Goal: Task Accomplishment & Management: Manage account settings

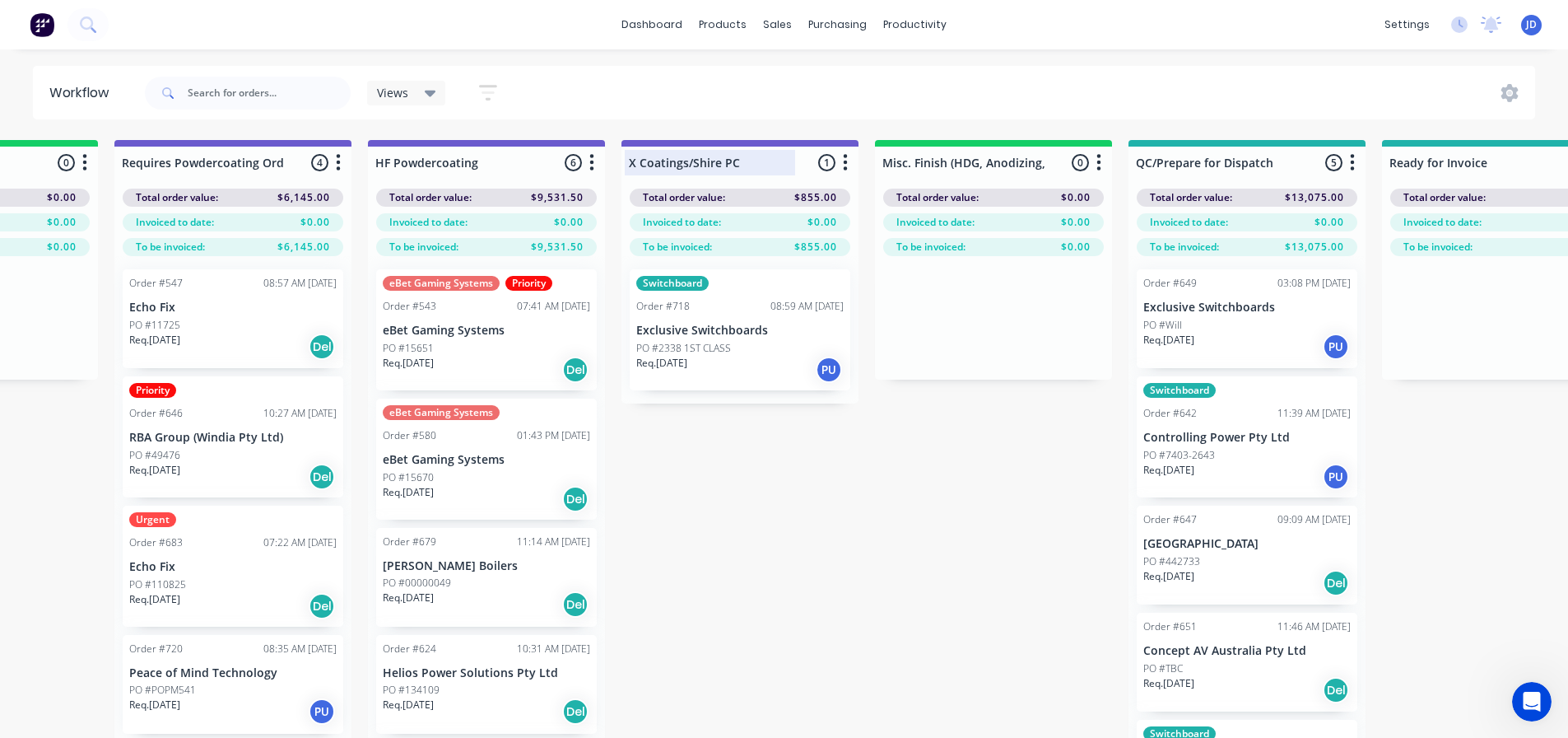
scroll to position [45, 0]
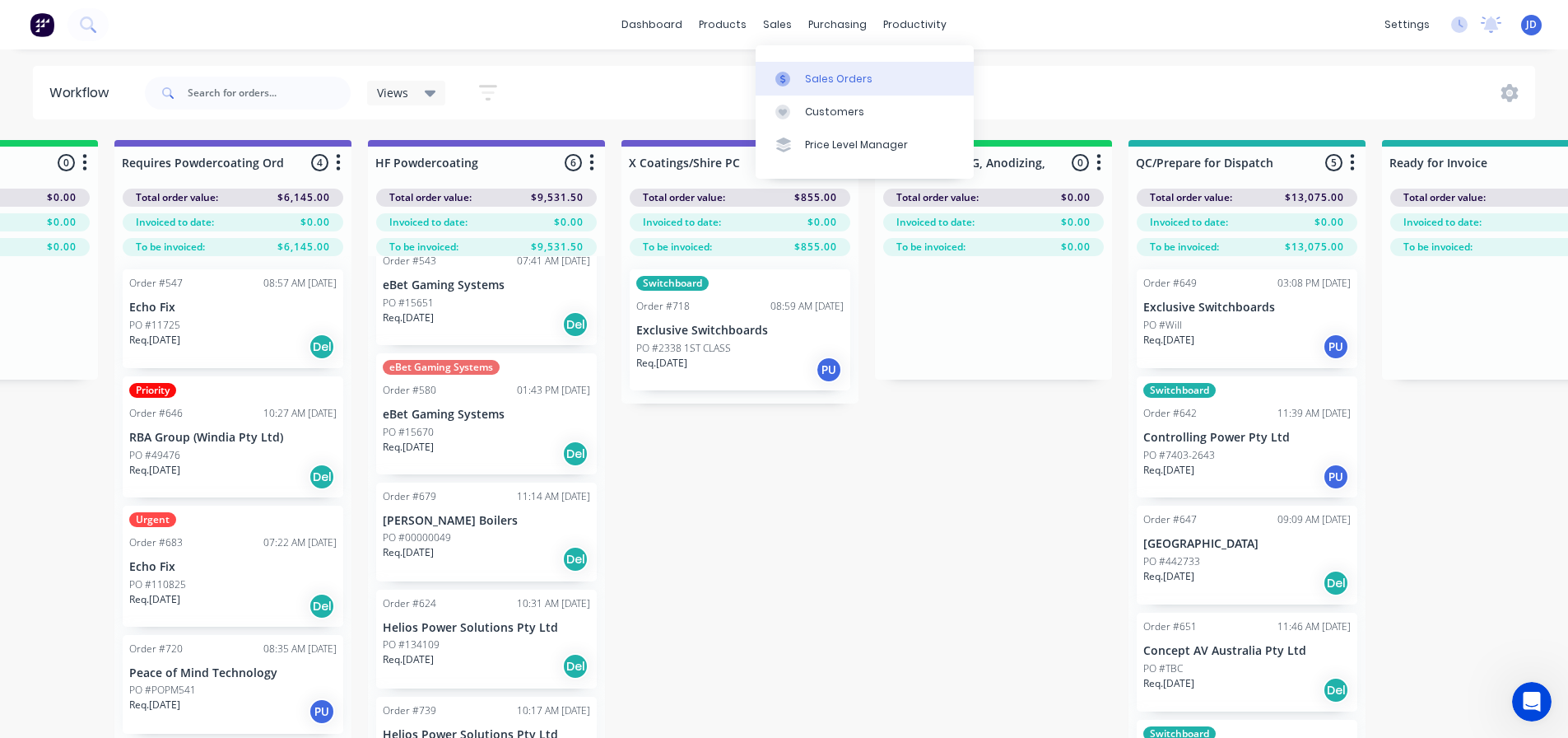
click at [783, 70] on link "Sales Orders" at bounding box center [864, 78] width 218 height 33
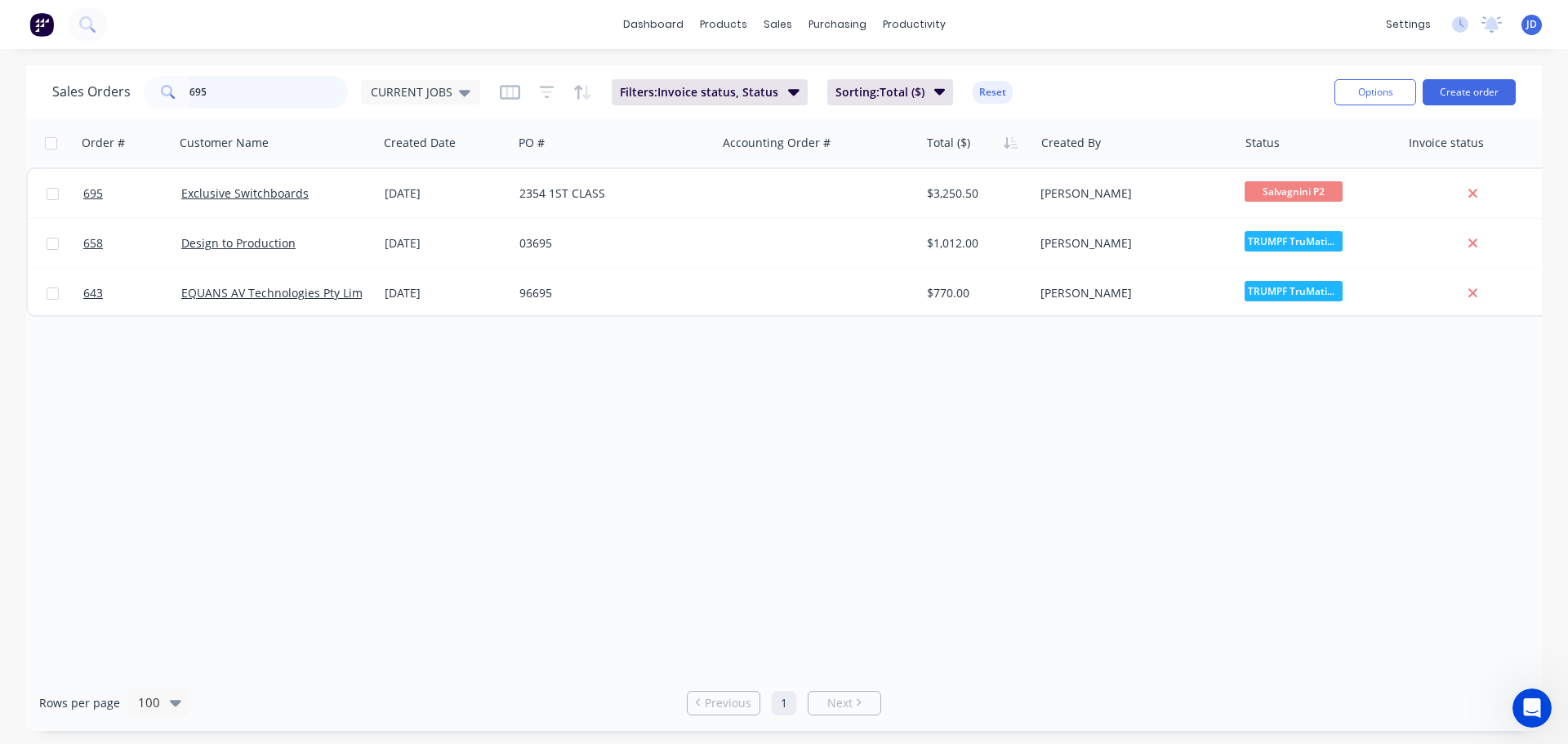
drag, startPoint x: 133, startPoint y: 109, endPoint x: 0, endPoint y: 3, distance: 170.1
click at [0, 63] on div "dashboard products sales purchasing productivity dashboard products Product Cat…" at bounding box center [784, 372] width 1568 height 744
type input "controlling"
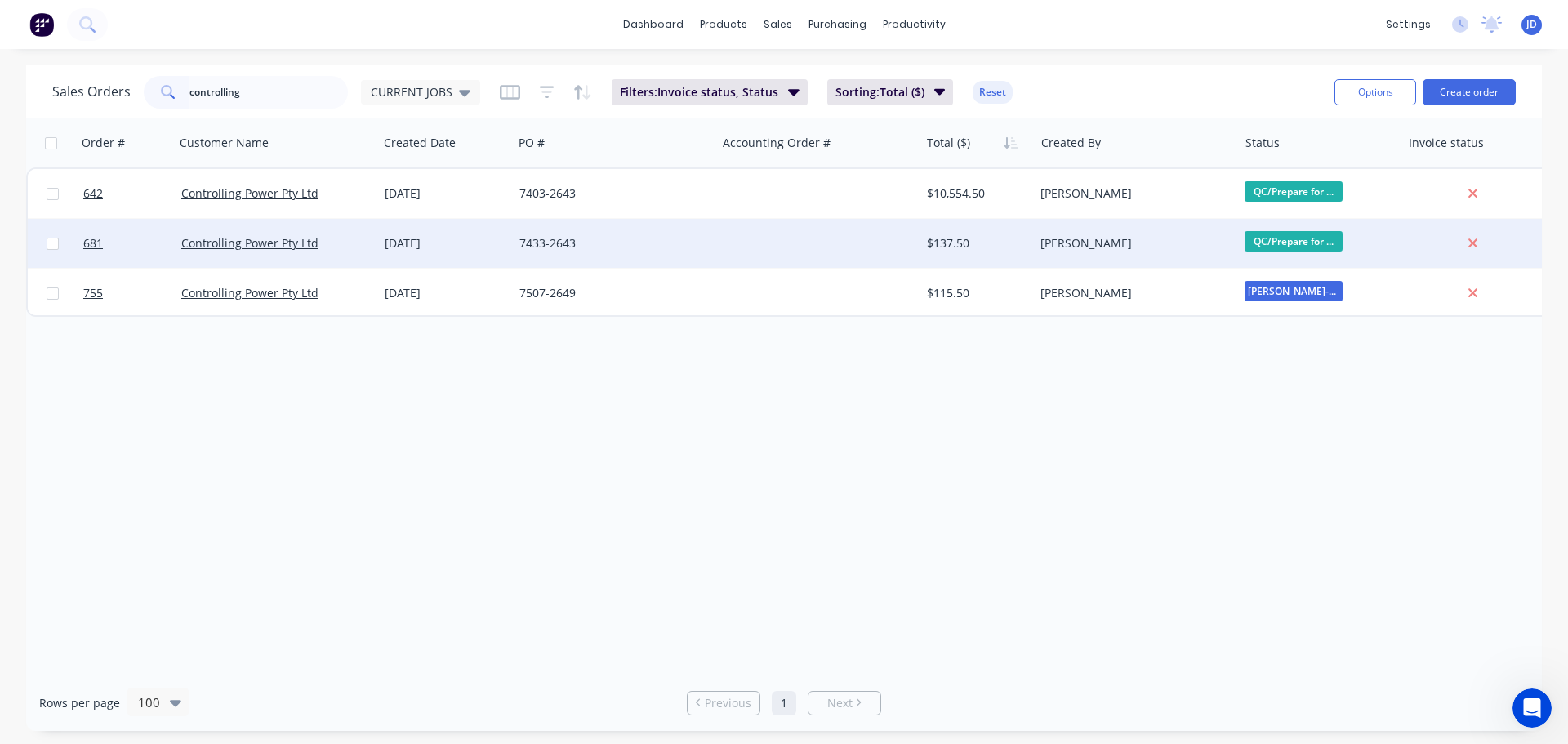
click at [642, 240] on div "7433-2643" at bounding box center [609, 242] width 181 height 17
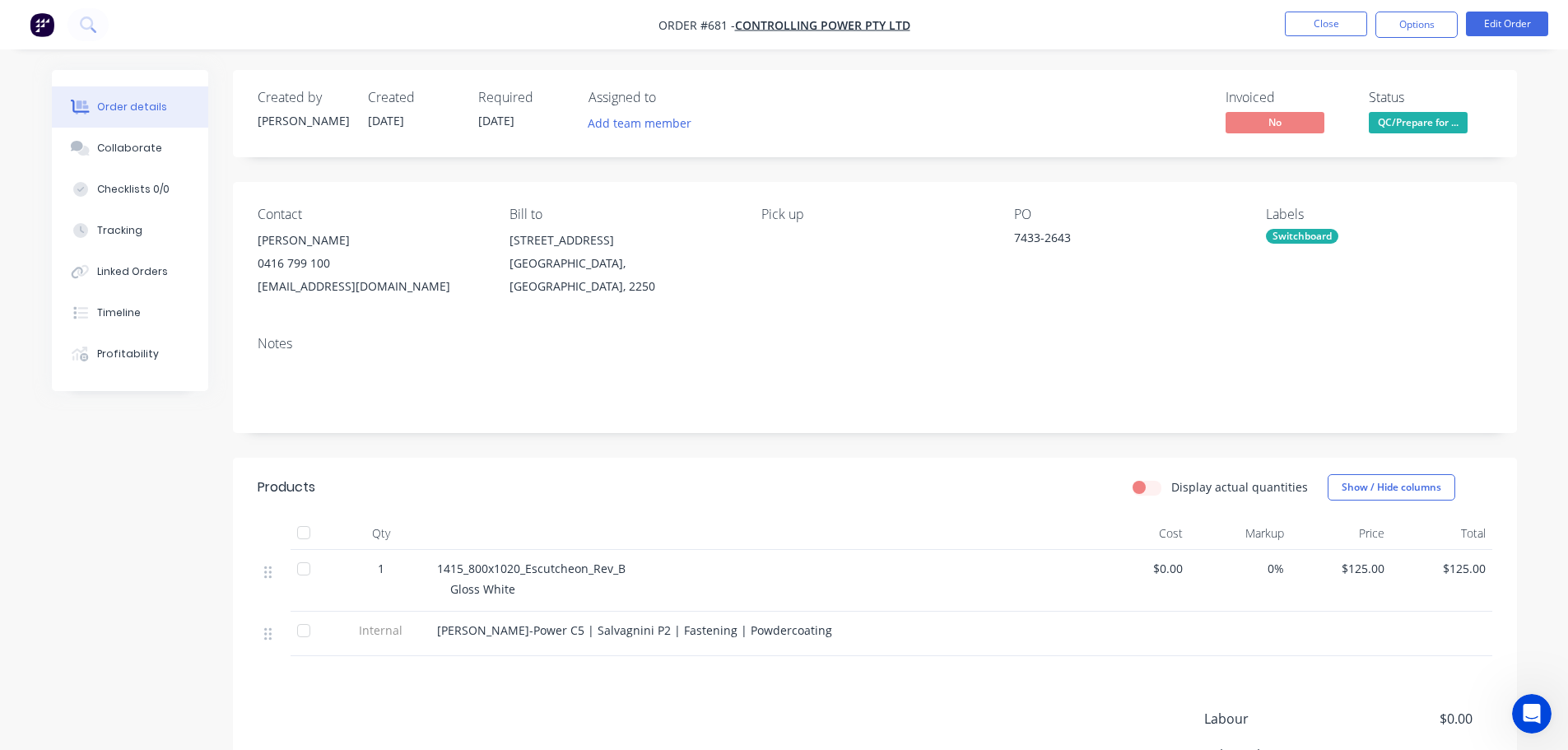
click at [1430, 124] on span "QC/Prepare for ..." at bounding box center [1418, 122] width 99 height 21
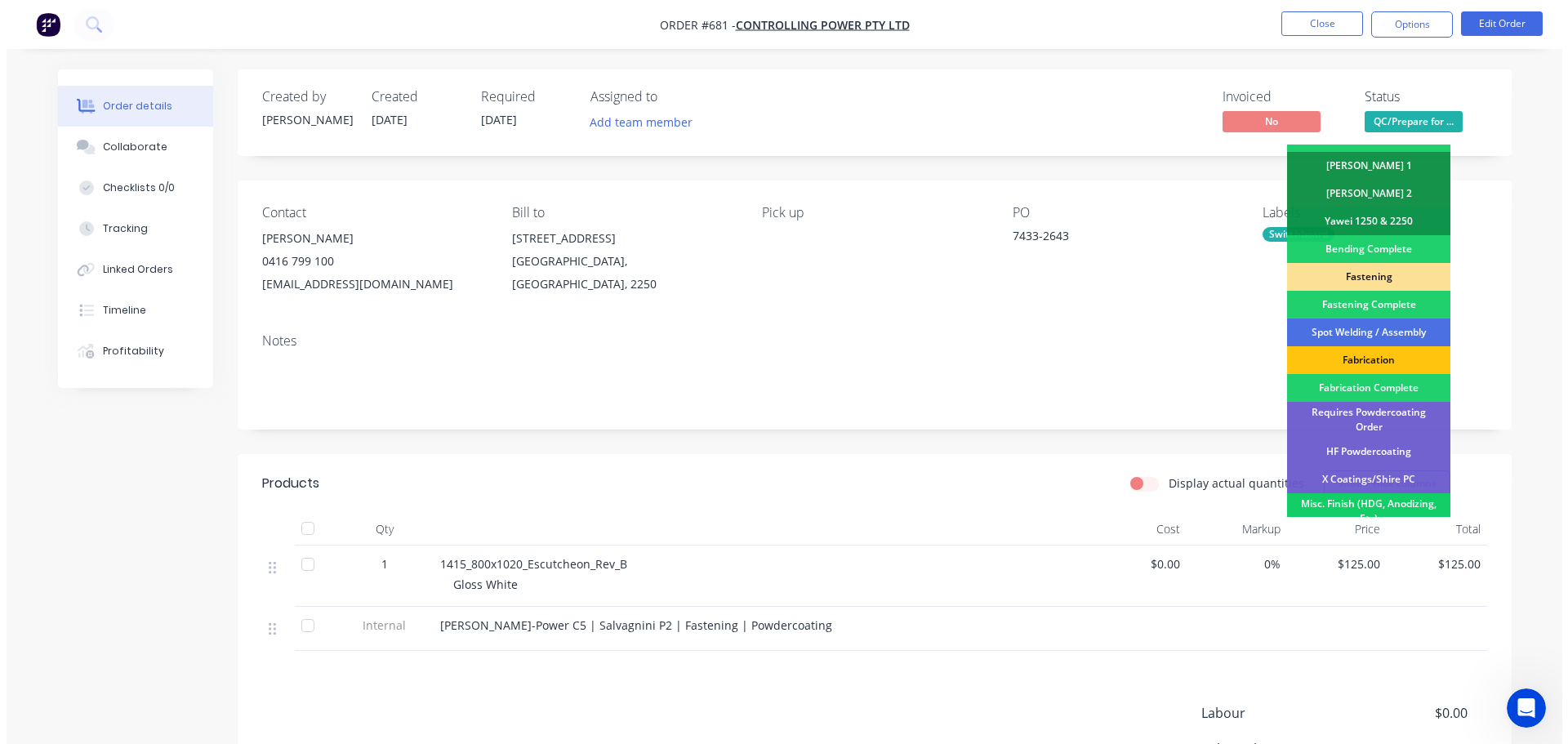
scroll to position [477, 0]
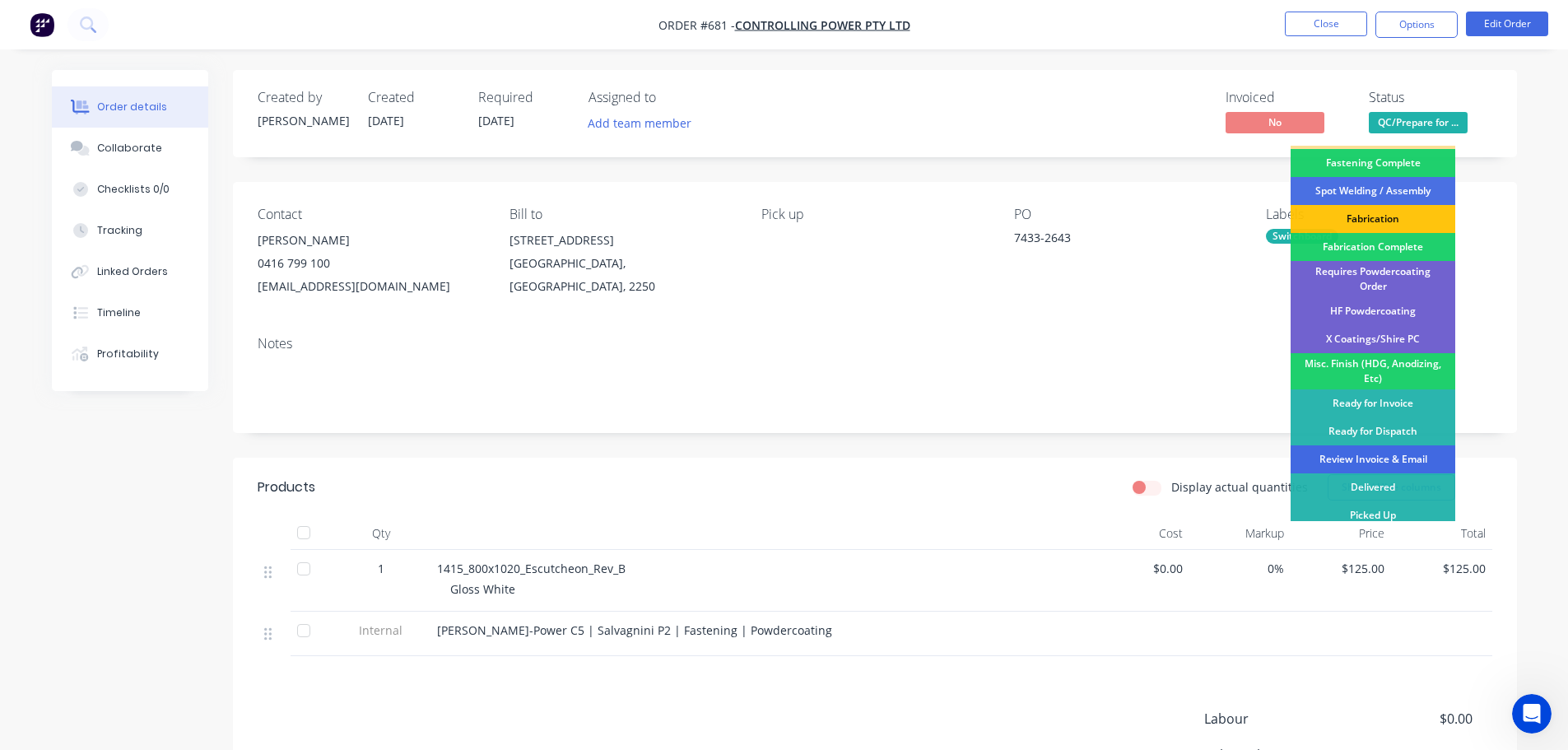
click at [1403, 450] on div "Review Invoice & Email" at bounding box center [1373, 459] width 165 height 28
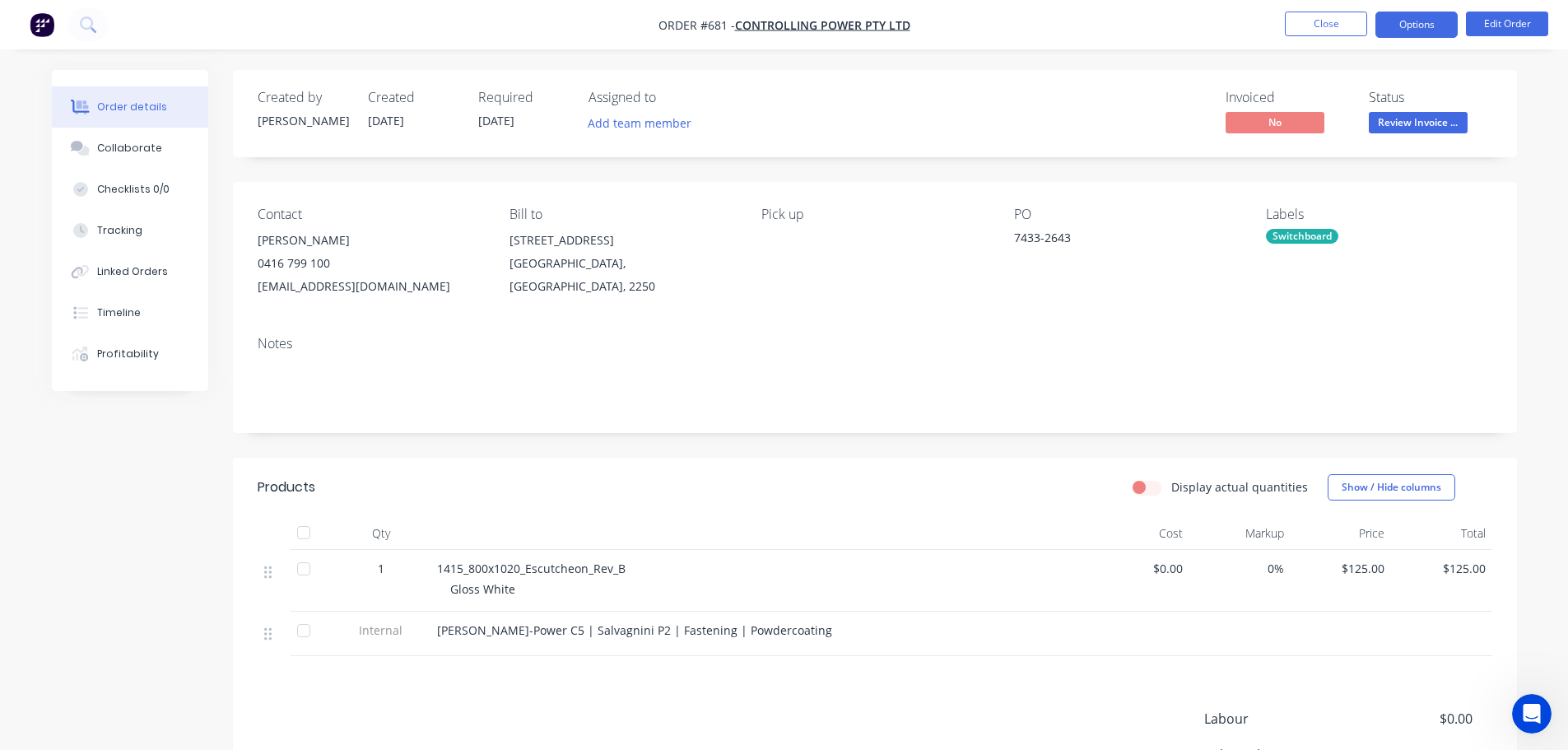
click at [1448, 22] on button "Options" at bounding box center [1416, 25] width 82 height 27
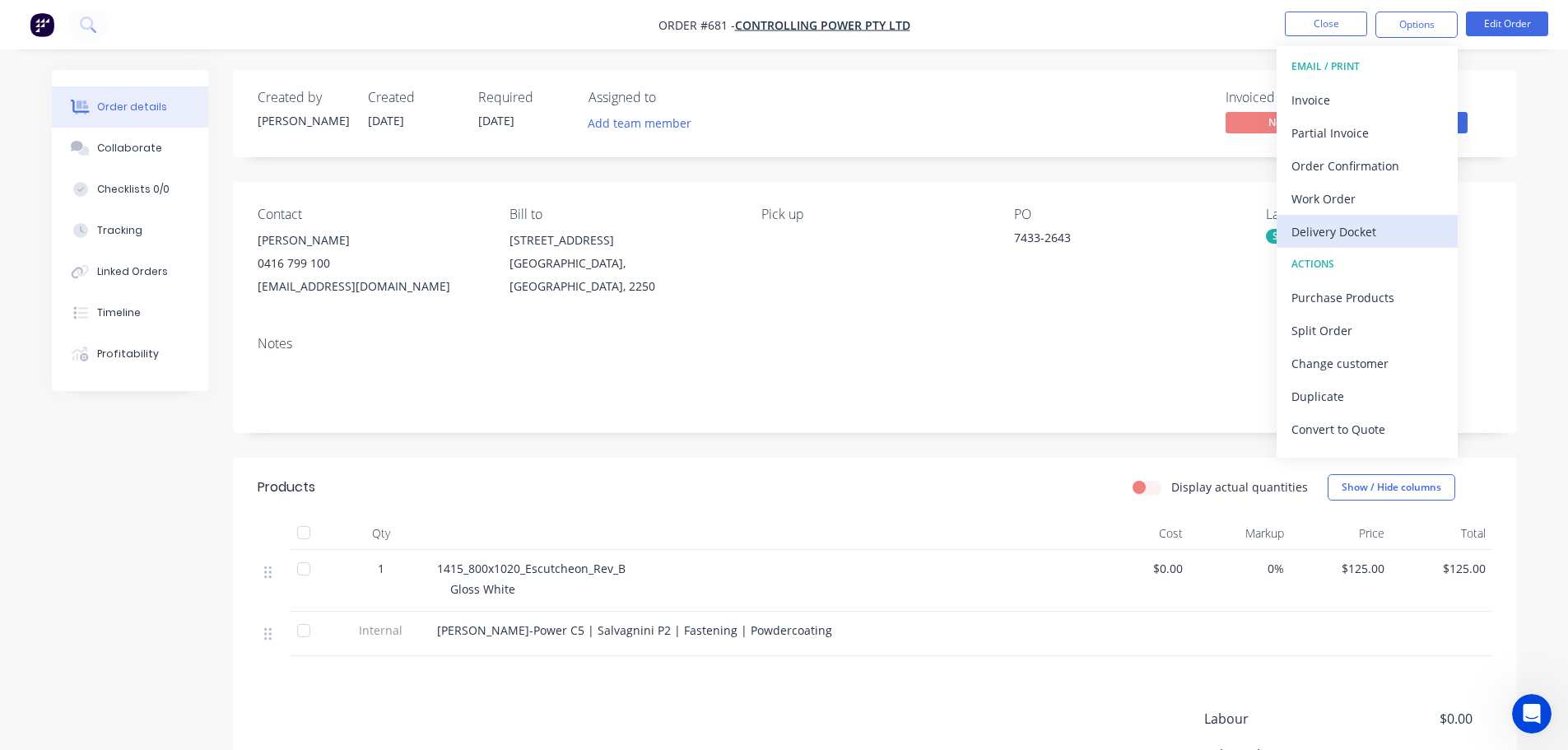
click at [1374, 222] on div "Delivery Docket" at bounding box center [1368, 232] width 152 height 24
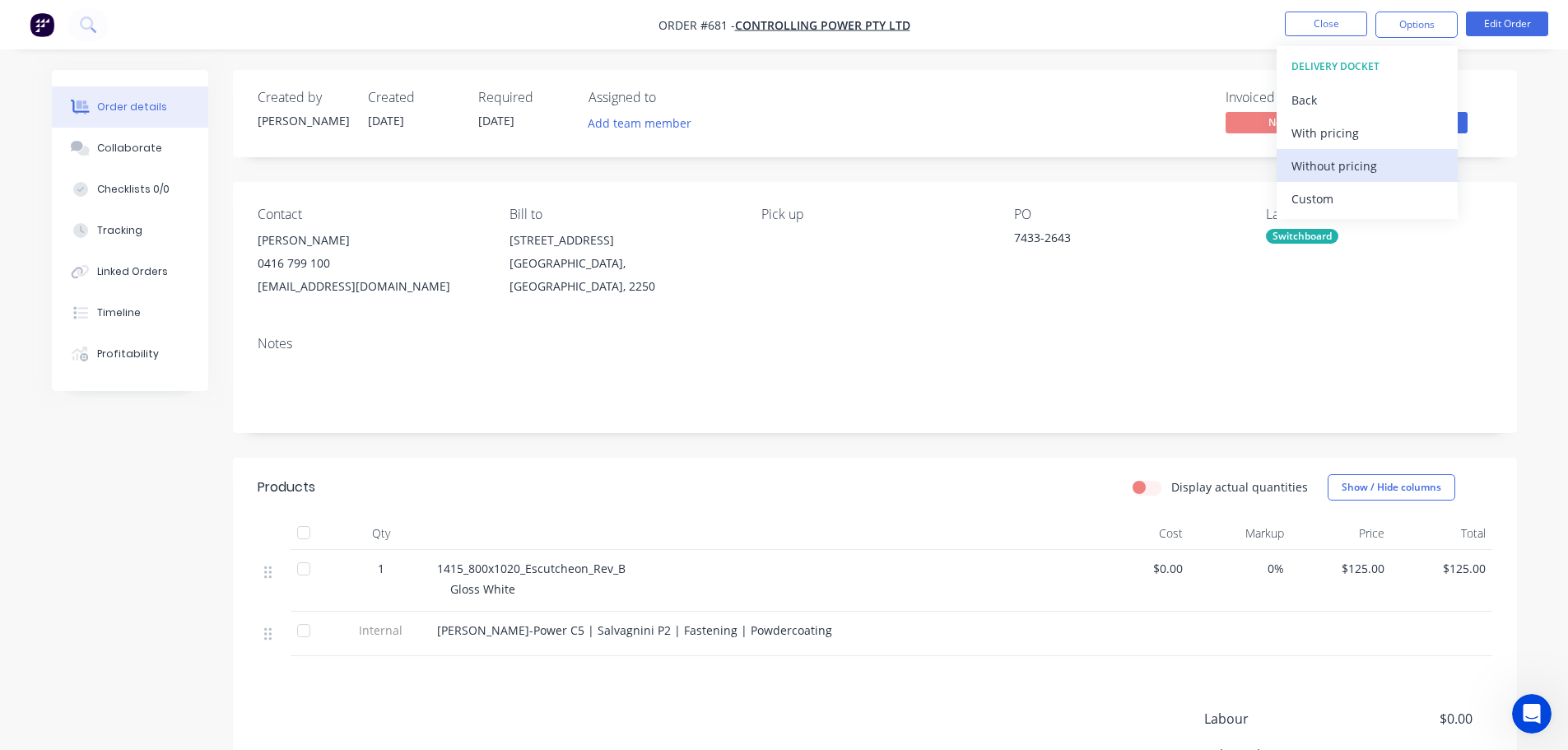
click at [1365, 167] on div "Without pricing" at bounding box center [1368, 166] width 152 height 24
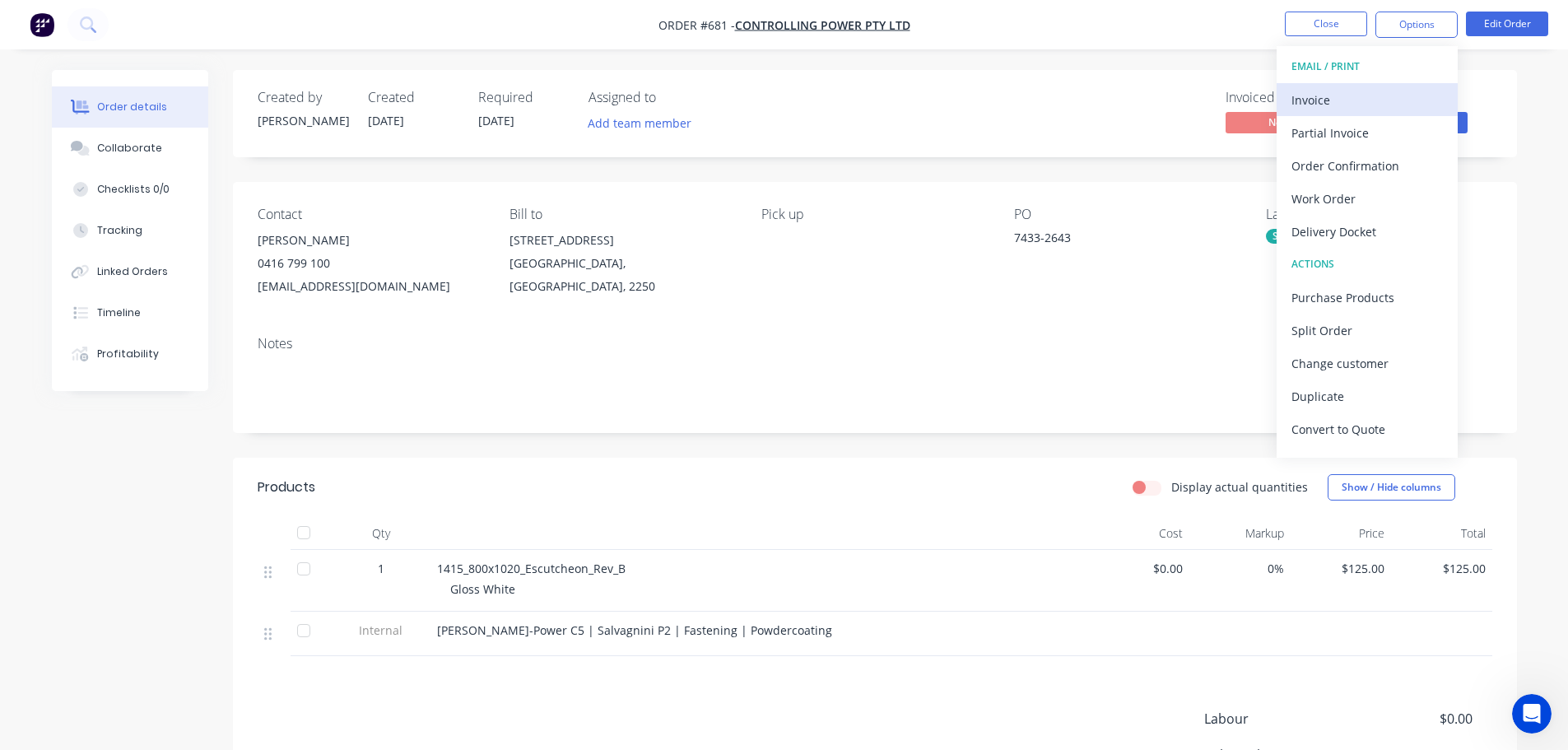
click at [1368, 92] on div "Invoice" at bounding box center [1368, 100] width 152 height 24
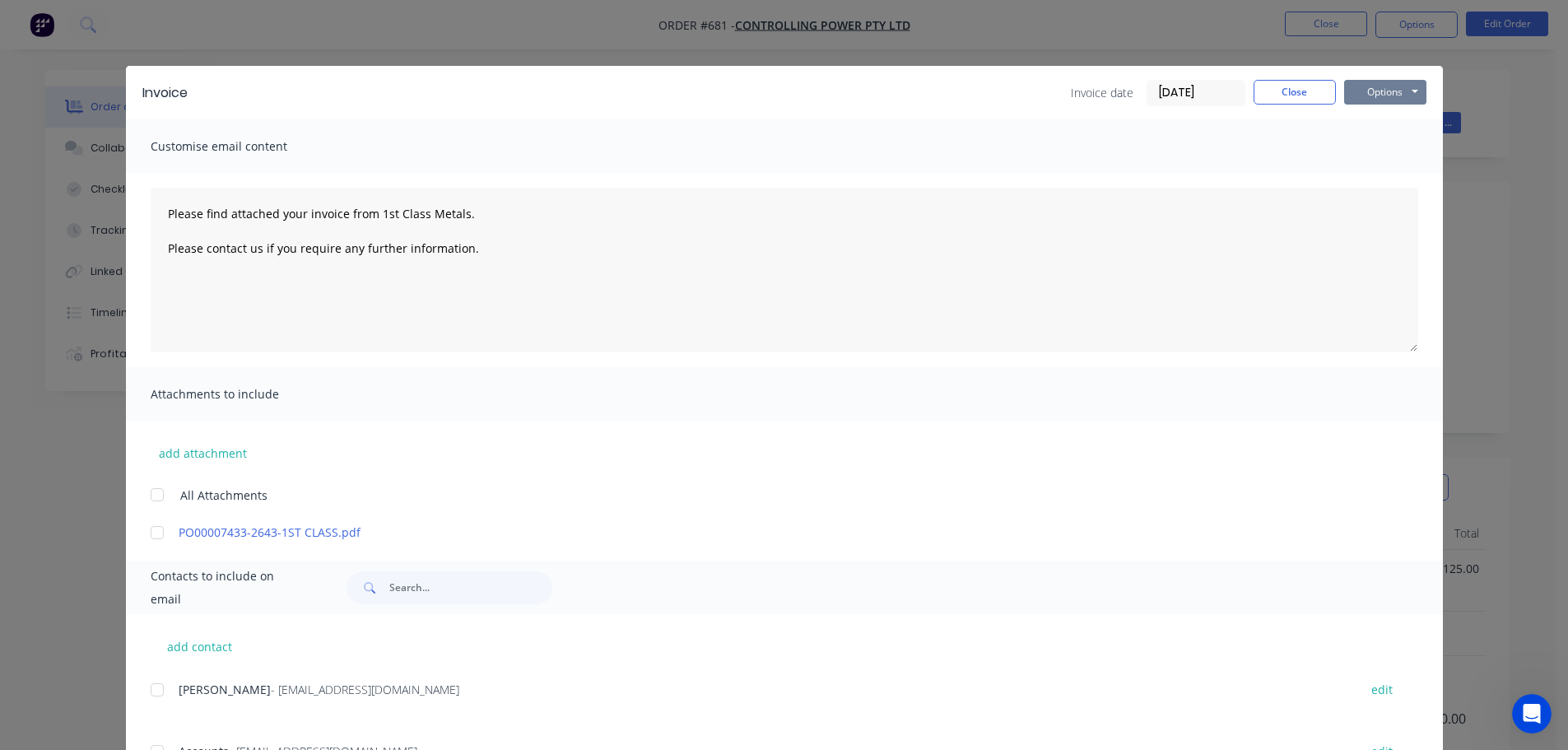
click at [1398, 98] on button "Options" at bounding box center [1385, 92] width 82 height 25
click at [1373, 151] on button "Print" at bounding box center [1396, 149] width 106 height 28
type textarea "Please find attached your invoice from 1st Class Metals. Please contact us if y…"
click at [1302, 87] on button "Close" at bounding box center [1294, 92] width 82 height 25
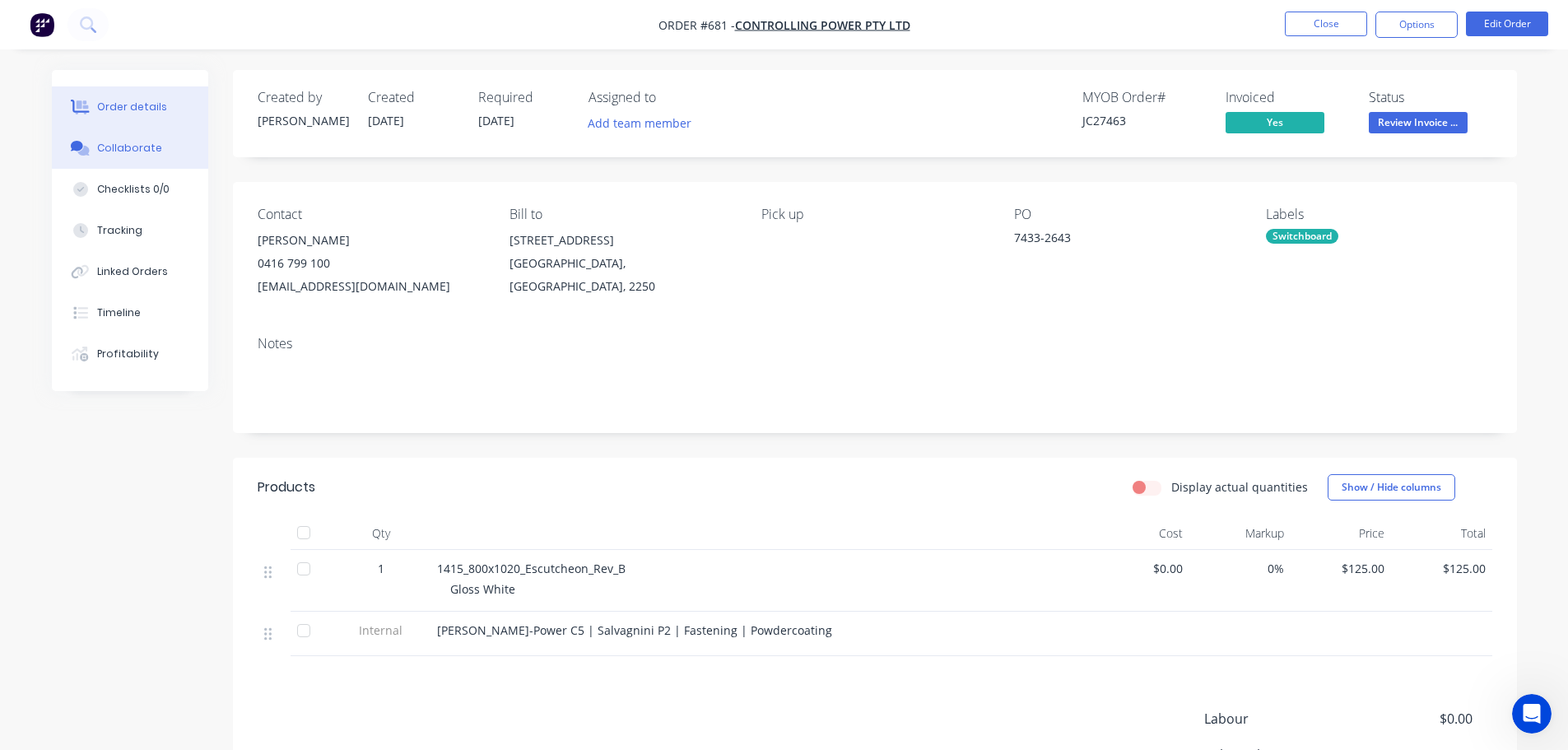
click at [150, 152] on div "Collaborate" at bounding box center [130, 148] width 65 height 15
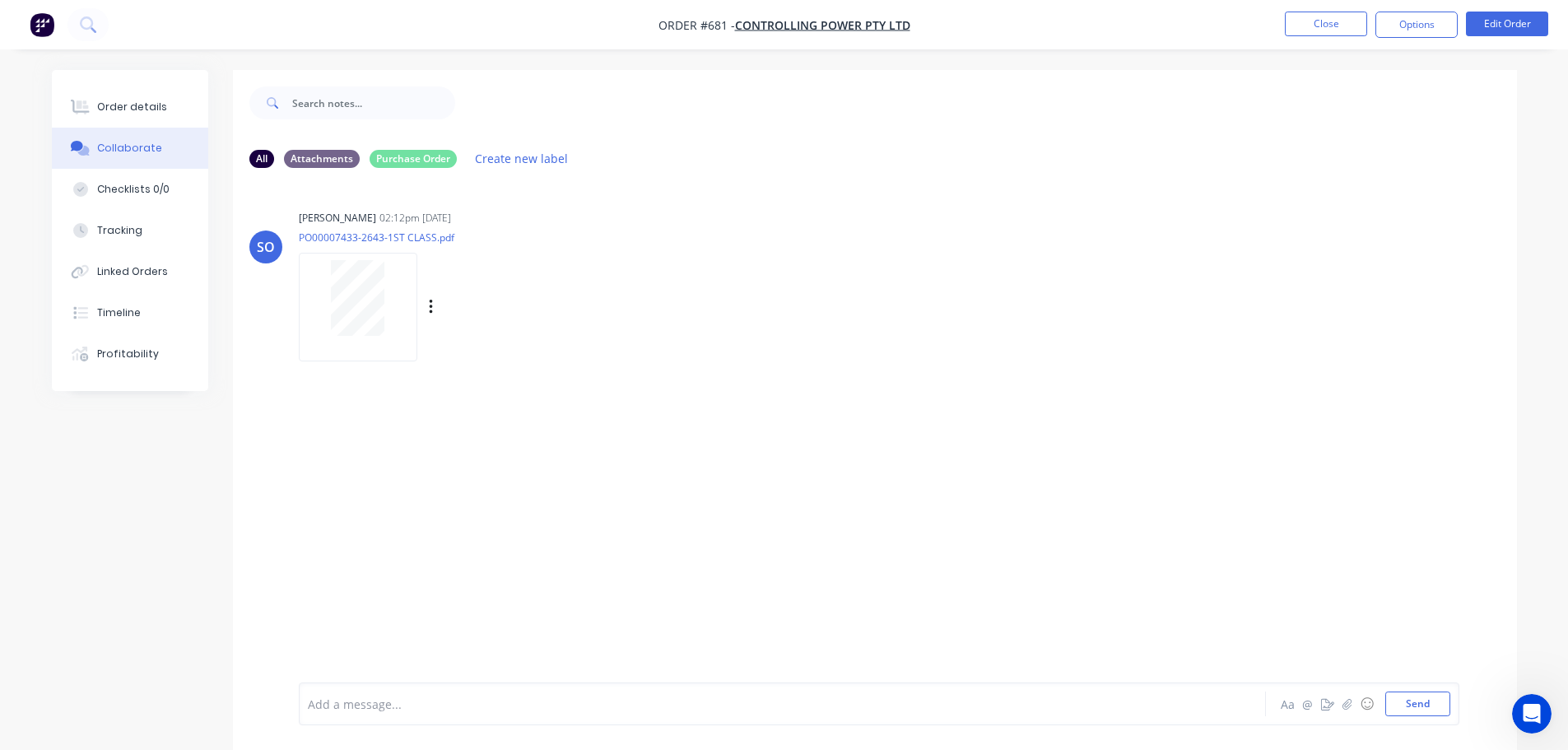
drag, startPoint x: 421, startPoint y: 299, endPoint x: 404, endPoint y: 294, distance: 17.7
click at [405, 295] on div "Labels Download Delete" at bounding box center [450, 307] width 302 height 123
click at [163, 89] on button "Order details" at bounding box center [130, 107] width 157 height 41
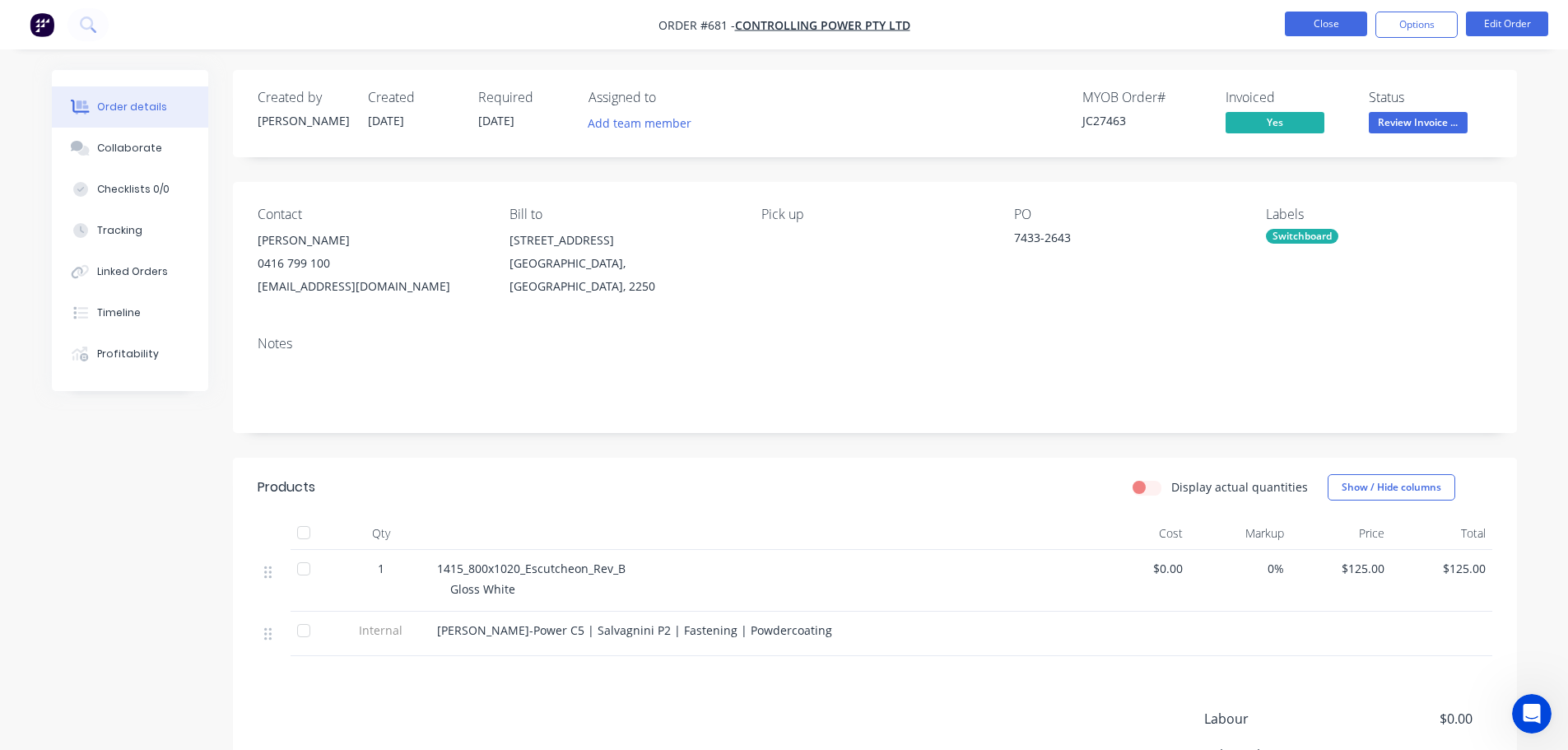
click at [1314, 22] on button "Close" at bounding box center [1325, 24] width 82 height 25
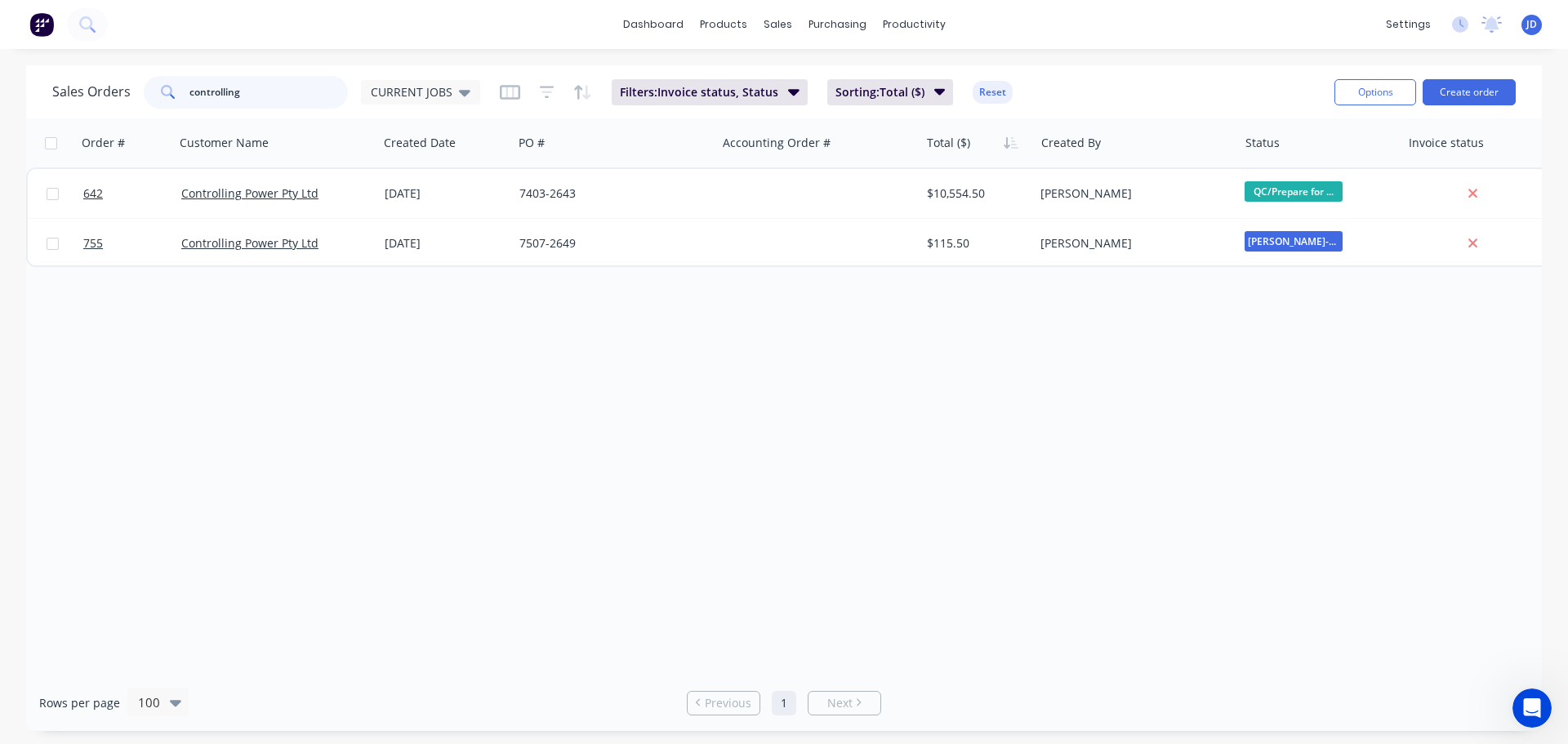
drag, startPoint x: 306, startPoint y: 92, endPoint x: 3, endPoint y: 0, distance: 316.7
click at [0, 1] on div "dashboard products sales purchasing productivity dashboard products Product Cat…" at bounding box center [784, 372] width 1568 height 744
click at [787, 82] on icon at bounding box center [782, 78] width 15 height 15
click at [837, 71] on div "Sales Orders" at bounding box center [837, 78] width 67 height 15
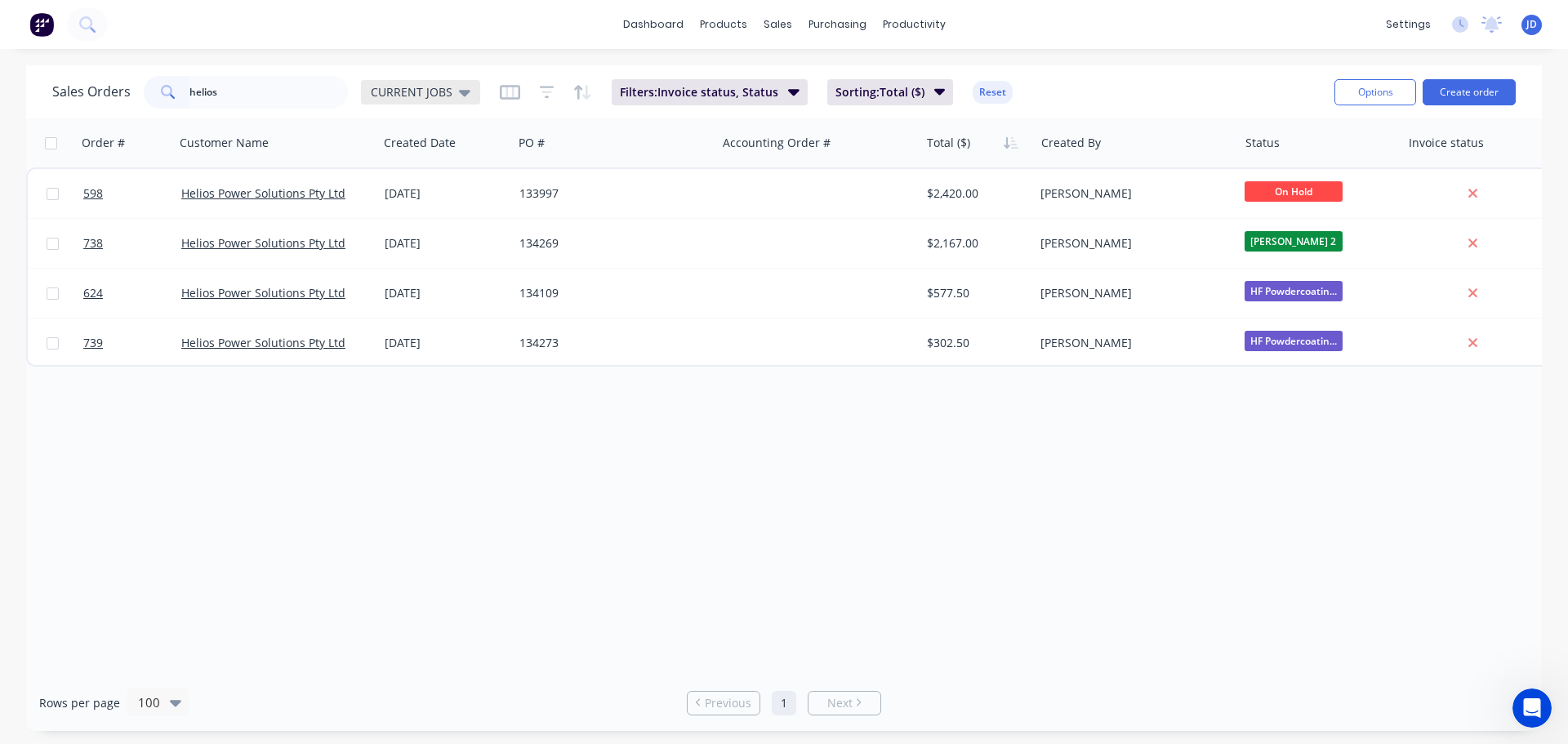
click at [454, 86] on div "CURRENT JOBS" at bounding box center [421, 92] width 100 height 15
click at [423, 231] on button "None" at bounding box center [459, 231] width 186 height 19
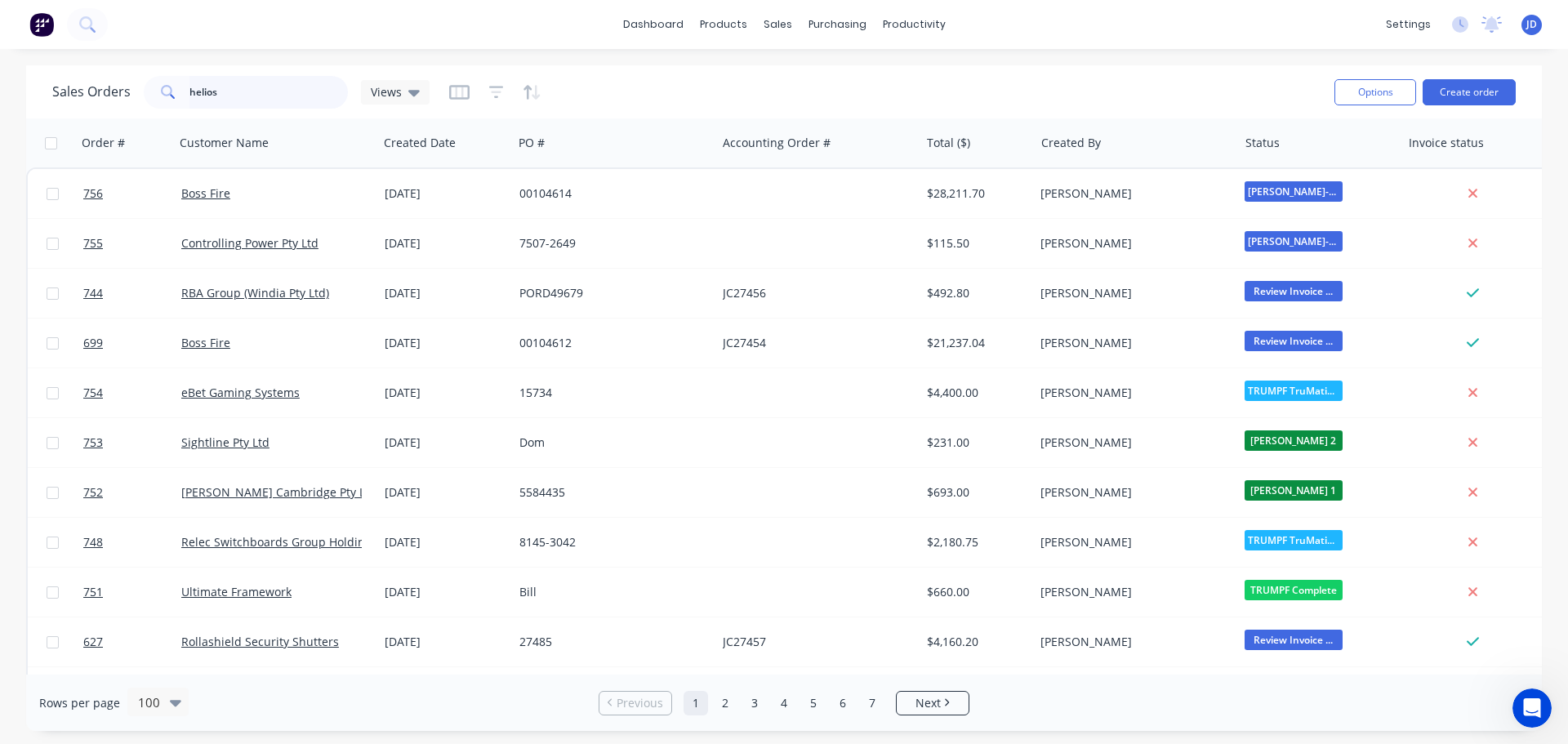
click at [274, 97] on input "helios" at bounding box center [269, 92] width 159 height 32
type input "helios"
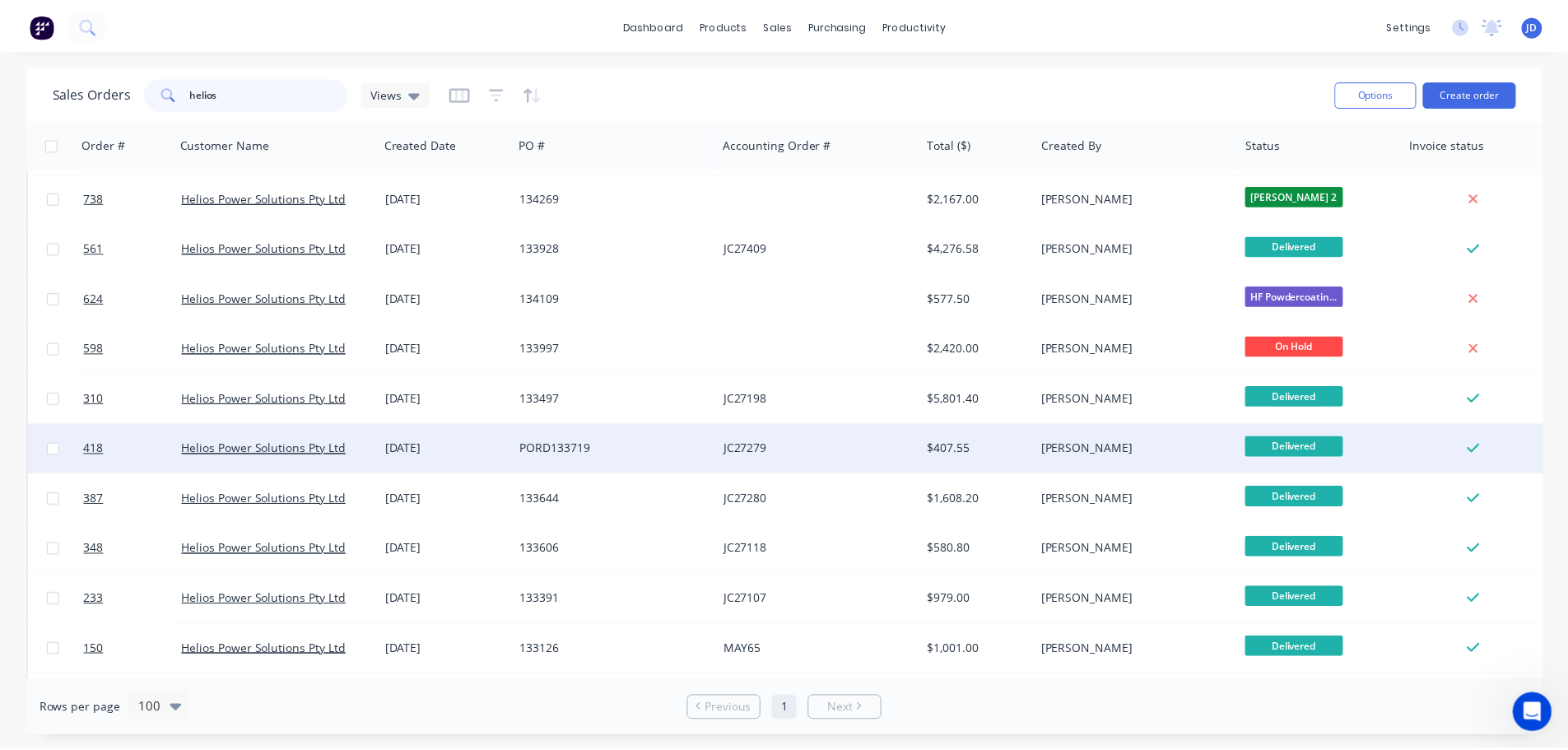
scroll to position [246, 0]
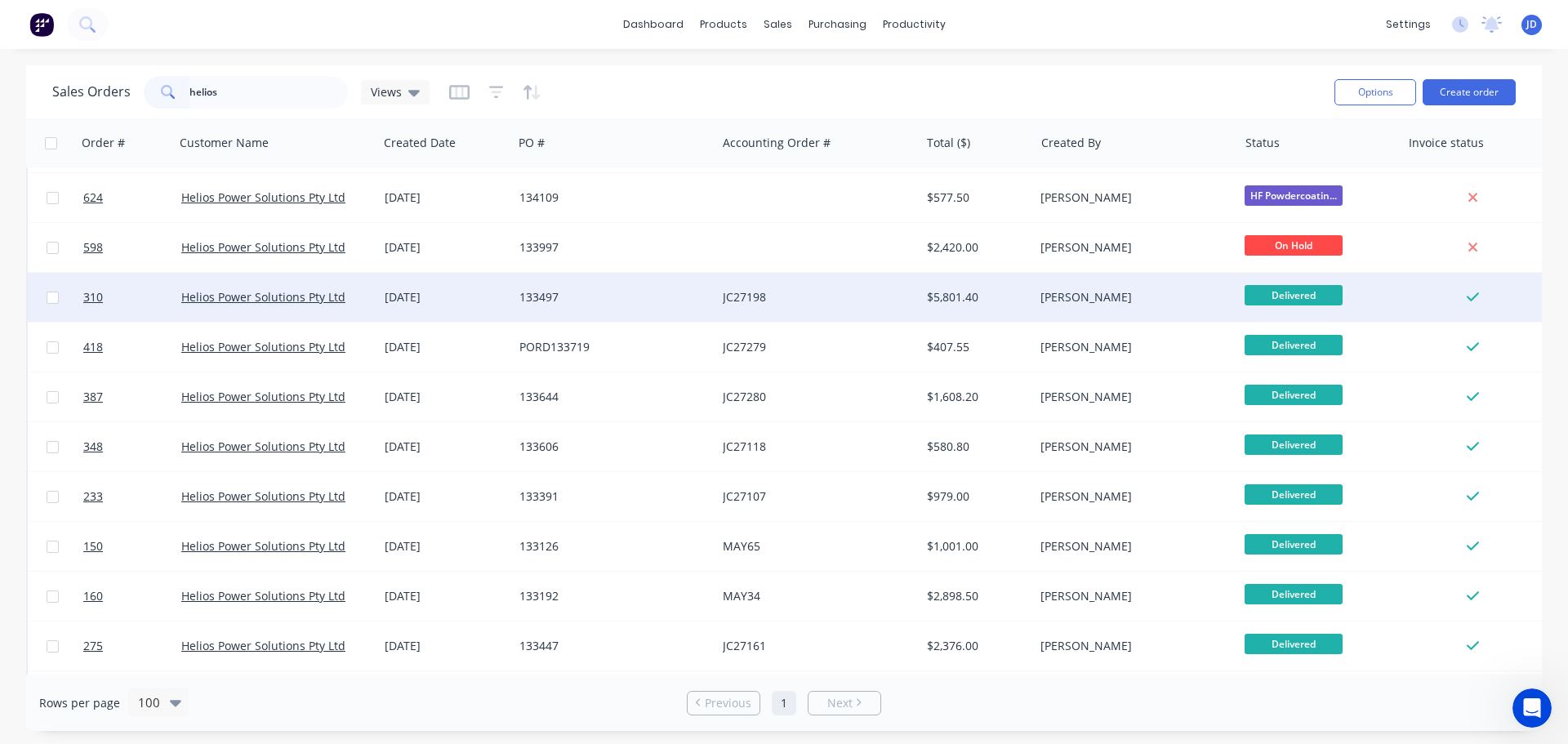
click at [805, 298] on div "JC27198" at bounding box center [813, 297] width 181 height 17
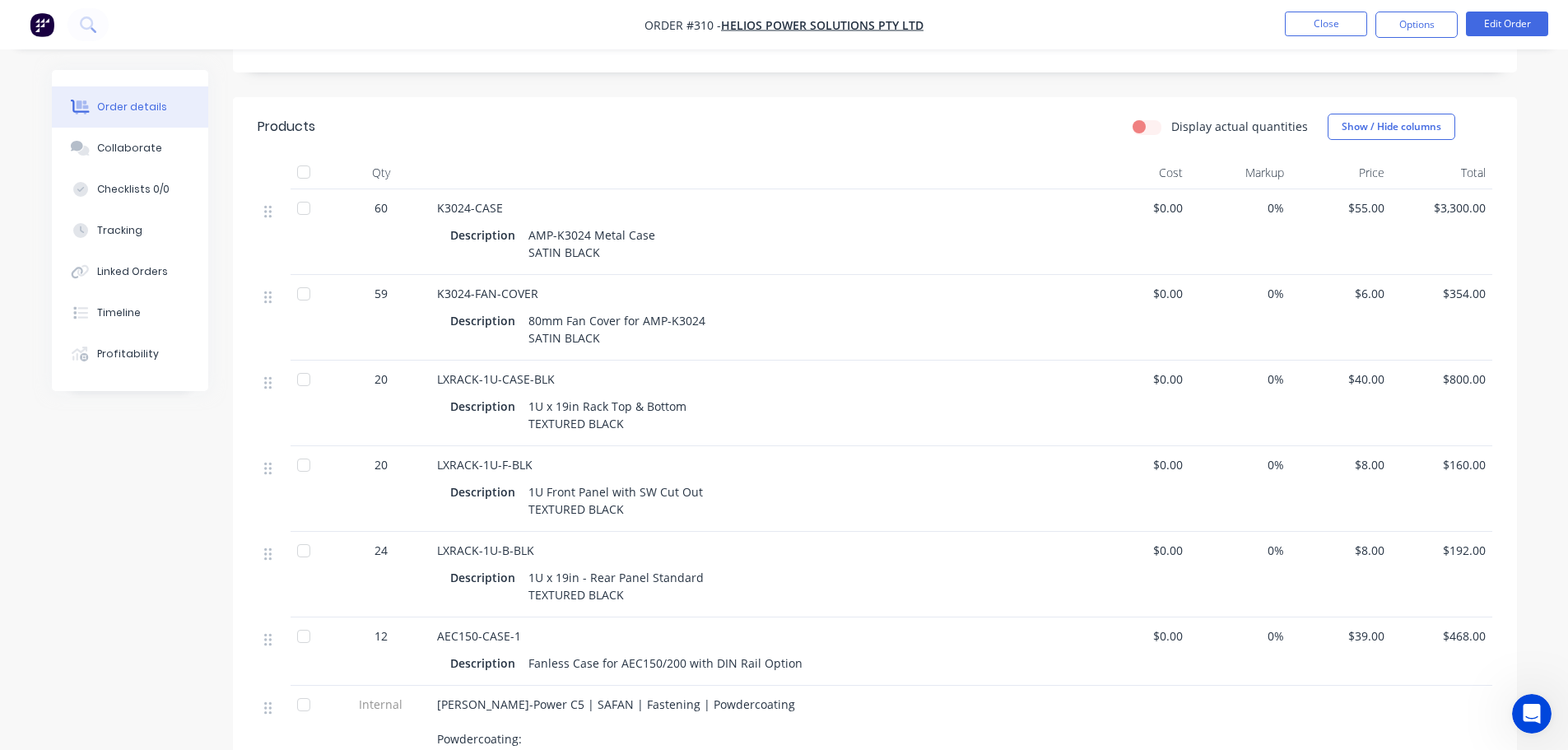
scroll to position [329, 0]
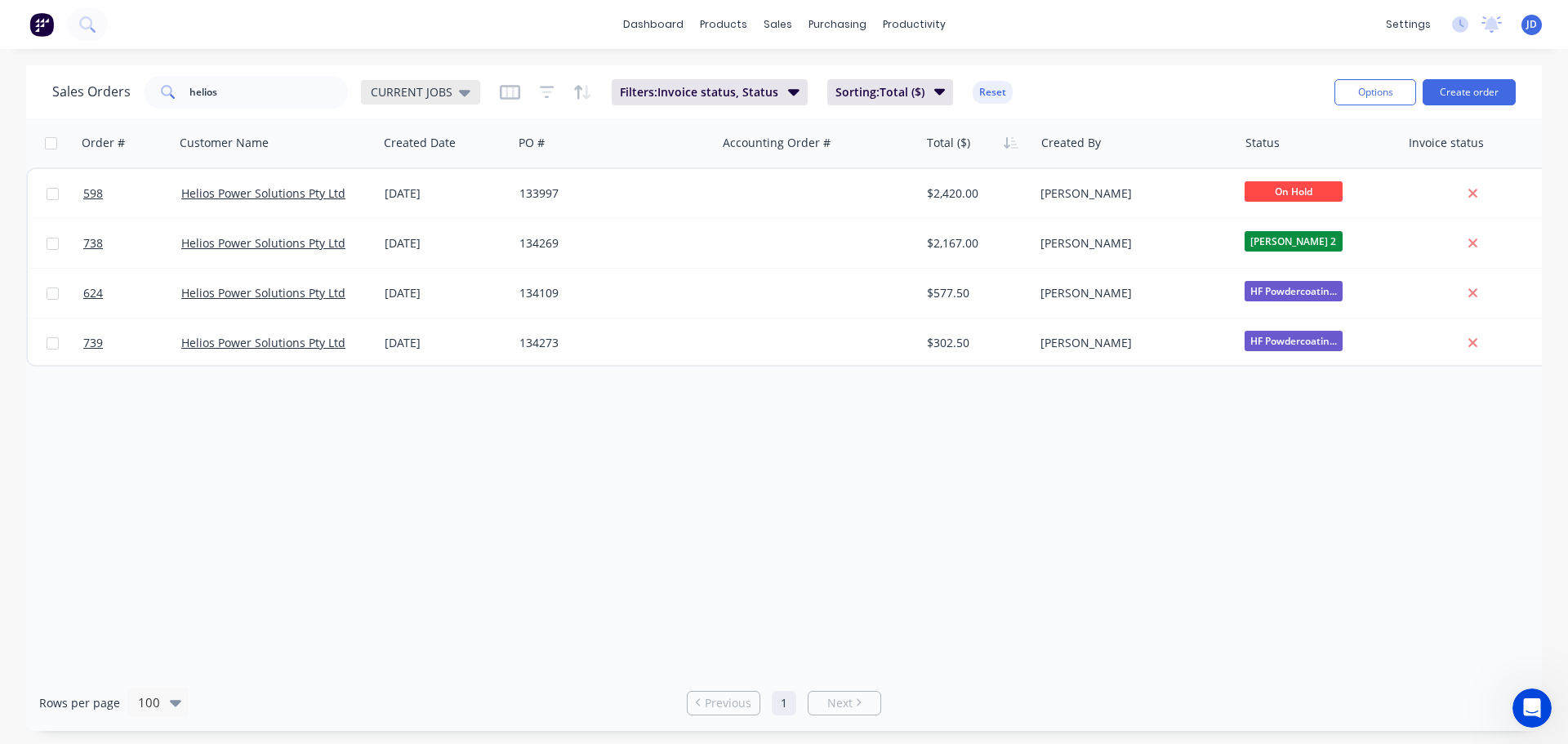
click at [404, 93] on span "CURRENT JOBS" at bounding box center [411, 92] width 81 height 18
click at [398, 238] on button "None" at bounding box center [459, 231] width 186 height 19
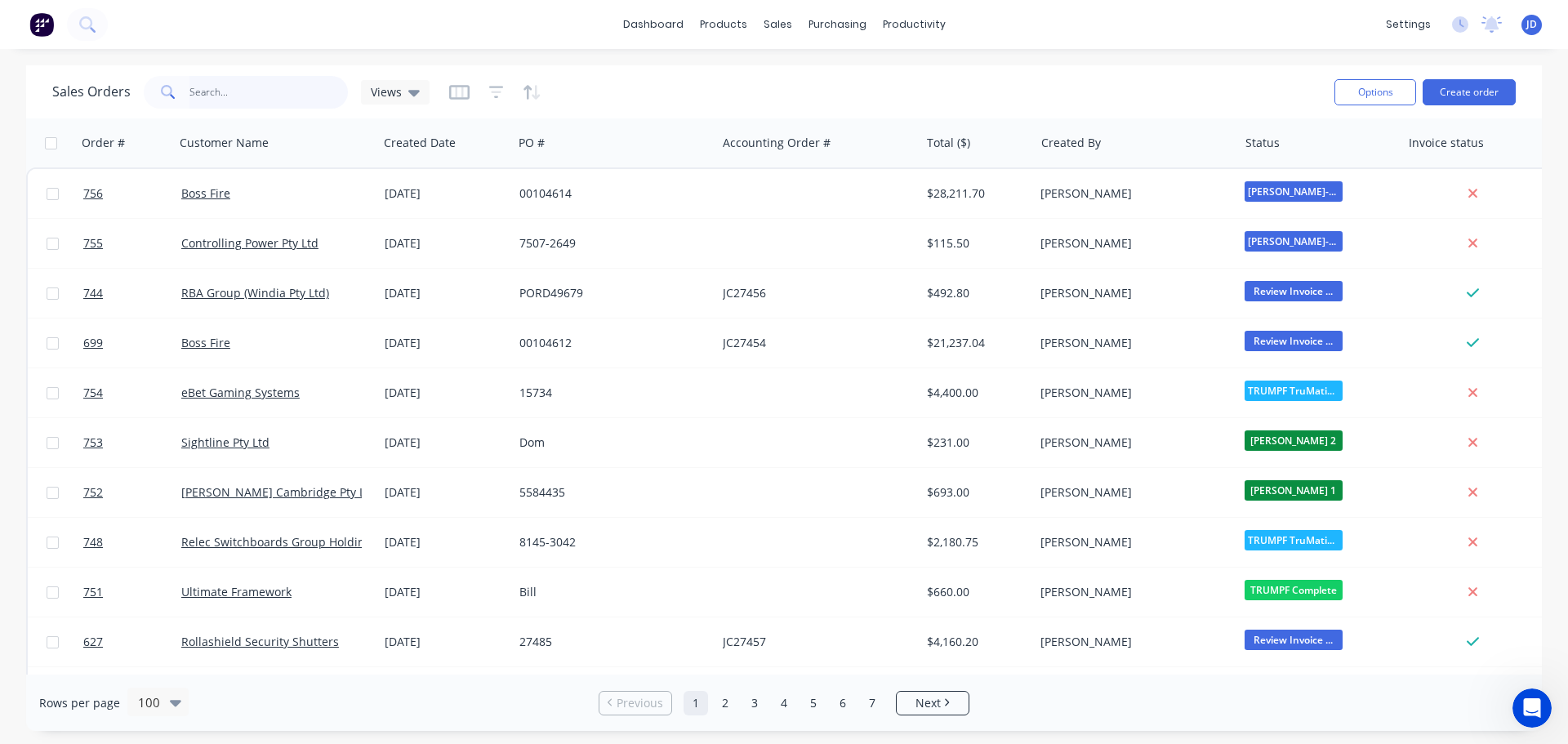
click at [232, 86] on input "helios" at bounding box center [269, 92] width 159 height 32
drag, startPoint x: 234, startPoint y: 95, endPoint x: 191, endPoint y: 76, distance: 47.0
click at [210, 81] on input "helios" at bounding box center [269, 92] width 159 height 32
type input "helios"
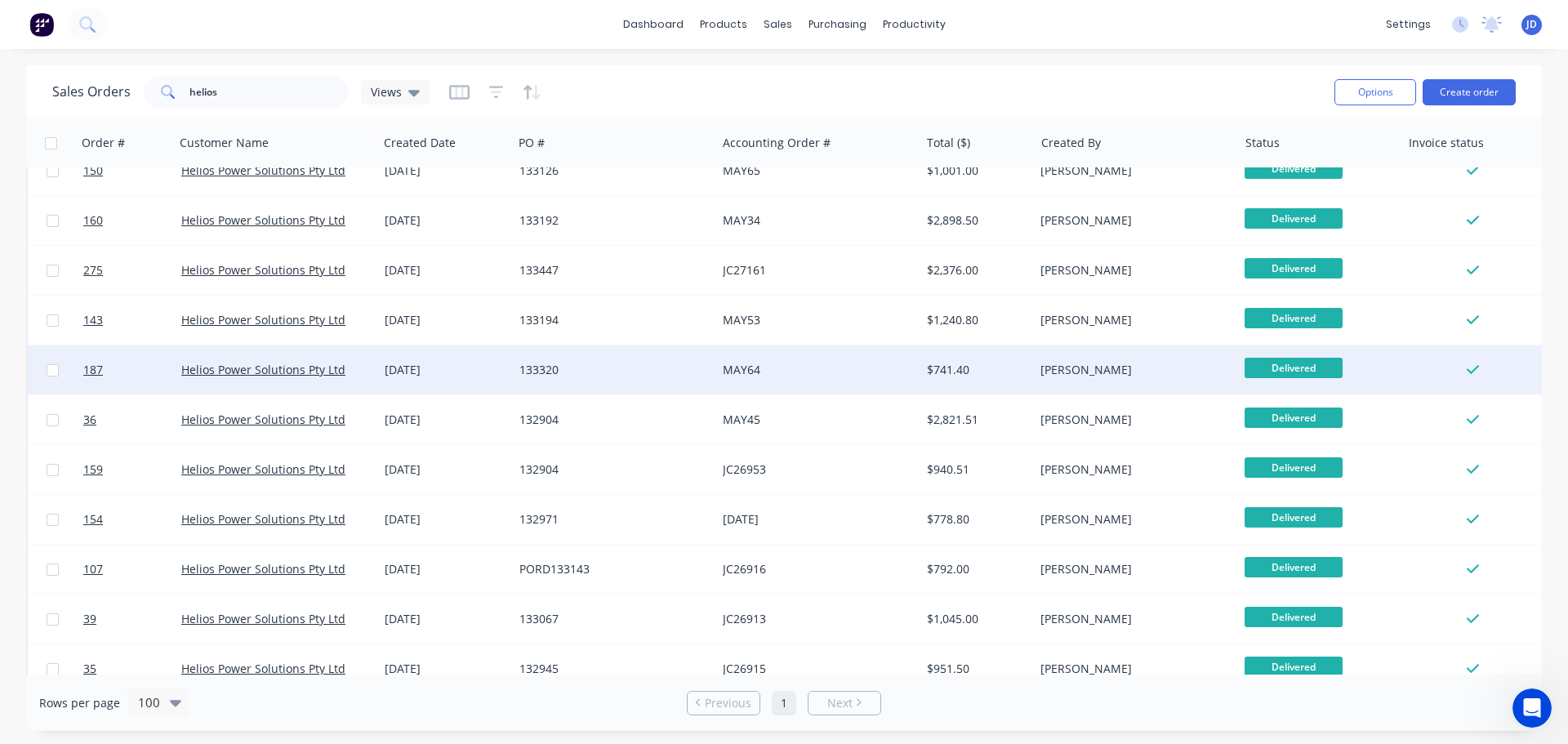
scroll to position [696, 0]
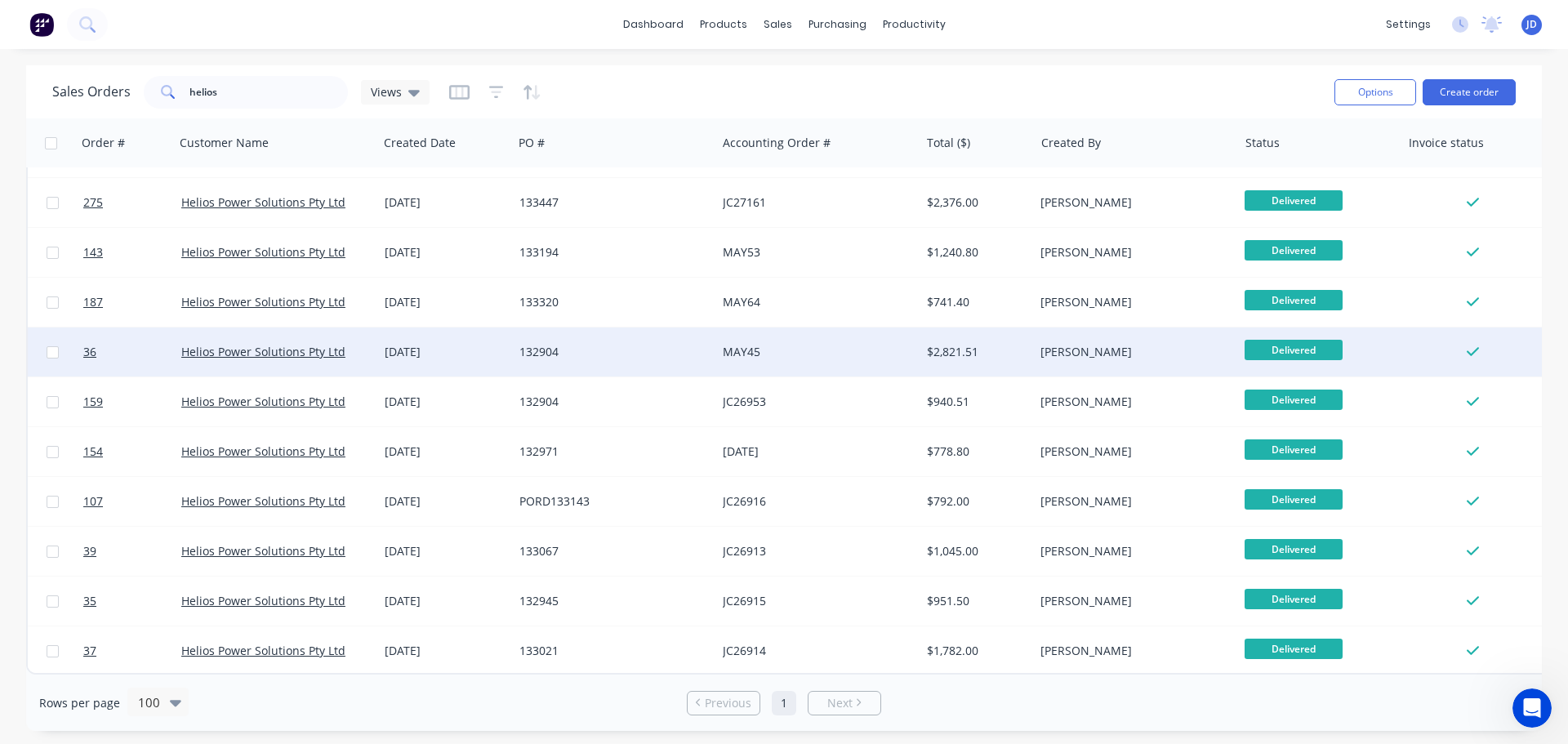
click at [476, 343] on div "[DATE]" at bounding box center [445, 351] width 121 height 17
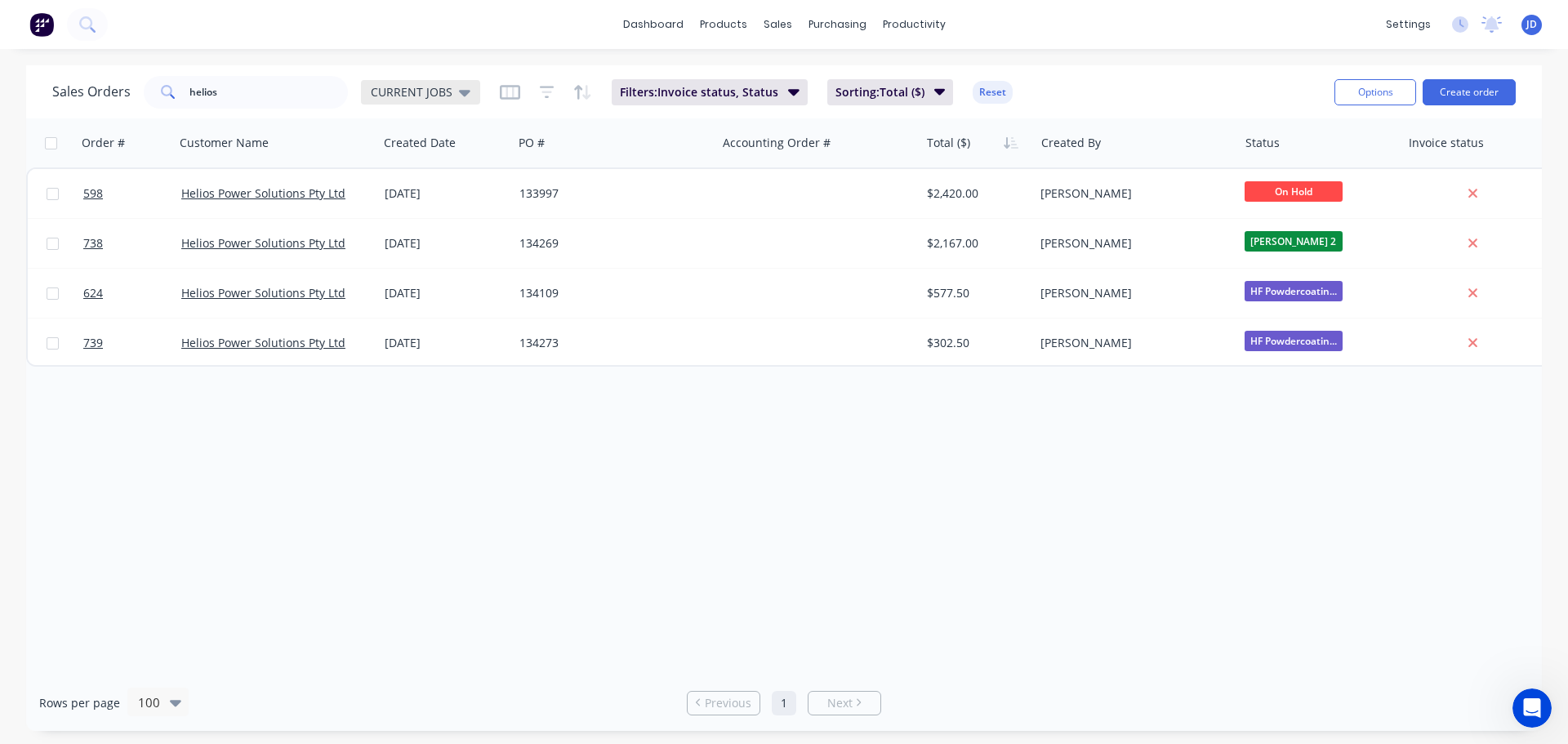
click at [440, 107] on div "Sales Orders helios CURRENT JOBS" at bounding box center [265, 92] width 427 height 32
click at [440, 103] on div "CURRENT JOBS" at bounding box center [421, 92] width 119 height 24
click at [416, 223] on button "None" at bounding box center [459, 231] width 186 height 19
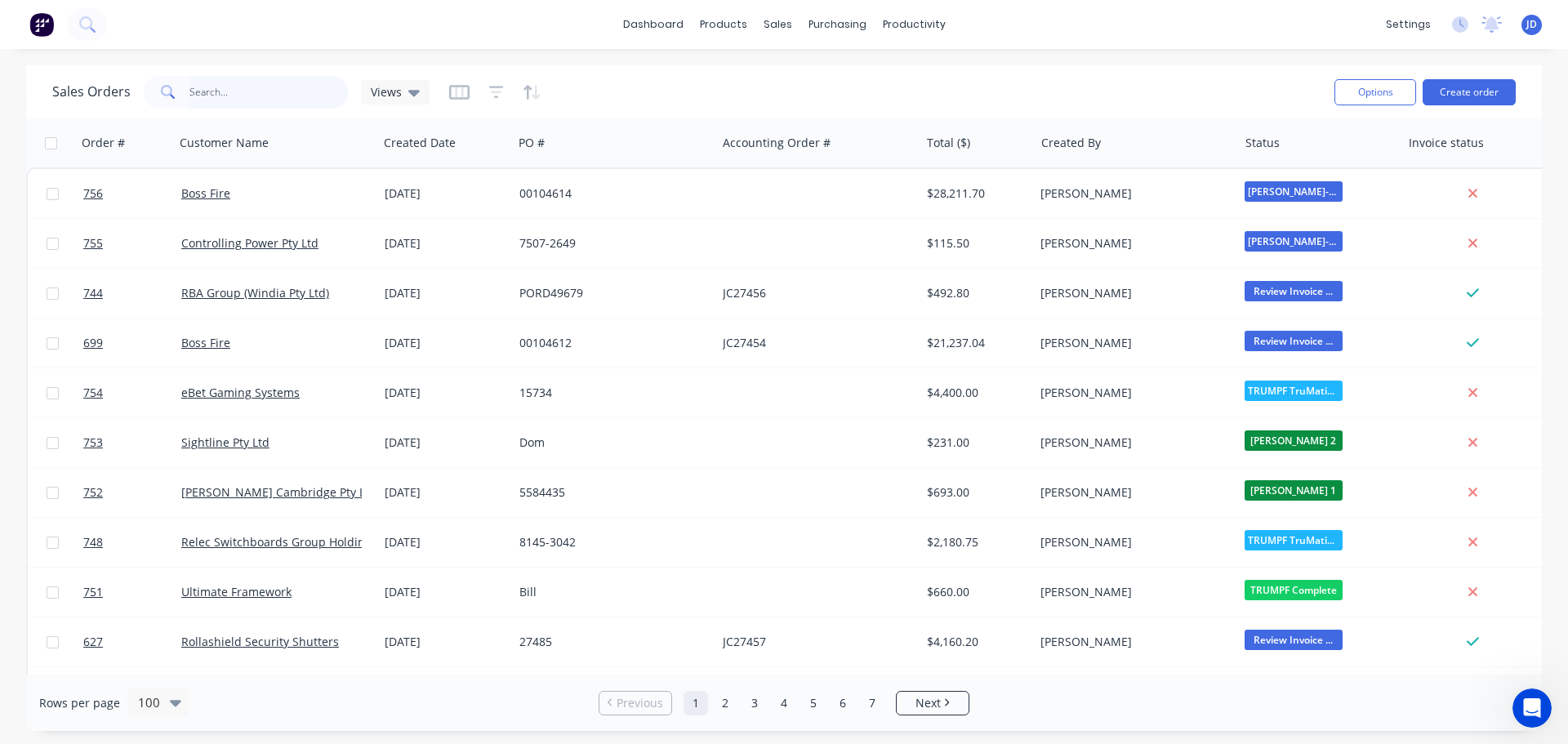
click at [237, 102] on input "helios" at bounding box center [269, 92] width 159 height 32
type input "helios"
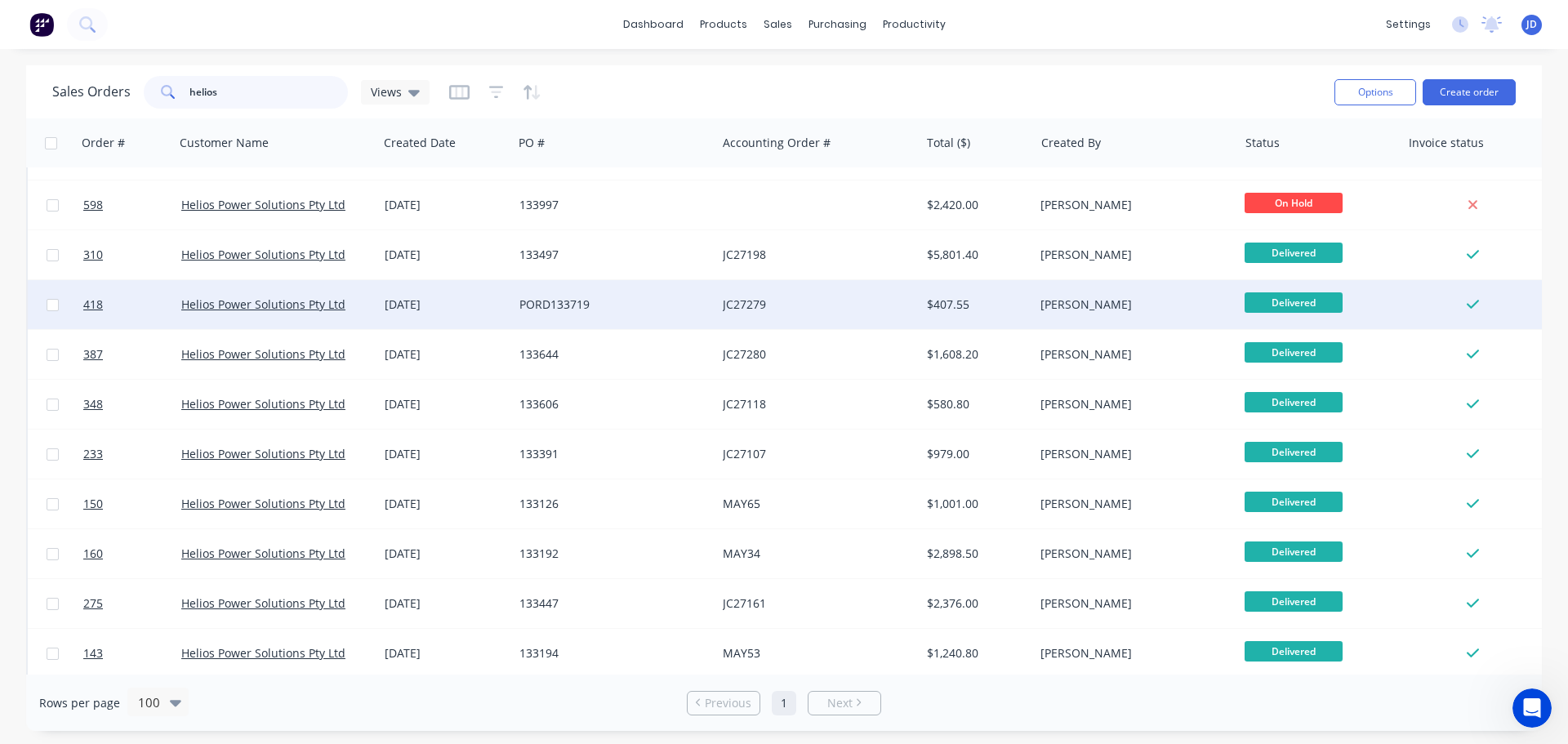
scroll to position [327, 0]
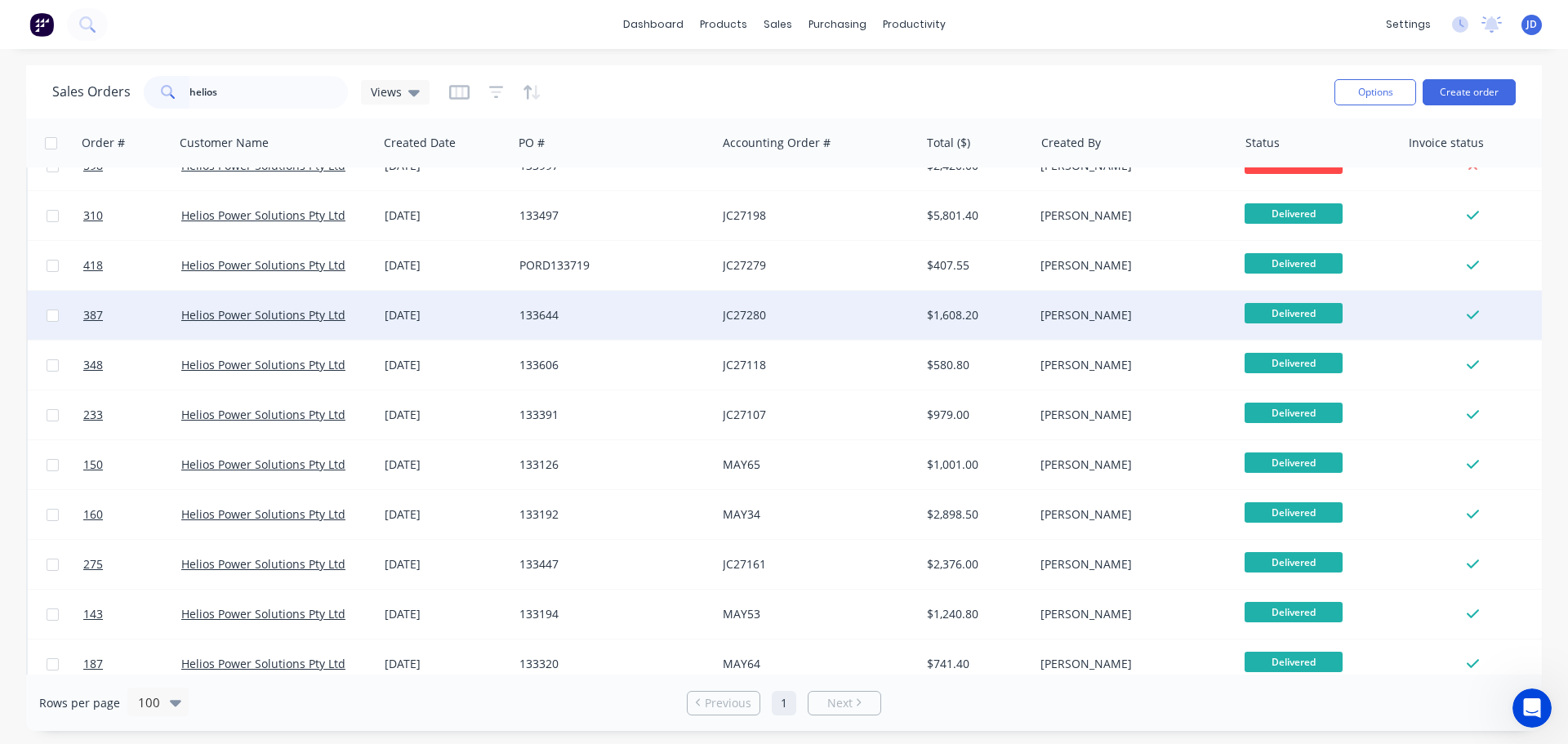
click at [674, 315] on div "133644" at bounding box center [609, 315] width 181 height 17
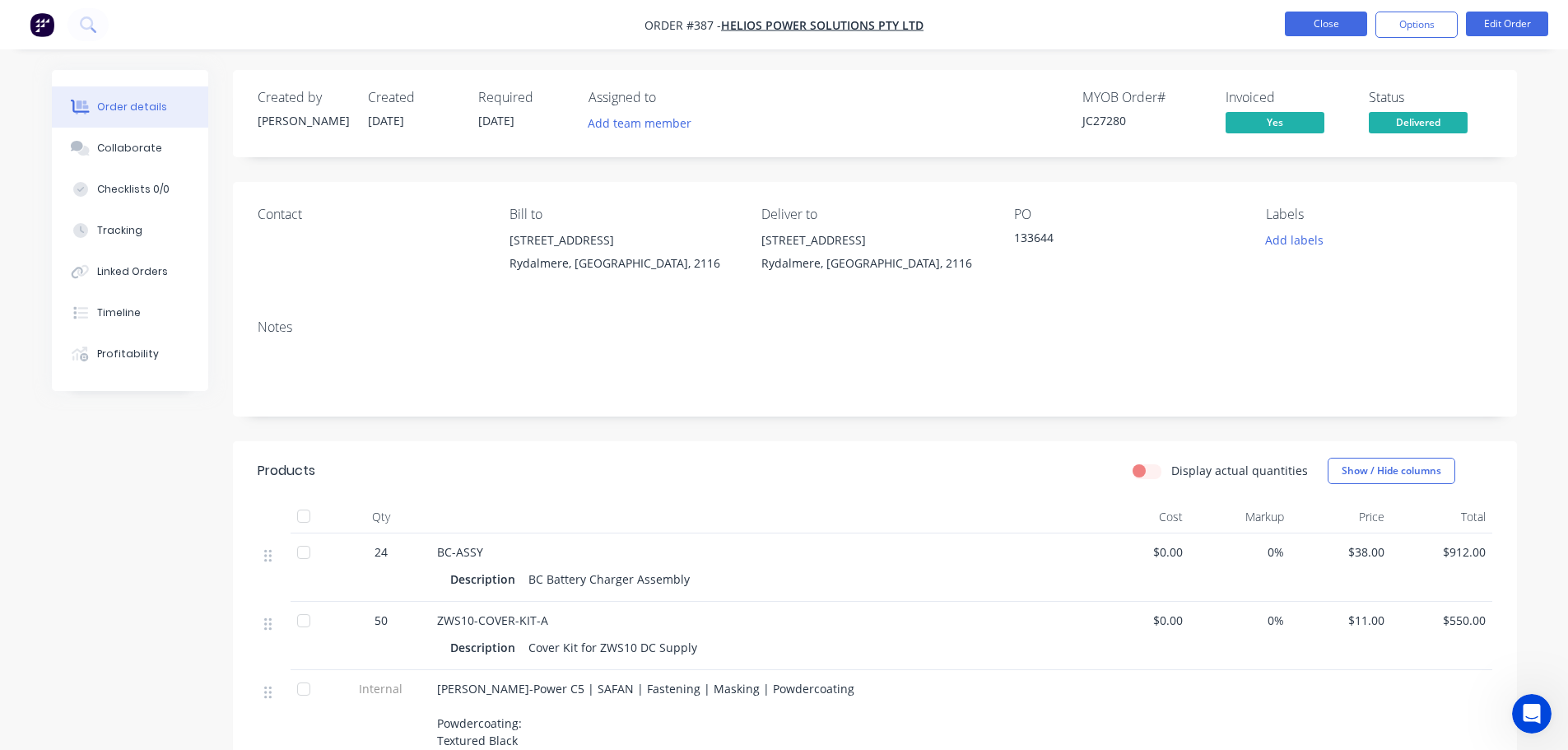
click at [1318, 26] on button "Close" at bounding box center [1325, 24] width 82 height 25
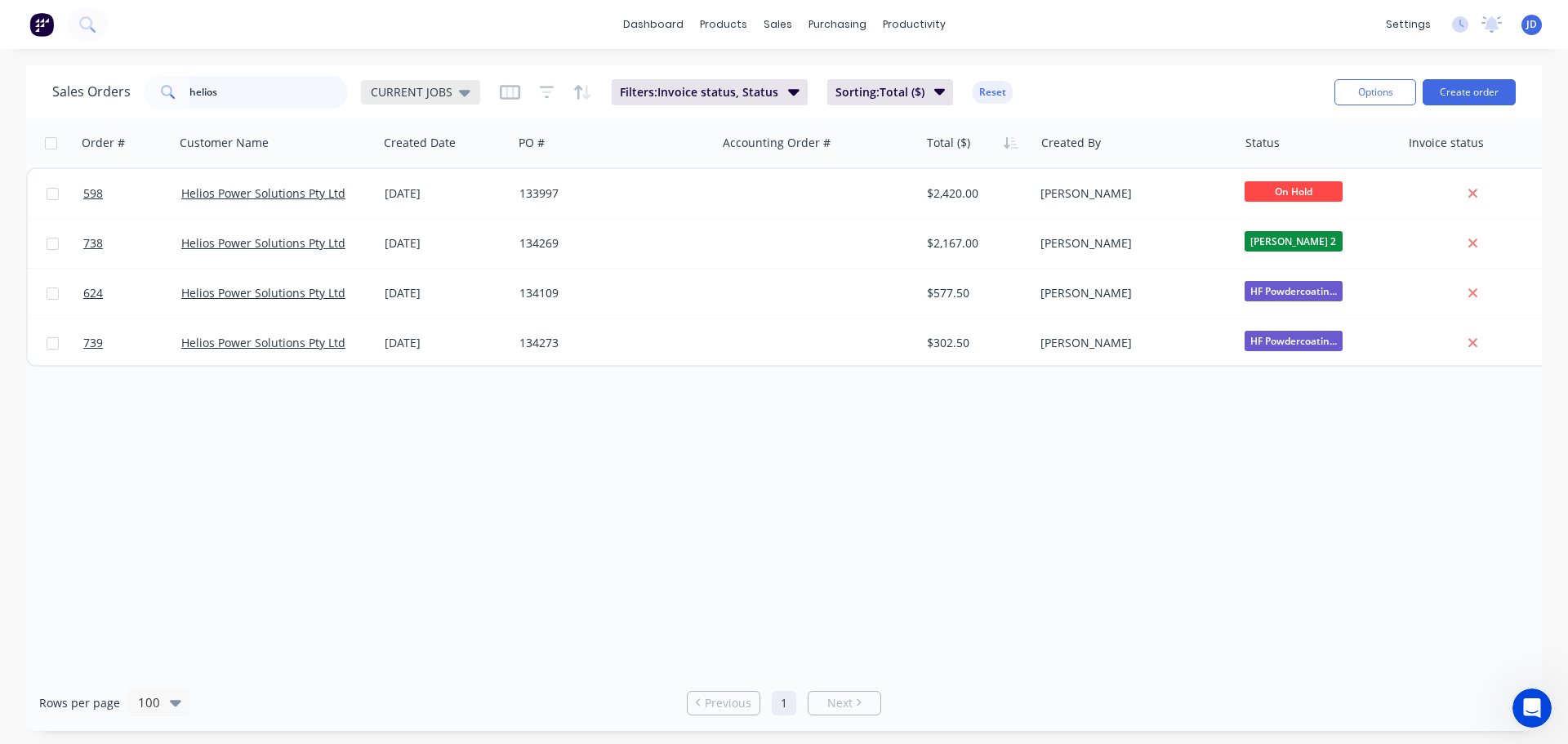
drag, startPoint x: 319, startPoint y: 86, endPoint x: 362, endPoint y: 87, distance: 43.0
click at [319, 88] on input "helios" at bounding box center [269, 92] width 159 height 32
click at [411, 102] on div "CURRENT JOBS" at bounding box center [421, 92] width 119 height 24
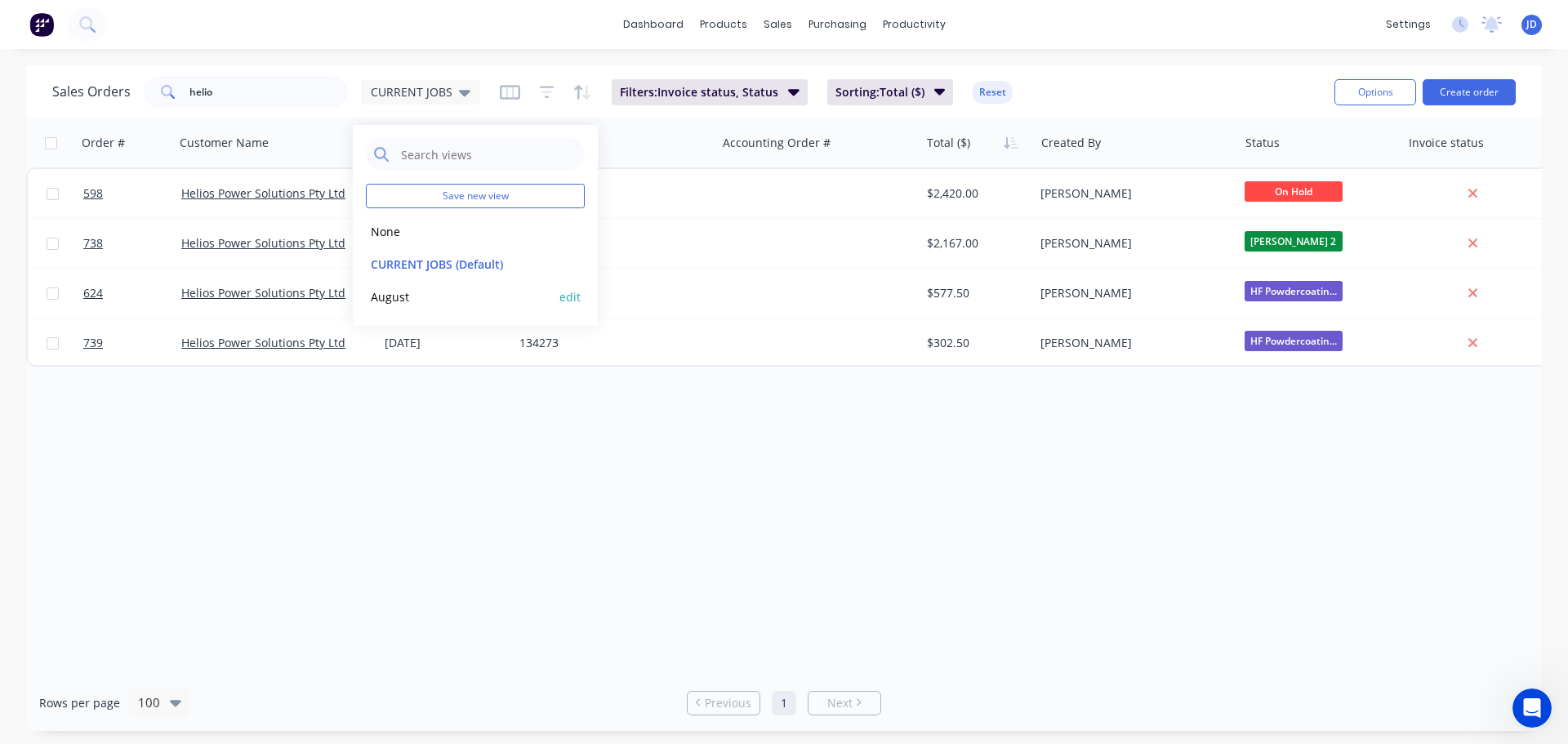
click at [407, 296] on button "August" at bounding box center [459, 296] width 186 height 19
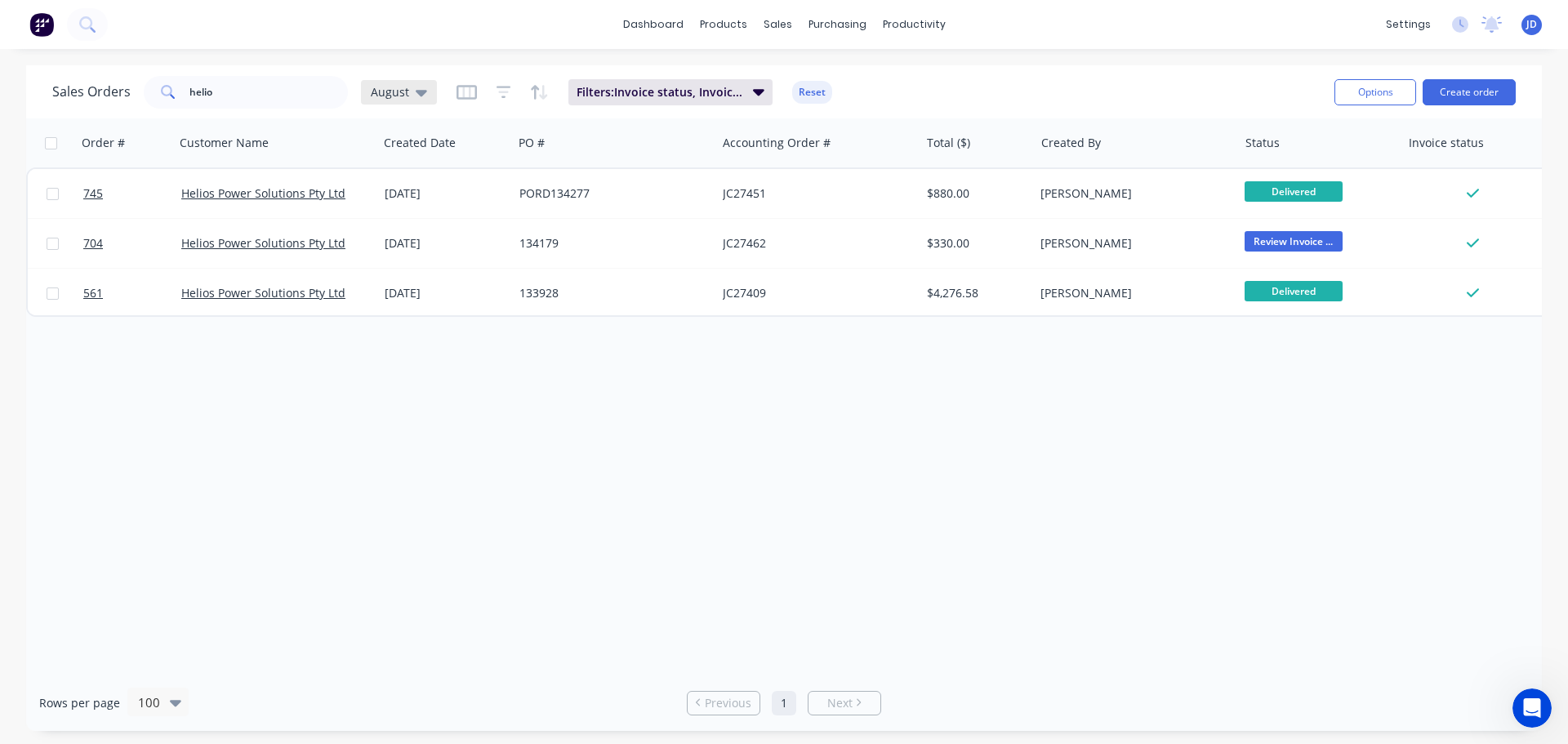
click at [406, 85] on span "August" at bounding box center [389, 92] width 38 height 18
click at [404, 230] on button "None" at bounding box center [459, 231] width 186 height 19
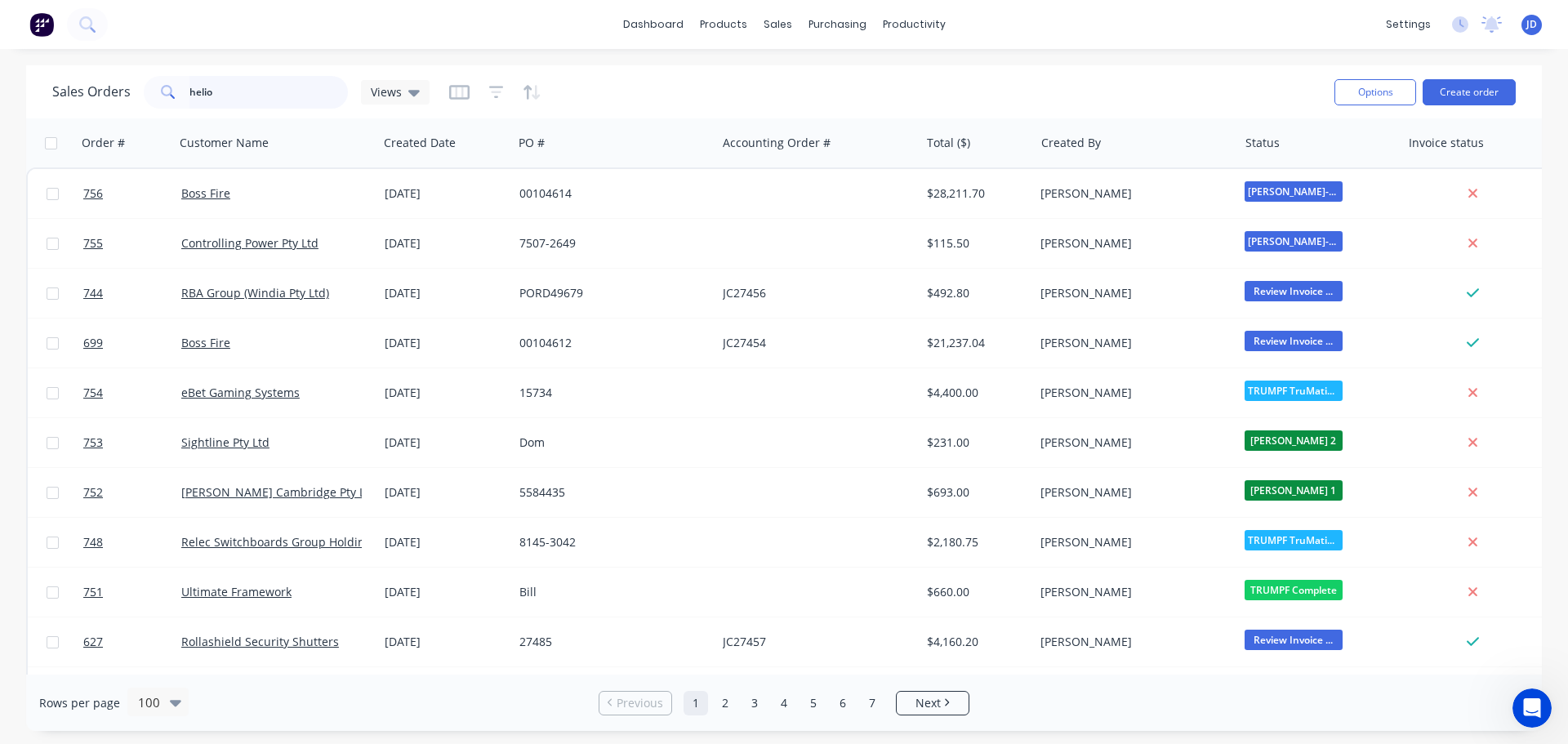
click at [254, 80] on input "helio" at bounding box center [269, 92] width 159 height 32
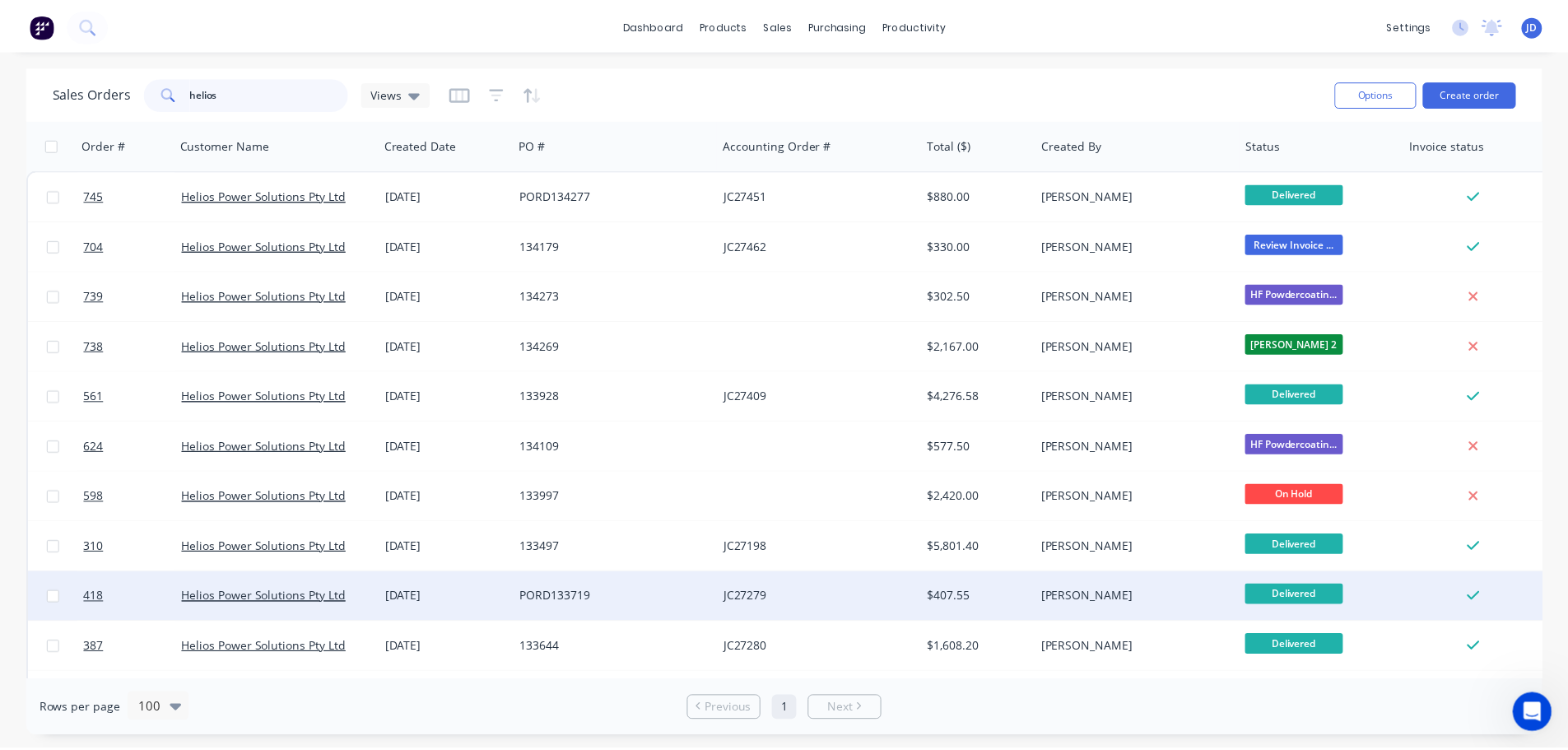
scroll to position [82, 0]
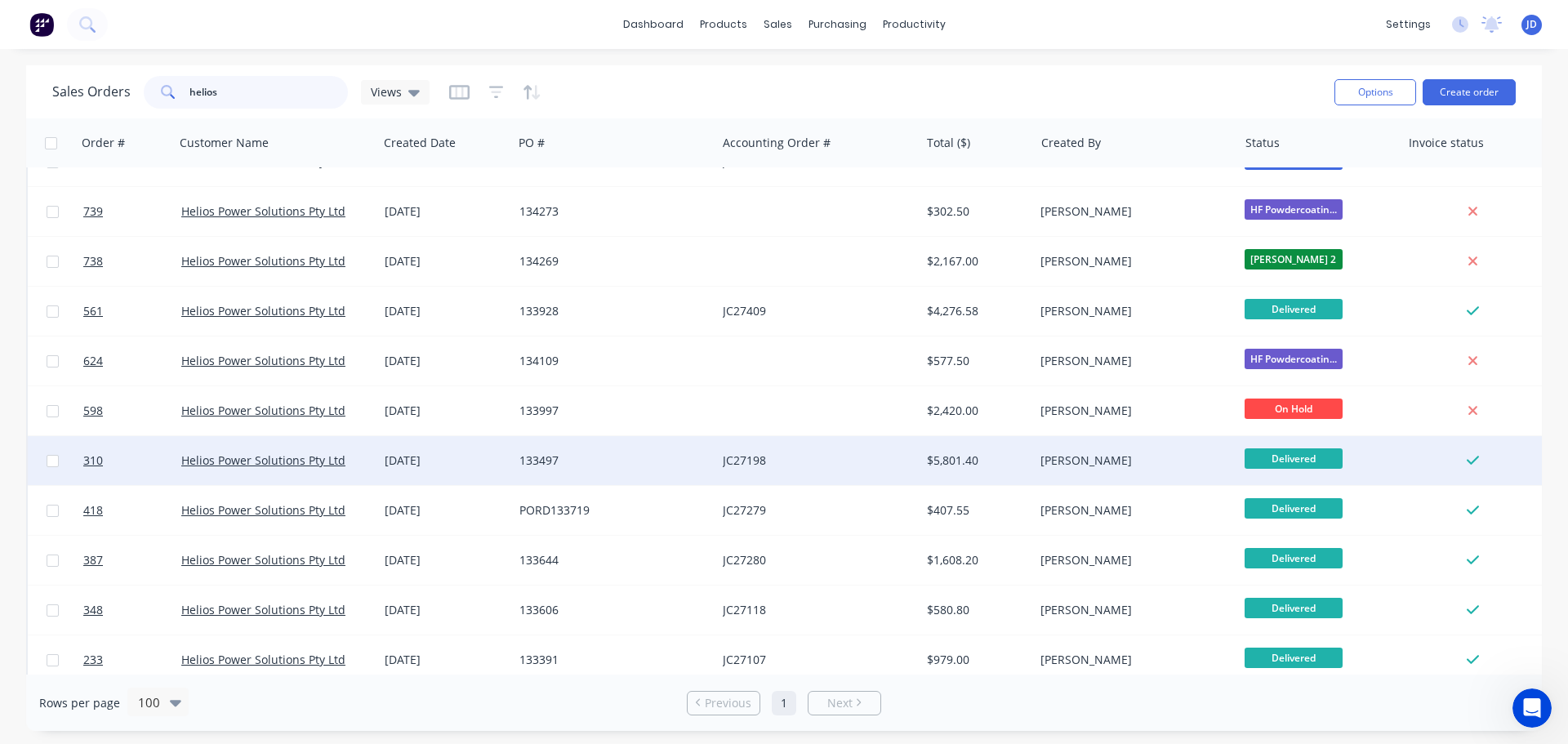
type input "helios"
click at [625, 458] on div "133497" at bounding box center [609, 460] width 181 height 17
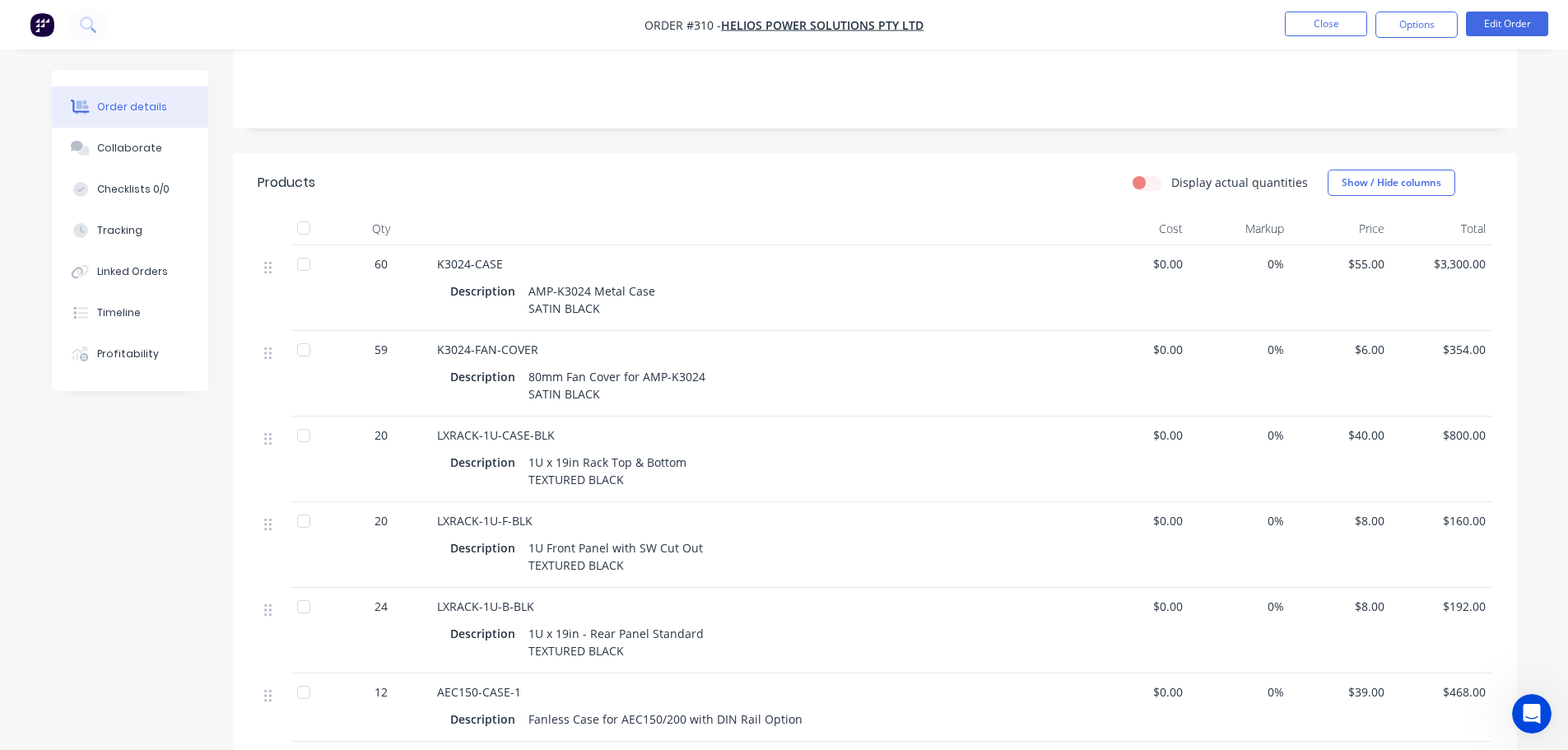
scroll to position [246, 0]
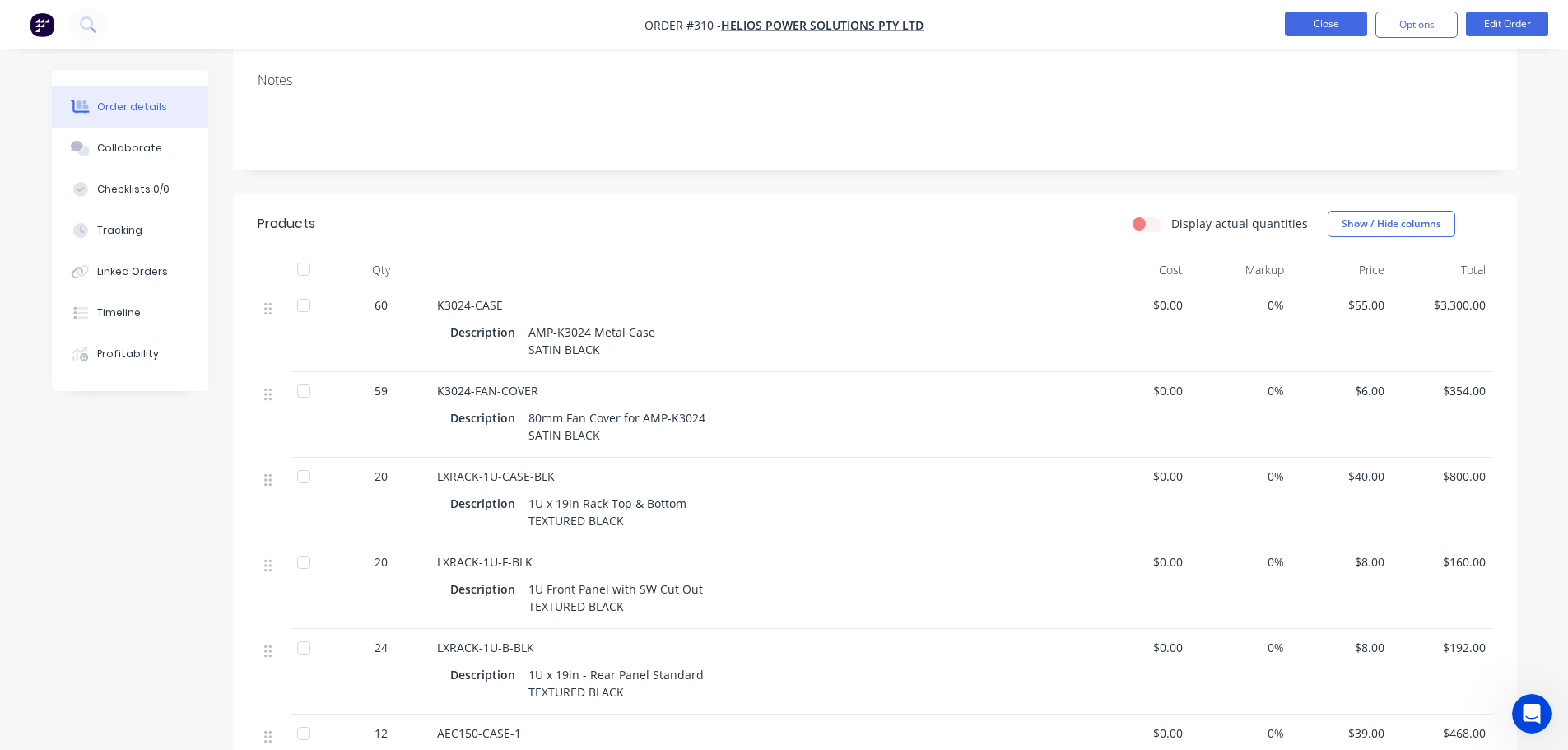
click at [1320, 19] on button "Close" at bounding box center [1325, 24] width 82 height 25
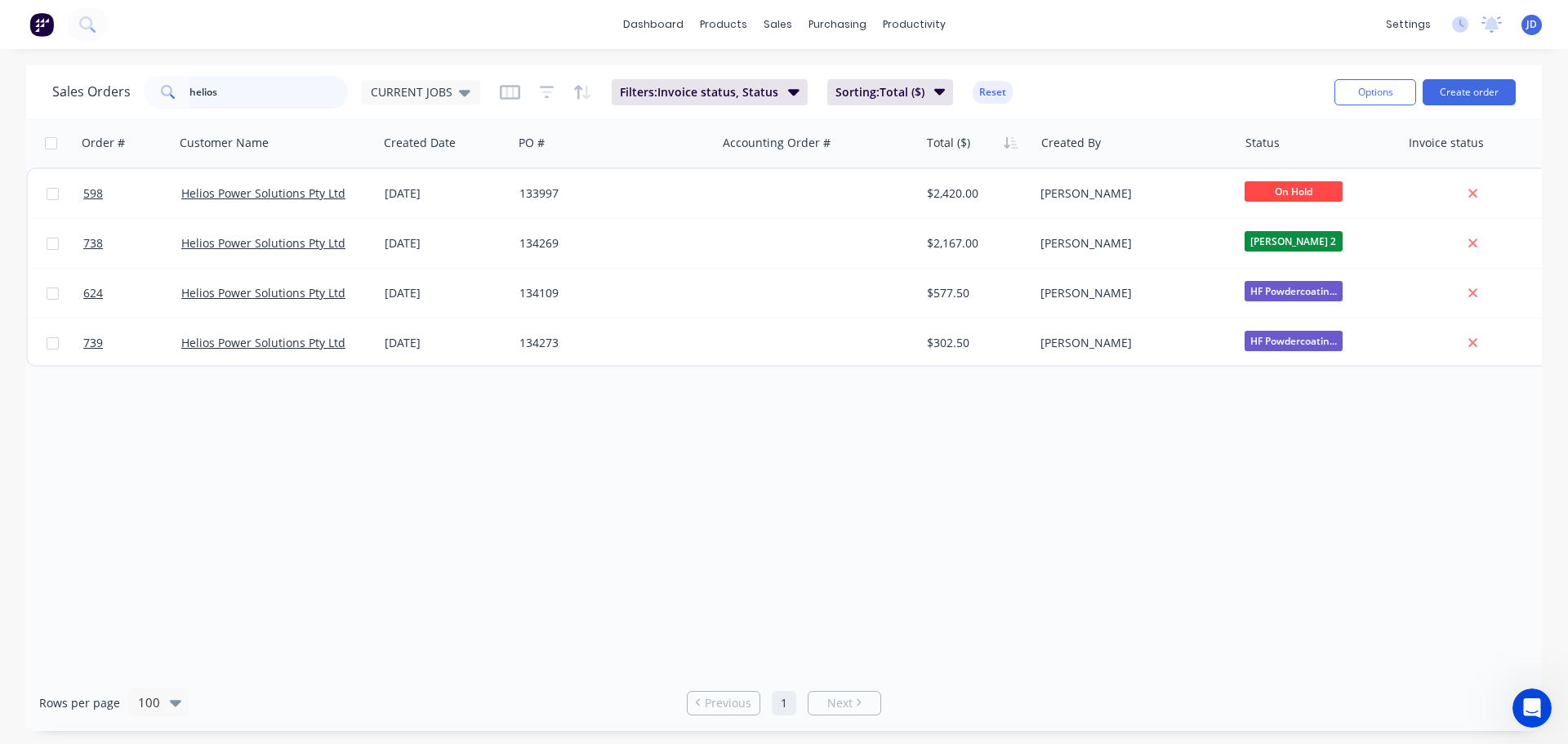
click at [326, 89] on input "helios" at bounding box center [269, 92] width 159 height 32
drag, startPoint x: 426, startPoint y: 75, endPoint x: 413, endPoint y: 92, distance: 21.4
click at [423, 74] on div "Sales Orders helios CURRENT JOBS Filters: Invoice status, Status Sorting: Total…" at bounding box center [686, 91] width 1269 height 40
click at [413, 92] on span "CURRENT JOBS" at bounding box center [411, 92] width 81 height 18
click at [389, 228] on button "None" at bounding box center [459, 231] width 186 height 19
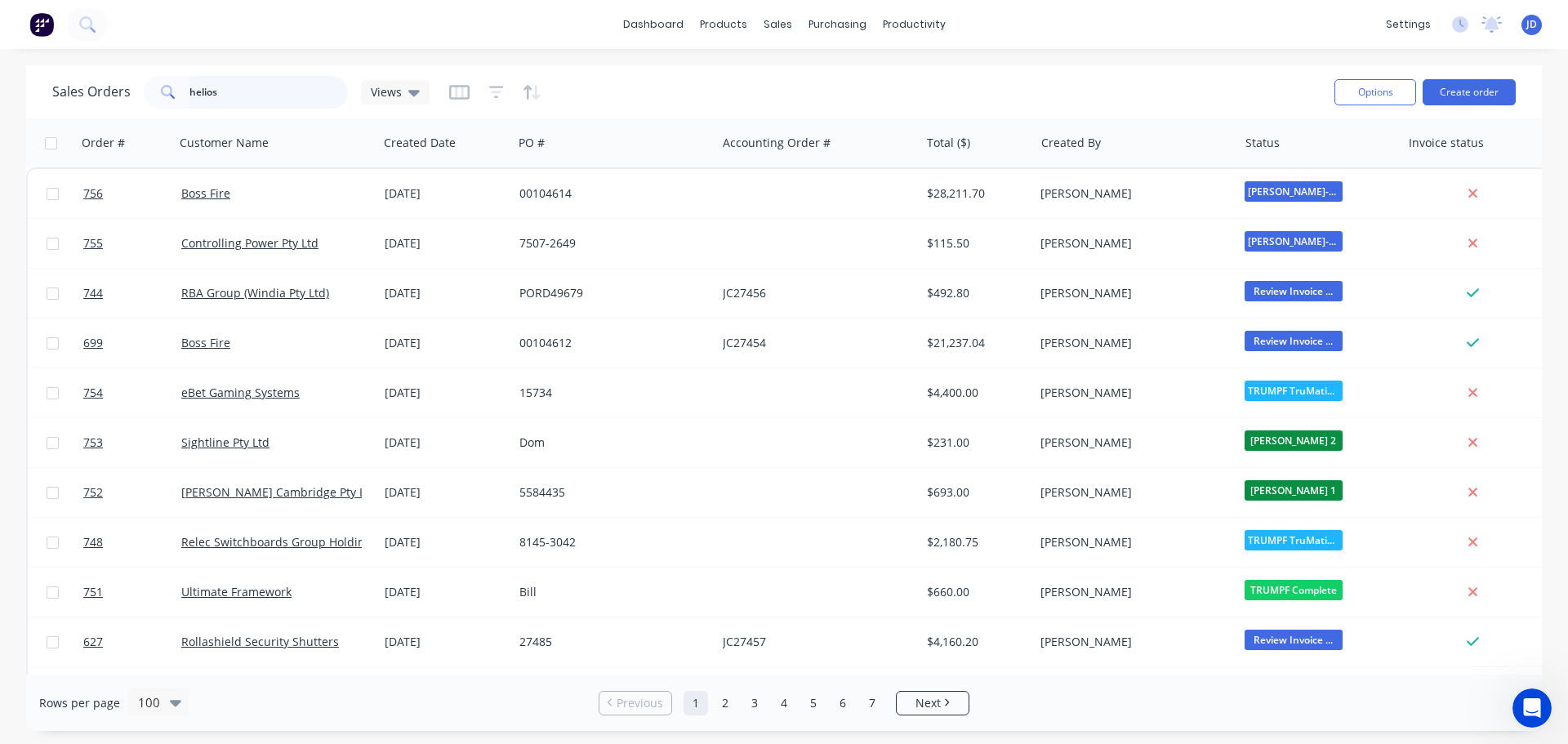
click at [248, 107] on input "helios" at bounding box center [269, 92] width 159 height 32
drag, startPoint x: 169, startPoint y: 12, endPoint x: 152, endPoint y: 3, distance: 19.2
click at [154, 3] on div "dashboard products sales purchasing productivity dashboard products Product Cat…" at bounding box center [784, 24] width 1568 height 49
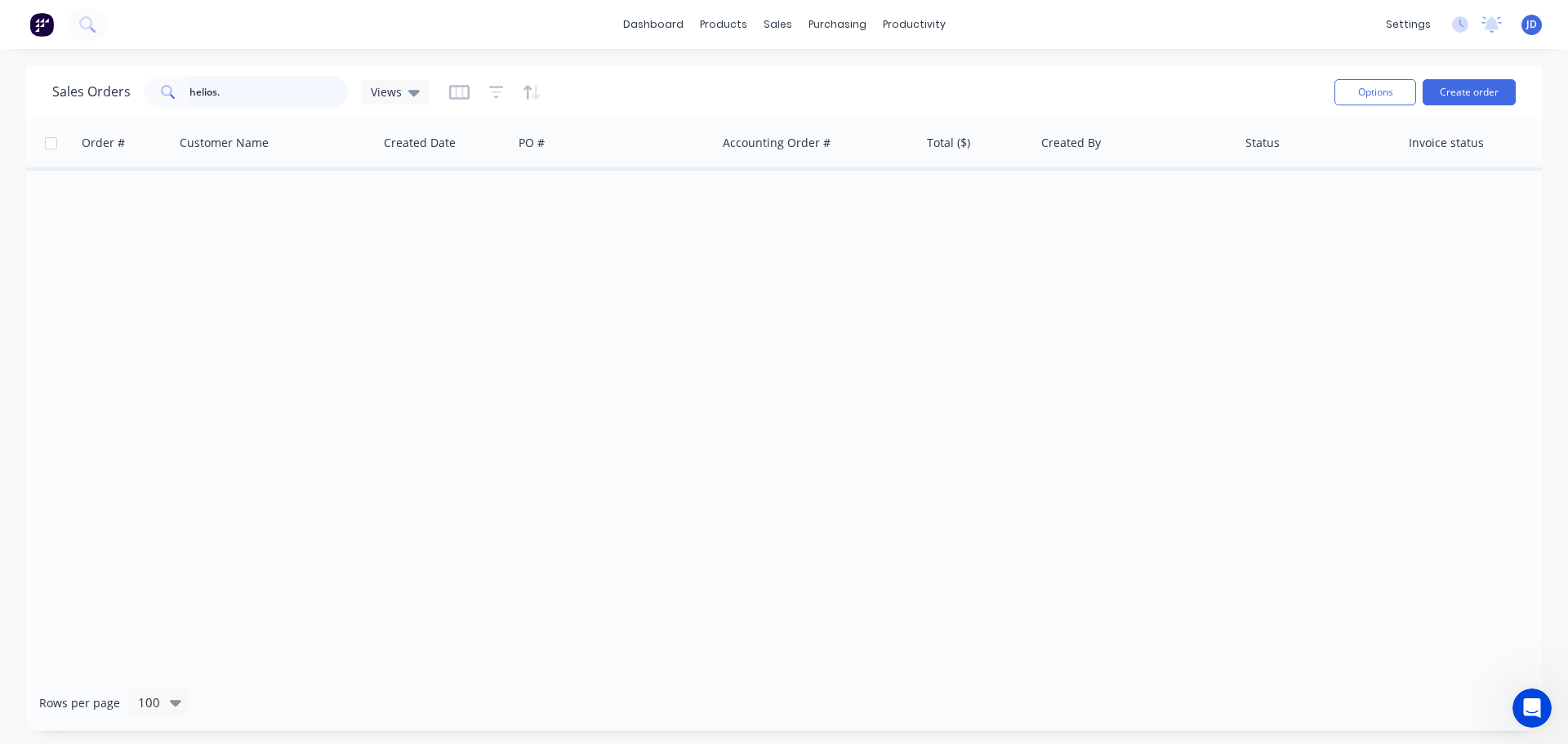
drag, startPoint x: 246, startPoint y: 96, endPoint x: 210, endPoint y: 46, distance: 61.6
click at [243, 93] on input "helios." at bounding box center [269, 92] width 159 height 32
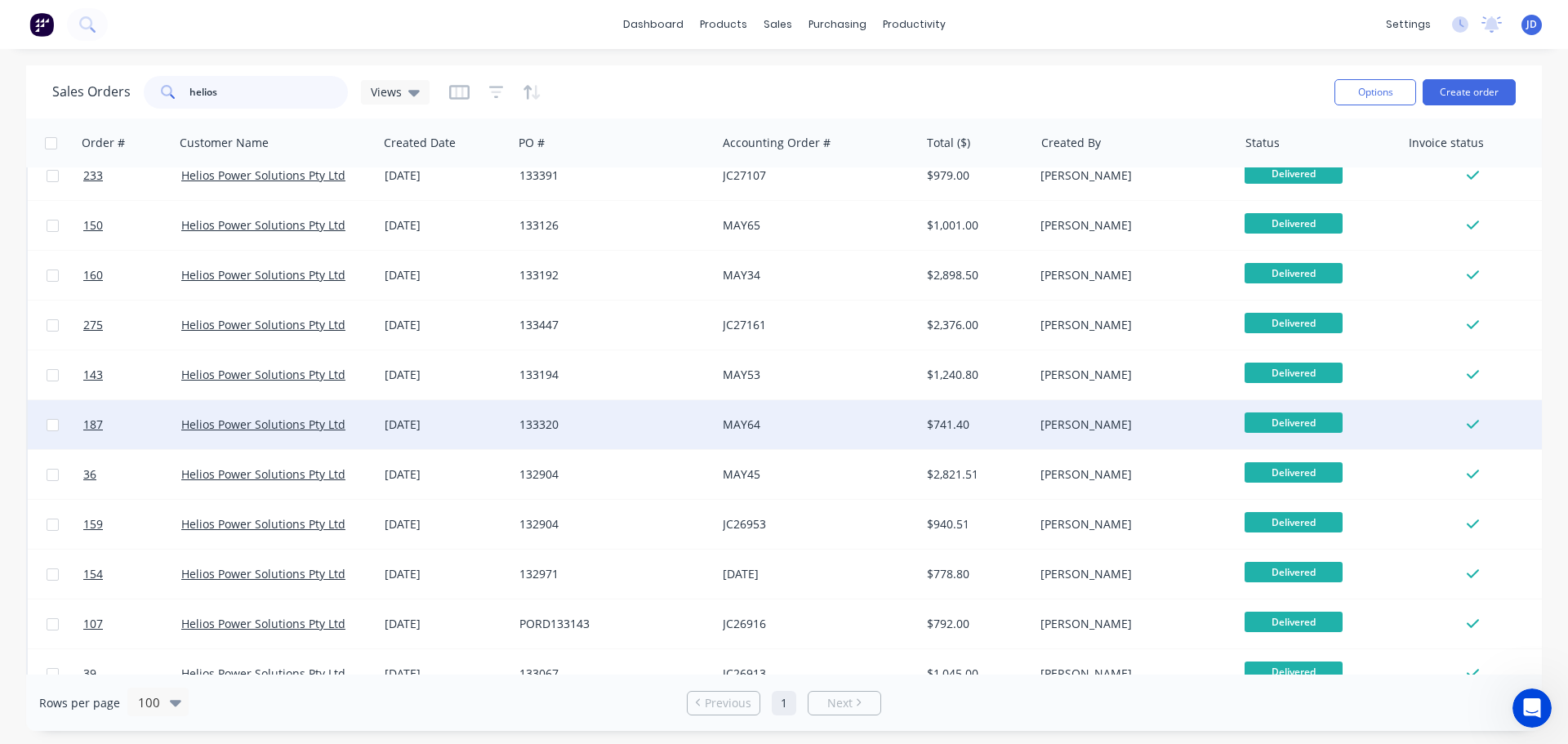
scroll to position [571, 0]
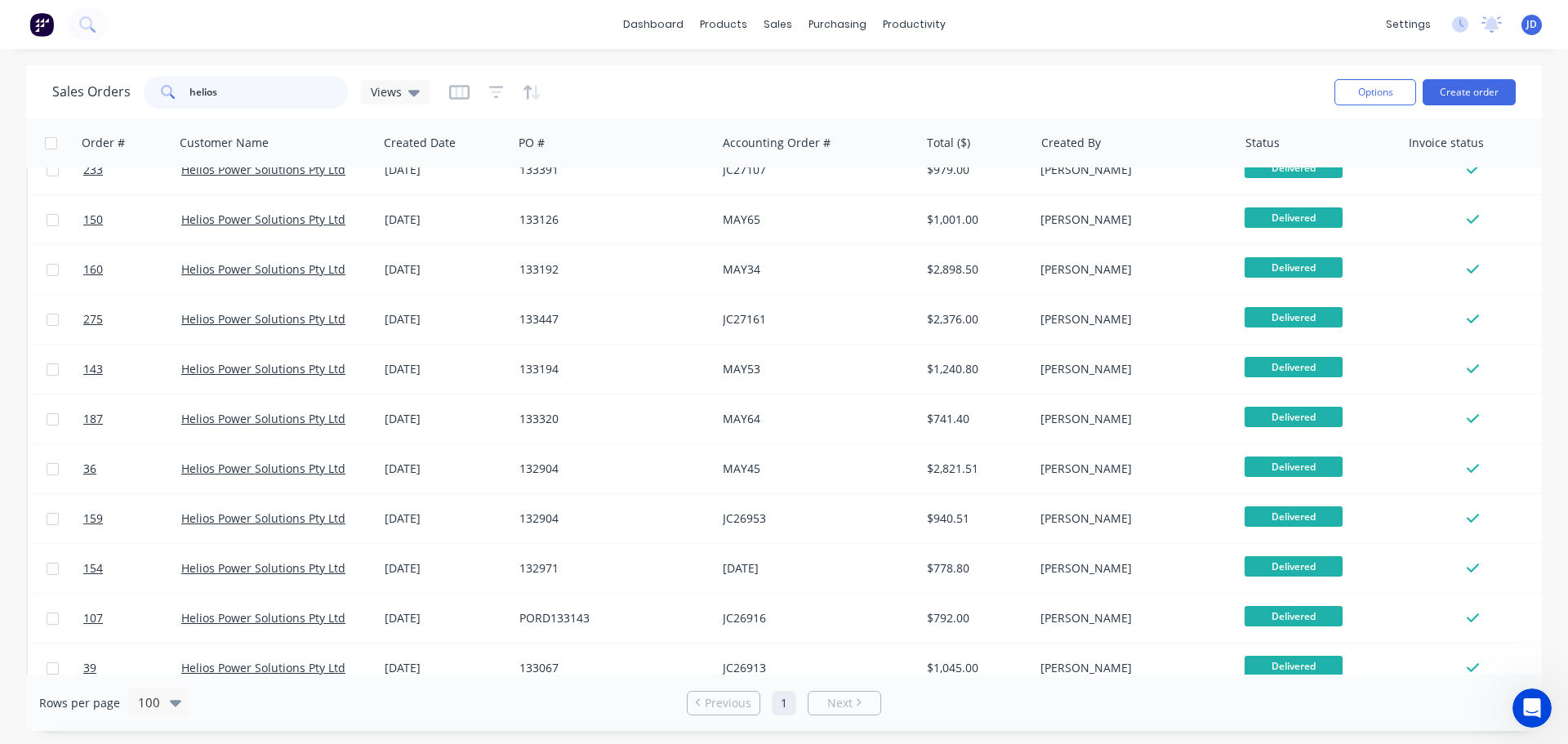
drag, startPoint x: 269, startPoint y: 93, endPoint x: 0, endPoint y: 14, distance: 280.4
click at [0, 41] on div "dashboard products sales purchasing productivity dashboard products Product Cat…" at bounding box center [784, 372] width 1568 height 744
type input "r"
type input "2"
type input "r"
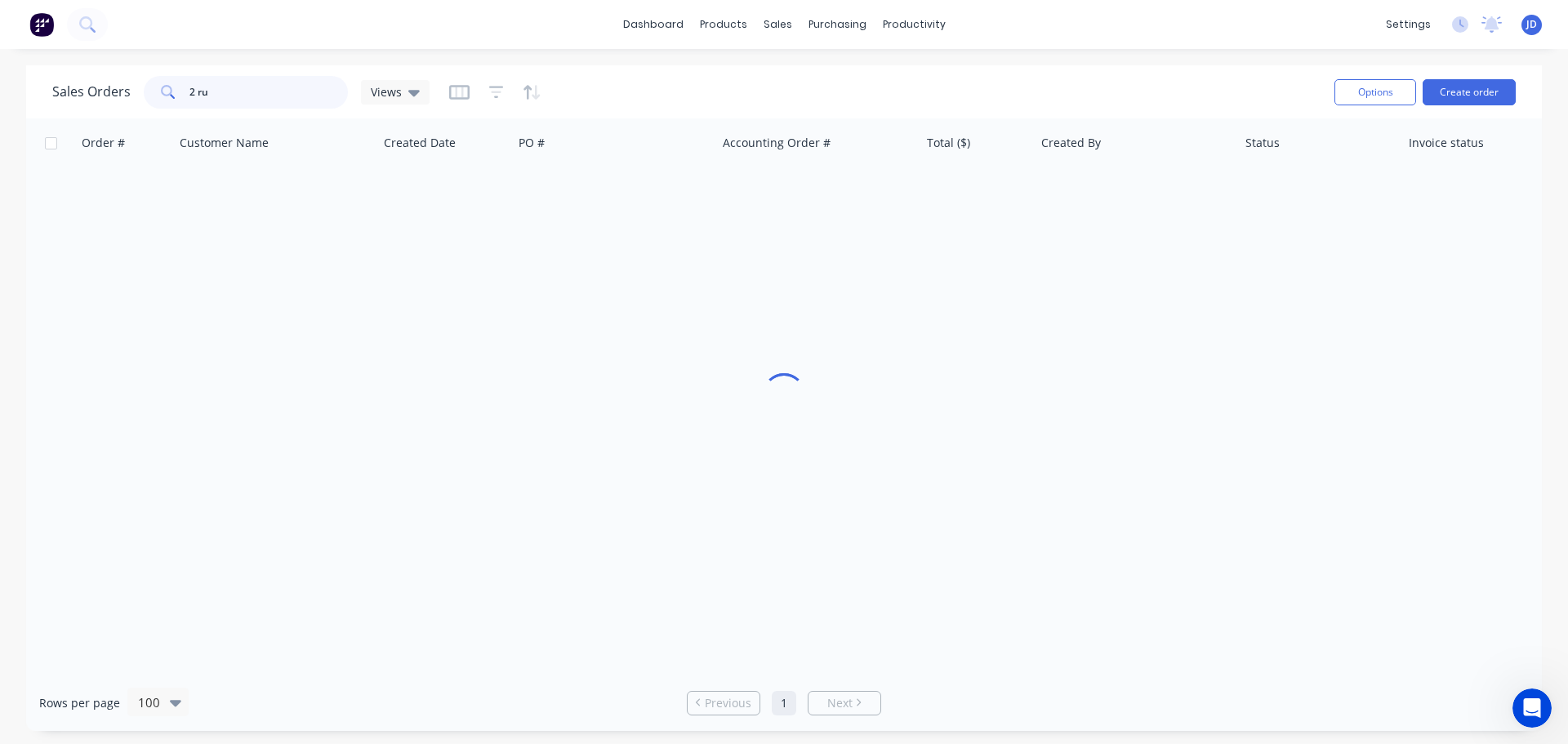
scroll to position [0, 0]
drag, startPoint x: 269, startPoint y: 96, endPoint x: 0, endPoint y: 3, distance: 284.6
click at [0, 3] on div "dashboard products sales purchasing productivity dashboard products Product Cat…" at bounding box center [784, 372] width 1568 height 744
type input "helios"
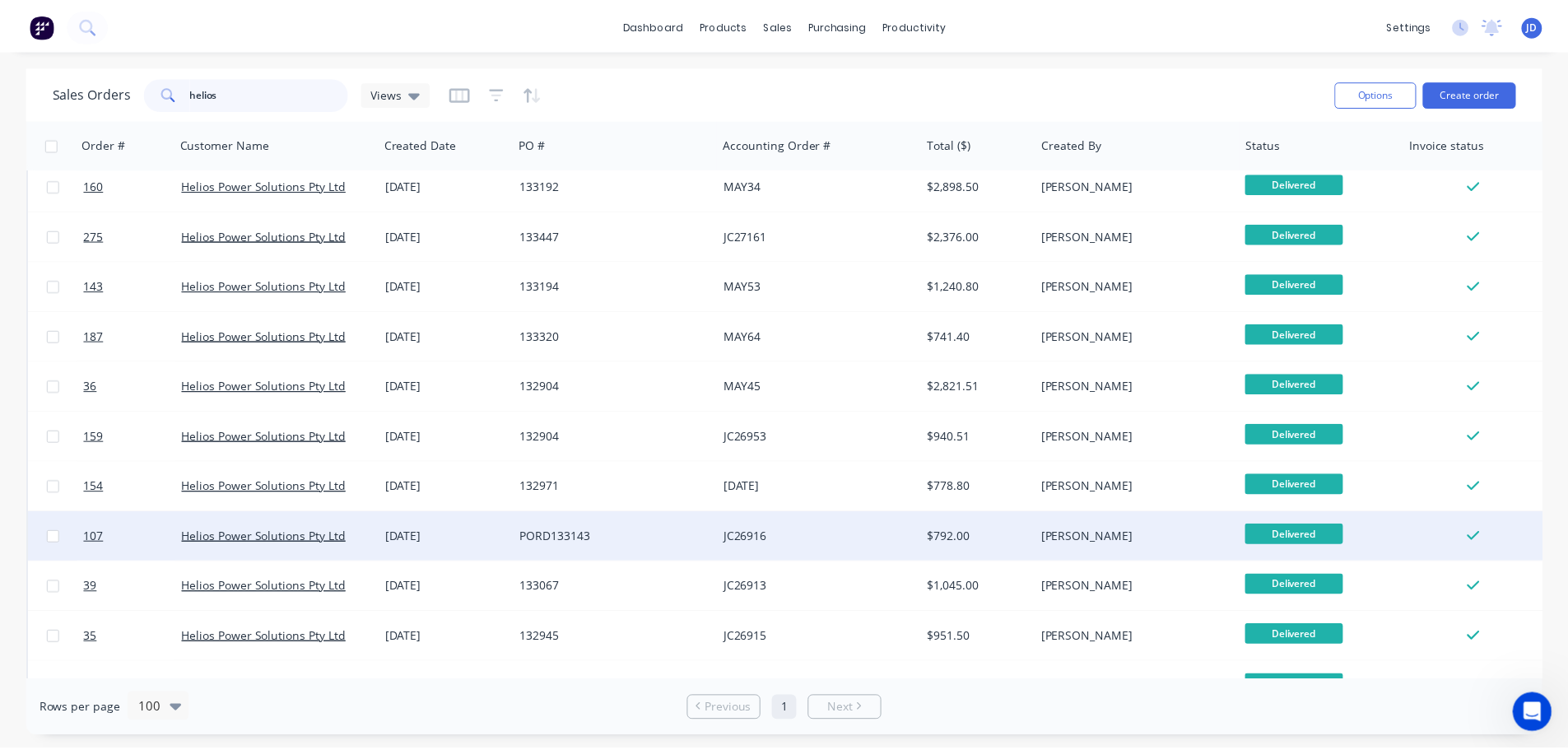
scroll to position [702, 0]
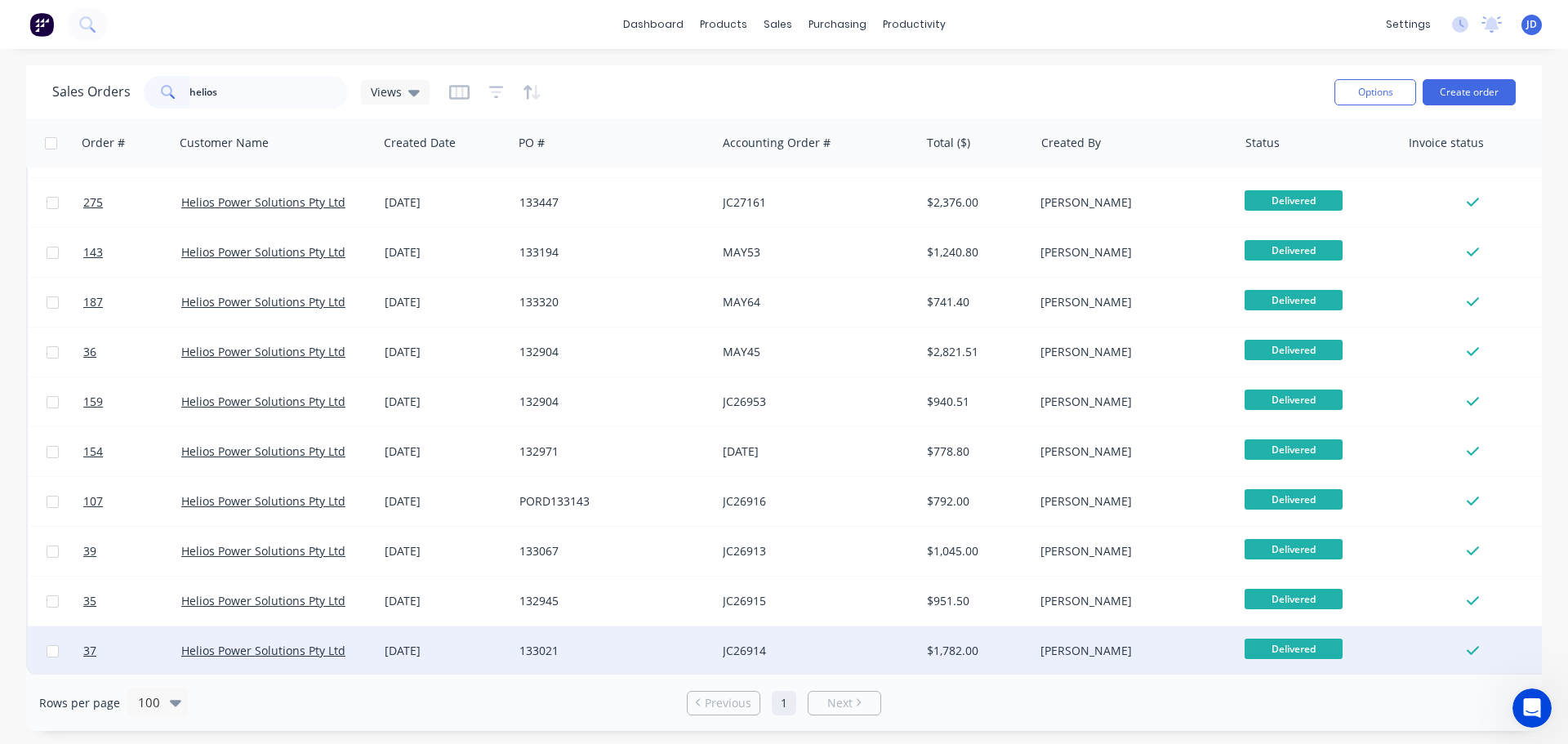
click at [620, 642] on div "133021" at bounding box center [609, 650] width 181 height 17
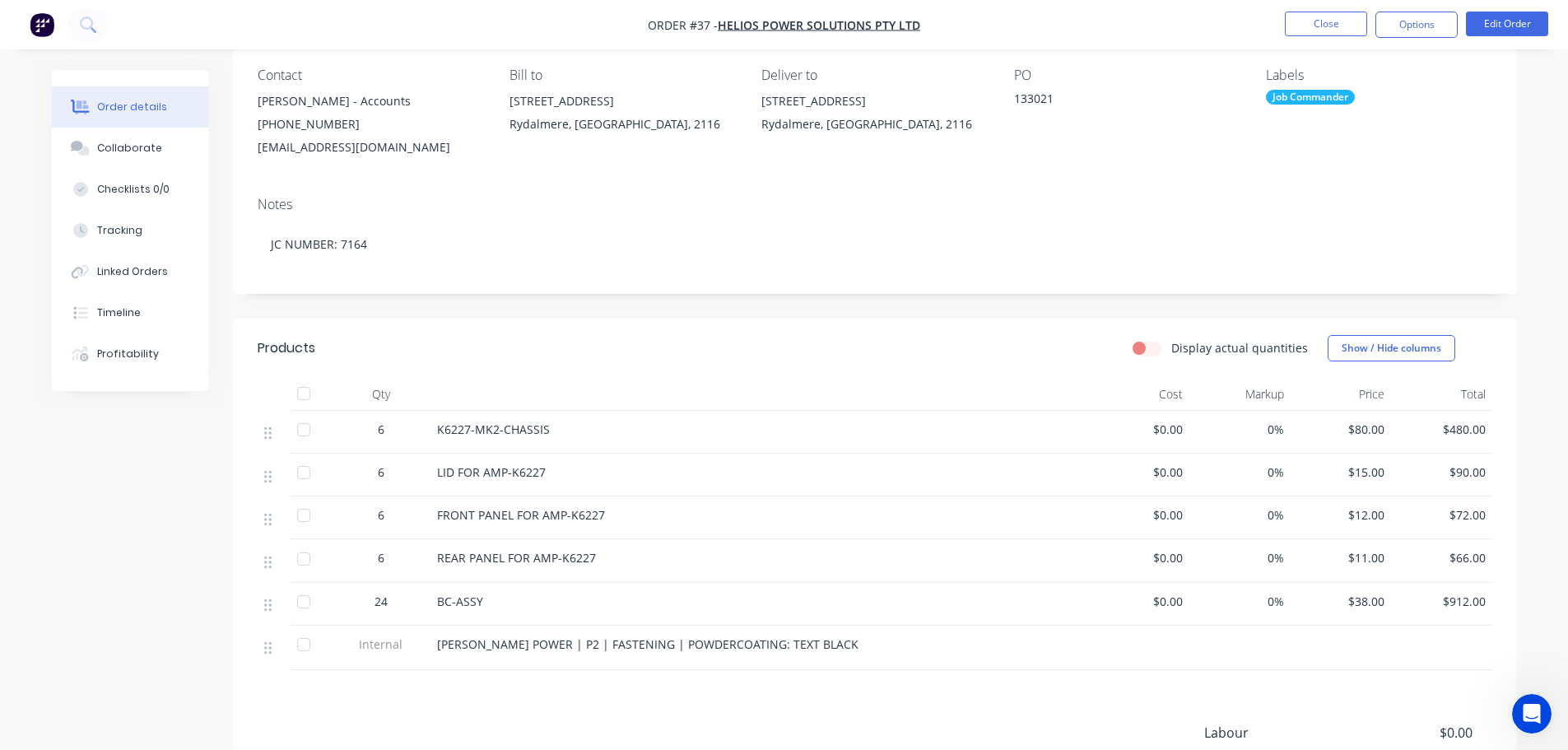
scroll to position [165, 0]
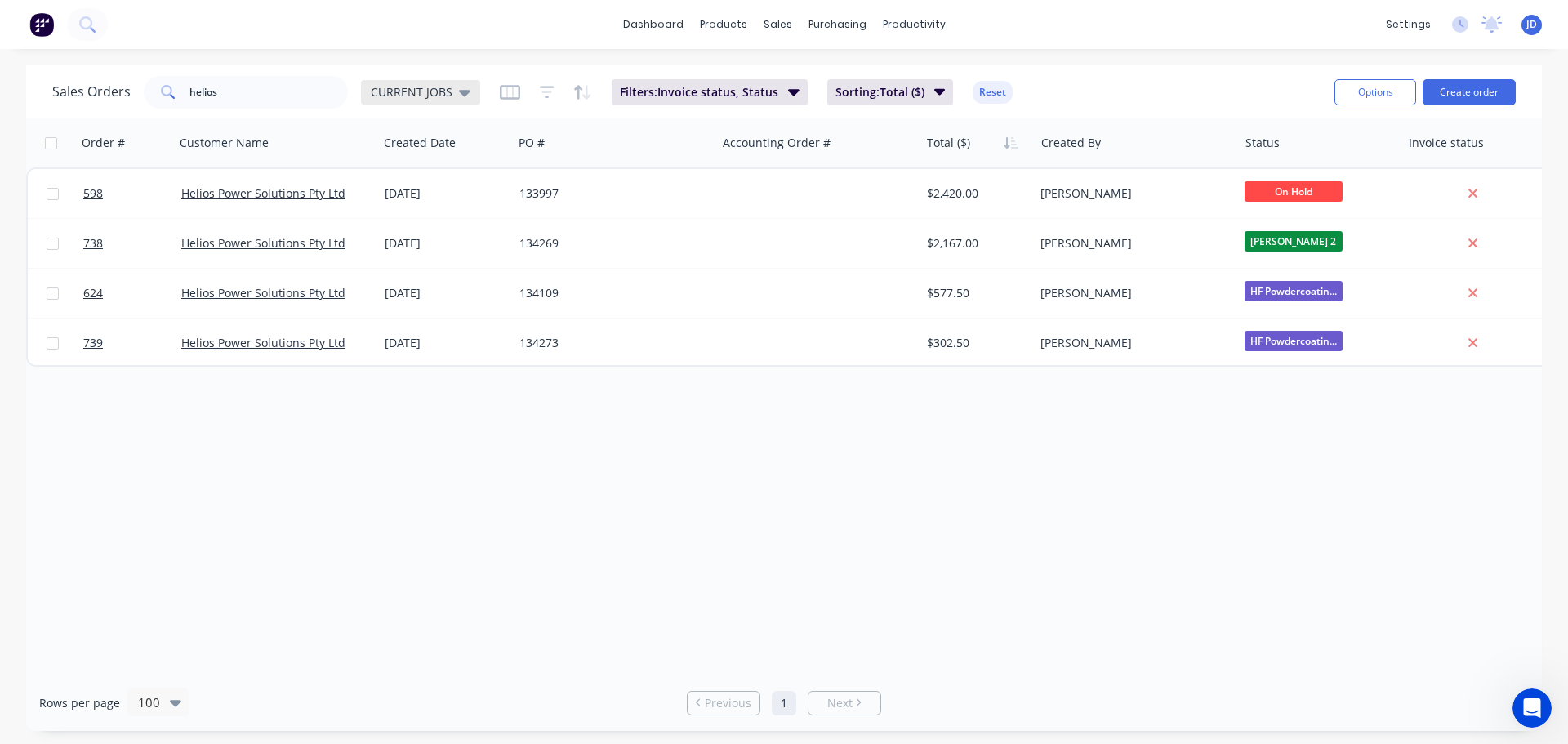
click at [458, 80] on div "CURRENT JOBS" at bounding box center [421, 92] width 119 height 24
click at [405, 237] on button "None" at bounding box center [459, 231] width 186 height 19
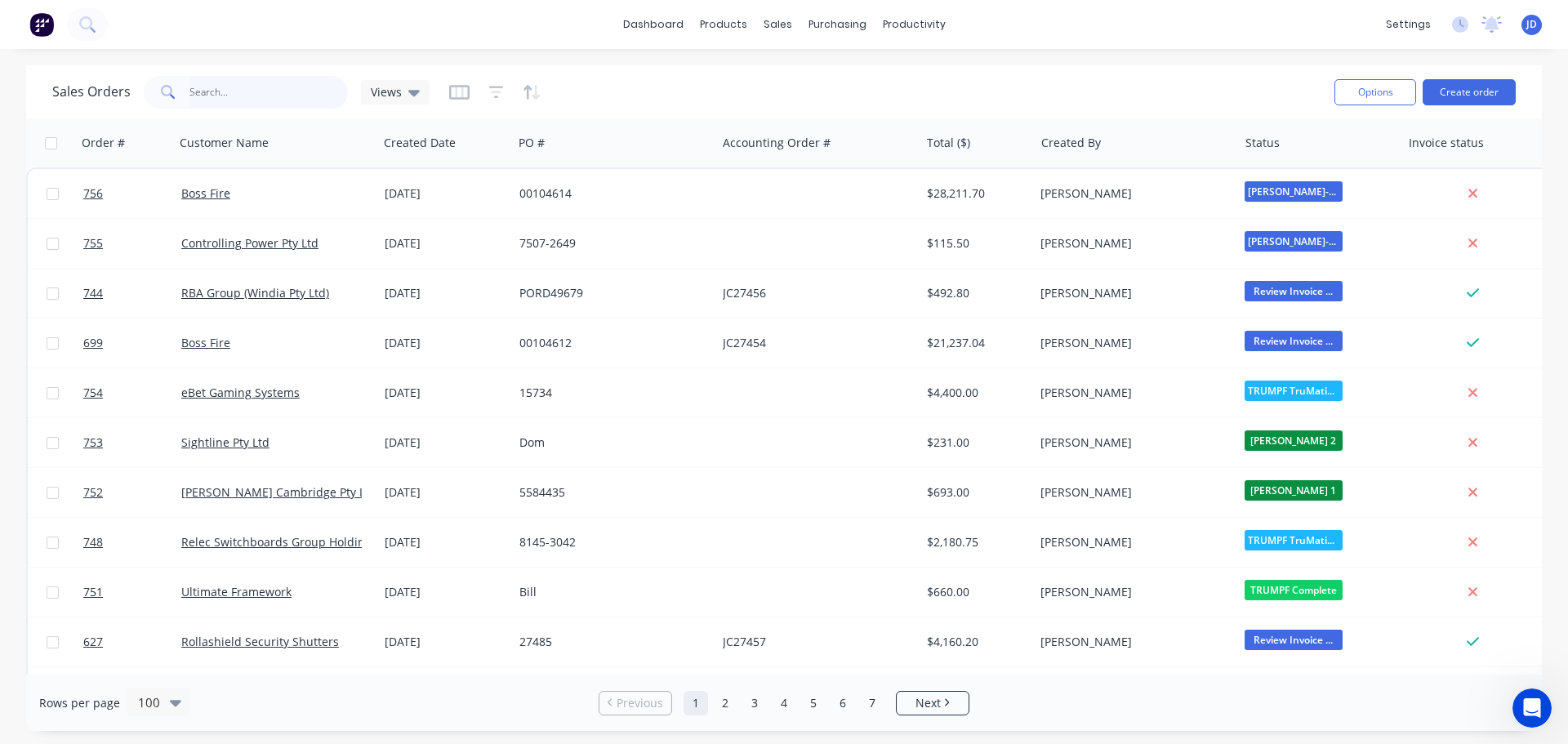
click at [238, 88] on input "helios" at bounding box center [269, 92] width 159 height 32
type input "helio"
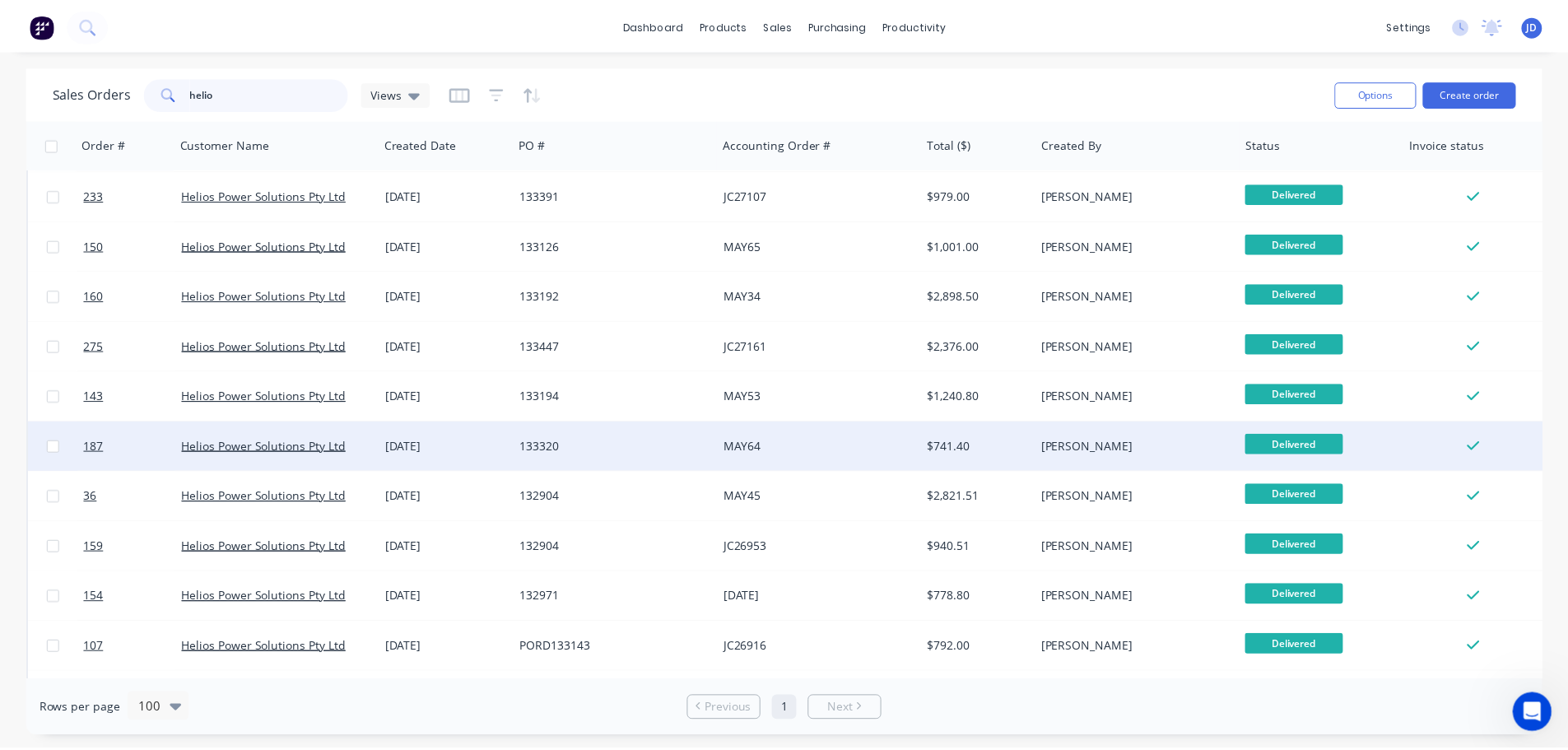
scroll to position [576, 0]
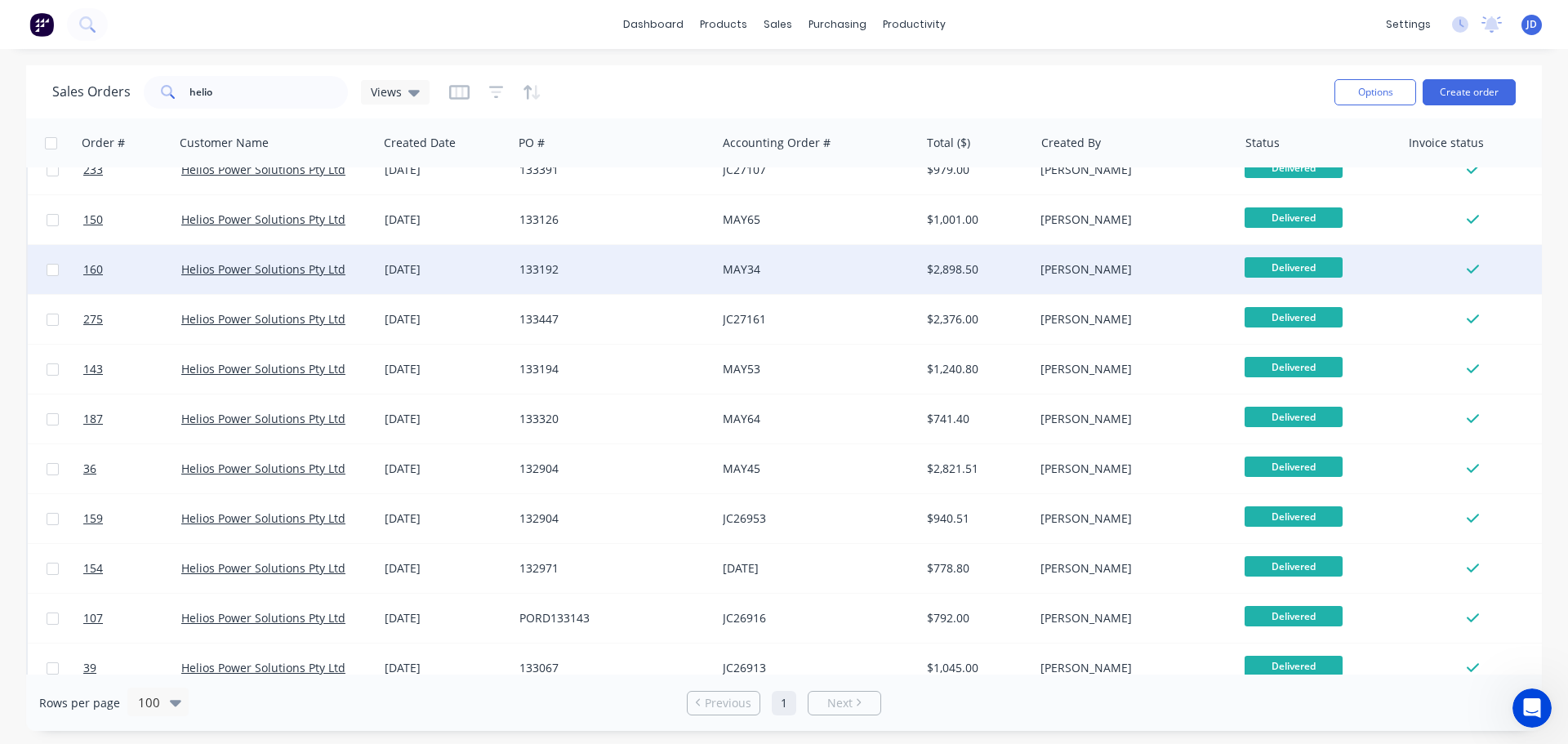
click at [586, 276] on div "133192" at bounding box center [609, 269] width 181 height 17
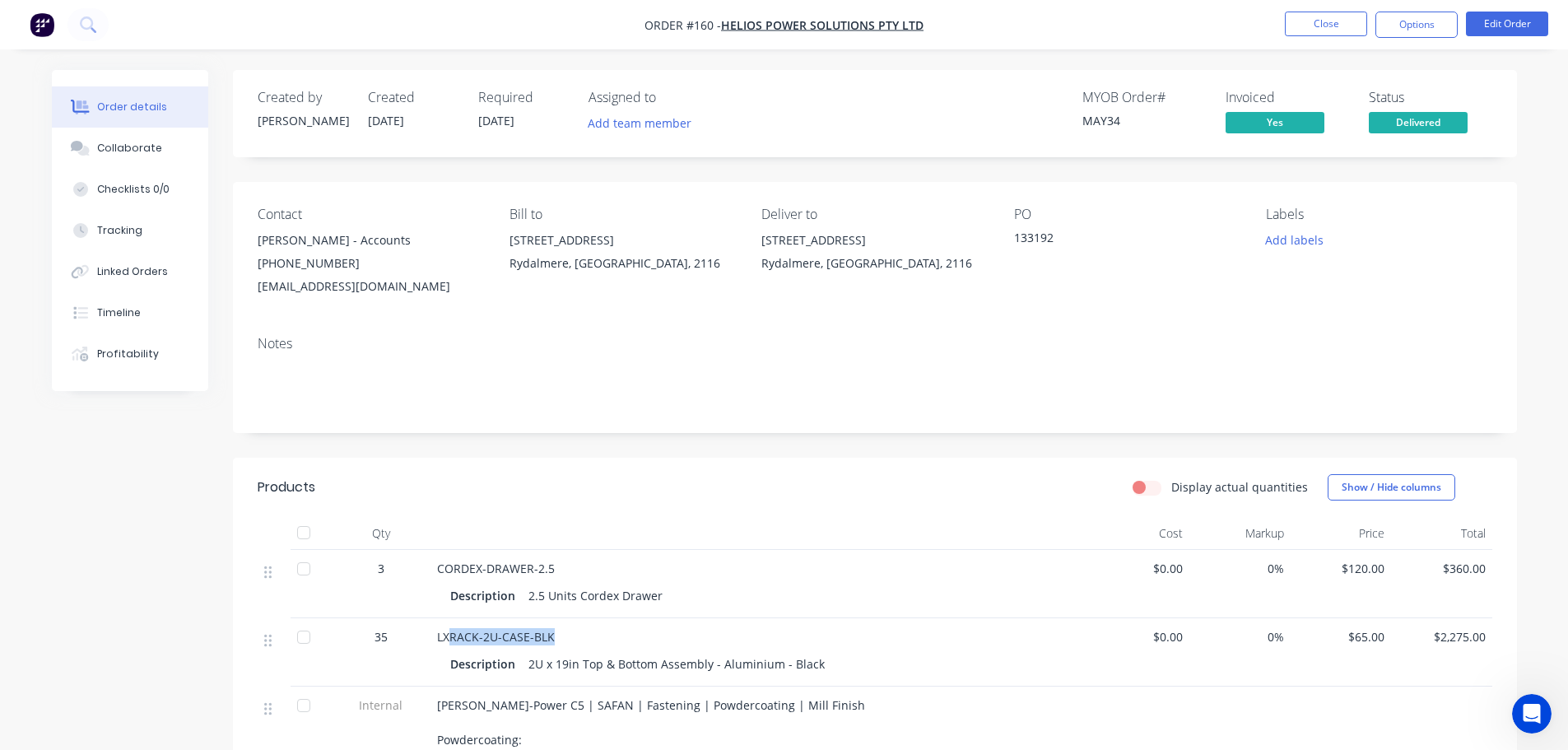
drag, startPoint x: 550, startPoint y: 638, endPoint x: 447, endPoint y: 629, distance: 103.4
click at [447, 629] on div "LXRACK-2U-CASE-BLK" at bounding box center [759, 637] width 646 height 18
click at [675, 670] on div "2U x 19in Top & Bottom Assembly - Aluminium - Black" at bounding box center [677, 663] width 310 height 24
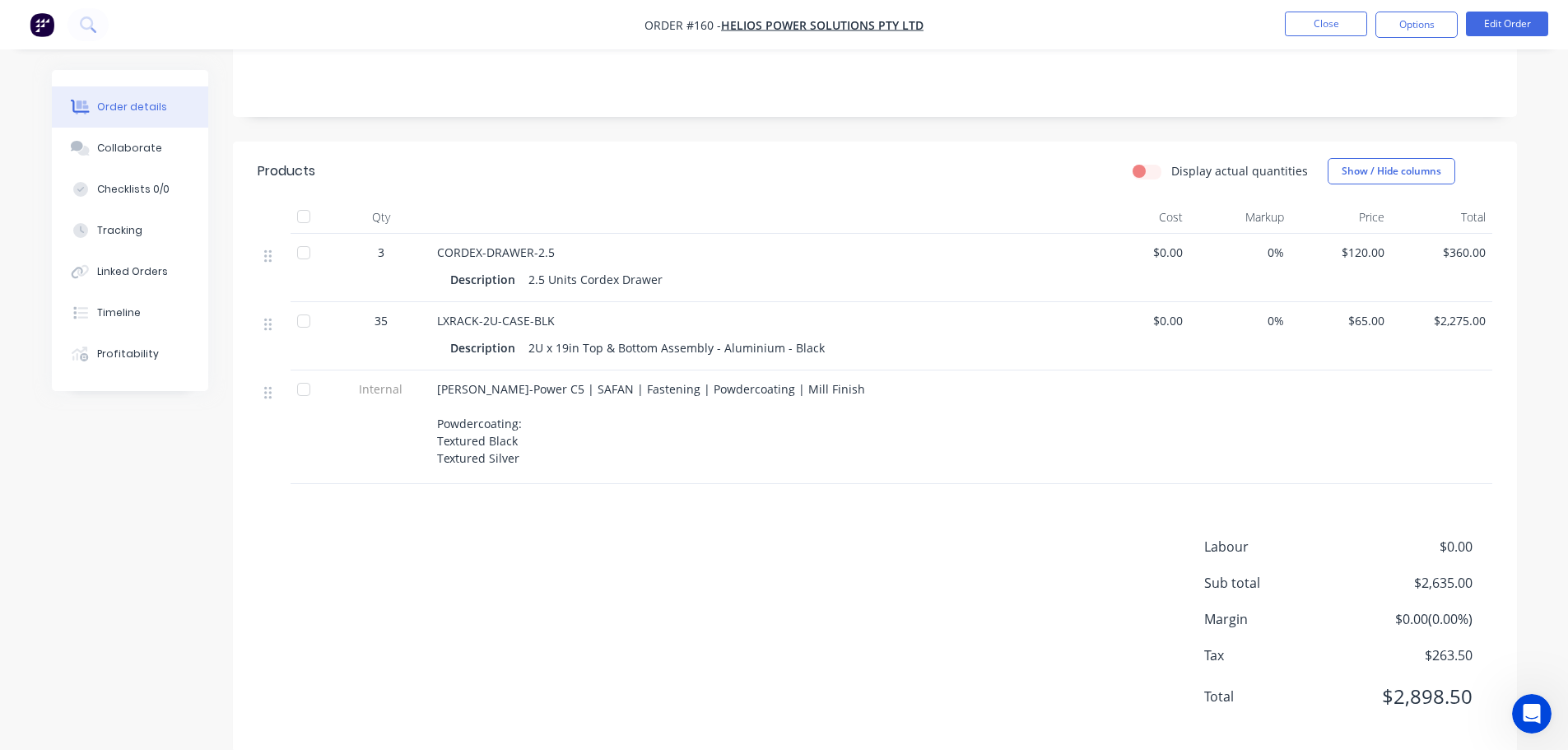
scroll to position [329, 0]
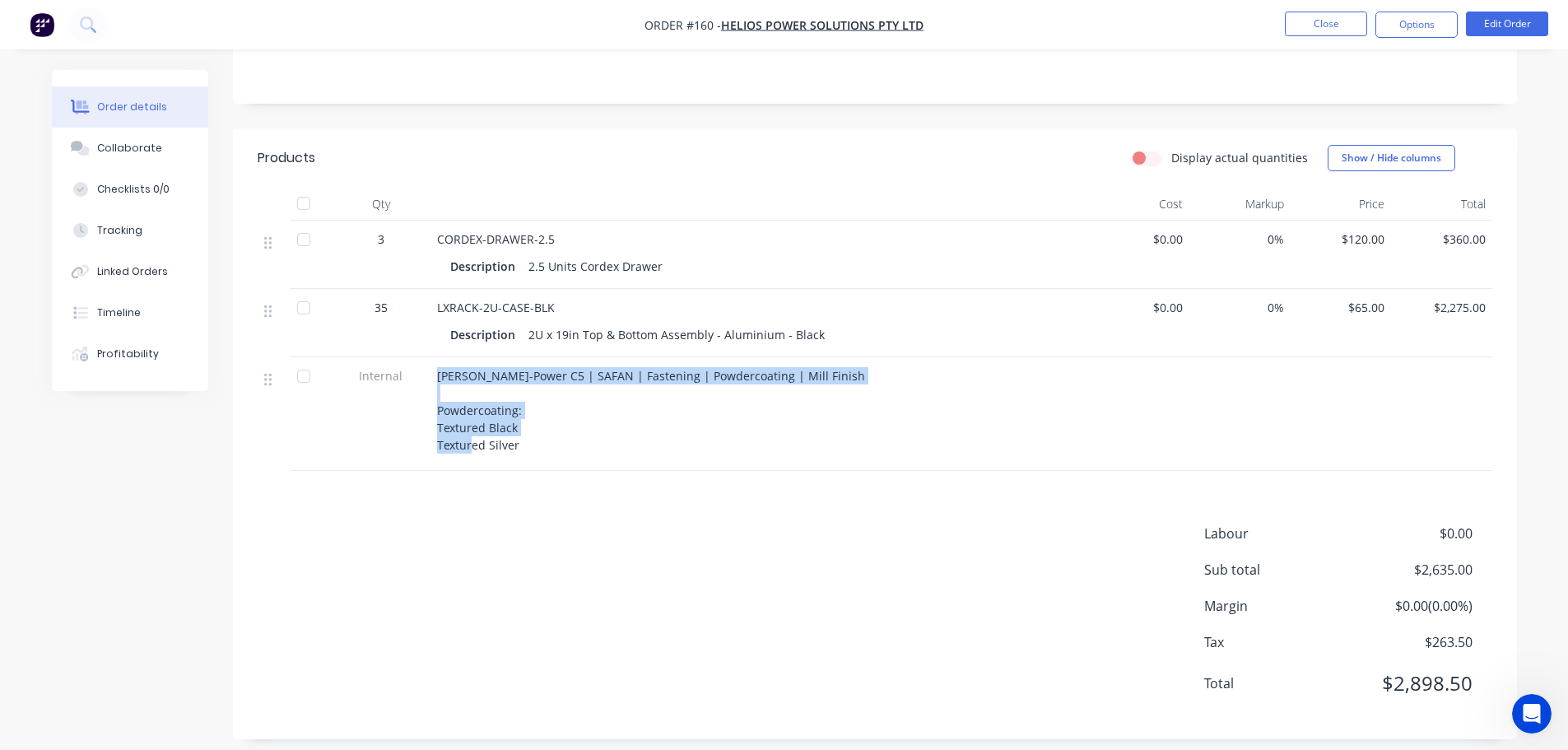
drag, startPoint x: 534, startPoint y: 449, endPoint x: 404, endPoint y: 406, distance: 136.9
click at [404, 406] on div "Internal [PERSON_NAME]-Power C5 | SAFAN | Fastening | Powdercoating | Mill Fini…" at bounding box center [875, 413] width 1235 height 113
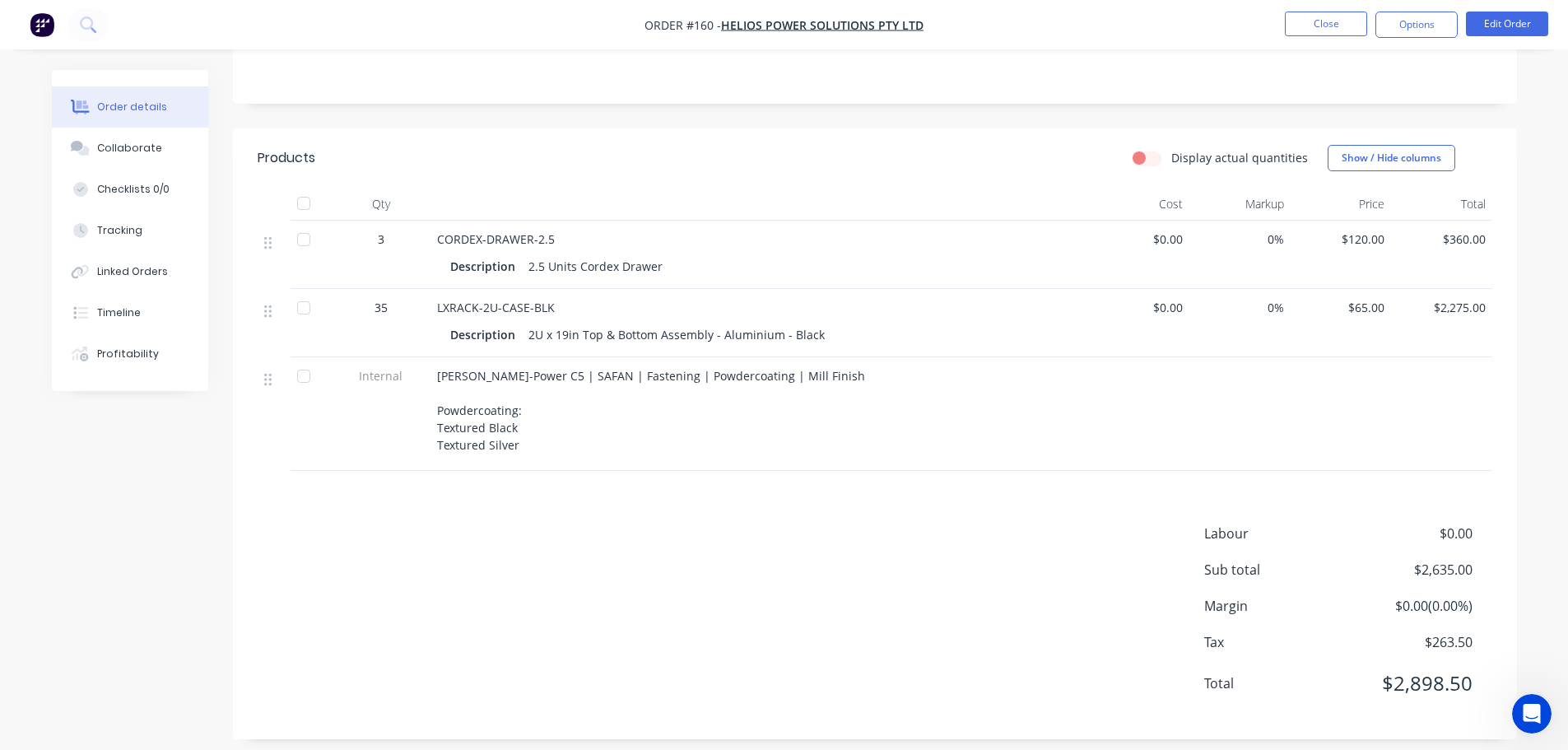
click at [588, 463] on div "[PERSON_NAME]-Power C5 | SAFAN | Fastening | Powdercoating | Mill Finish Powder…" at bounding box center [760, 413] width 659 height 113
click at [514, 239] on span "CORDEX-DRAWER-2.5" at bounding box center [495, 239] width 117 height 16
drag, startPoint x: 557, startPoint y: 328, endPoint x: 463, endPoint y: 305, distance: 96.8
click at [469, 308] on div "LXRACK-2U-CASE-BLK Description 2U x 19in Top & Bottom Assembly - Aluminium - Bl…" at bounding box center [760, 322] width 659 height 68
click at [601, 341] on div "2U x 19in Top & Bottom Assembly - Aluminium - Black" at bounding box center [677, 334] width 310 height 24
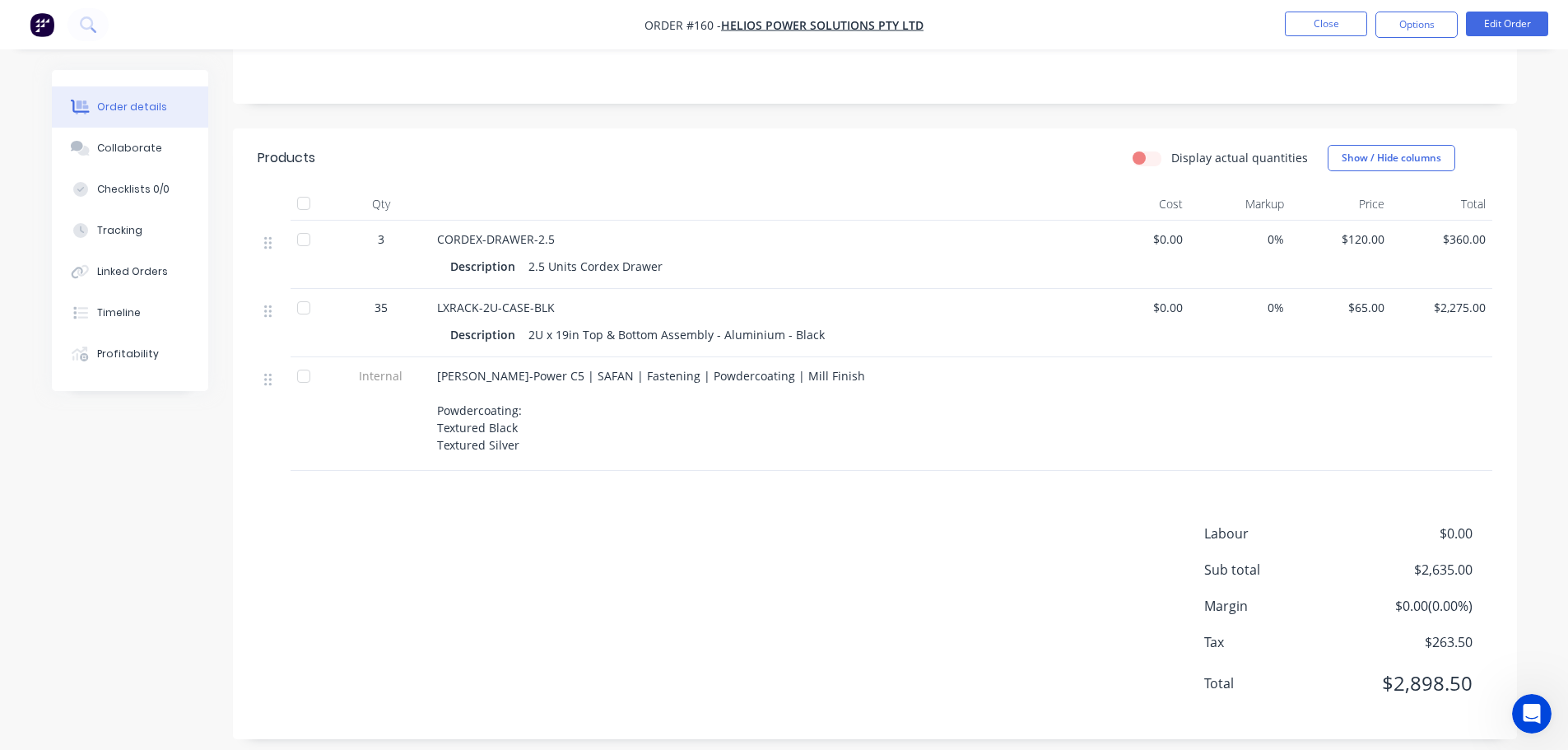
click at [450, 305] on span "LXRACK-2U-CASE-BLK" at bounding box center [495, 307] width 117 height 16
drag, startPoint x: 619, startPoint y: 336, endPoint x: 679, endPoint y: 300, distance: 70.0
click at [620, 337] on div "2U x 19in Top & Bottom Assembly - Aluminium - Black" at bounding box center [677, 334] width 310 height 24
click at [1309, 18] on button "Close" at bounding box center [1325, 24] width 82 height 25
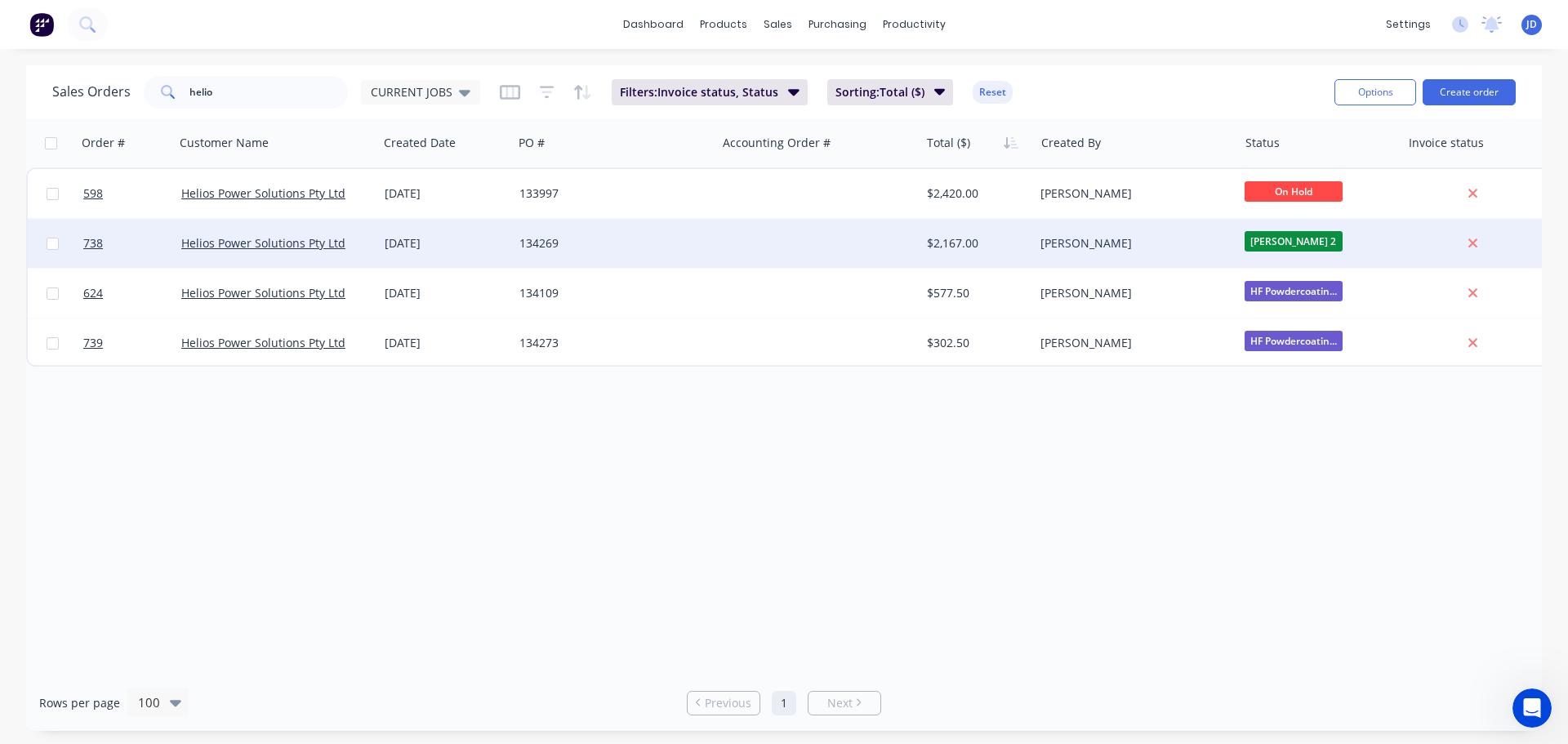
click at [1159, 267] on div "[PERSON_NAME]" at bounding box center [1136, 243] width 203 height 49
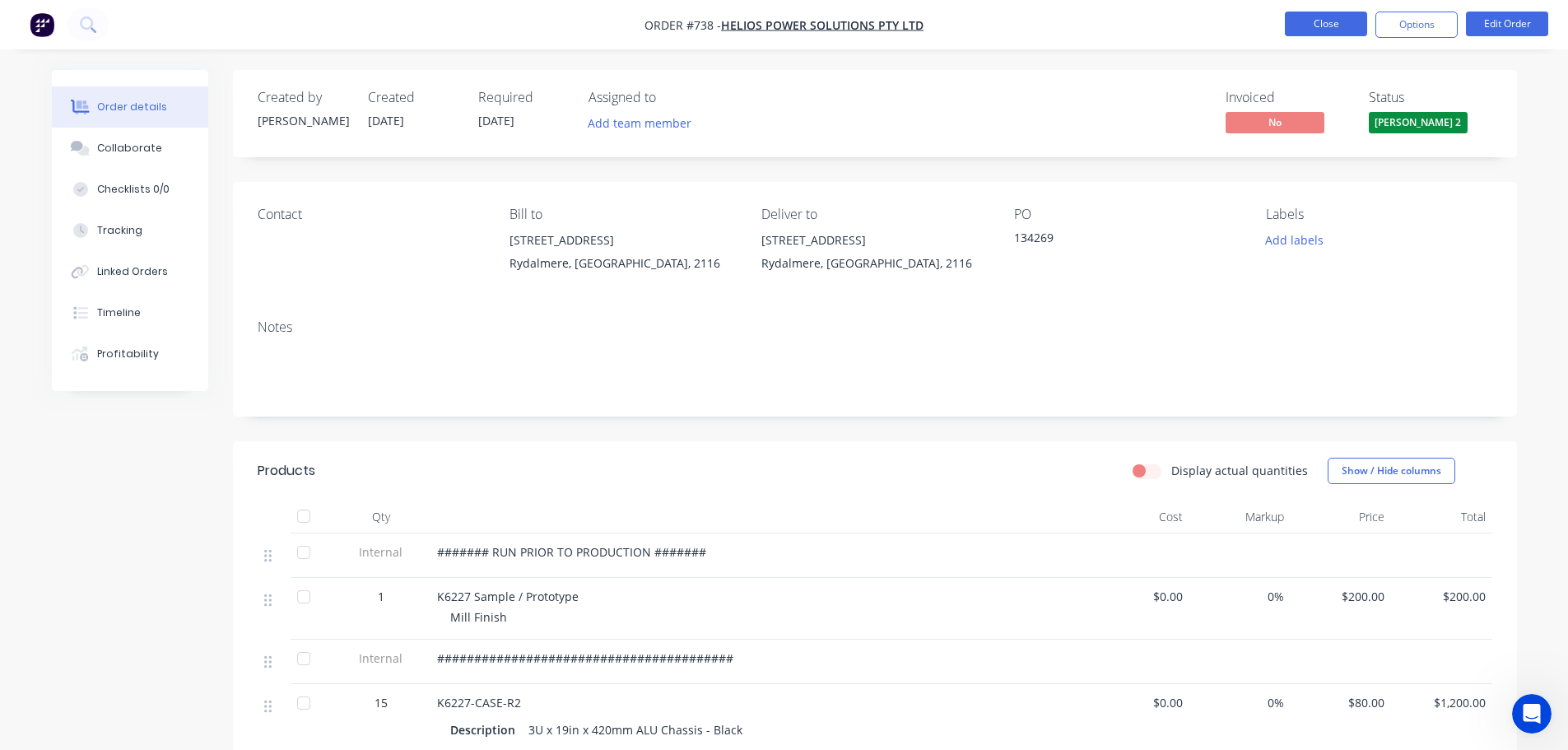
click at [1314, 28] on button "Close" at bounding box center [1325, 24] width 82 height 25
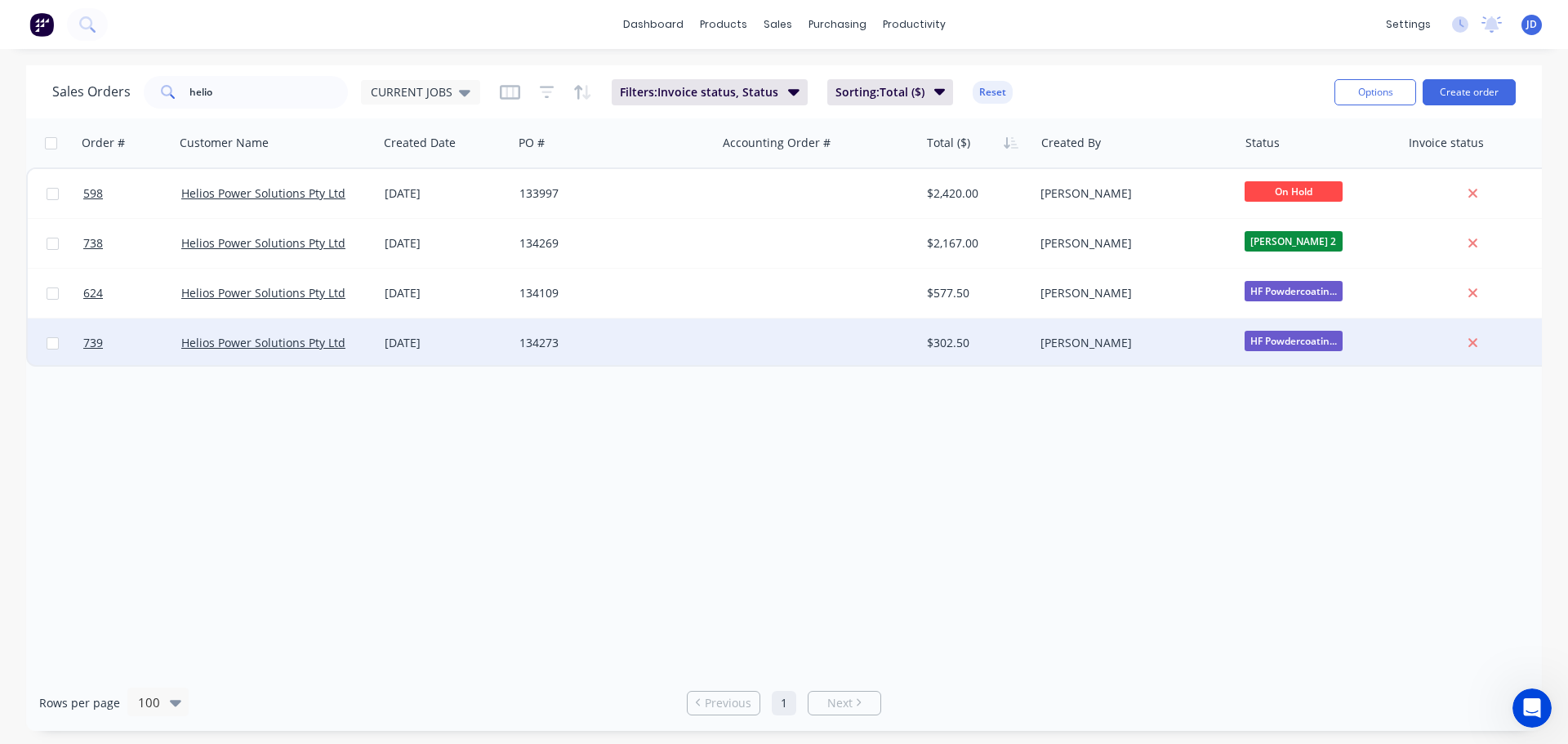
click at [1192, 337] on div "[PERSON_NAME]" at bounding box center [1131, 342] width 181 height 17
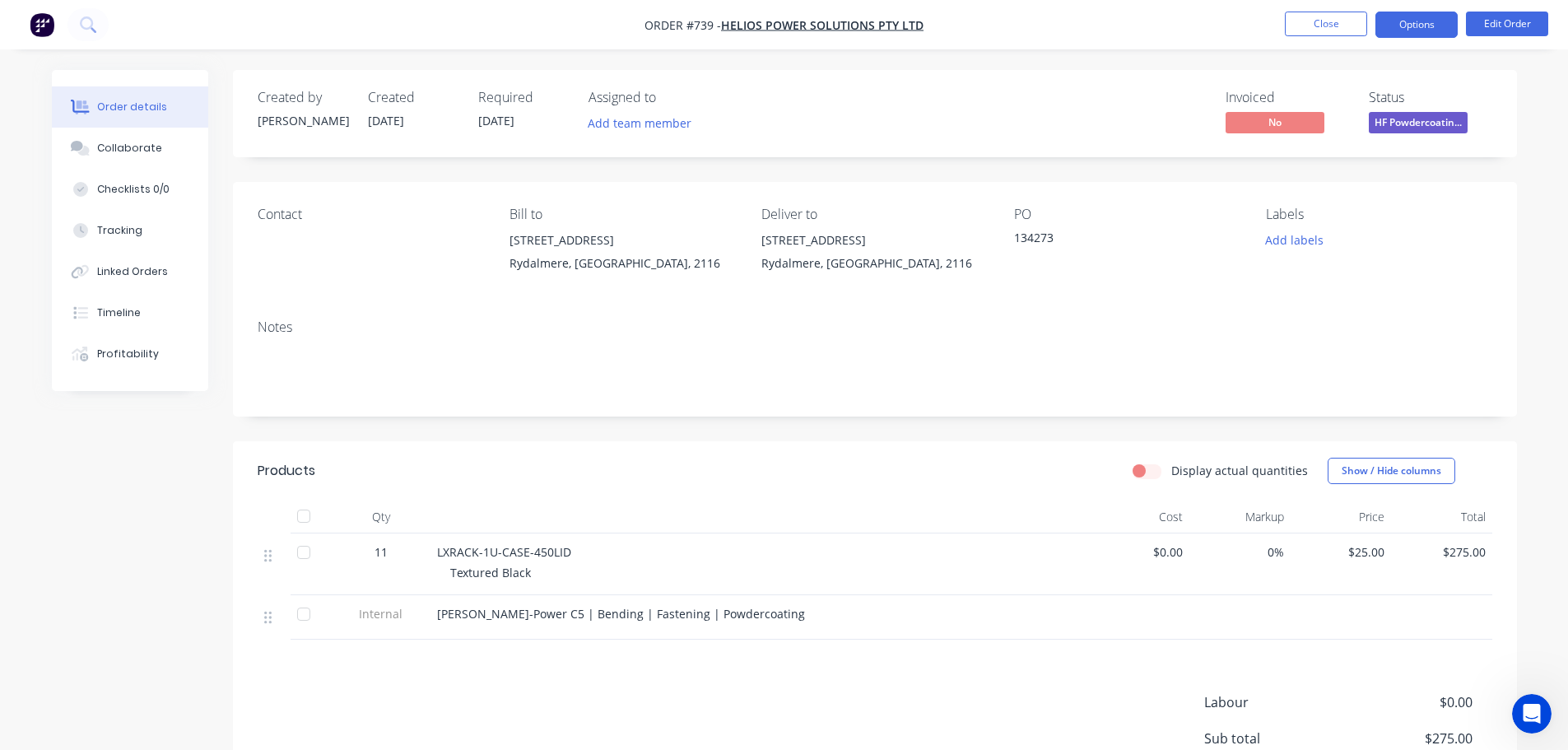
click at [1396, 23] on button "Options" at bounding box center [1416, 25] width 82 height 27
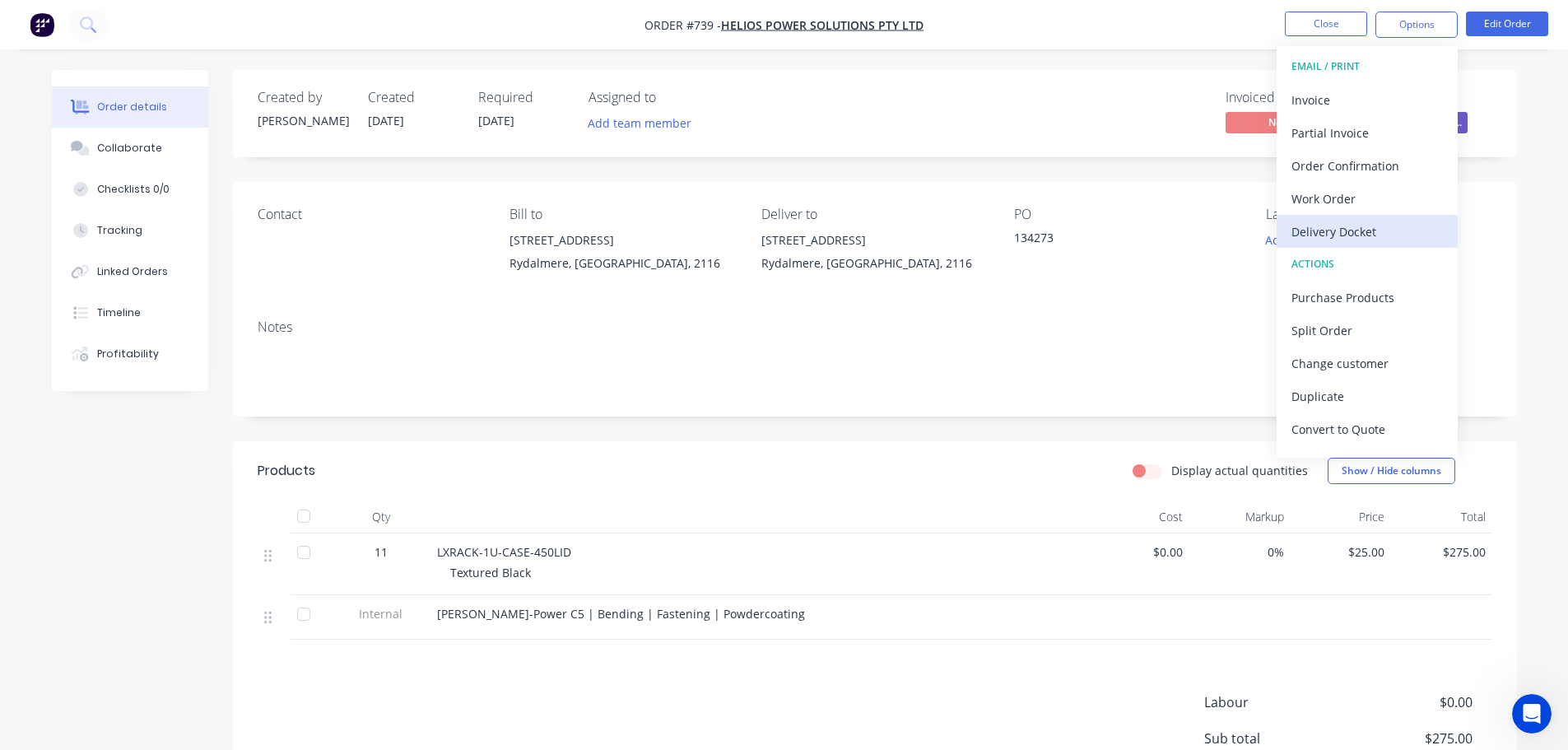
click at [1367, 235] on div "Delivery Docket" at bounding box center [1368, 232] width 152 height 24
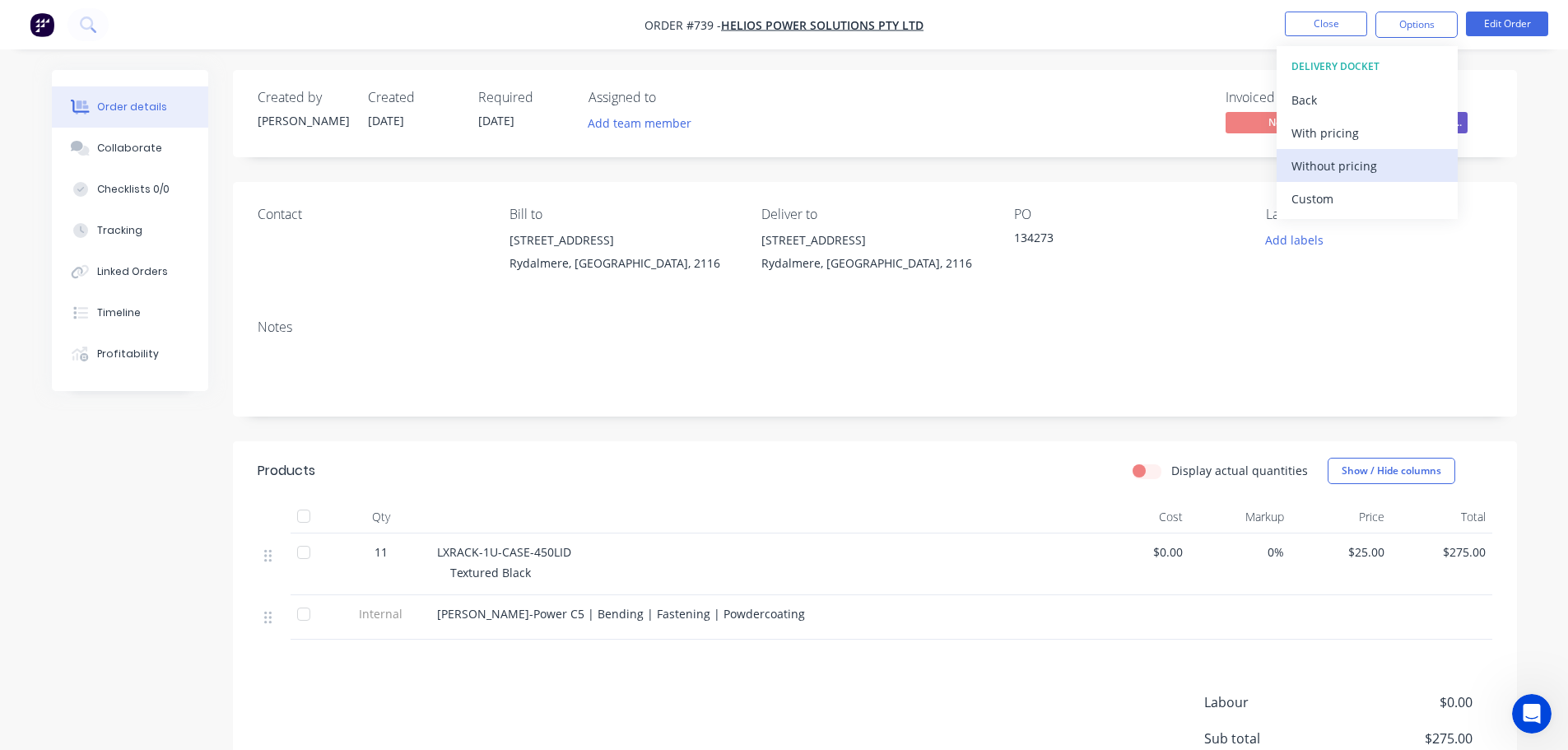
click at [1360, 171] on div "Without pricing" at bounding box center [1368, 166] width 152 height 24
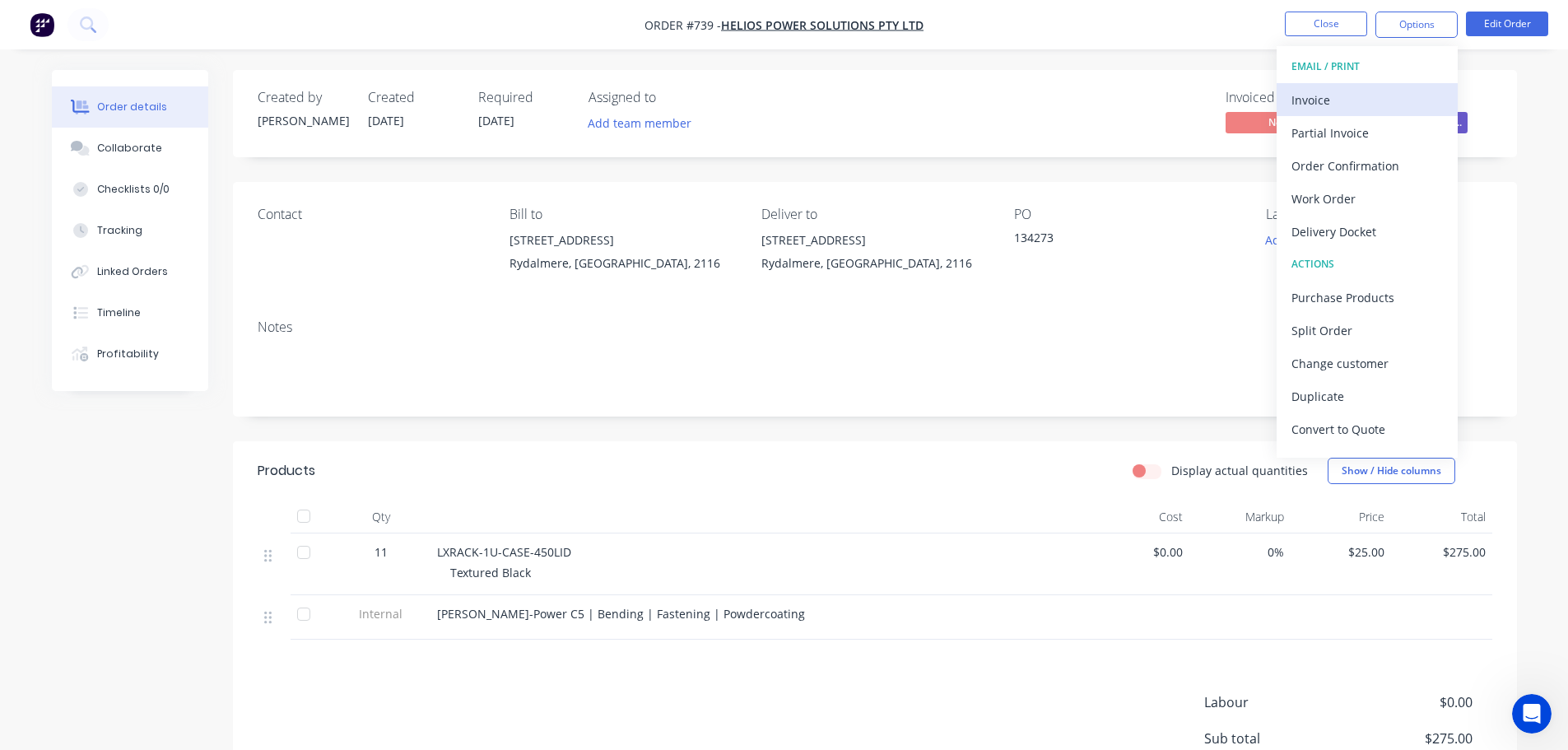
click at [1337, 98] on div "Invoice" at bounding box center [1368, 100] width 152 height 24
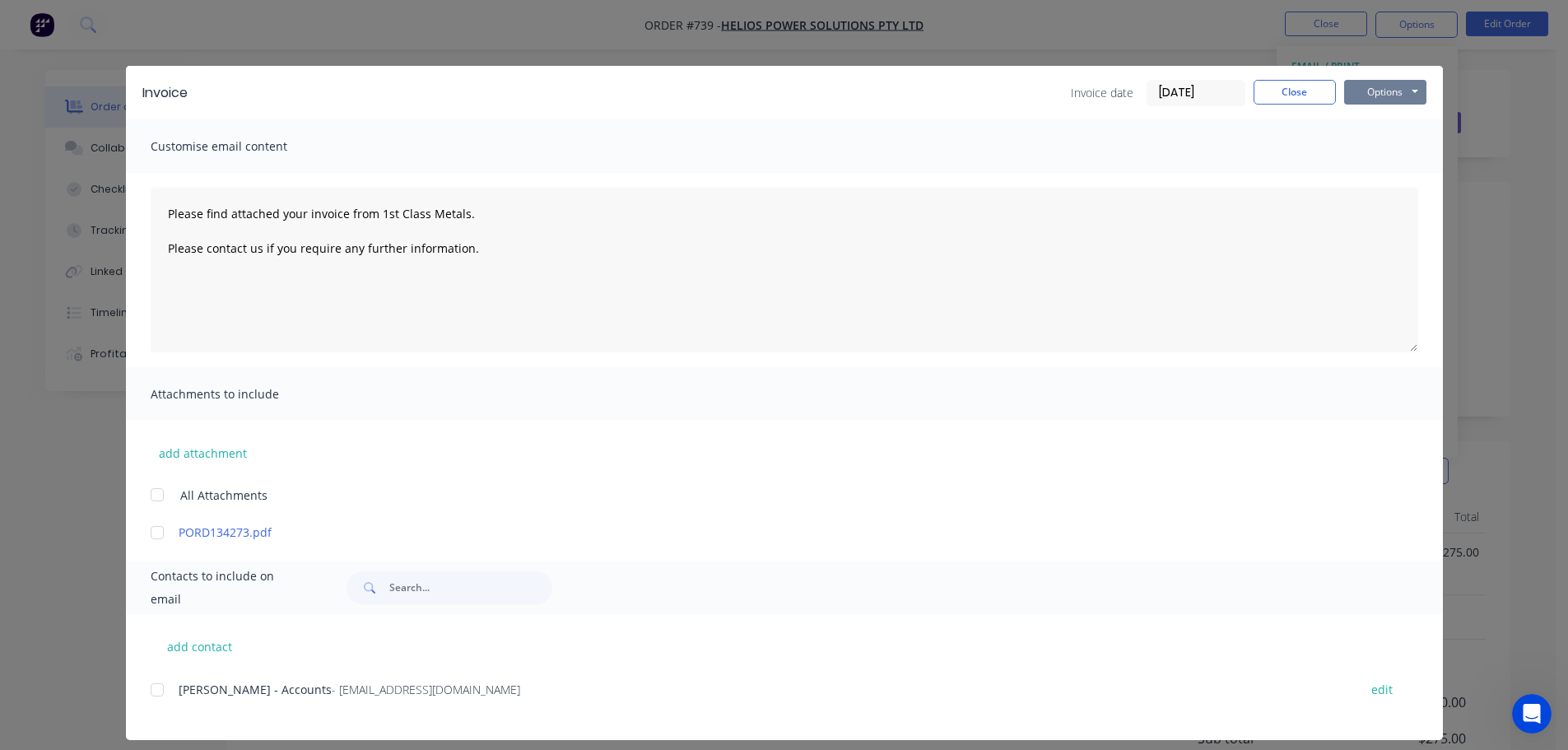
click at [1372, 90] on button "Options" at bounding box center [1385, 92] width 82 height 25
click at [1391, 152] on button "Print" at bounding box center [1396, 149] width 106 height 28
type textarea "Please find attached your invoice from 1st Class Metals. Please contact us if y…"
drag, startPoint x: 1278, startPoint y: 92, endPoint x: 1323, endPoint y: 91, distance: 45.0
click at [1282, 93] on button "Close" at bounding box center [1294, 92] width 82 height 25
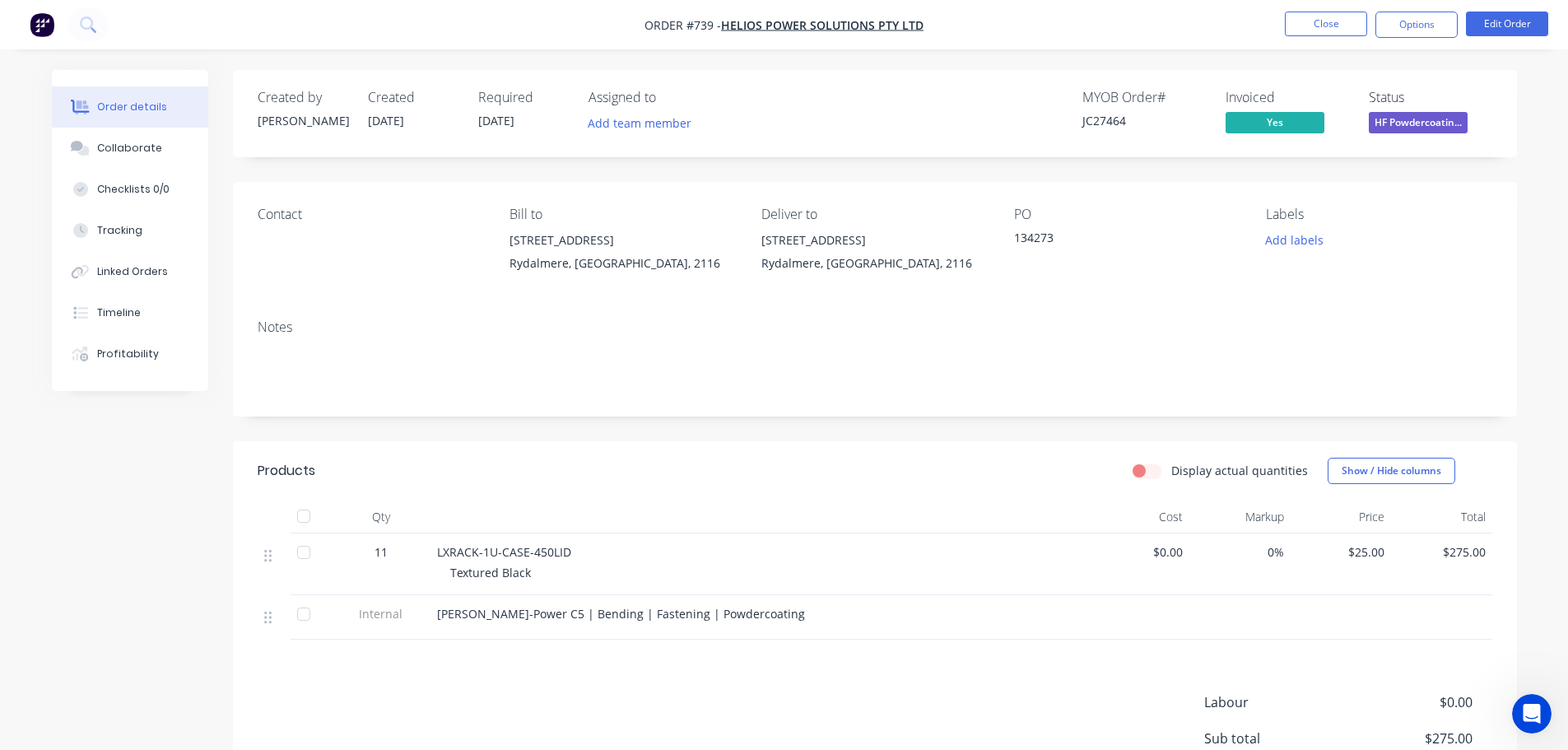
click at [1398, 124] on span "HF Powdercoatin..." at bounding box center [1418, 122] width 99 height 21
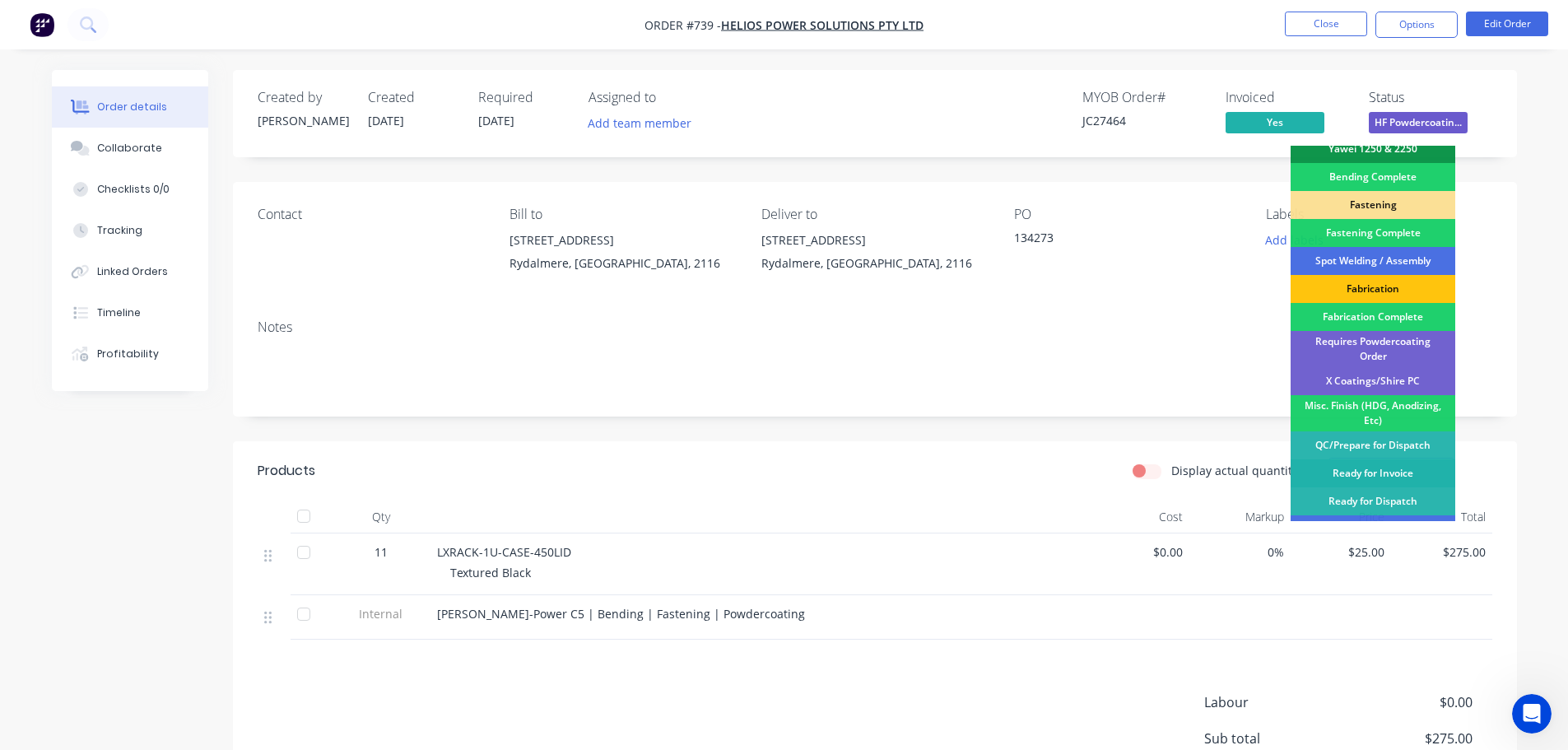
scroll to position [481, 0]
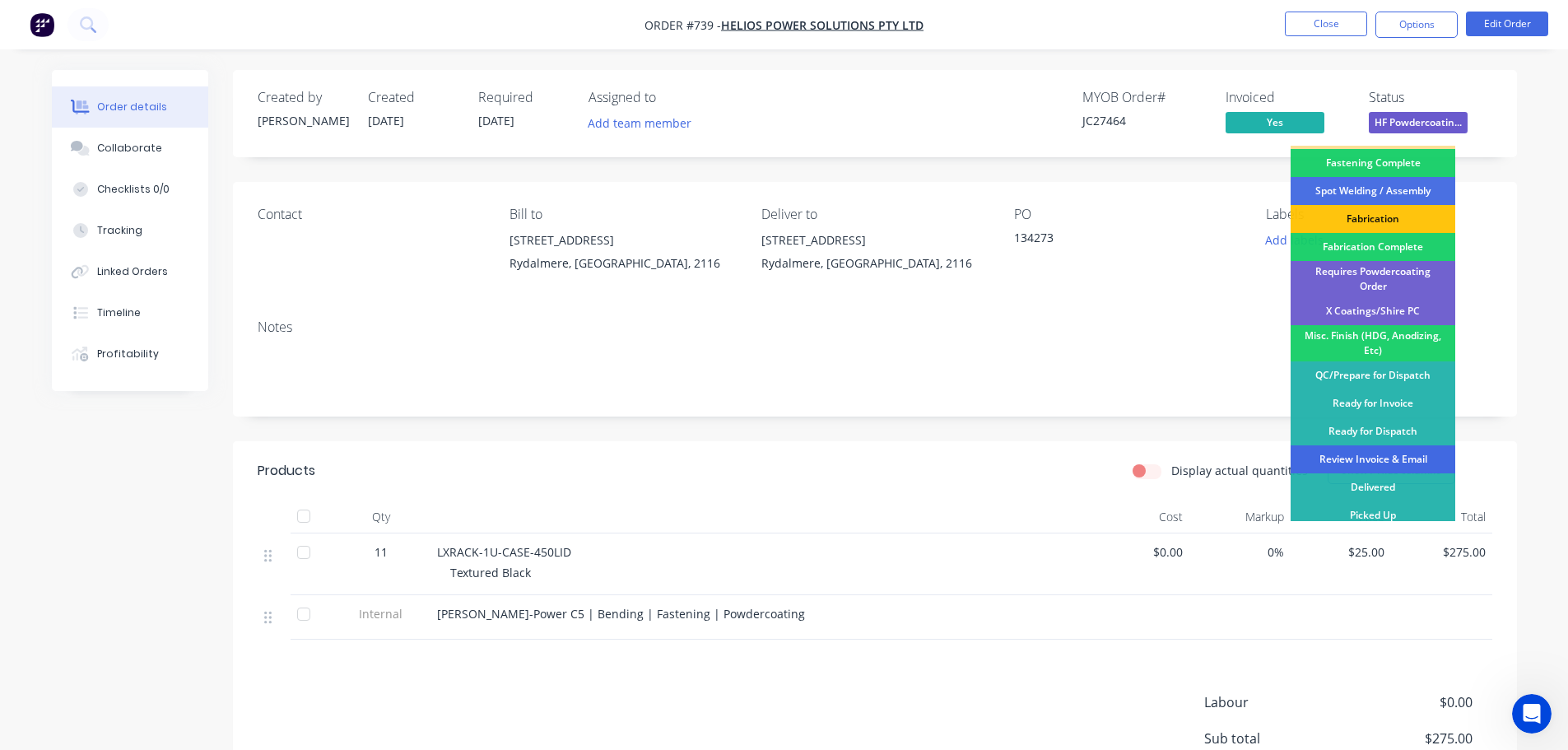
click at [1374, 447] on div "Review Invoice & Email" at bounding box center [1373, 459] width 165 height 28
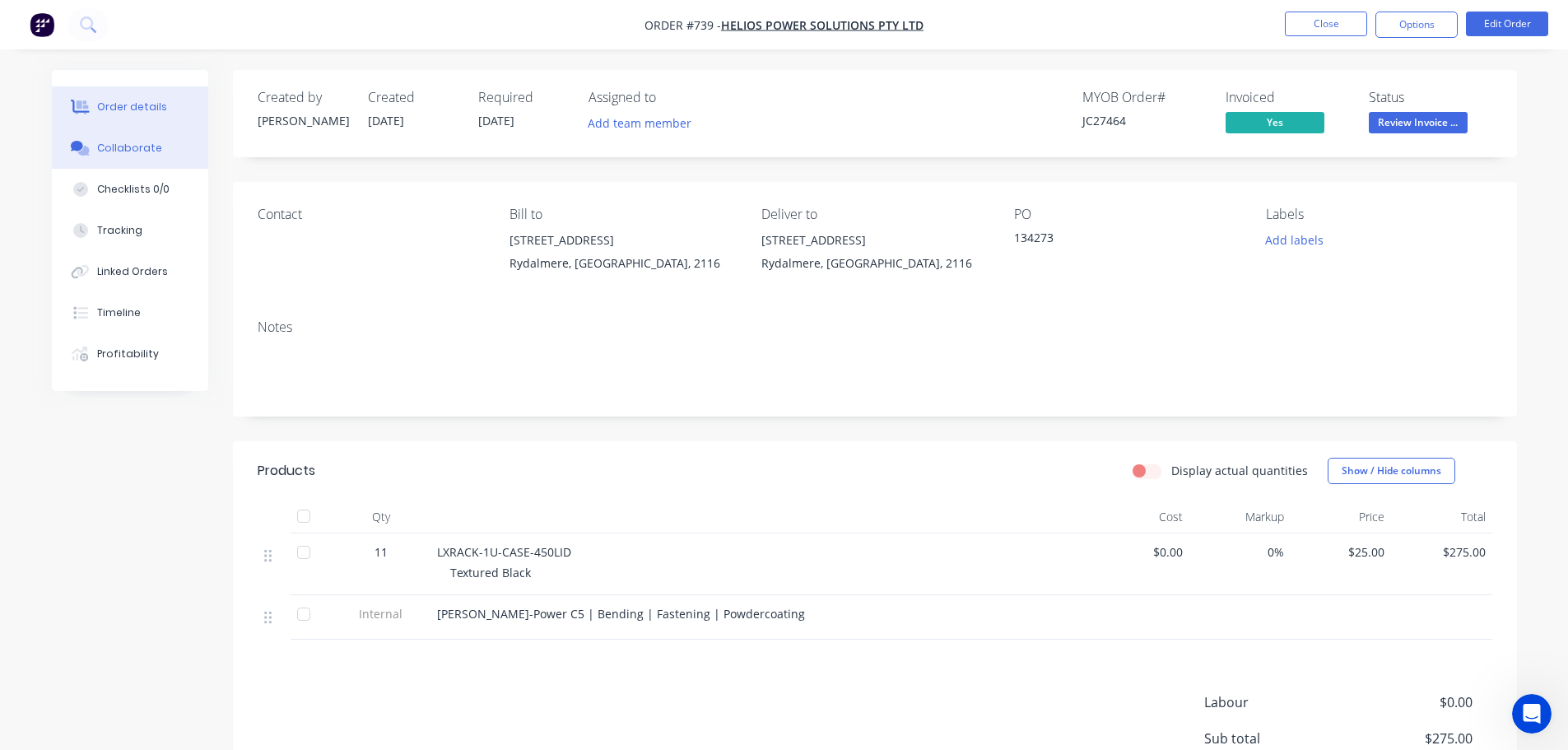
click at [96, 148] on button "Collaborate" at bounding box center [130, 148] width 157 height 41
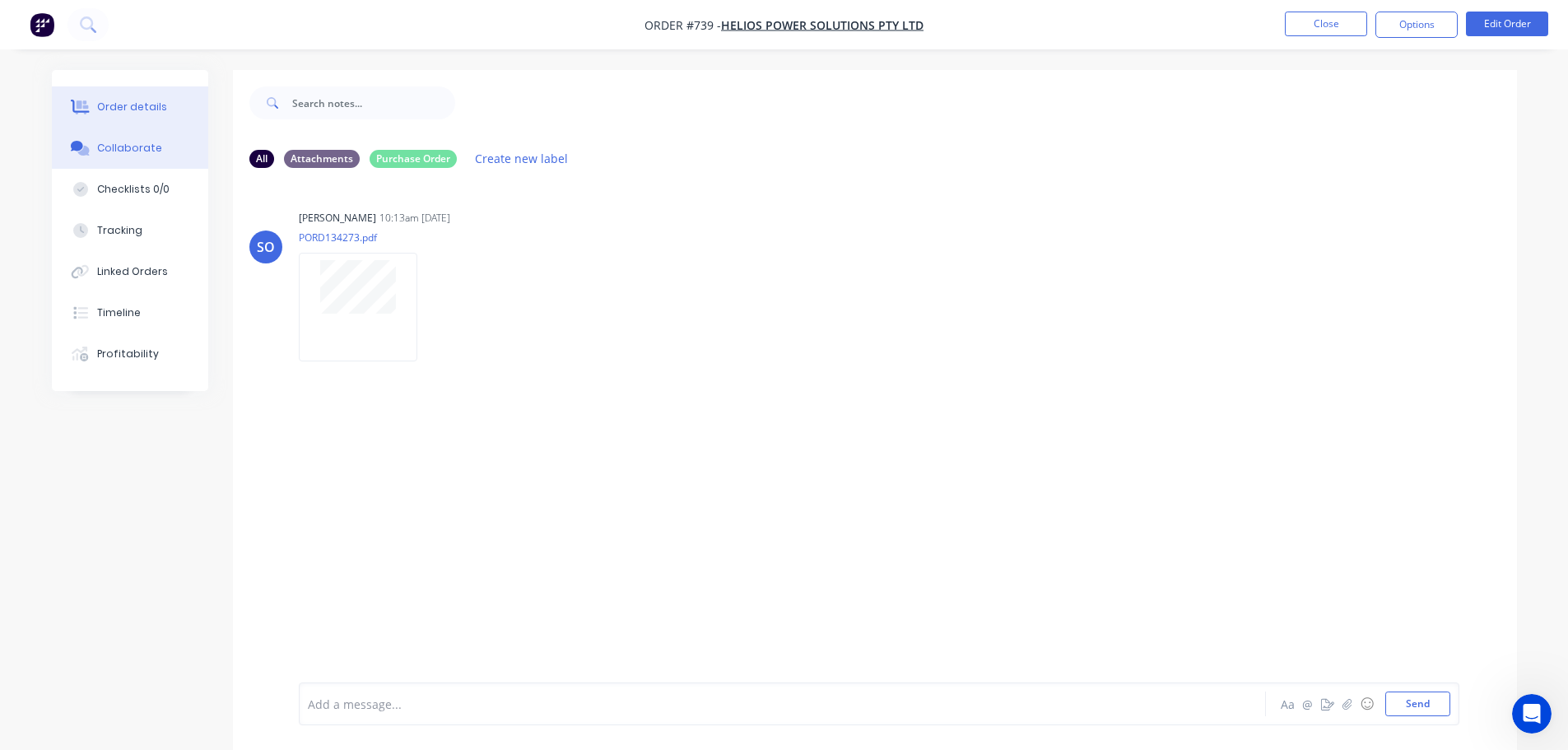
click at [137, 107] on div "Order details" at bounding box center [132, 106] width 70 height 15
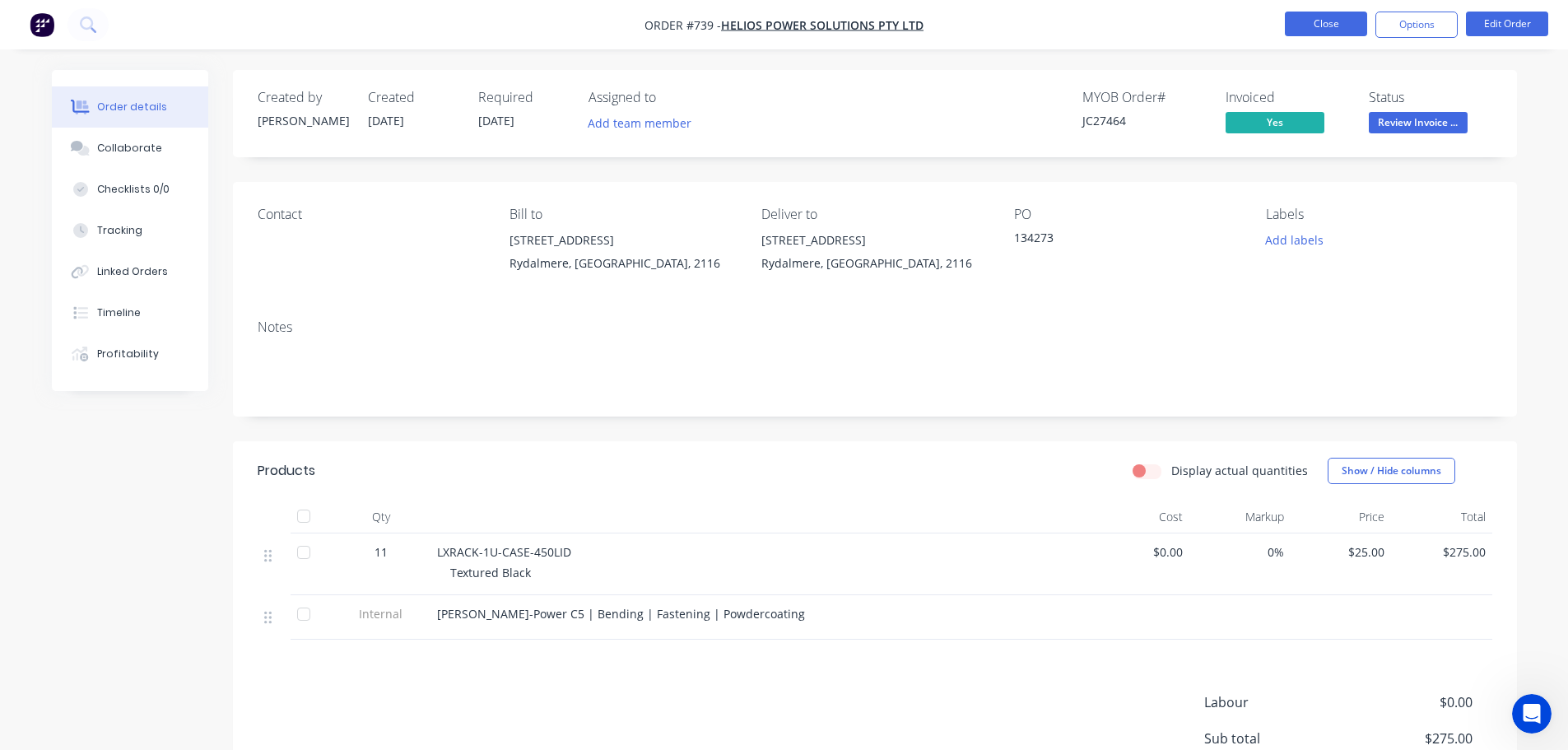
drag, startPoint x: 1287, startPoint y: 20, endPoint x: 1296, endPoint y: 20, distance: 9.0
click at [1296, 20] on button "Close" at bounding box center [1325, 24] width 82 height 25
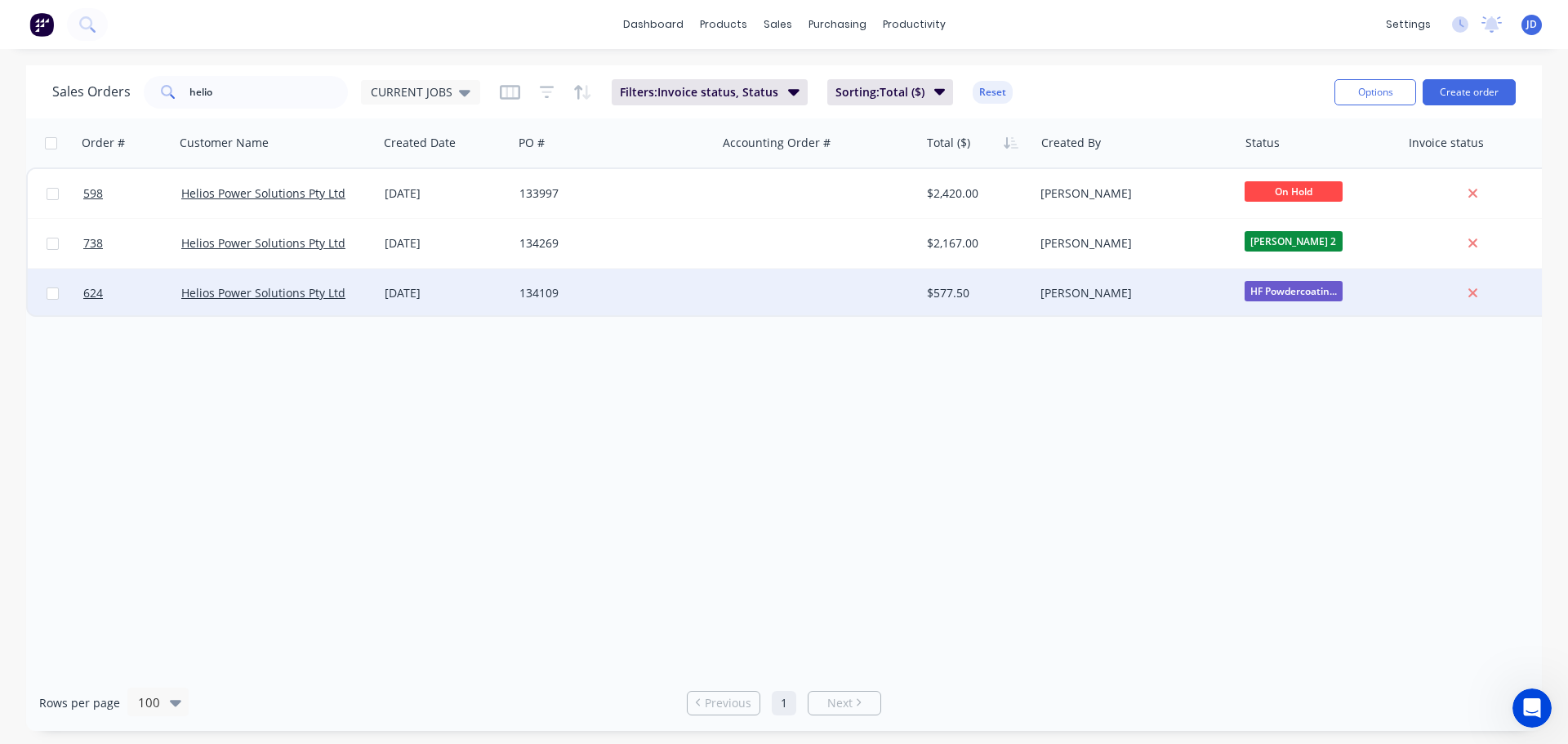
click at [1122, 294] on div "[PERSON_NAME]" at bounding box center [1131, 292] width 181 height 17
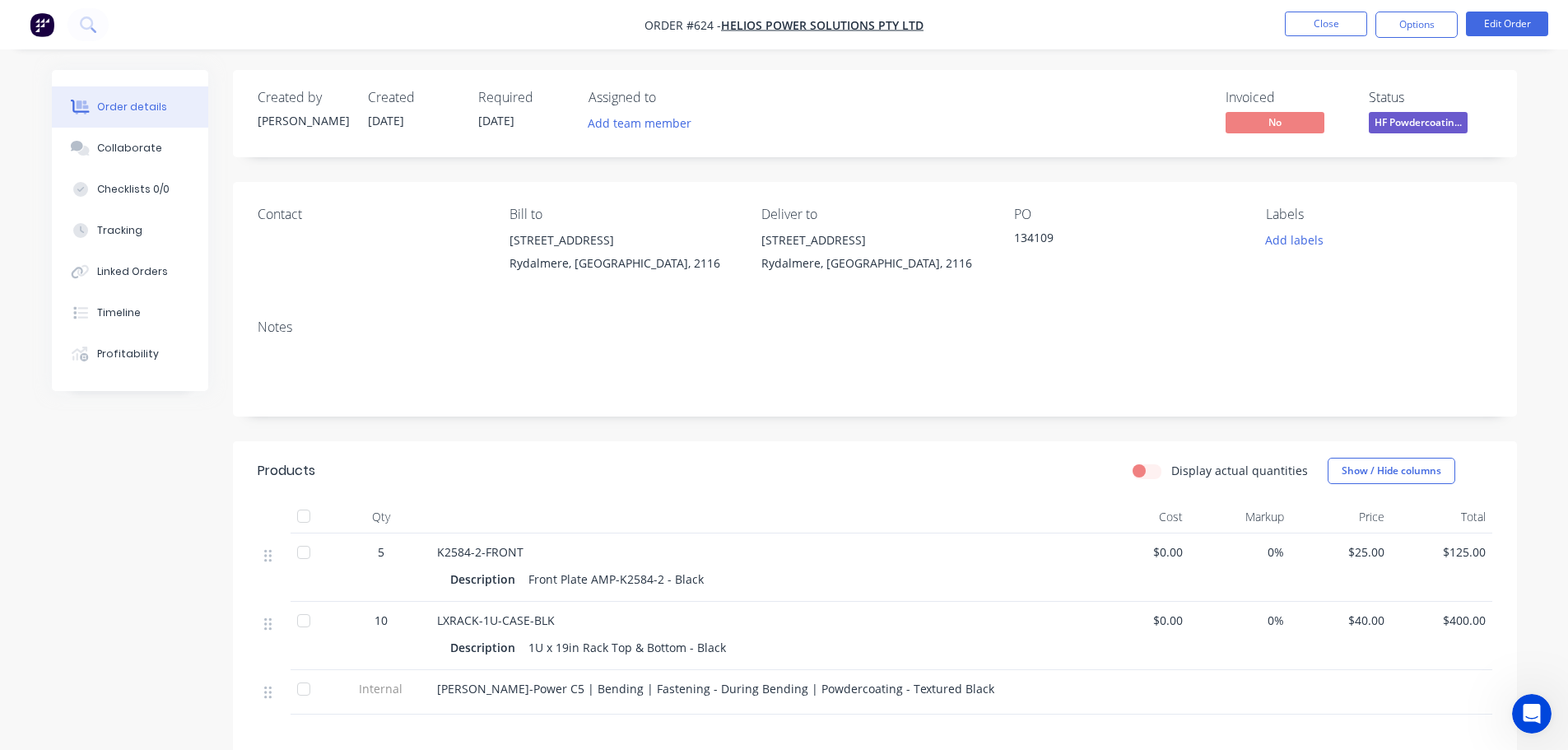
drag, startPoint x: 1400, startPoint y: 141, endPoint x: 1408, endPoint y: 114, distance: 28.2
click at [1399, 137] on div "Created by [PERSON_NAME] Created [DATE] Required [DATE] Assigned to Add team me…" at bounding box center [875, 113] width 1284 height 87
drag, startPoint x: 1408, startPoint y: 114, endPoint x: 1411, endPoint y: 136, distance: 22.2
click at [1410, 116] on span "HF Powdercoatin..." at bounding box center [1418, 122] width 99 height 21
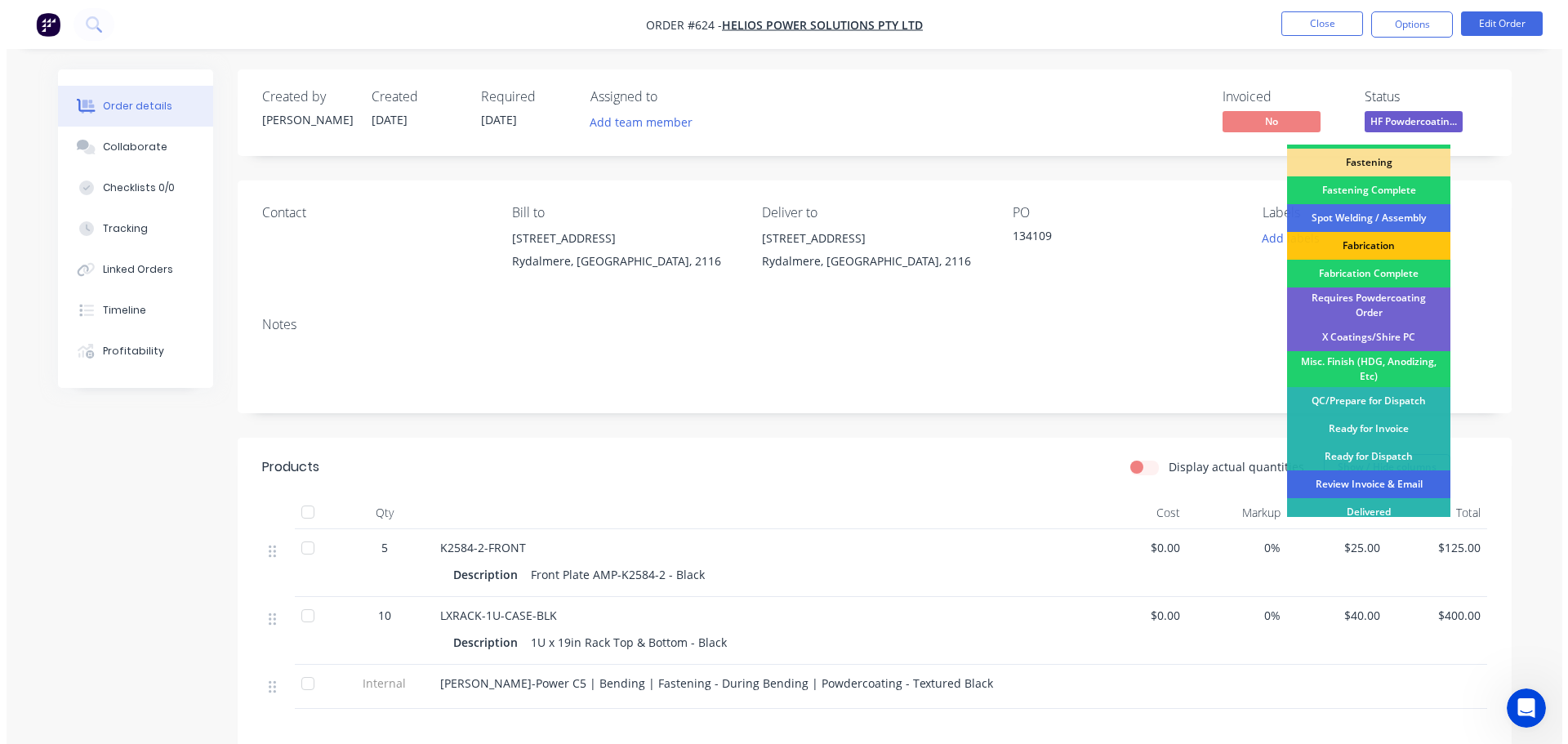
scroll to position [477, 0]
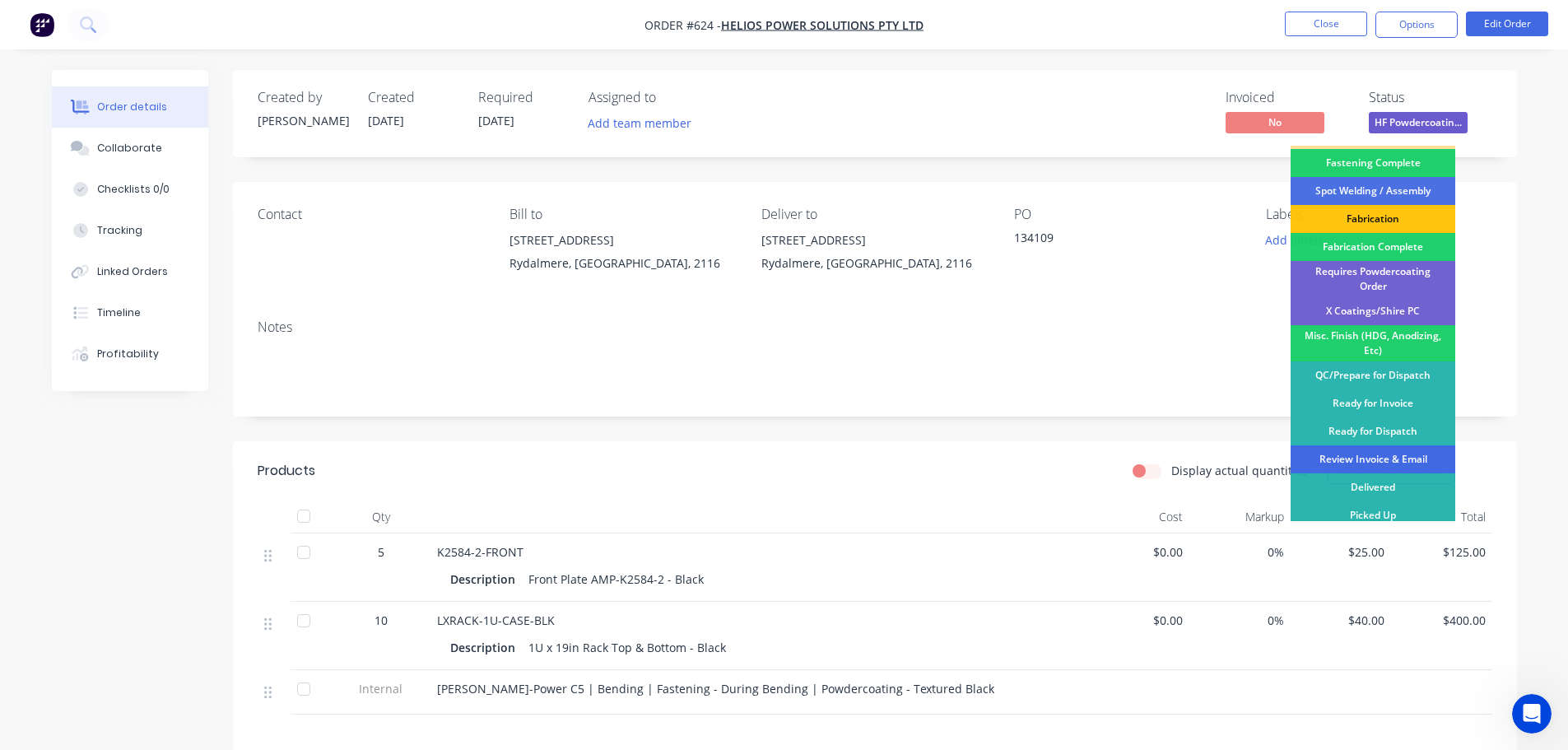
click at [1393, 446] on div "Review Invoice & Email" at bounding box center [1373, 459] width 165 height 28
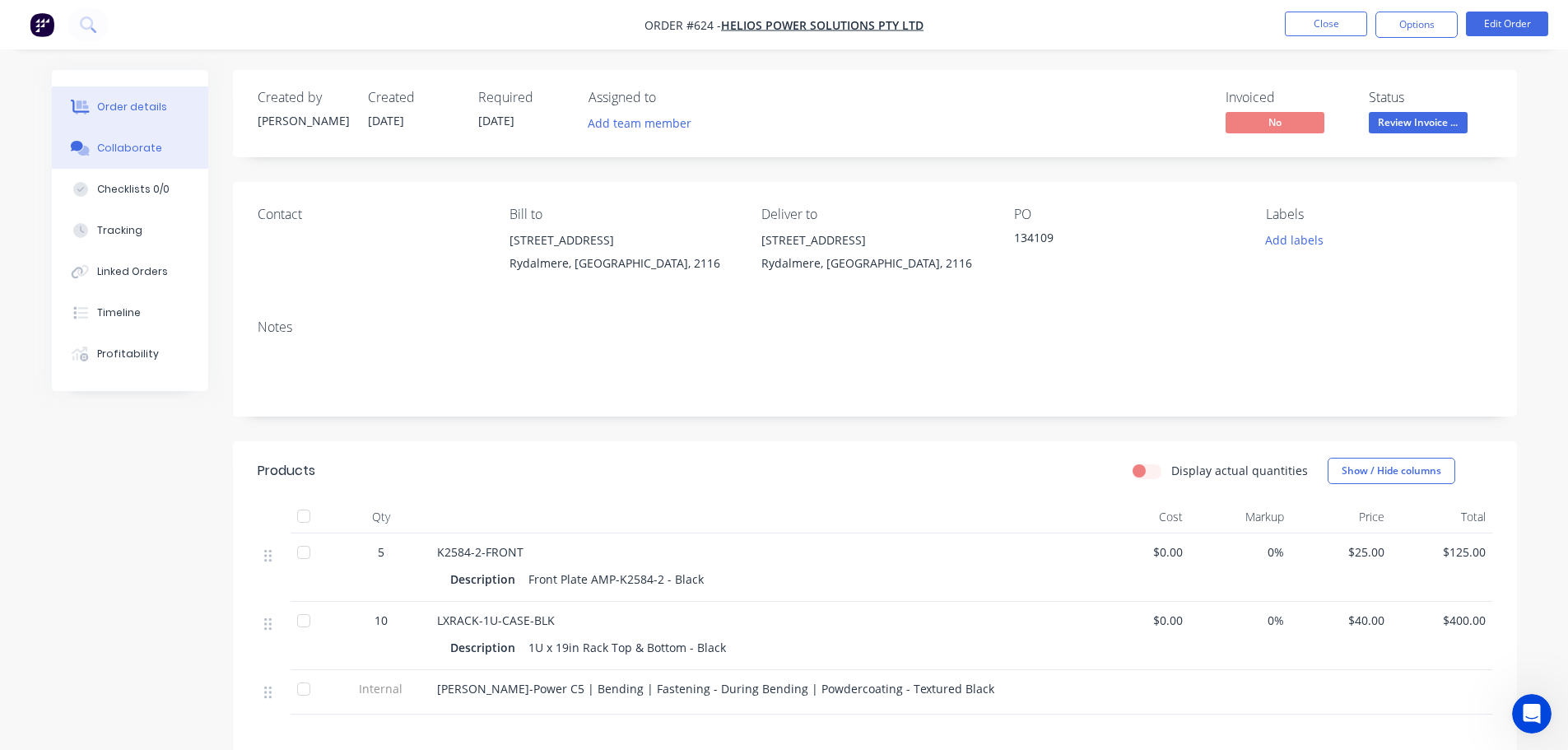
click at [118, 158] on button "Collaborate" at bounding box center [130, 148] width 157 height 41
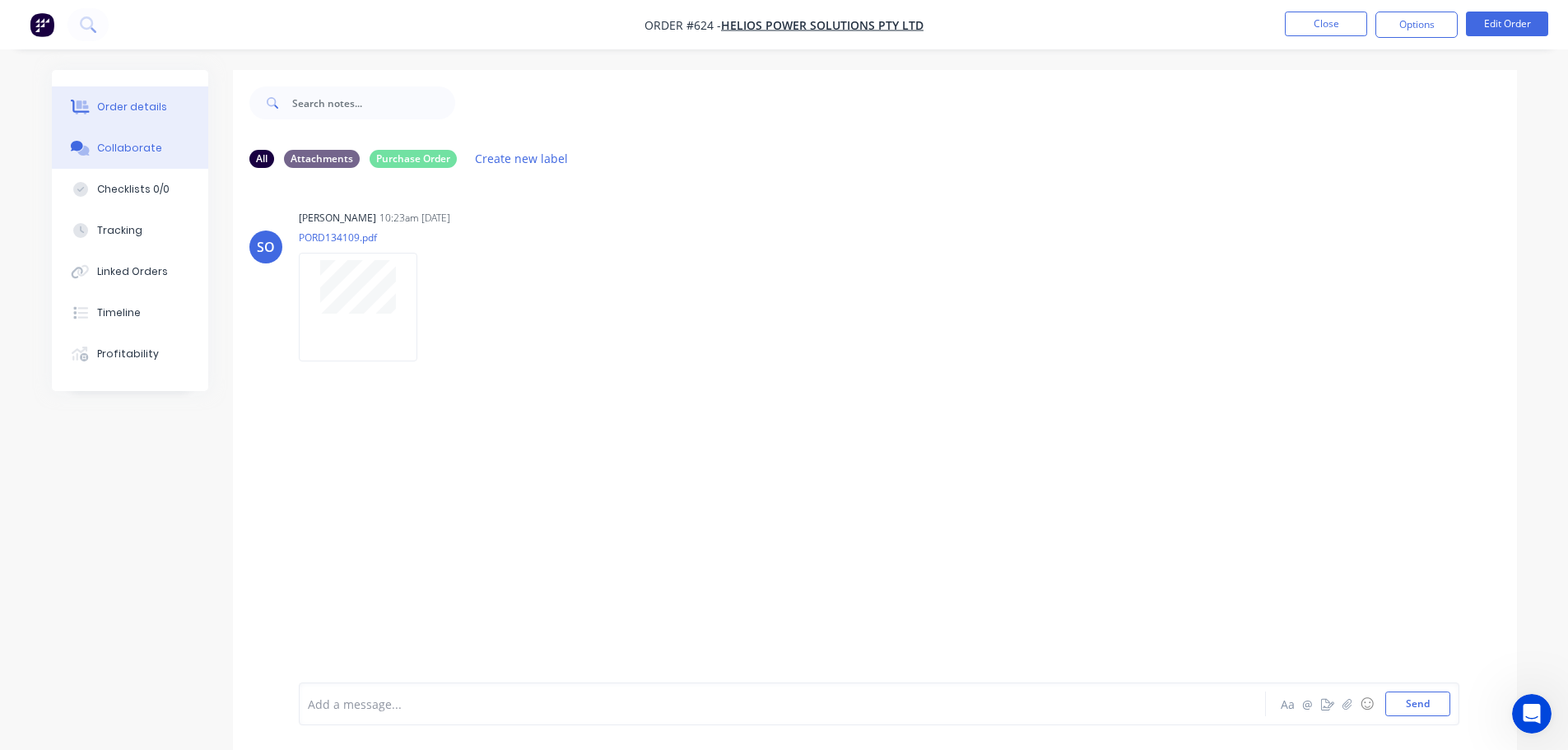
drag, startPoint x: 127, startPoint y: 117, endPoint x: 202, endPoint y: 115, distance: 75.0
click at [127, 117] on button "Order details" at bounding box center [130, 107] width 157 height 41
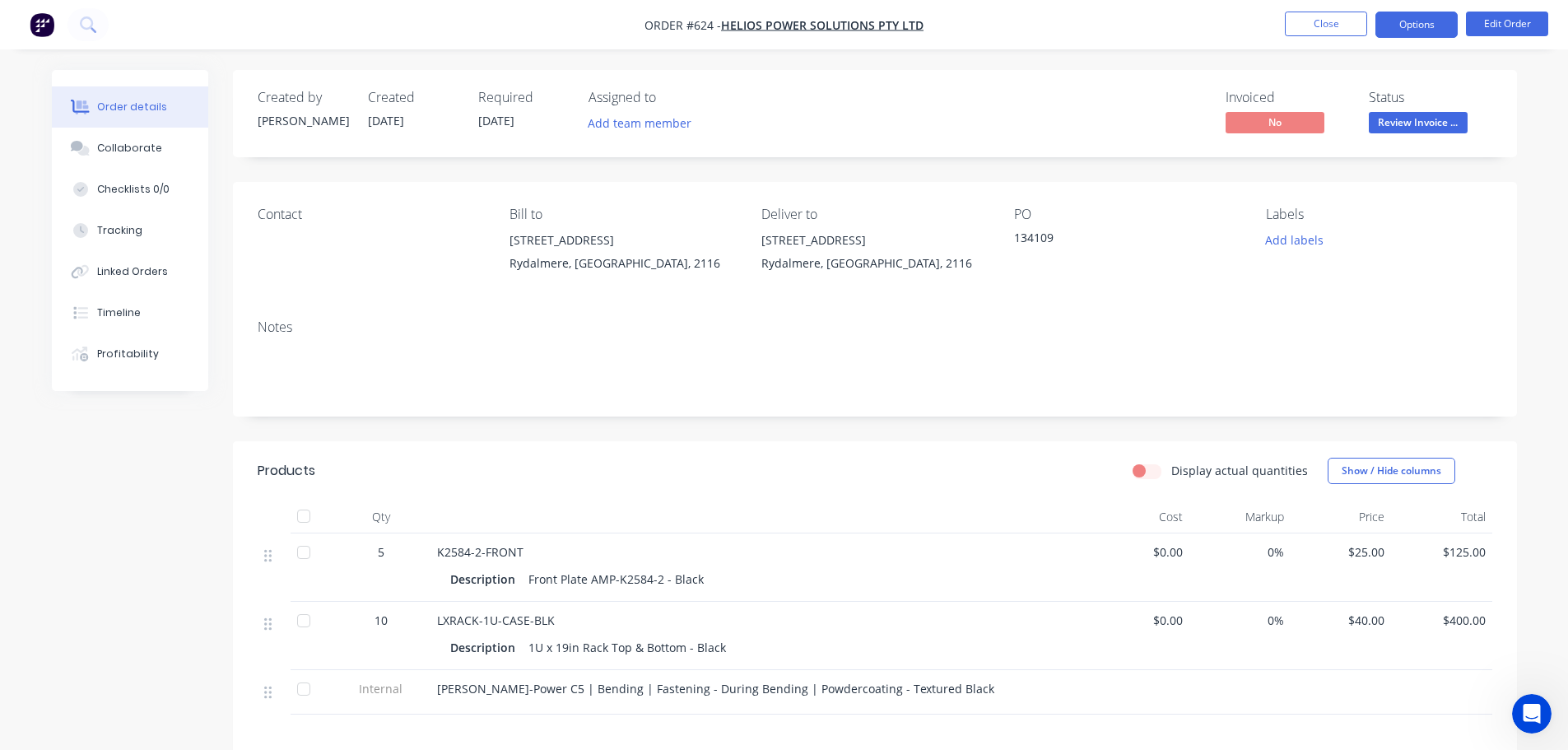
click at [1450, 34] on button "Options" at bounding box center [1416, 25] width 82 height 27
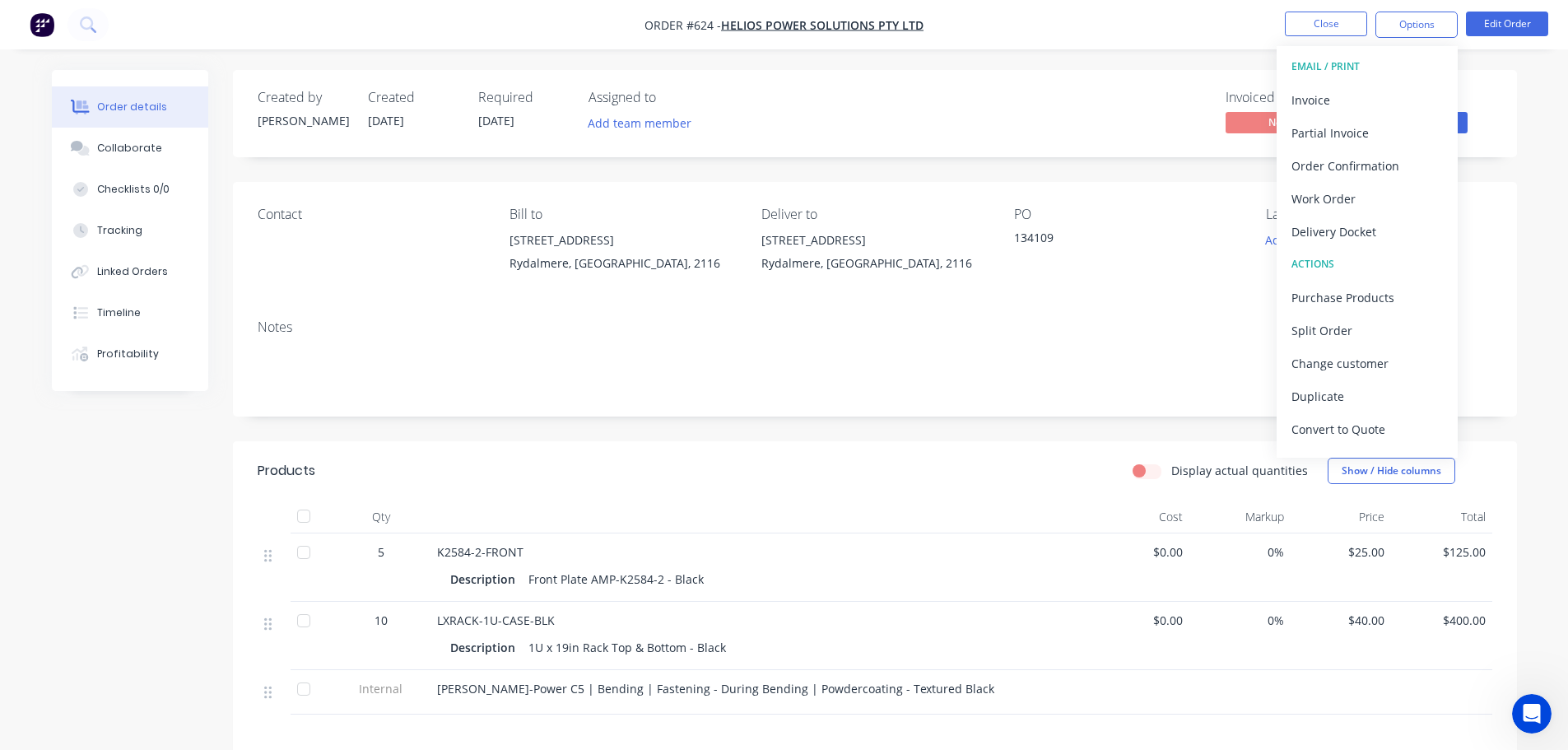
drag, startPoint x: 1386, startPoint y: 226, endPoint x: 1381, endPoint y: 217, distance: 10.3
click at [1385, 226] on div "Delivery Docket" at bounding box center [1368, 232] width 152 height 24
click at [1376, 164] on div "Without pricing" at bounding box center [1368, 166] width 152 height 24
click at [1353, 91] on div "Invoice" at bounding box center [1368, 100] width 152 height 24
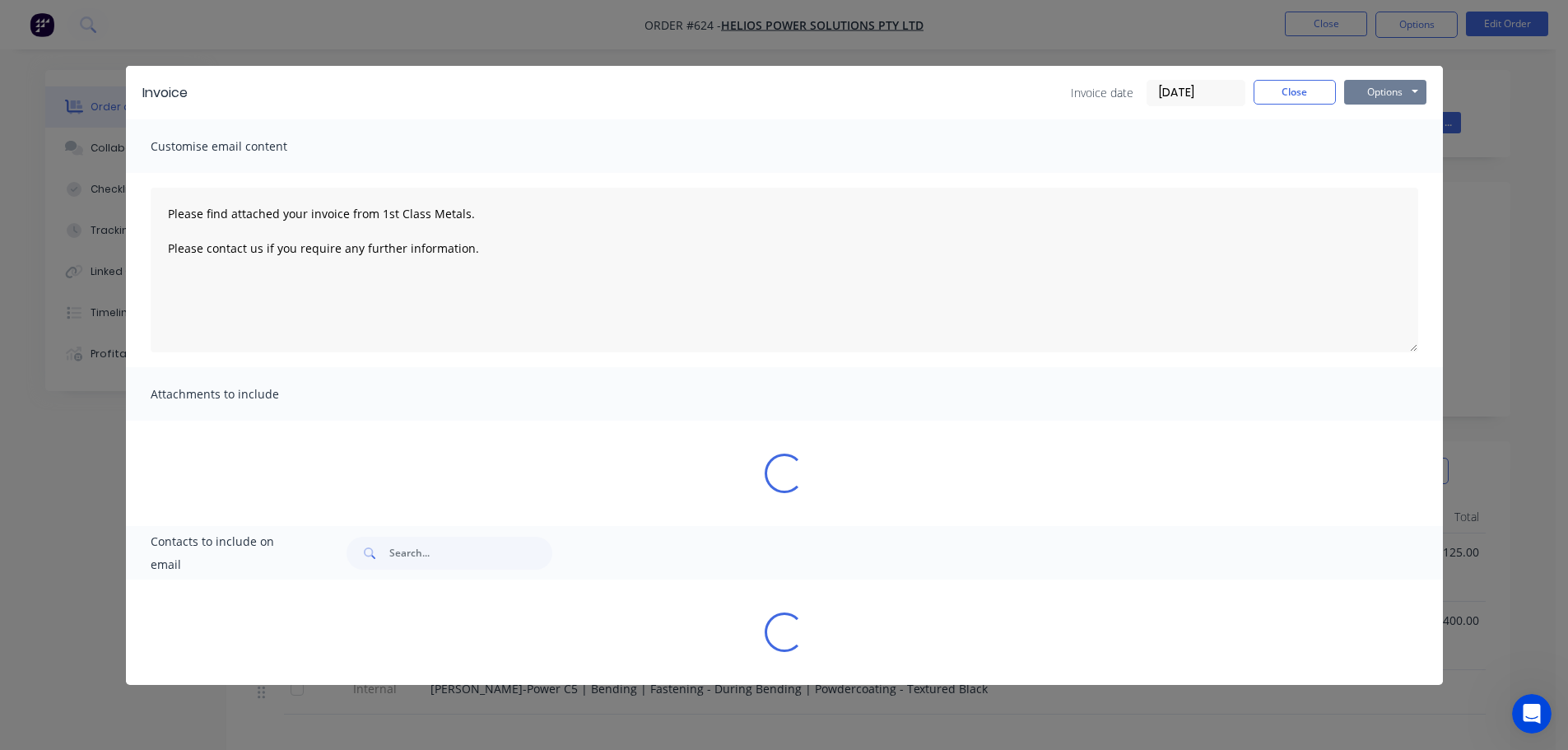
drag, startPoint x: 1379, startPoint y: 97, endPoint x: 1386, endPoint y: 85, distance: 13.9
click at [1380, 92] on button "Options" at bounding box center [1385, 92] width 82 height 25
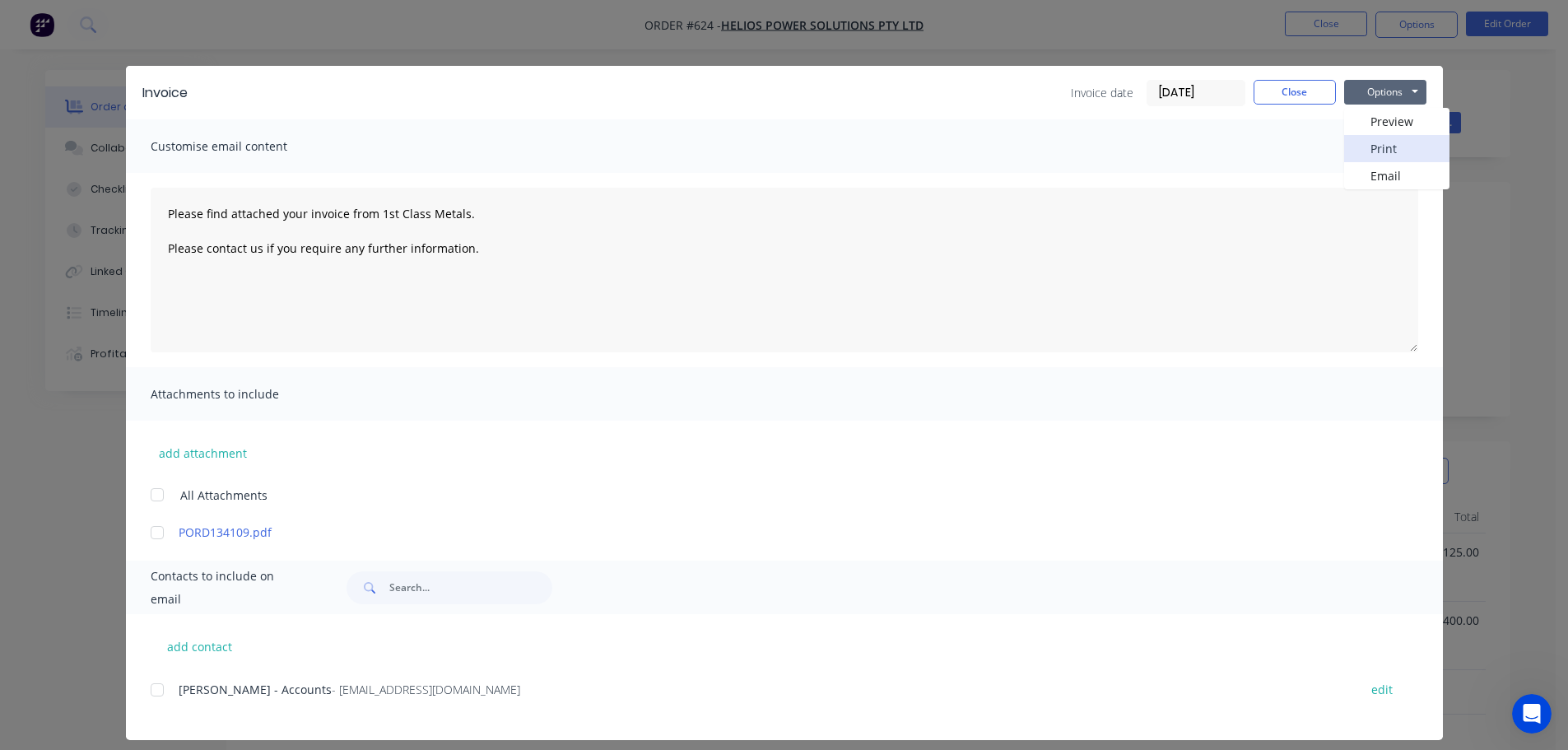
click at [1403, 148] on button "Print" at bounding box center [1396, 149] width 106 height 28
type textarea "Please find attached your invoice from 1st Class Metals. Please contact us if y…"
click at [1274, 98] on button "Close" at bounding box center [1294, 92] width 82 height 25
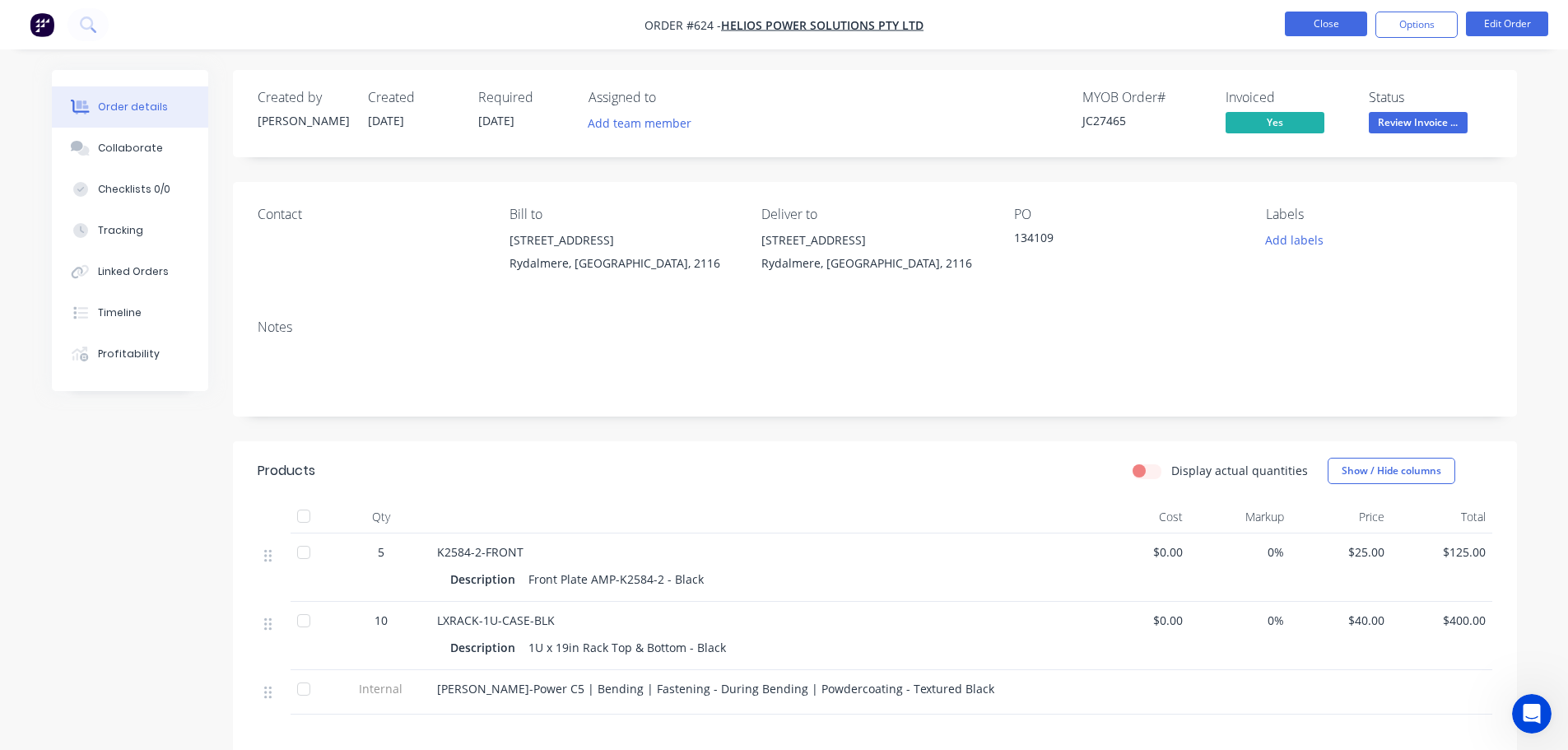
click at [1330, 16] on button "Close" at bounding box center [1325, 24] width 82 height 25
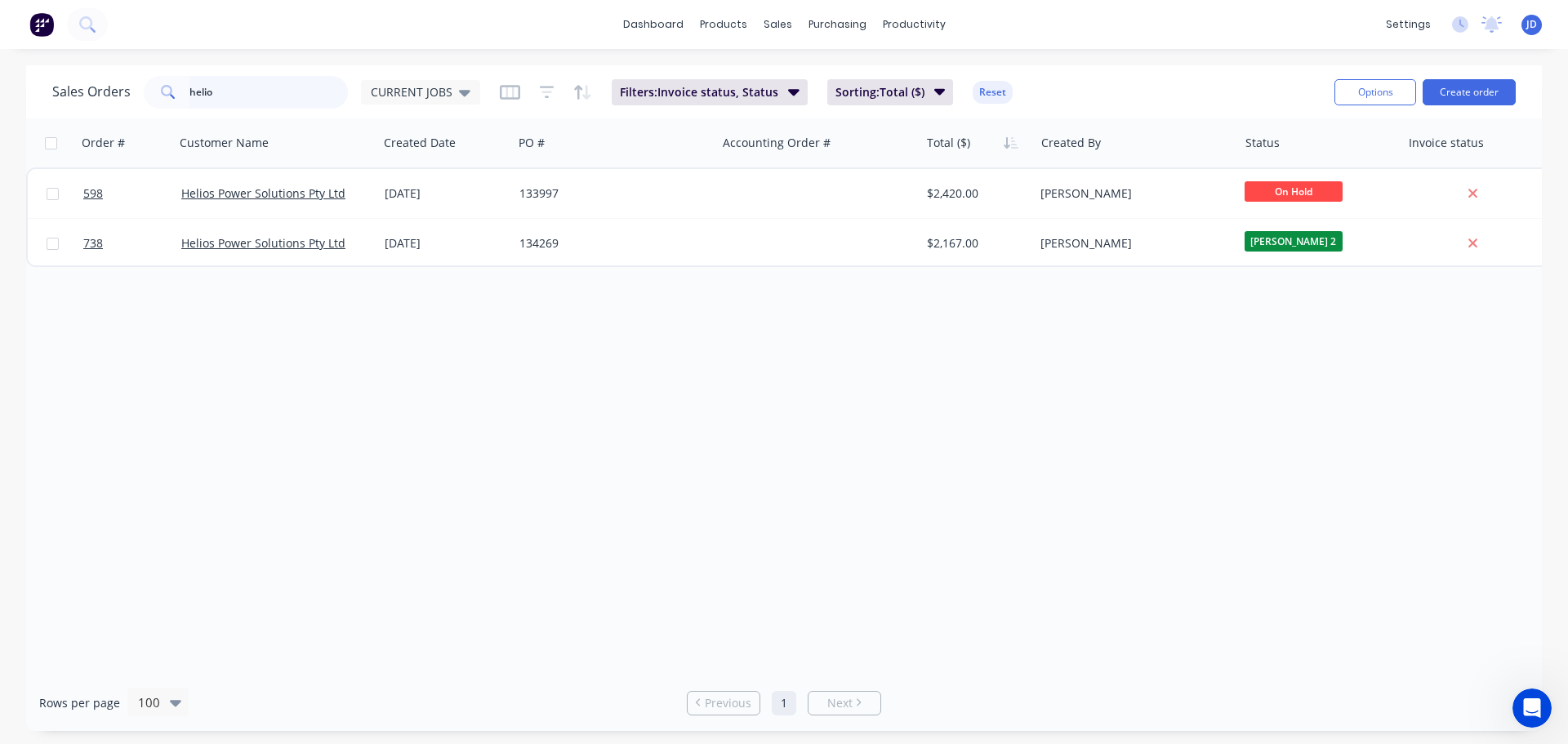
drag, startPoint x: 313, startPoint y: 82, endPoint x: 0, endPoint y: 3, distance: 322.8
click at [0, 44] on div "dashboard products sales purchasing productivity dashboard products Product Cat…" at bounding box center [784, 372] width 1568 height 744
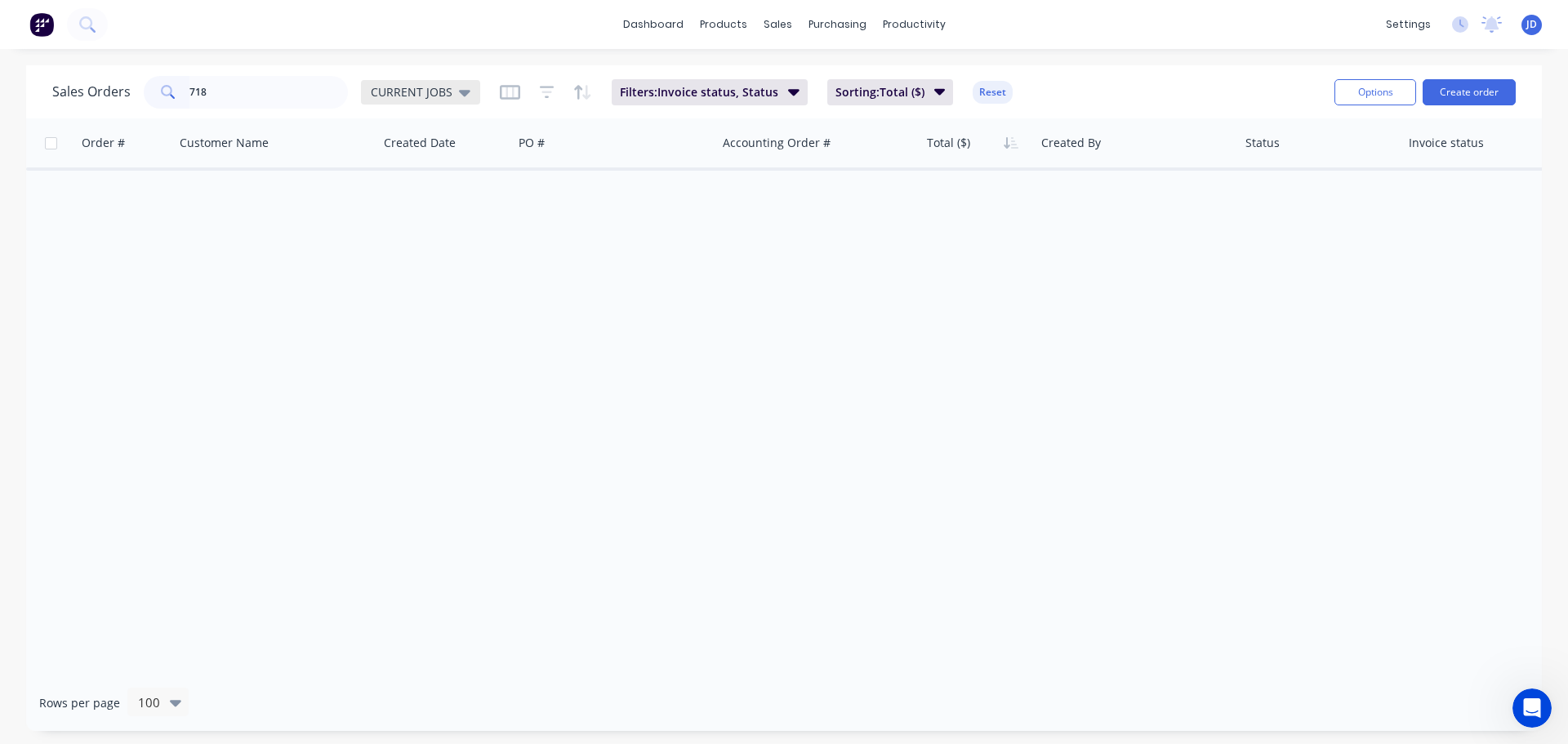
click at [421, 87] on span "CURRENT JOBS" at bounding box center [411, 92] width 81 height 18
click at [423, 236] on button "None" at bounding box center [459, 231] width 186 height 19
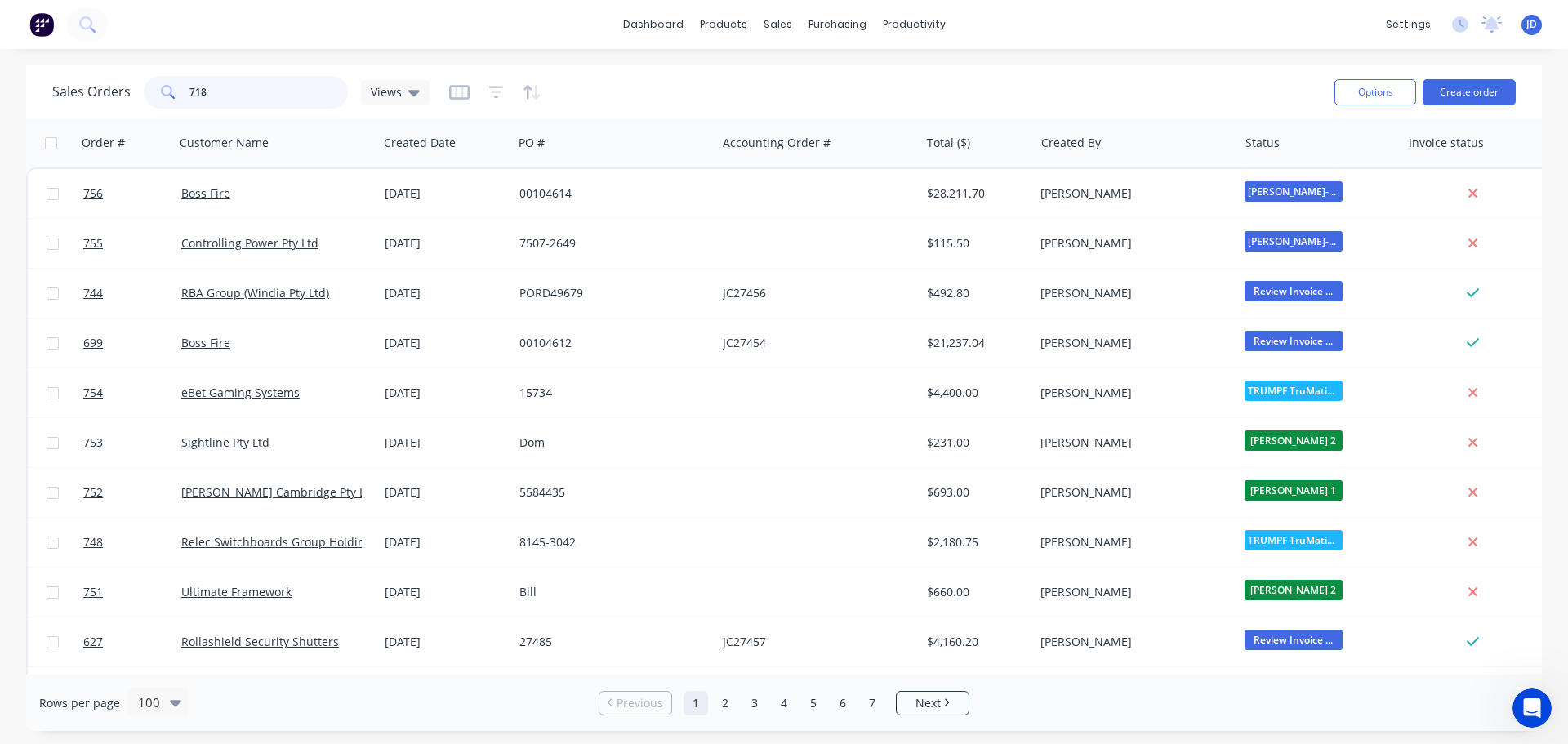
click at [286, 92] on input "718" at bounding box center [269, 92] width 159 height 32
type input "718"
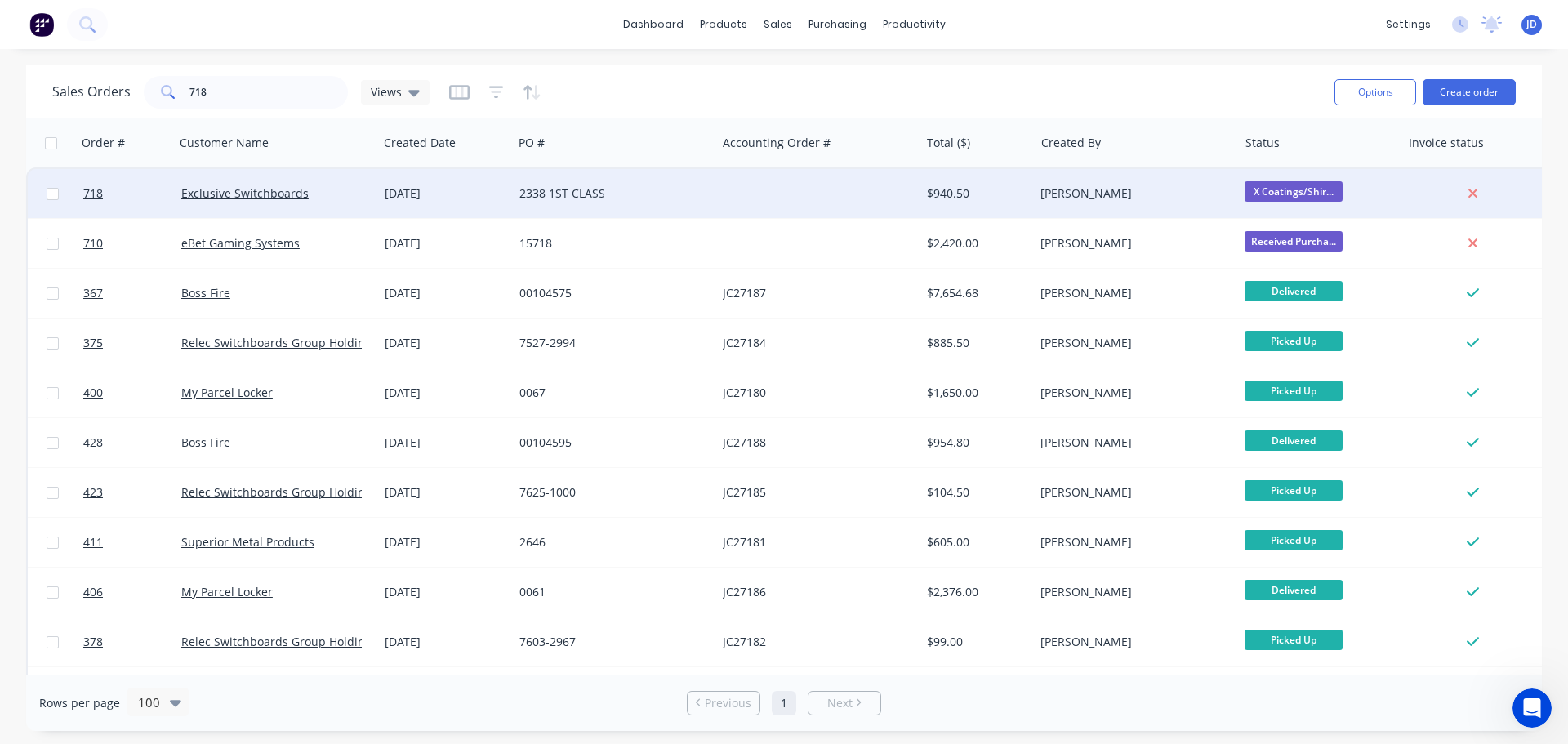
click at [382, 180] on div "[DATE]" at bounding box center [446, 194] width 135 height 49
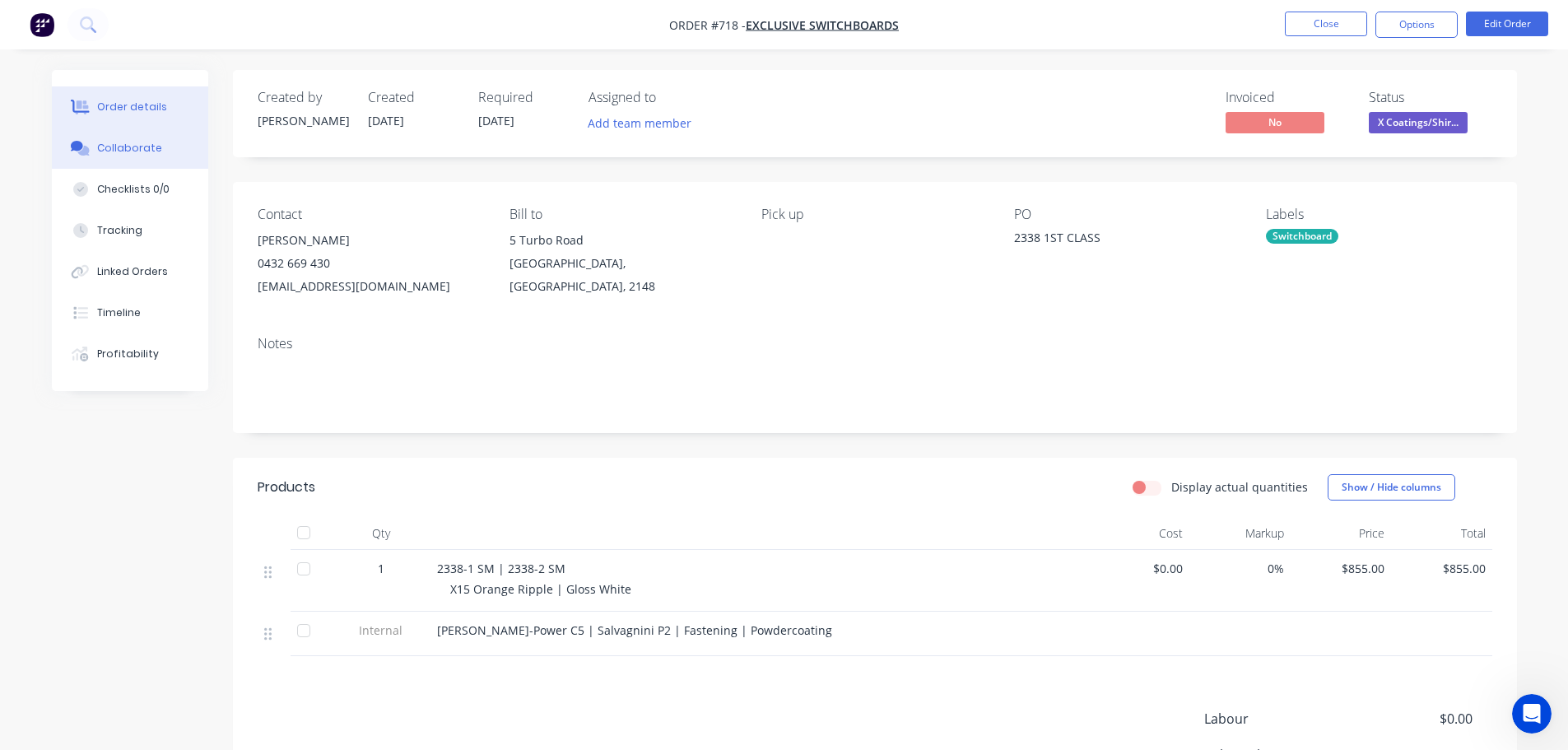
click at [131, 151] on div "Collaborate" at bounding box center [130, 148] width 65 height 15
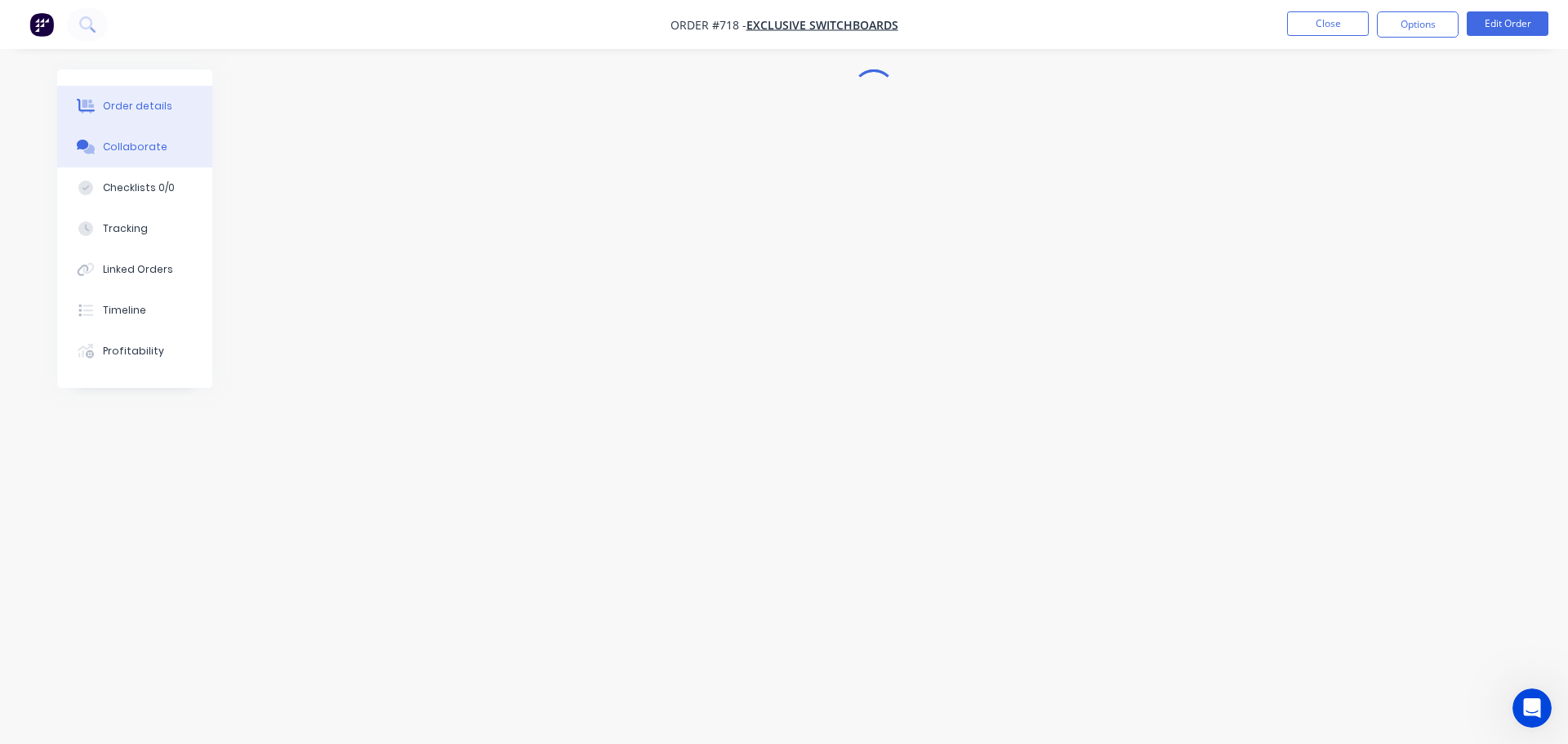
click at [153, 107] on div "Order details" at bounding box center [137, 106] width 69 height 15
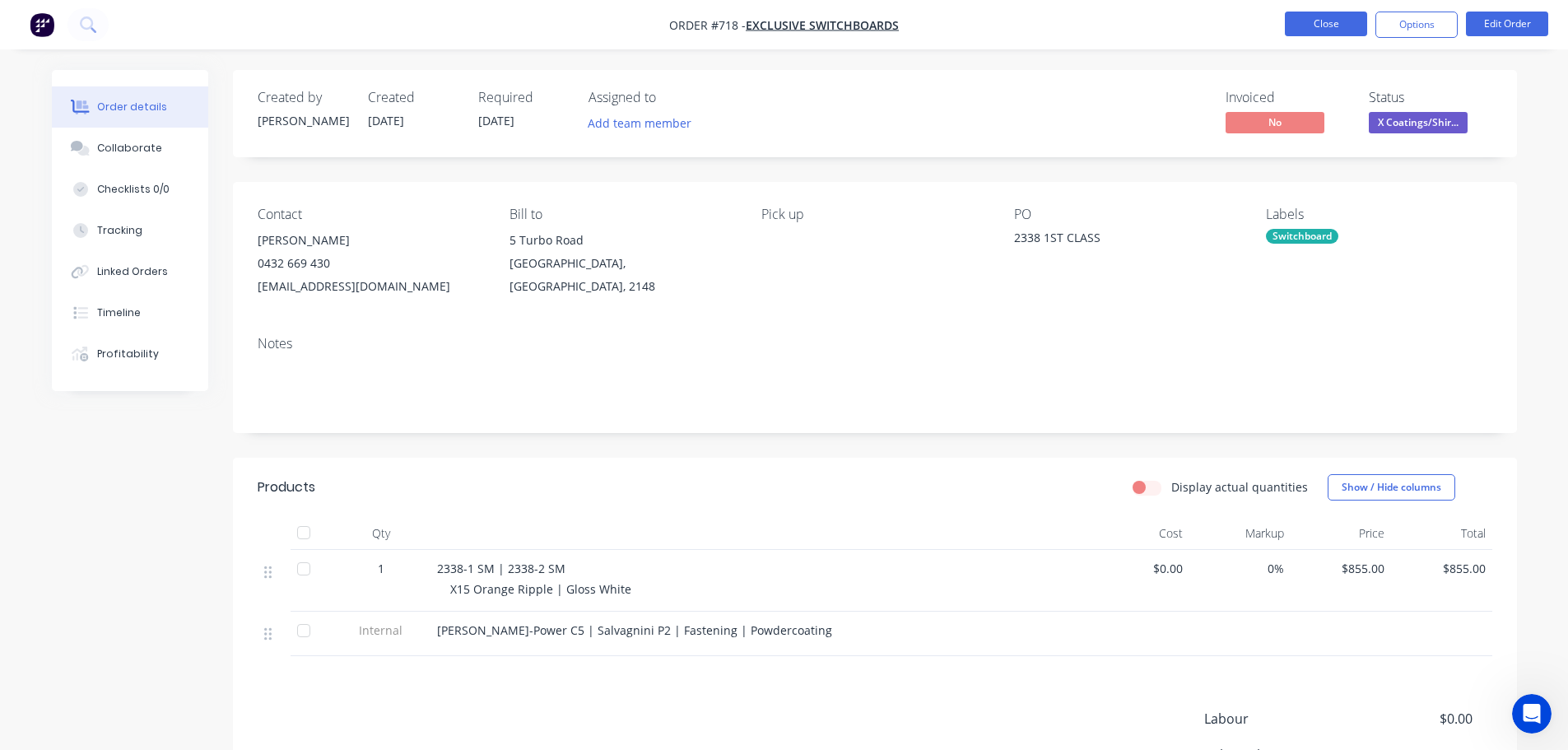
click at [1313, 16] on button "Close" at bounding box center [1325, 24] width 82 height 25
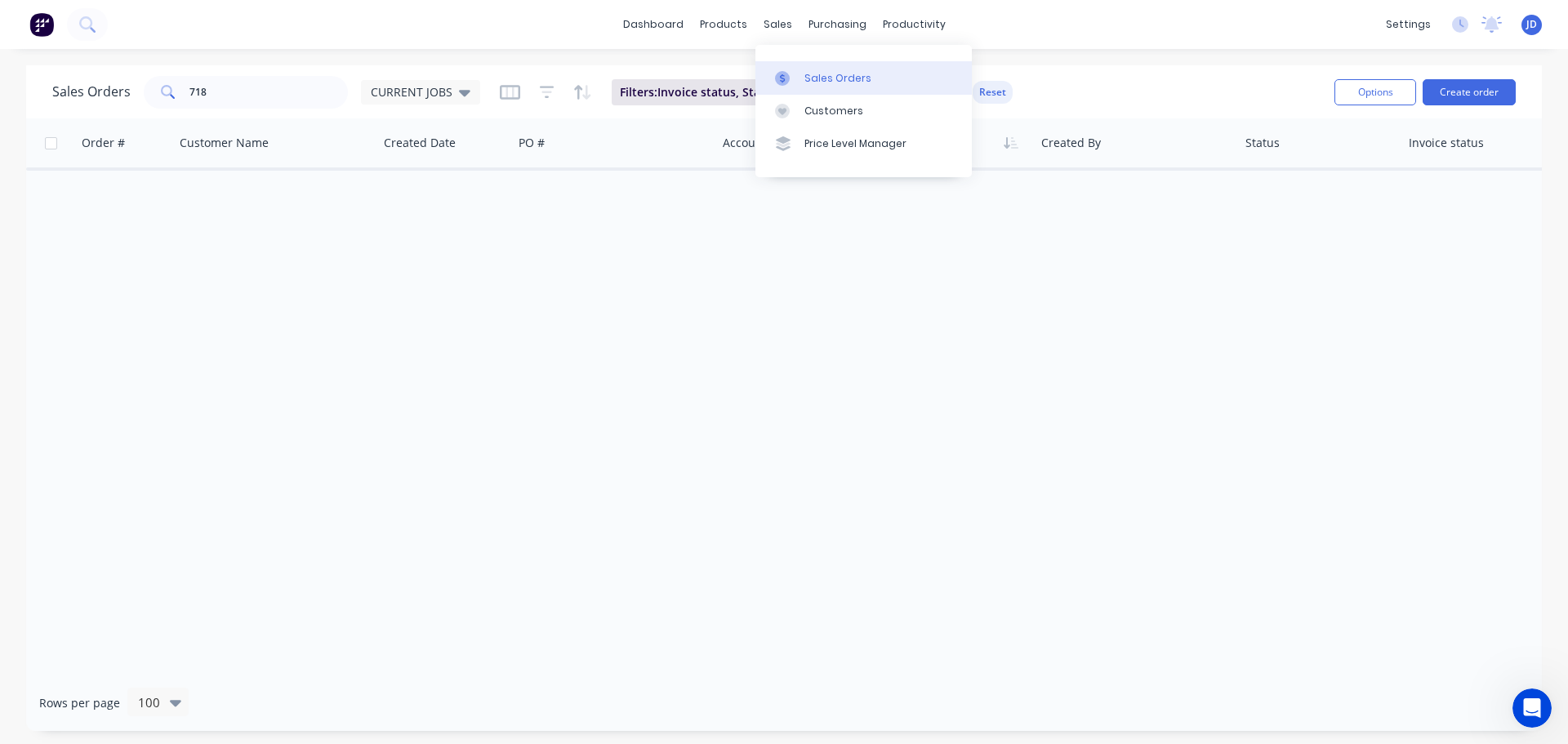
click at [784, 71] on icon at bounding box center [782, 78] width 15 height 15
drag, startPoint x: 281, startPoint y: 102, endPoint x: 55, endPoint y: 86, distance: 226.6
click at [71, 103] on div "Sales Orders 718 CURRENT JOBS" at bounding box center [265, 92] width 427 height 32
type input "relec"
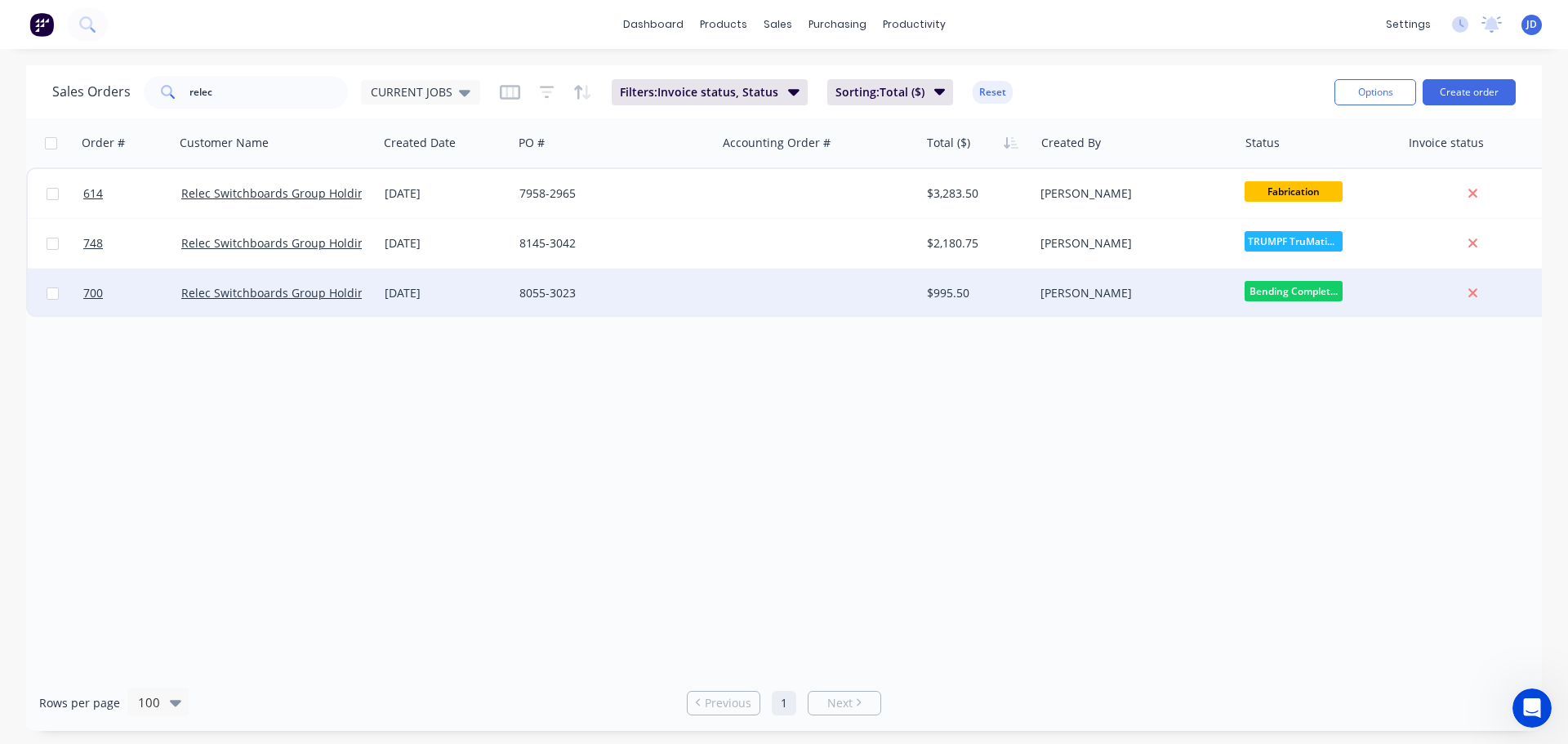
click at [1278, 295] on span "Bending Complet..." at bounding box center [1293, 290] width 98 height 21
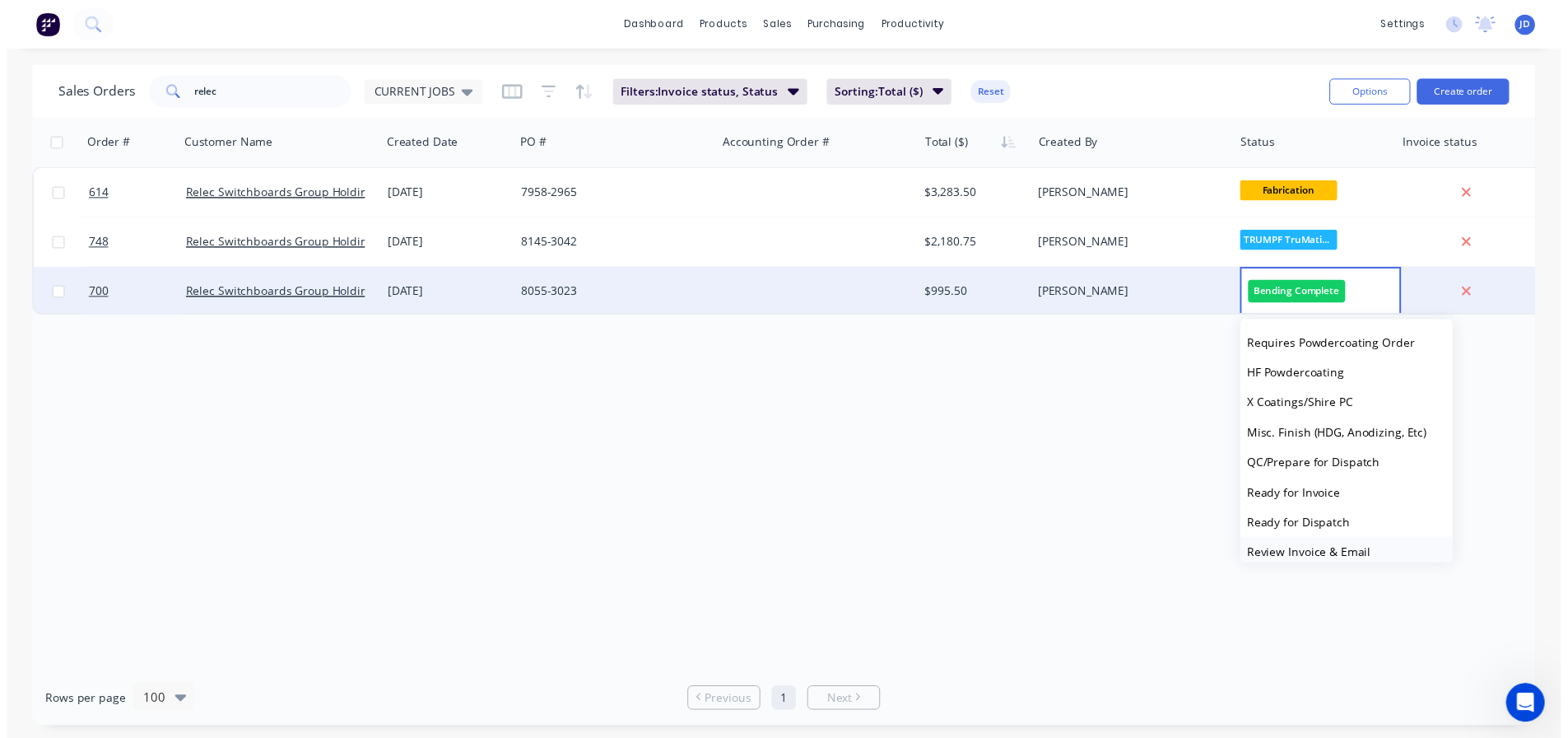
scroll to position [710, 0]
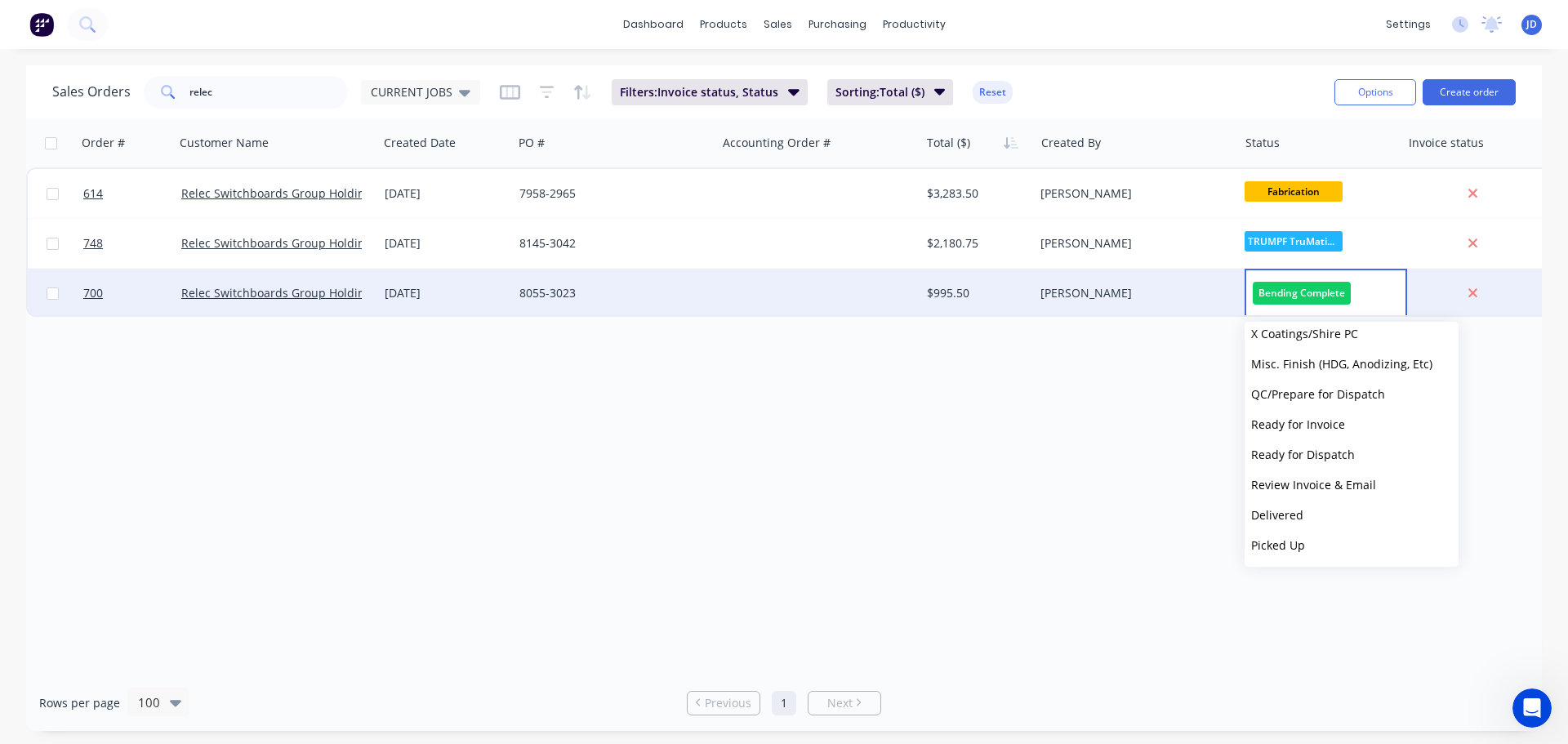
click at [1341, 420] on span "Ready for Invoice" at bounding box center [1298, 424] width 94 height 16
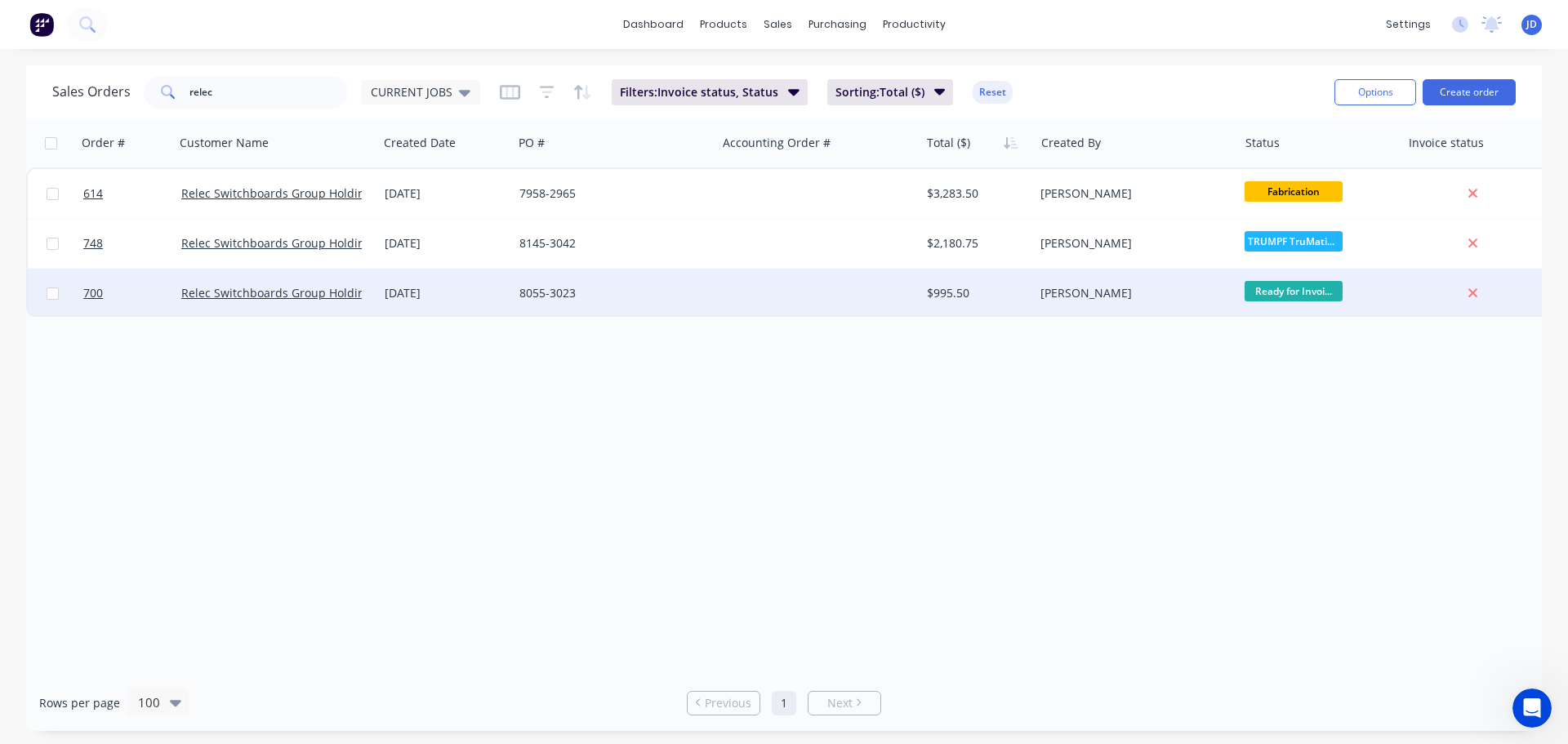
click at [1264, 401] on div "Order # Customer Name Created Date PO # Accounting Order # Total ($) Created By…" at bounding box center [784, 396] width 1515 height 556
click at [449, 80] on div "CURRENT JOBS" at bounding box center [421, 92] width 119 height 24
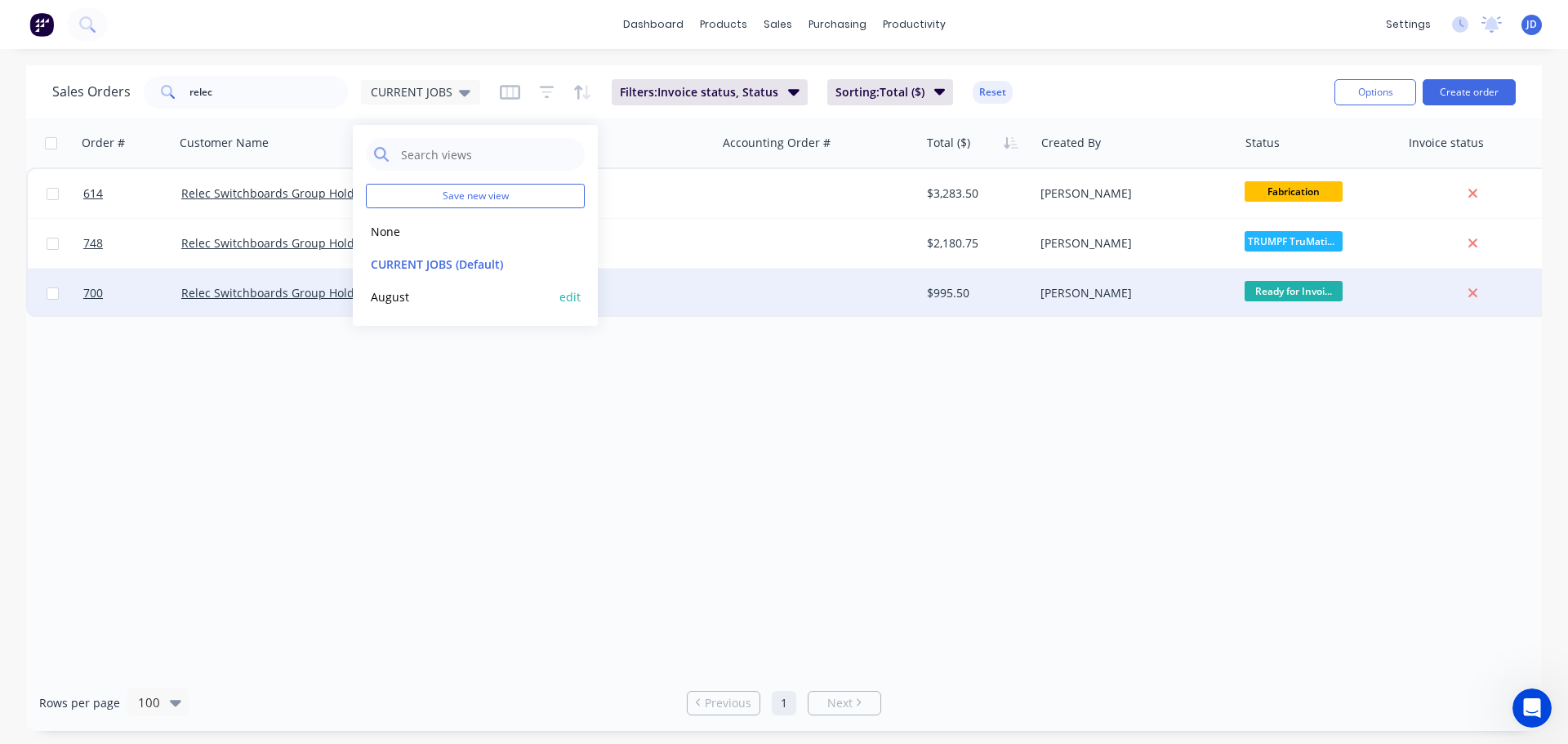
click at [453, 299] on button "August" at bounding box center [459, 296] width 186 height 19
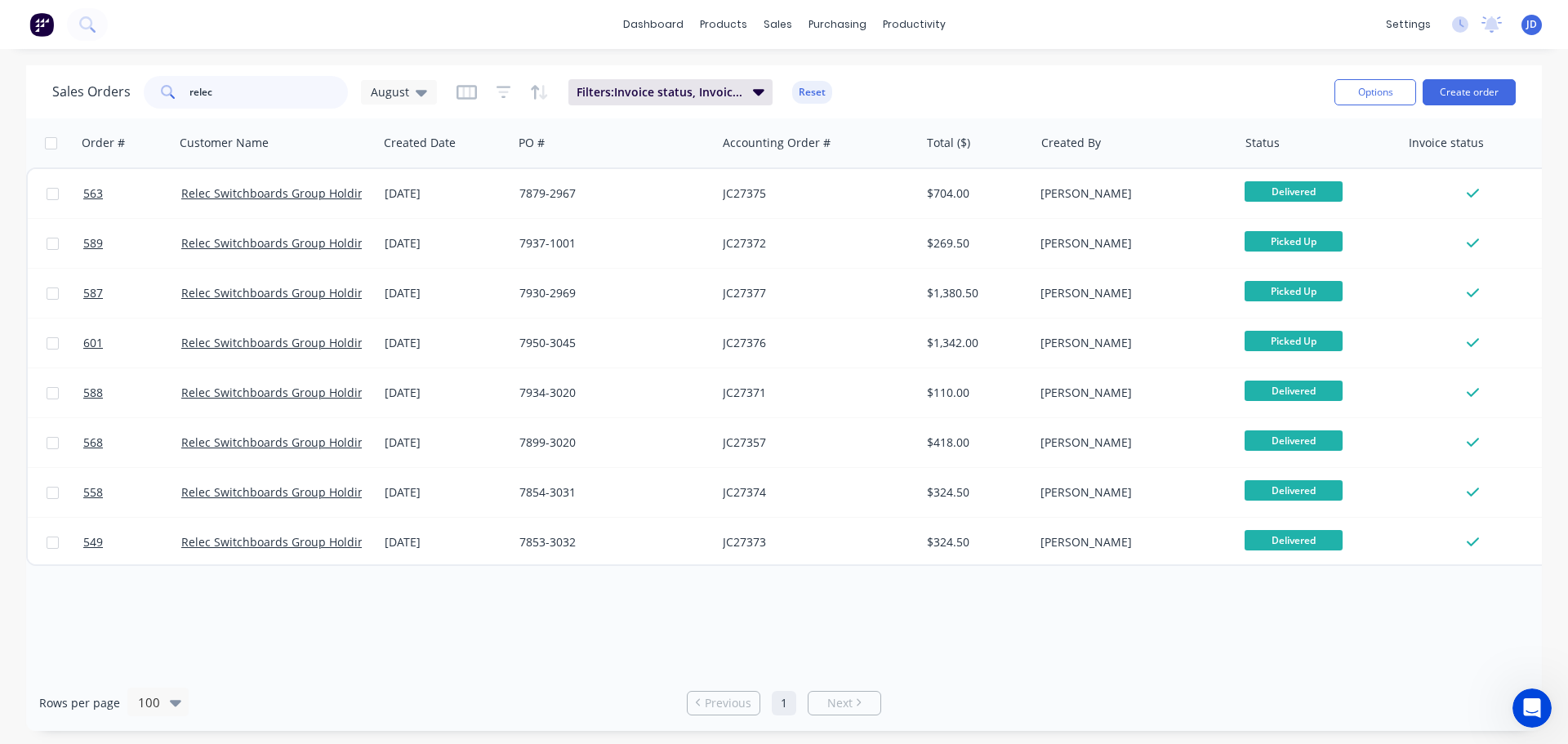
drag, startPoint x: 294, startPoint y: 95, endPoint x: 0, endPoint y: 3, distance: 308.1
click at [0, 28] on div "dashboard products sales purchasing productivity dashboard products Product Cat…" at bounding box center [784, 372] width 1568 height 744
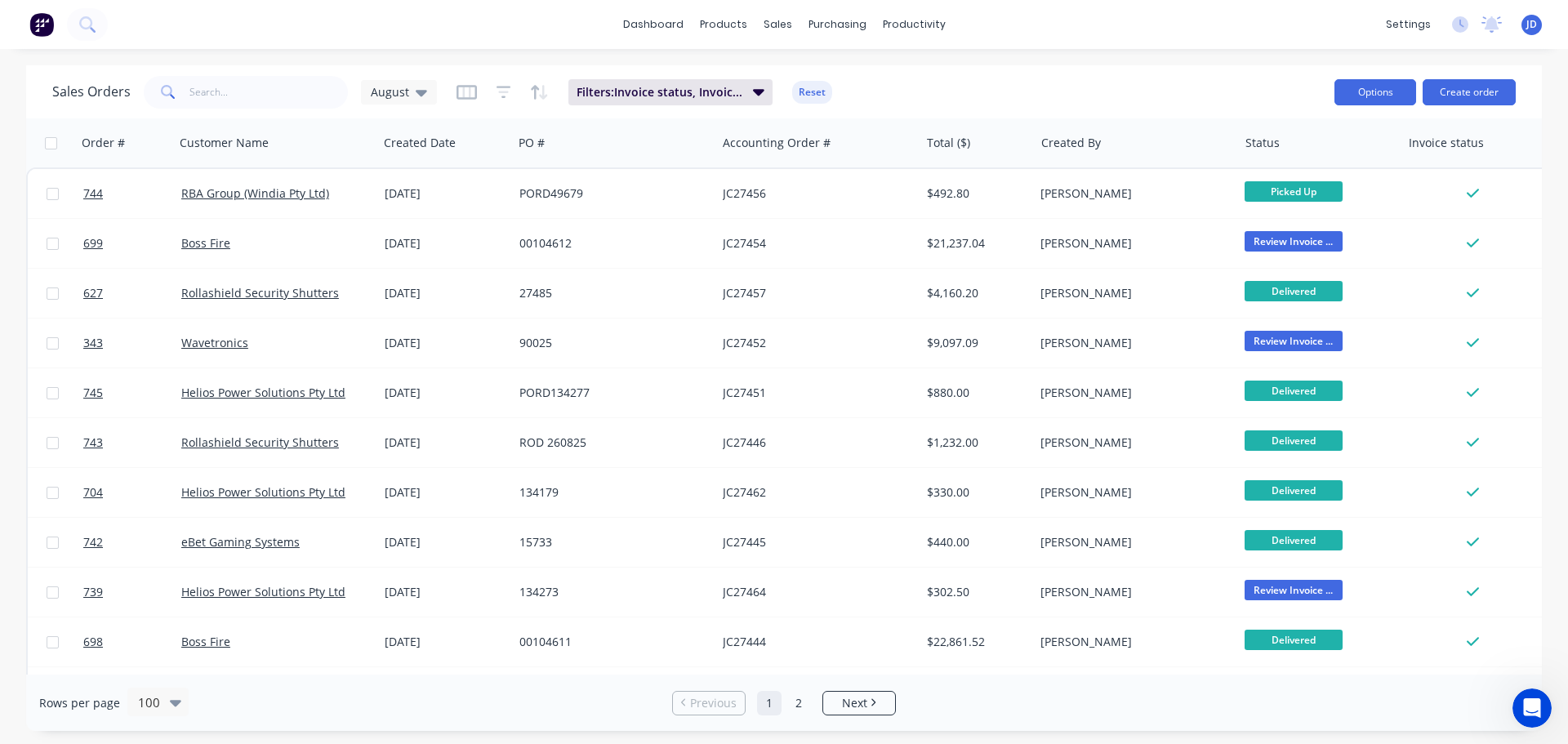
drag, startPoint x: 1385, startPoint y: 86, endPoint x: 1387, endPoint y: 95, distance: 9.2
click at [1385, 86] on button "Options" at bounding box center [1374, 92] width 81 height 26
click at [1338, 205] on div "Export" at bounding box center [1326, 198] width 151 height 23
click at [255, 81] on input "text" at bounding box center [269, 92] width 159 height 32
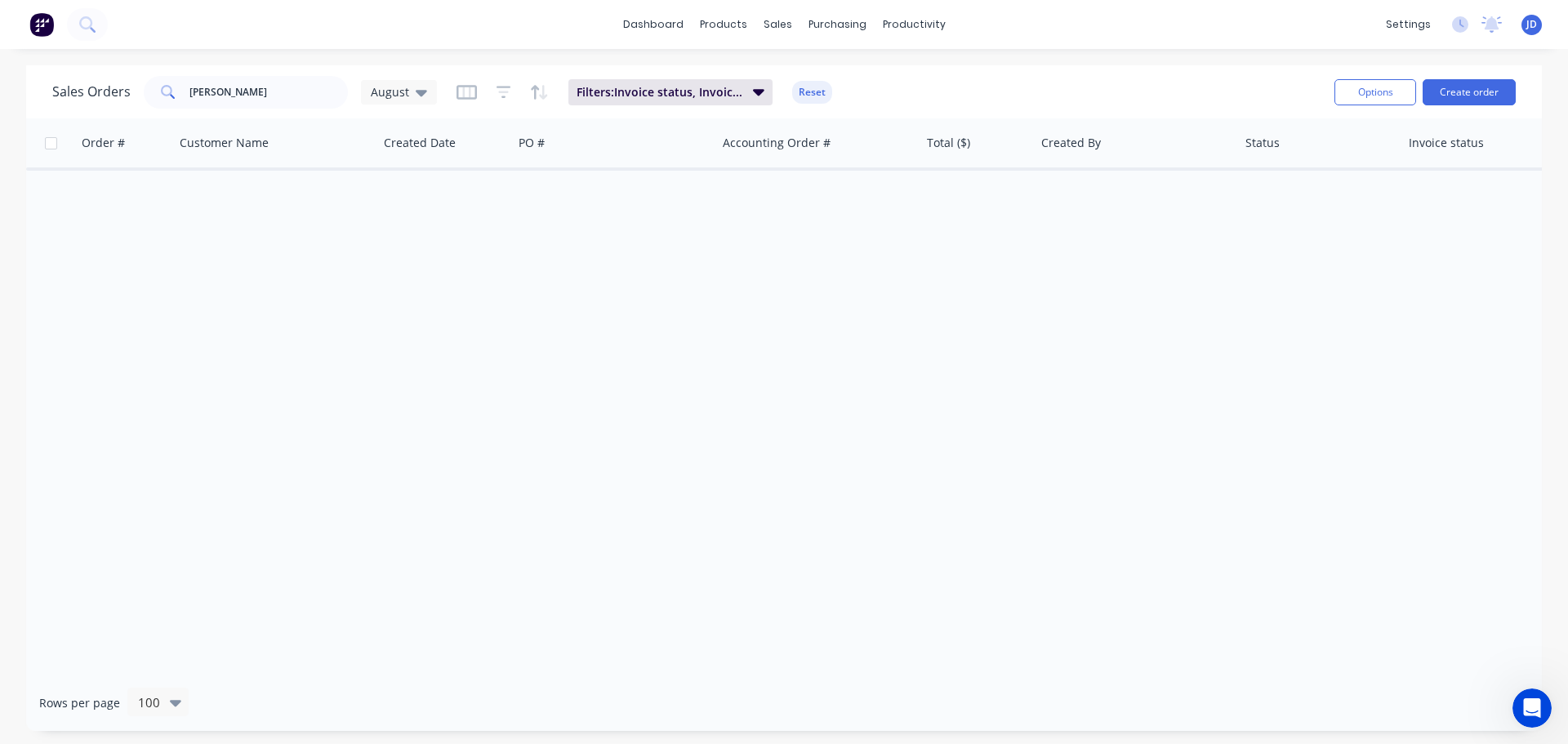
click at [405, 108] on div "Sales Orders [PERSON_NAME] August" at bounding box center [244, 92] width 384 height 32
drag, startPoint x: 406, startPoint y: 107, endPoint x: 421, endPoint y: 85, distance: 26.6
click at [409, 107] on div "Sales Orders [PERSON_NAME] August" at bounding box center [244, 92] width 384 height 32
drag, startPoint x: 421, startPoint y: 85, endPoint x: 416, endPoint y: 121, distance: 36.3
click at [421, 86] on icon at bounding box center [422, 92] width 12 height 18
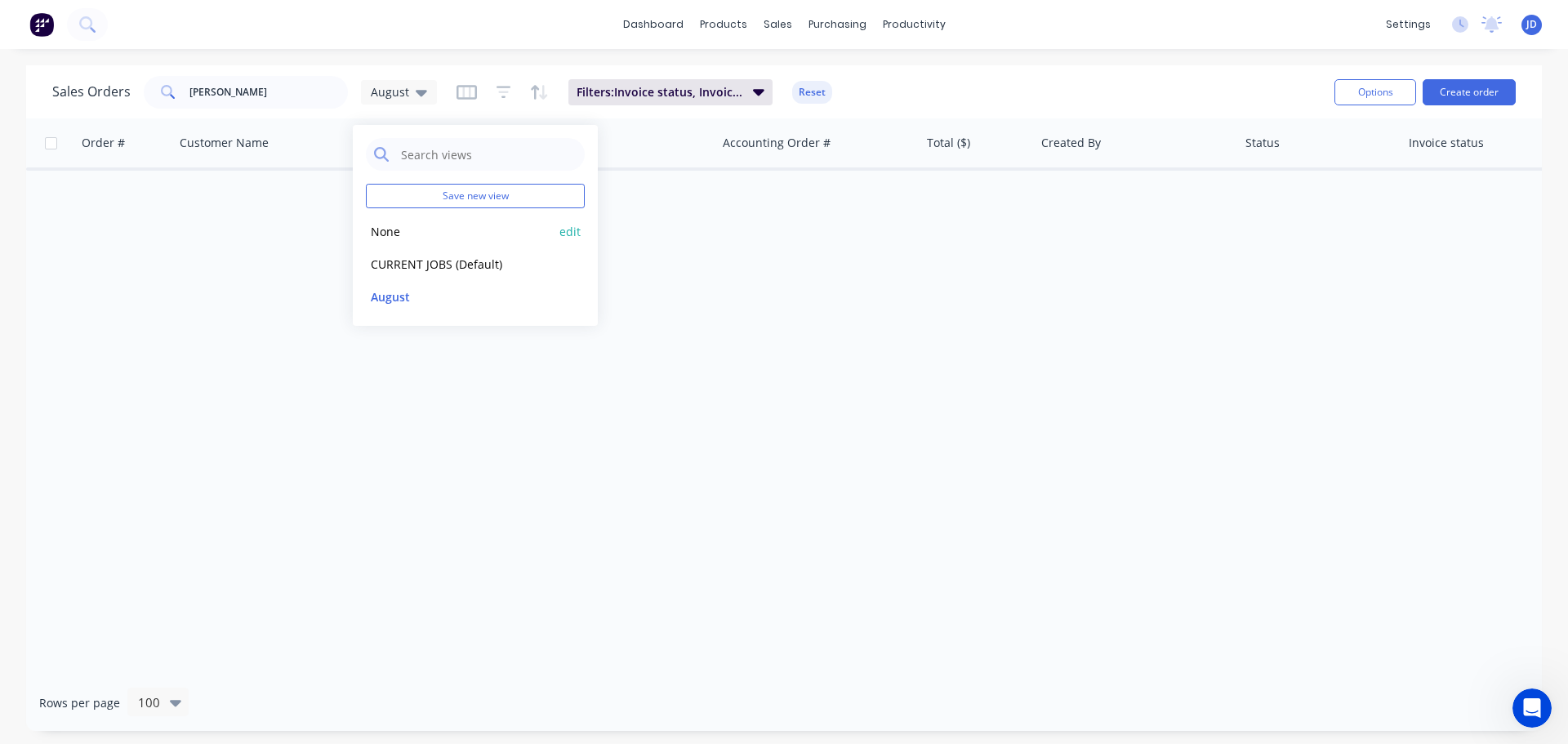
click at [413, 226] on button "None" at bounding box center [459, 231] width 186 height 19
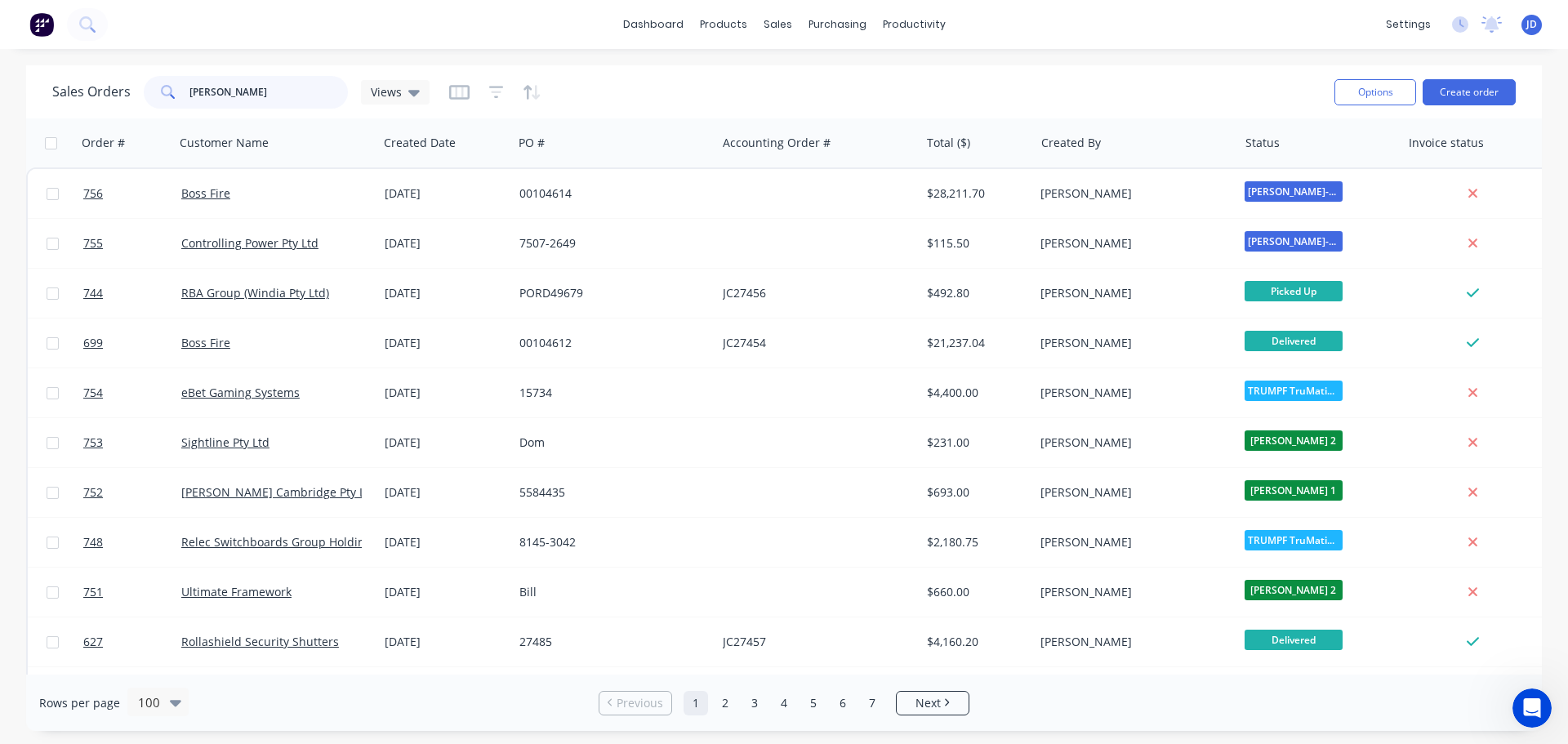
drag, startPoint x: 259, startPoint y: 86, endPoint x: 278, endPoint y: 57, distance: 34.7
click at [261, 86] on input "[PERSON_NAME]" at bounding box center [269, 92] width 159 height 32
type input "[PERSON_NAME]"
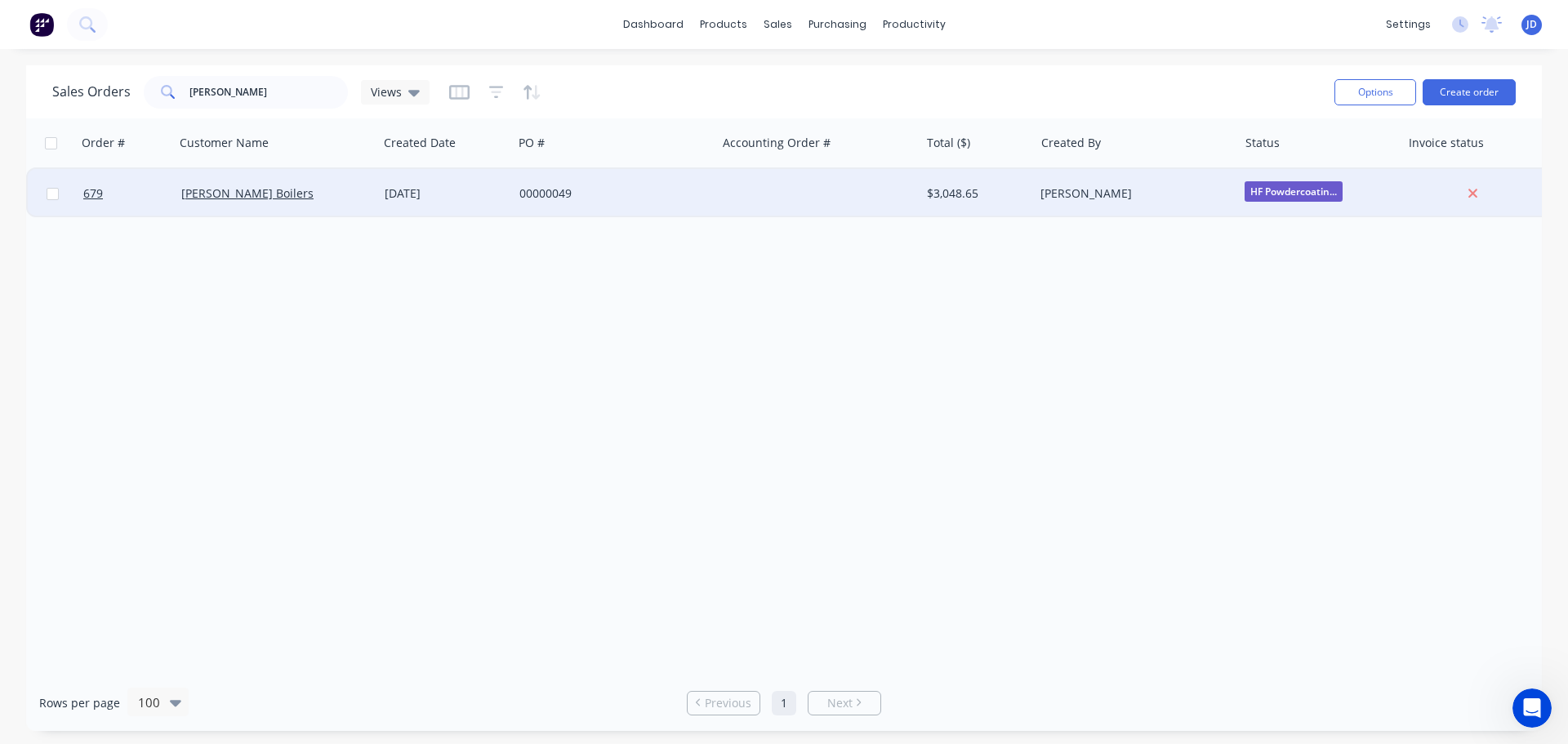
click at [546, 192] on div "00000049" at bounding box center [609, 194] width 181 height 17
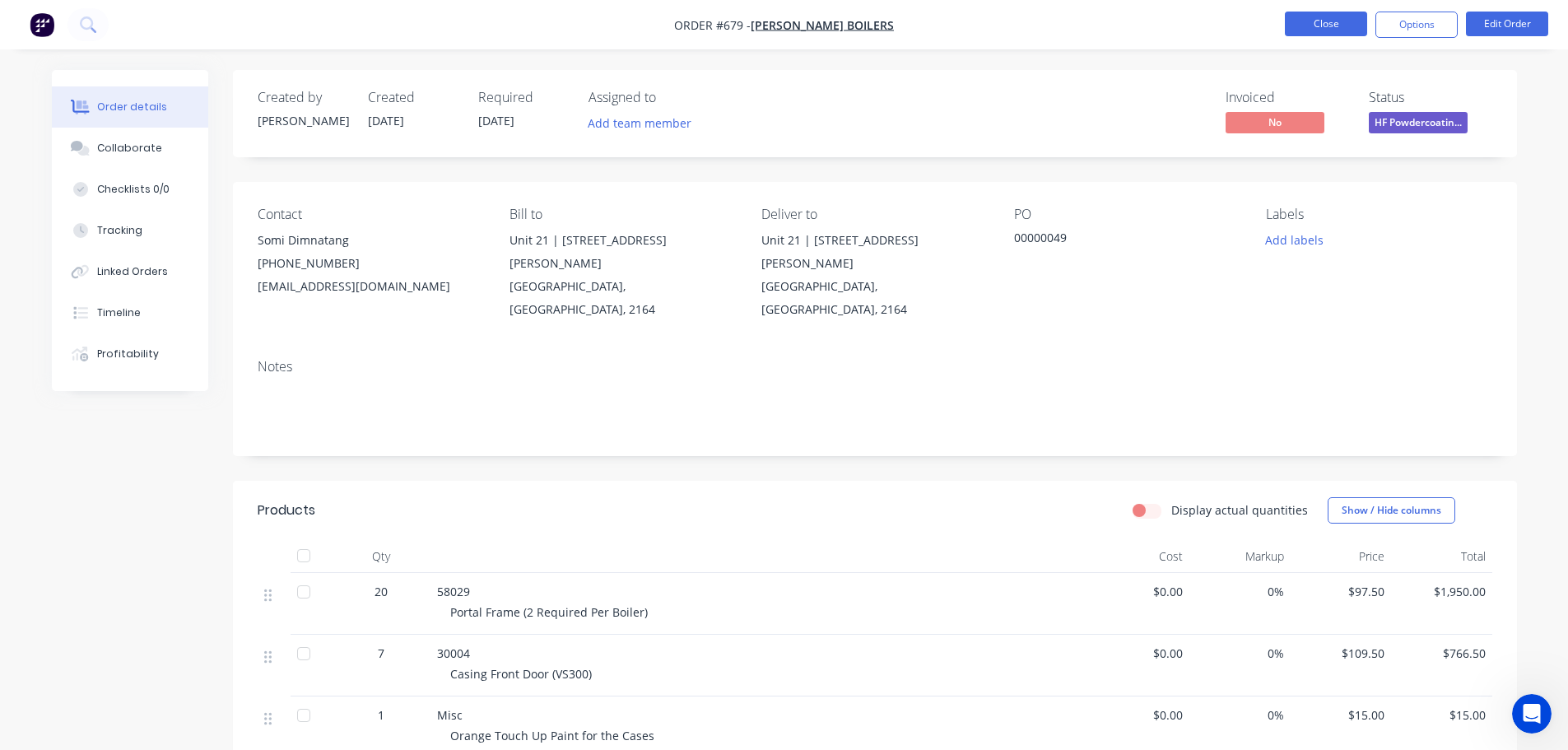
click at [1310, 18] on button "Close" at bounding box center [1325, 24] width 82 height 25
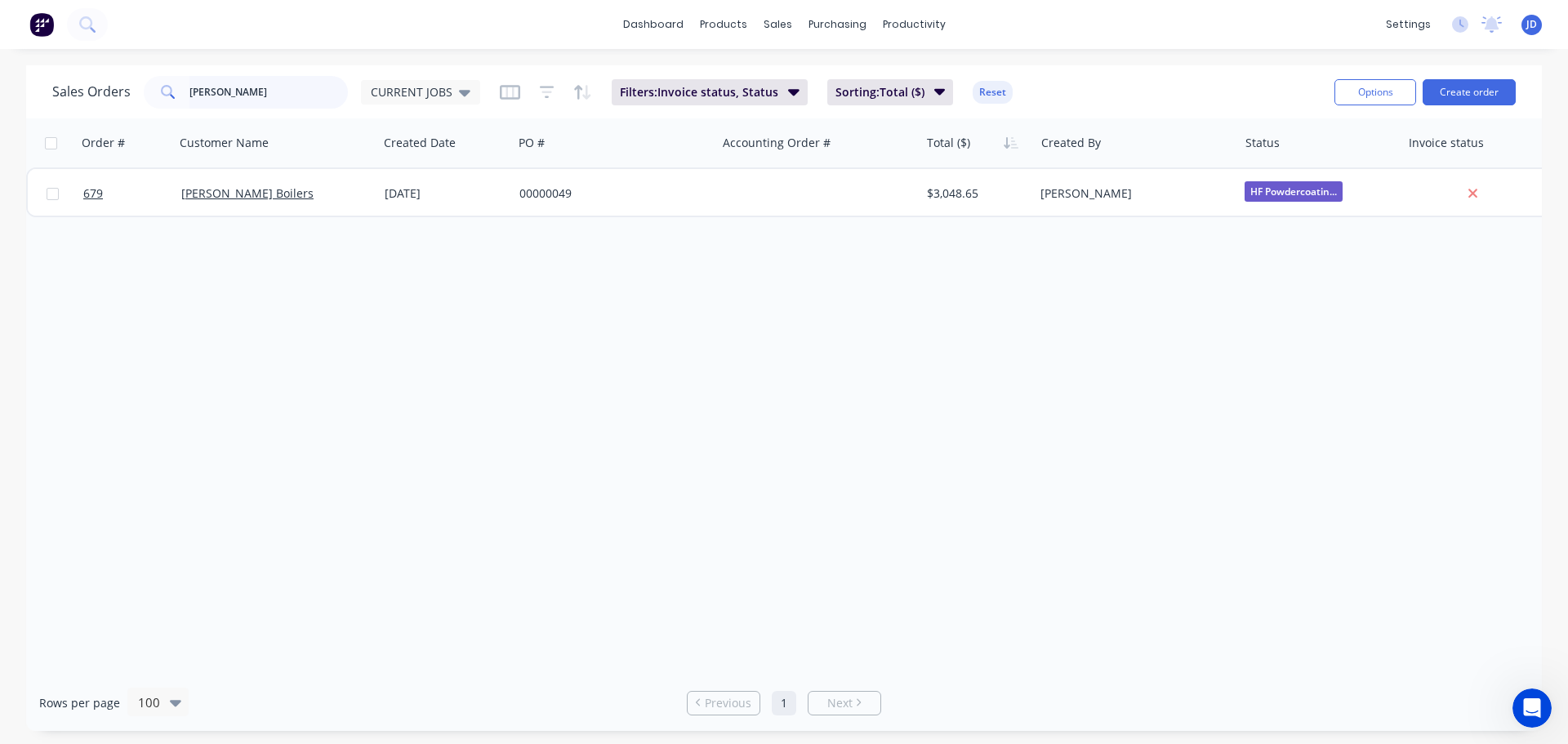
drag, startPoint x: 315, startPoint y: 90, endPoint x: 0, endPoint y: -63, distance: 350.2
click at [0, 0] on html "dashboard products sales purchasing productivity dashboard products Product Cat…" at bounding box center [784, 372] width 1568 height 744
click at [922, 84] on div "Workflow" at bounding box center [942, 78] width 49 height 15
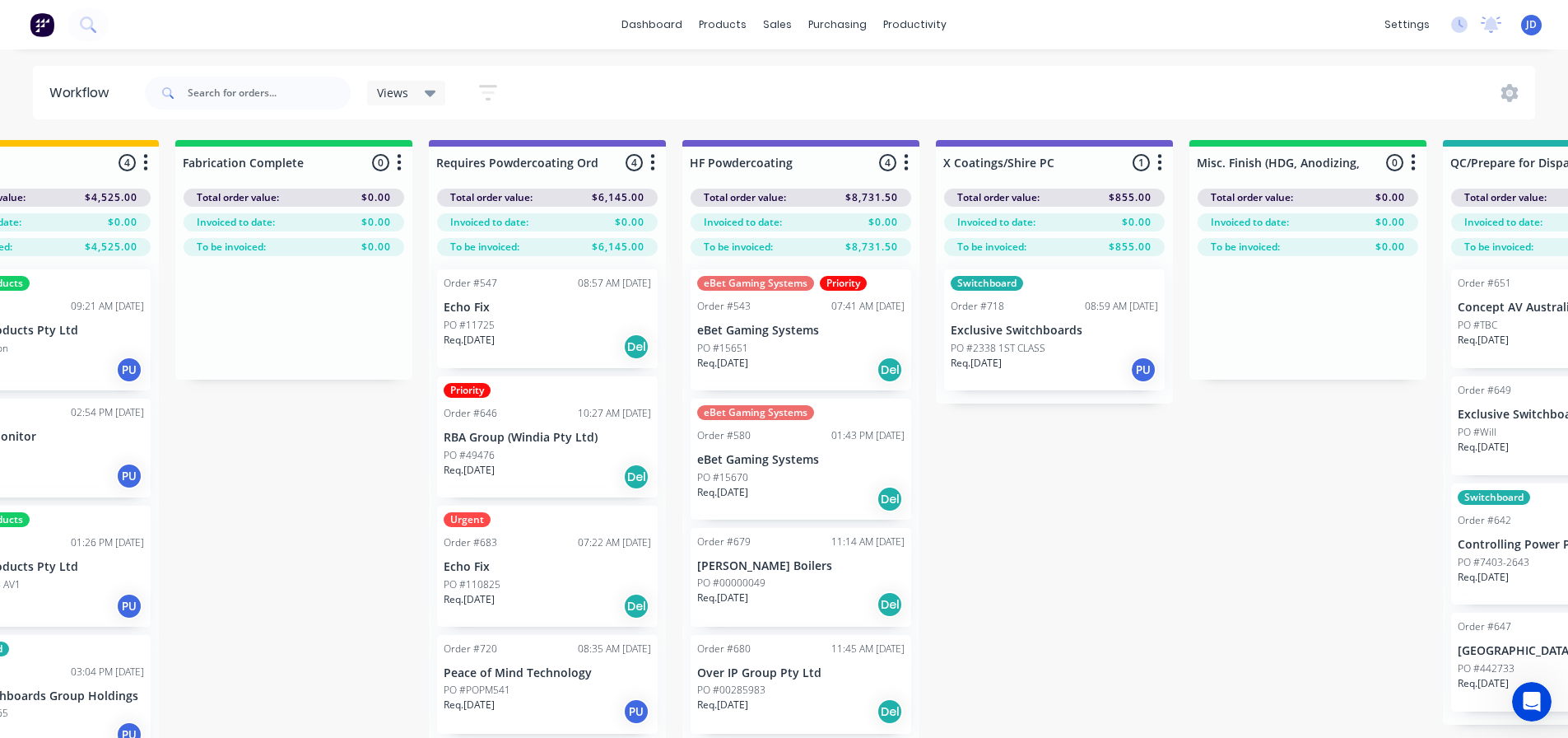
scroll to position [0, 6058]
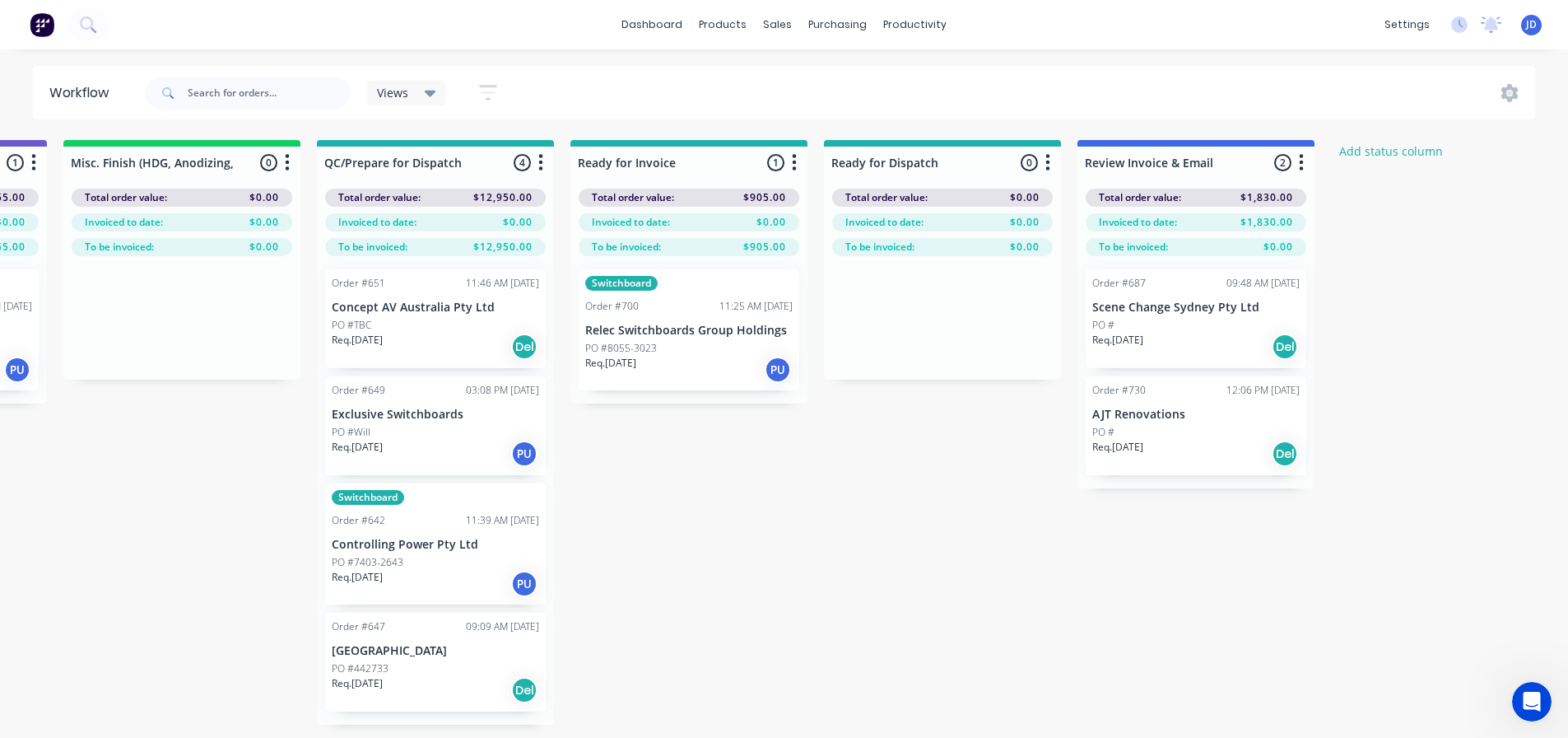
drag, startPoint x: 708, startPoint y: 559, endPoint x: 914, endPoint y: 493, distance: 216.3
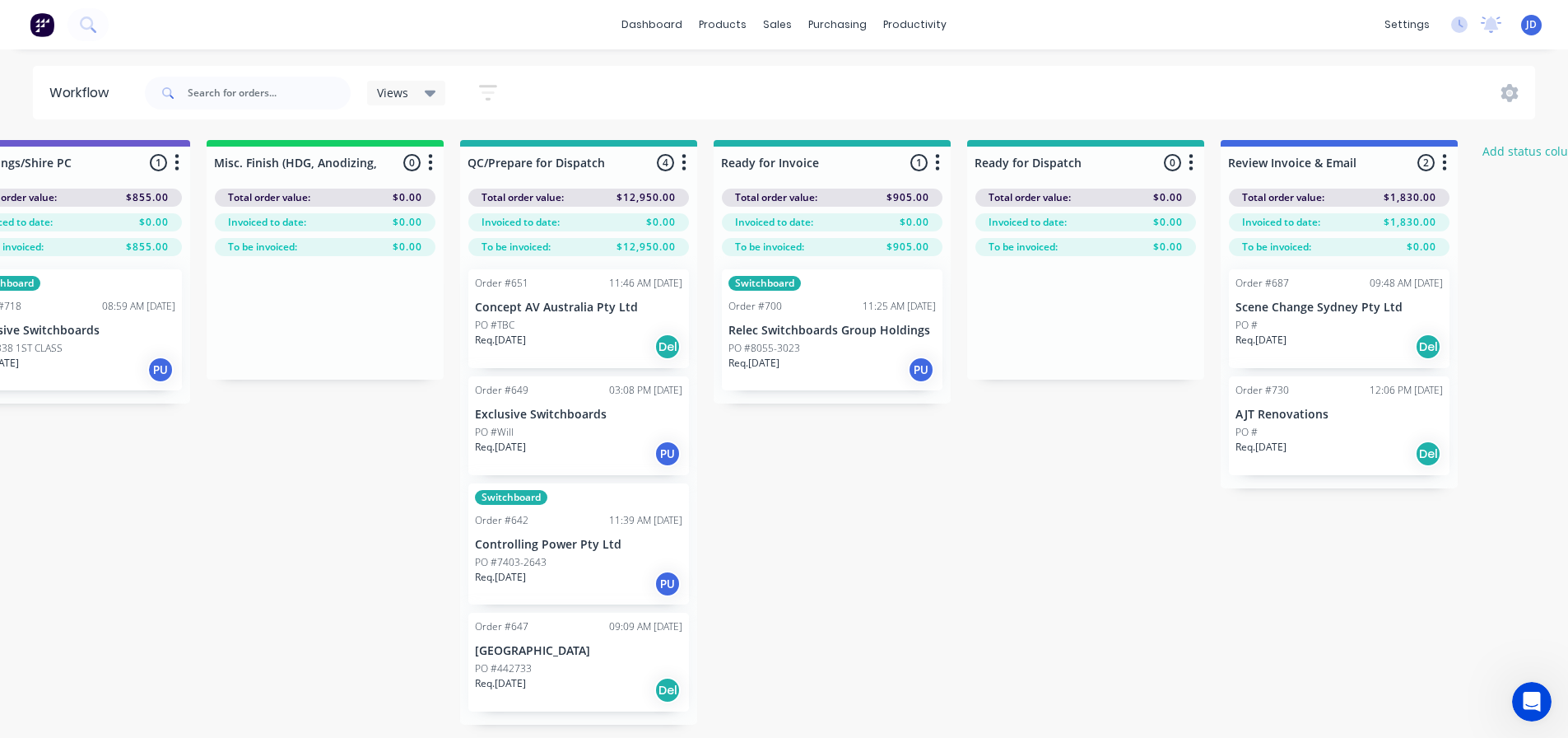
drag, startPoint x: 1084, startPoint y: 533, endPoint x: 1004, endPoint y: 502, distance: 85.8
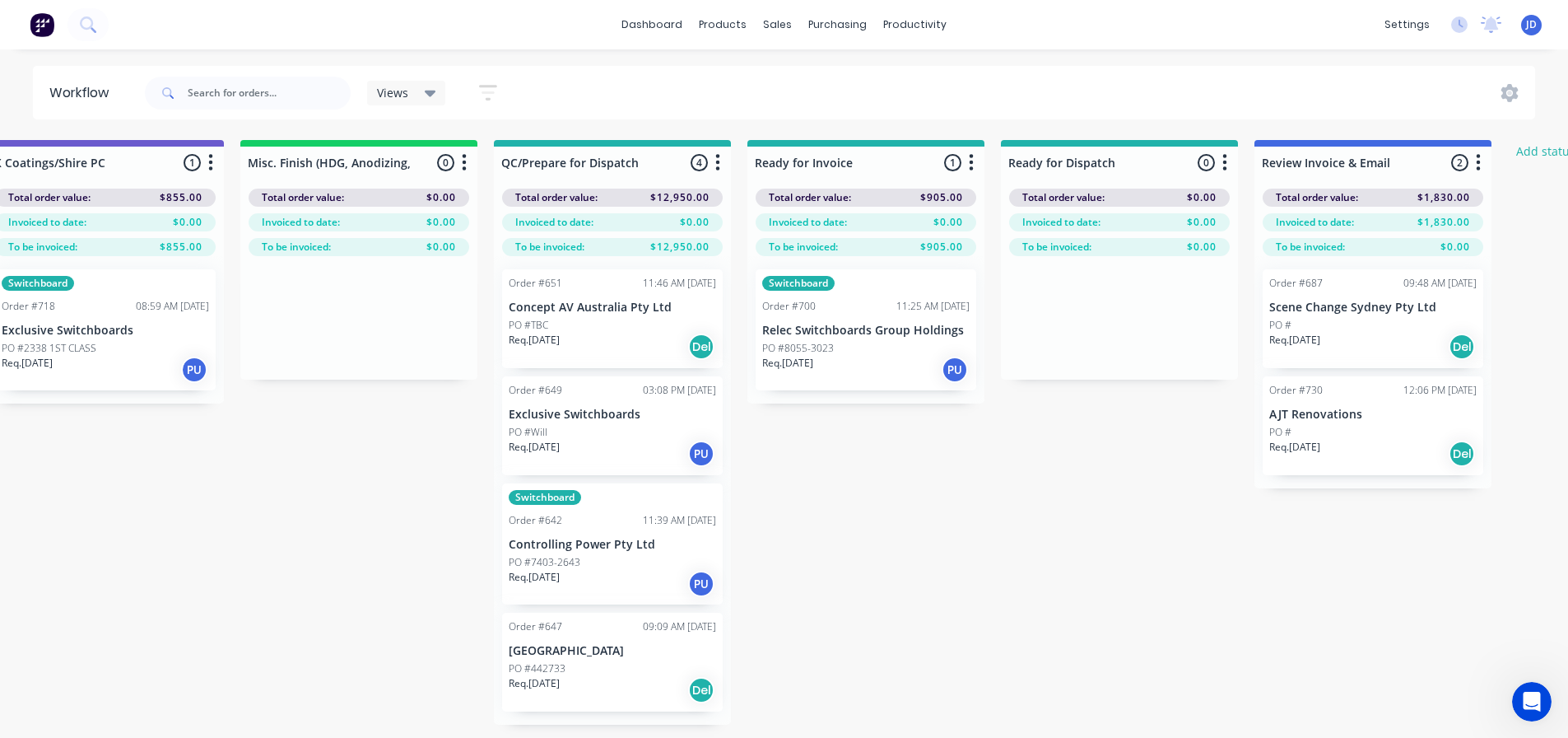
click at [582, 571] on div "Req. [DATE] PU" at bounding box center [612, 584] width 207 height 28
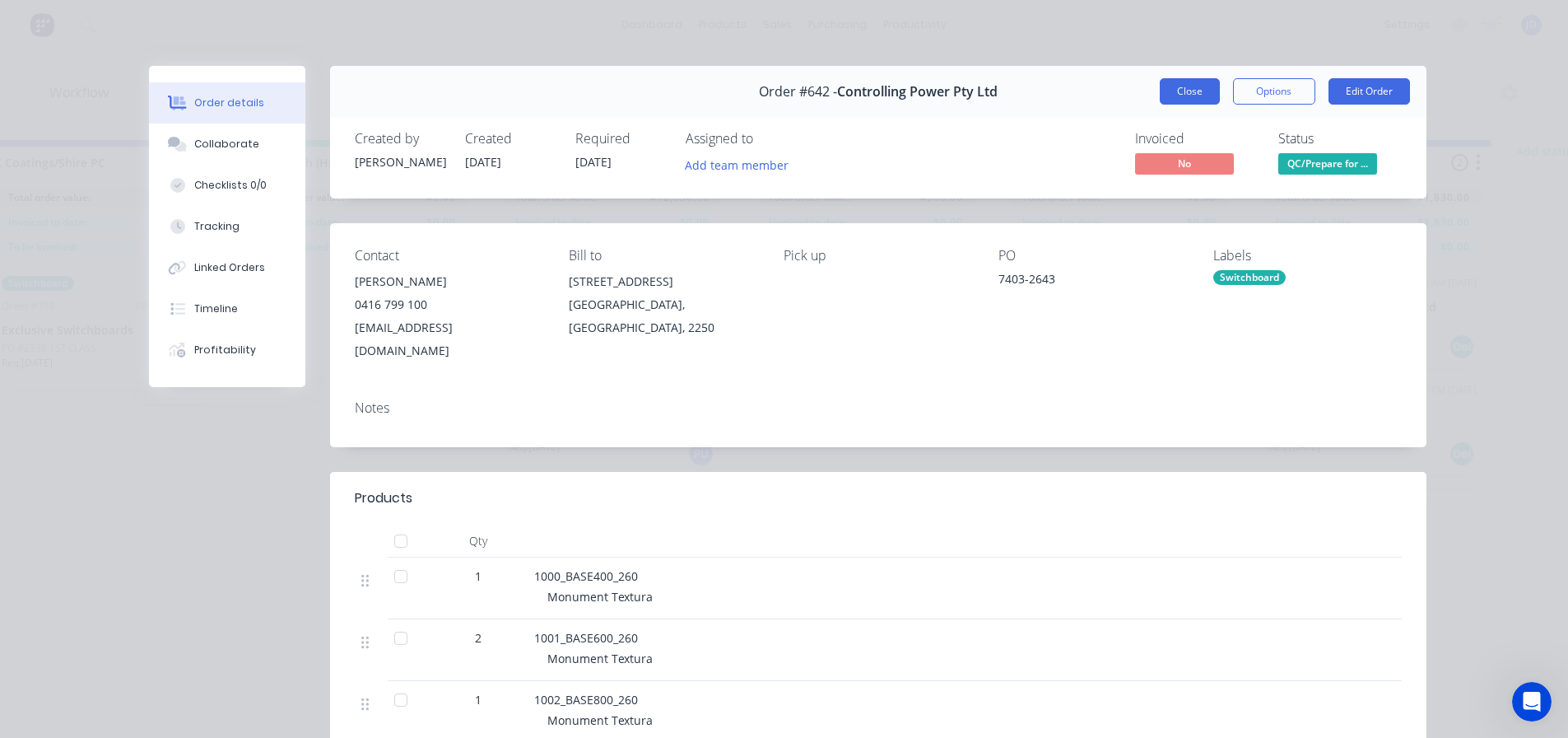
click at [1167, 99] on button "Close" at bounding box center [1189, 91] width 60 height 27
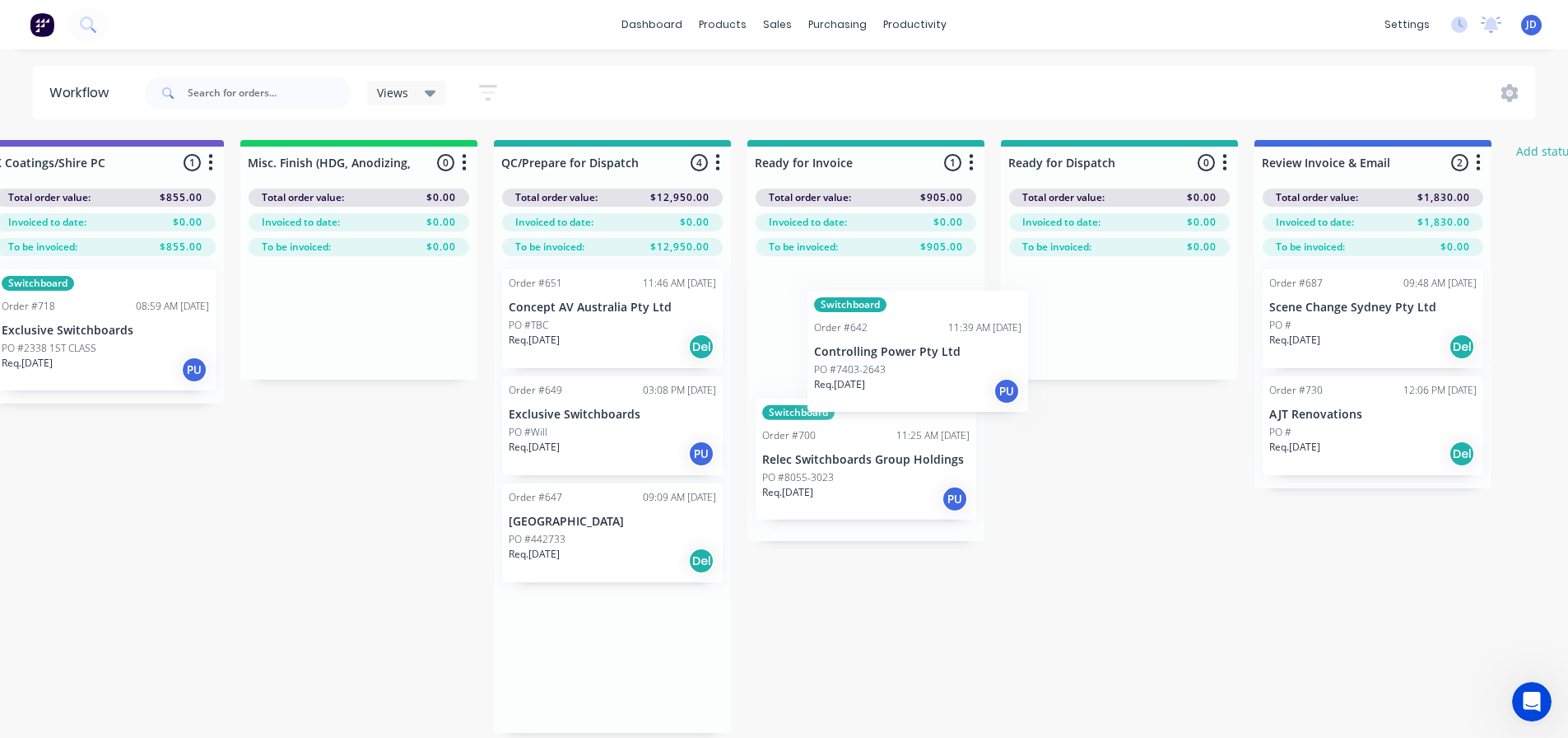
drag, startPoint x: 676, startPoint y: 543, endPoint x: 912, endPoint y: 340, distance: 311.3
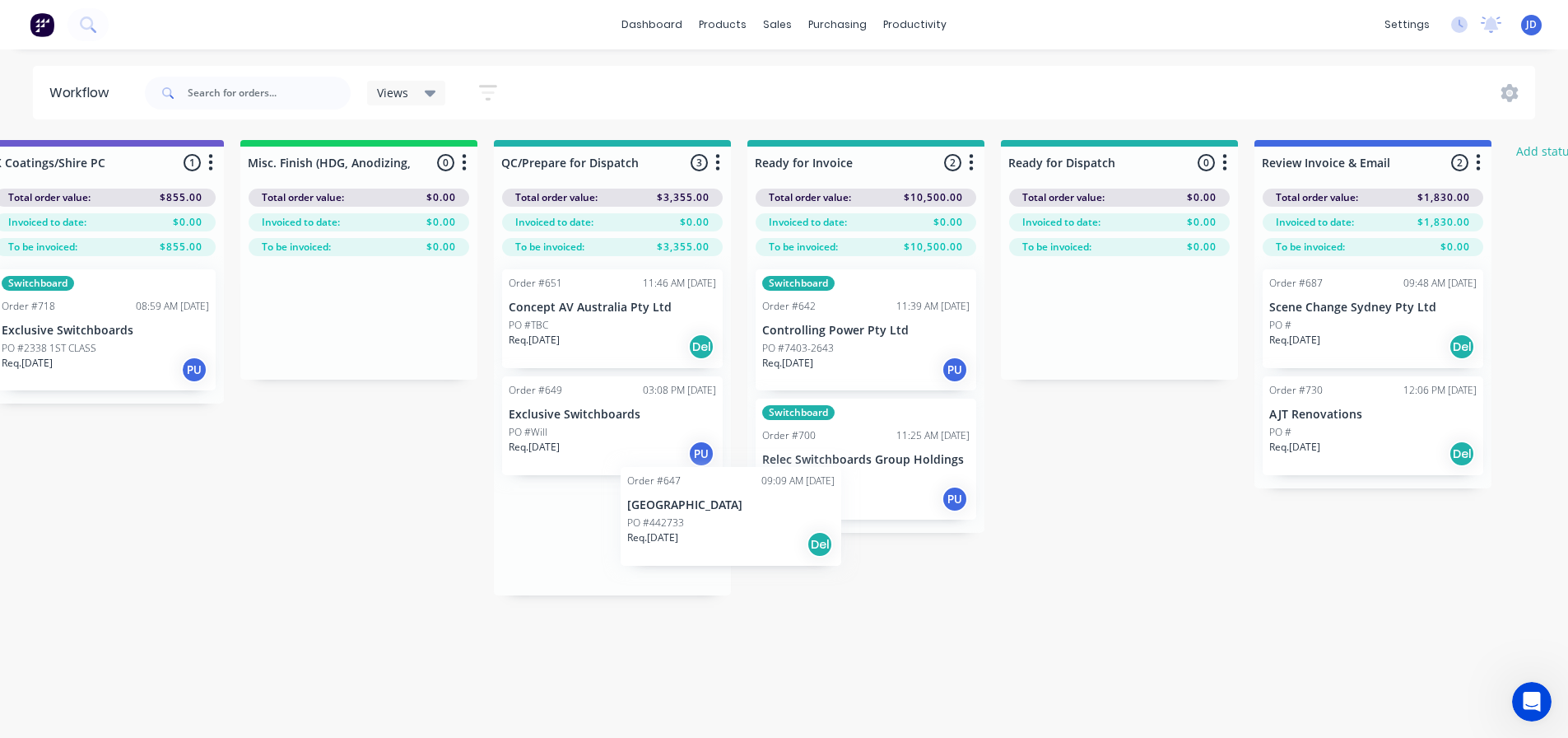
drag, startPoint x: 659, startPoint y: 550, endPoint x: 945, endPoint y: 471, distance: 296.7
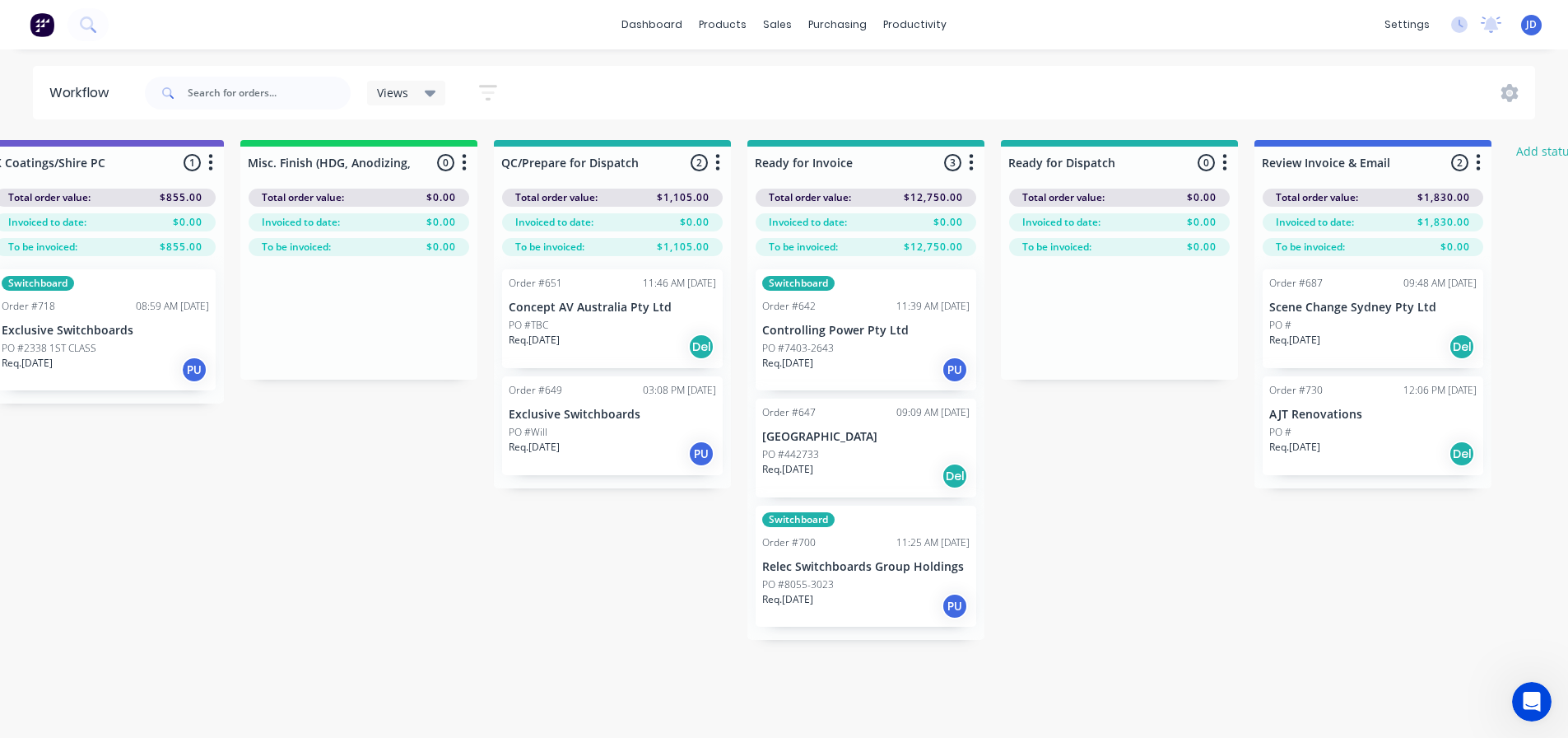
click at [568, 429] on div "PO #Will" at bounding box center [612, 432] width 207 height 15
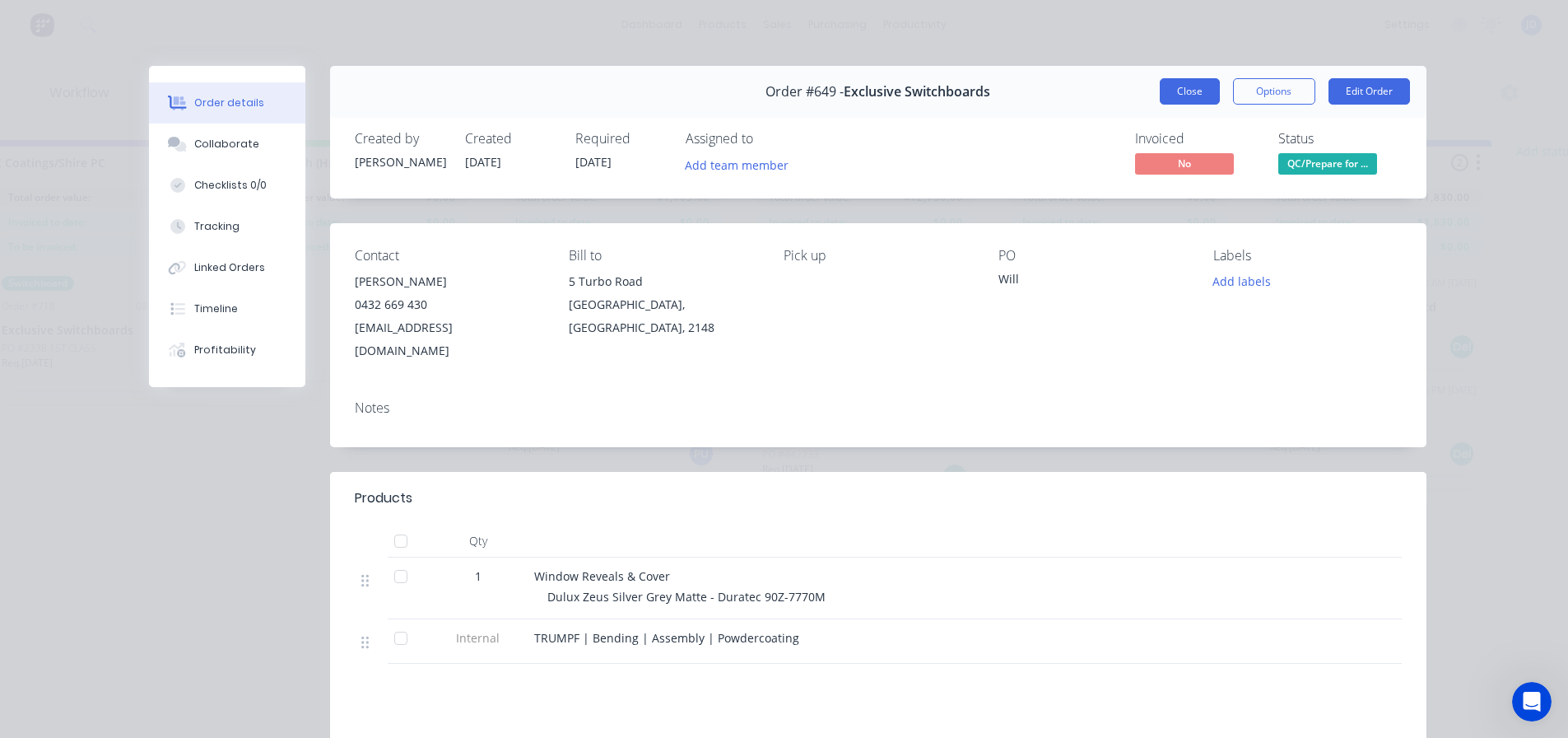
click at [1173, 87] on button "Close" at bounding box center [1189, 91] width 60 height 27
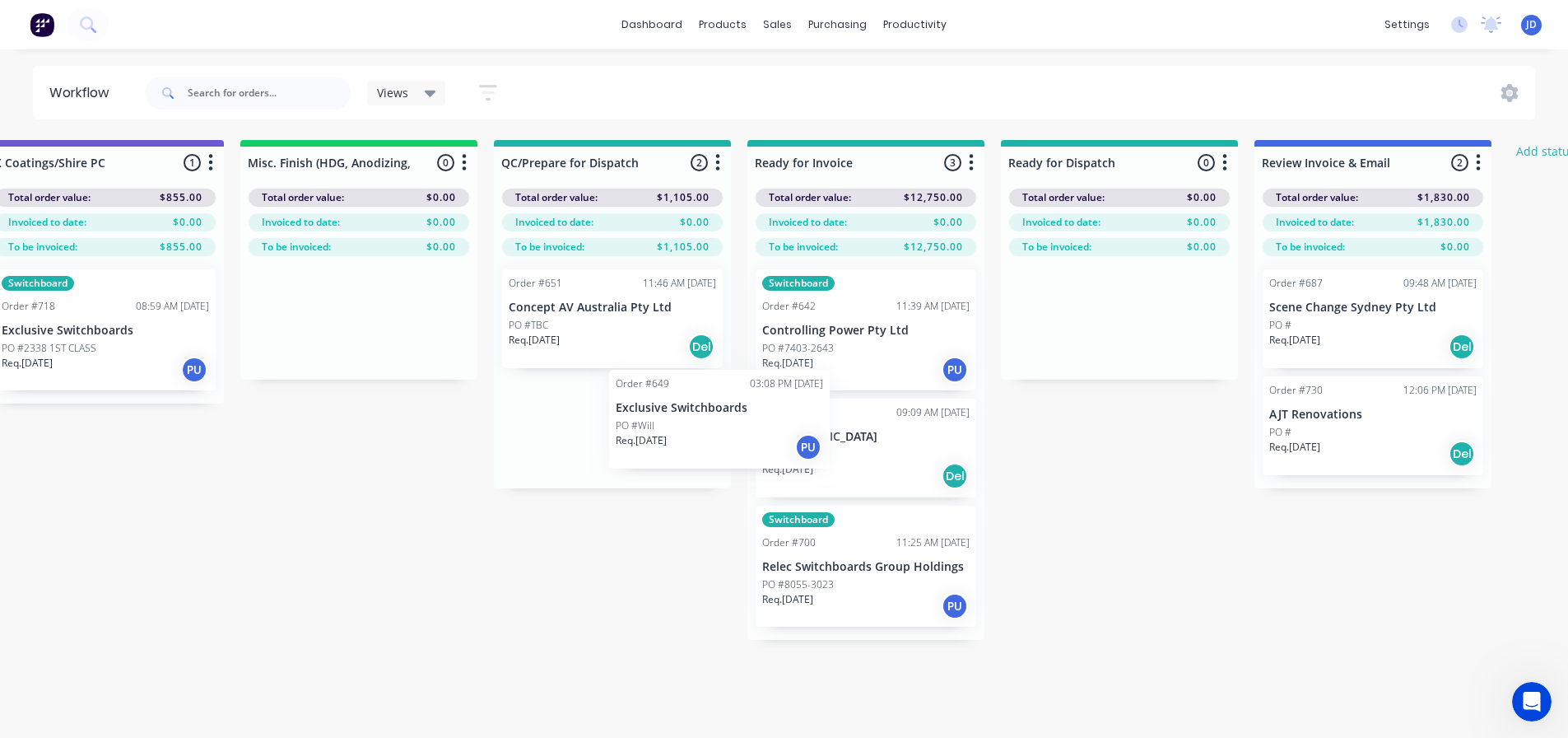
drag, startPoint x: 628, startPoint y: 431, endPoint x: 815, endPoint y: 413, distance: 187.9
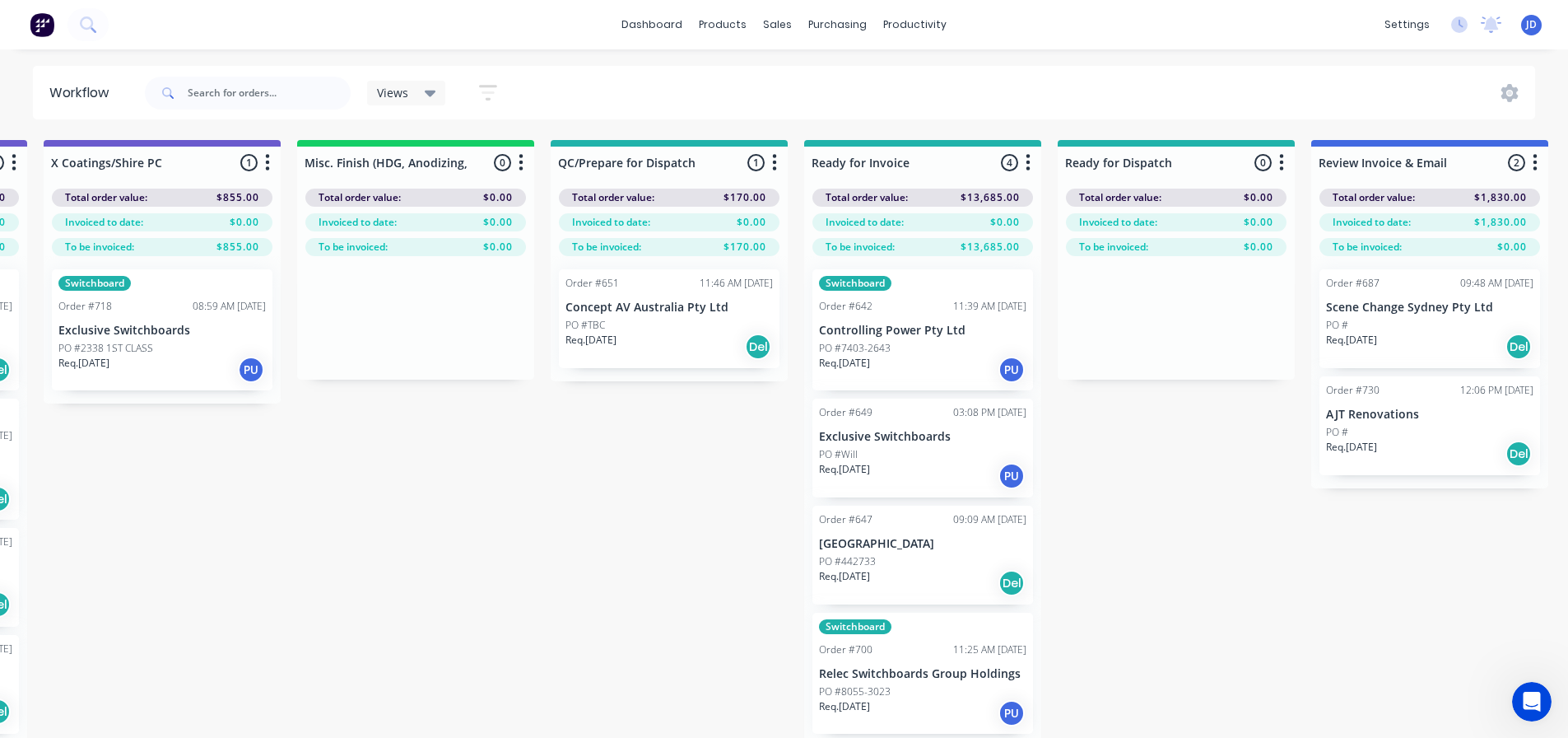
scroll to position [0, 5687]
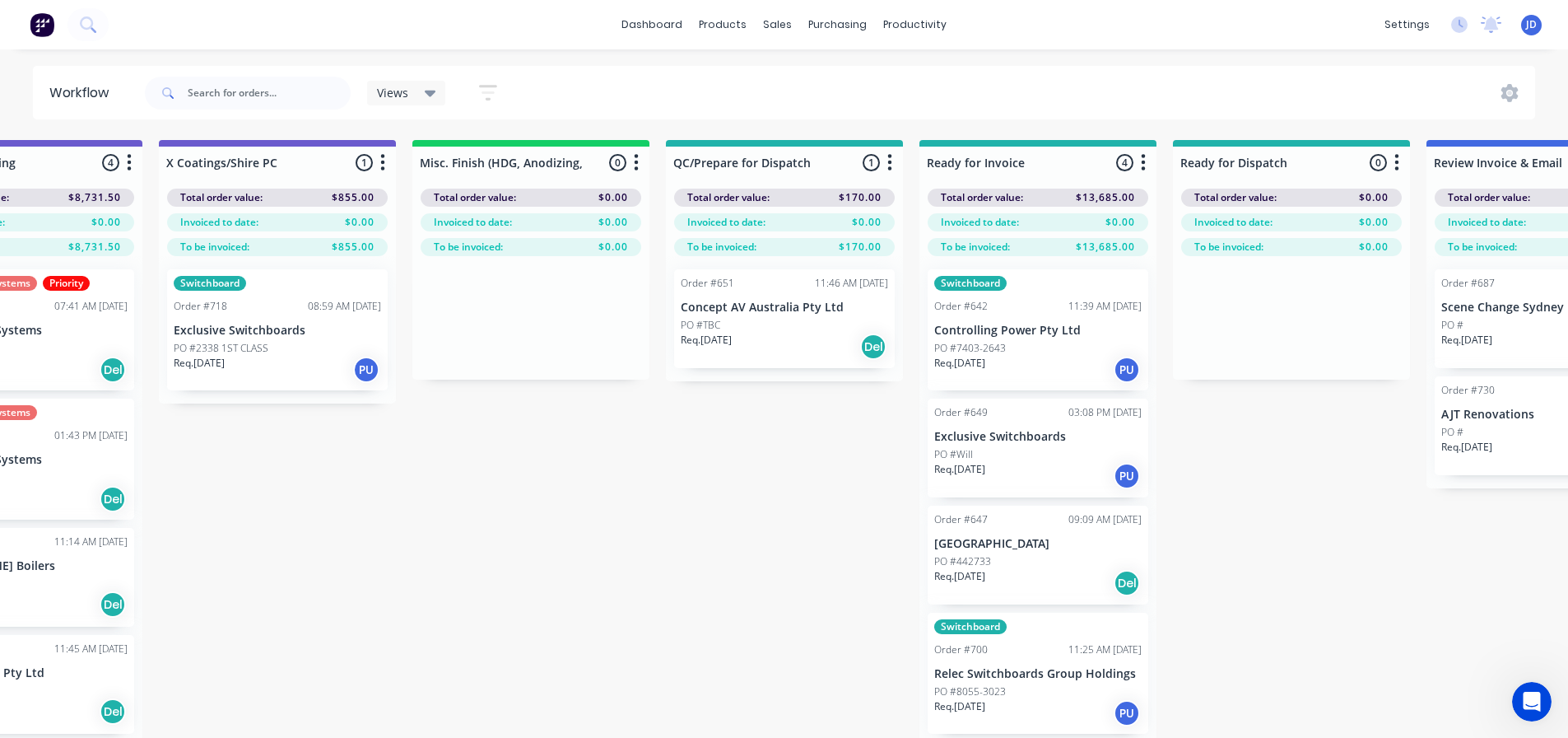
drag, startPoint x: 404, startPoint y: 574, endPoint x: 294, endPoint y: 523, distance: 121.2
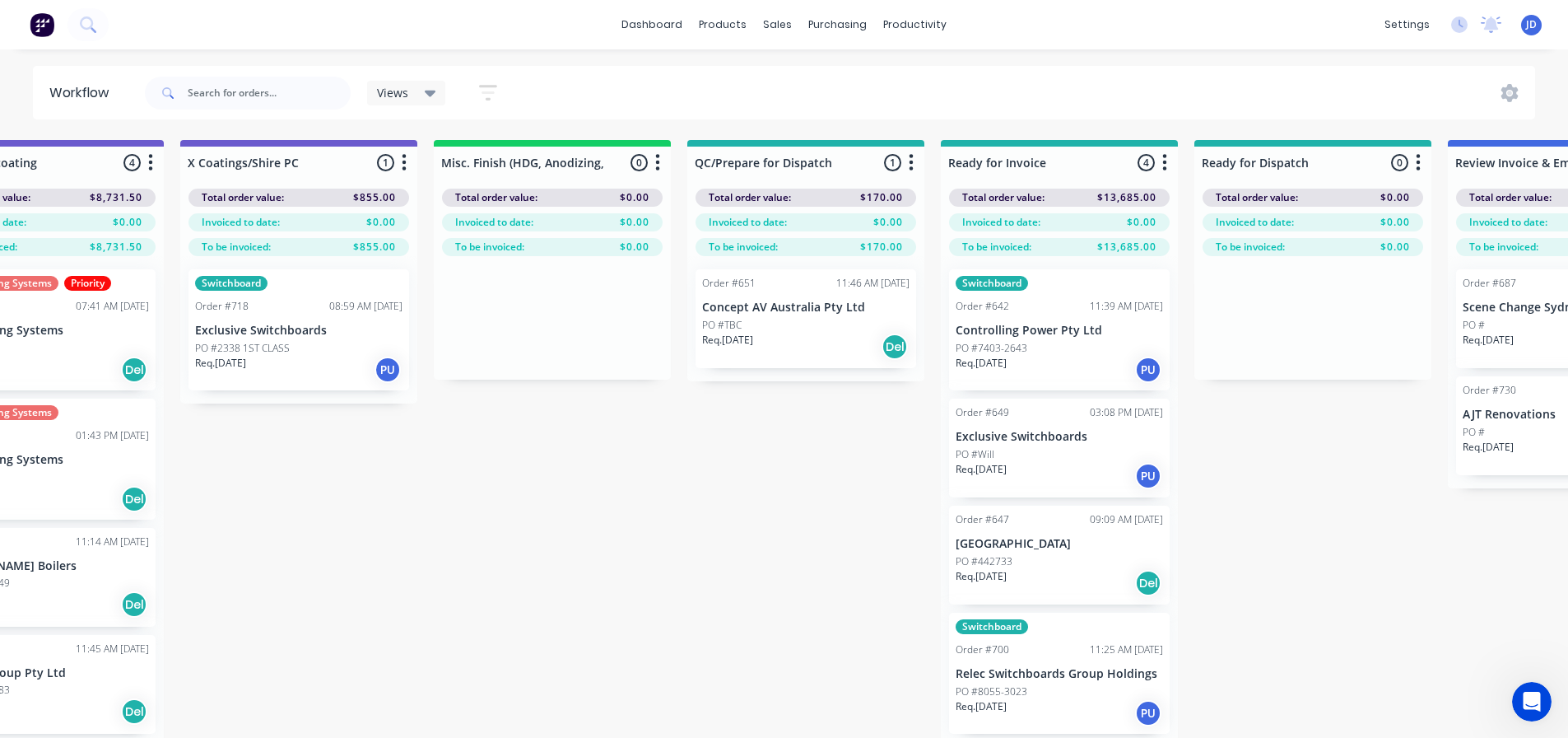
click at [294, 317] on div "Switchboard Order #718 08:59 AM [DATE] Exclusive Switchboards PO #2338 1ST CLAS…" at bounding box center [299, 330] width 221 height 121
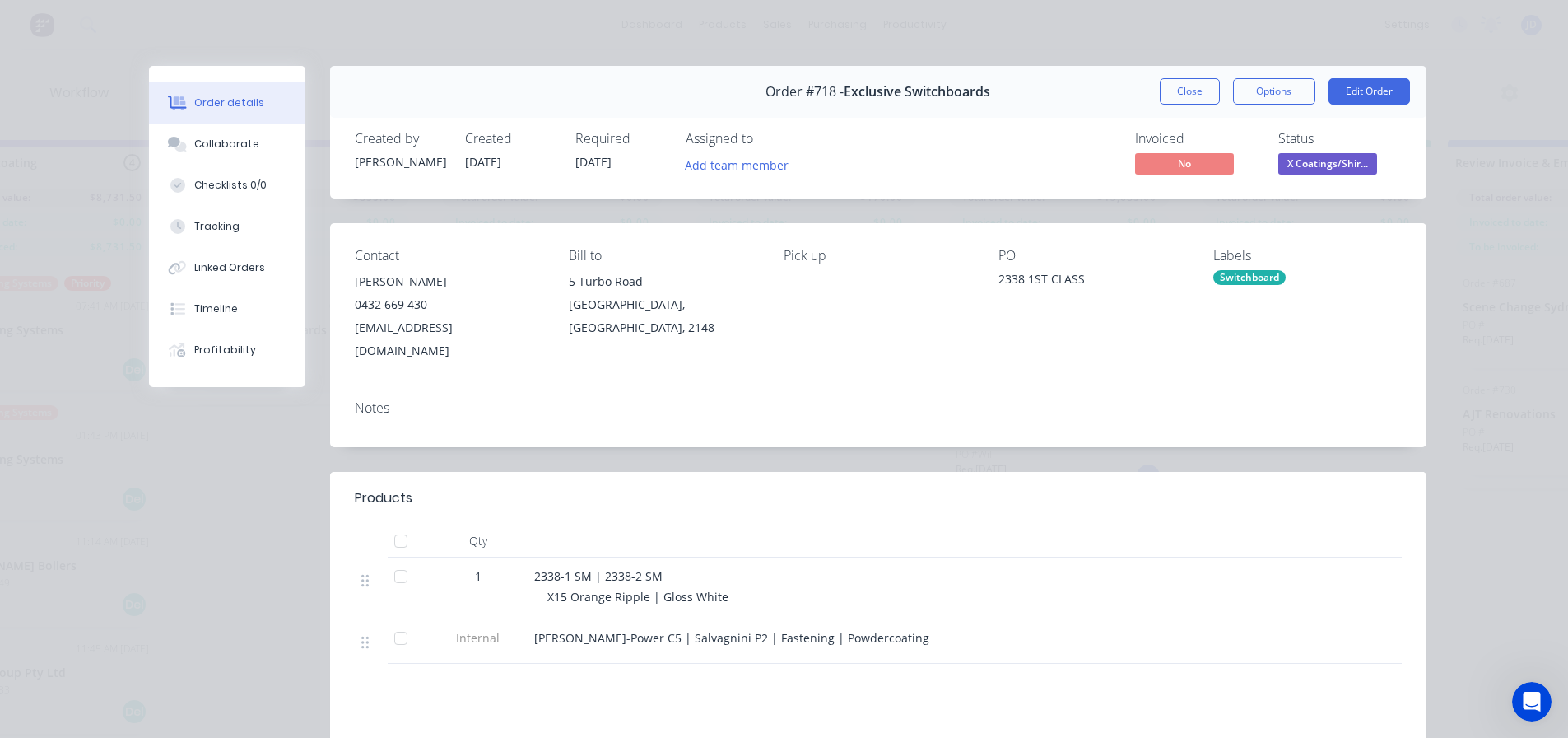
click at [1201, 108] on div "Order #718 - Exclusive Switchboards Close Options Edit Order" at bounding box center [879, 92] width 1097 height 52
click at [1190, 85] on button "Close" at bounding box center [1189, 91] width 60 height 27
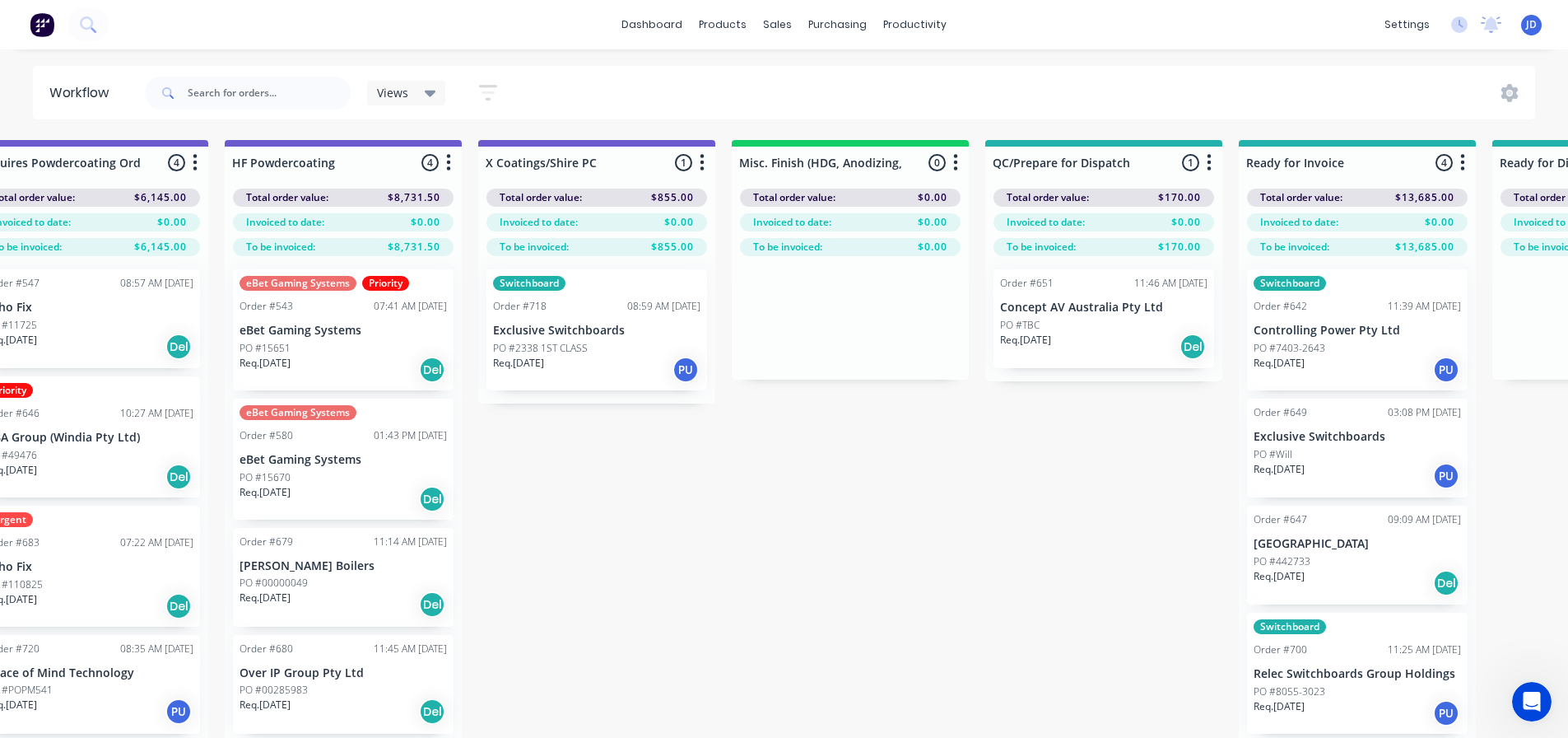
scroll to position [0, 5307]
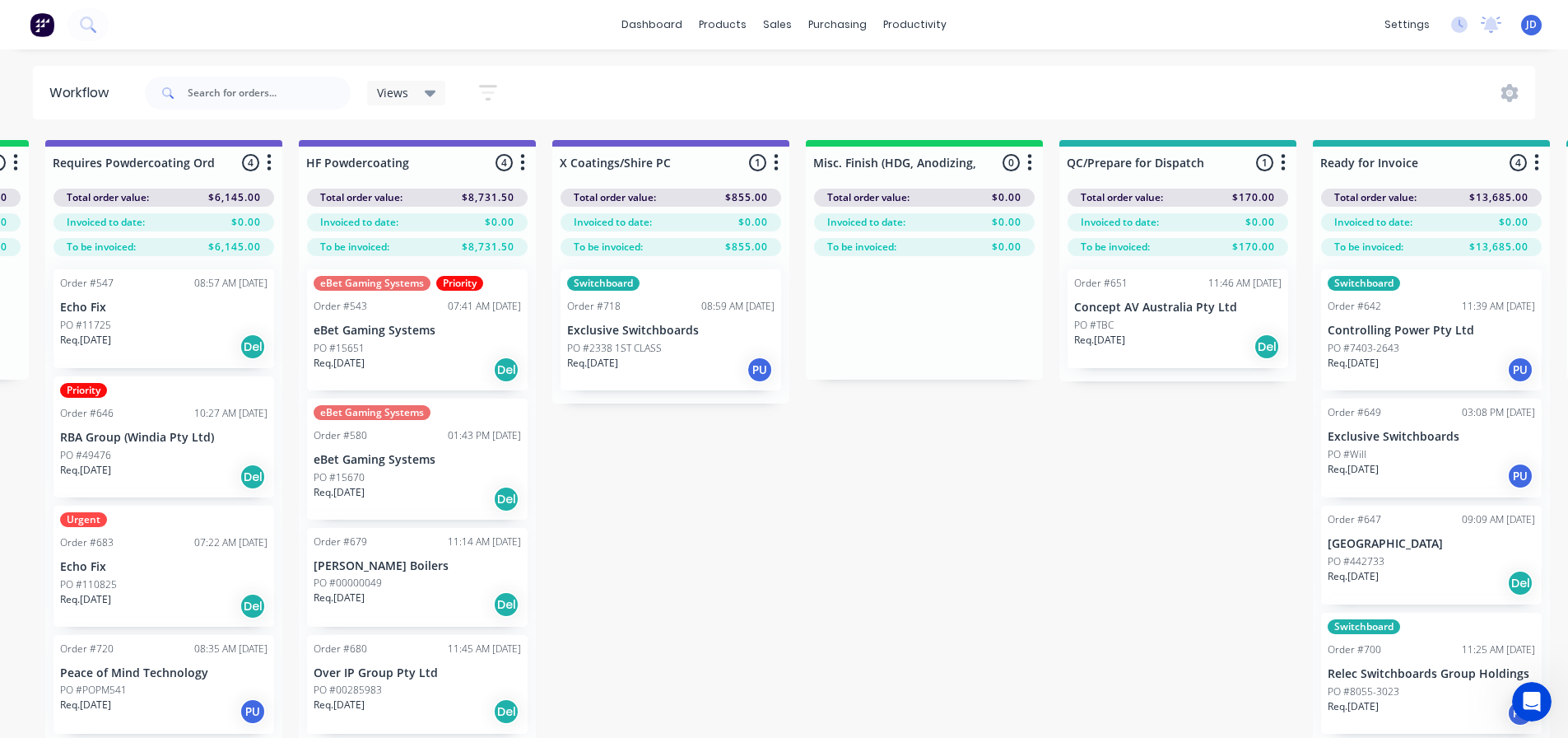
drag, startPoint x: 664, startPoint y: 553, endPoint x: 676, endPoint y: 405, distance: 148.5
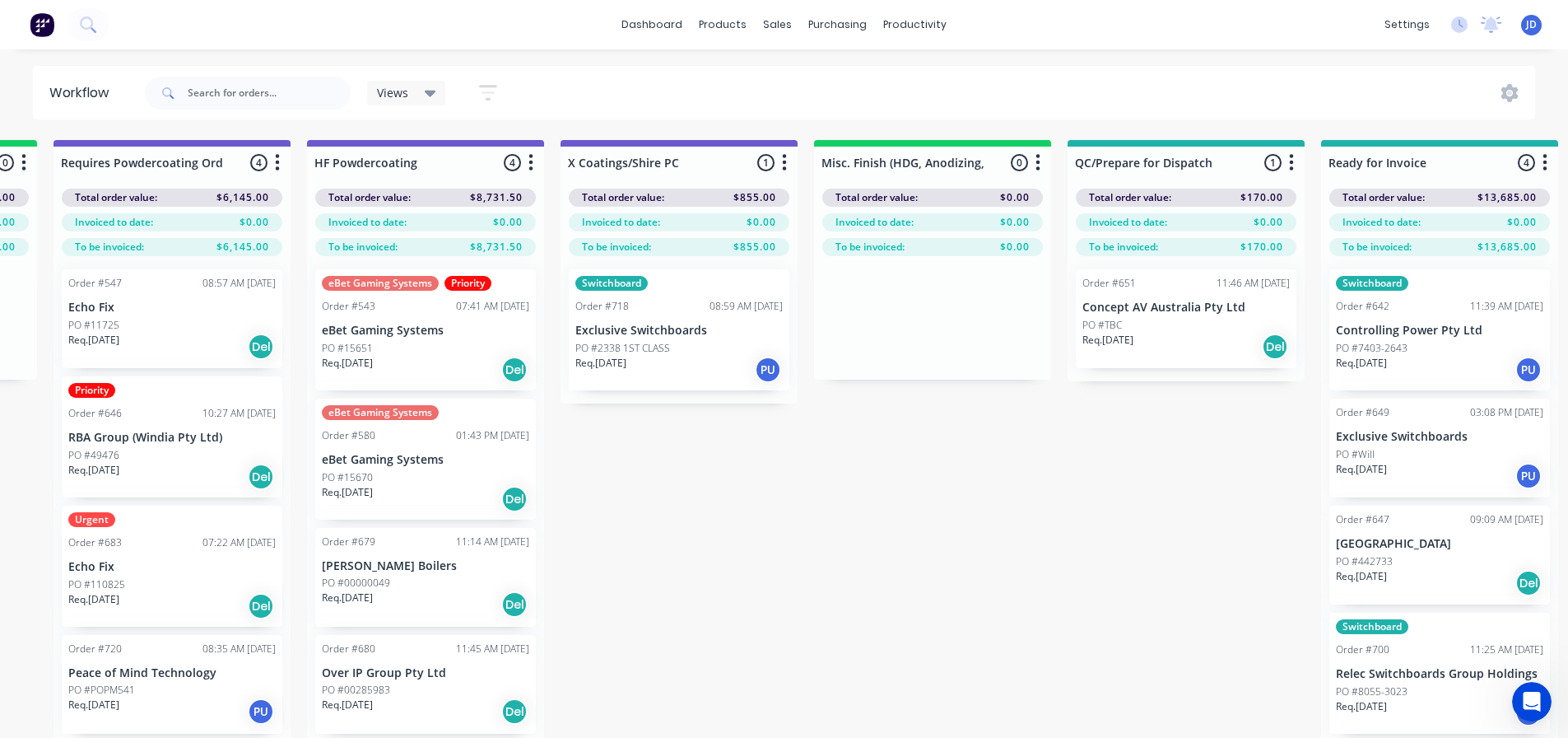
click at [610, 332] on p "Exclusive Switchboards" at bounding box center [679, 331] width 207 height 14
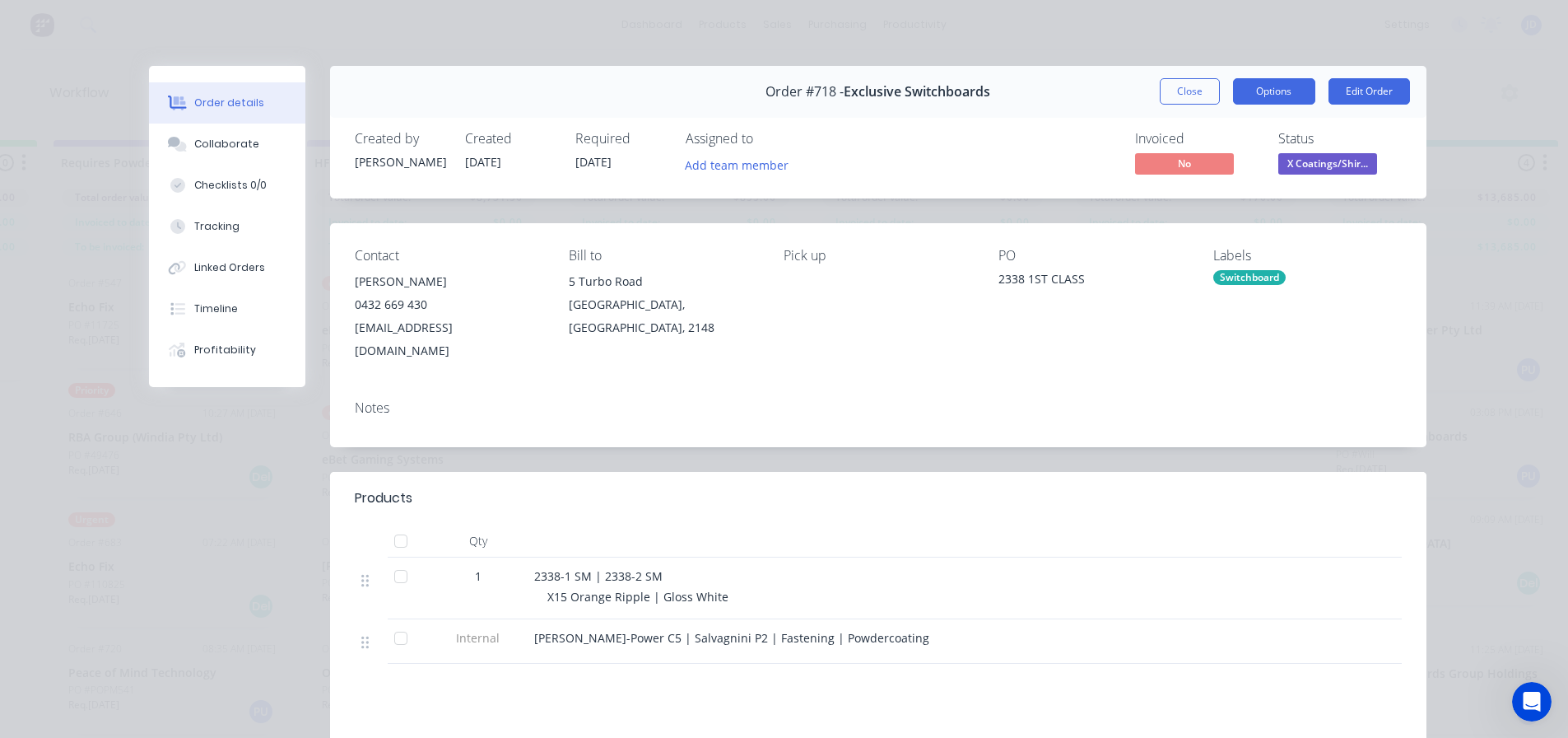
click at [1285, 91] on button "Options" at bounding box center [1274, 91] width 82 height 27
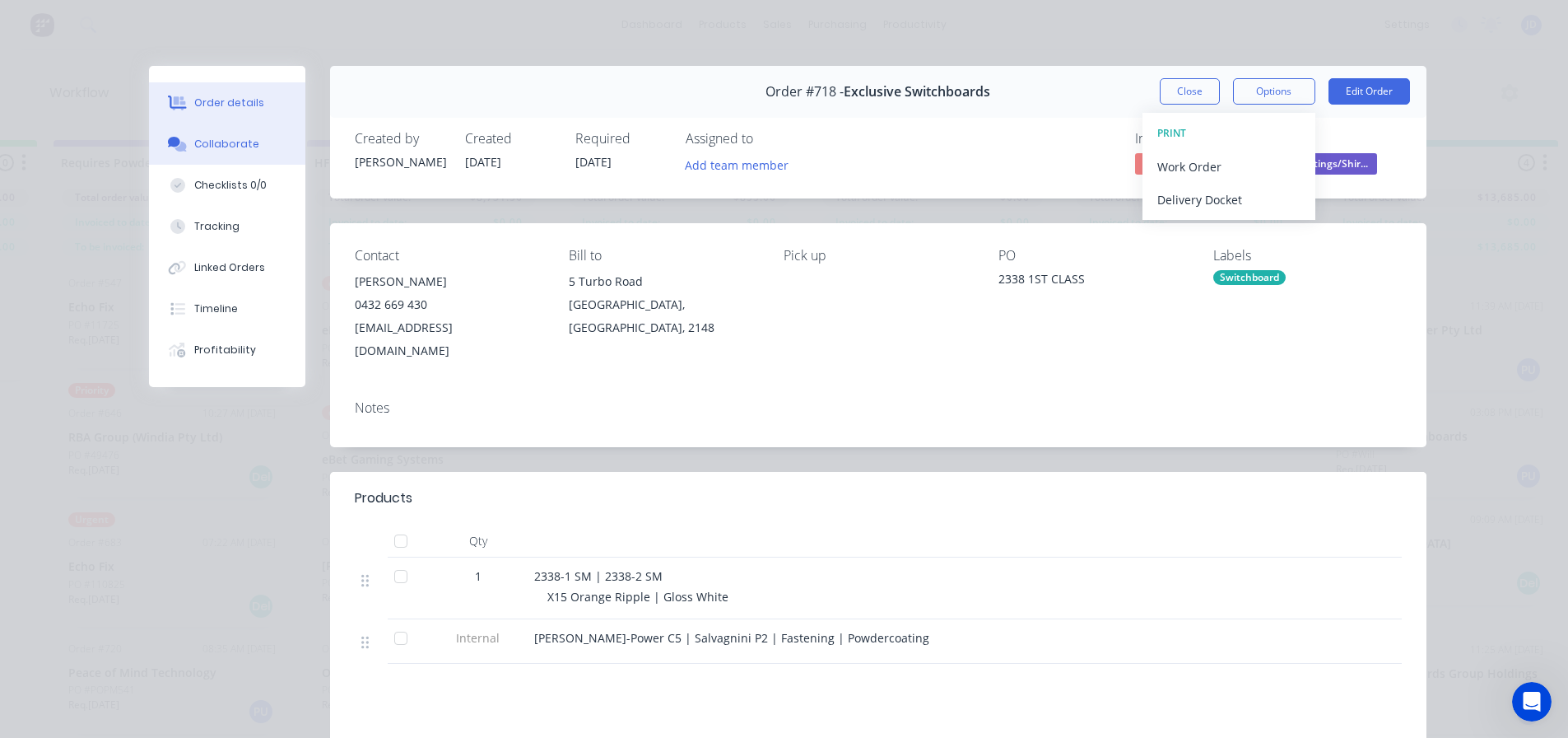
click at [232, 143] on div "Collaborate" at bounding box center [227, 144] width 65 height 15
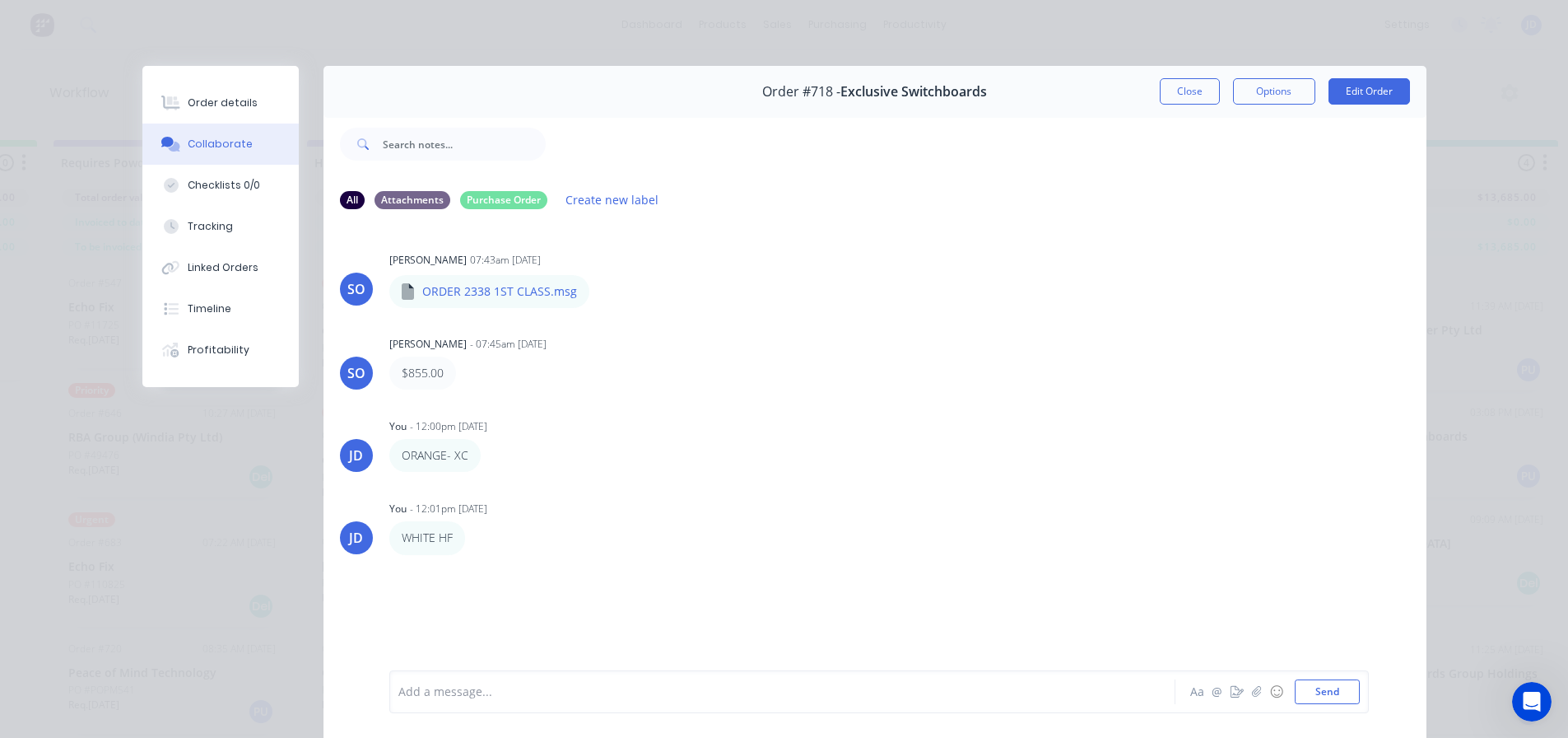
click at [528, 701] on div at bounding box center [759, 693] width 720 height 18
click at [1202, 84] on button "Close" at bounding box center [1189, 91] width 60 height 27
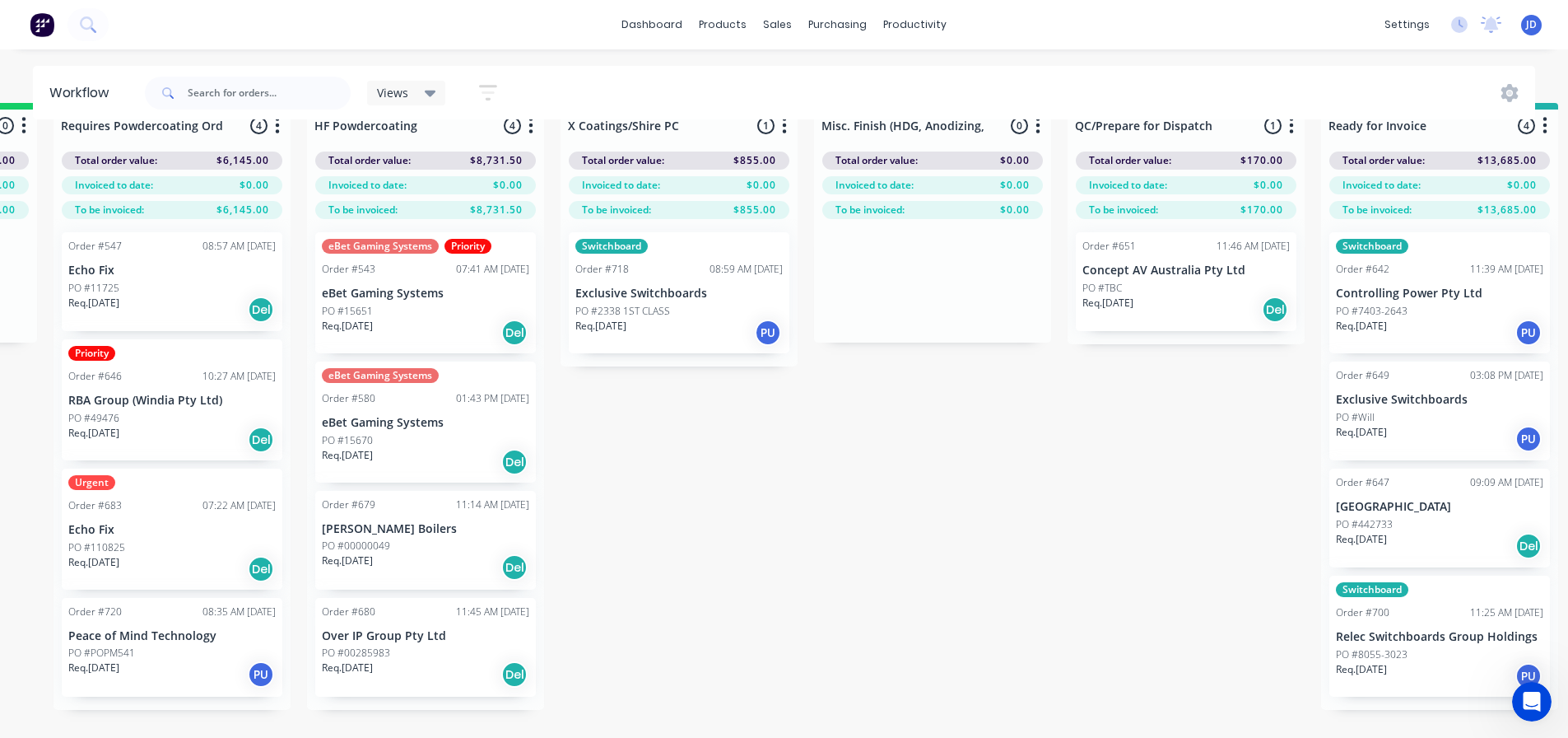
scroll to position [71, 5307]
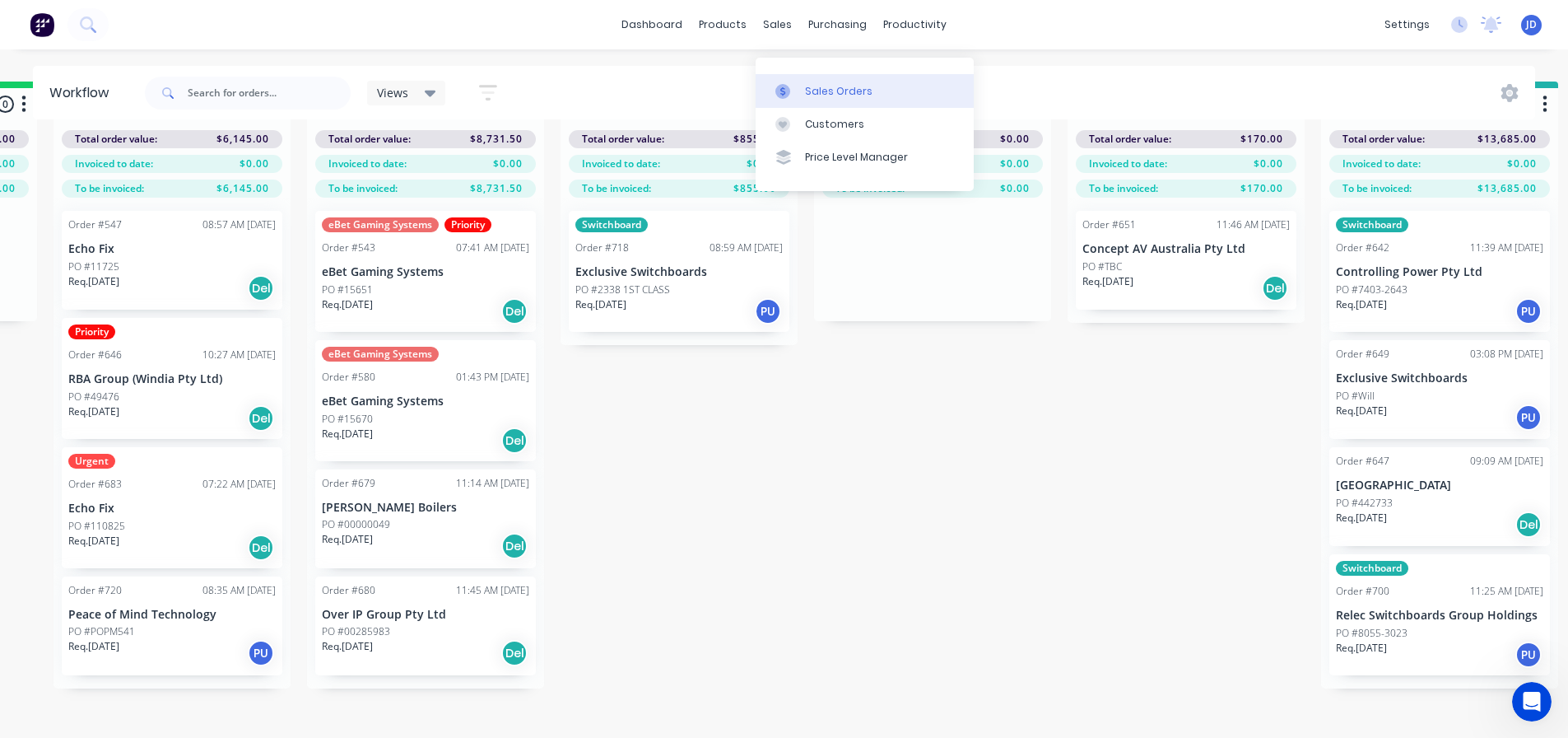
click at [795, 84] on div at bounding box center [787, 91] width 25 height 15
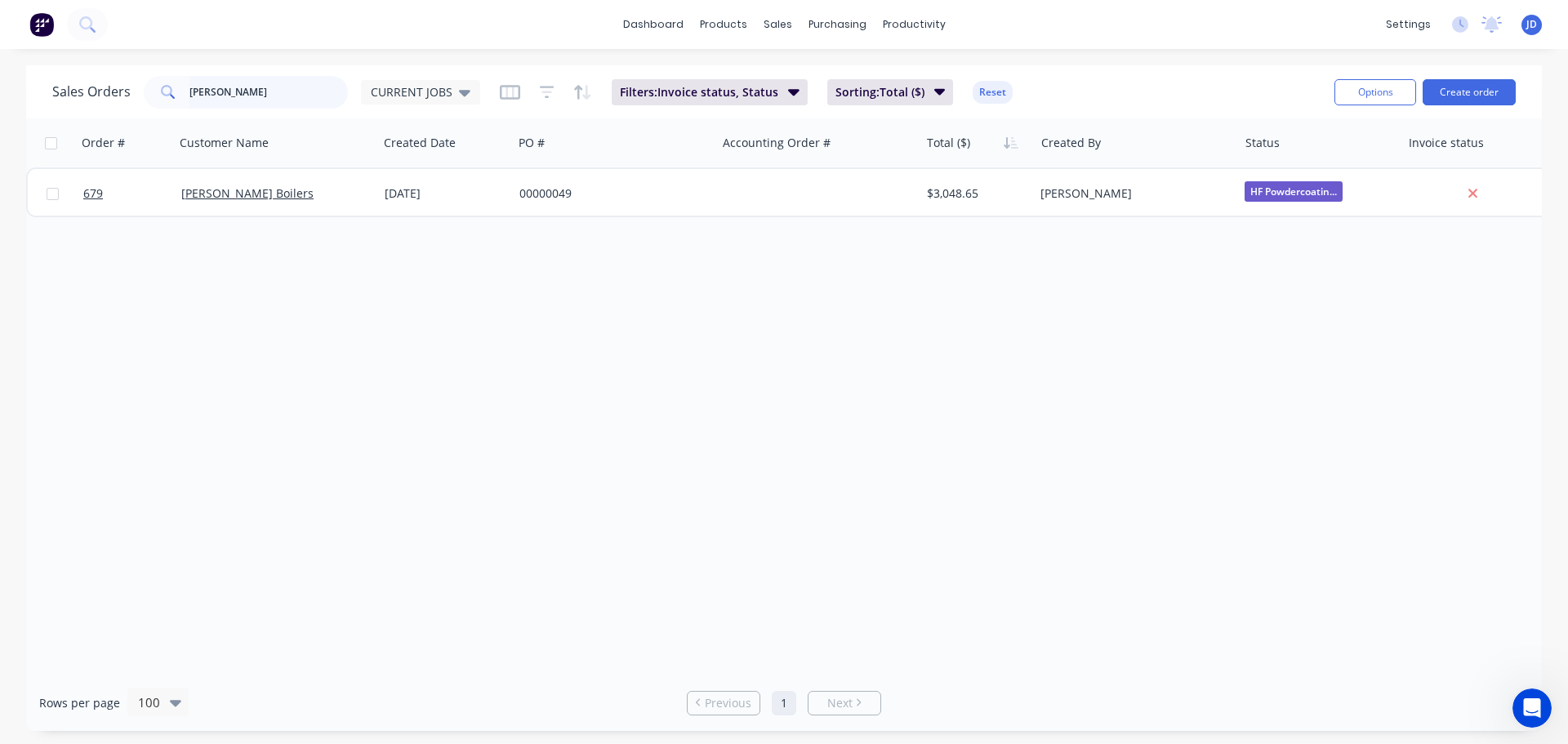
click at [2, 2] on div "dashboard products sales purchasing productivity dashboard products Product Cat…" at bounding box center [784, 372] width 1568 height 744
type input "ult"
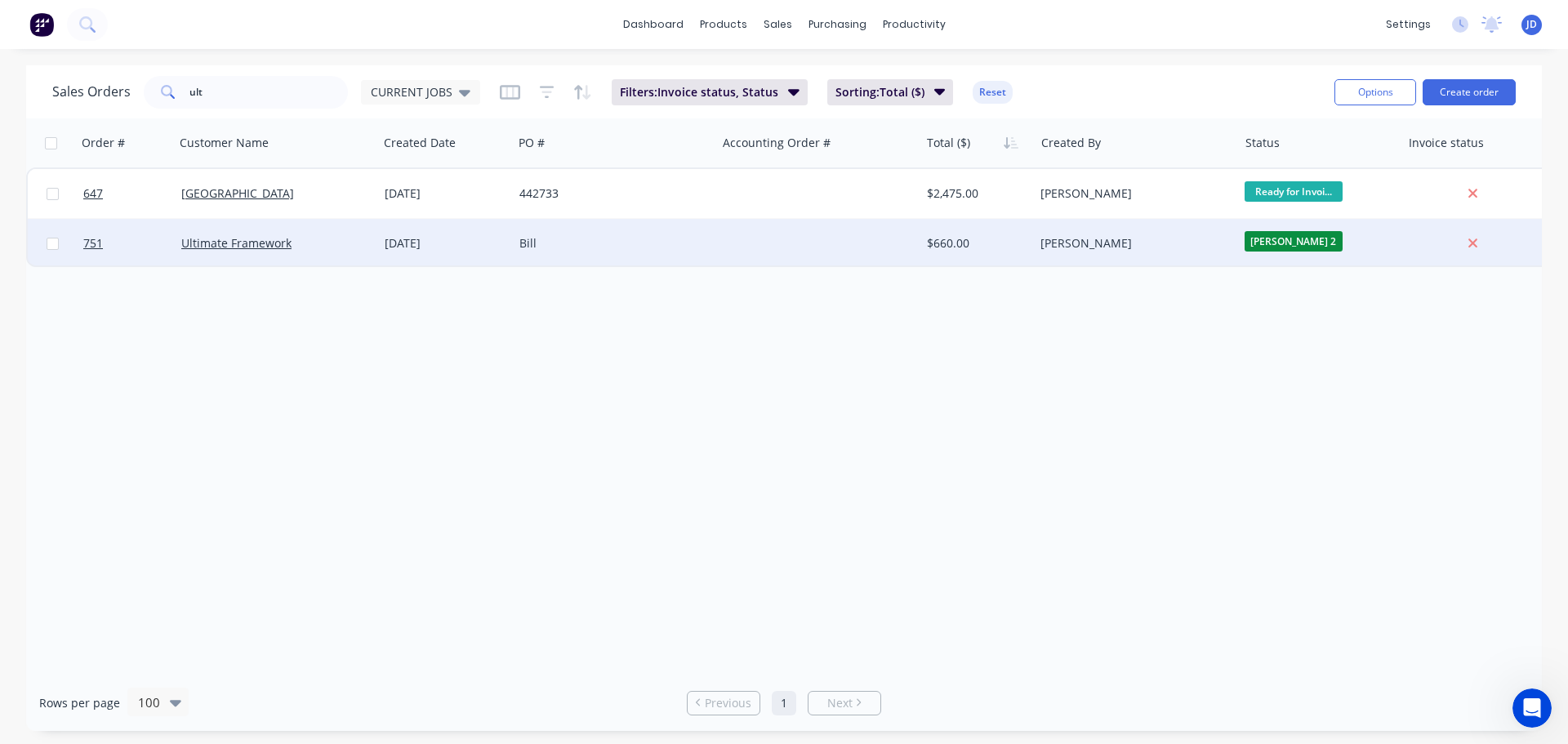
click at [848, 250] on div at bounding box center [818, 243] width 203 height 49
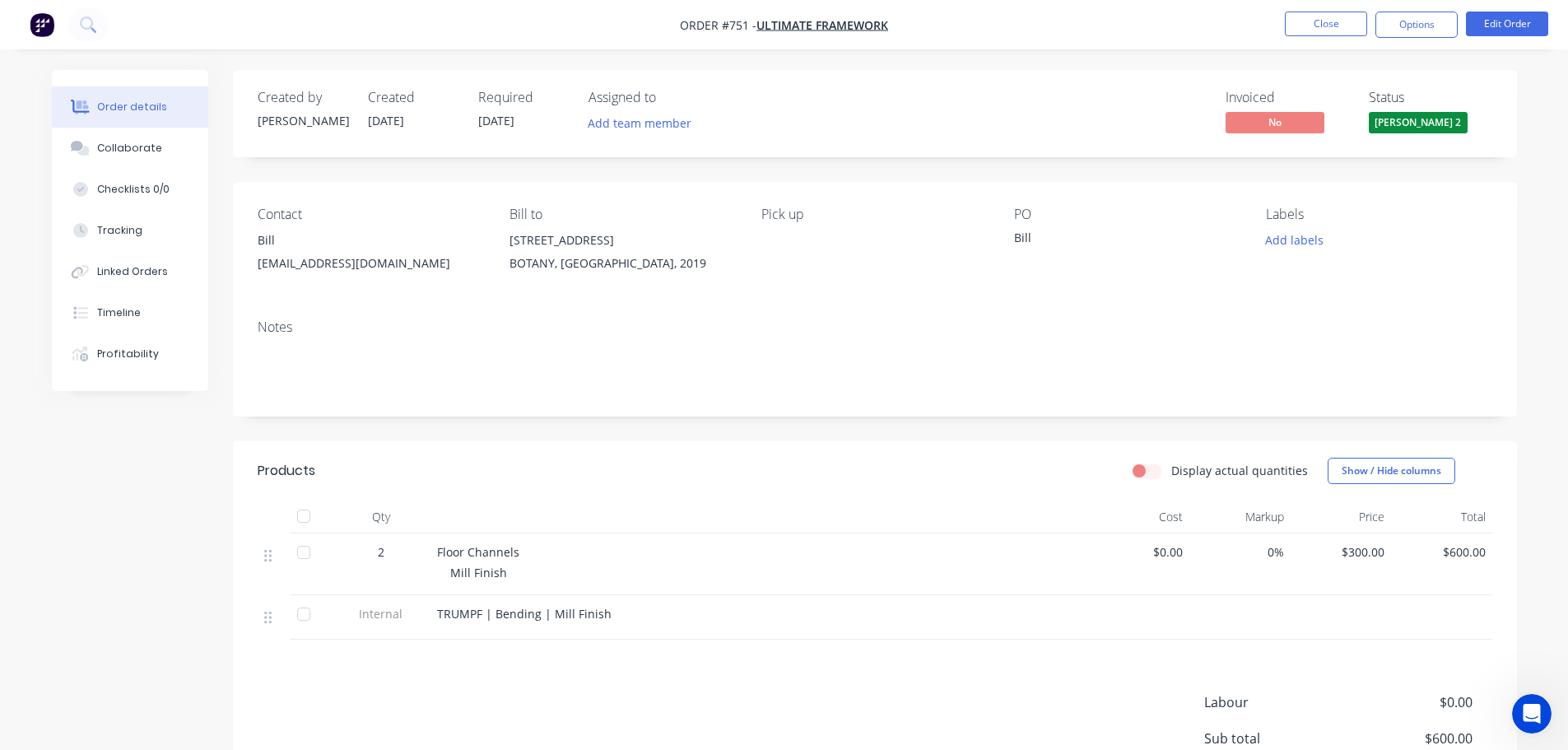
click at [1395, 126] on span "[PERSON_NAME] 2" at bounding box center [1418, 122] width 99 height 21
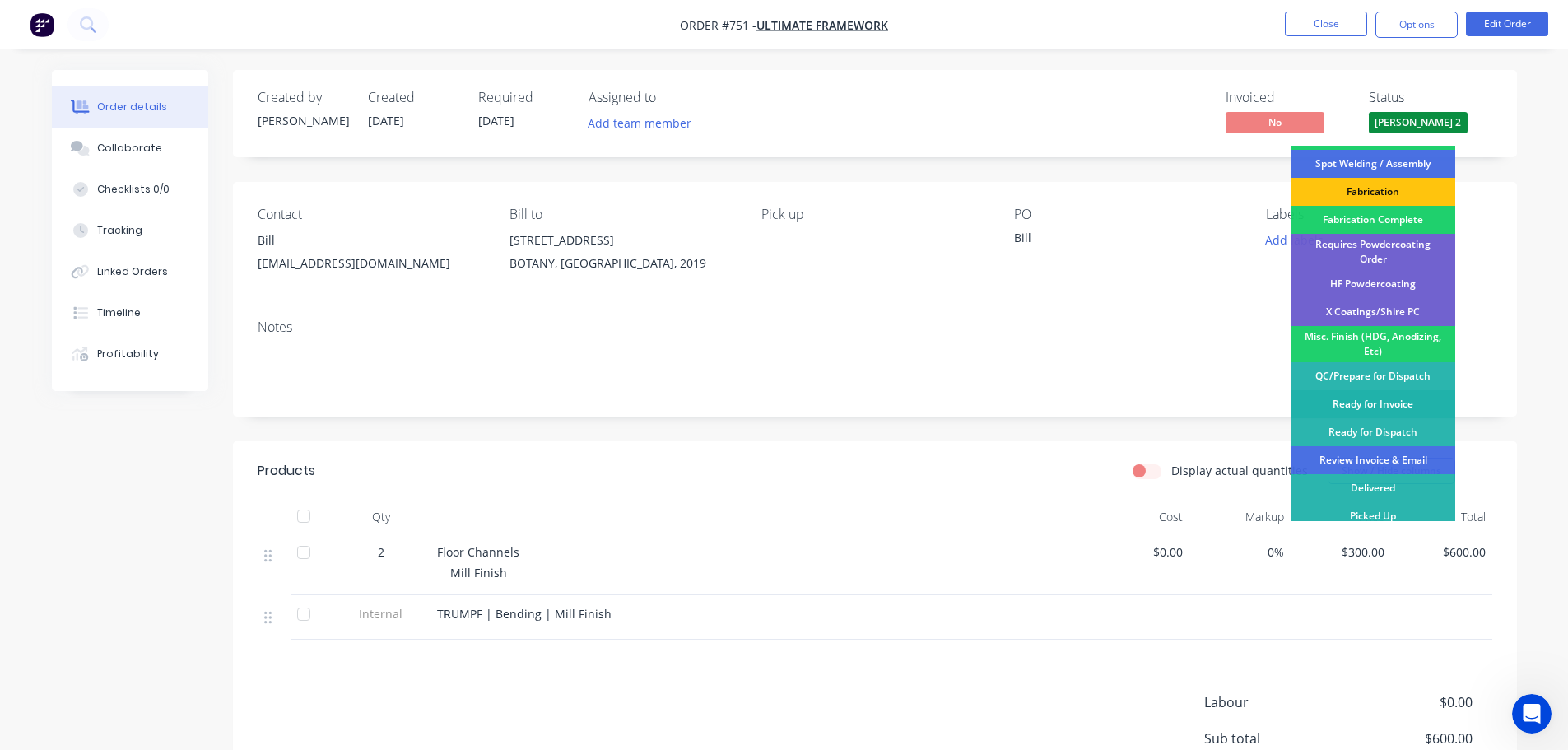
scroll to position [481, 0]
click at [1414, 448] on div "Review Invoice & Email" at bounding box center [1373, 459] width 165 height 28
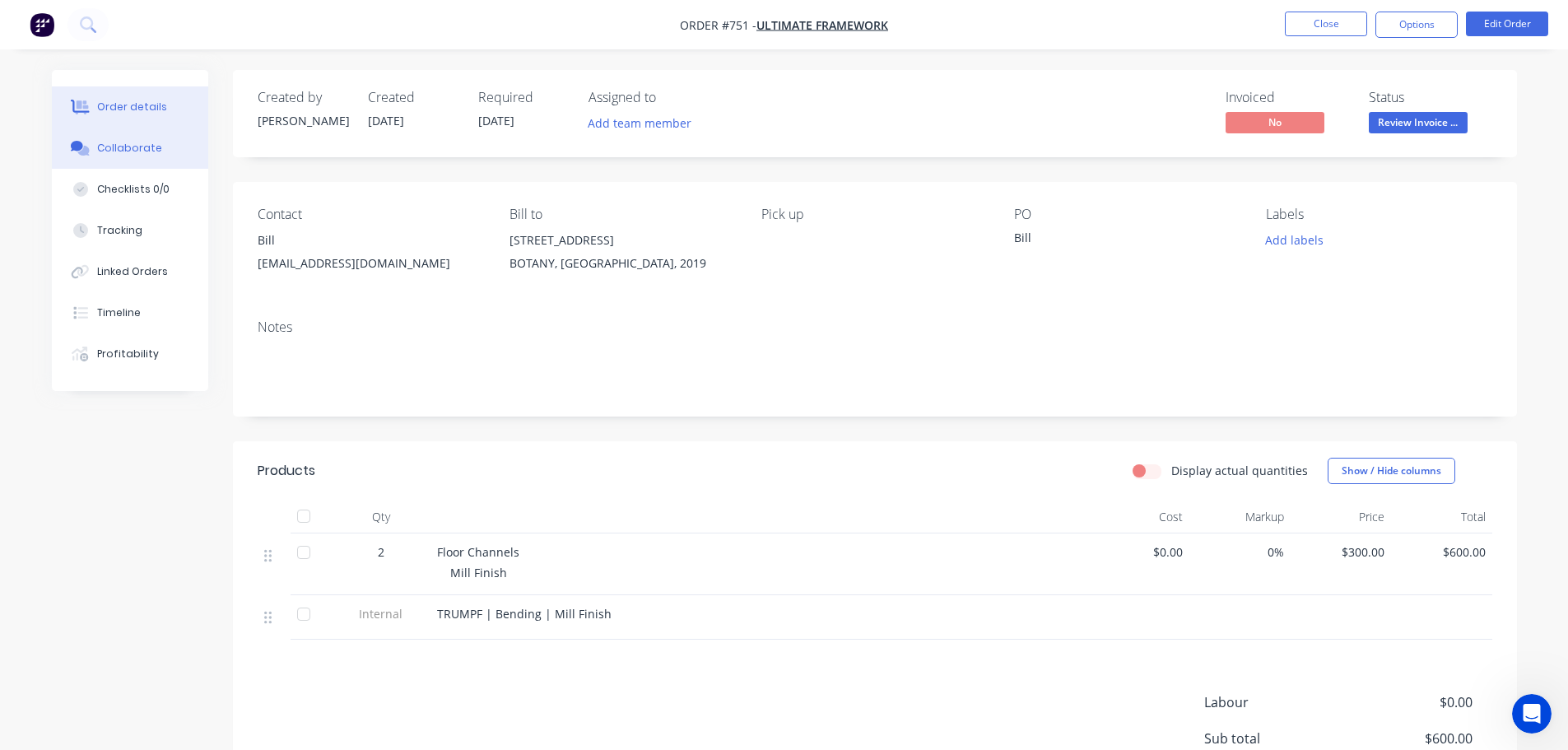
click at [132, 147] on div "Collaborate" at bounding box center [130, 148] width 65 height 15
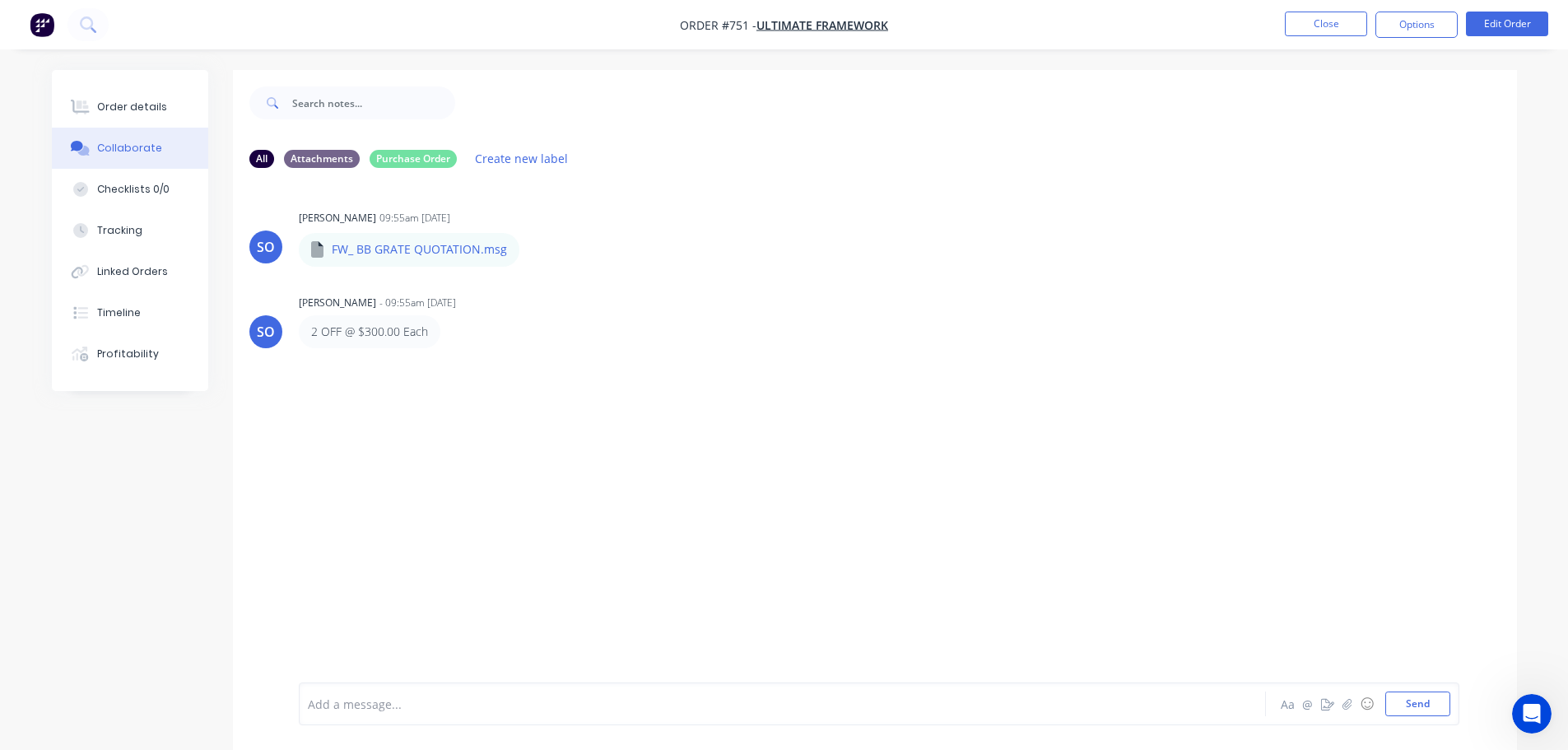
click at [450, 404] on div "SO [PERSON_NAME] 09:55am [DATE] FW_ BB GRATE QUOTATION.msg FW_ BB GRATE QUOTATI…" at bounding box center [875, 432] width 1284 height 501
click at [150, 111] on div "Order details" at bounding box center [132, 106] width 70 height 15
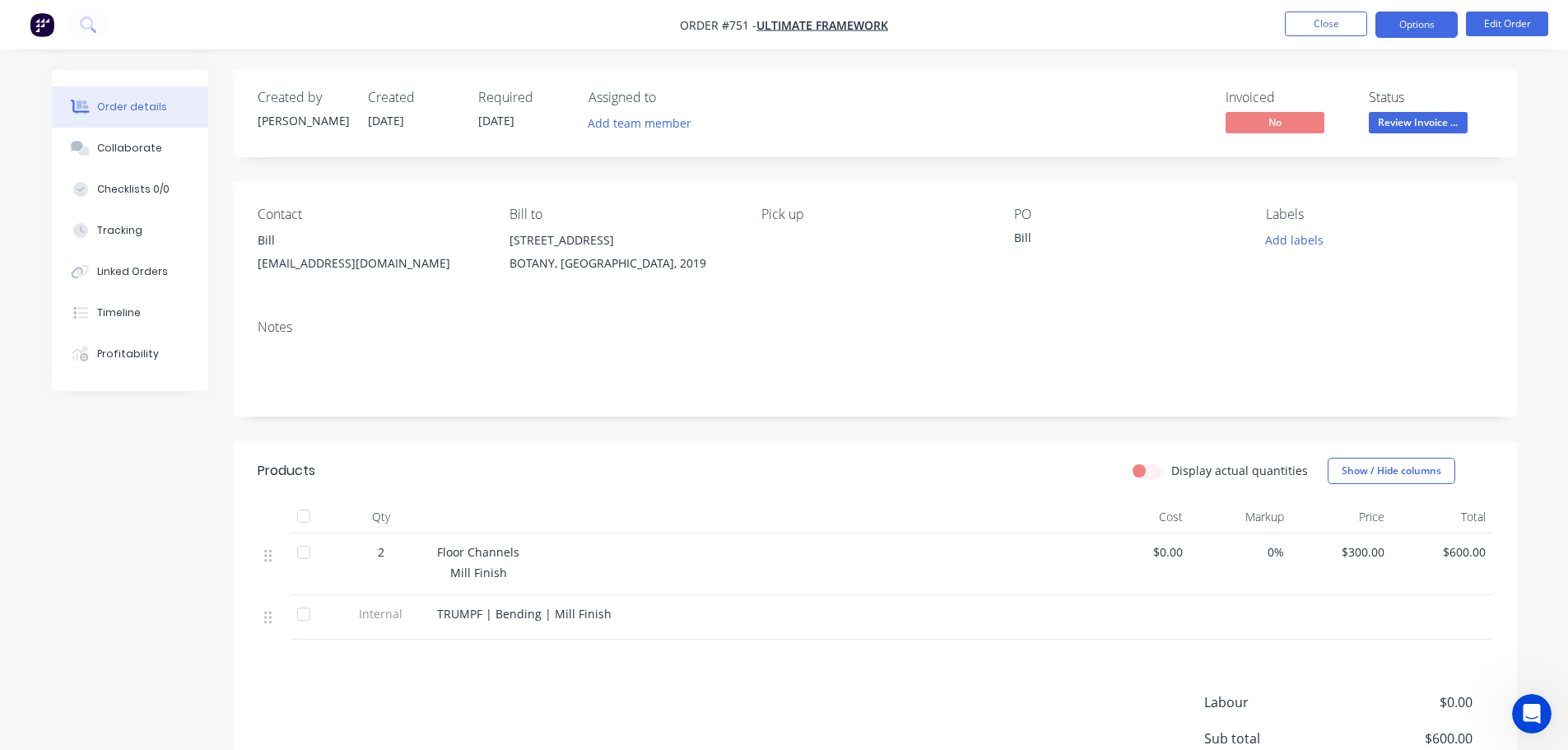
click at [1417, 29] on button "Options" at bounding box center [1416, 25] width 82 height 27
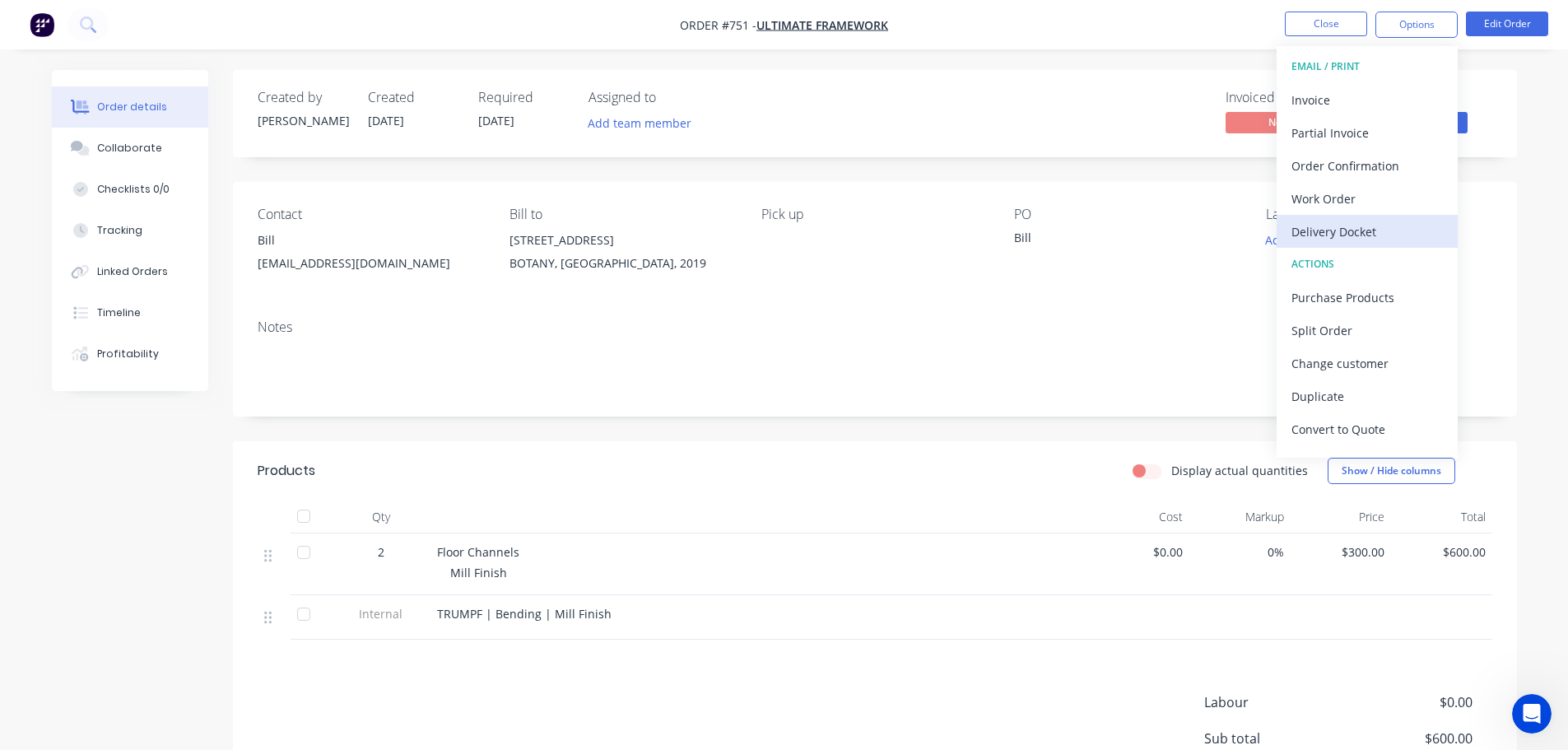
click at [1408, 239] on div "Delivery Docket" at bounding box center [1368, 232] width 152 height 24
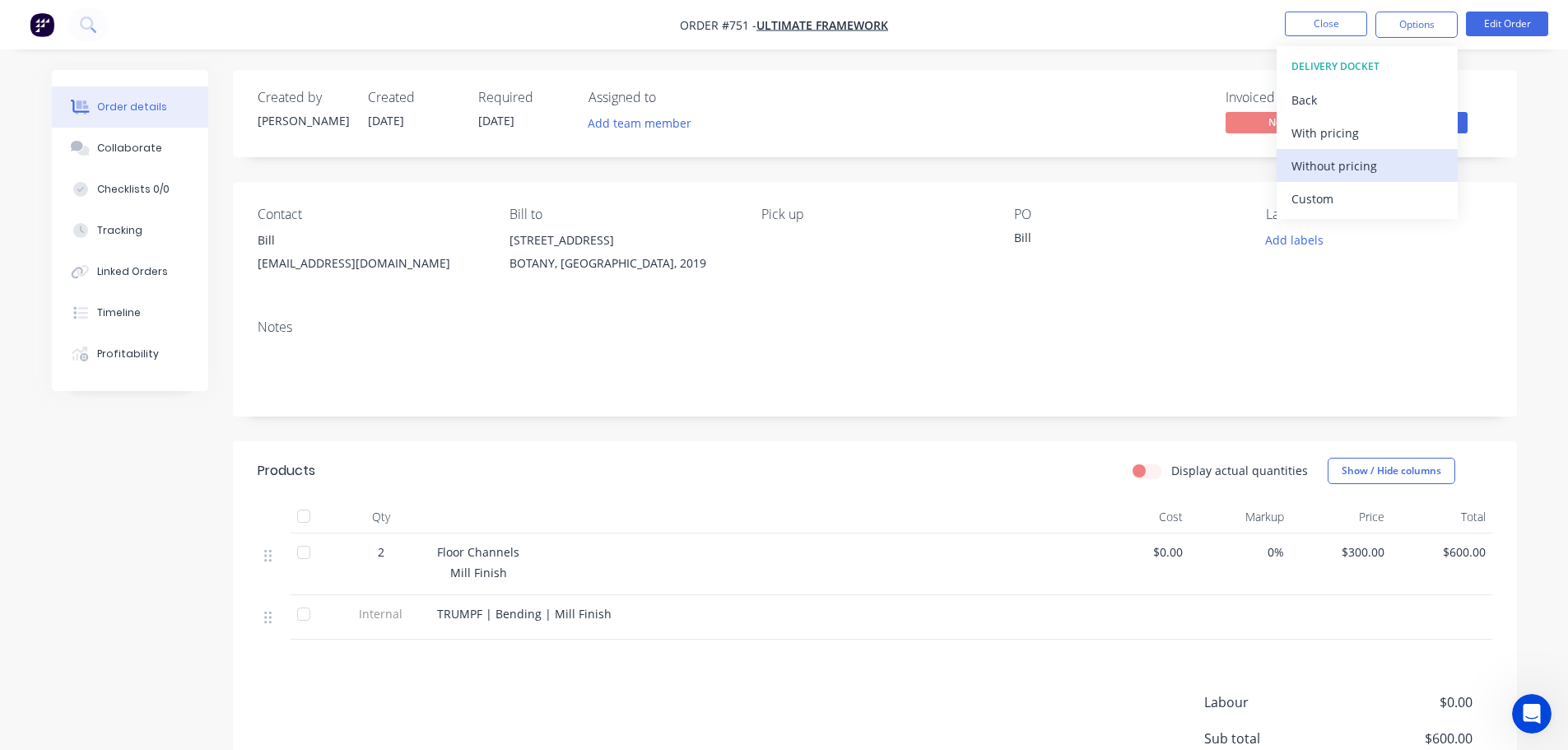
click at [1347, 159] on div "Without pricing" at bounding box center [1368, 166] width 152 height 24
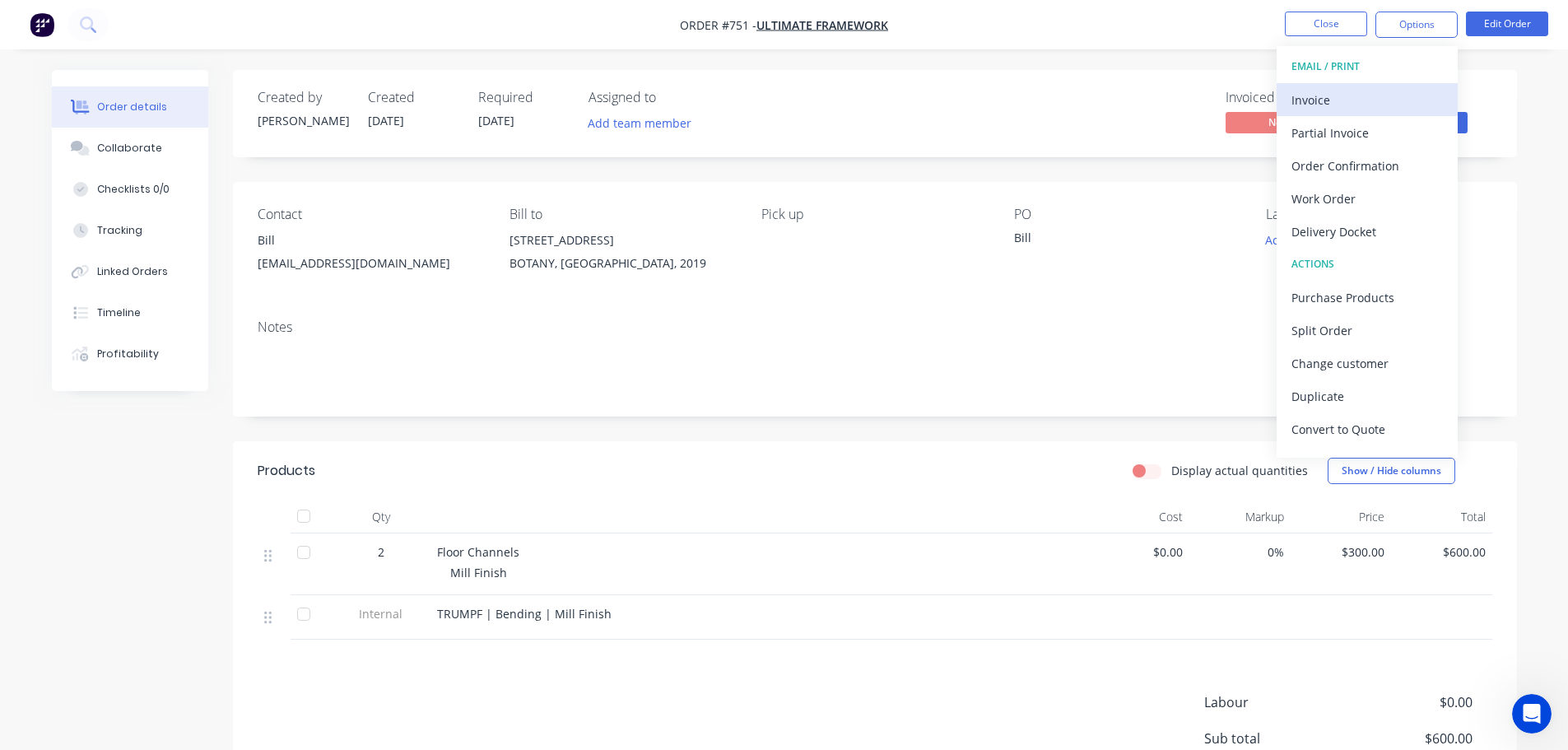
click at [1373, 93] on div "Invoice" at bounding box center [1368, 100] width 152 height 24
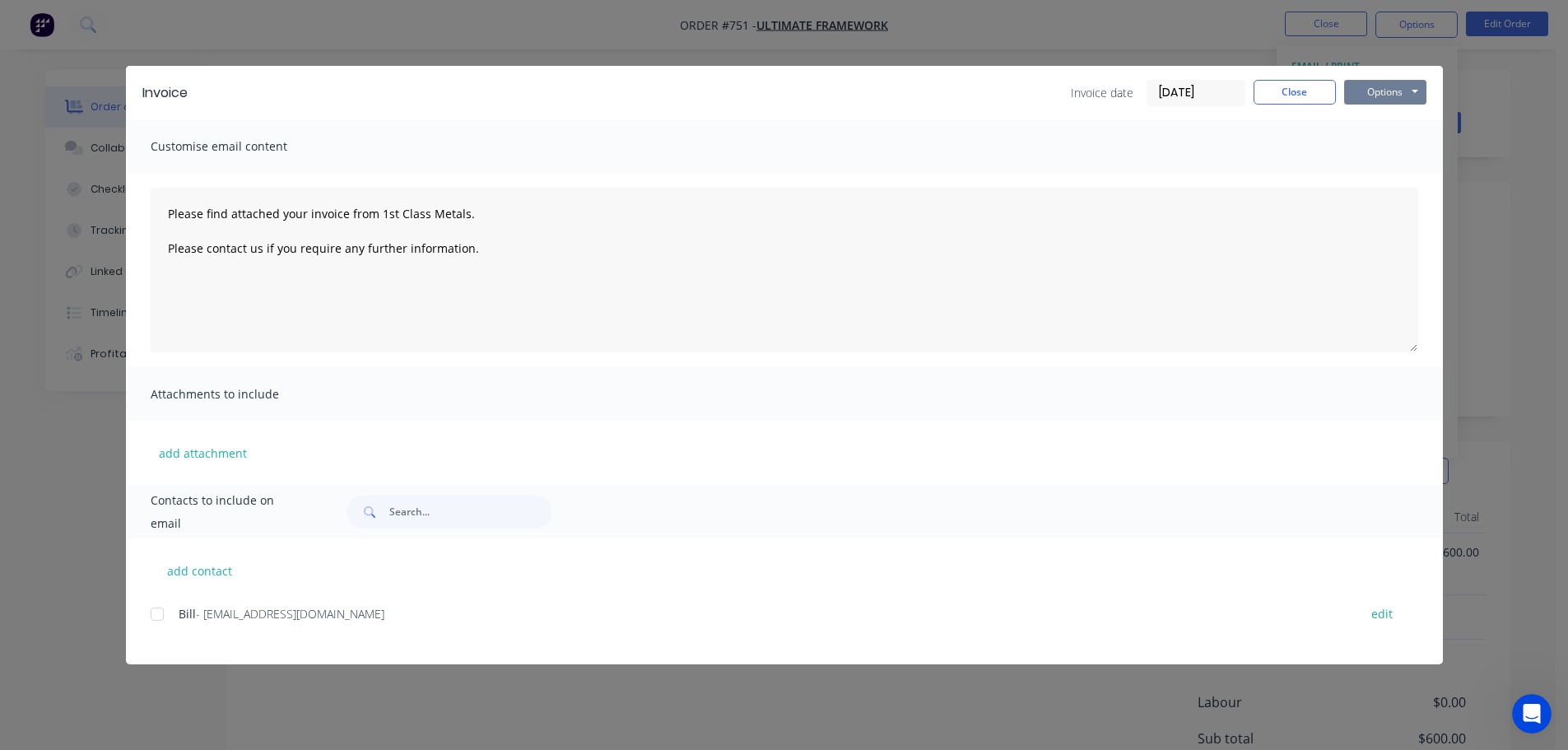
click at [1398, 99] on button "Options" at bounding box center [1385, 92] width 82 height 25
click at [1404, 142] on button "Print" at bounding box center [1396, 149] width 106 height 28
type textarea "Please find attached your invoice from 1st Class Metals. Please contact us if y…"
click at [1260, 95] on button "Close" at bounding box center [1294, 92] width 82 height 25
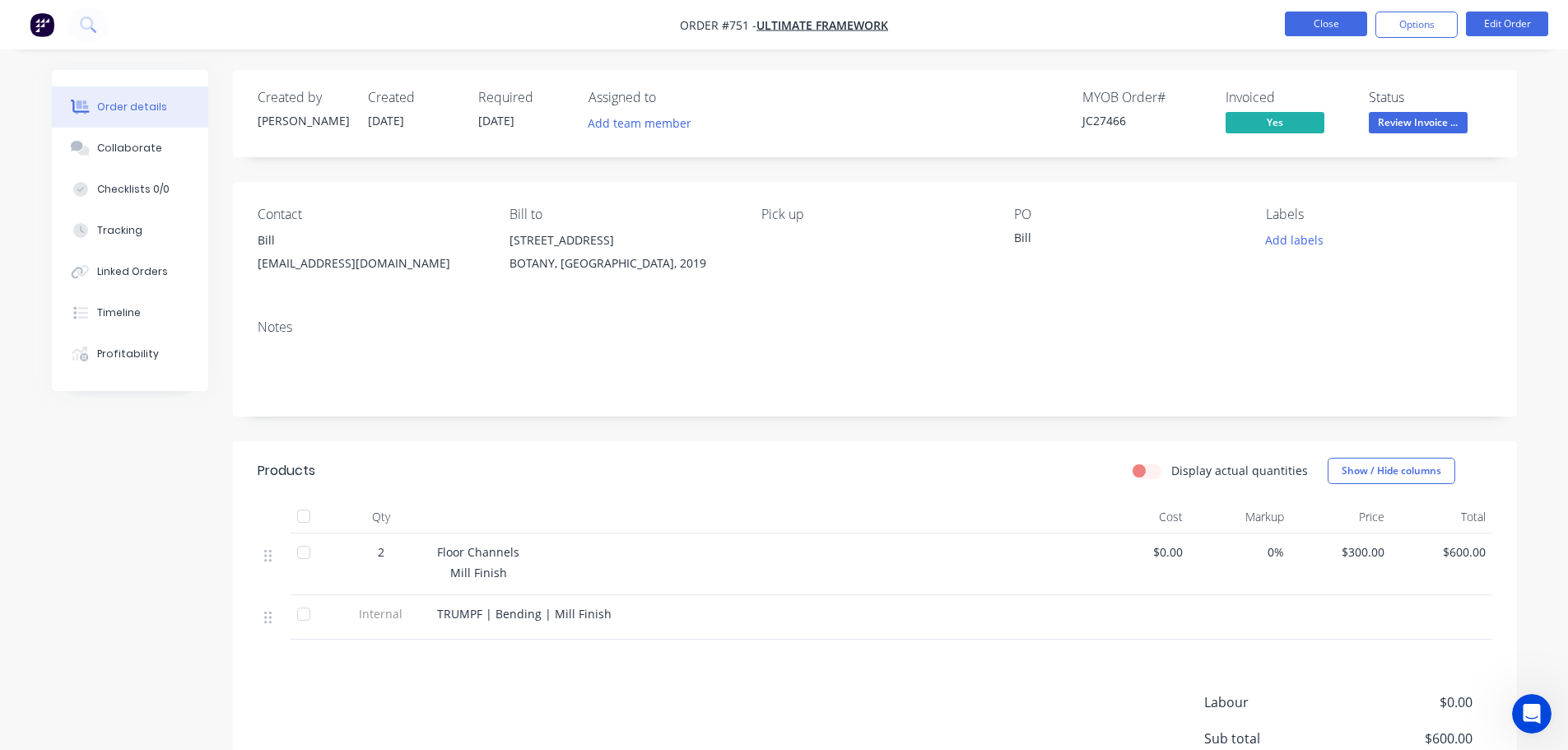
click at [1321, 27] on button "Close" at bounding box center [1325, 24] width 82 height 25
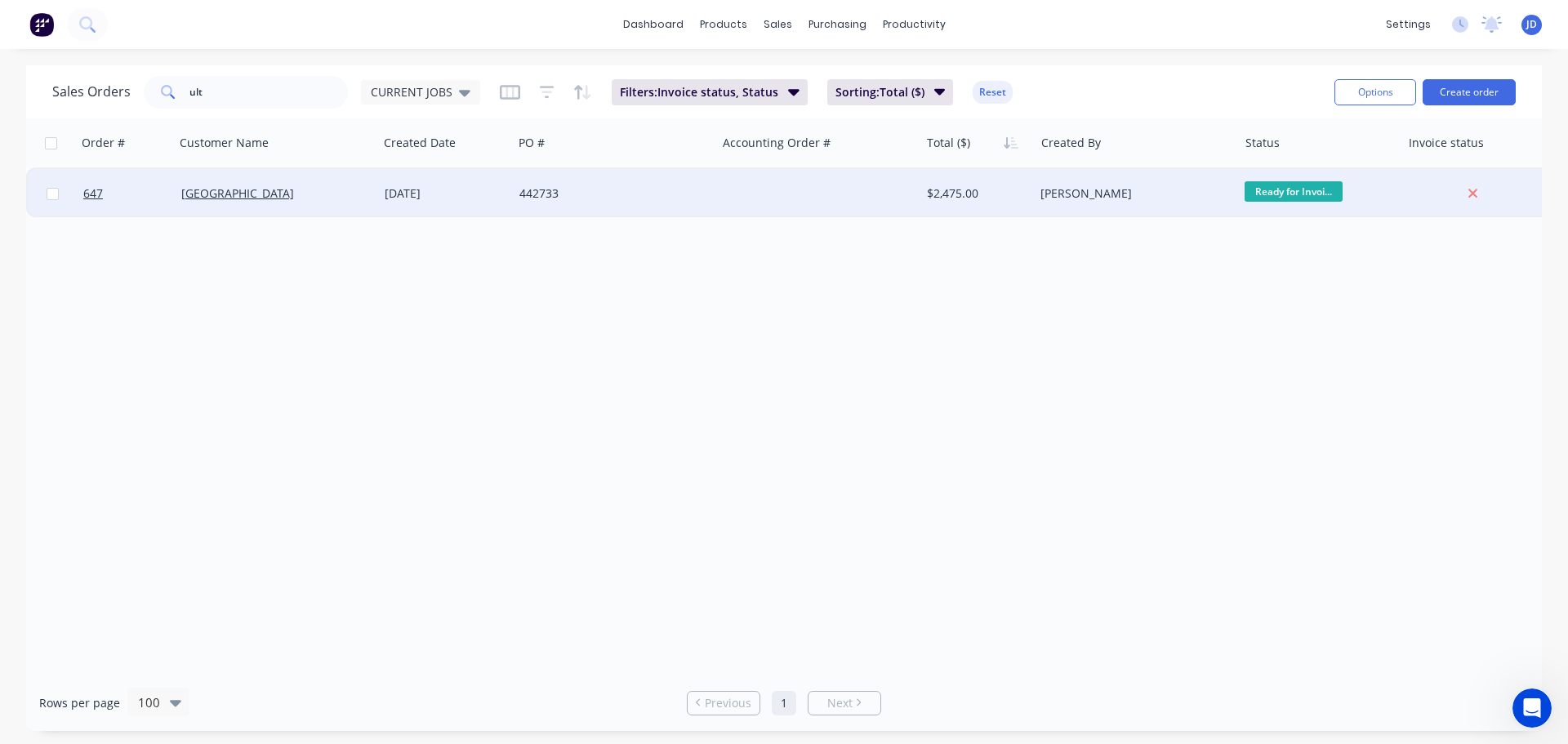
click at [712, 212] on div "442733" at bounding box center [614, 194] width 203 height 49
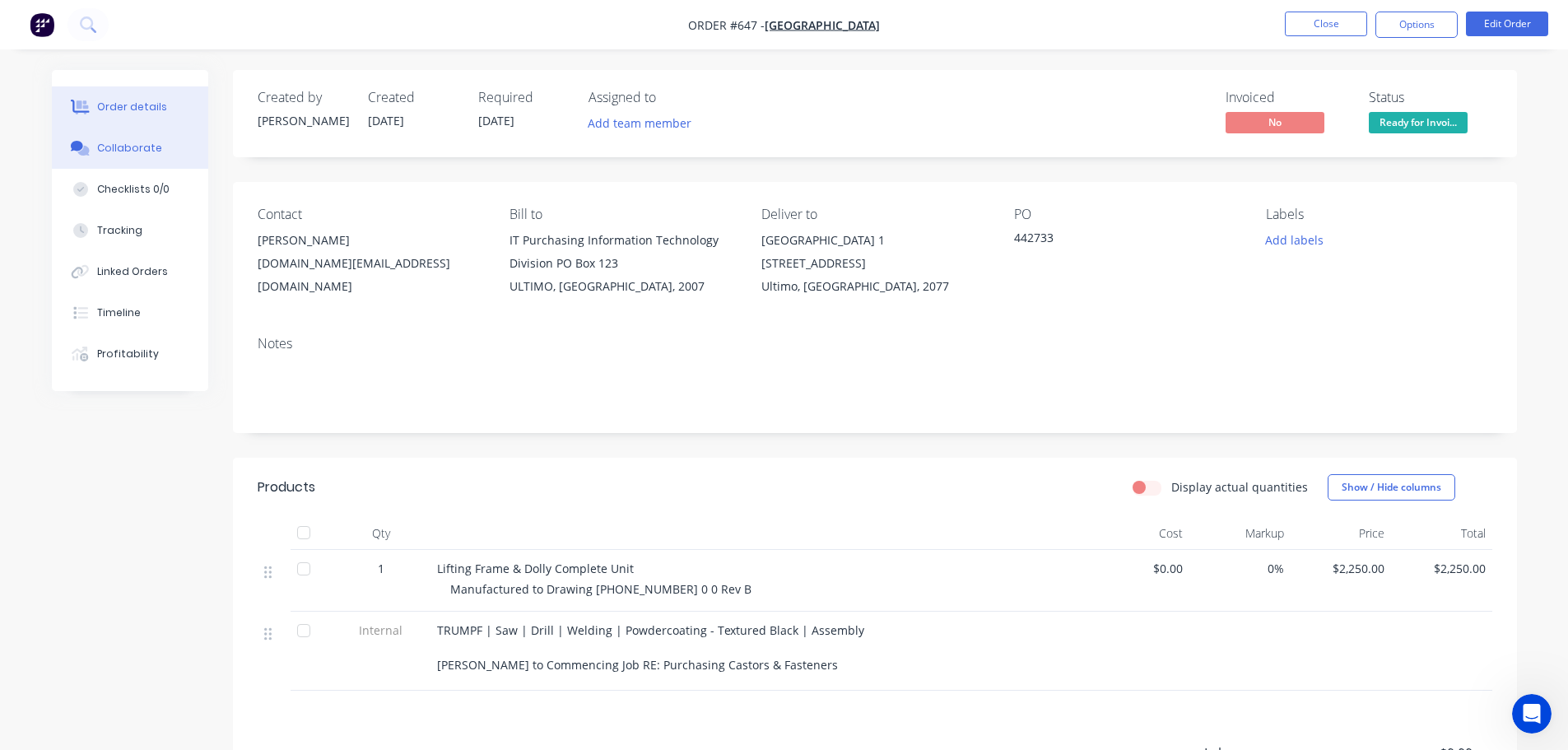
click at [147, 137] on button "Collaborate" at bounding box center [130, 148] width 157 height 41
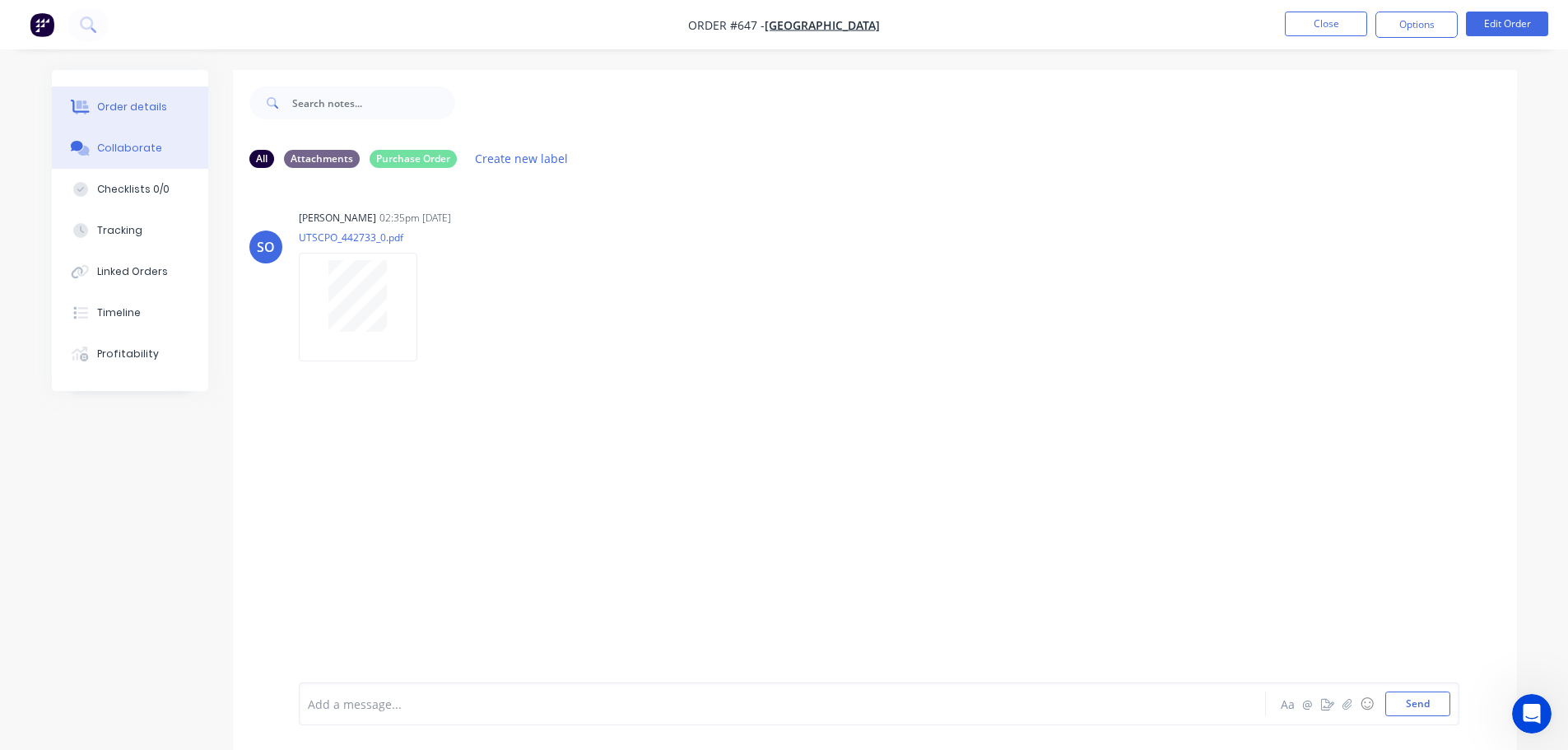
drag, startPoint x: 170, startPoint y: 98, endPoint x: 230, endPoint y: 98, distance: 60.0
click at [172, 98] on button "Order details" at bounding box center [130, 107] width 157 height 41
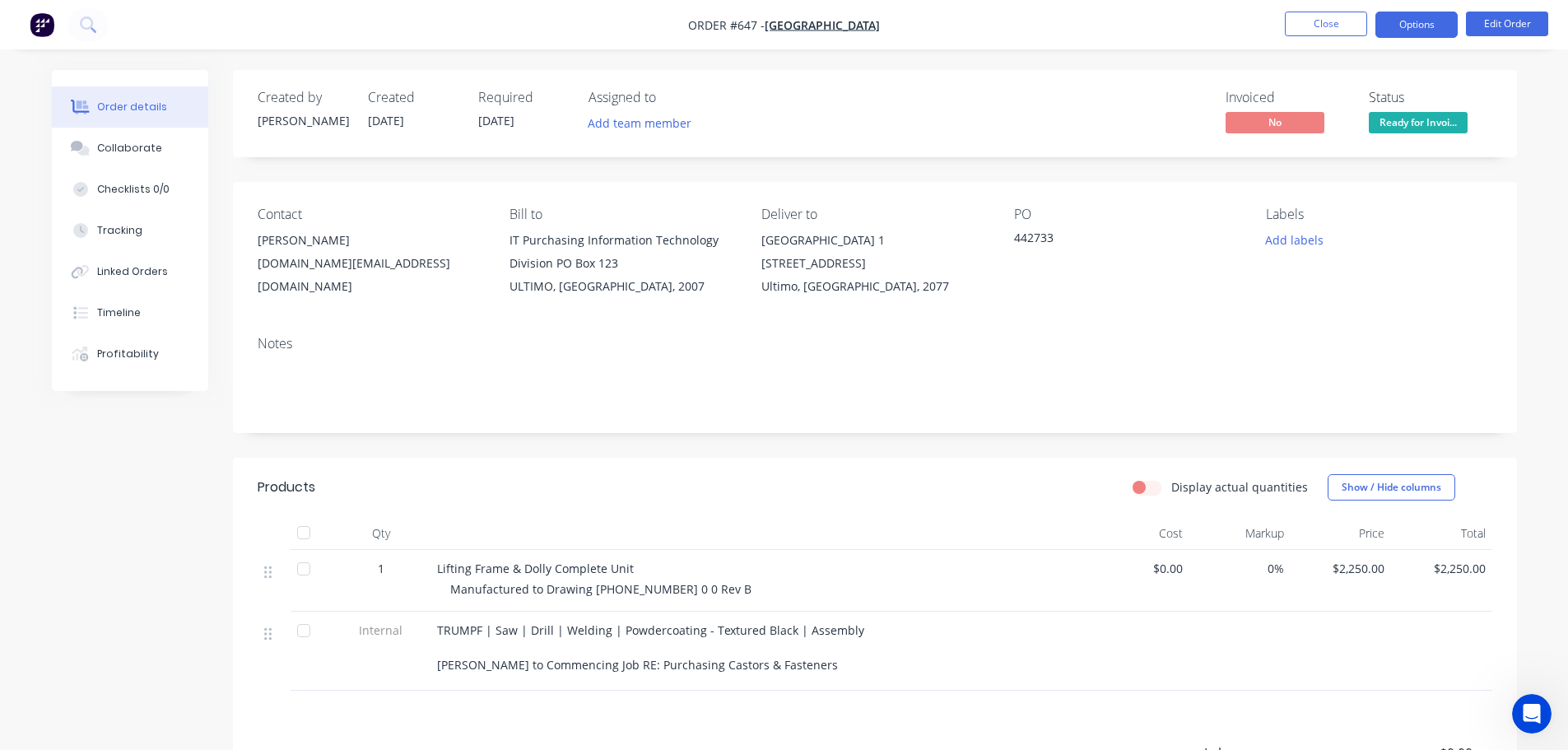
click at [1403, 33] on button "Options" at bounding box center [1416, 25] width 82 height 27
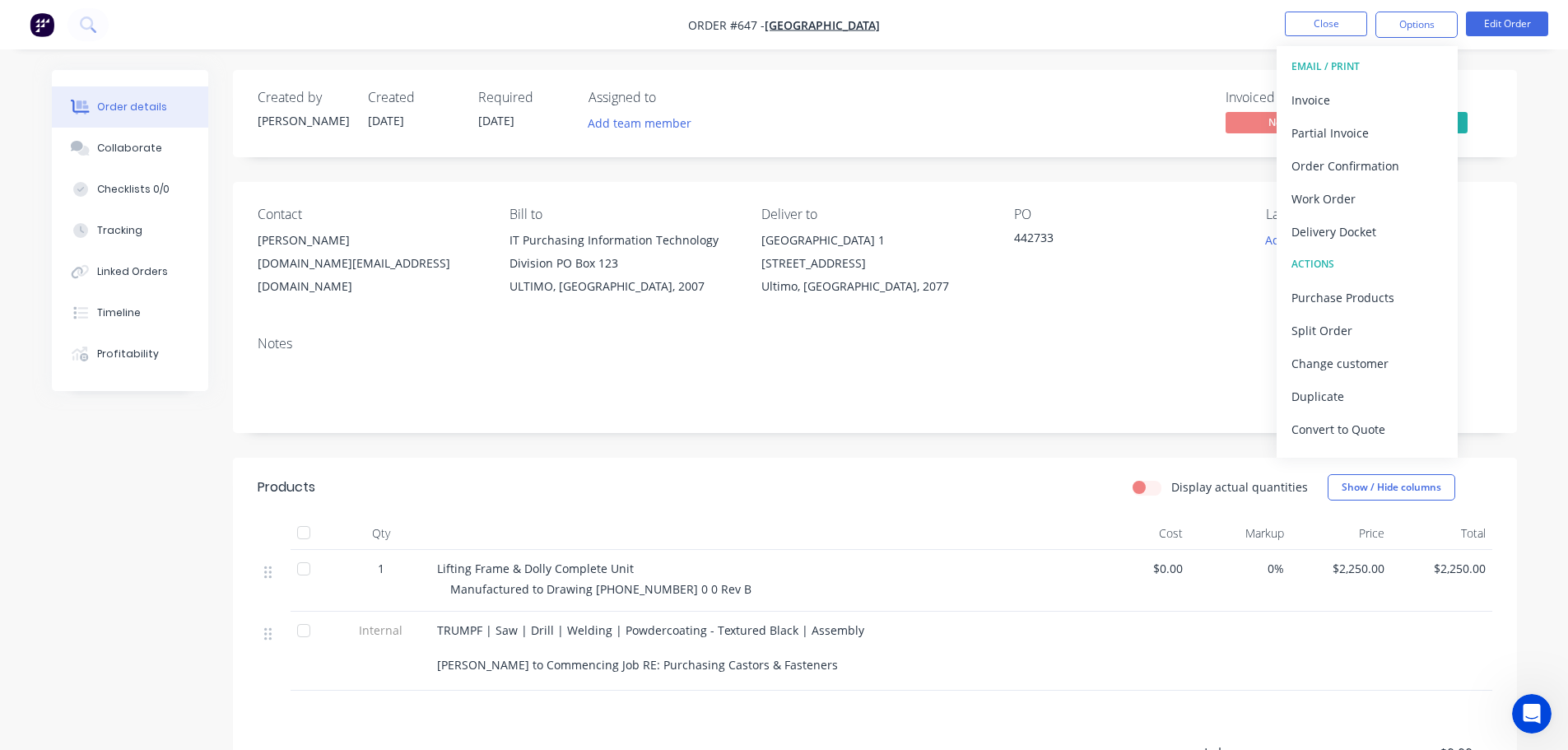
drag, startPoint x: 1333, startPoint y: 230, endPoint x: 1346, endPoint y: 215, distance: 19.8
click at [1333, 229] on div "Delivery Docket" at bounding box center [1368, 232] width 152 height 24
click at [1372, 168] on div "Without pricing" at bounding box center [1368, 166] width 152 height 24
click at [1341, 121] on div "Partial Invoice" at bounding box center [1368, 133] width 152 height 24
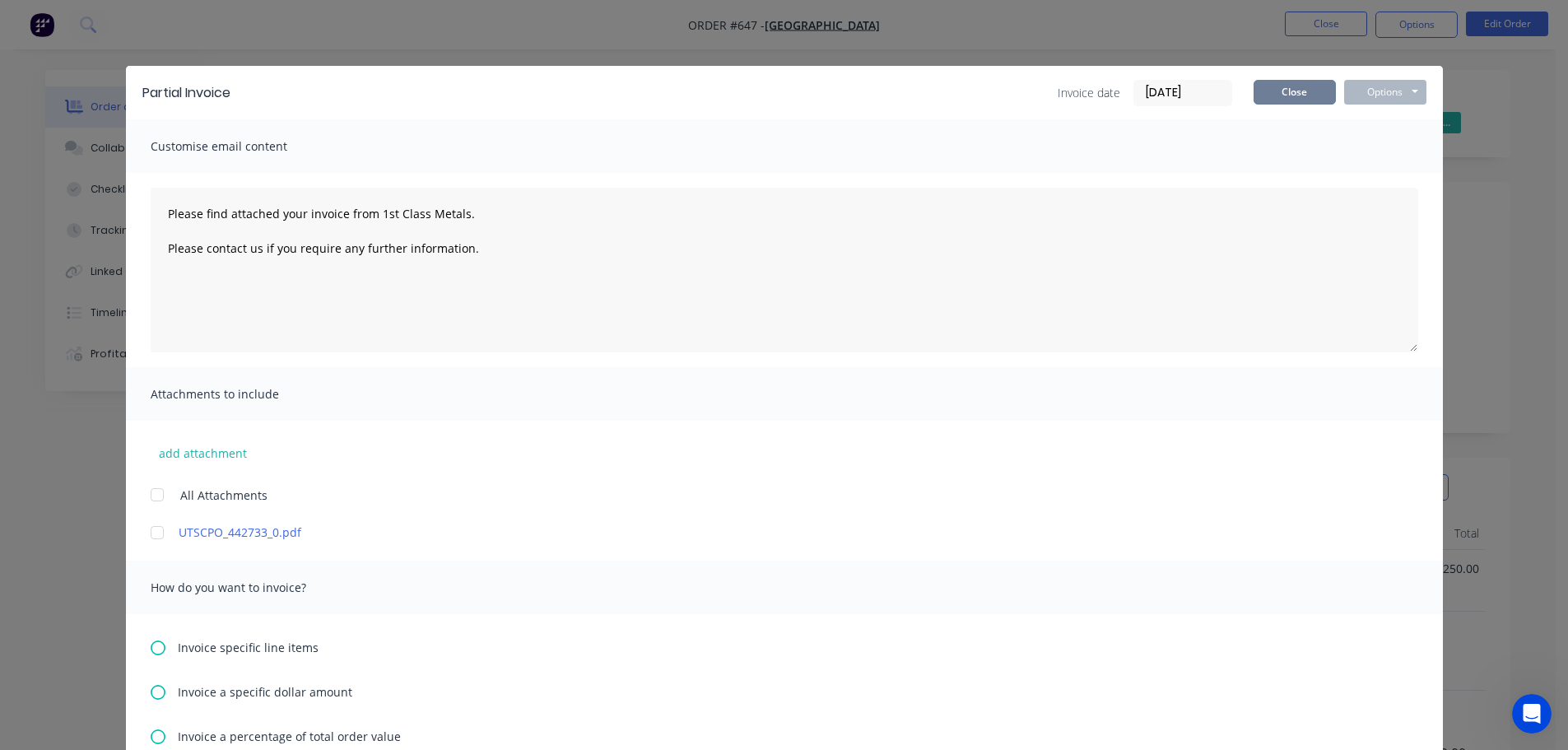
click at [1309, 90] on button "Close" at bounding box center [1294, 92] width 82 height 25
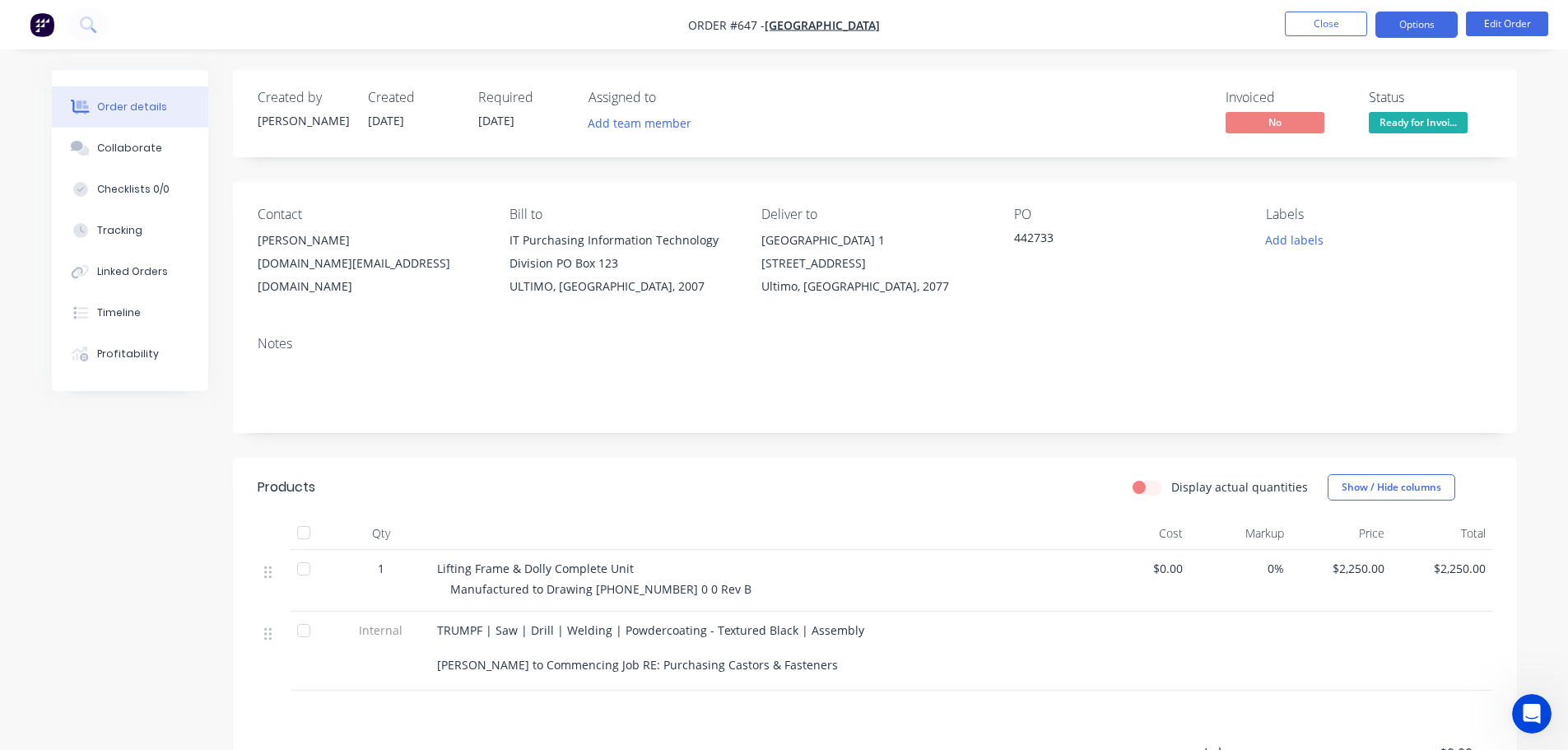
click at [1434, 20] on button "Options" at bounding box center [1416, 25] width 82 height 27
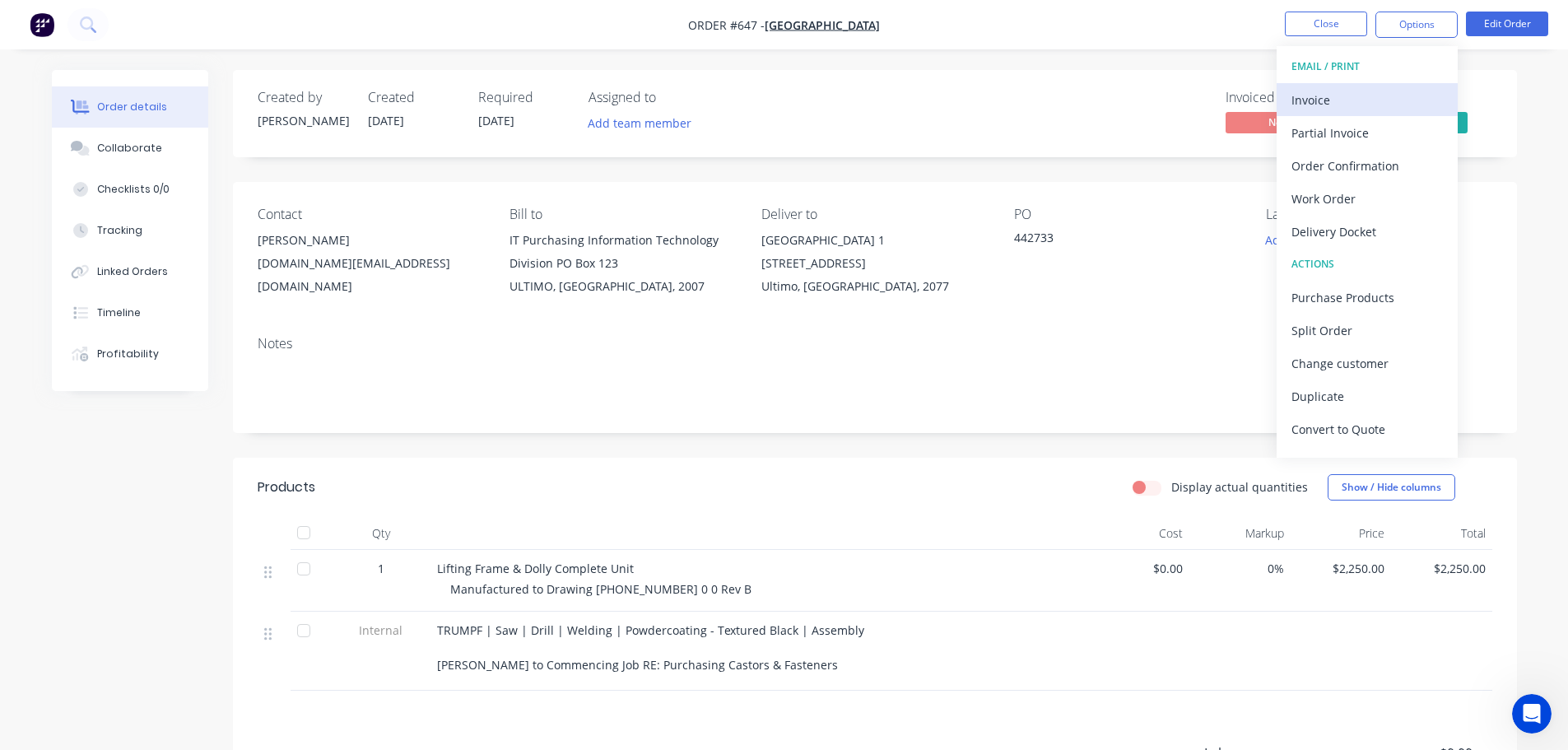
click at [1314, 104] on div "Invoice" at bounding box center [1368, 100] width 152 height 24
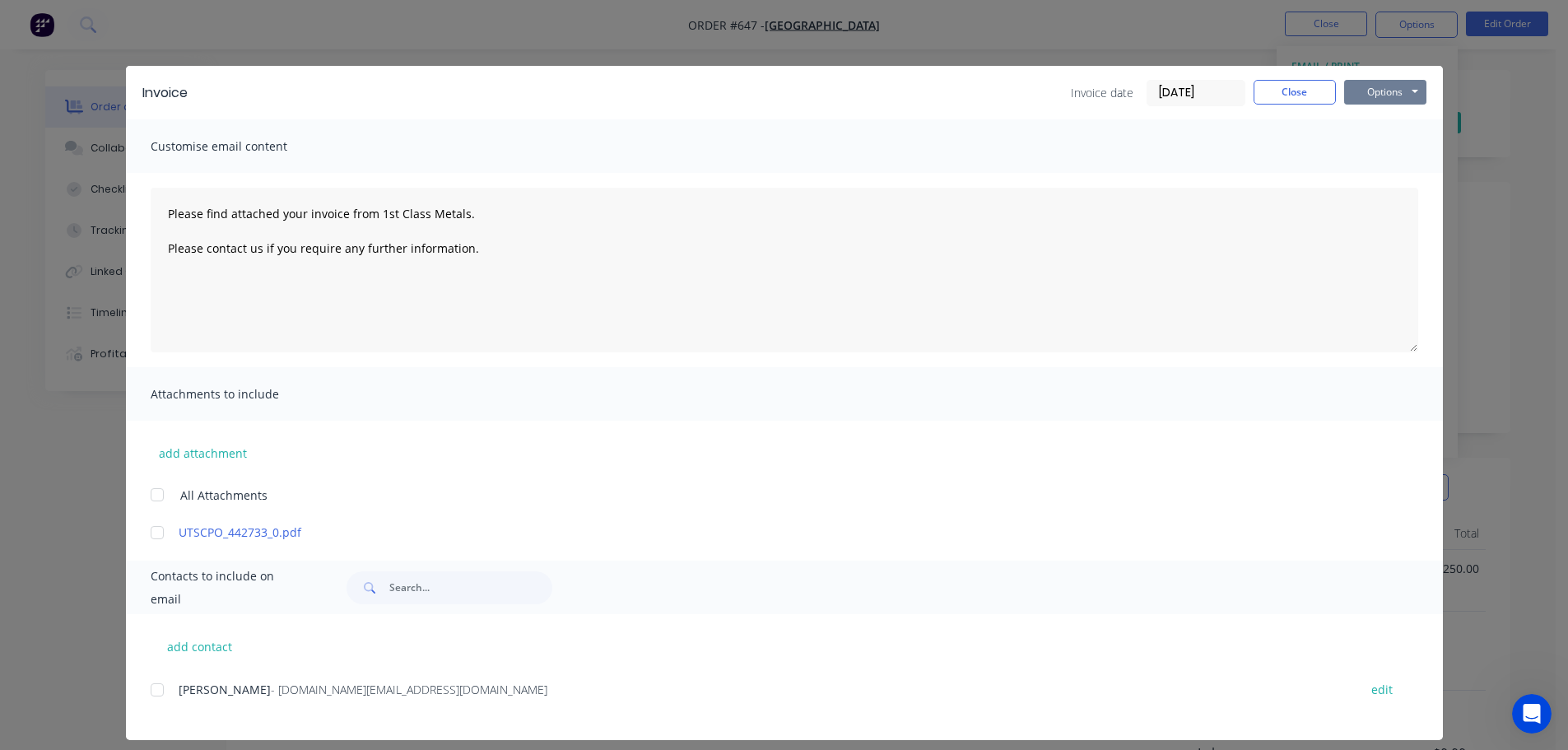
click at [1358, 98] on button "Options" at bounding box center [1385, 92] width 82 height 25
click at [1372, 148] on button "Print" at bounding box center [1396, 149] width 106 height 28
click at [1350, 94] on button "Options" at bounding box center [1385, 92] width 82 height 25
type textarea "Please find attached your invoice from 1st Class Metals. Please contact us if y…"
click at [1298, 90] on button "Close" at bounding box center [1294, 92] width 82 height 25
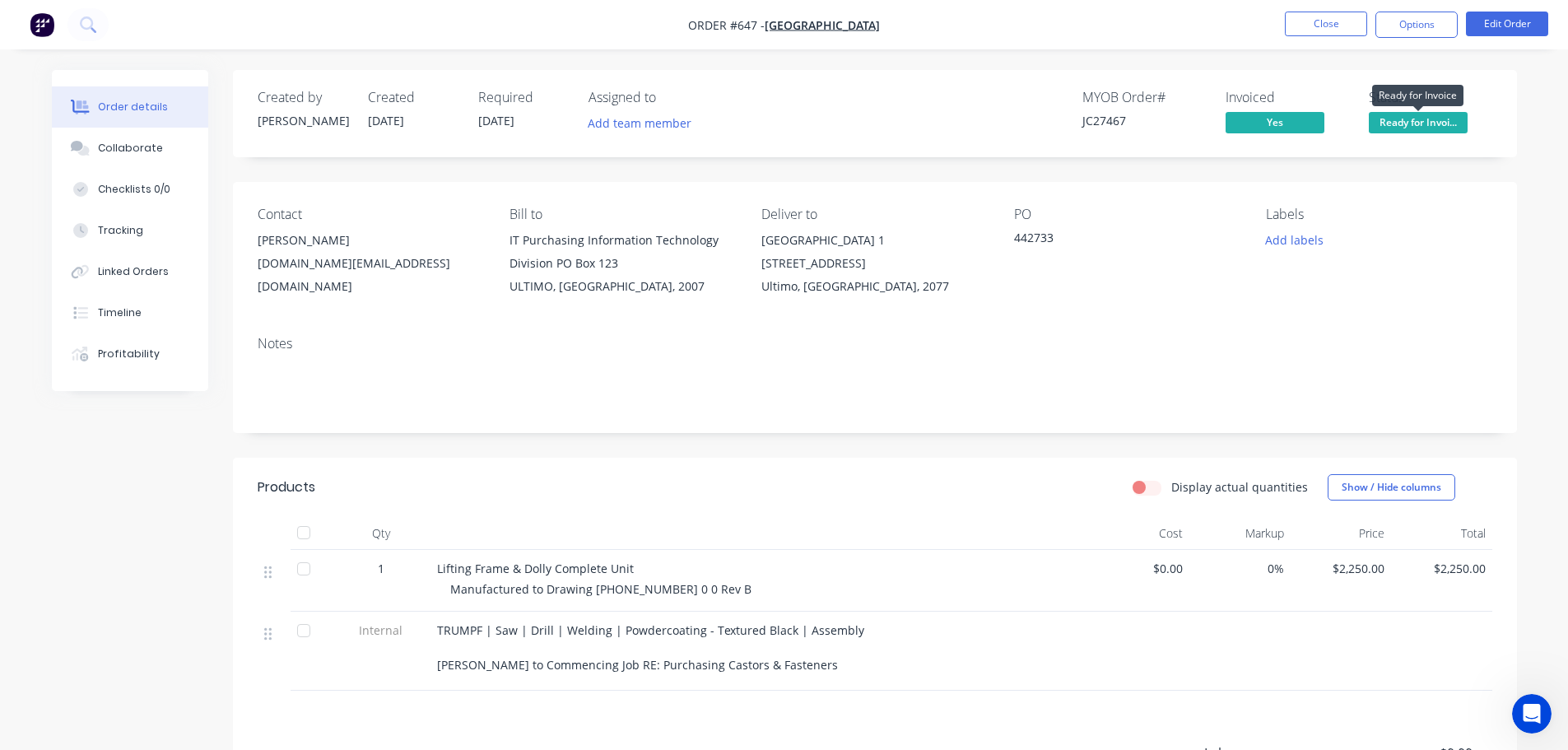
click at [1418, 127] on span "Ready for Invoi..." at bounding box center [1418, 122] width 99 height 21
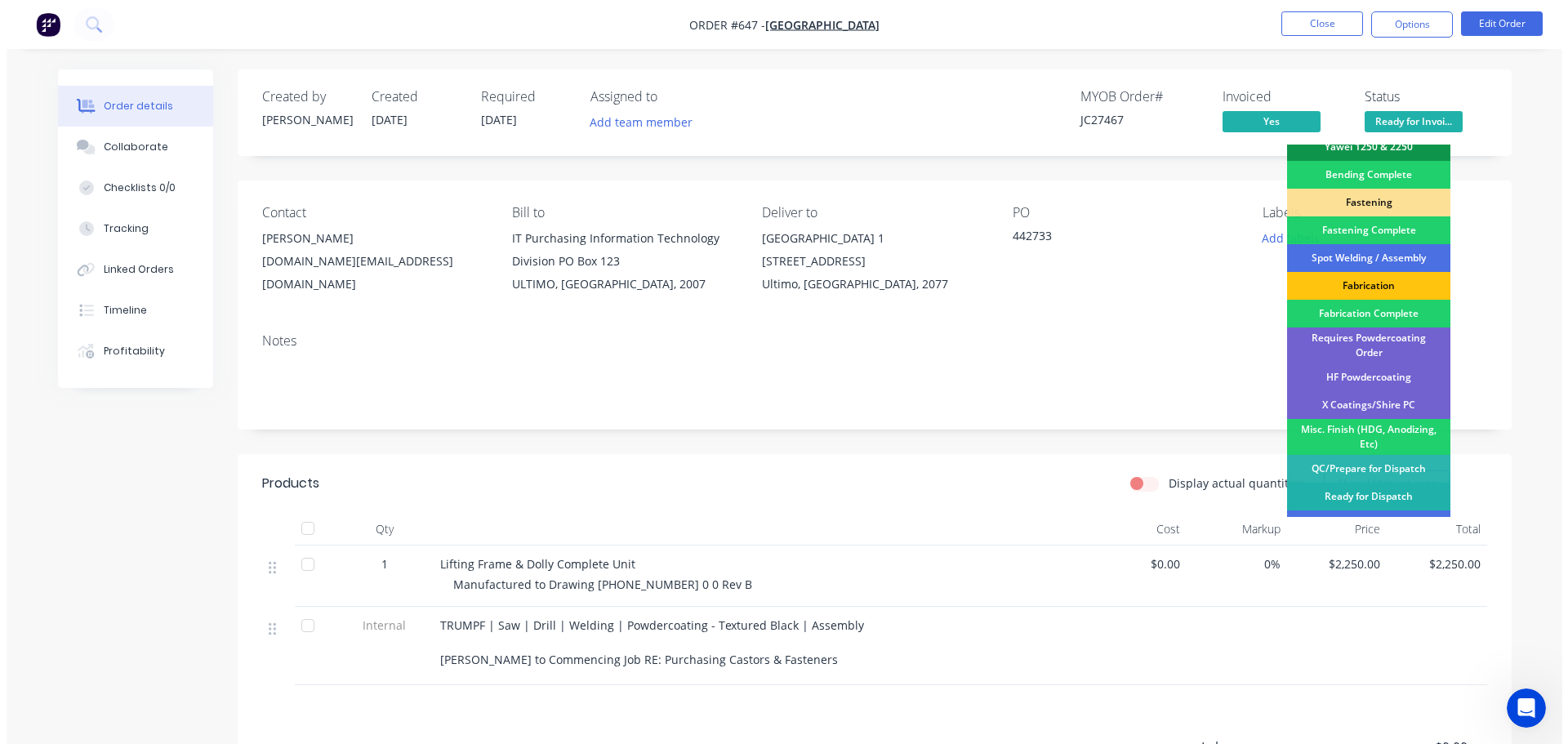
scroll to position [477, 0]
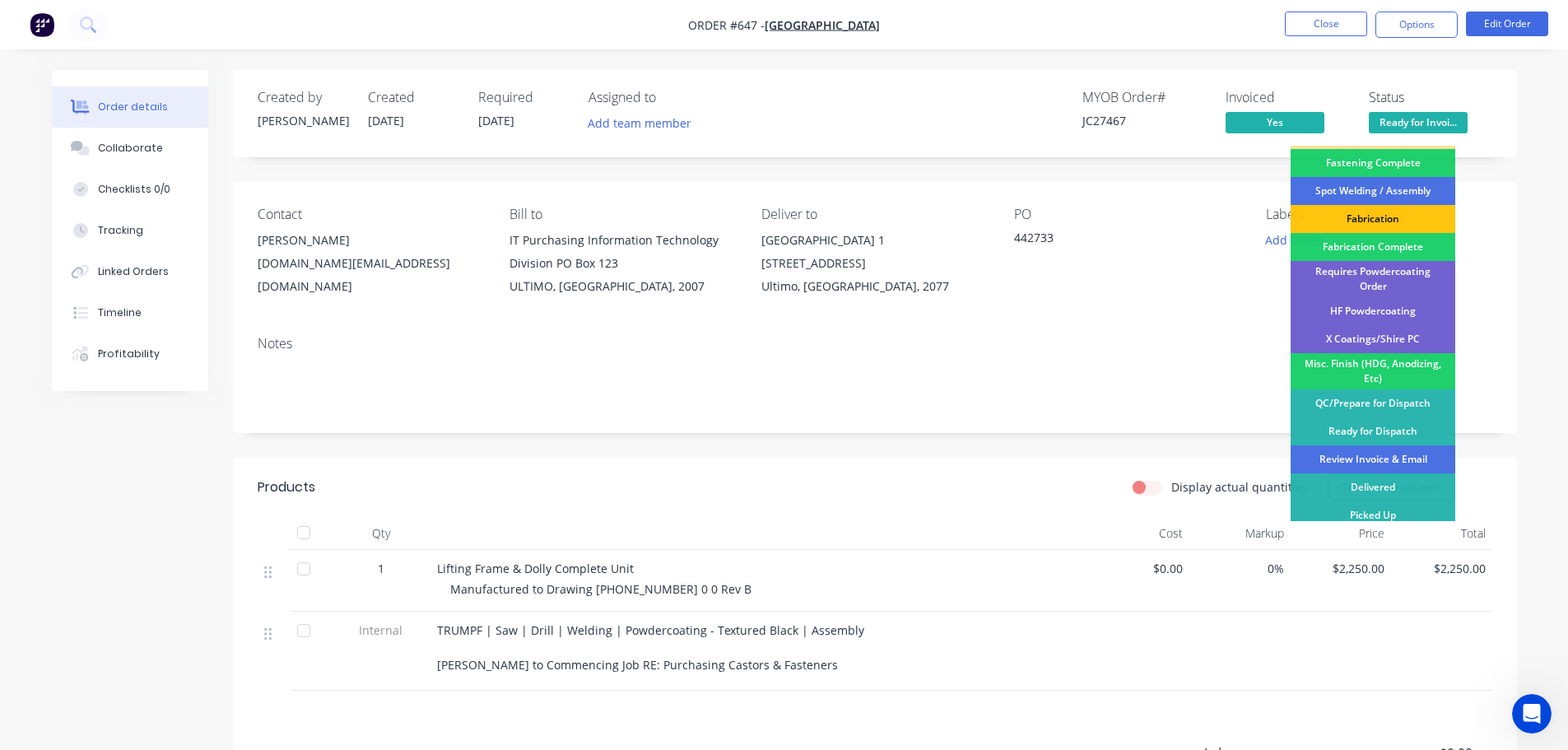
click at [1407, 459] on div "Review Invoice & Email" at bounding box center [1373, 459] width 165 height 28
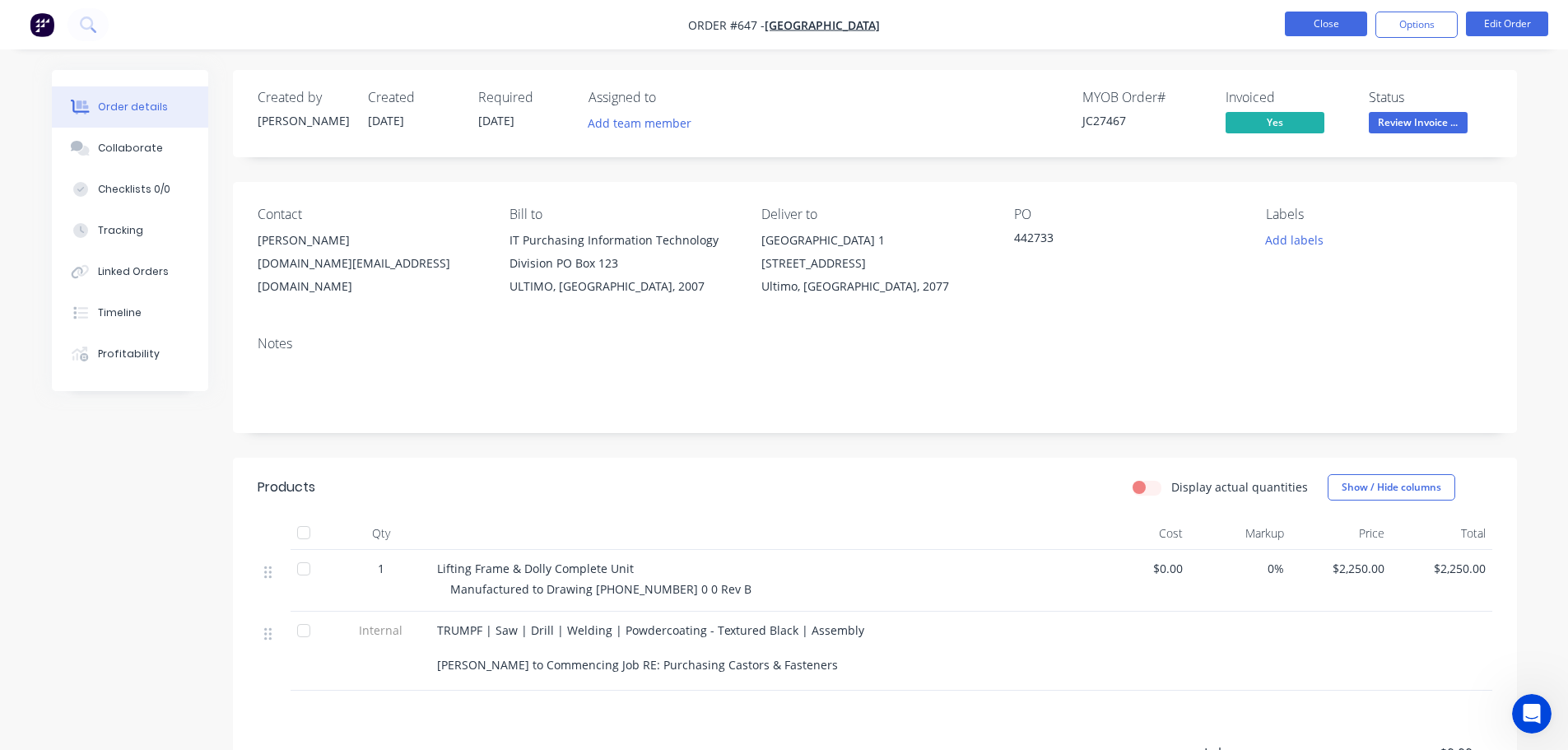
click at [1326, 29] on button "Close" at bounding box center [1325, 24] width 82 height 25
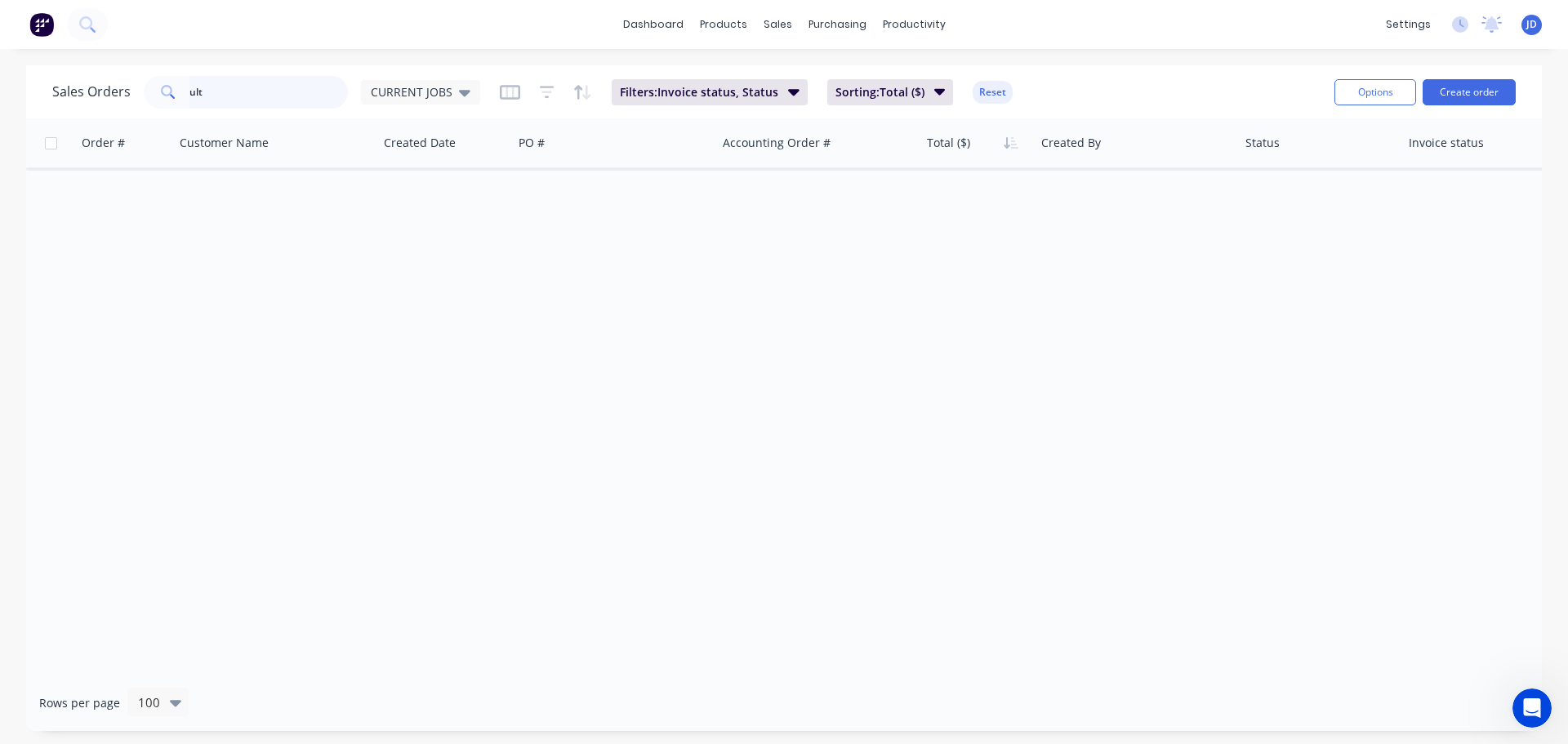
drag, startPoint x: 223, startPoint y: 83, endPoint x: 33, endPoint y: 69, distance: 190.5
click at [37, 79] on div "Sales Orders ult CURRENT JOBS Filters: Invoice status, Status Sorting: Total ($…" at bounding box center [784, 92] width 1515 height 53
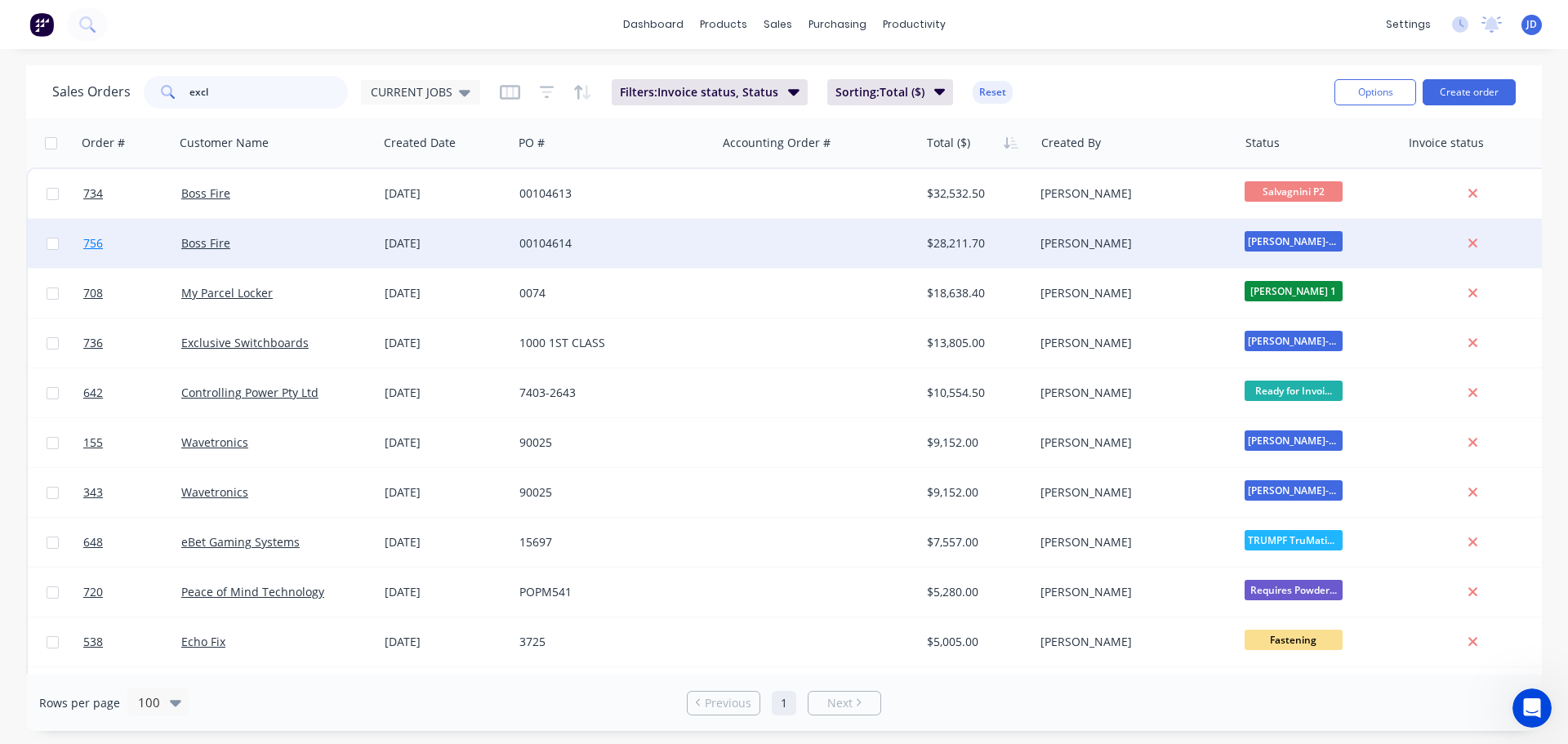
type input "excl"
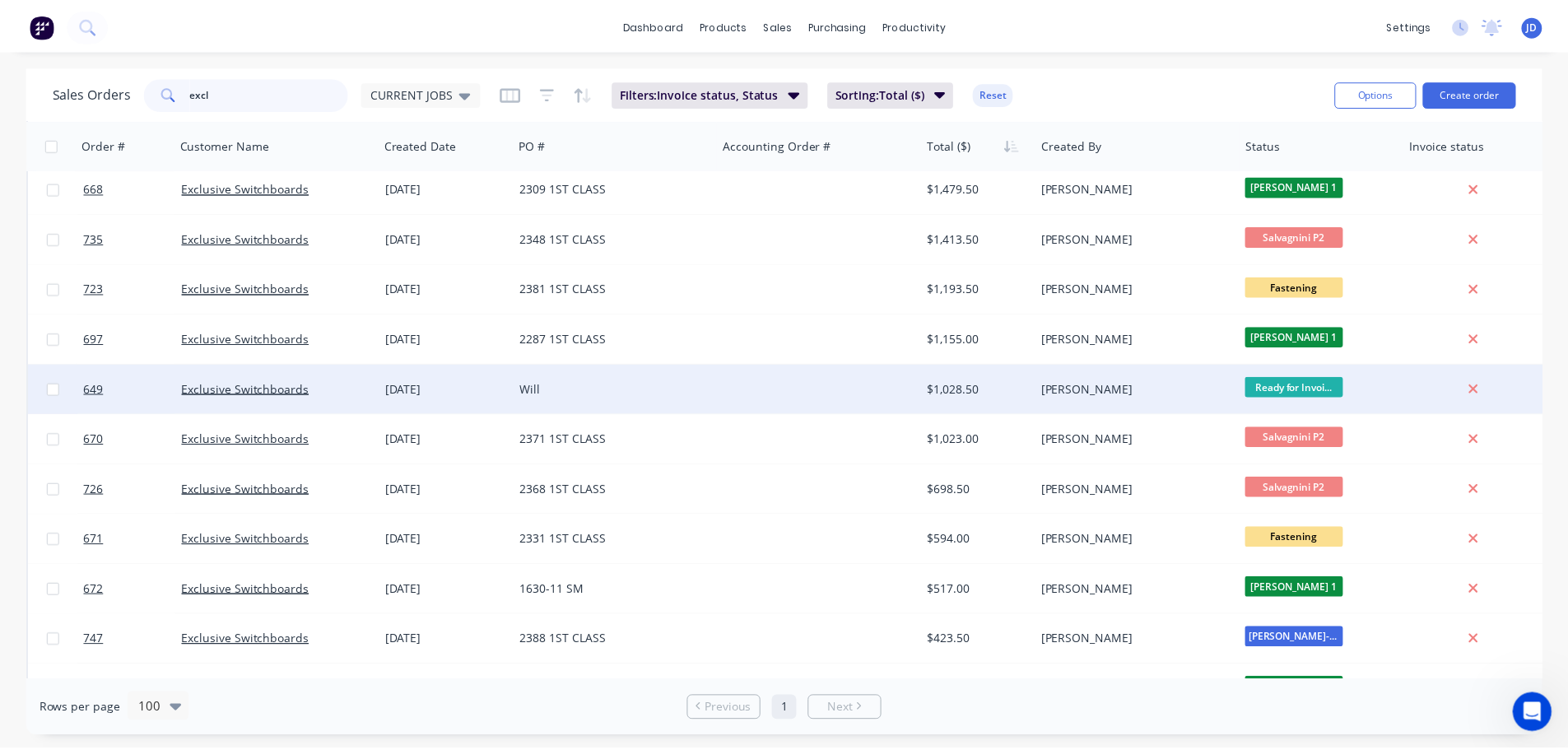
scroll to position [411, 0]
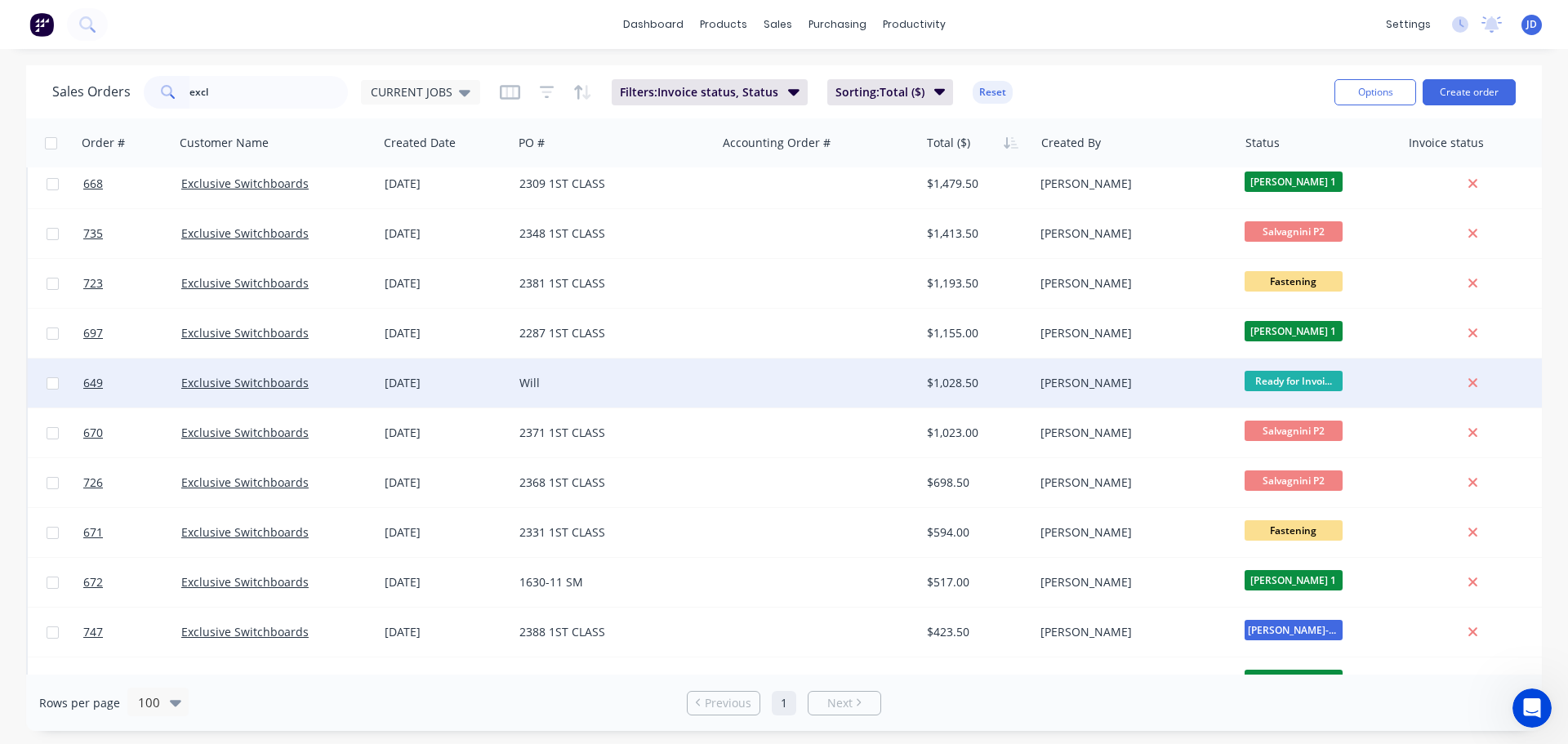
click at [623, 368] on div "Will" at bounding box center [614, 382] width 203 height 49
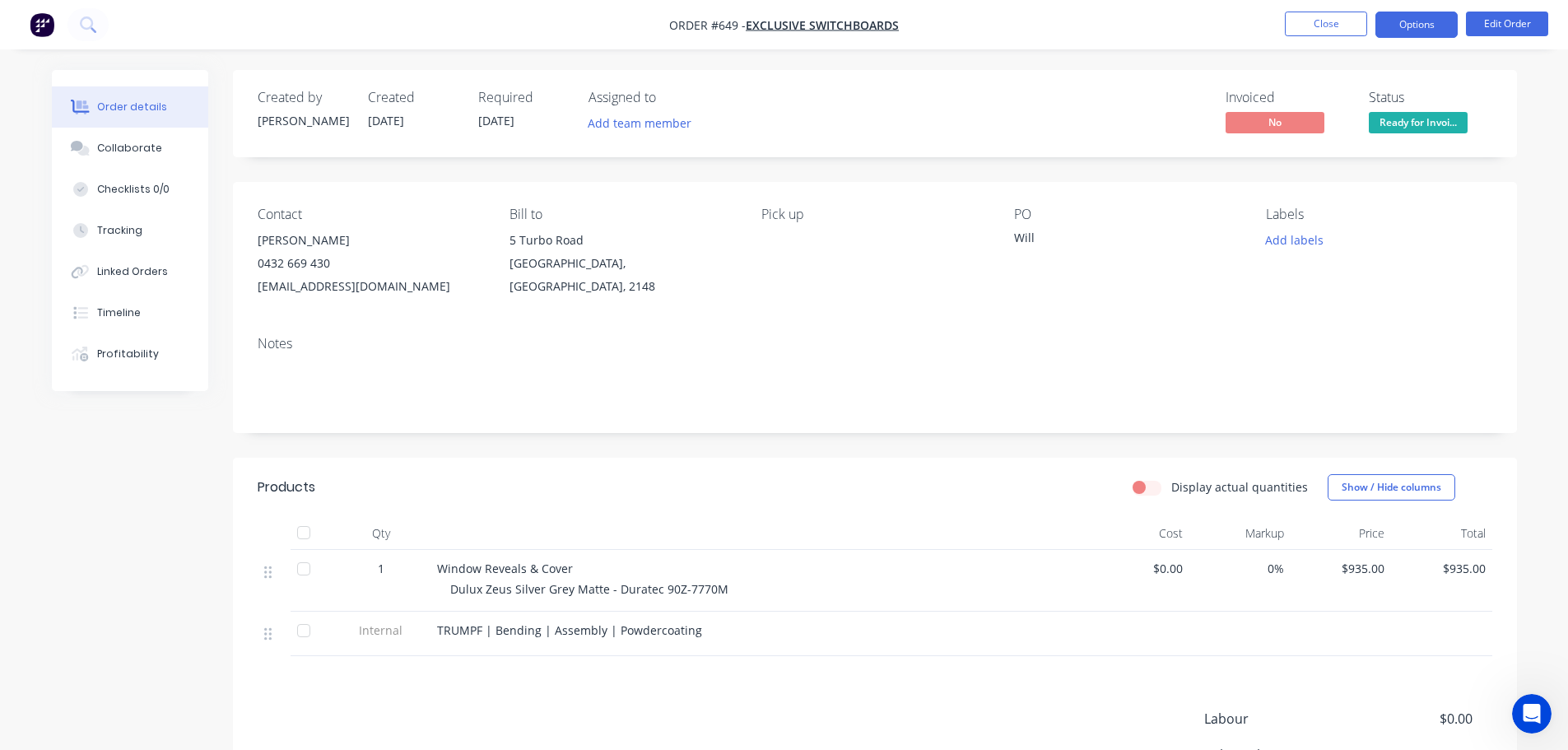
click at [1387, 18] on button "Options" at bounding box center [1416, 25] width 82 height 27
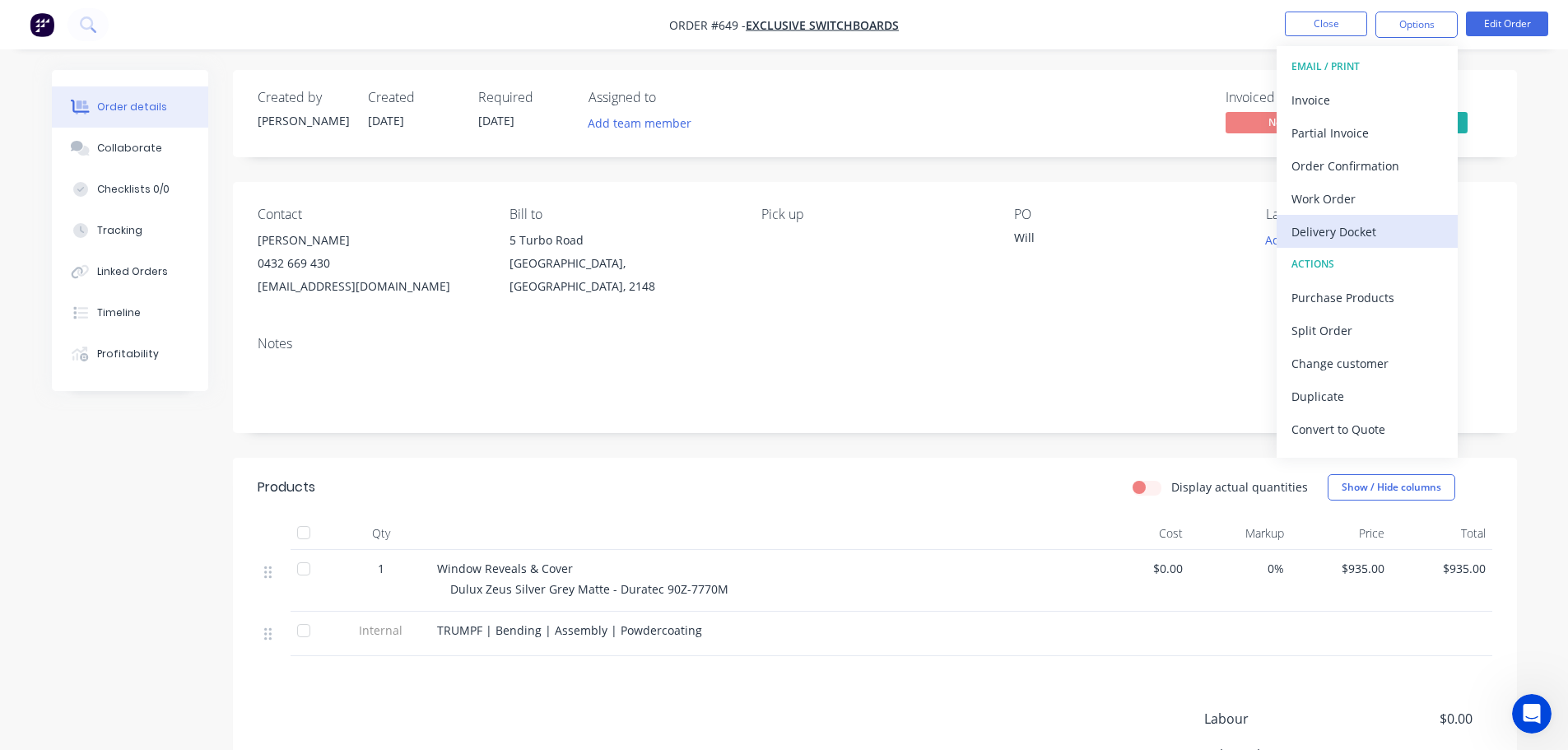
click at [1384, 227] on div "Delivery Docket" at bounding box center [1368, 232] width 152 height 24
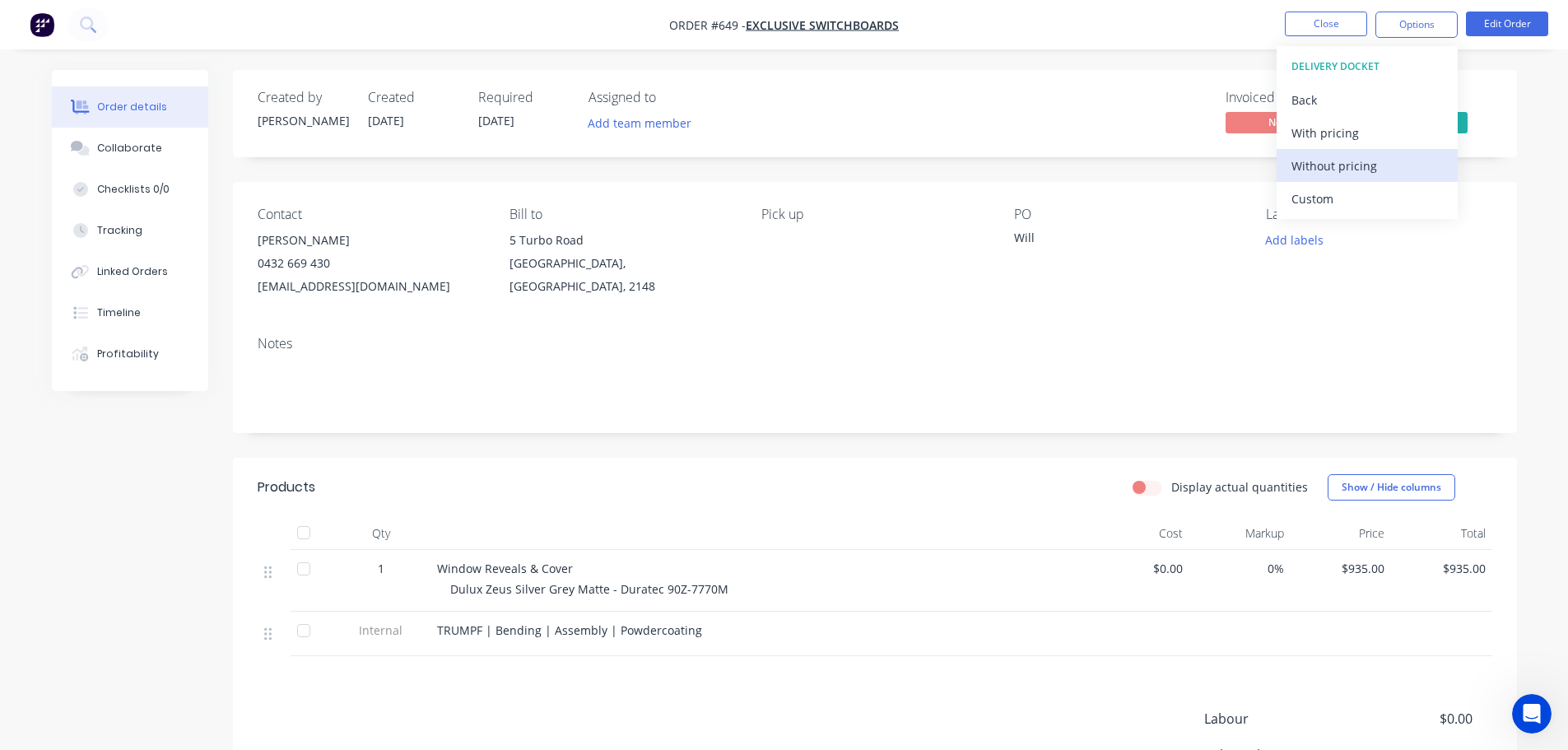
click at [1357, 176] on div "Without pricing" at bounding box center [1368, 166] width 152 height 24
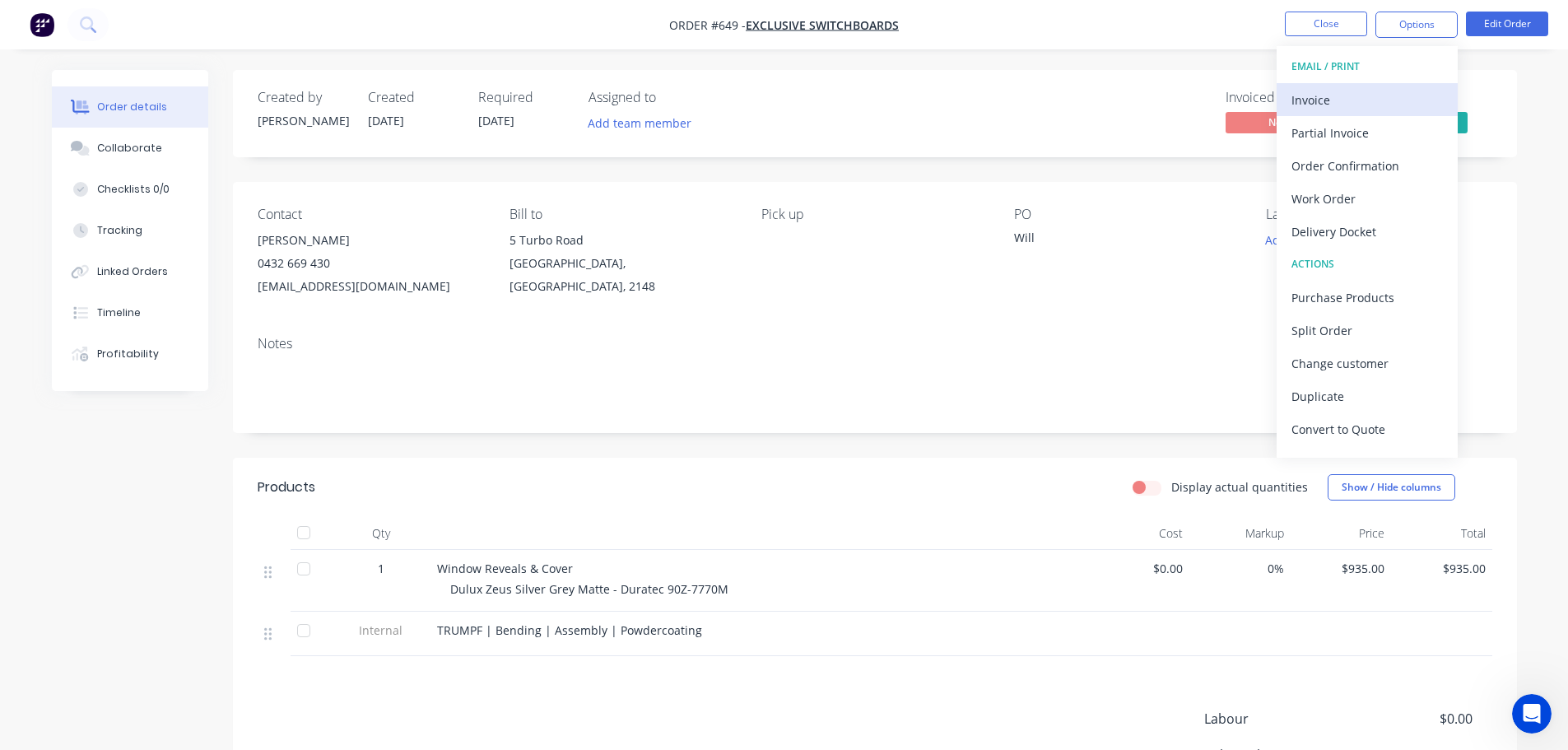
click at [1295, 95] on div "Invoice" at bounding box center [1368, 100] width 152 height 24
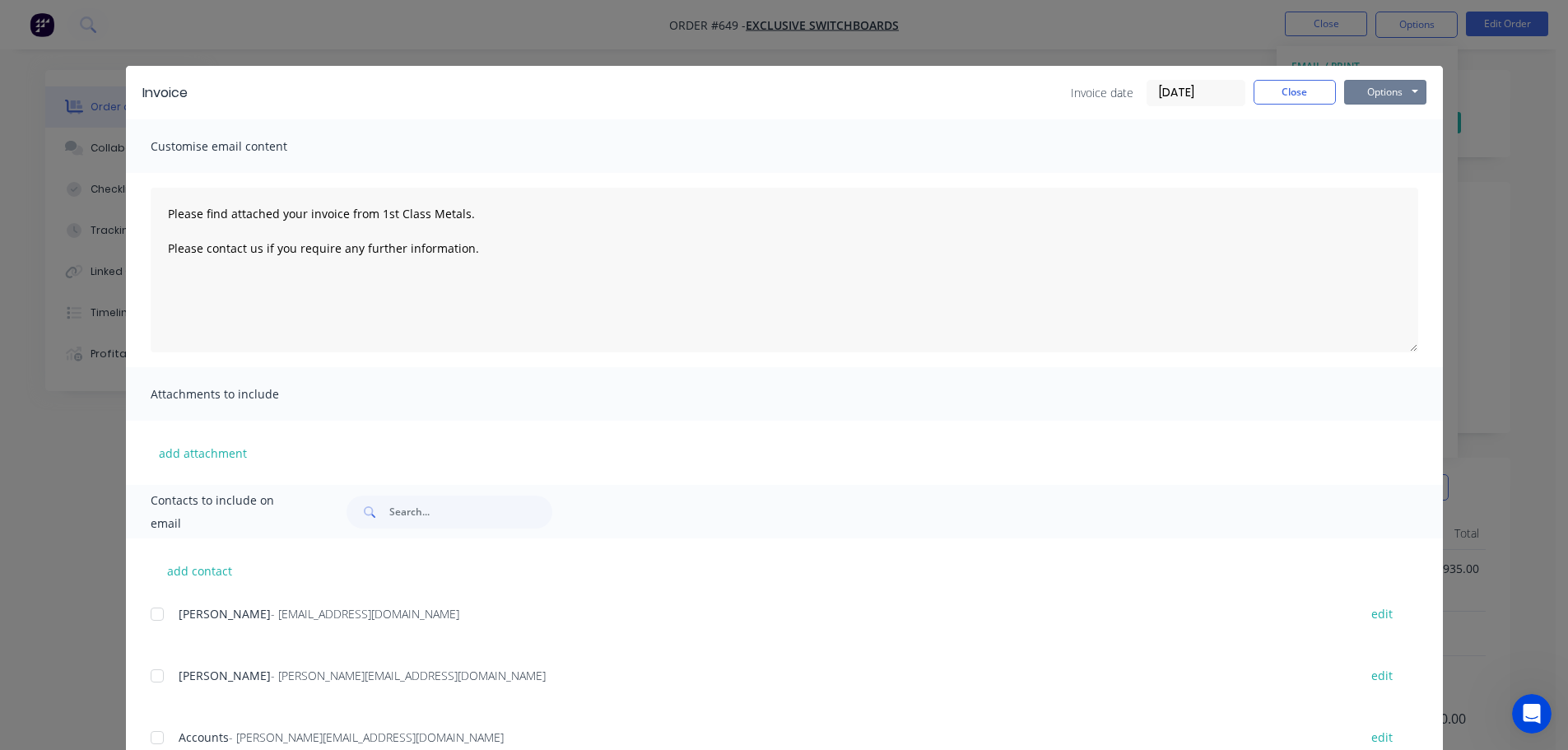
click at [1368, 95] on button "Options" at bounding box center [1385, 92] width 82 height 25
click at [1392, 146] on button "Print" at bounding box center [1396, 149] width 106 height 28
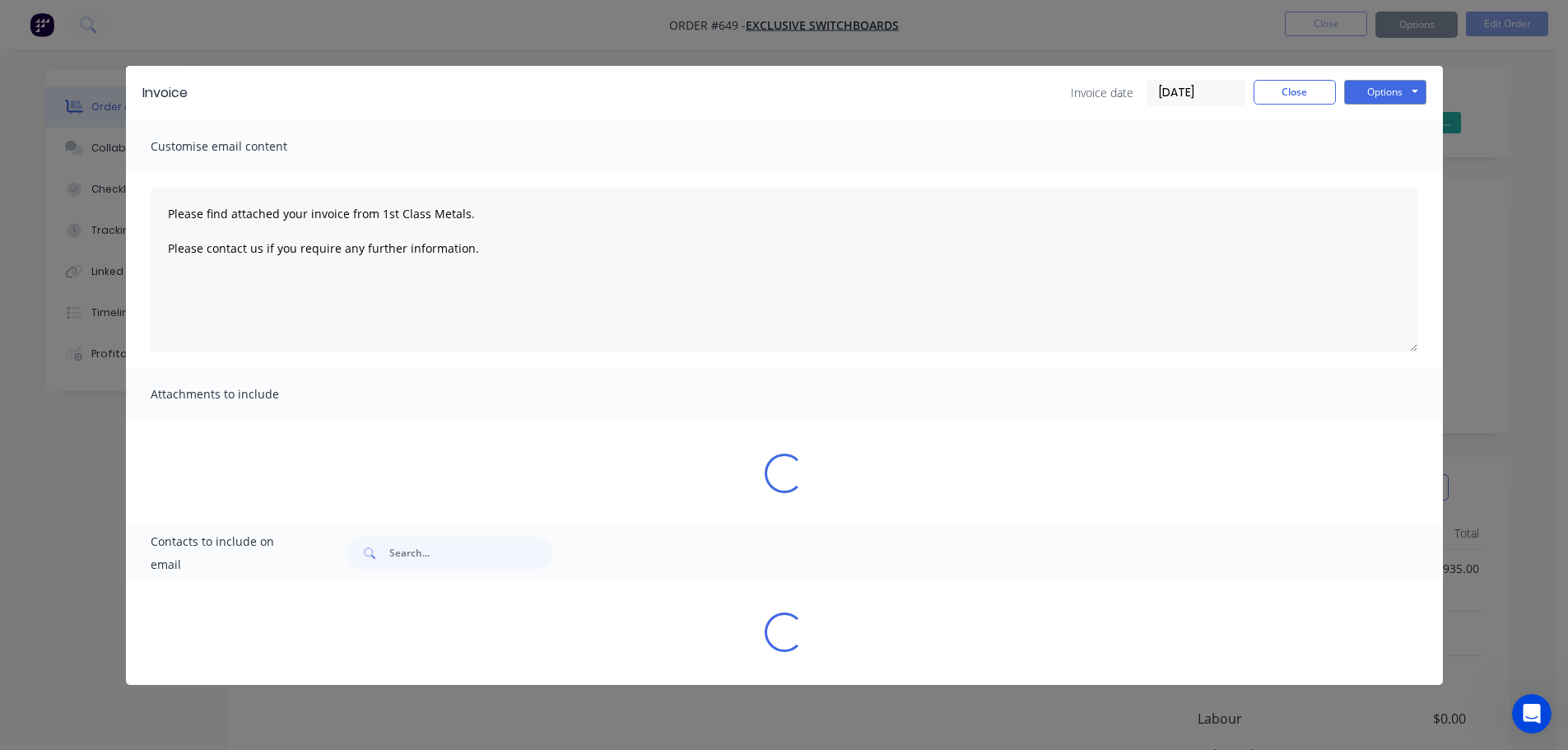
type textarea "Please find attached your invoice from 1st Class Metals. Please contact us if y…"
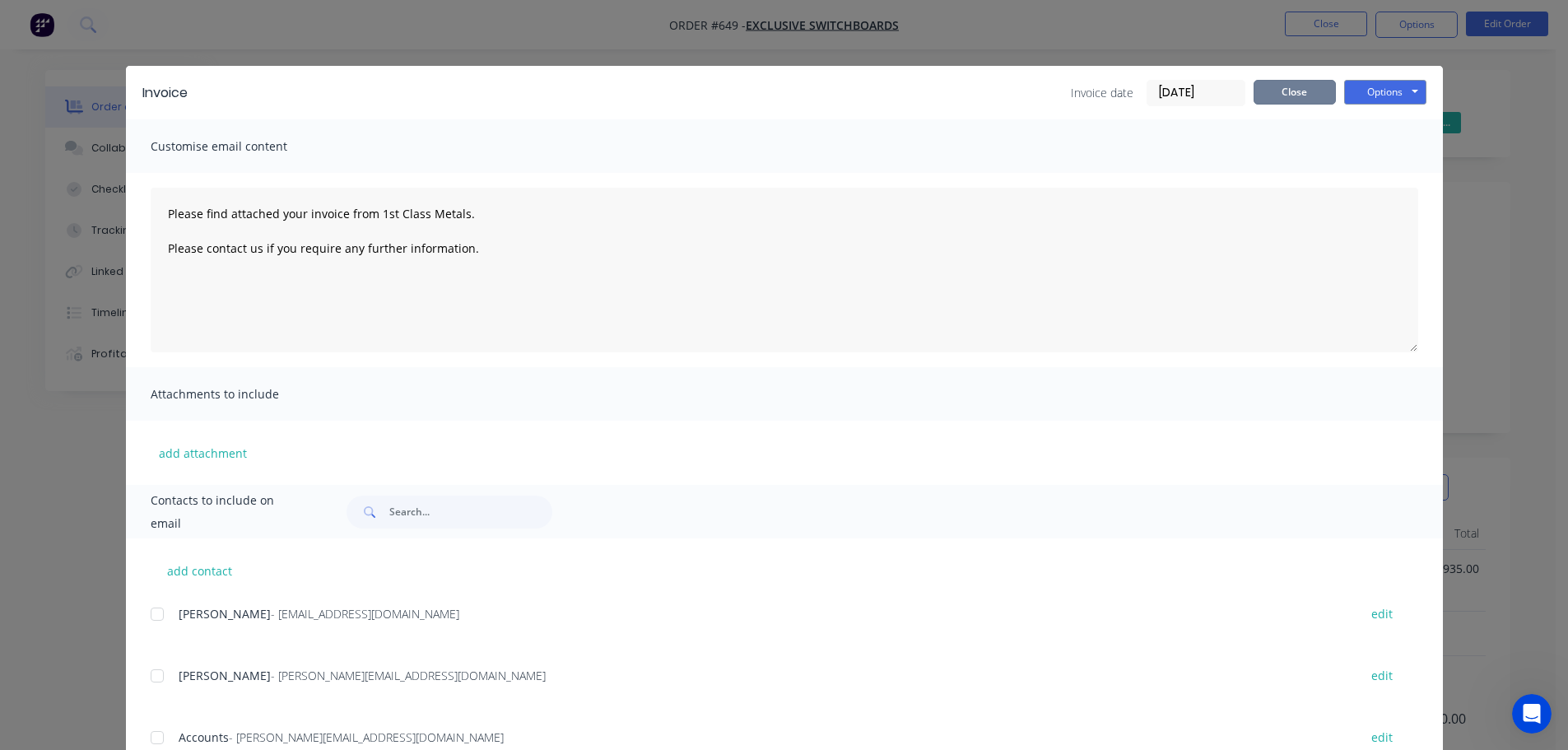
drag, startPoint x: 1267, startPoint y: 98, endPoint x: 1287, endPoint y: 97, distance: 20.0
click at [1269, 98] on button "Close" at bounding box center [1294, 92] width 82 height 25
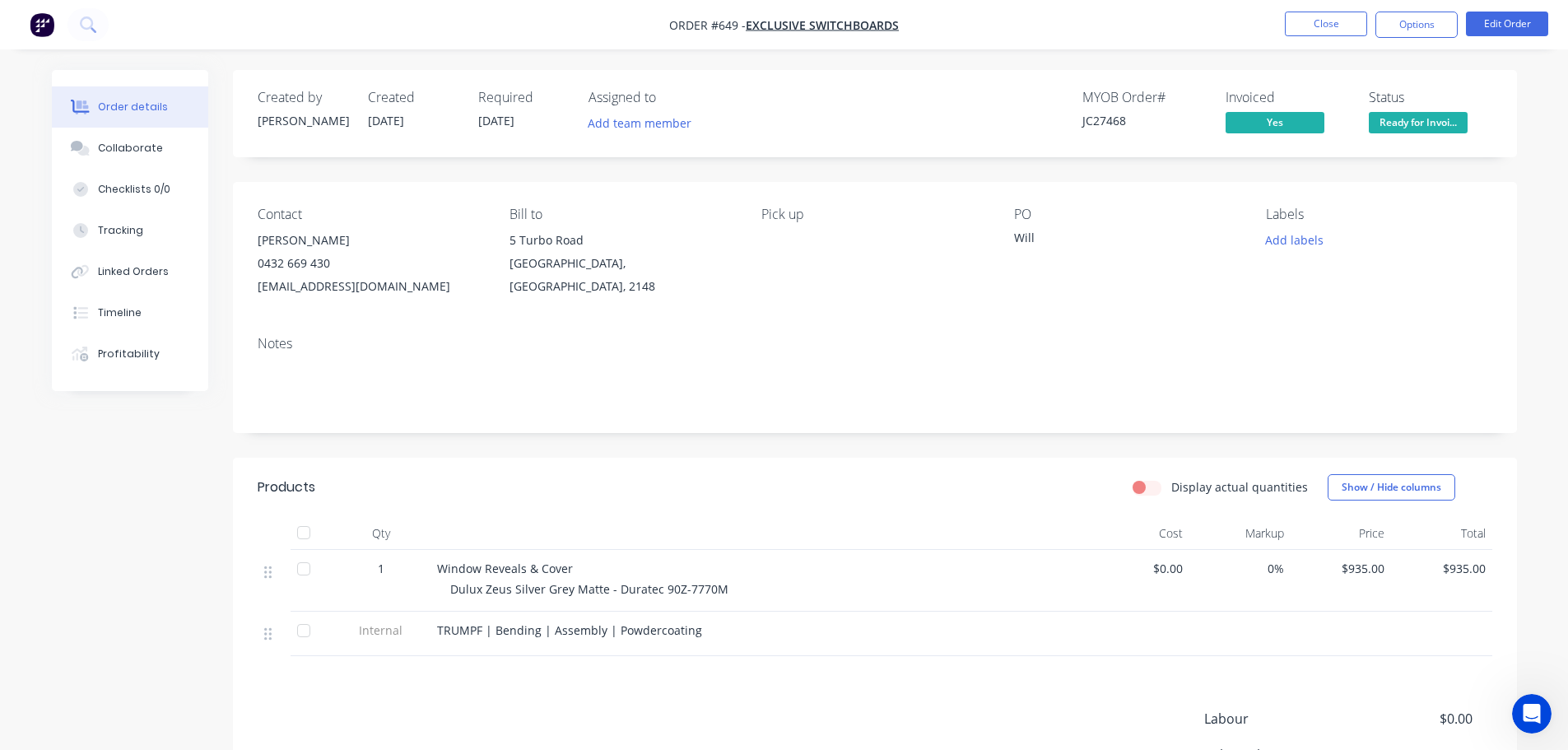
click at [1446, 116] on span "Ready for Invoi..." at bounding box center [1418, 122] width 99 height 21
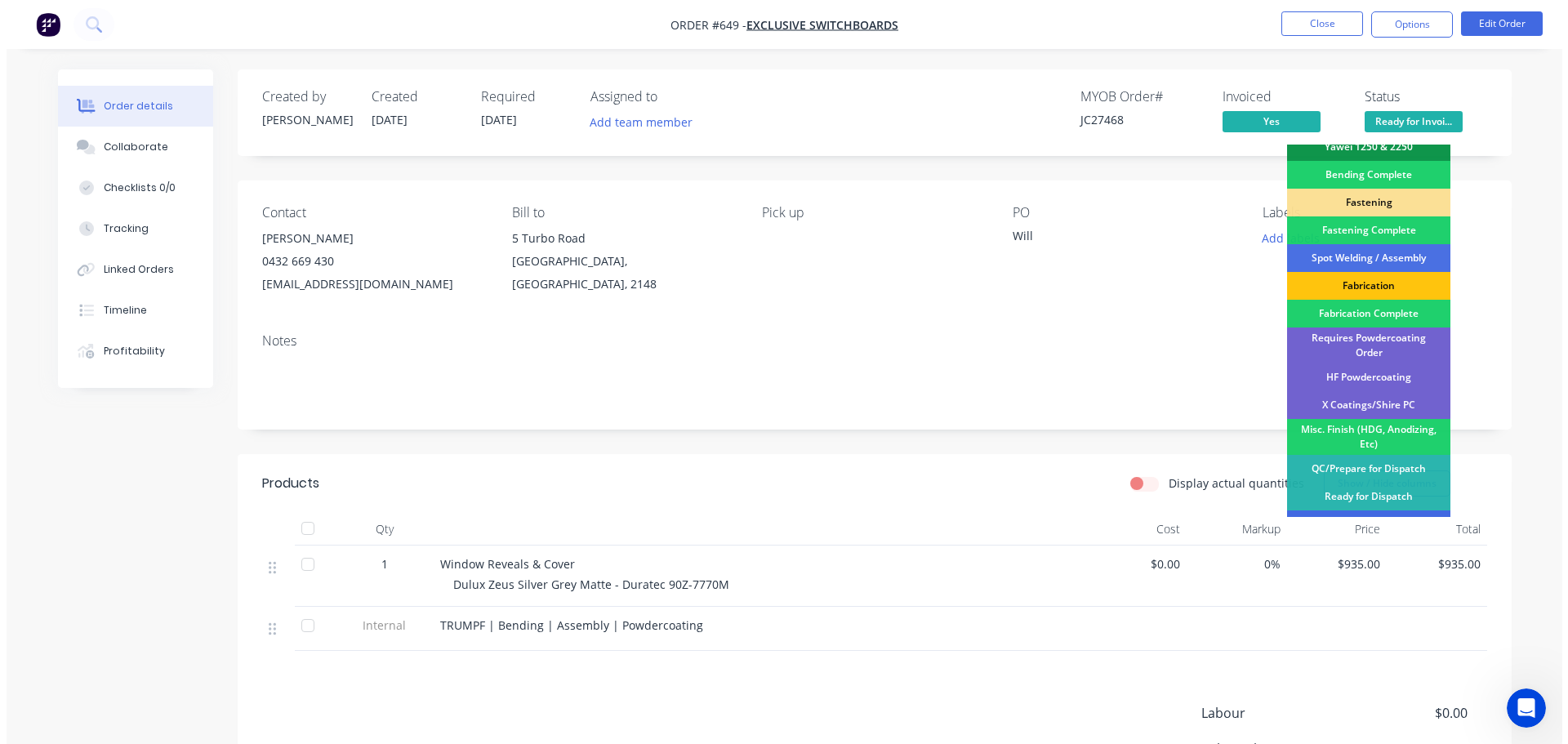
scroll to position [477, 0]
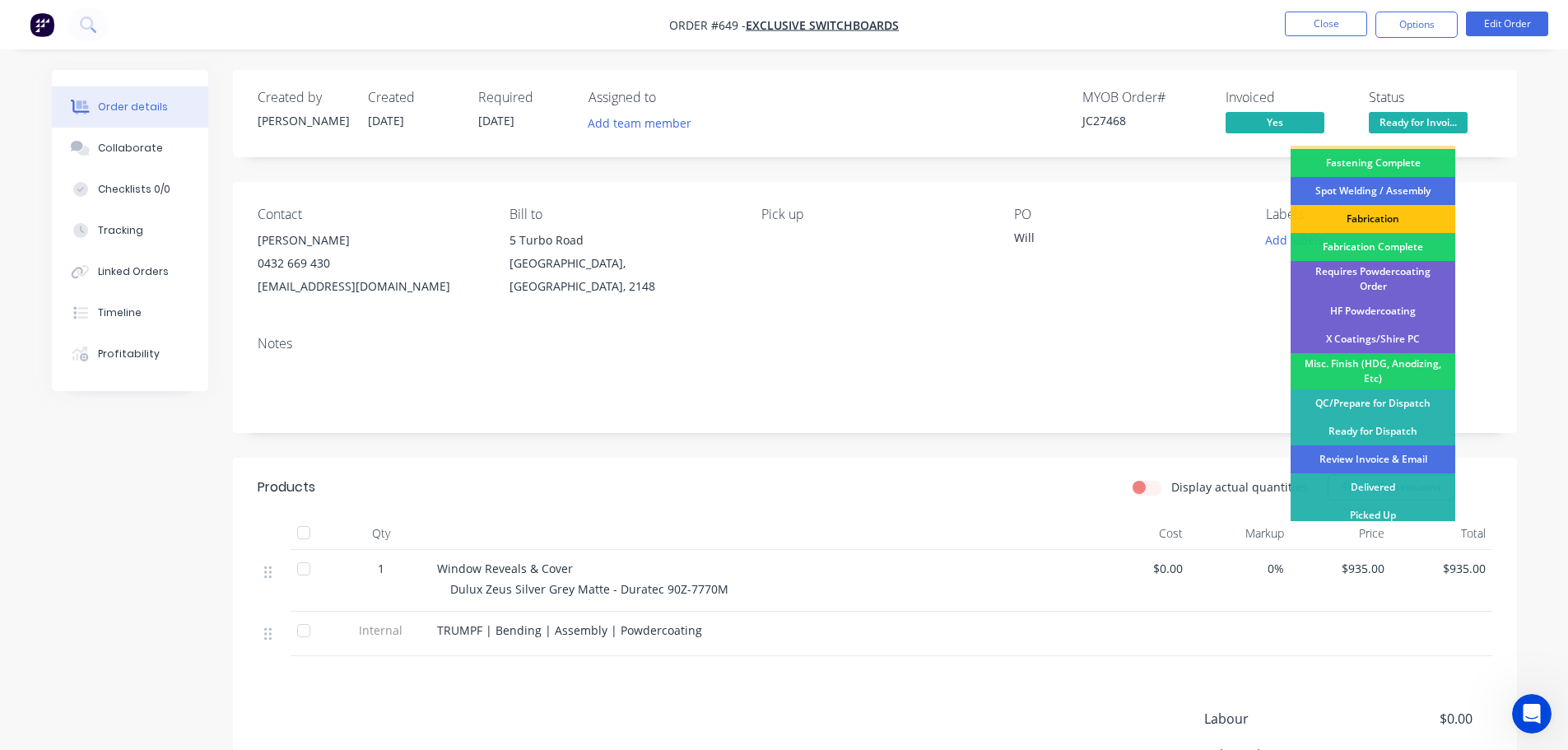
drag, startPoint x: 1379, startPoint y: 447, endPoint x: 1400, endPoint y: 301, distance: 147.5
click at [1379, 448] on div "Review Invoice & Email" at bounding box center [1373, 459] width 165 height 28
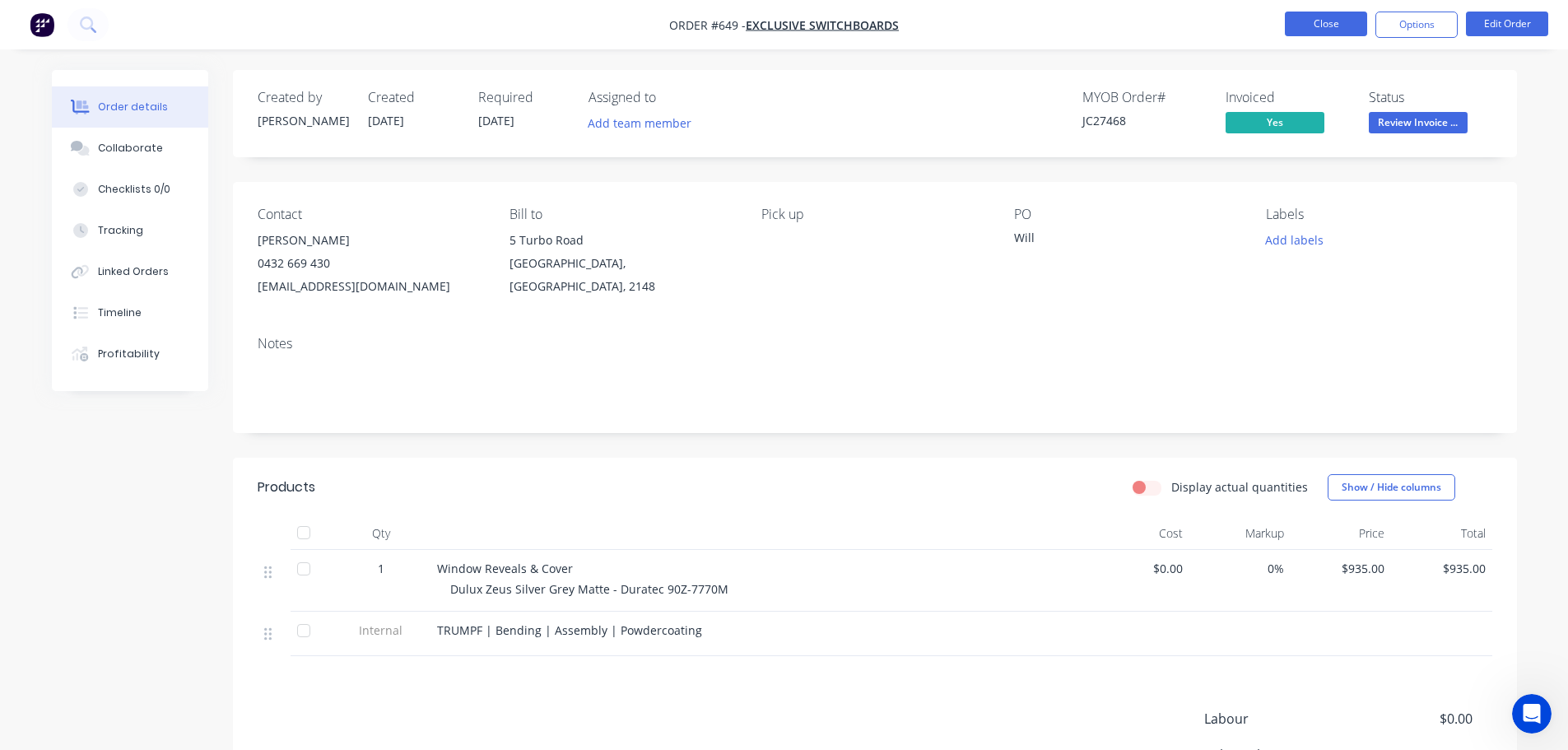
click at [1304, 14] on button "Close" at bounding box center [1325, 24] width 82 height 25
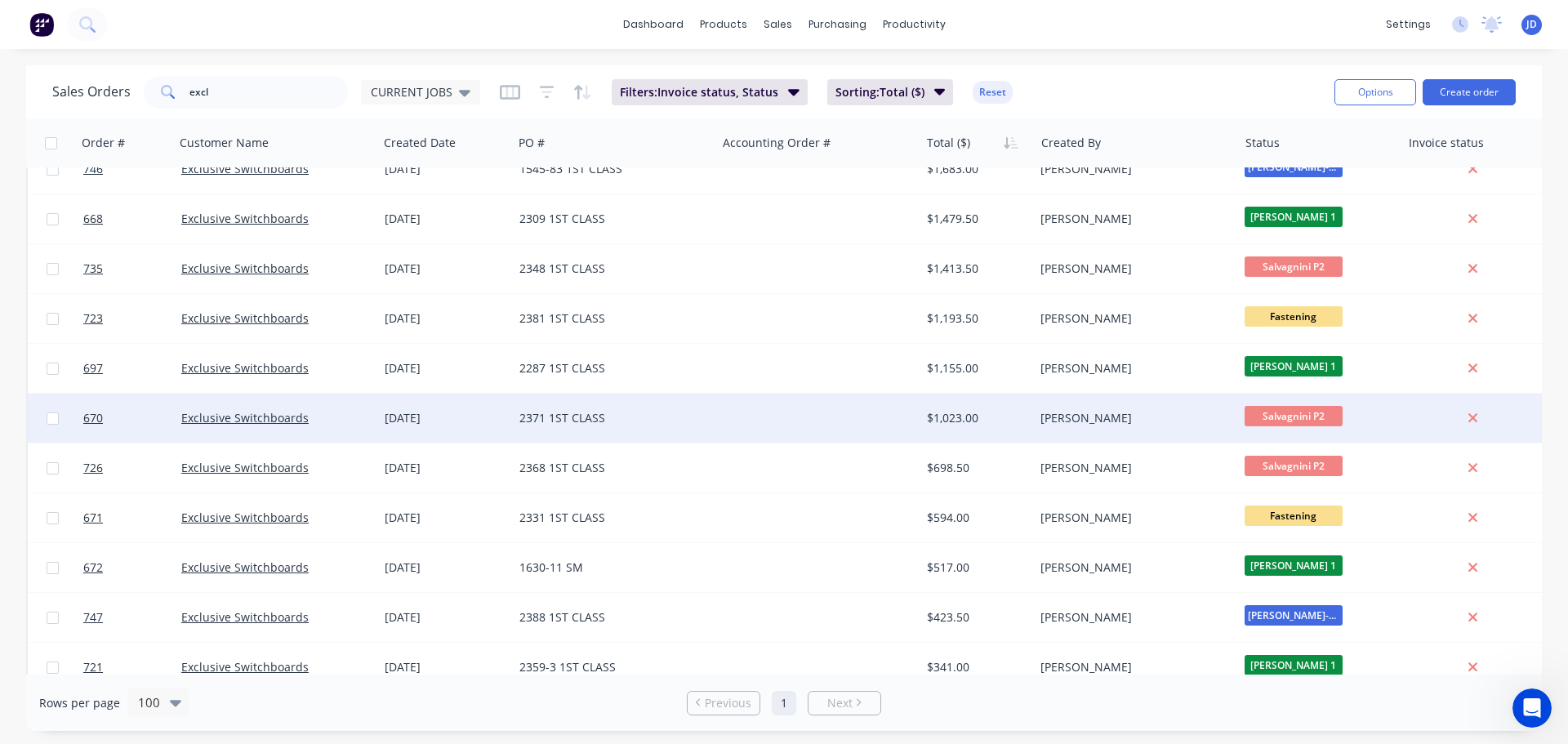
scroll to position [497, 0]
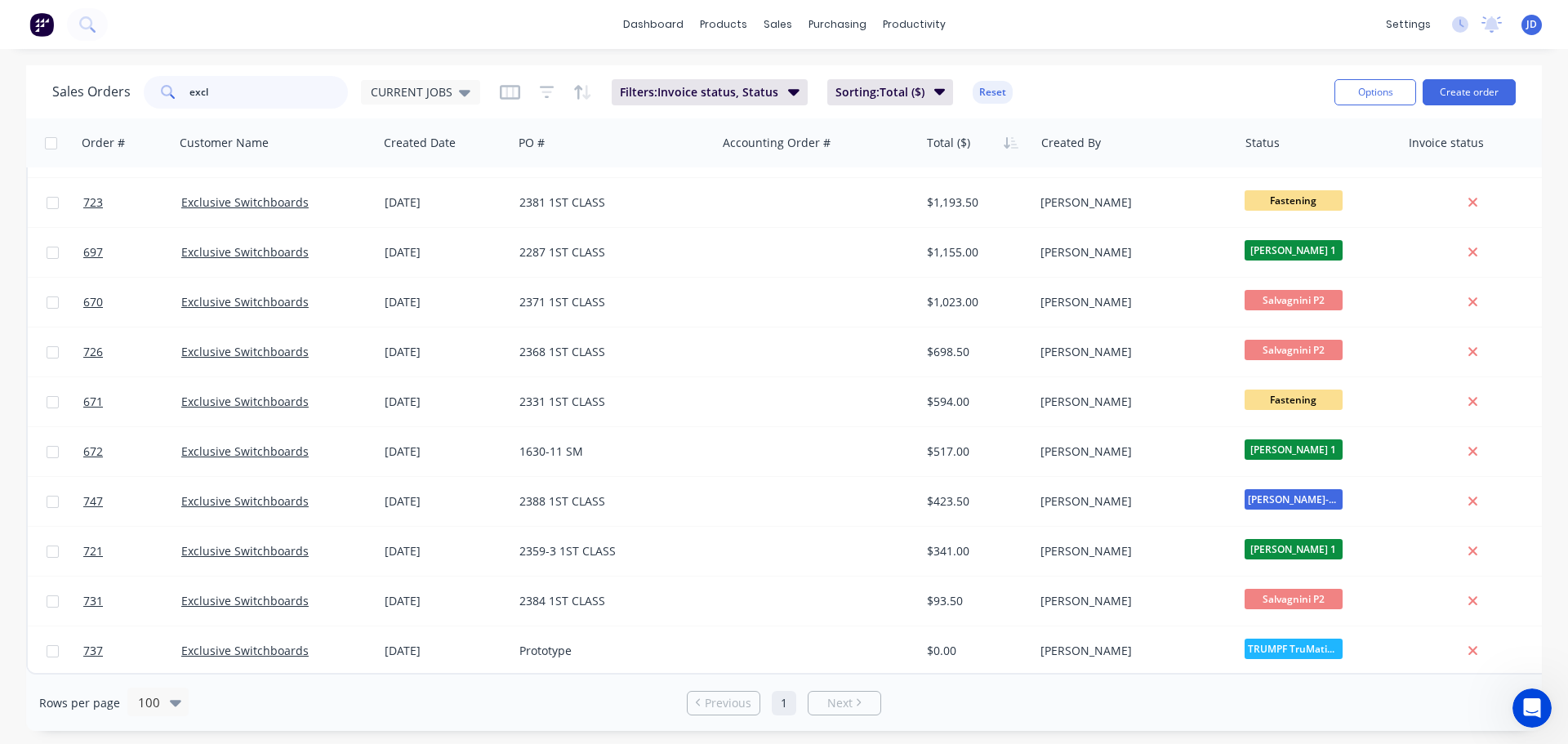
drag, startPoint x: 213, startPoint y: 108, endPoint x: 173, endPoint y: 95, distance: 42.1
click at [161, 97] on div "excl" at bounding box center [246, 92] width 204 height 32
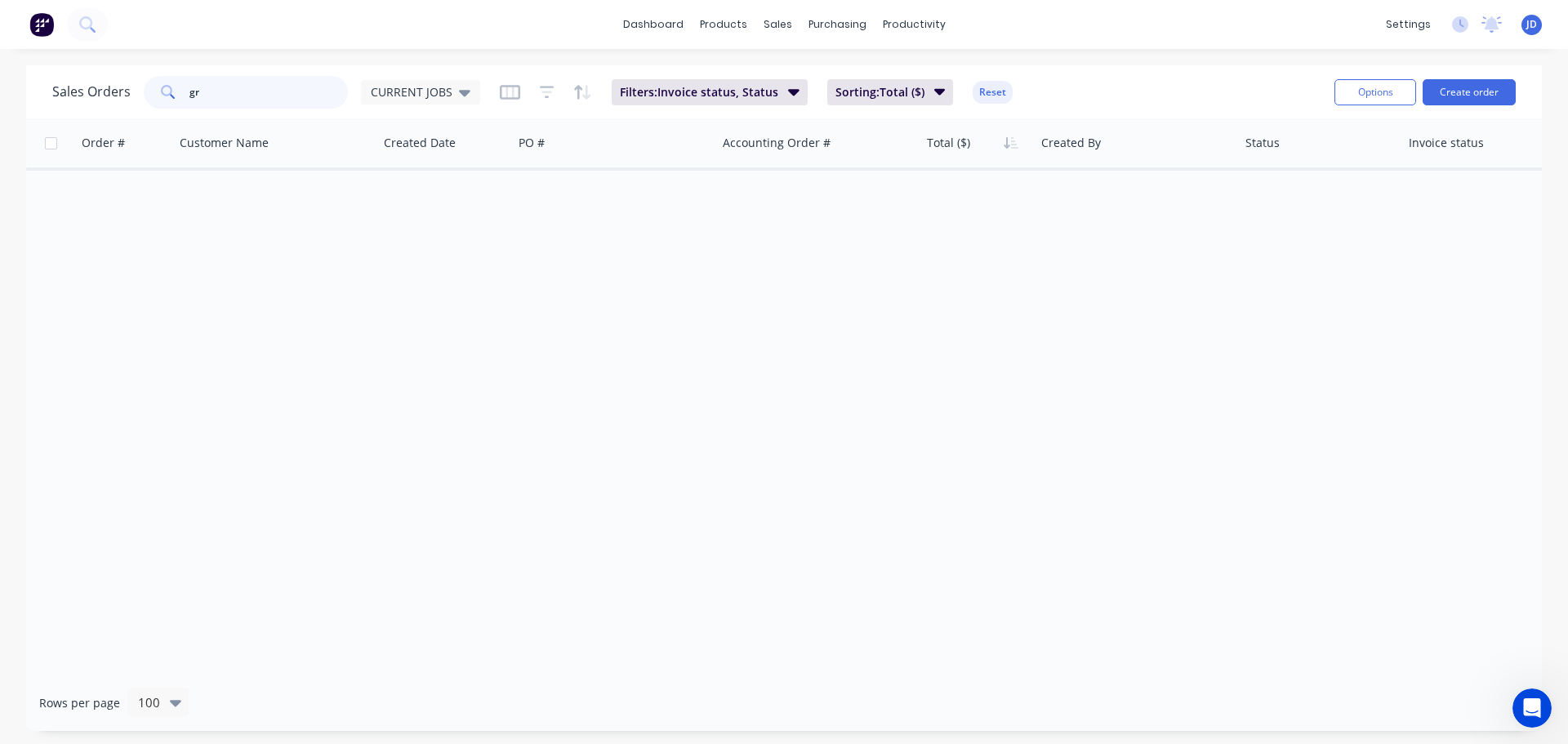
type input "g"
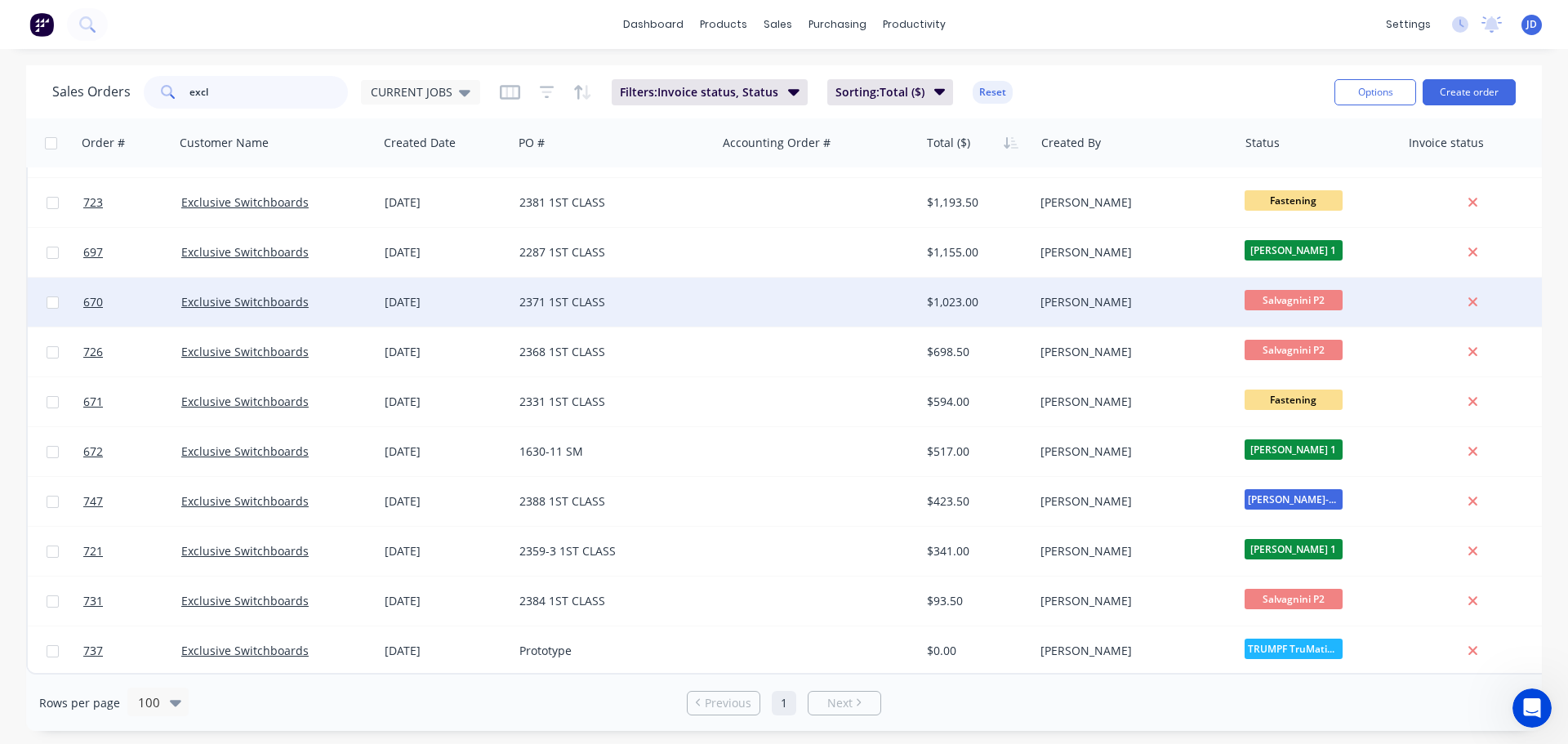
scroll to position [497, 0]
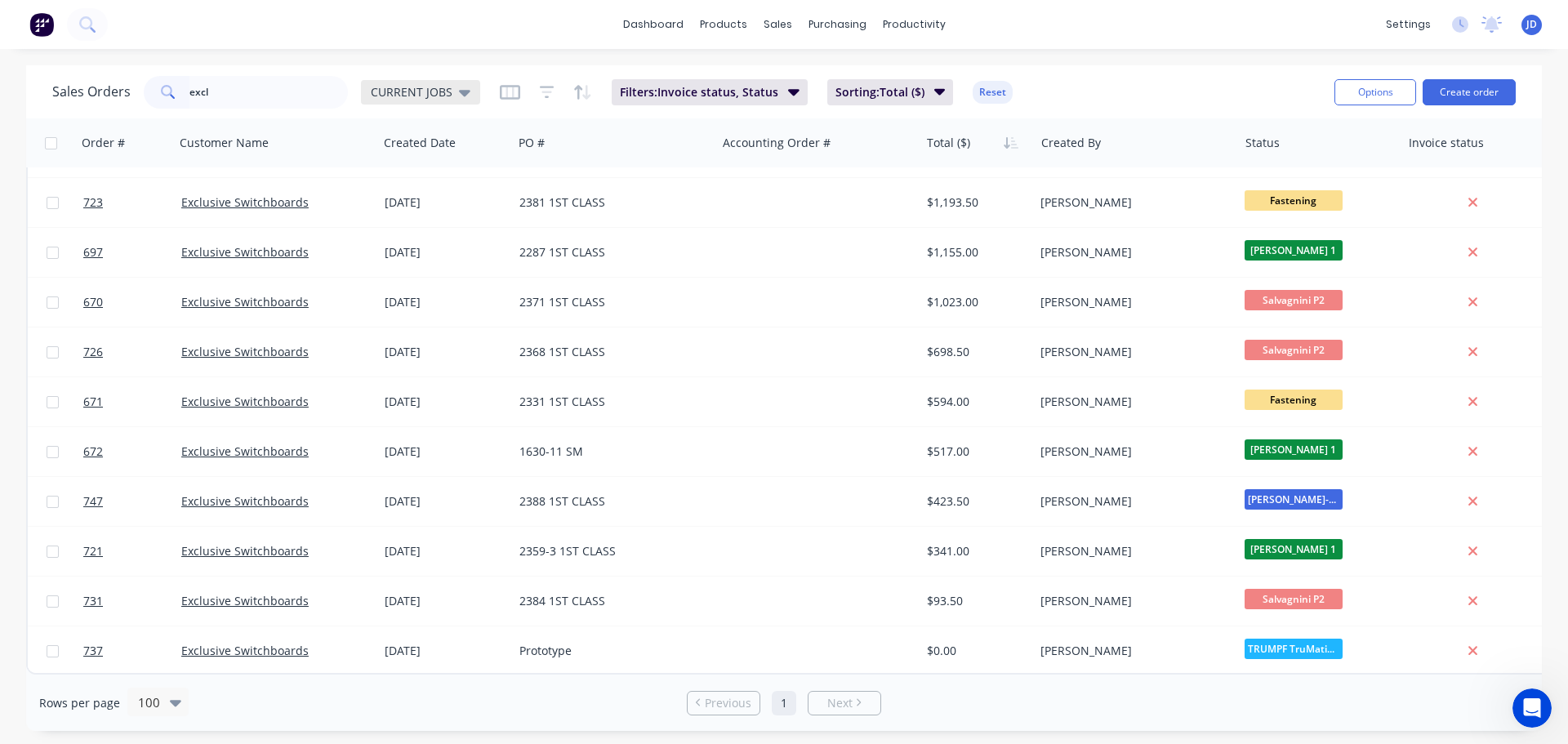
click at [432, 102] on div "CURRENT JOBS" at bounding box center [421, 92] width 119 height 24
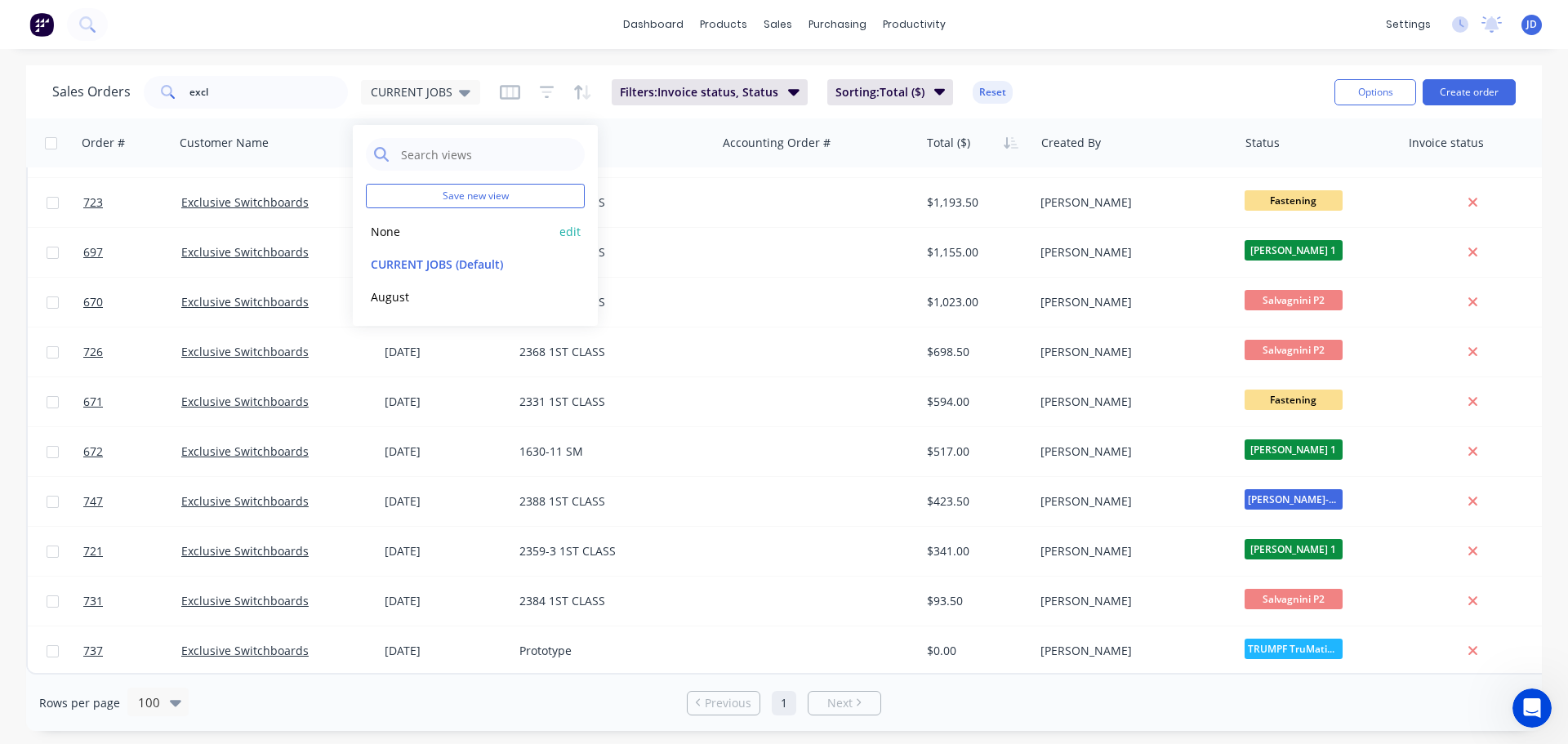
click at [416, 220] on div "None edit" at bounding box center [475, 231] width 219 height 32
click at [398, 236] on button "None" at bounding box center [459, 231] width 186 height 19
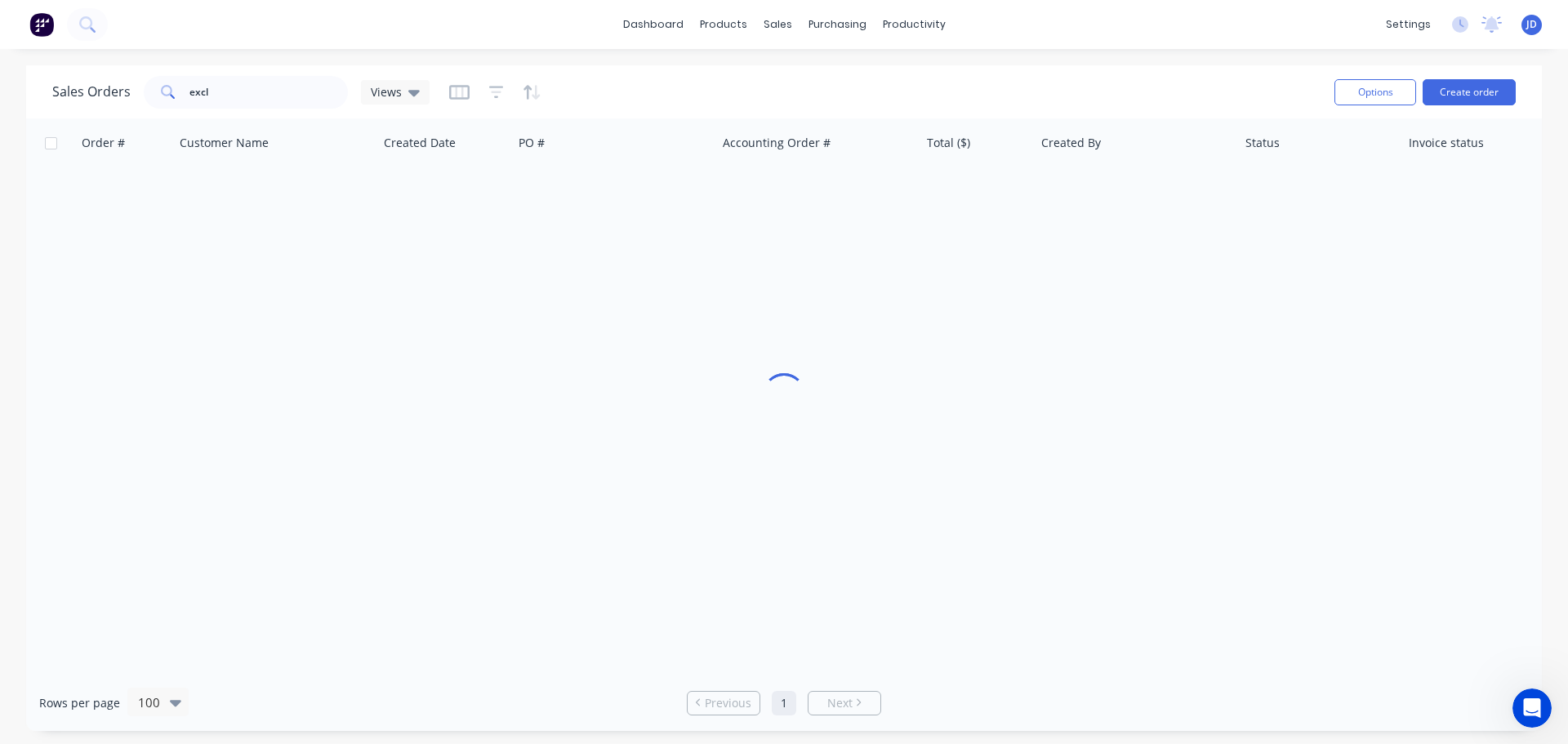
scroll to position [0, 0]
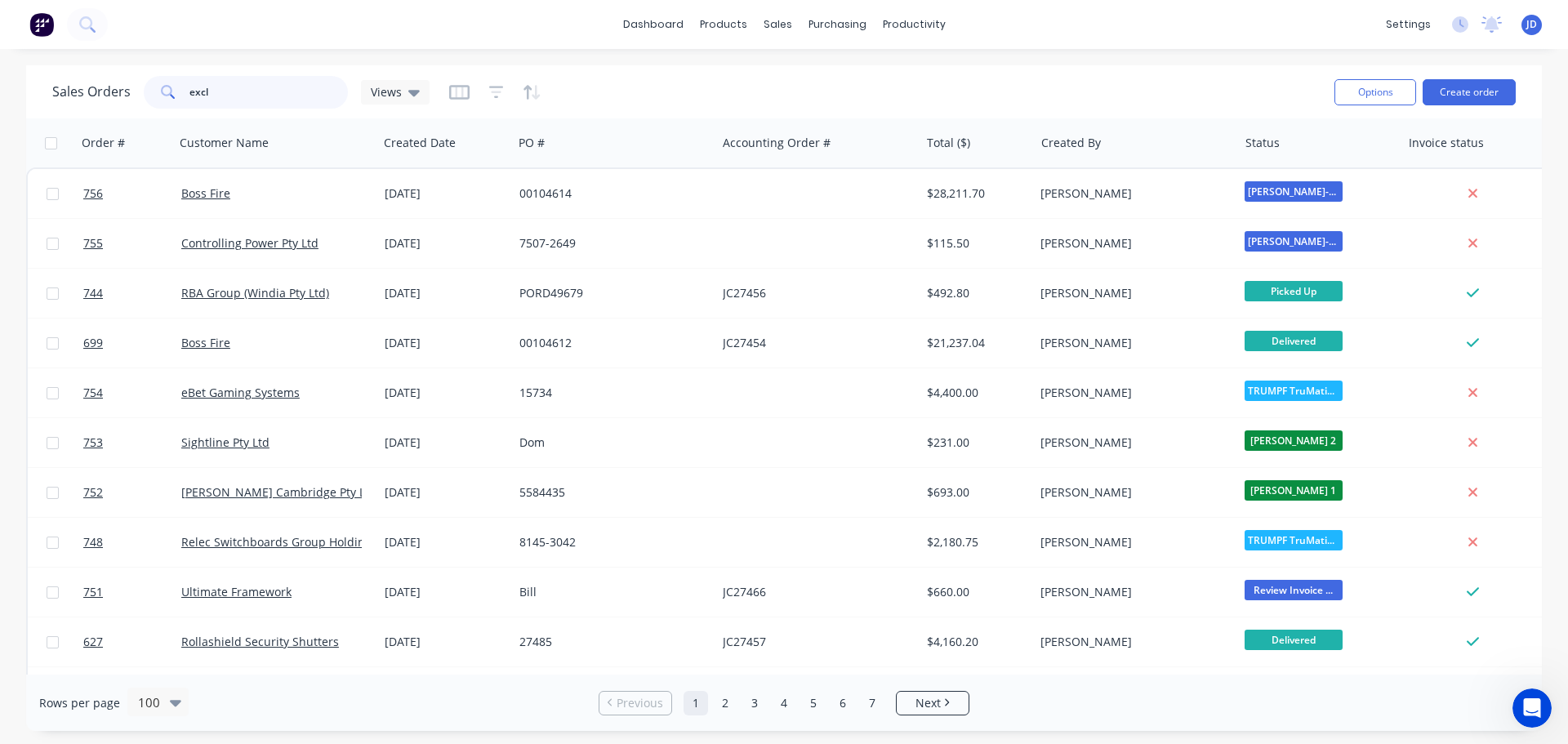
click at [241, 92] on input "excl" at bounding box center [269, 92] width 159 height 32
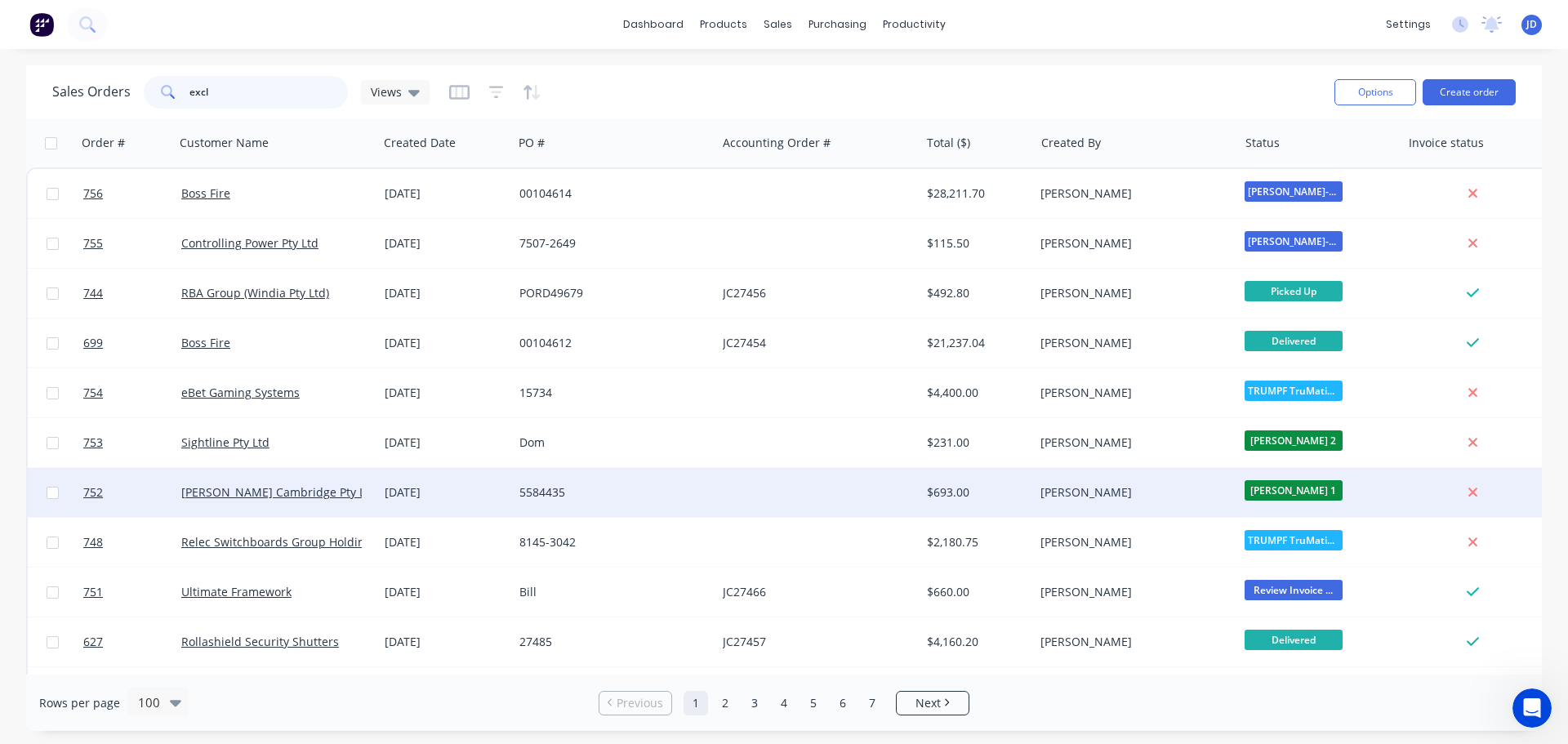
type input "excl"
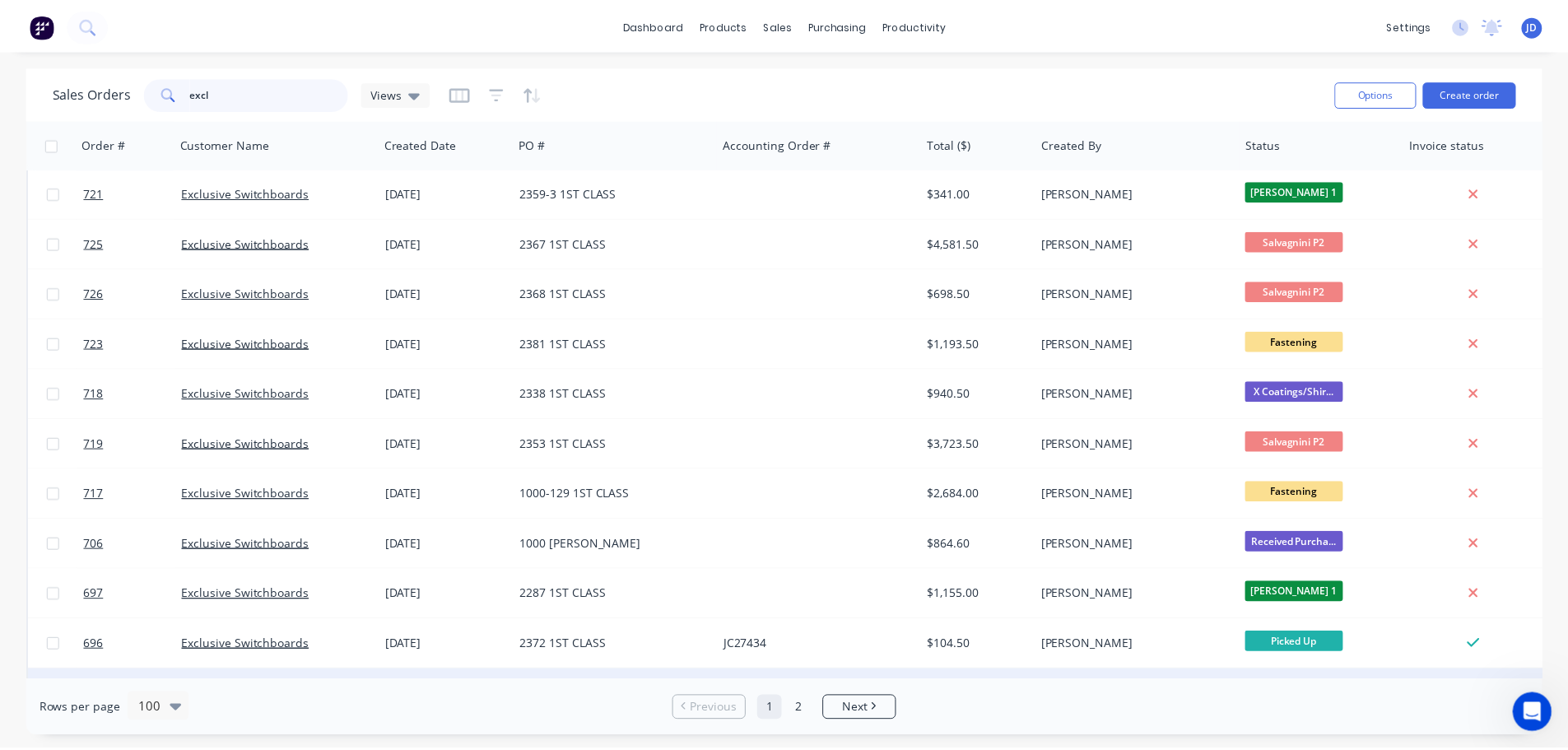
scroll to position [823, 0]
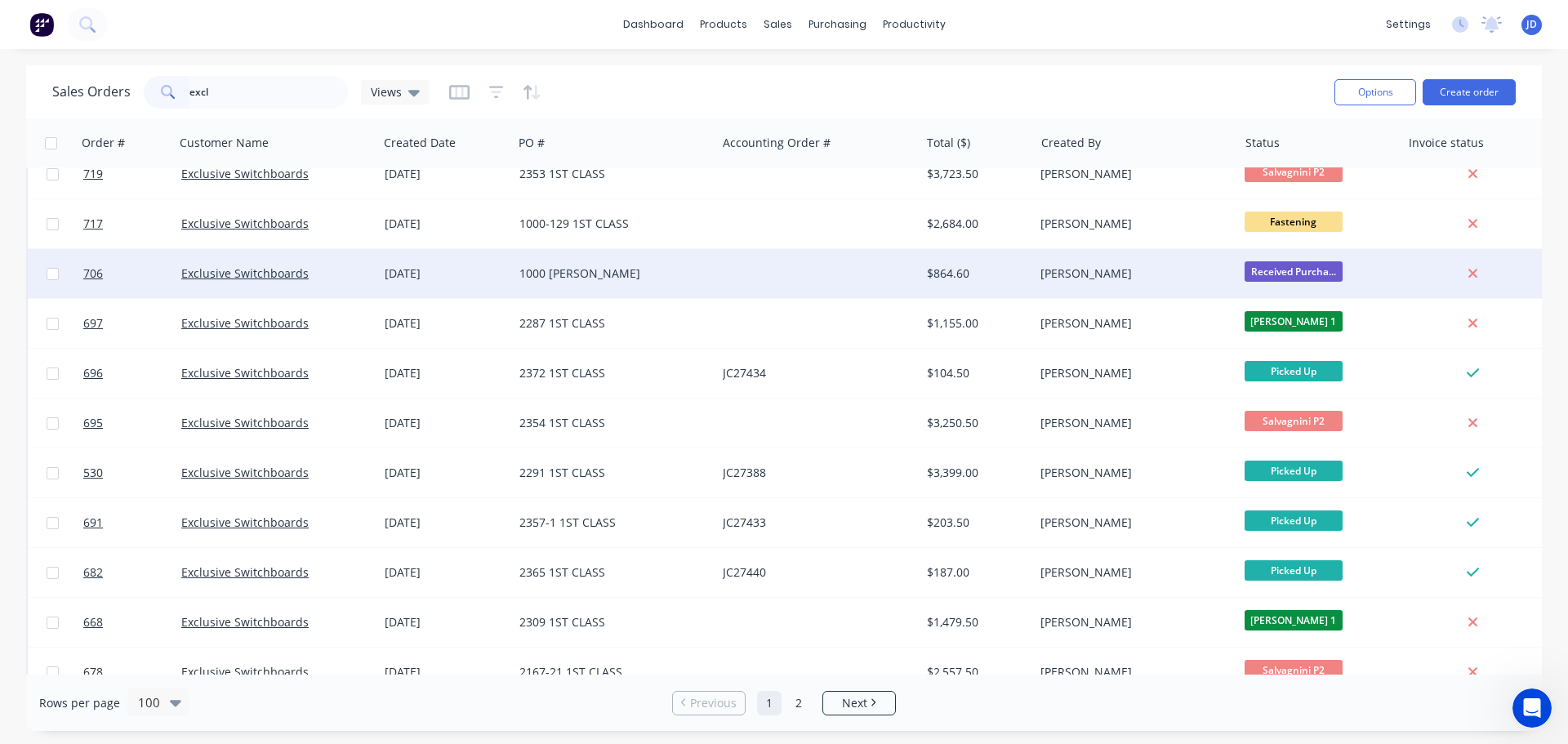
click at [634, 280] on div "1000 [PERSON_NAME]" at bounding box center [609, 273] width 181 height 17
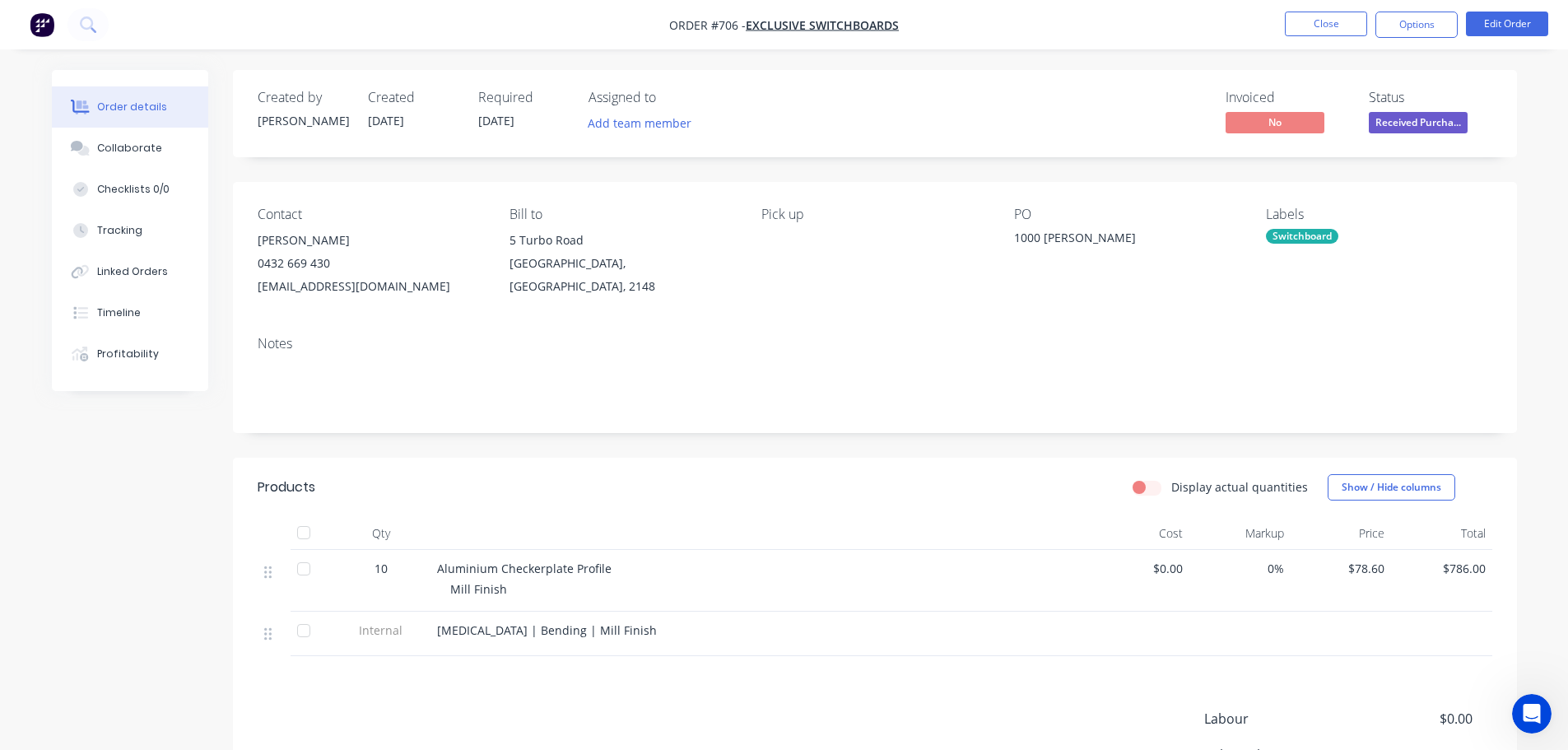
click at [1401, 112] on span "Received Purcha..." at bounding box center [1418, 122] width 99 height 21
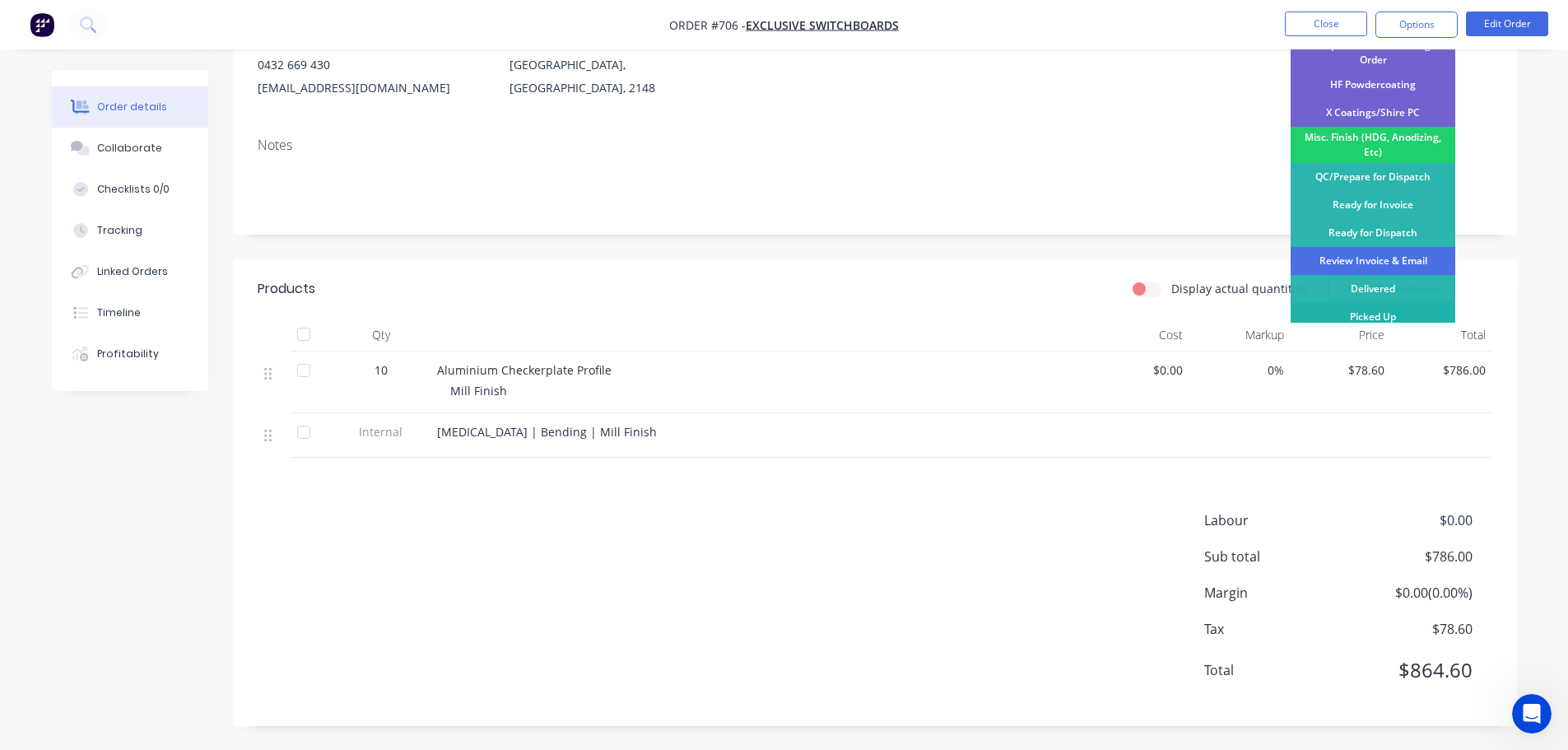
scroll to position [199, 0]
click at [1398, 246] on div "Review Invoice & Email" at bounding box center [1373, 260] width 165 height 28
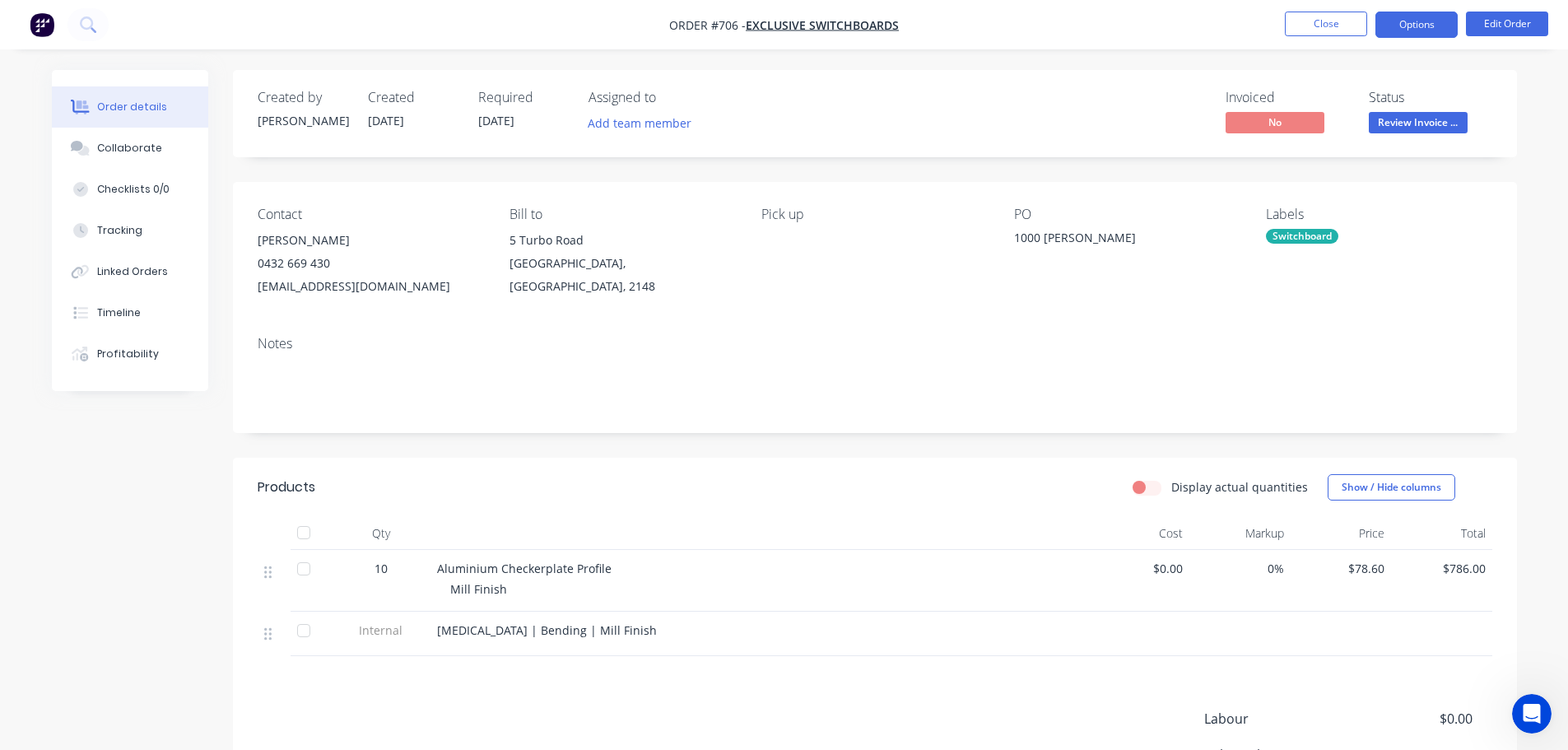
click at [1436, 28] on button "Options" at bounding box center [1416, 25] width 82 height 27
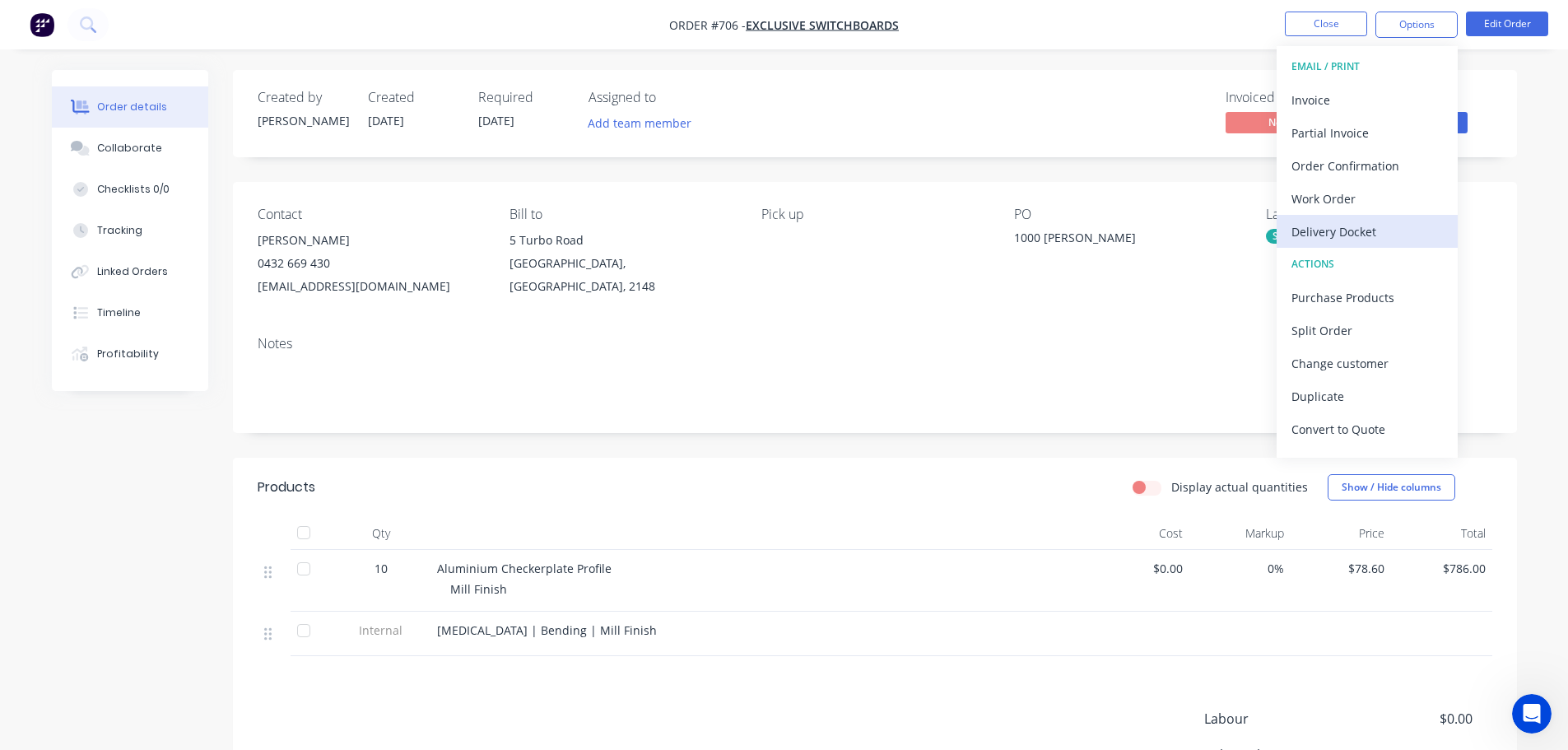
click at [1379, 227] on div "Delivery Docket" at bounding box center [1368, 232] width 152 height 24
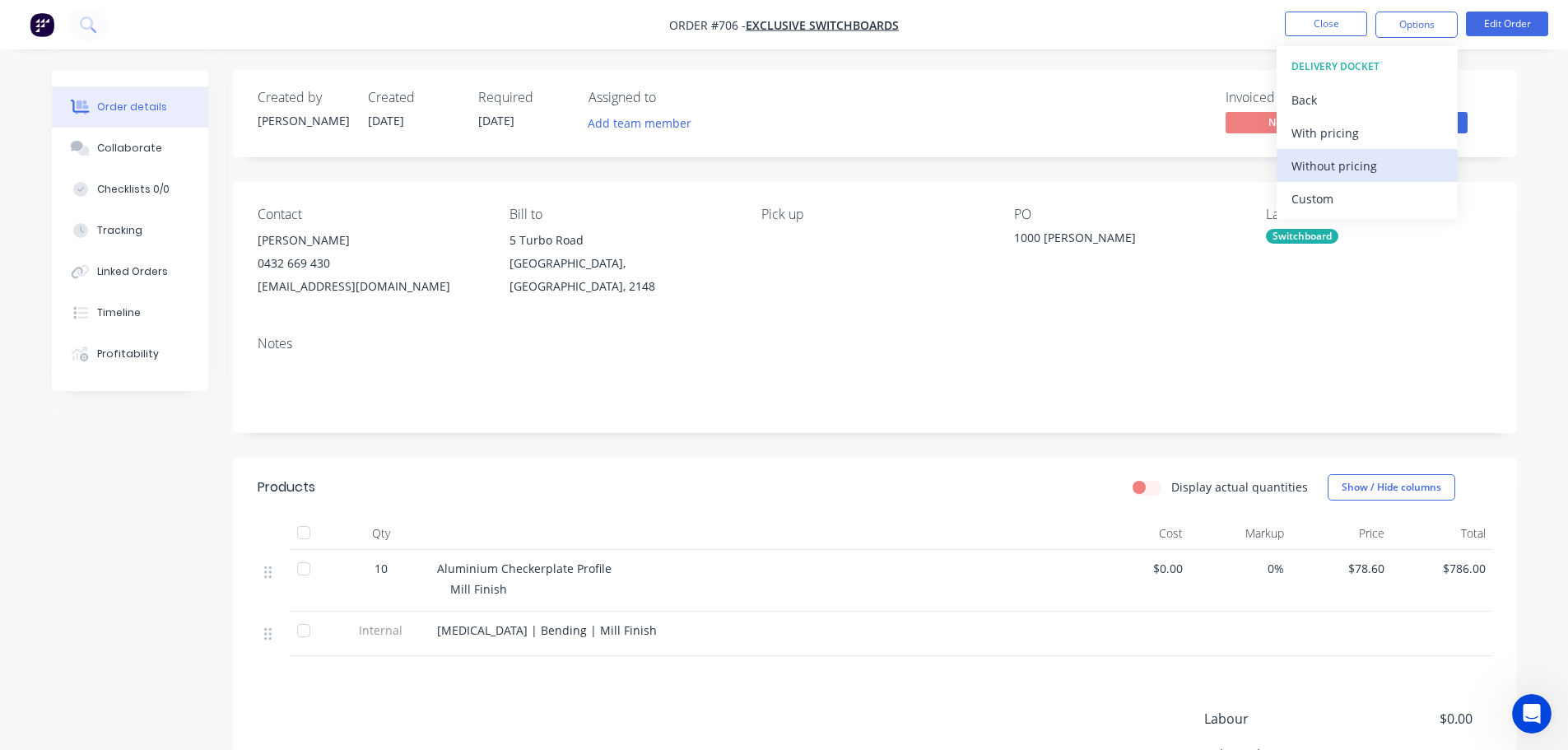
click at [1351, 171] on div "Without pricing" at bounding box center [1368, 166] width 152 height 24
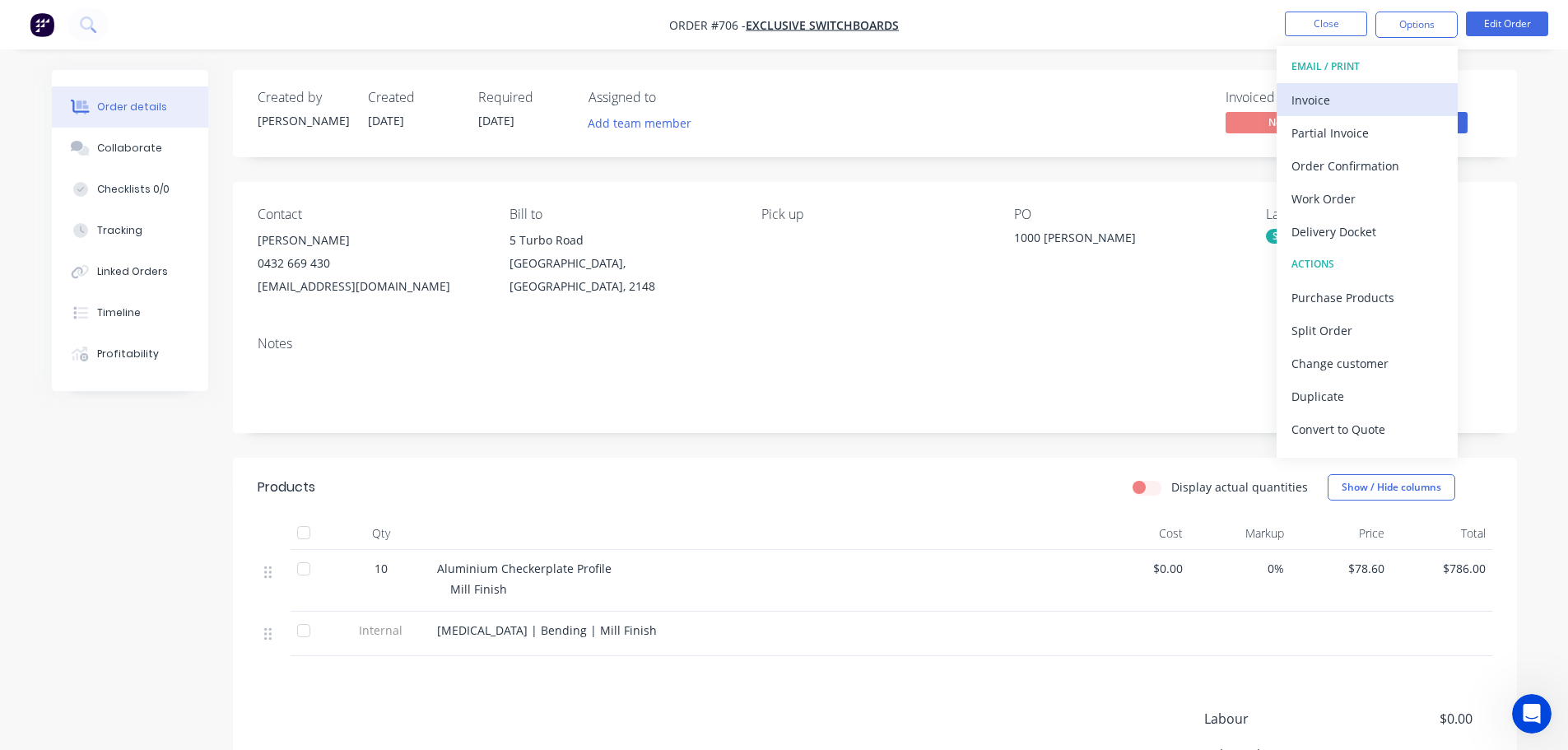
click at [1363, 111] on div "Invoice" at bounding box center [1368, 100] width 152 height 24
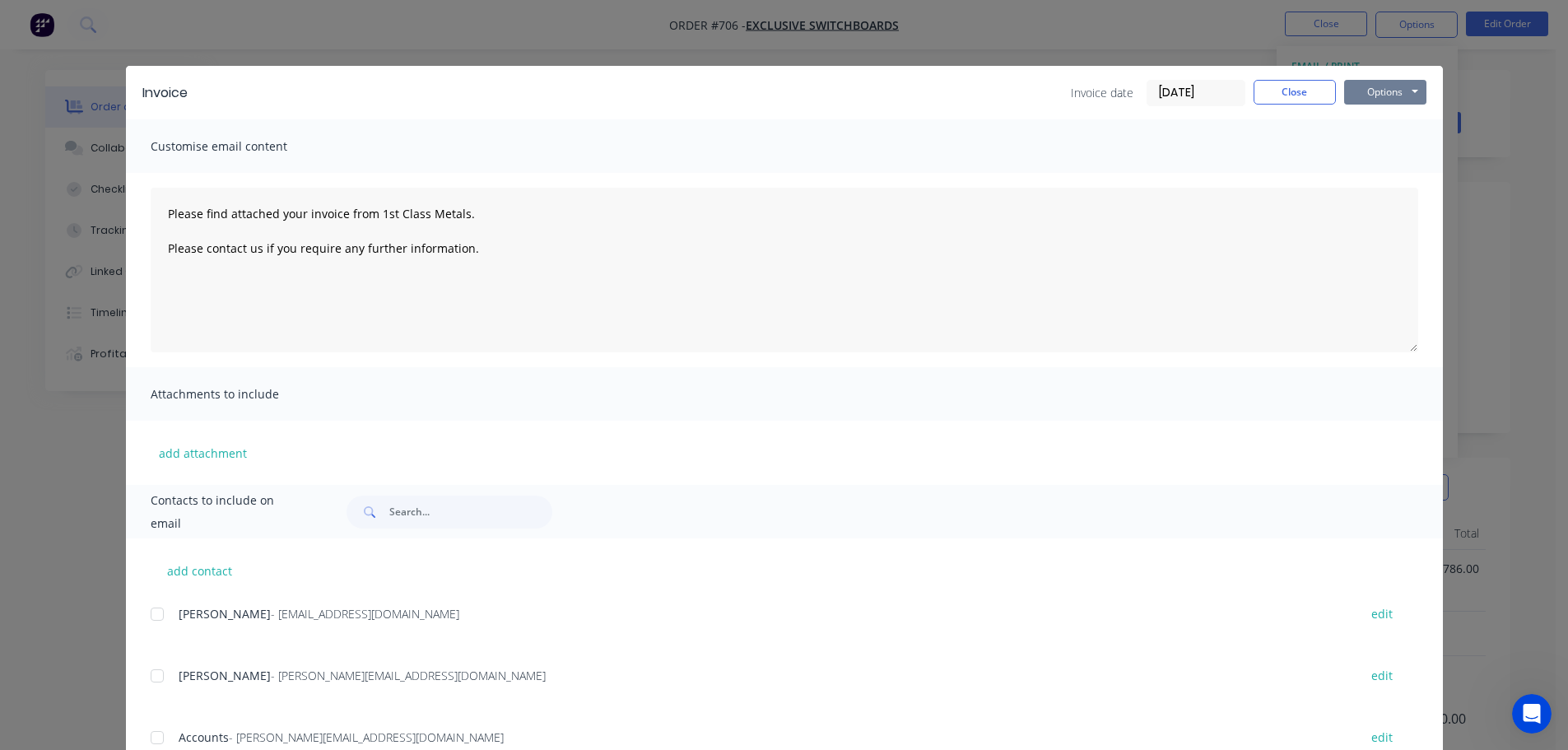
click at [1370, 92] on button "Options" at bounding box center [1385, 92] width 82 height 25
click at [1373, 142] on button "Print" at bounding box center [1396, 149] width 106 height 28
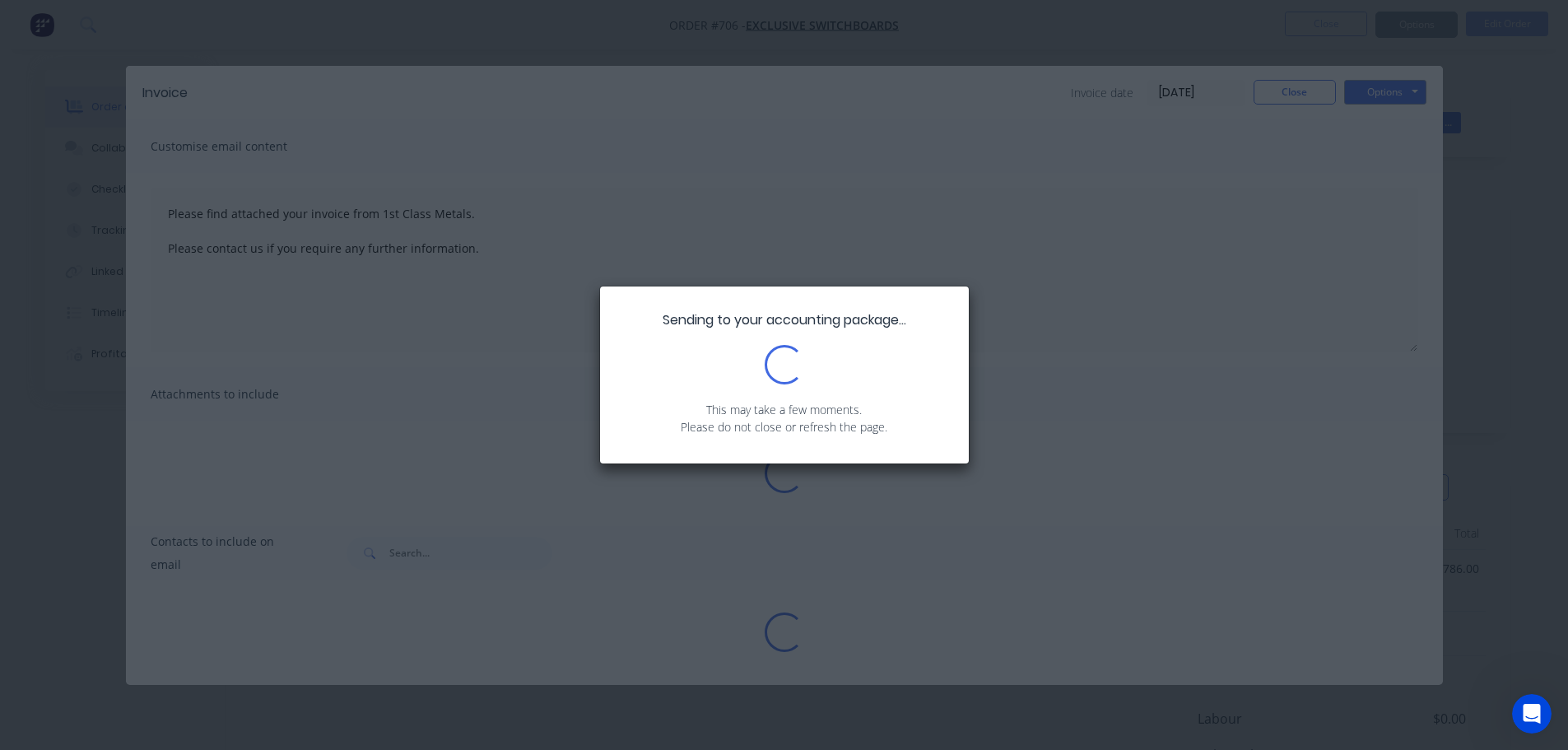
type textarea "Please find attached your invoice from 1st Class Metals. Please contact us if y…"
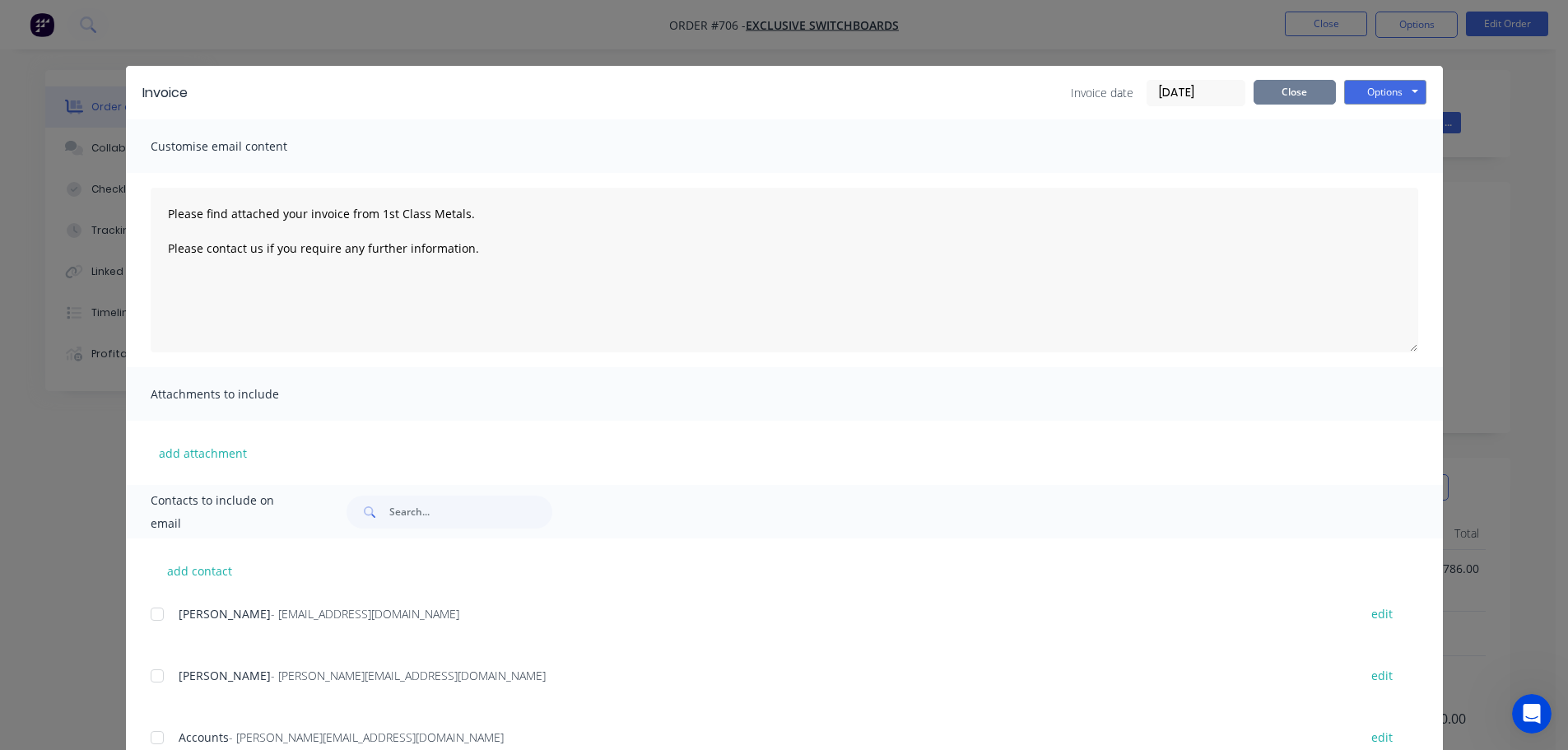
click at [1310, 98] on button "Close" at bounding box center [1294, 92] width 82 height 25
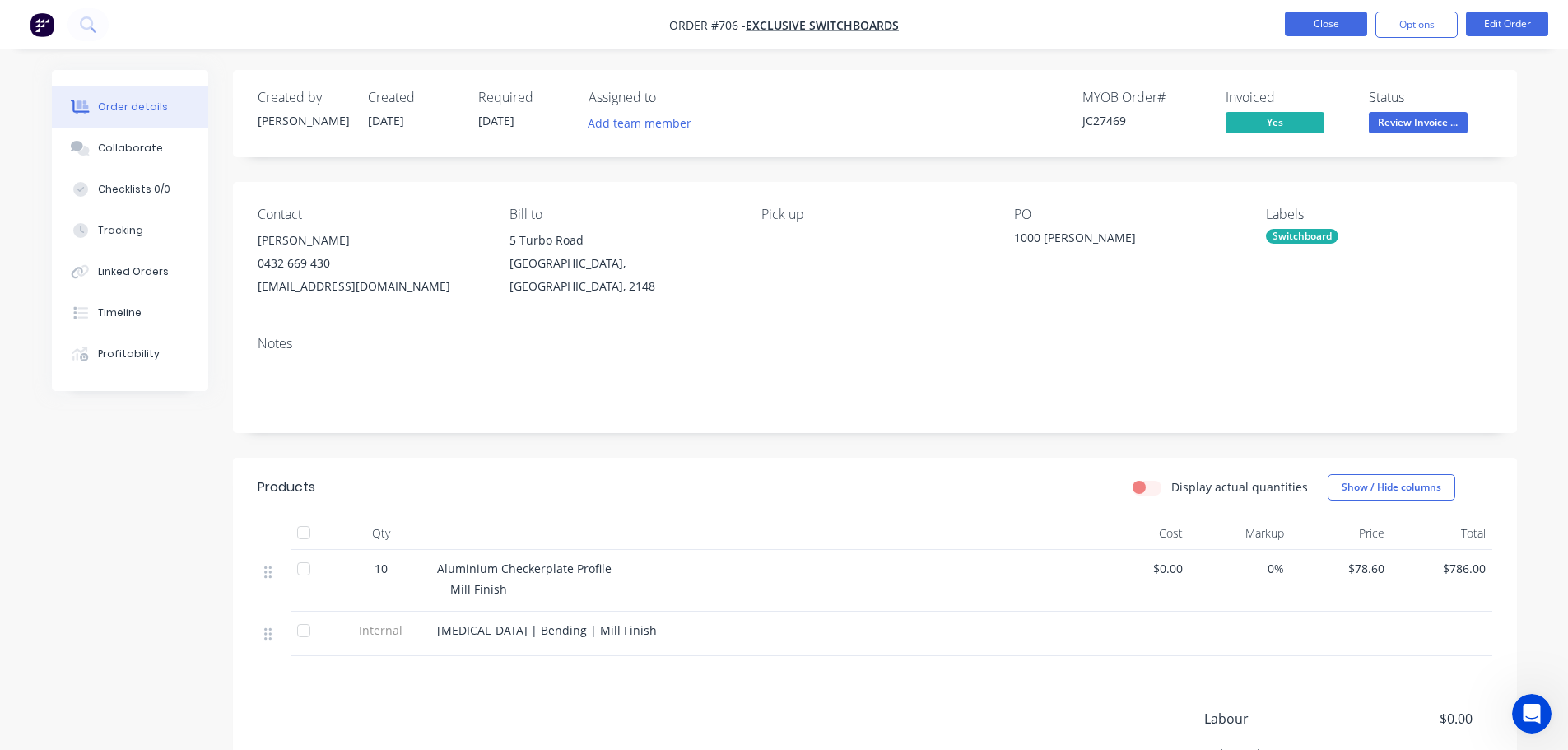
click at [1328, 28] on button "Close" at bounding box center [1325, 24] width 82 height 25
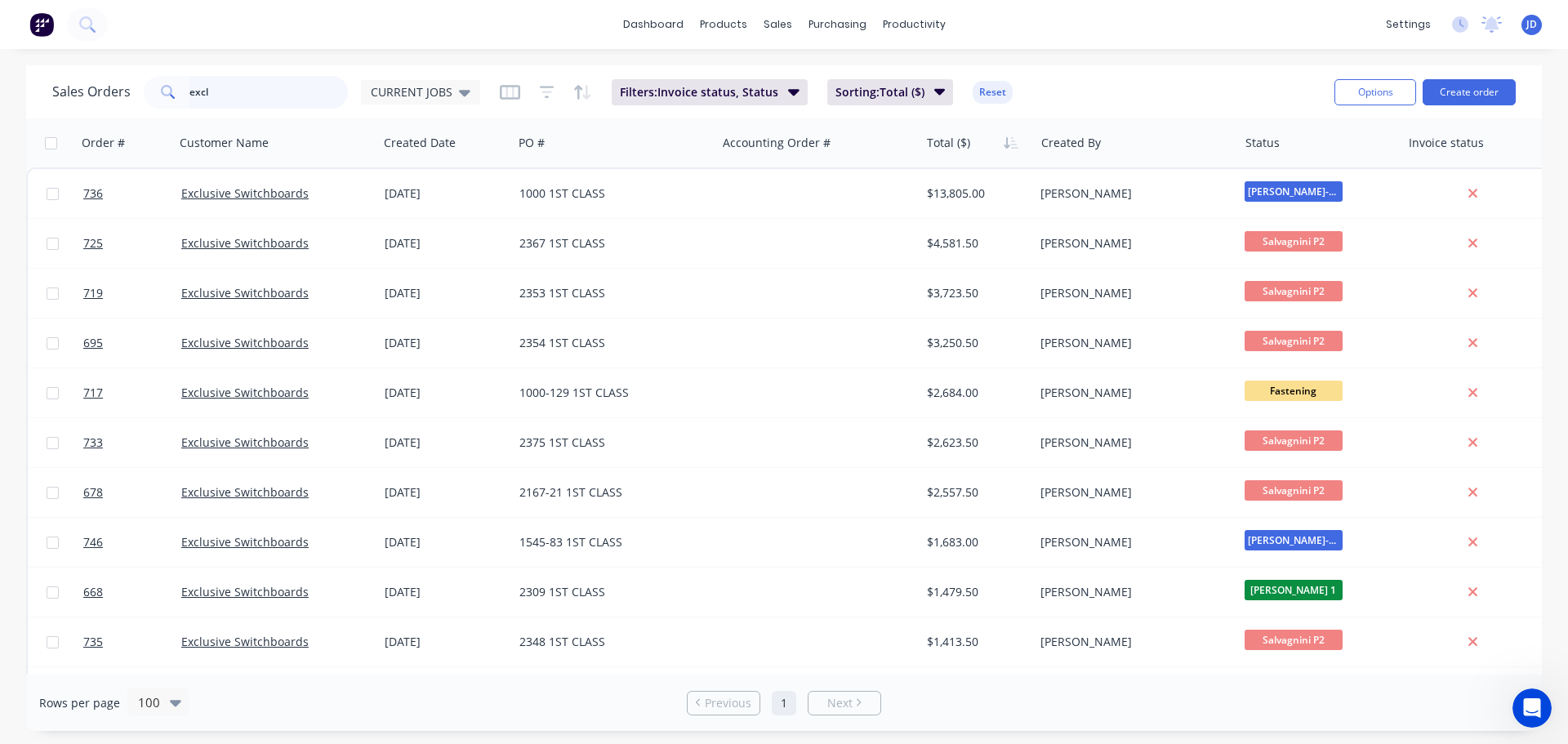
drag, startPoint x: 291, startPoint y: 101, endPoint x: 0, endPoint y: 66, distance: 293.1
click at [30, 69] on div "Sales Orders excl CURRENT JOBS Filters: Invoice status, Status Sorting: Total (…" at bounding box center [784, 92] width 1515 height 53
type input "control"
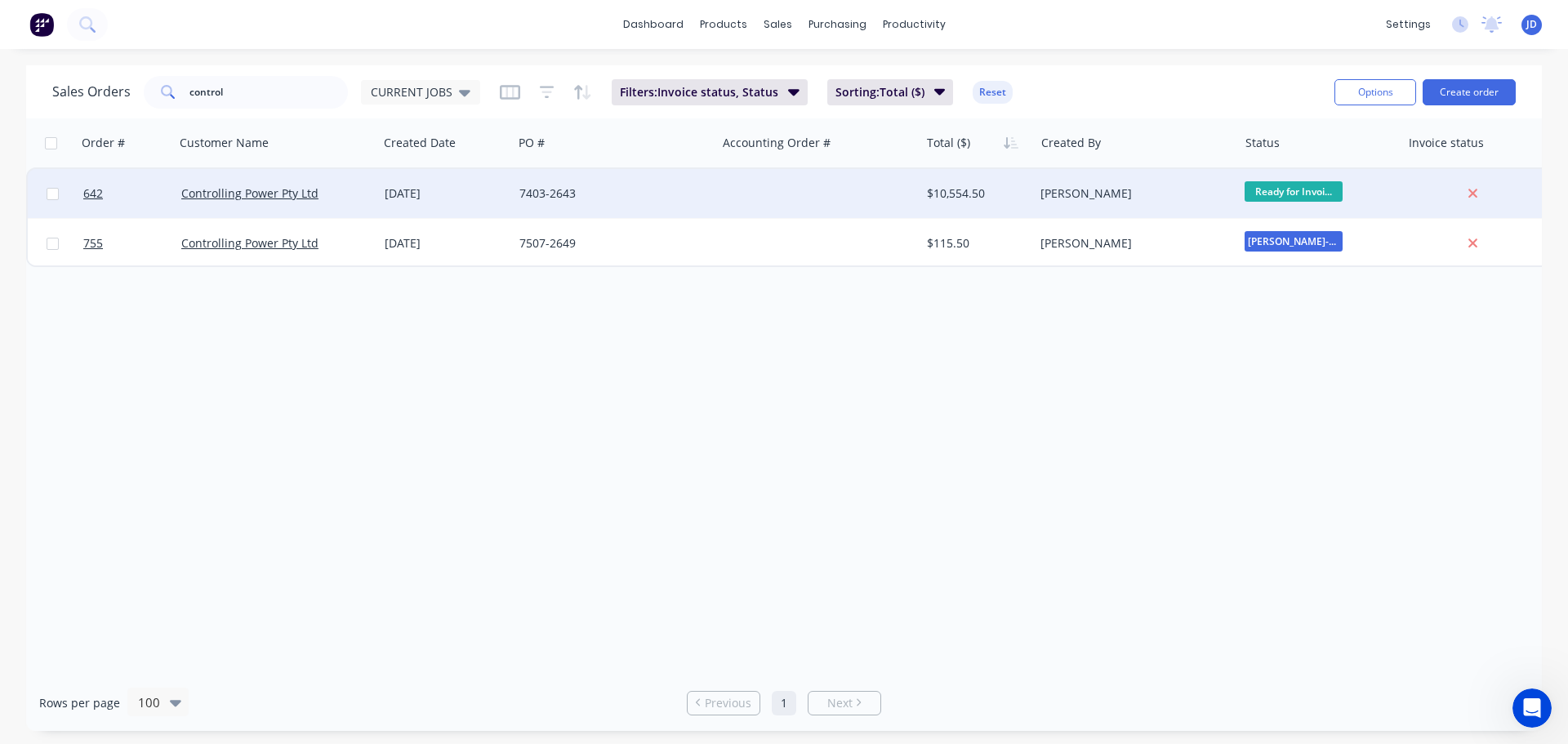
click at [458, 173] on div "[DATE]" at bounding box center [446, 194] width 135 height 49
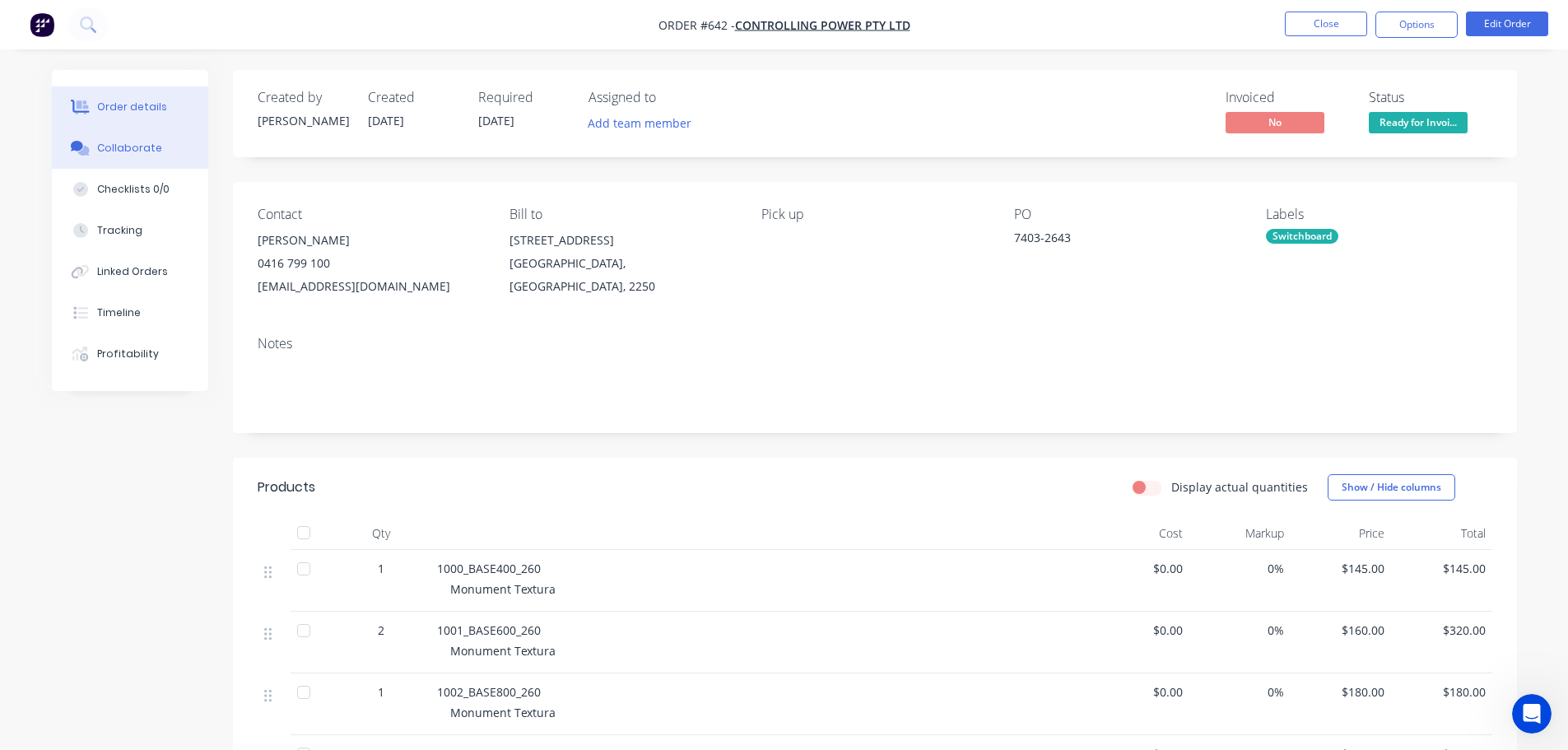
click at [171, 144] on button "Collaborate" at bounding box center [130, 148] width 157 height 41
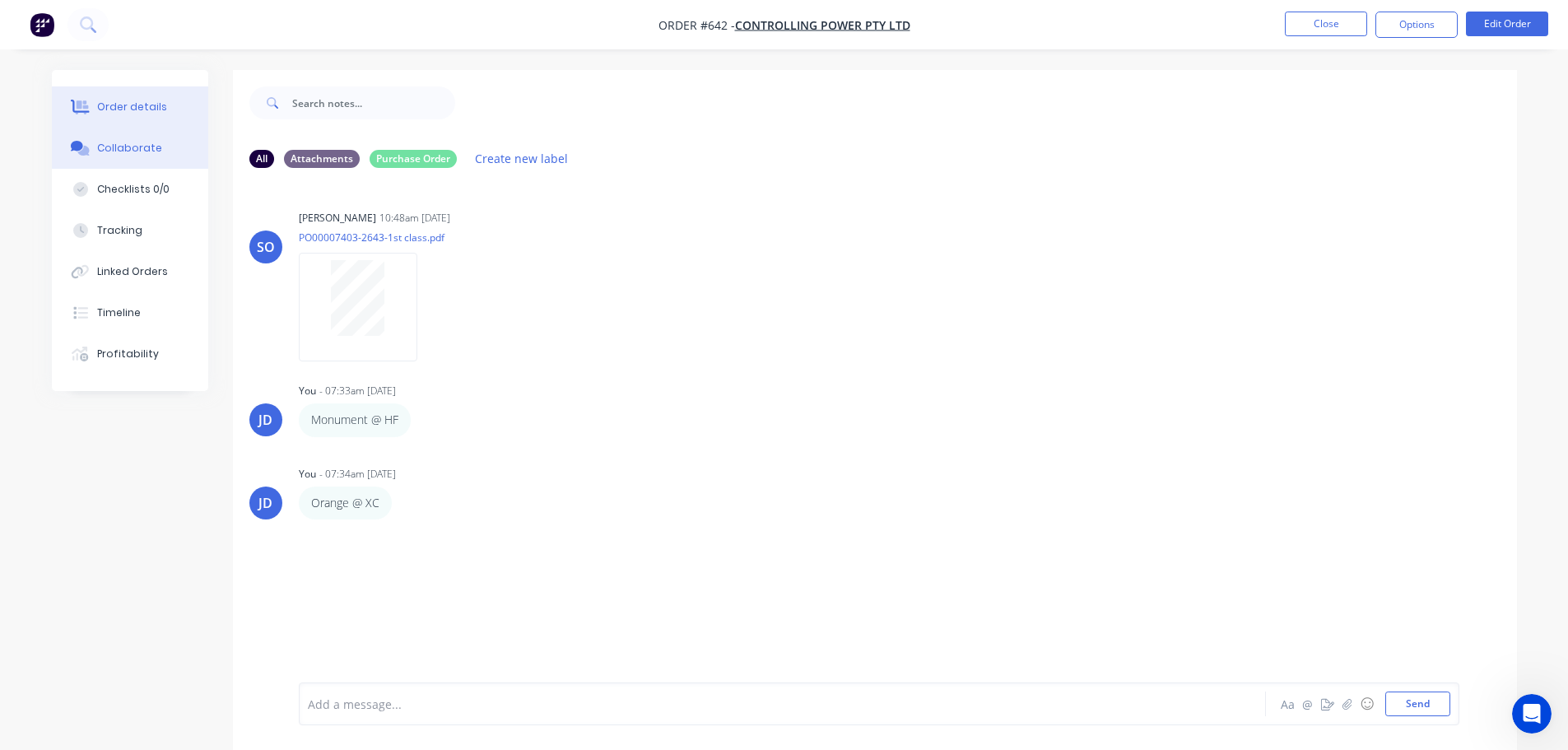
click at [150, 101] on div "Order details" at bounding box center [132, 106] width 70 height 15
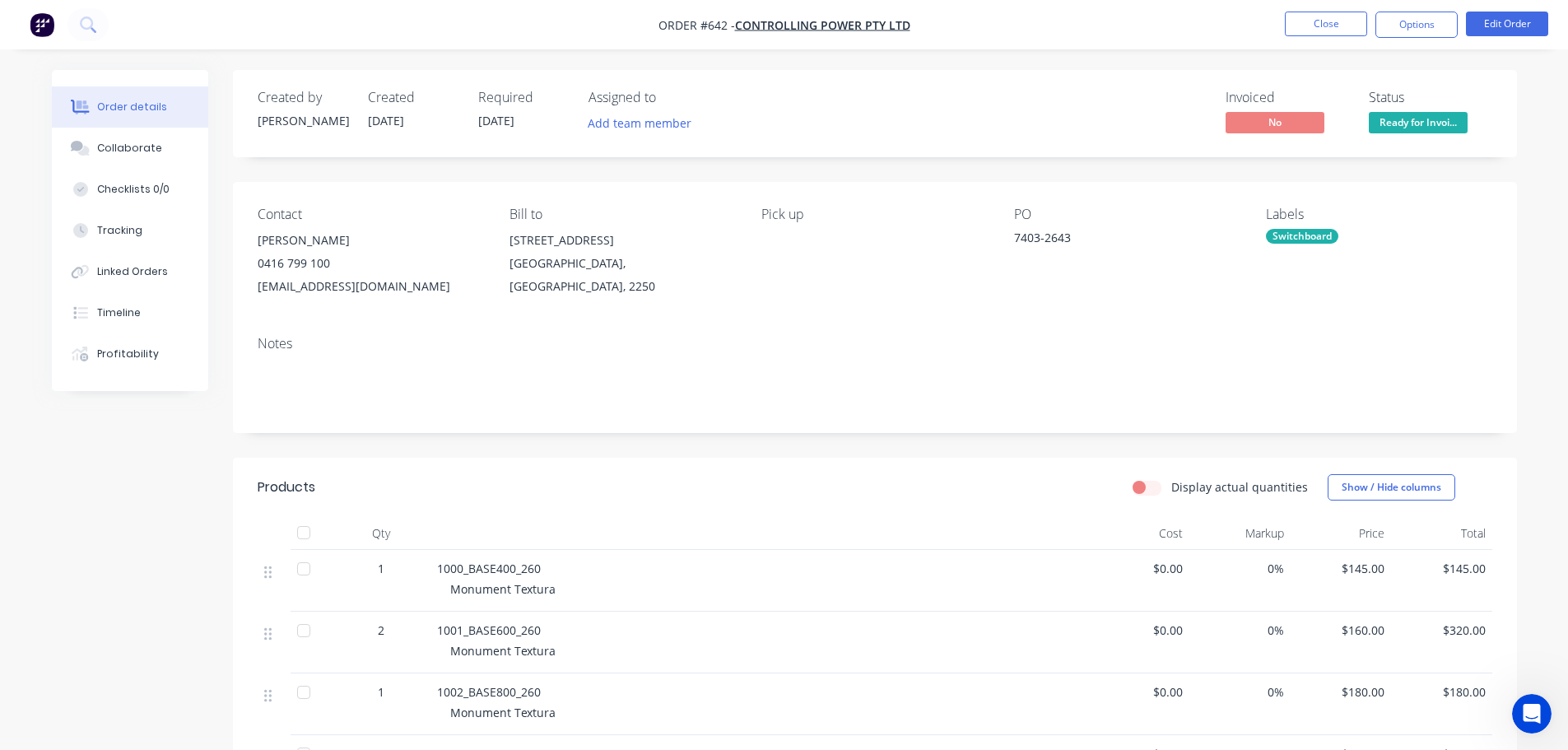
click at [1424, 111] on div "Ready for Invoice" at bounding box center [1418, 96] width 92 height 33
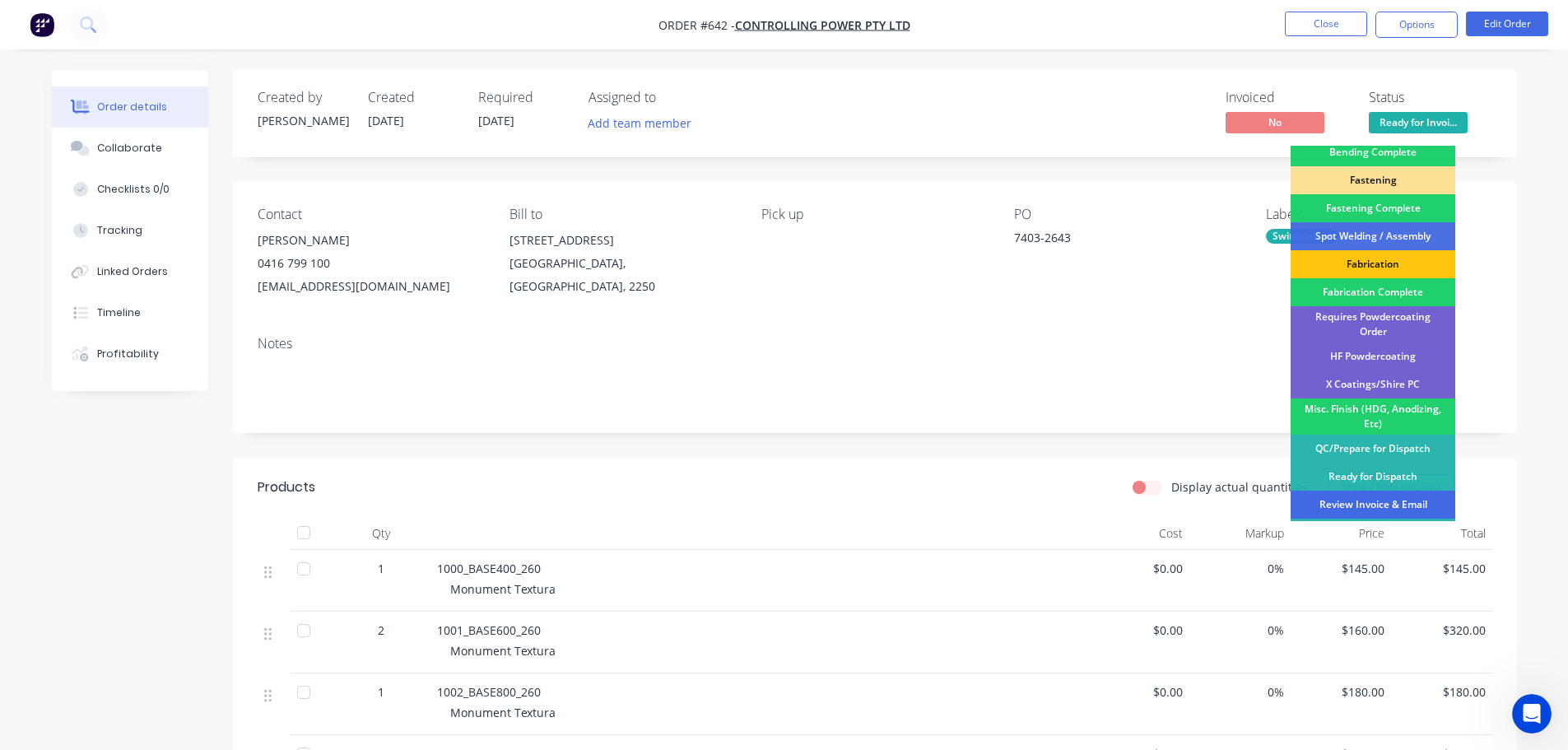
scroll to position [481, 0]
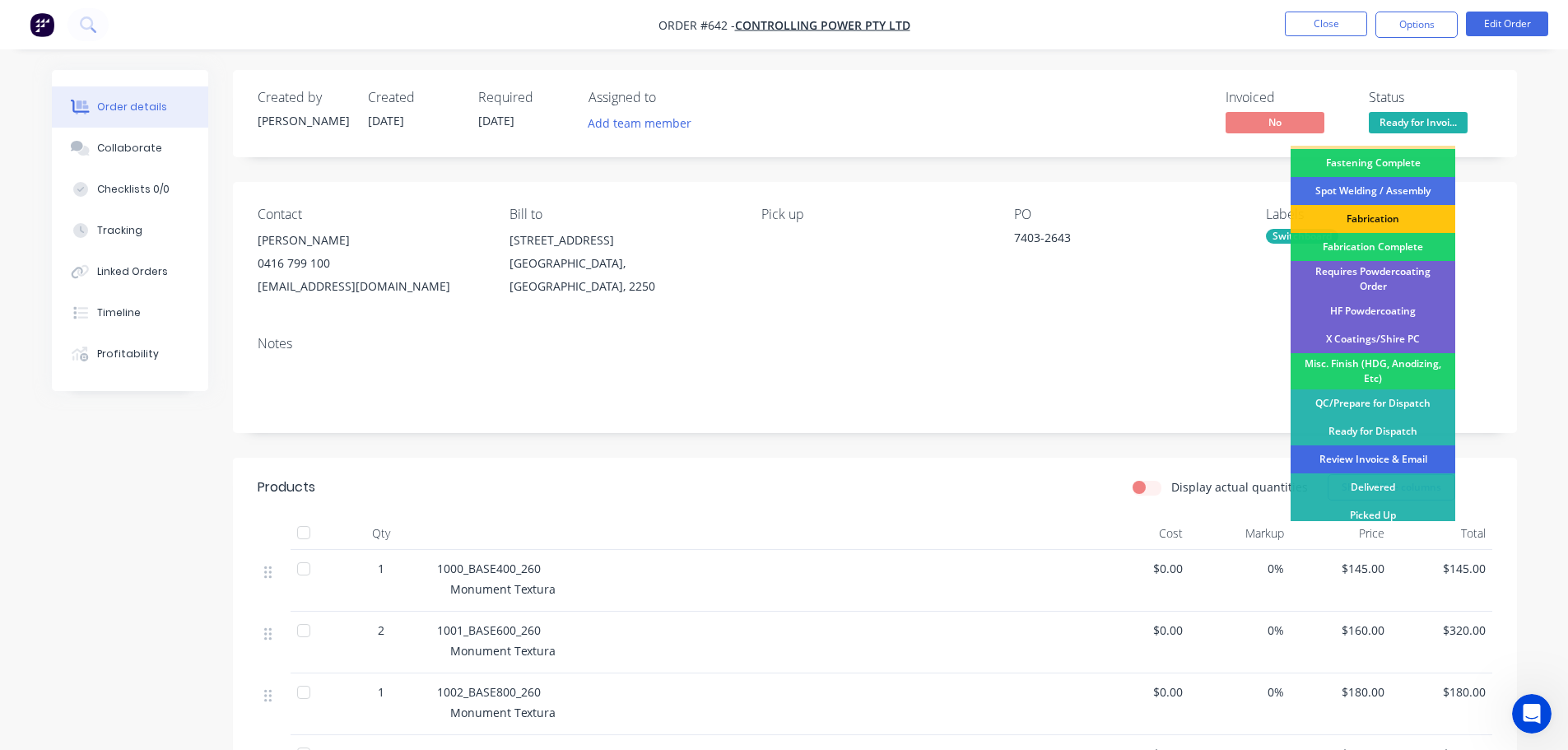
click at [1391, 448] on div "Review Invoice & Email" at bounding box center [1373, 459] width 165 height 28
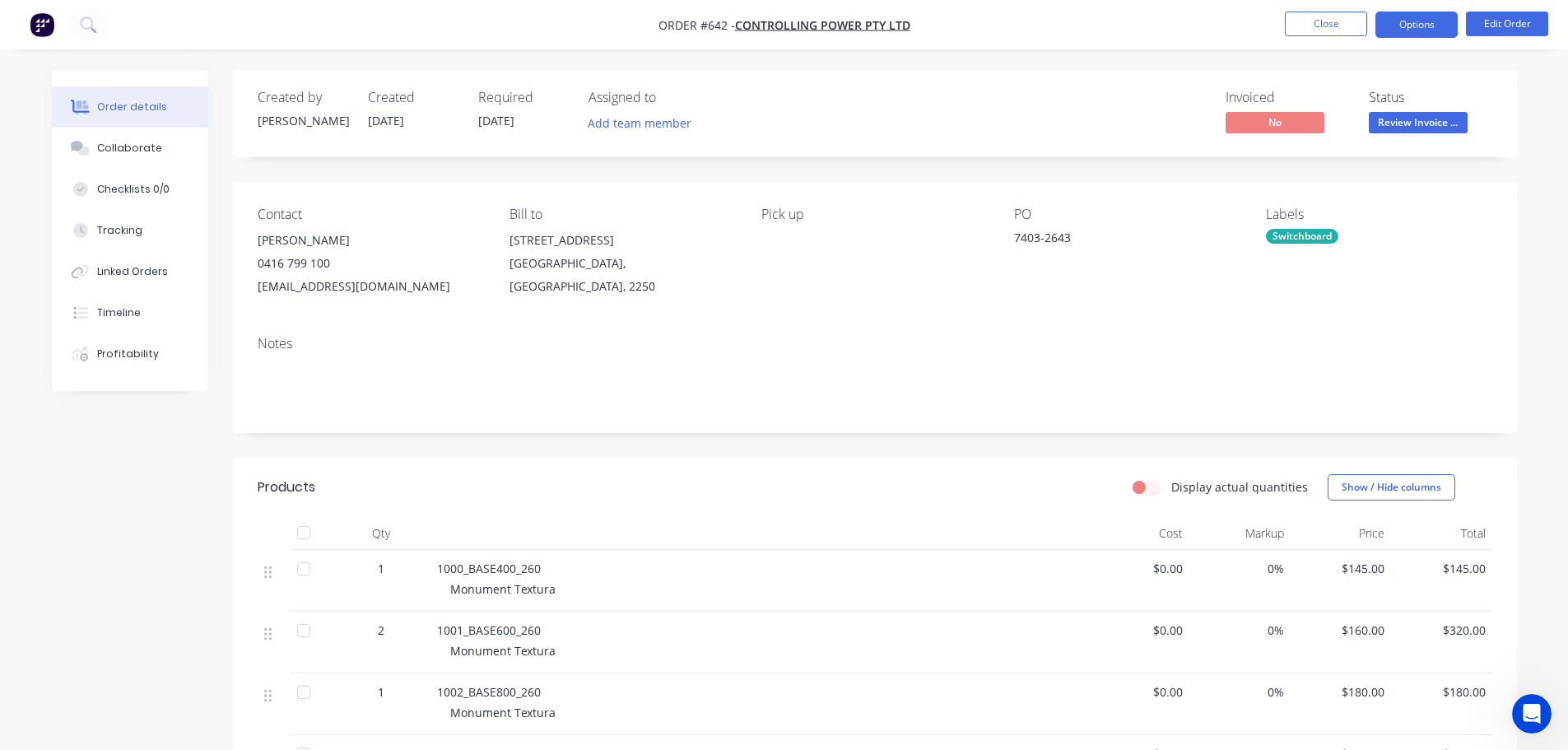
click at [1423, 27] on button "Options" at bounding box center [1416, 25] width 82 height 27
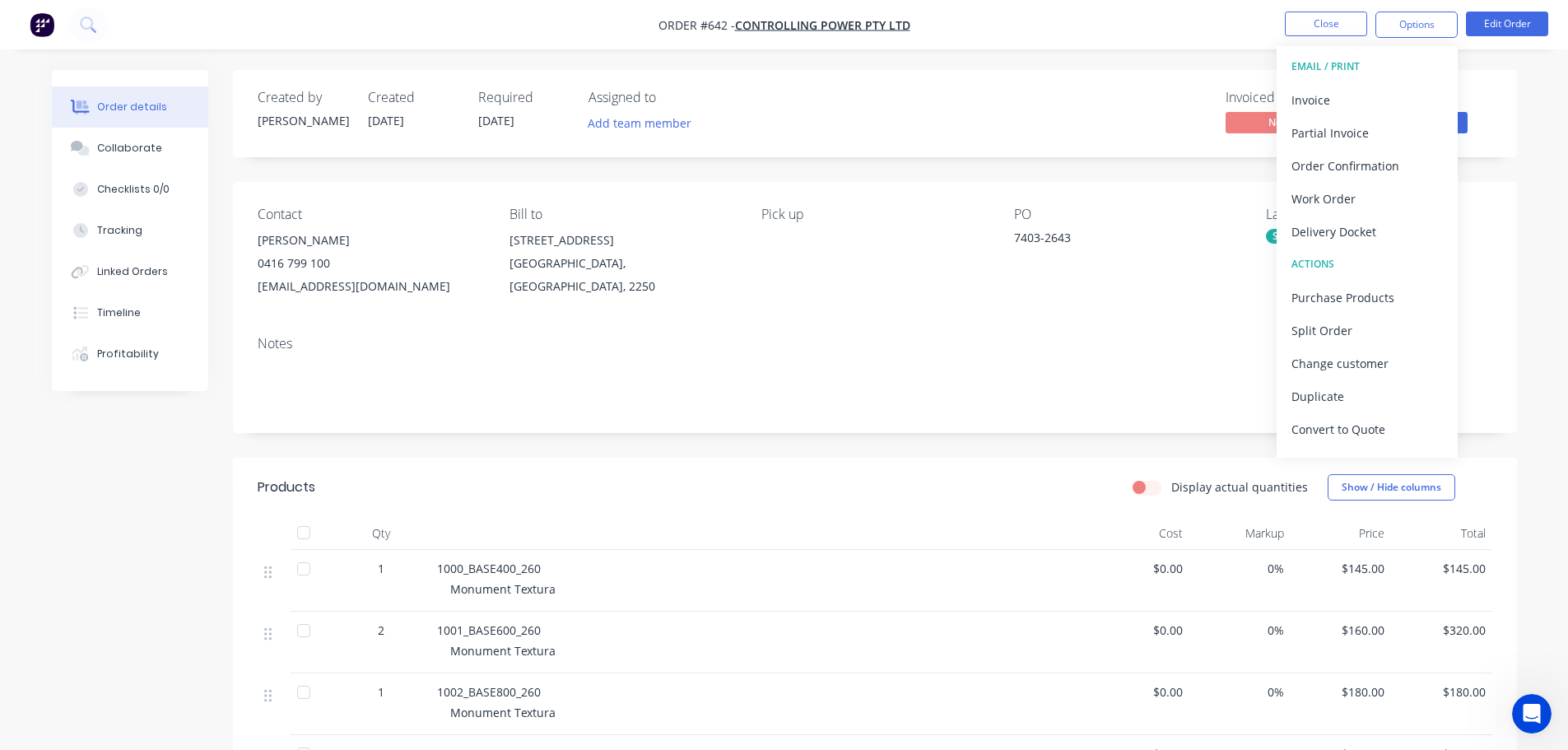
click at [1371, 222] on div "Delivery Docket" at bounding box center [1368, 232] width 152 height 24
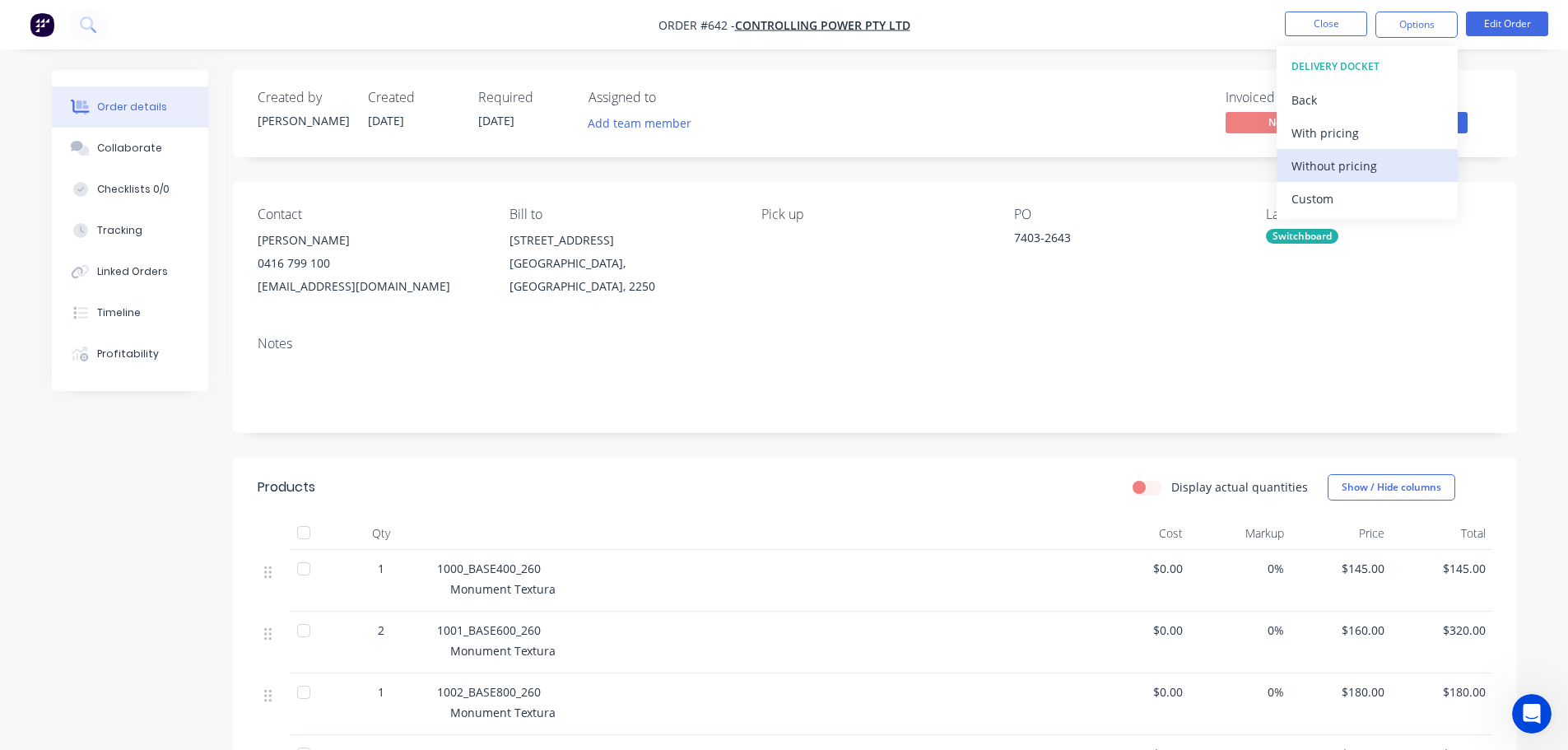
click at [1380, 171] on div "Without pricing" at bounding box center [1368, 166] width 152 height 24
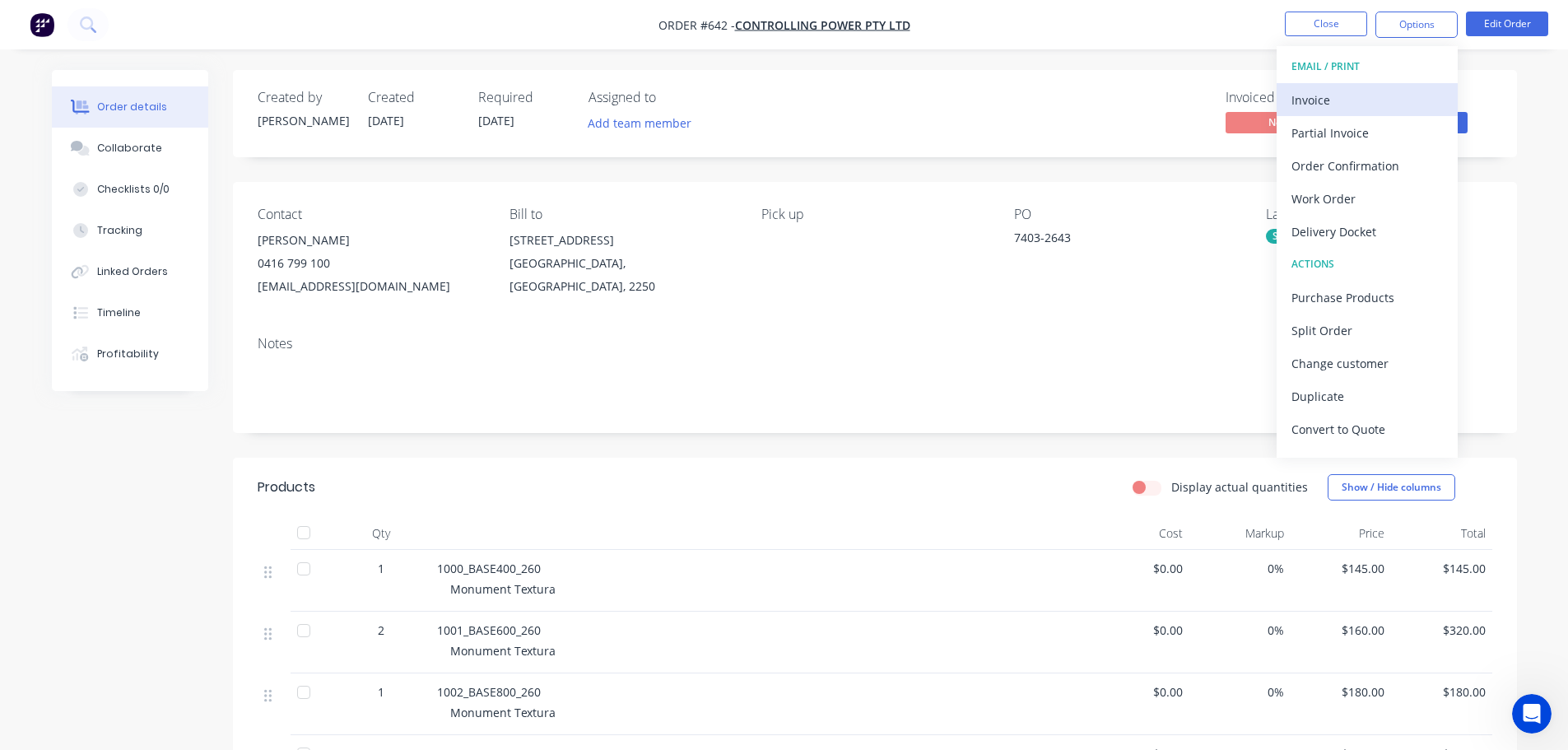
click at [1311, 96] on div "Invoice" at bounding box center [1368, 100] width 152 height 24
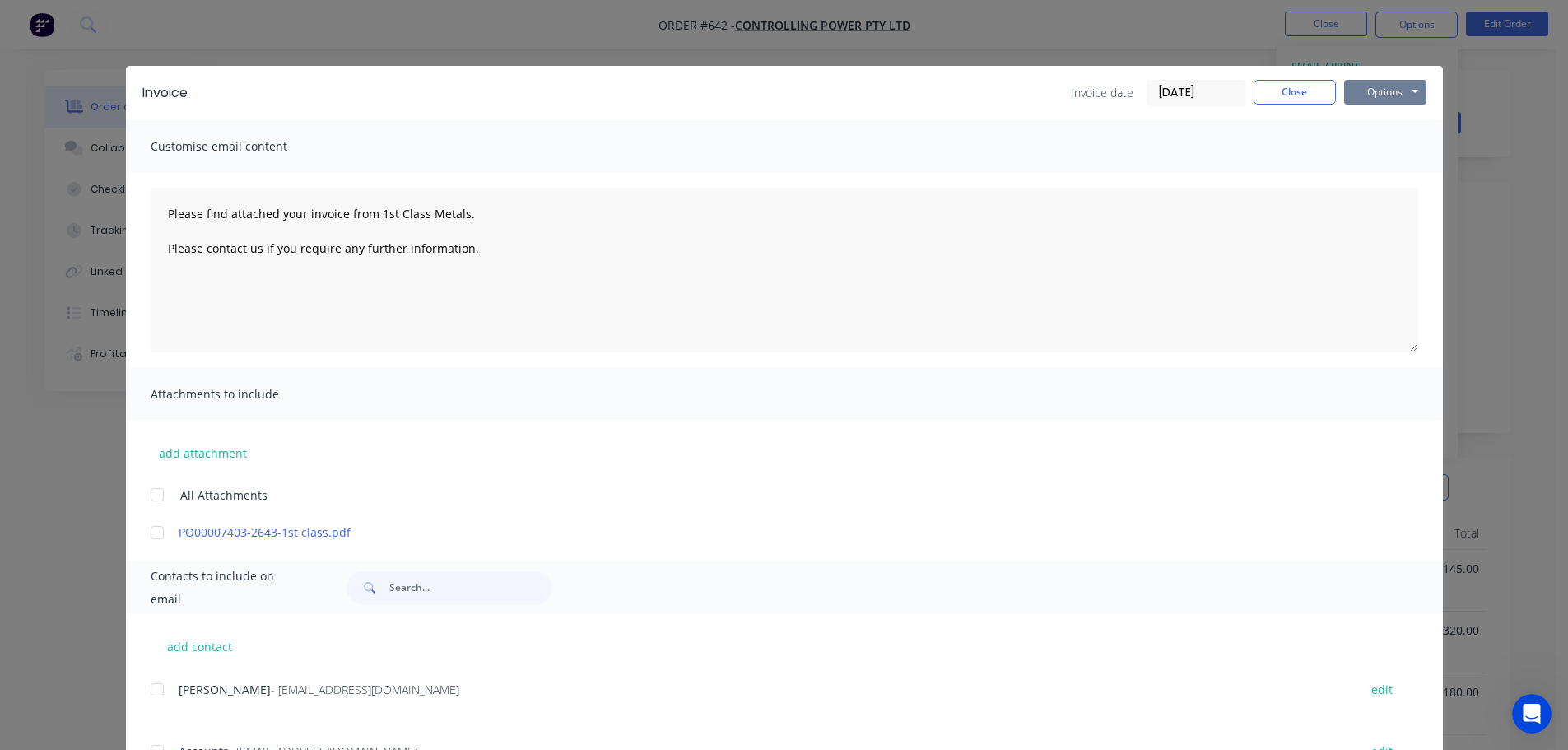
click at [1370, 83] on button "Options" at bounding box center [1385, 92] width 82 height 25
click at [1378, 142] on button "Print" at bounding box center [1396, 149] width 106 height 28
type textarea "Please find attached your invoice from 1st Class Metals. Please contact us if y…"
click at [1312, 93] on button "Close" at bounding box center [1294, 92] width 82 height 25
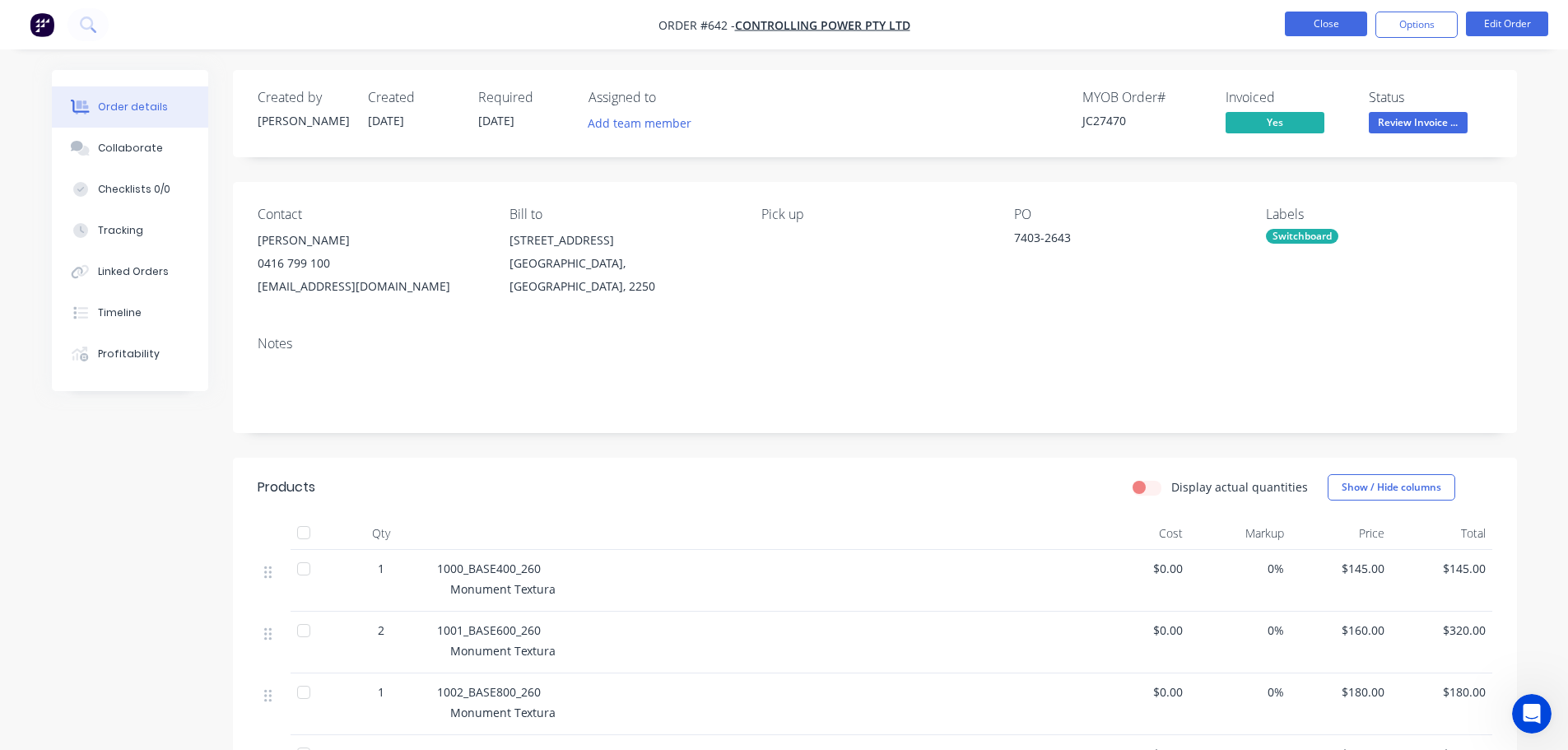
click at [1342, 21] on button "Close" at bounding box center [1325, 24] width 82 height 25
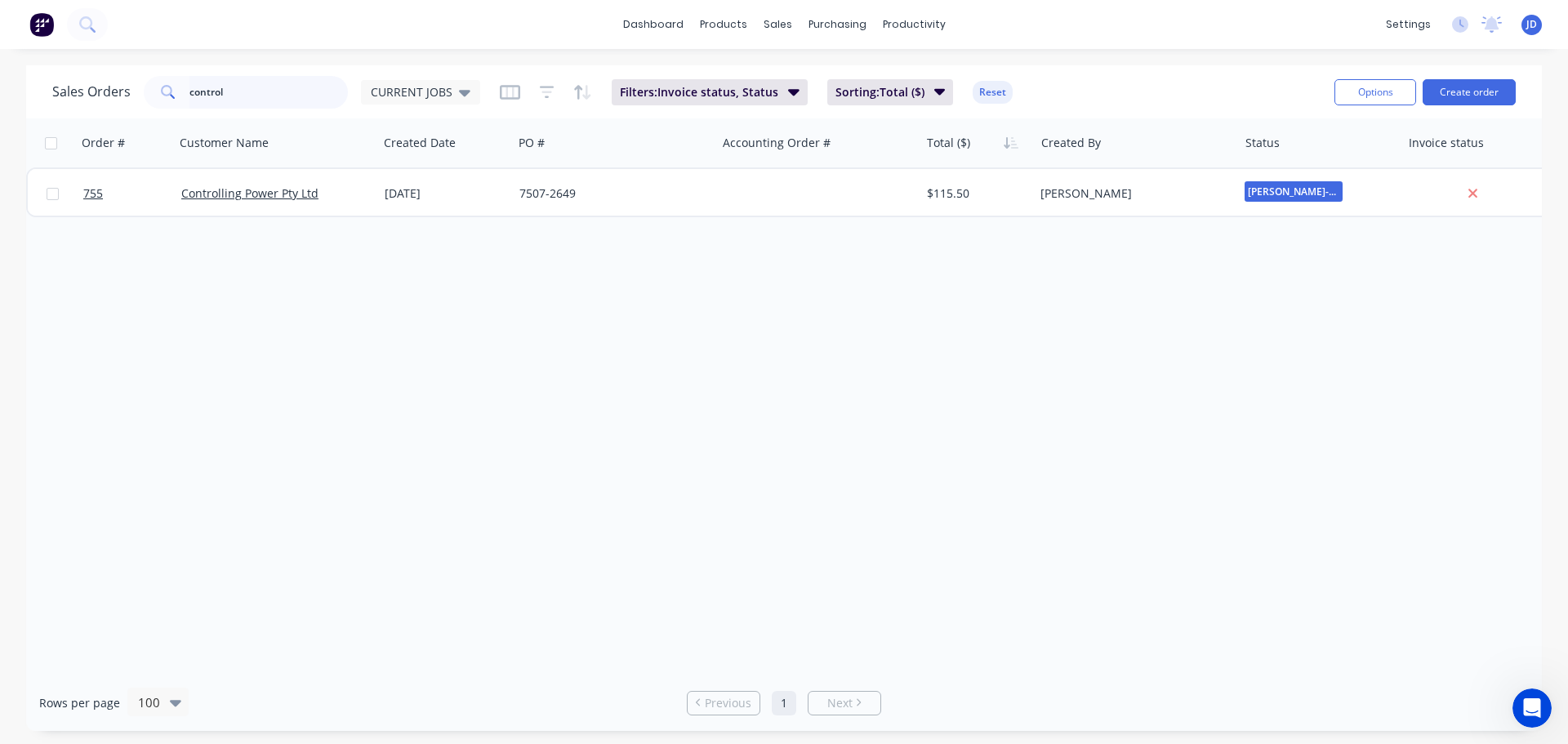
drag, startPoint x: 207, startPoint y: 106, endPoint x: 0, endPoint y: -54, distance: 261.6
click at [0, 0] on html "dashboard products sales purchasing productivity dashboard products Product Cat…" at bounding box center [784, 372] width 1568 height 744
type input "my p"
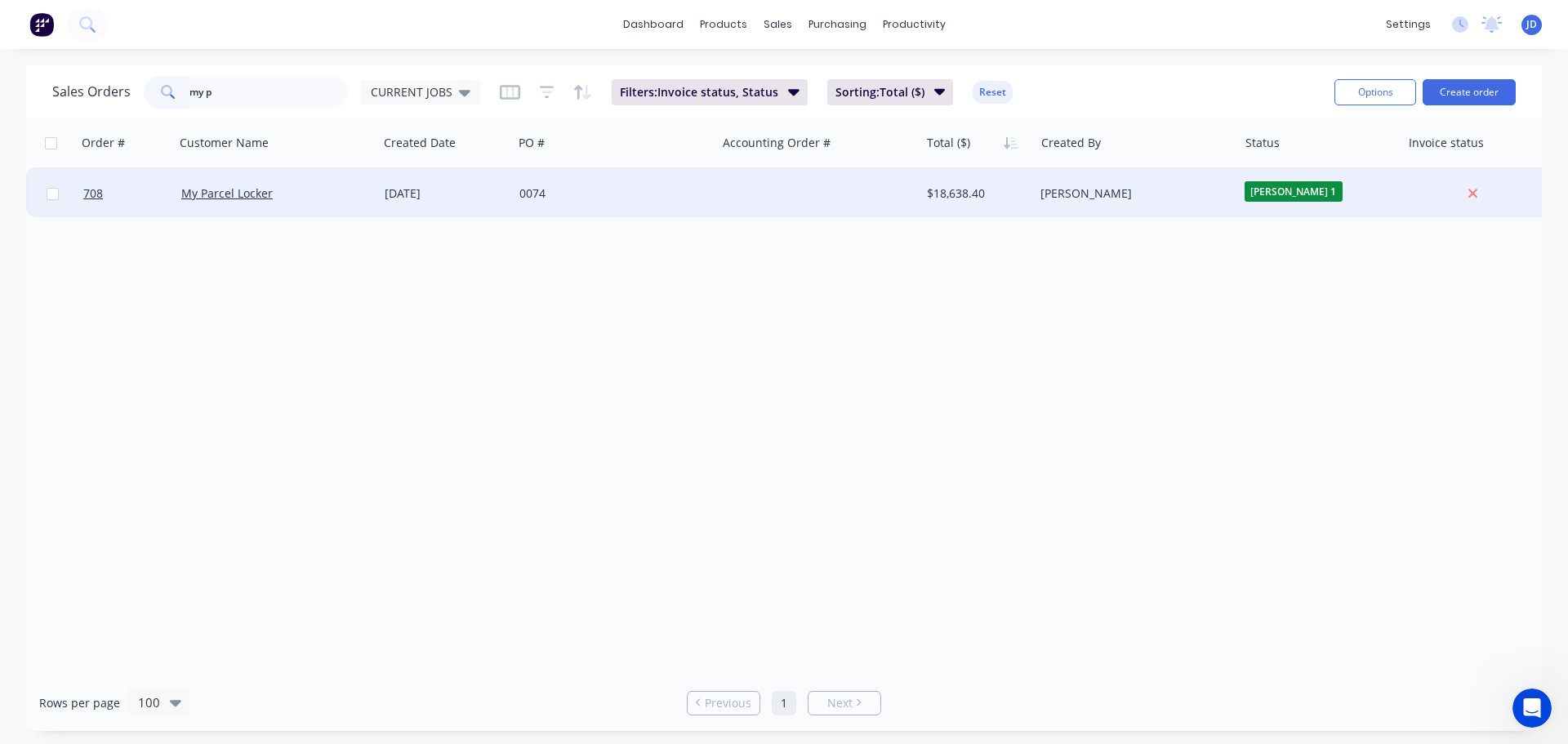
click at [348, 214] on div "My Parcel Locker" at bounding box center [277, 194] width 203 height 49
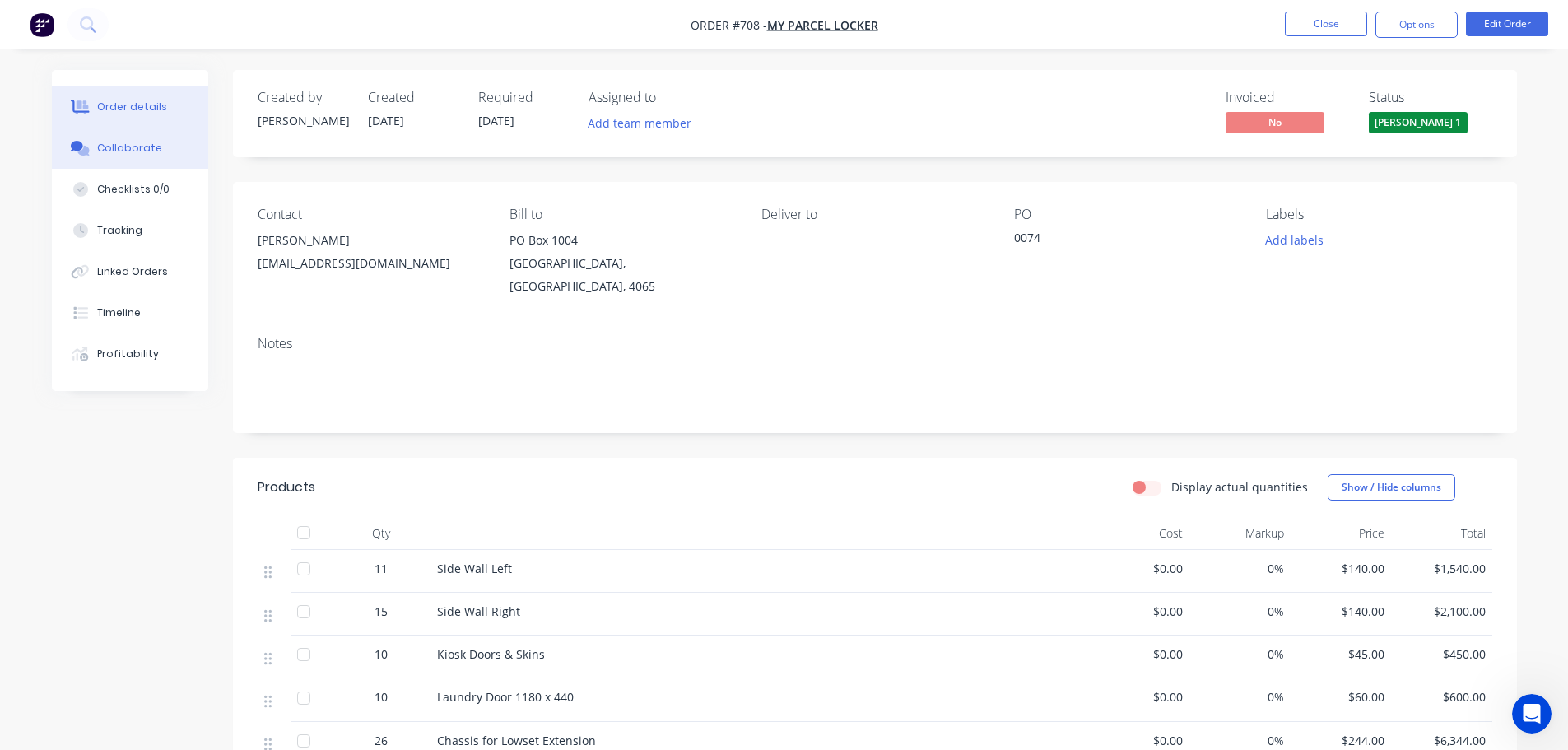
click at [121, 148] on div "Collaborate" at bounding box center [130, 148] width 65 height 15
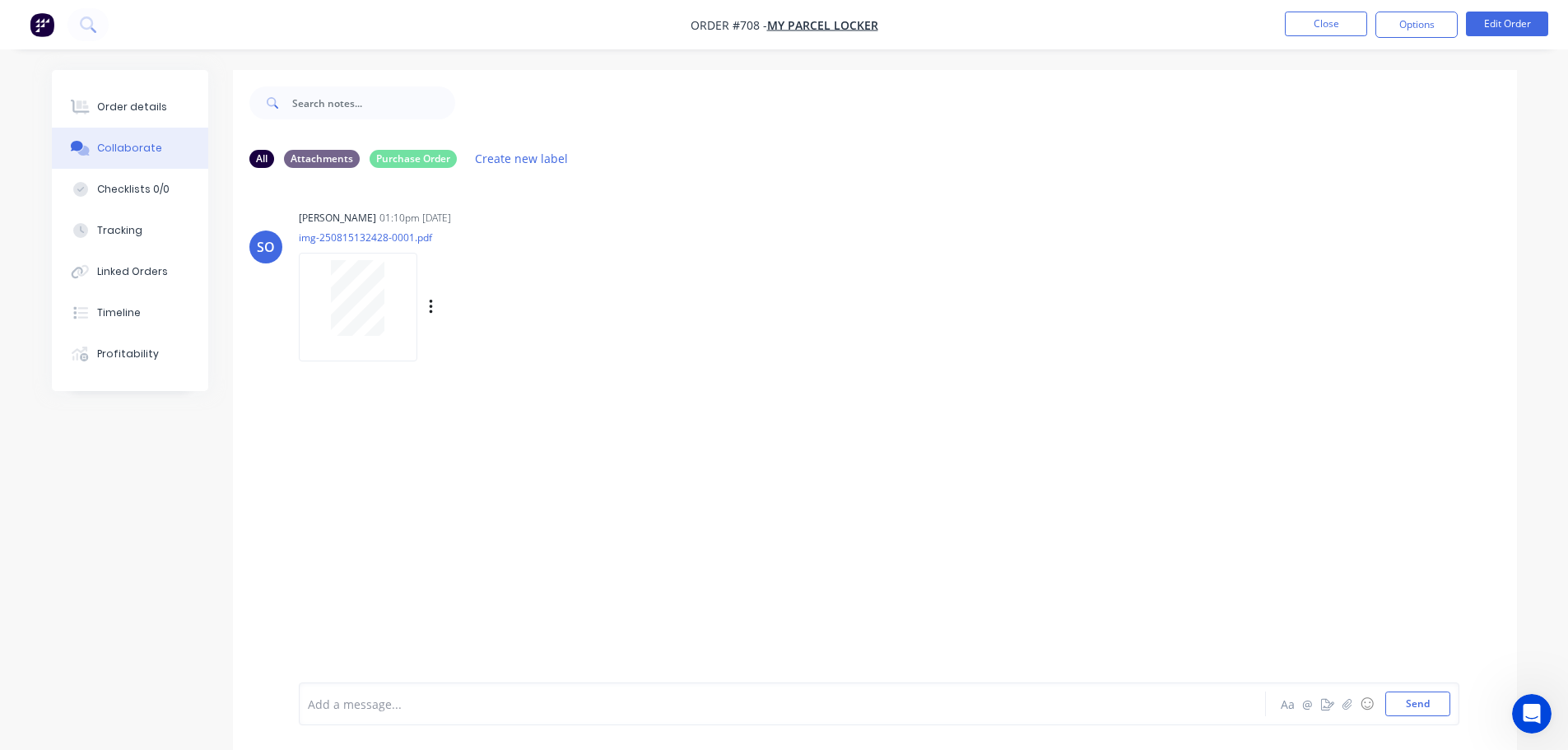
click at [294, 319] on div "SO [PERSON_NAME] 01:10pm [DATE] img-250815132428-0001.pdf Labels Download Delete" at bounding box center [875, 280] width 1284 height 148
click at [173, 110] on button "Order details" at bounding box center [130, 107] width 157 height 41
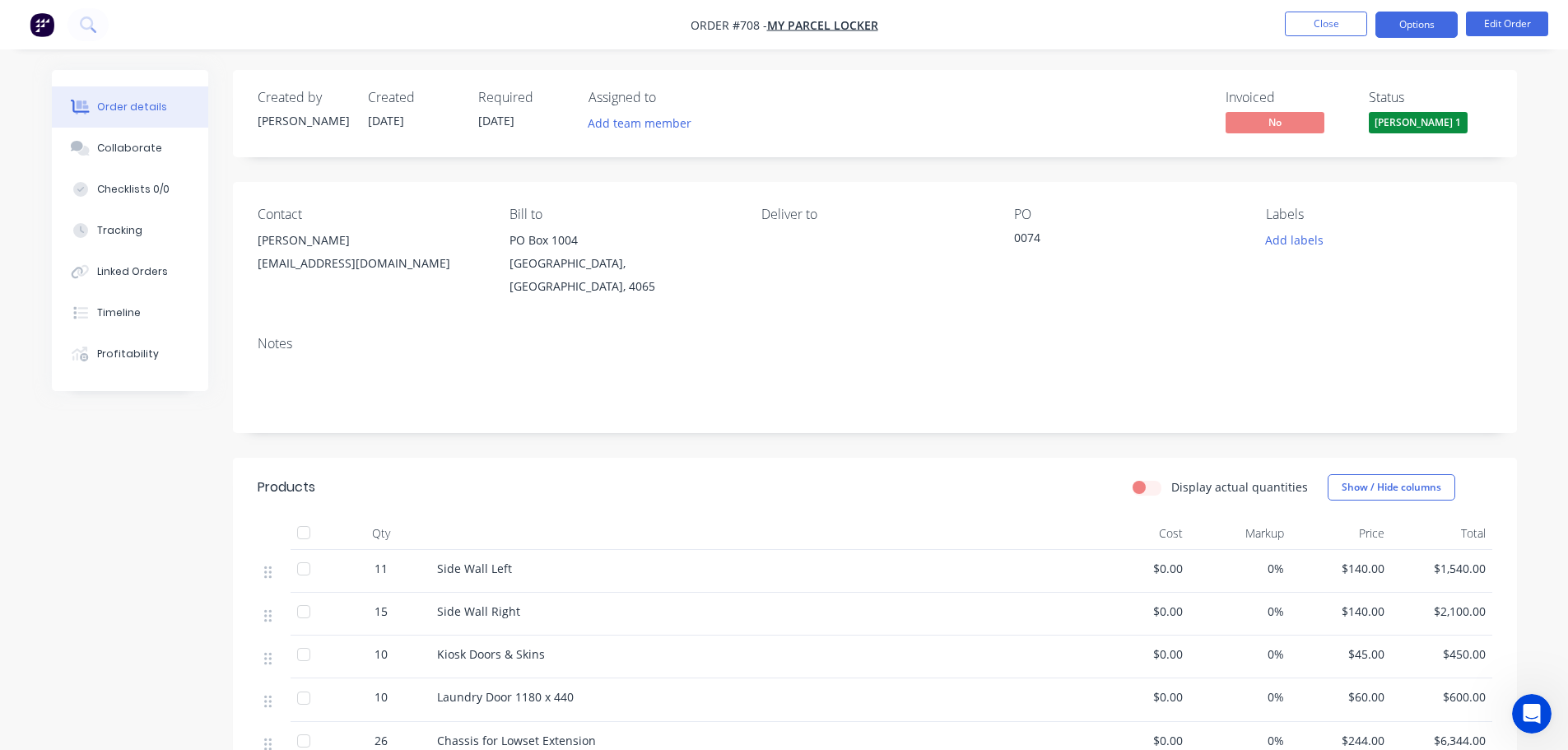
click at [1408, 21] on button "Options" at bounding box center [1416, 25] width 82 height 27
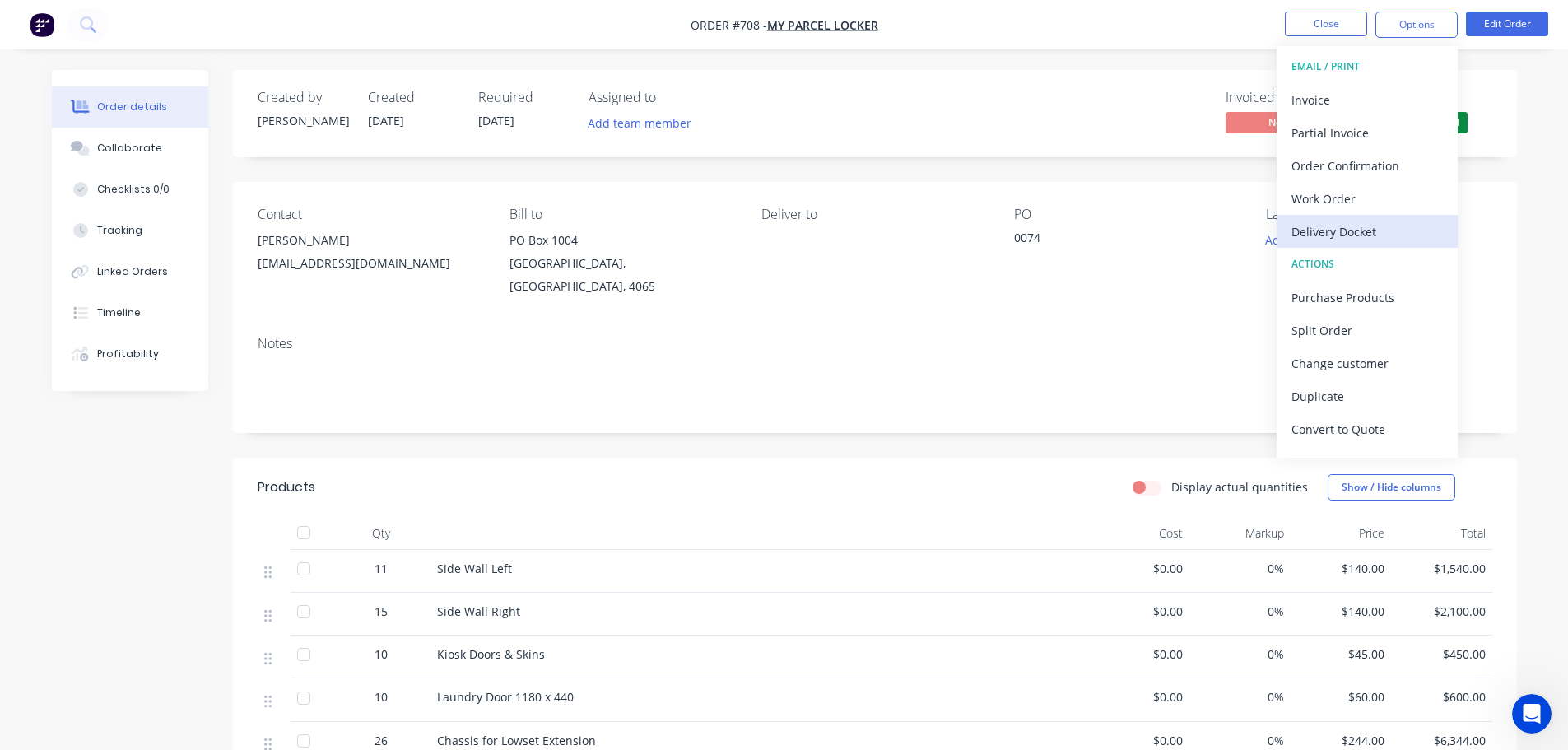
click at [1385, 224] on div "Delivery Docket" at bounding box center [1368, 232] width 152 height 24
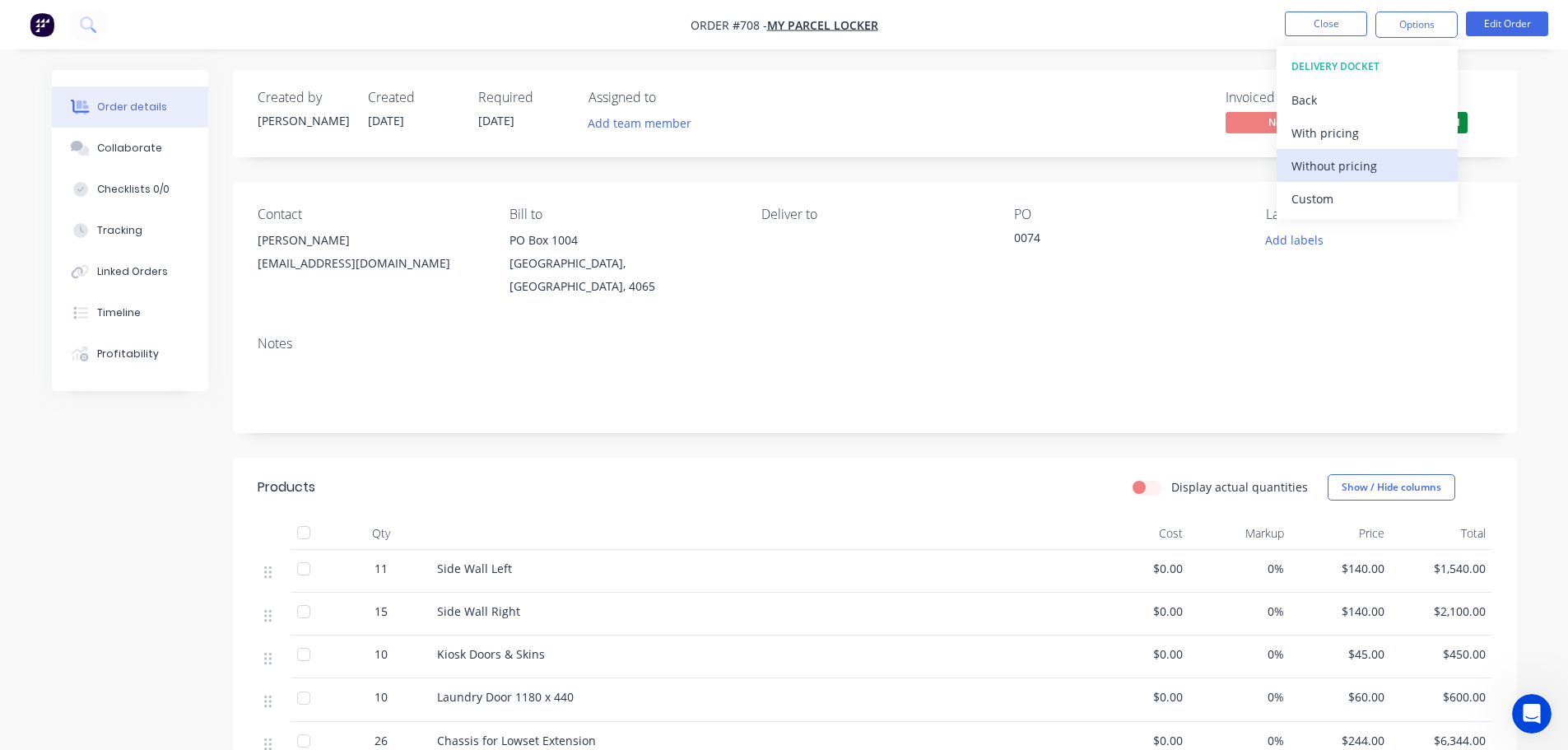
click at [1372, 162] on div "Without pricing" at bounding box center [1368, 166] width 152 height 24
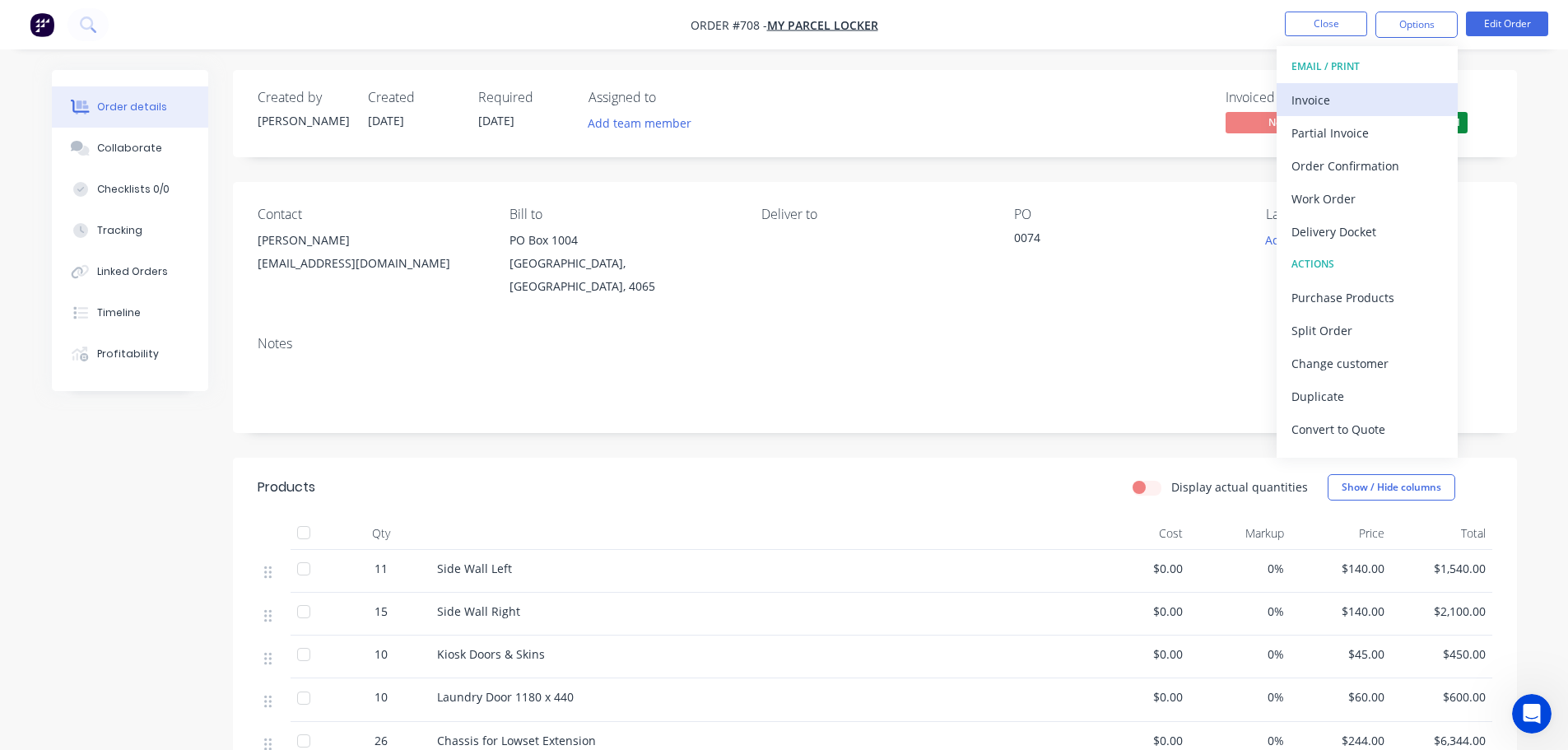
click at [1328, 100] on div "Invoice" at bounding box center [1368, 100] width 152 height 24
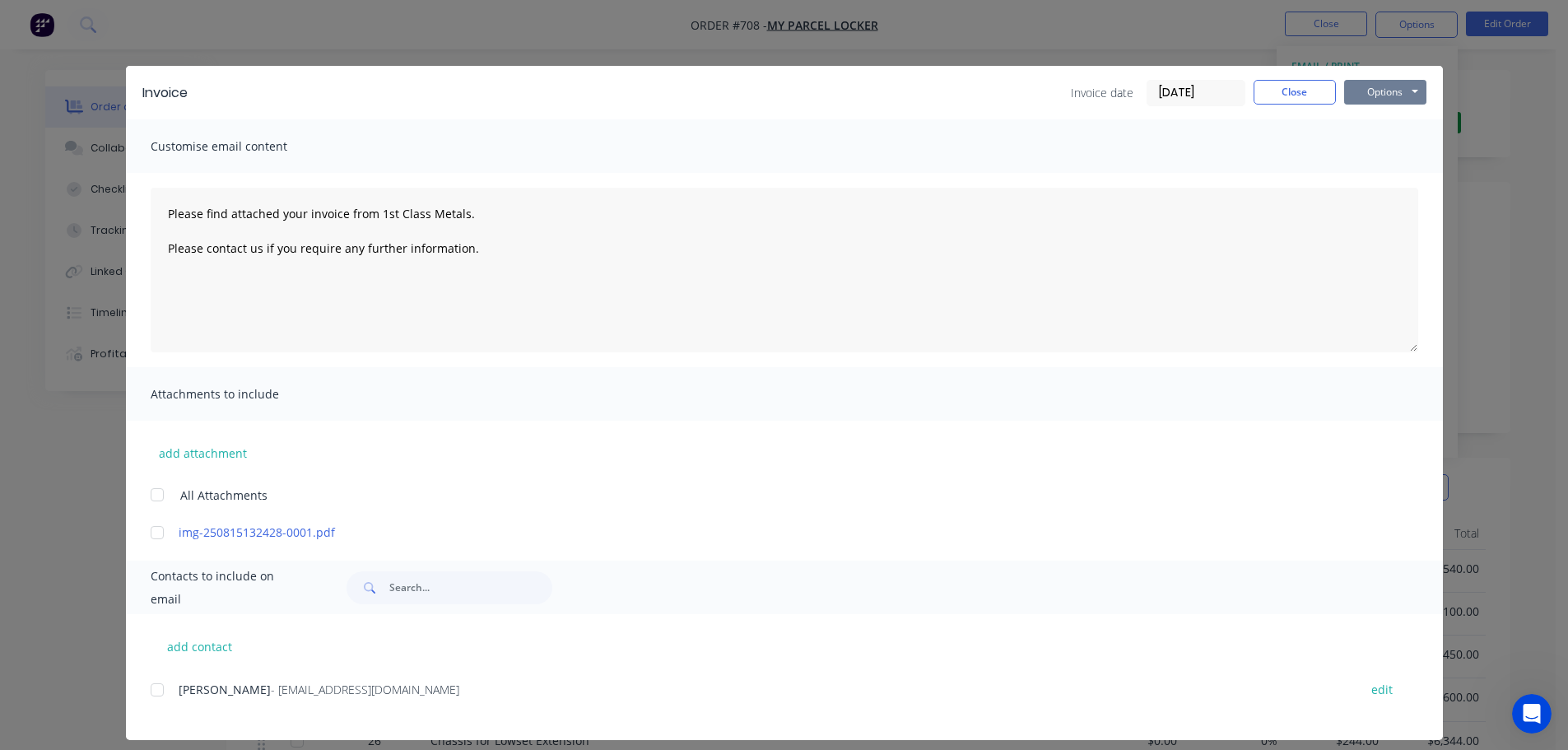
drag, startPoint x: 1328, startPoint y: 100, endPoint x: 1385, endPoint y: 93, distance: 57.4
click at [1385, 93] on button "Options" at bounding box center [1385, 92] width 82 height 25
click at [1389, 155] on button "Print" at bounding box center [1396, 149] width 106 height 28
type textarea "Please find attached your invoice from 1st Class Metals. Please contact us if y…"
click at [1276, 102] on button "Close" at bounding box center [1294, 92] width 82 height 25
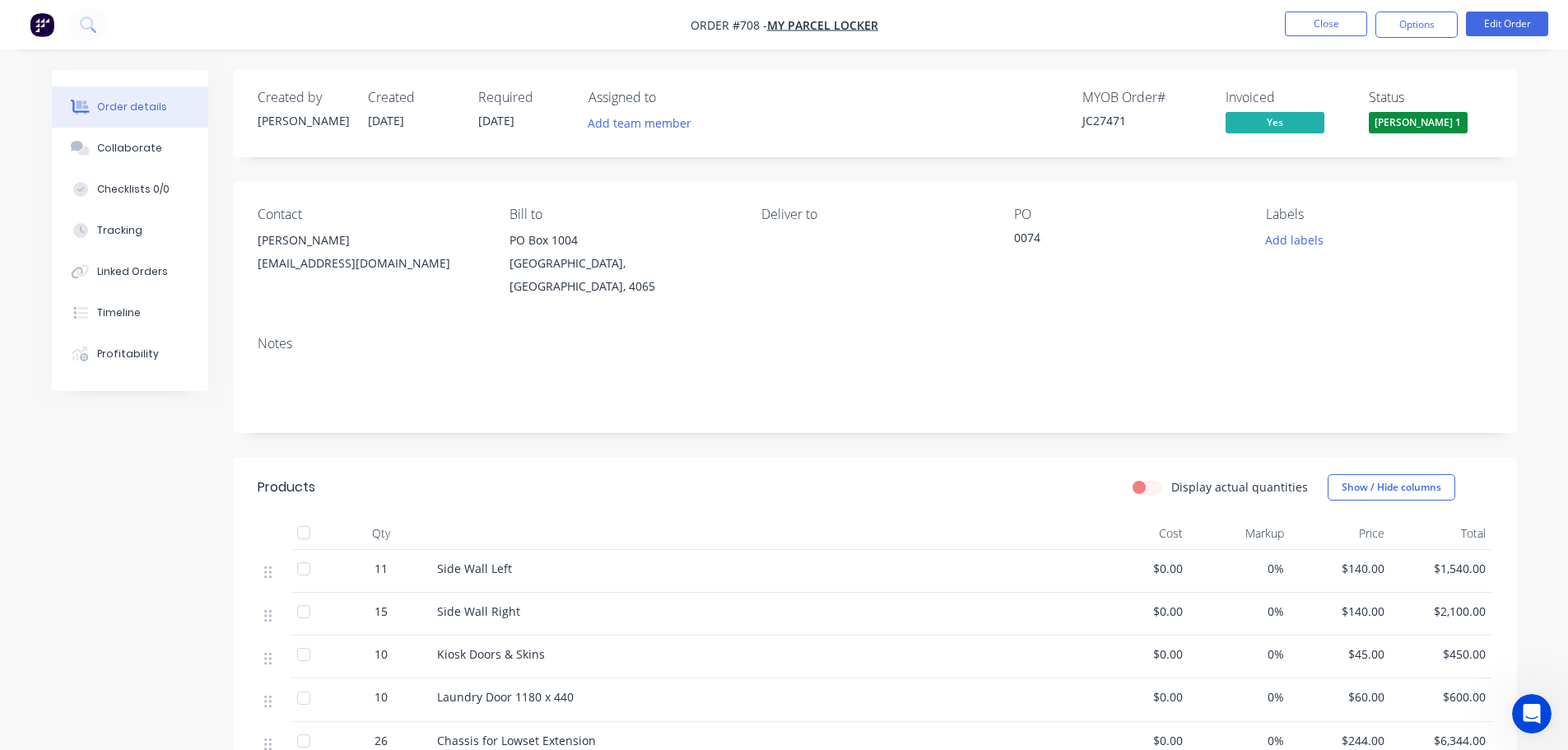
click at [1430, 124] on span "[PERSON_NAME] 1" at bounding box center [1418, 122] width 99 height 21
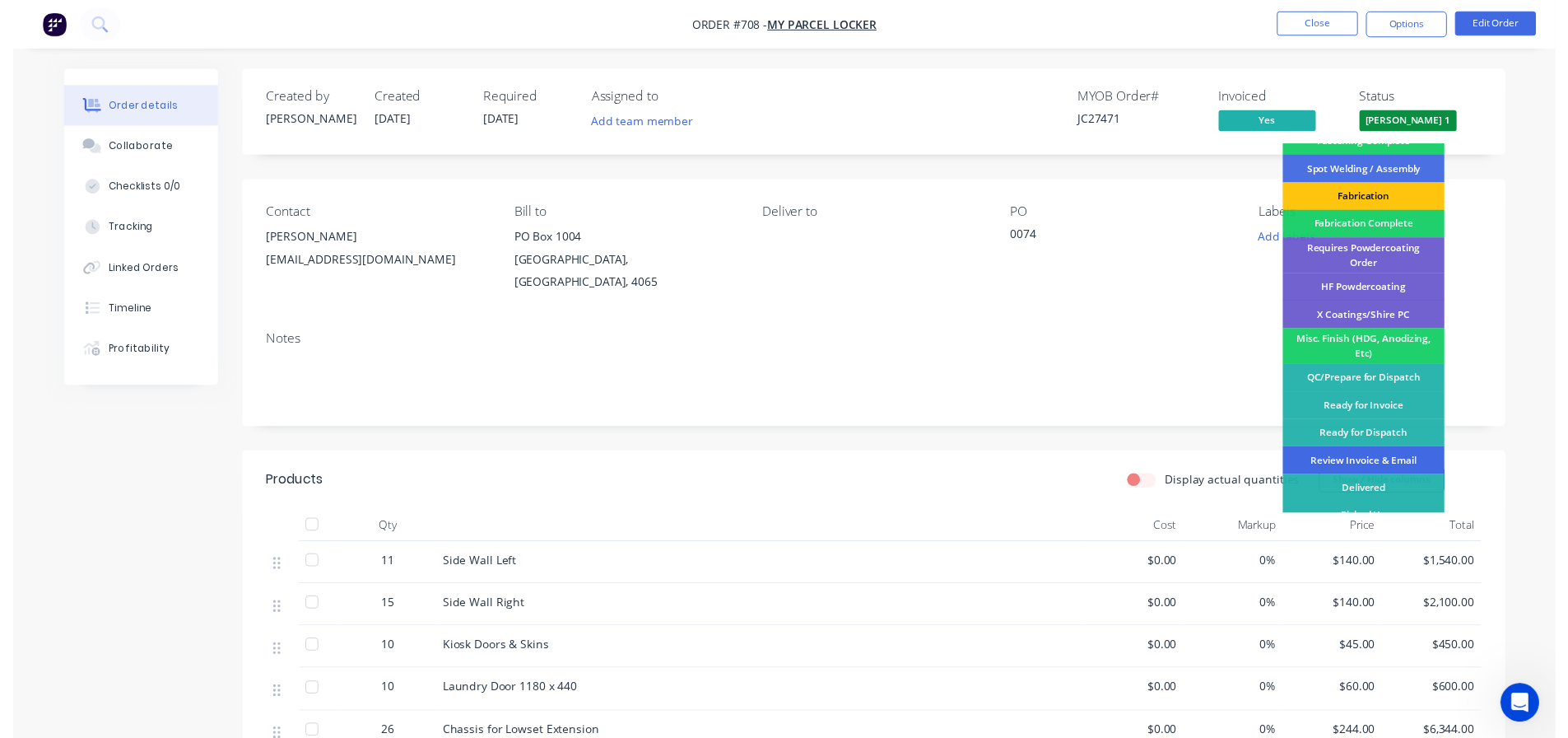
scroll to position [481, 0]
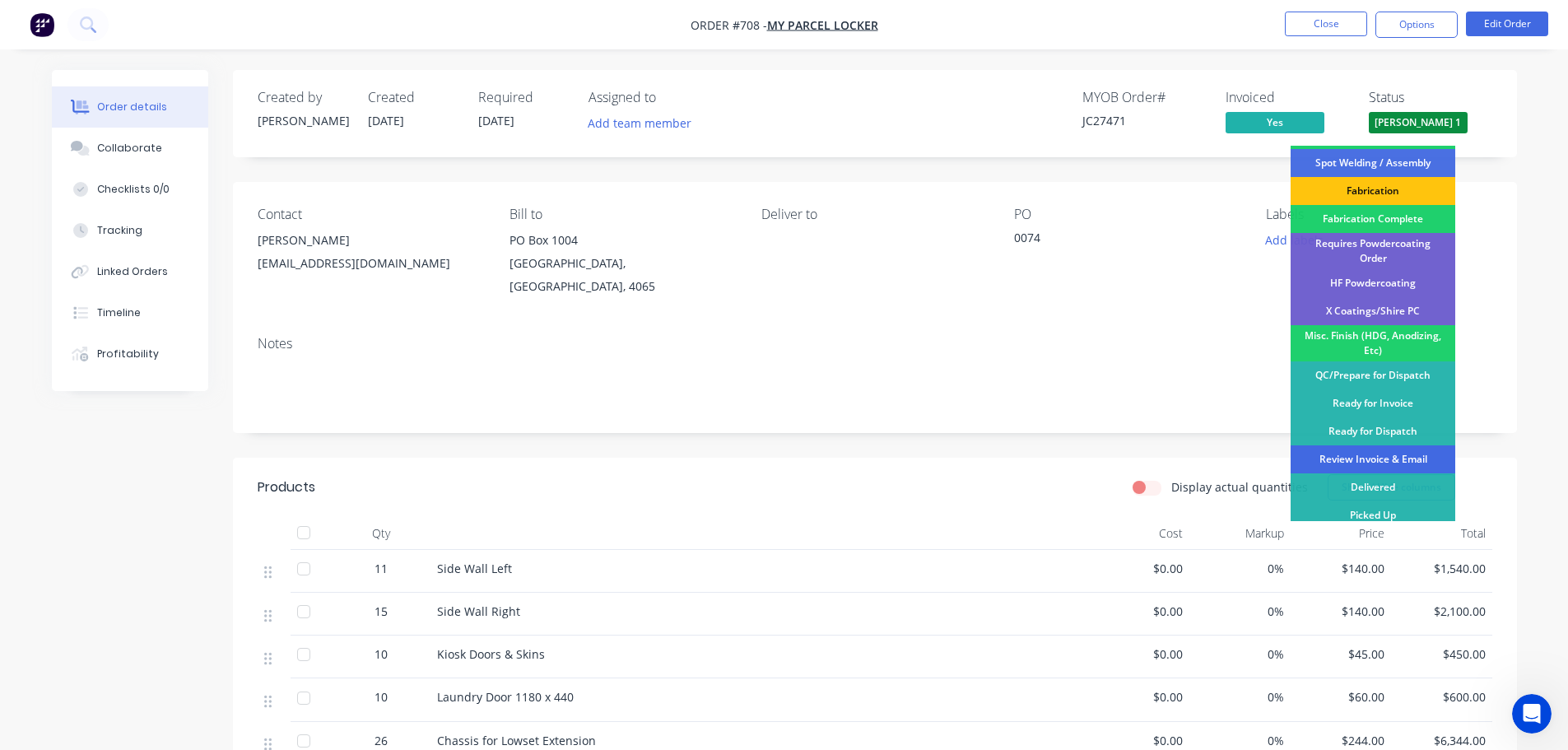
click at [1368, 454] on div "Review Invoice & Email" at bounding box center [1373, 459] width 165 height 28
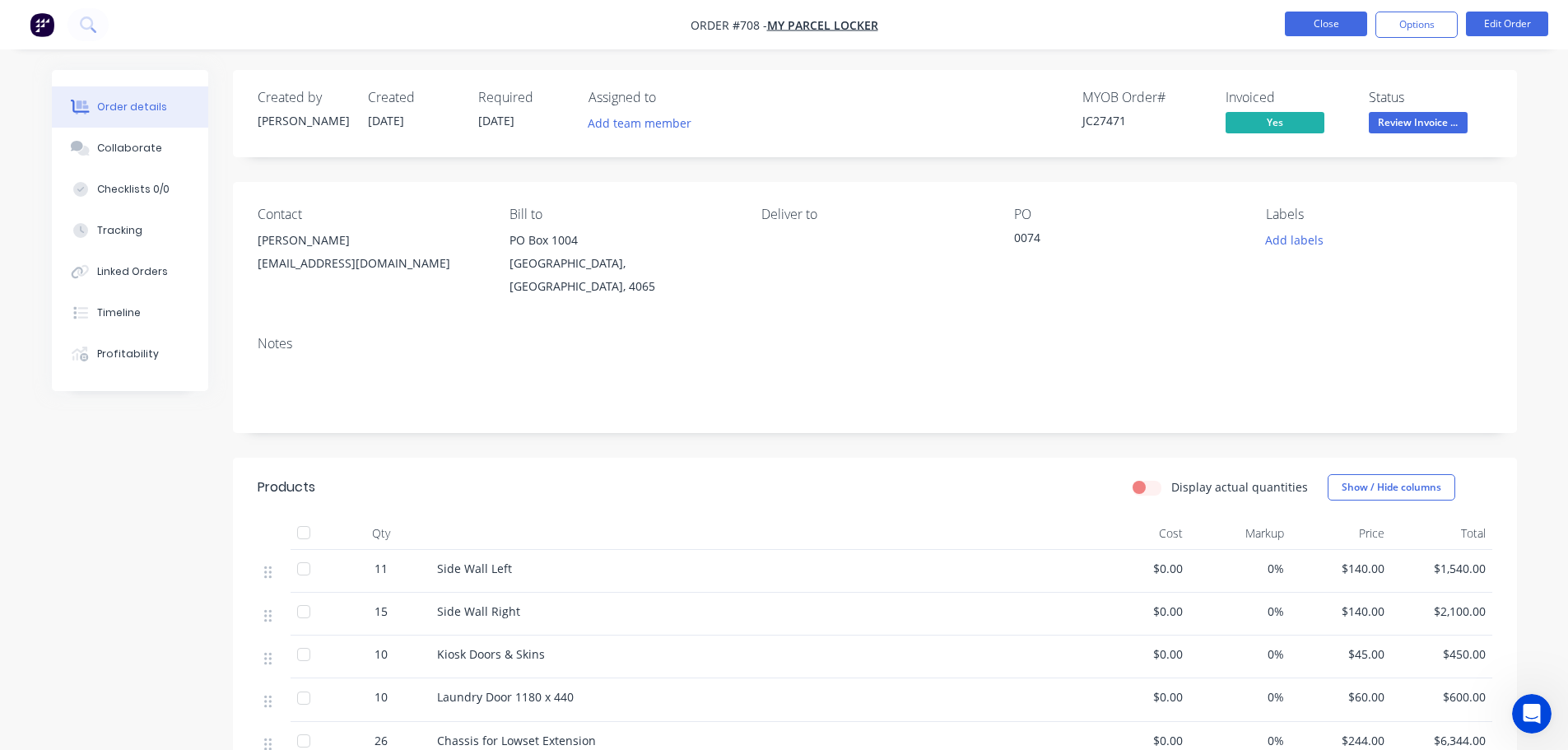
click at [1337, 23] on button "Close" at bounding box center [1325, 24] width 82 height 25
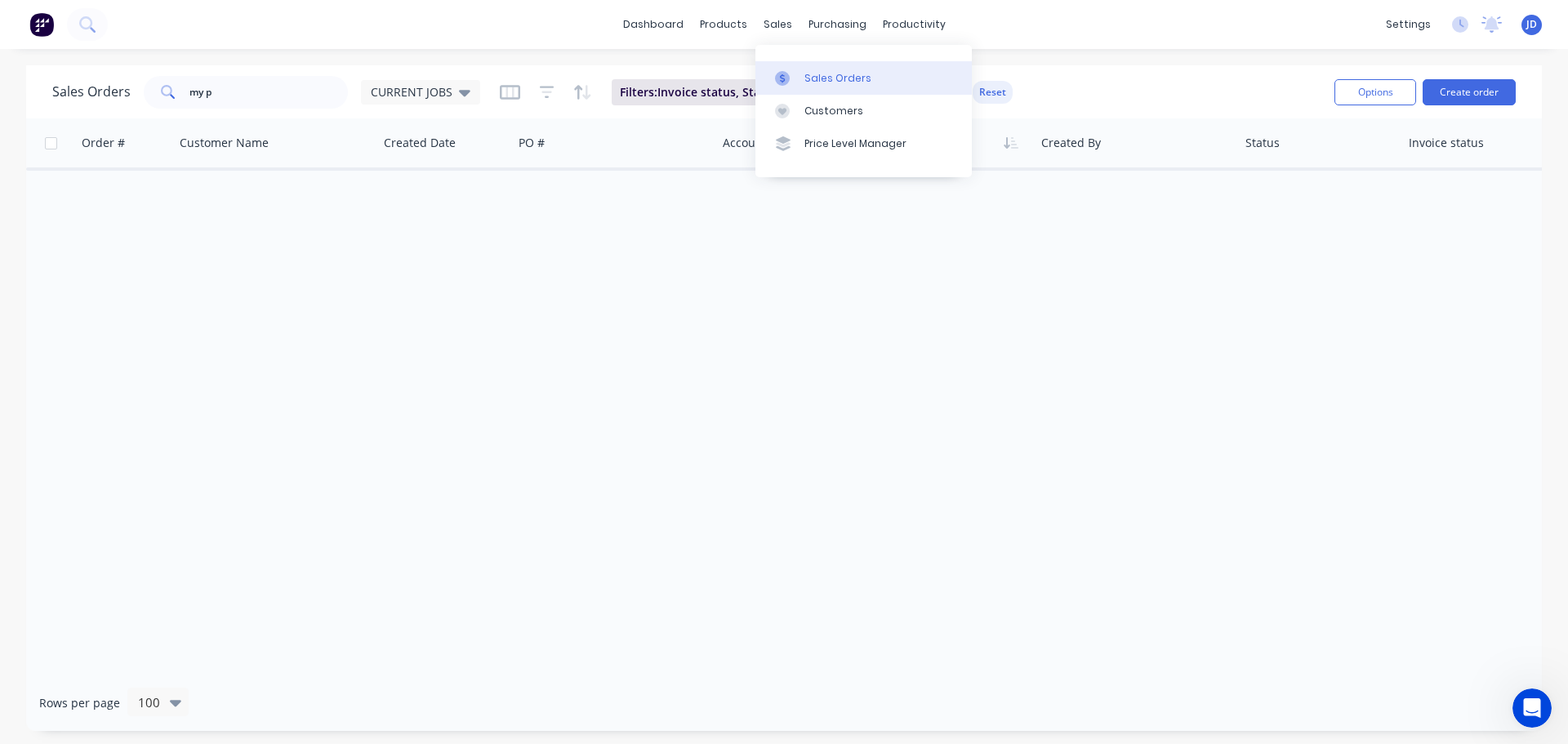
click at [801, 74] on link "Sales Orders" at bounding box center [863, 77] width 216 height 32
click at [801, 78] on link "Sales Orders" at bounding box center [863, 77] width 216 height 32
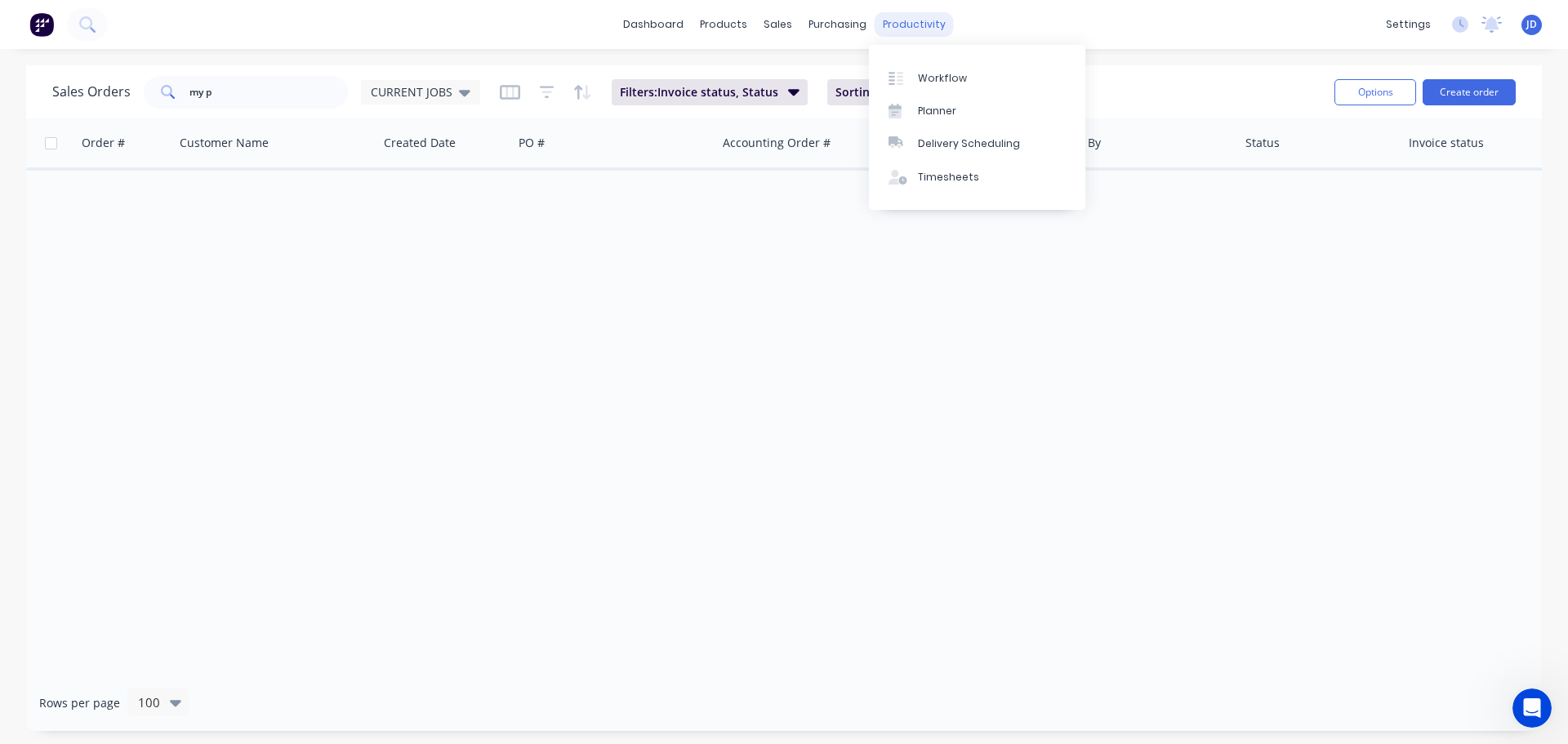
click at [916, 20] on div "productivity" at bounding box center [914, 24] width 79 height 24
click at [913, 73] on link "Workflow" at bounding box center [976, 77] width 216 height 32
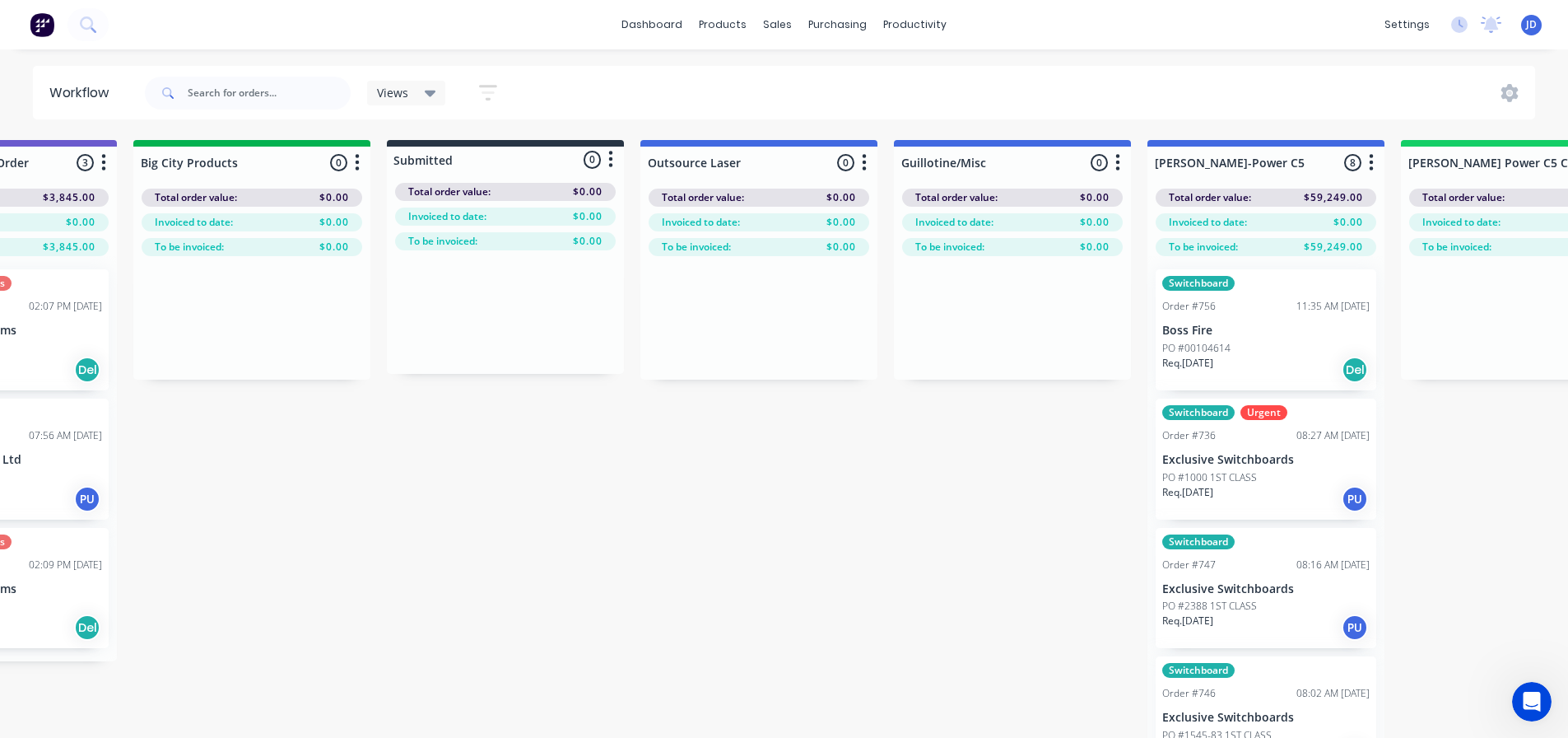
scroll to position [0, 750]
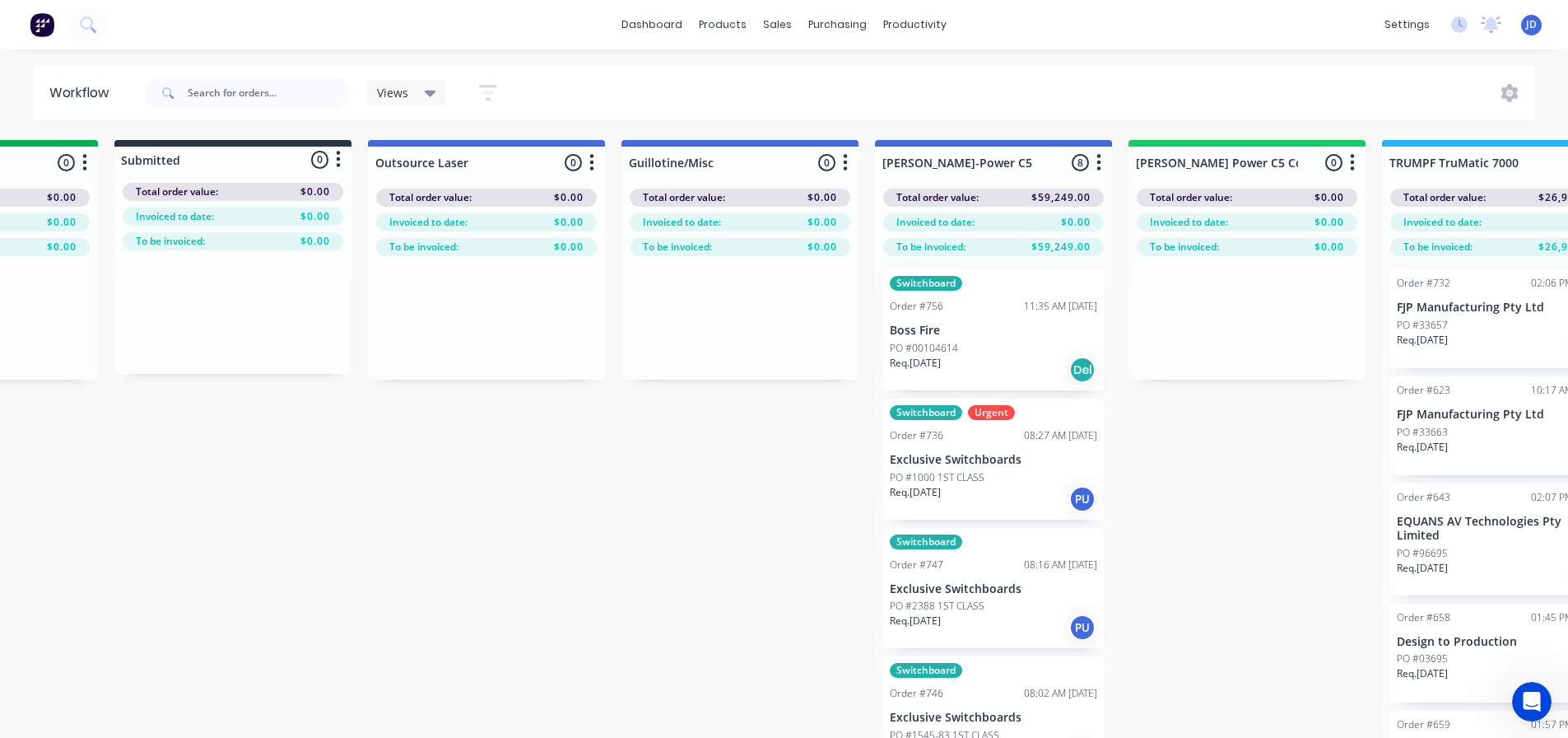
drag, startPoint x: 768, startPoint y: 506, endPoint x: 892, endPoint y: 476, distance: 127.6
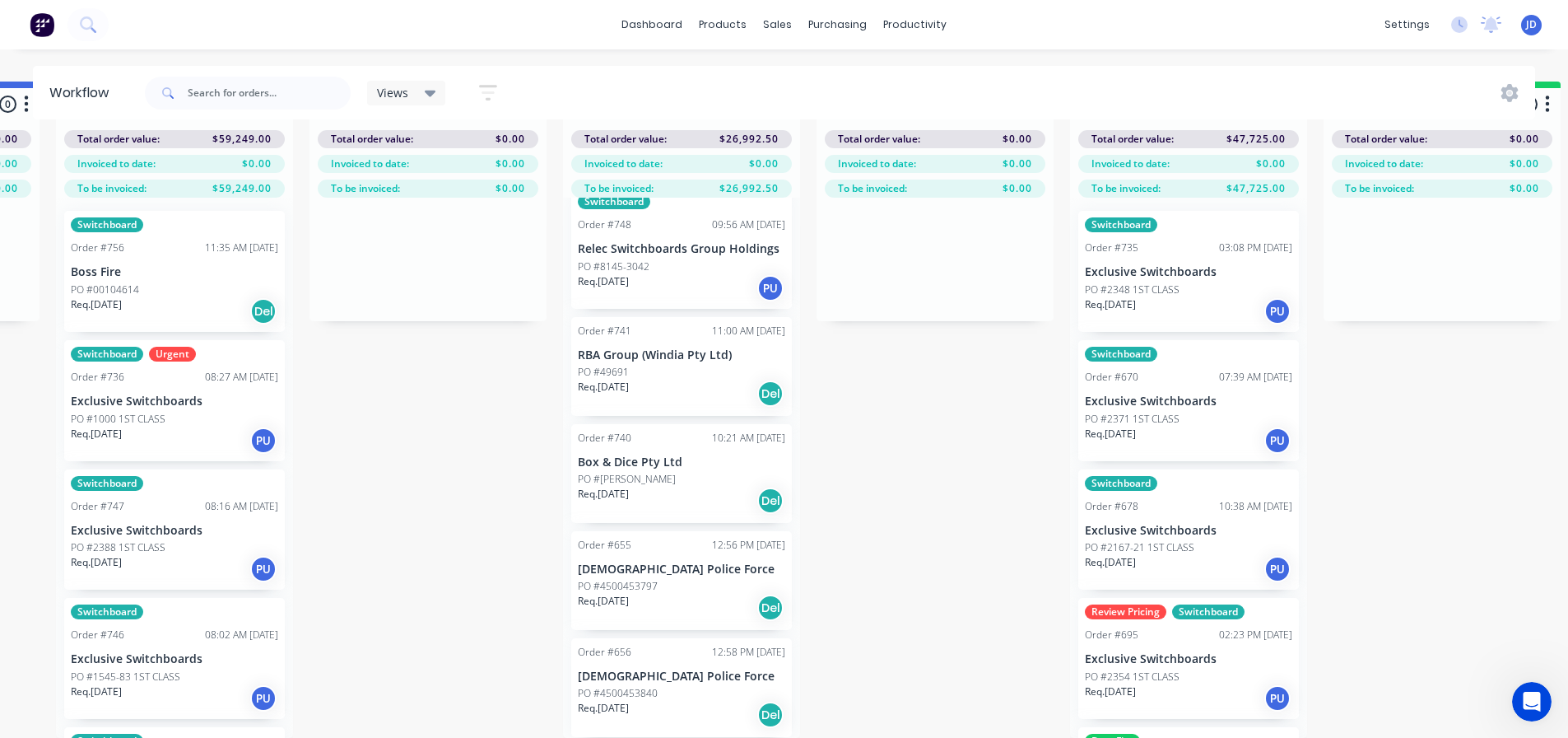
scroll to position [65, 1596]
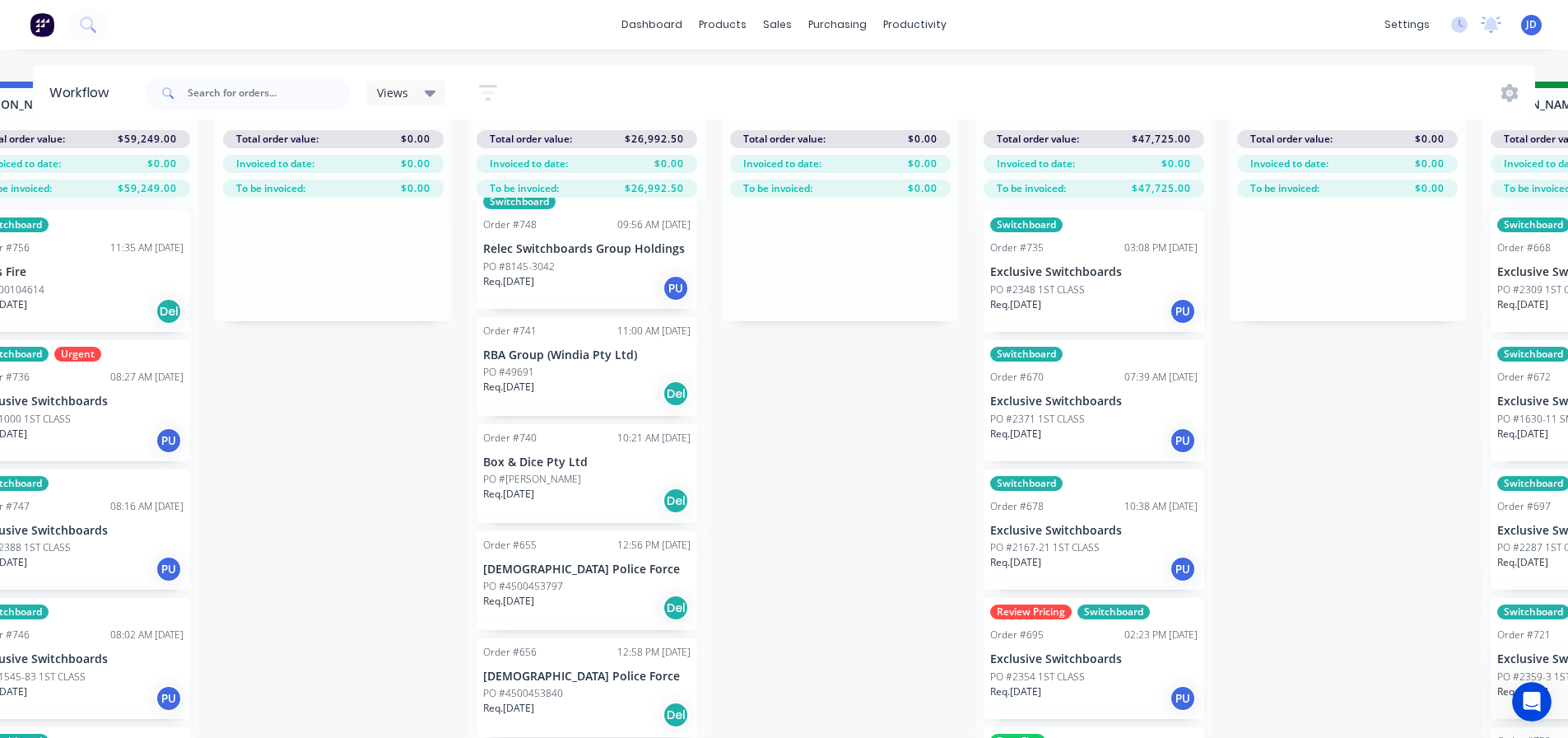
drag, startPoint x: 1180, startPoint y: 605, endPoint x: 1260, endPoint y: 579, distance: 84.1
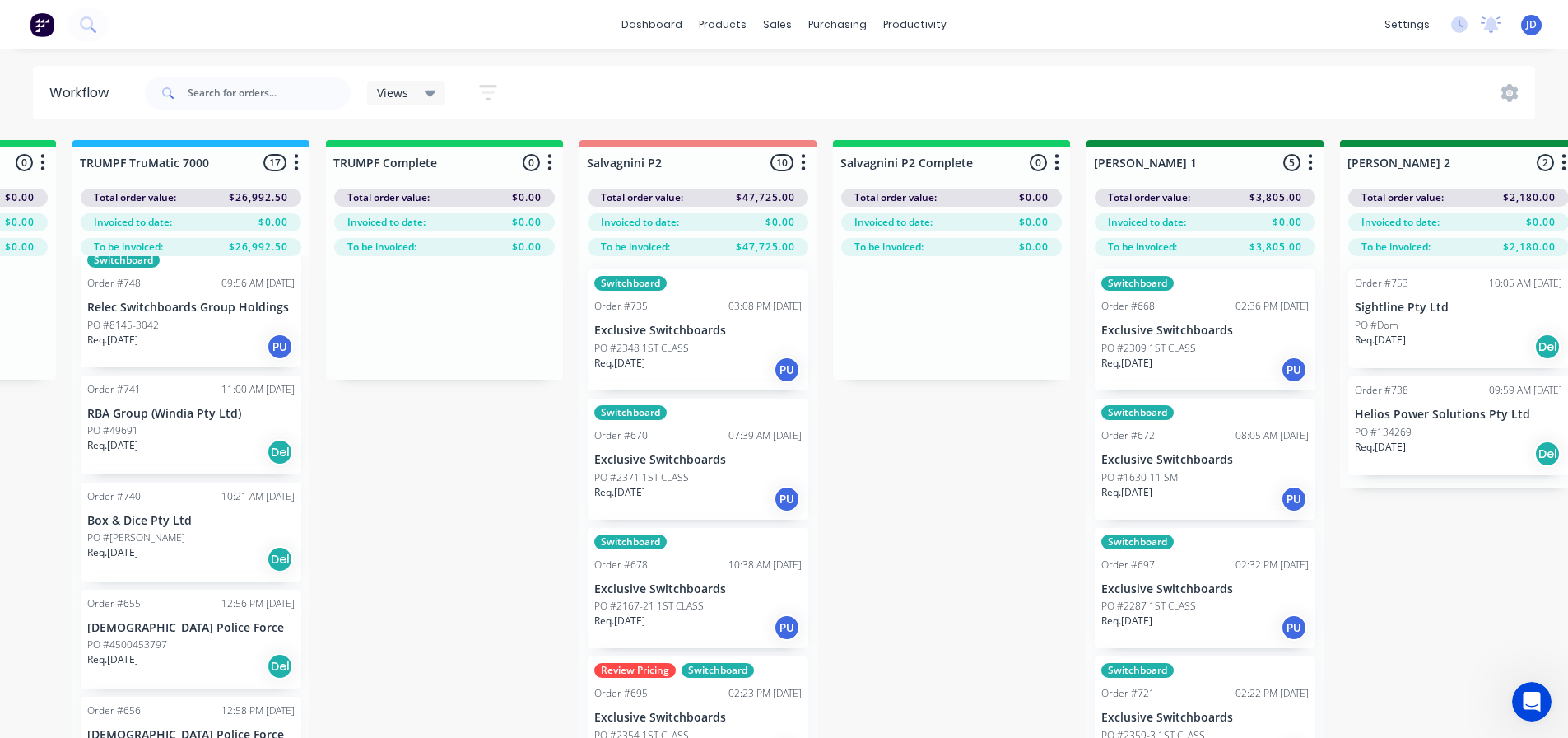
drag, startPoint x: 1268, startPoint y: 575, endPoint x: 1224, endPoint y: 462, distance: 121.3
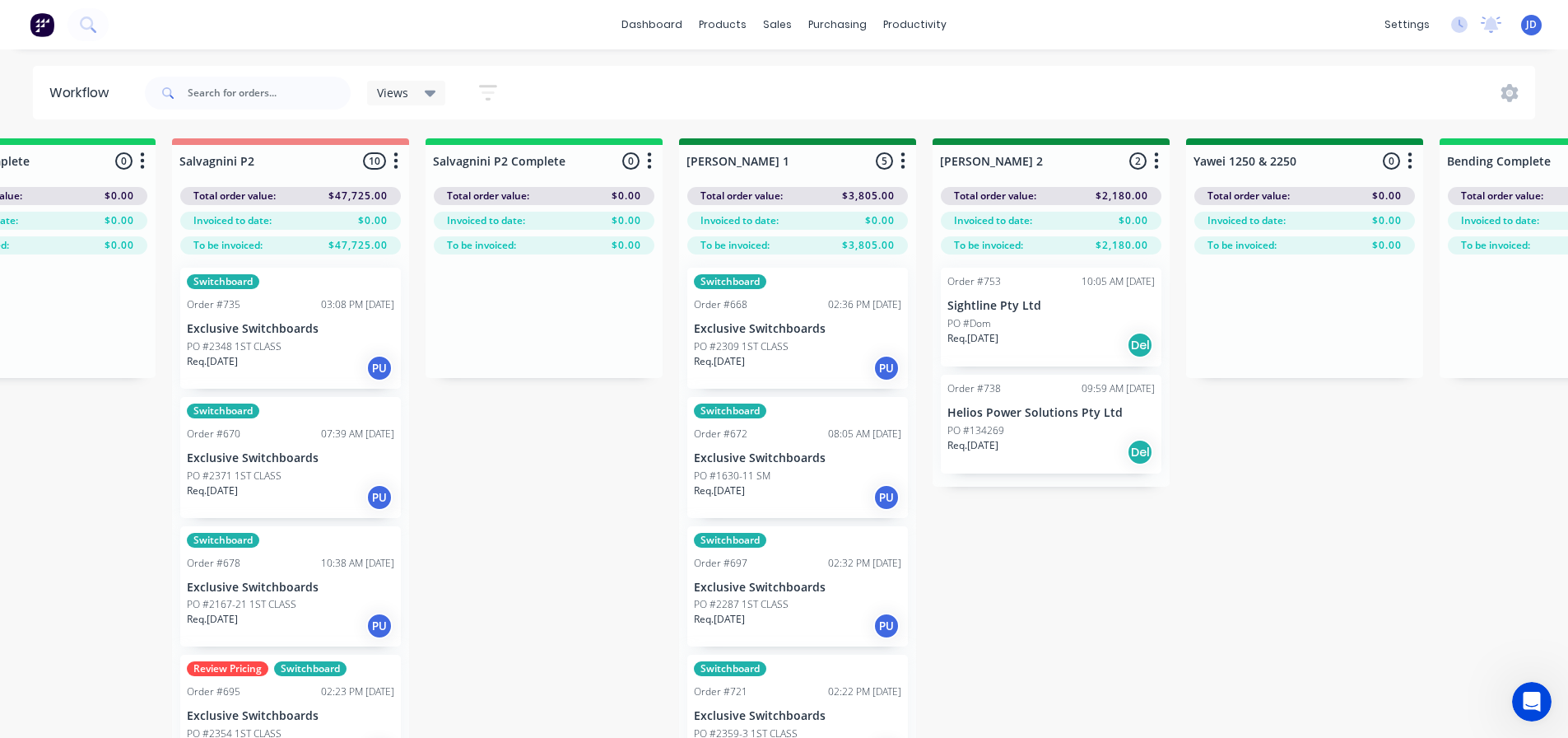
drag, startPoint x: 1368, startPoint y: 582, endPoint x: 1416, endPoint y: 551, distance: 57.1
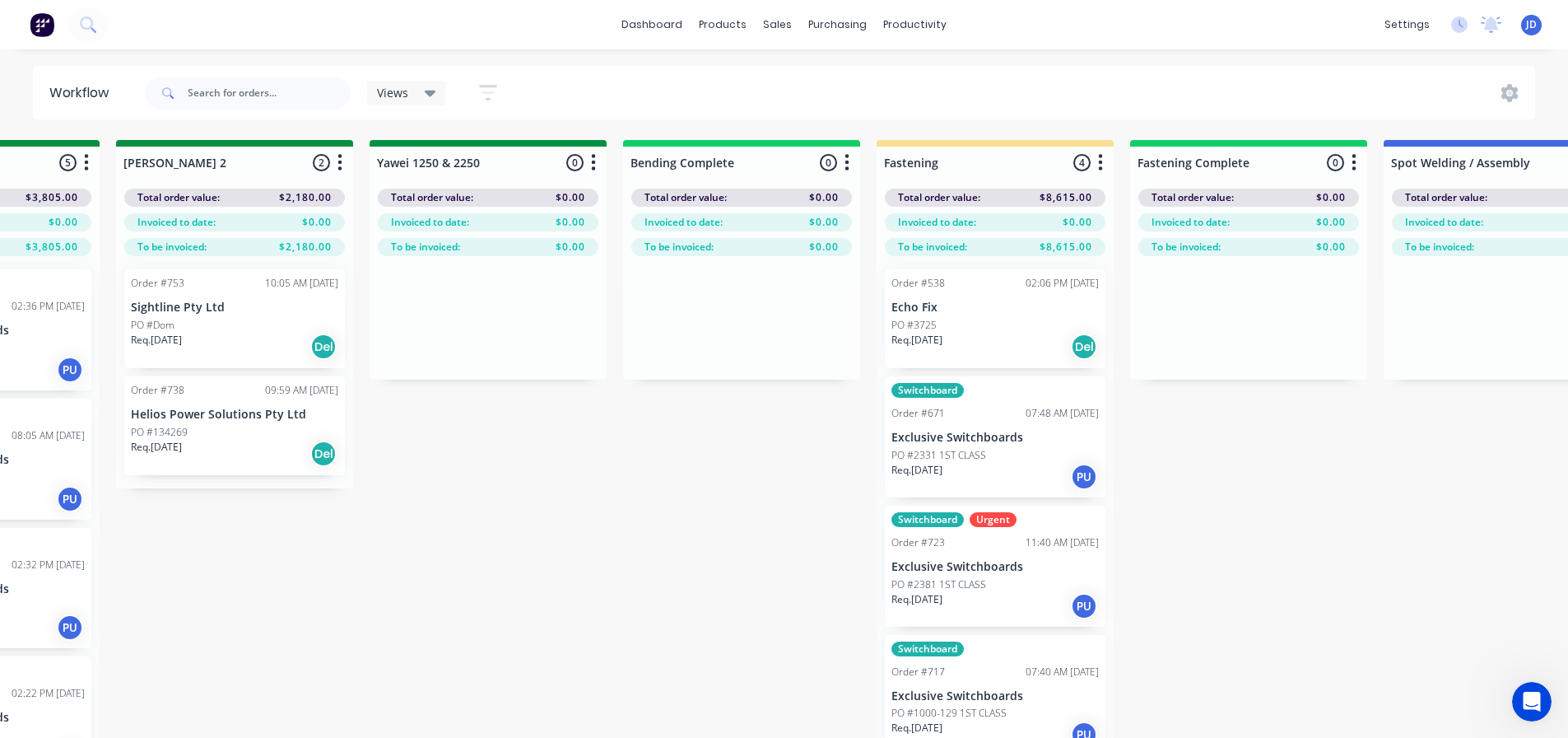
drag, startPoint x: 1391, startPoint y: 510, endPoint x: 1389, endPoint y: 501, distance: 9.2
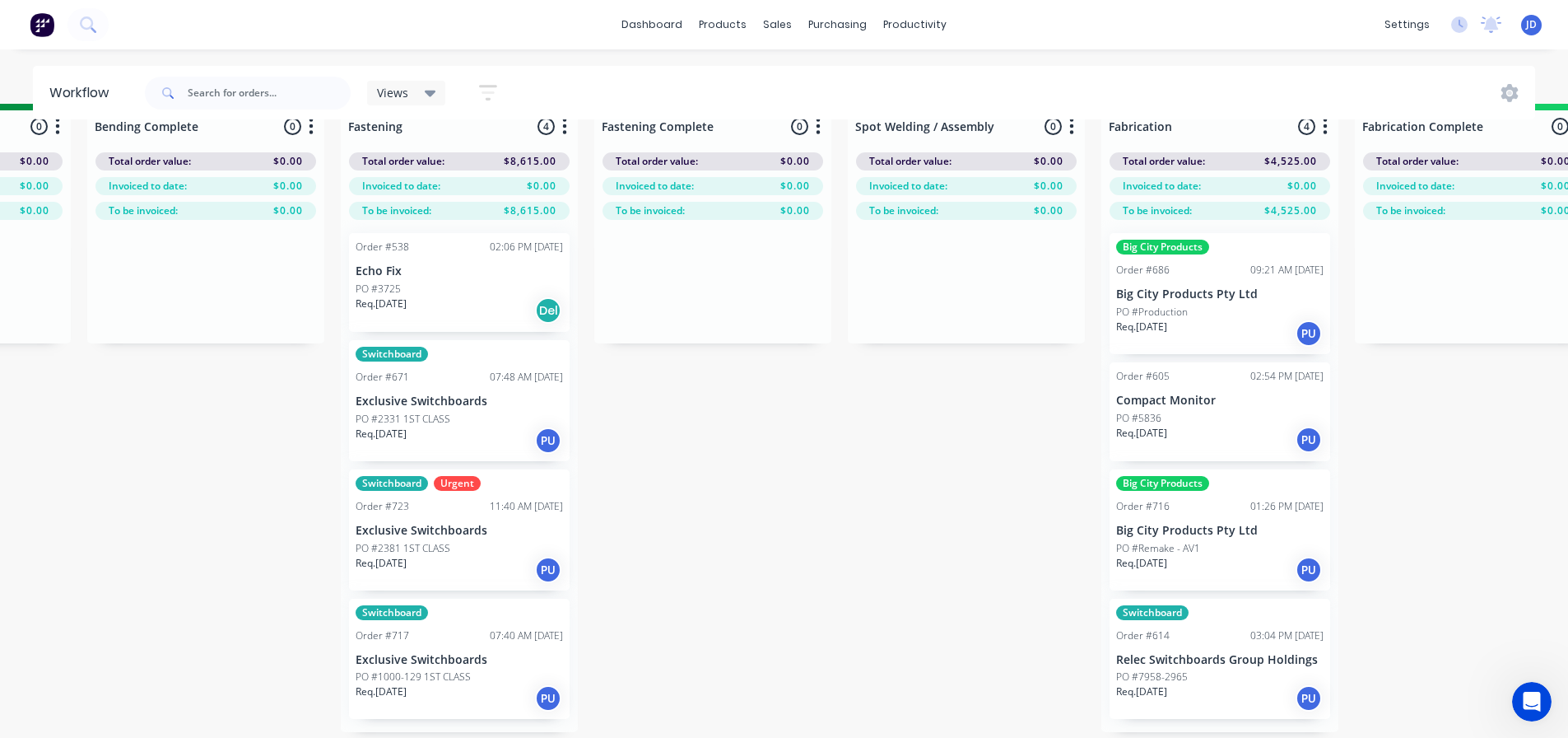
scroll to position [71, 3751]
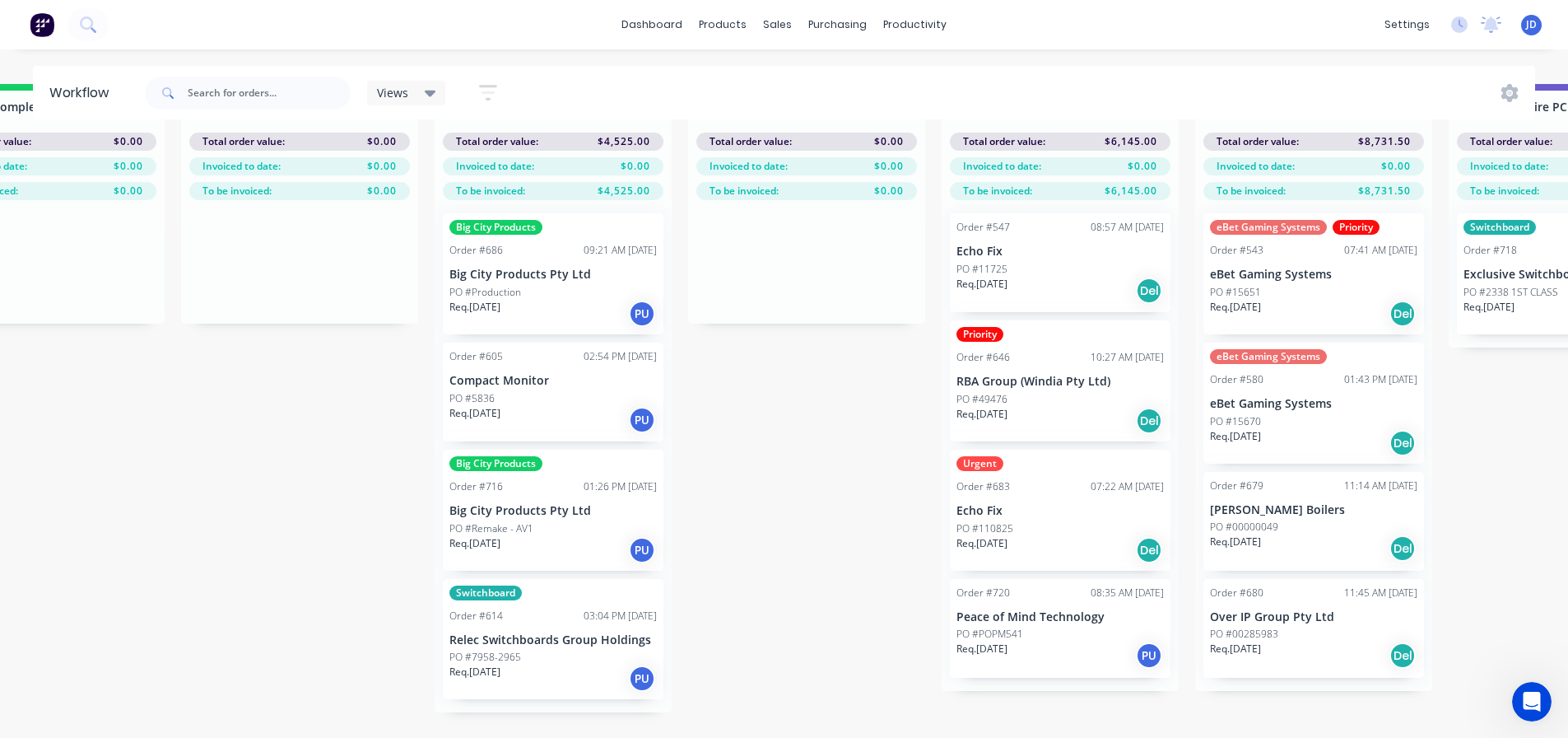
drag, startPoint x: 1436, startPoint y: 512, endPoint x: 1555, endPoint y: 479, distance: 123.5
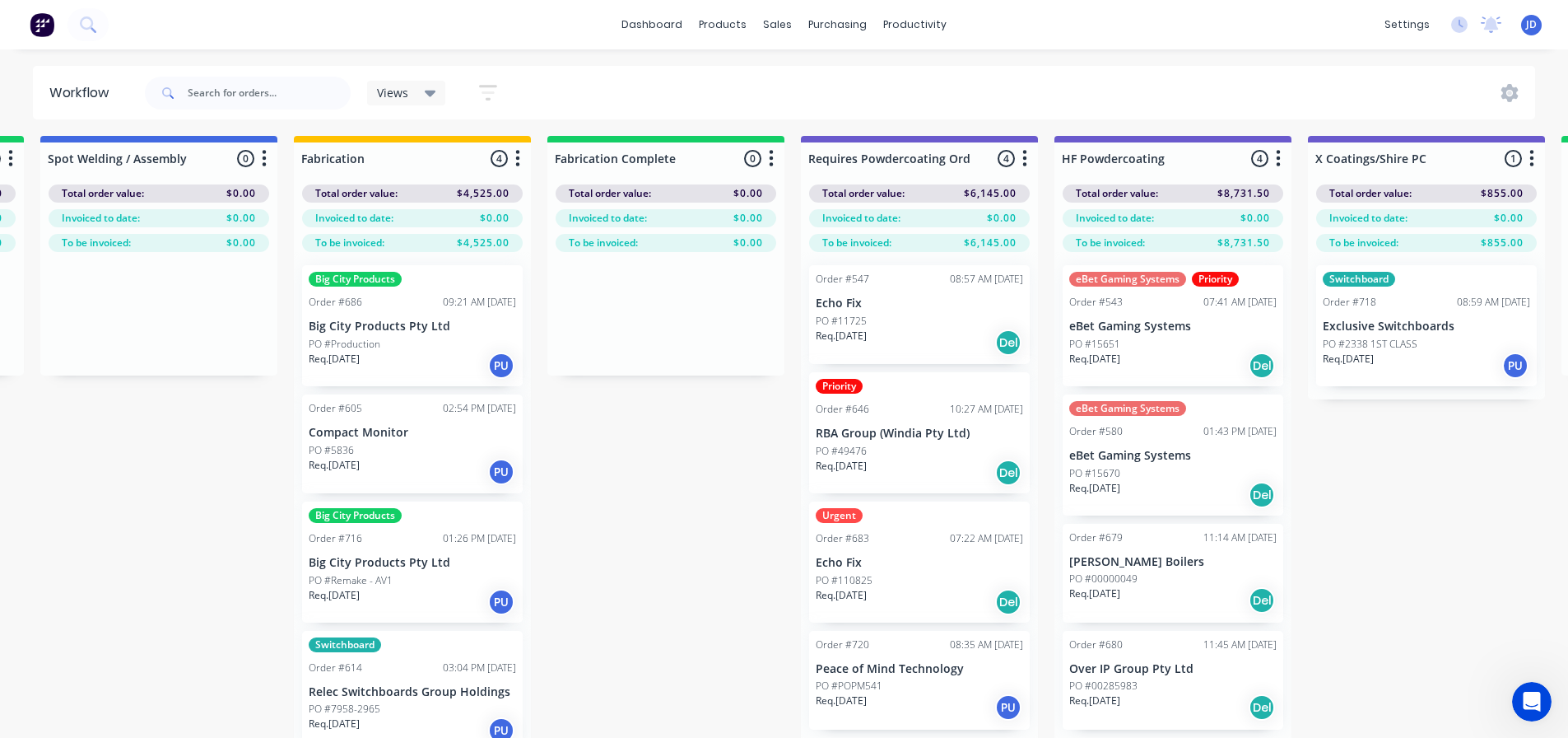
scroll to position [0, 4559]
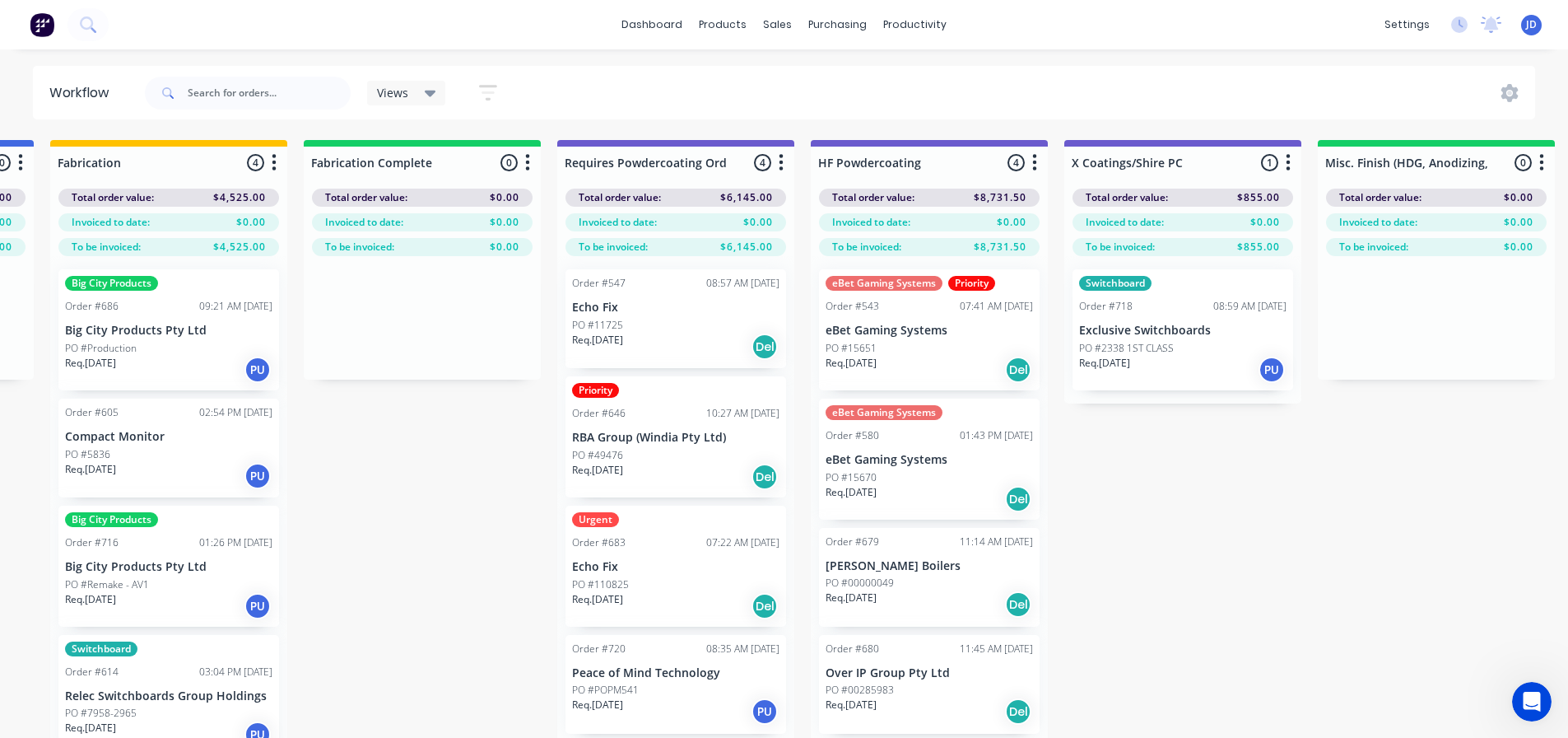
drag, startPoint x: 1370, startPoint y: 511, endPoint x: 1428, endPoint y: 468, distance: 72.2
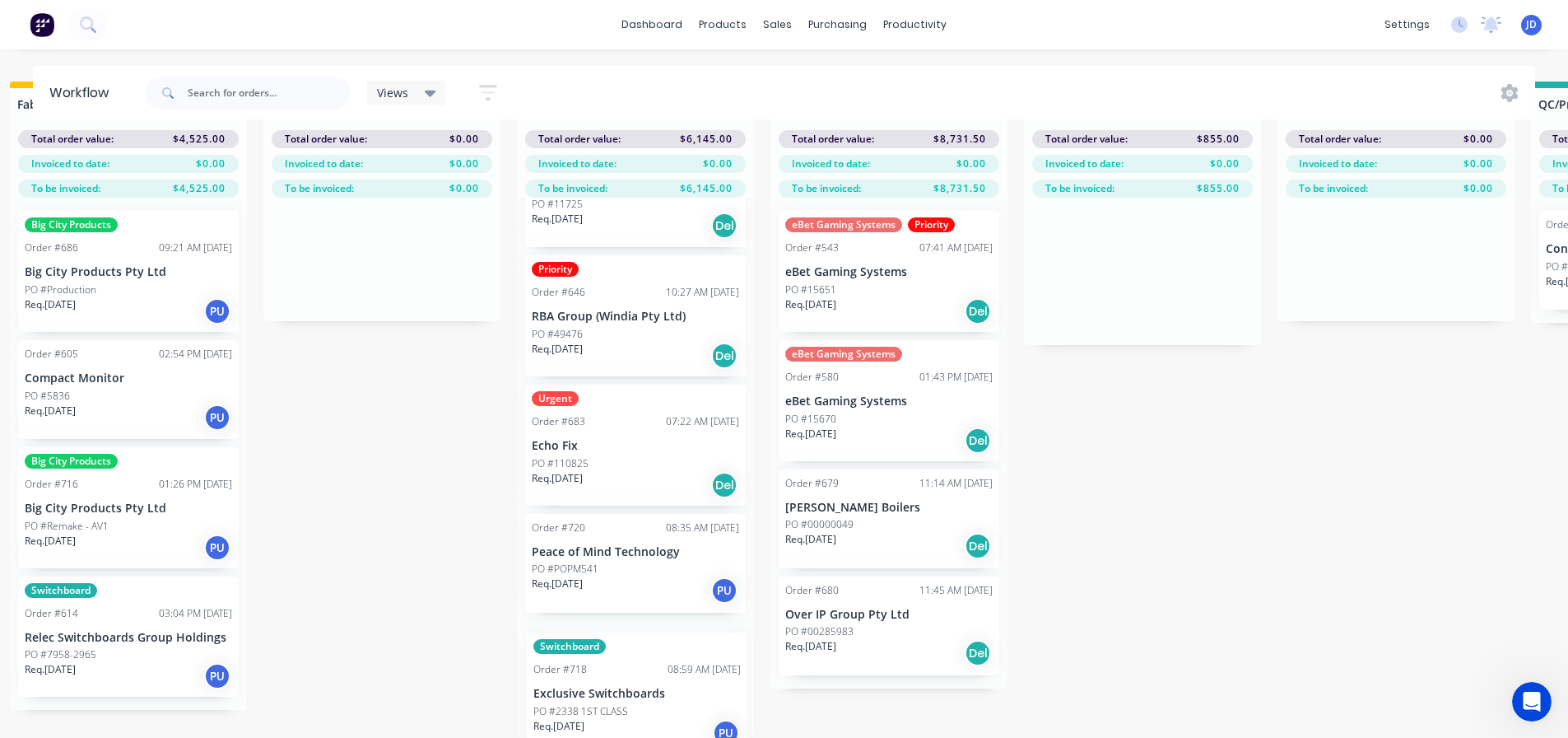
scroll to position [67, 0]
drag, startPoint x: 1150, startPoint y: 340, endPoint x: 684, endPoint y: 660, distance: 565.3
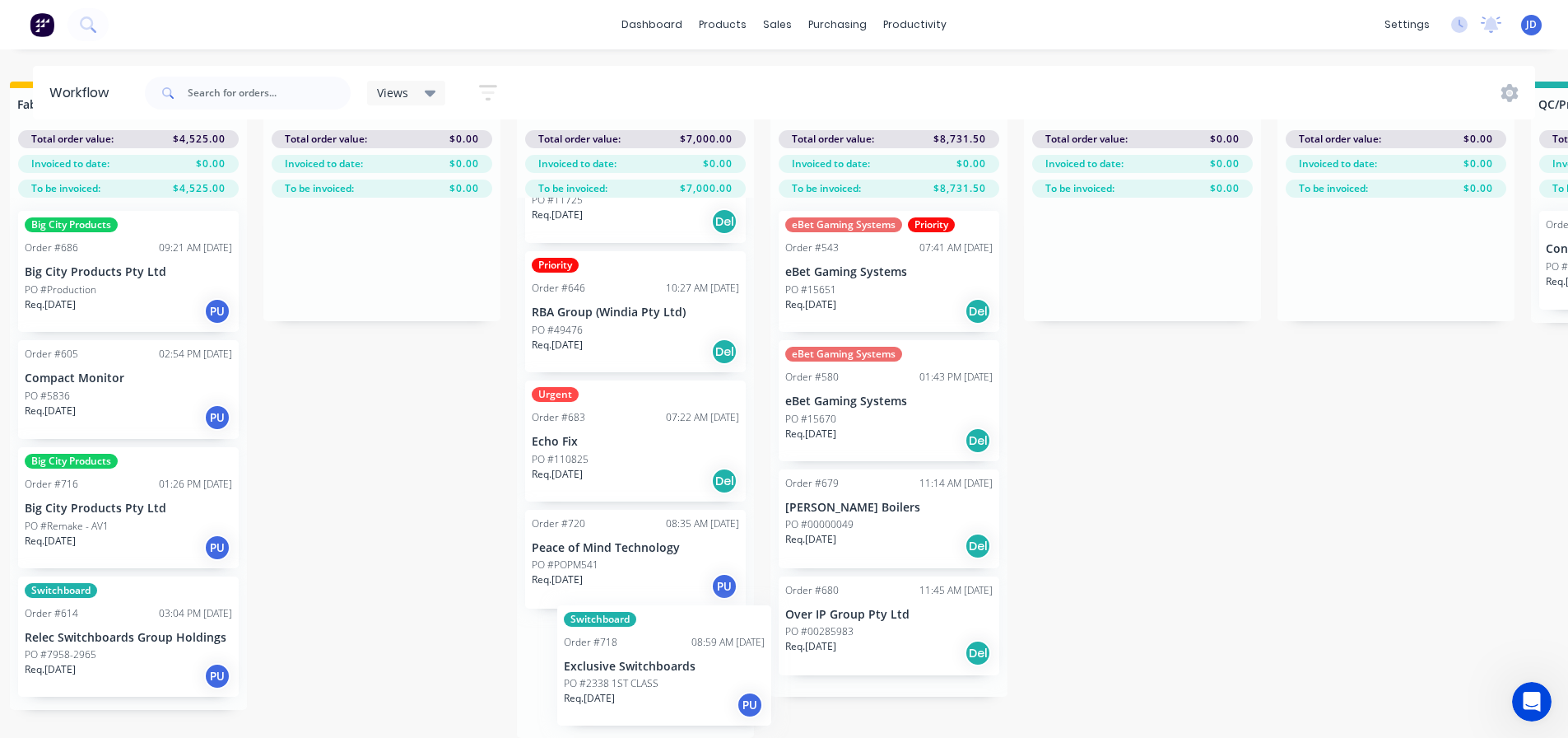
scroll to position [0, 0]
drag, startPoint x: 785, startPoint y: 658, endPoint x: 586, endPoint y: 695, distance: 202.4
click at [586, 695] on div "Order #547 08:57 AM [DATE] Echo Fix PO #11725 Req. [DATE] Del Priority Order #6…" at bounding box center [635, 468] width 237 height 541
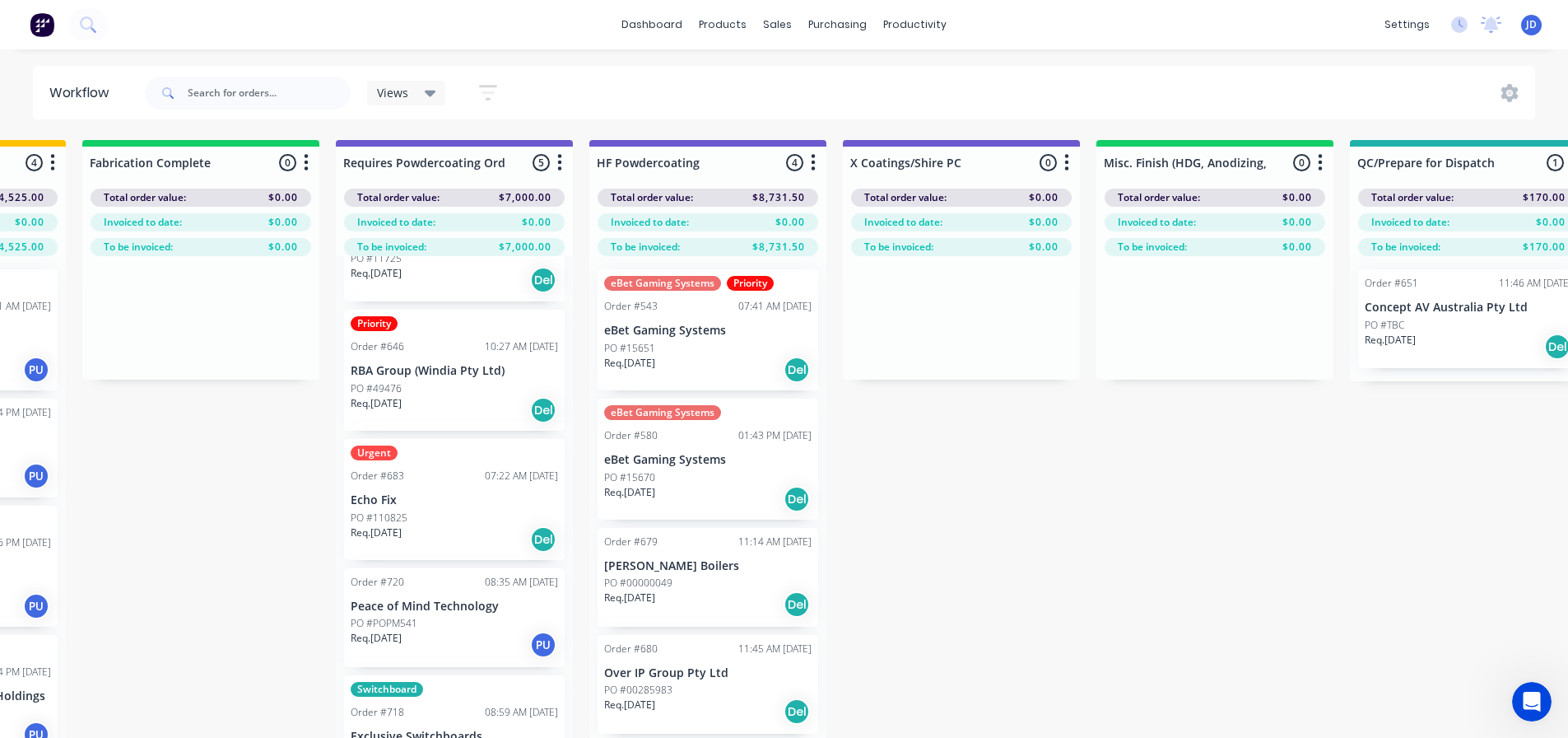
drag, startPoint x: 1327, startPoint y: 484, endPoint x: 1244, endPoint y: 474, distance: 83.6
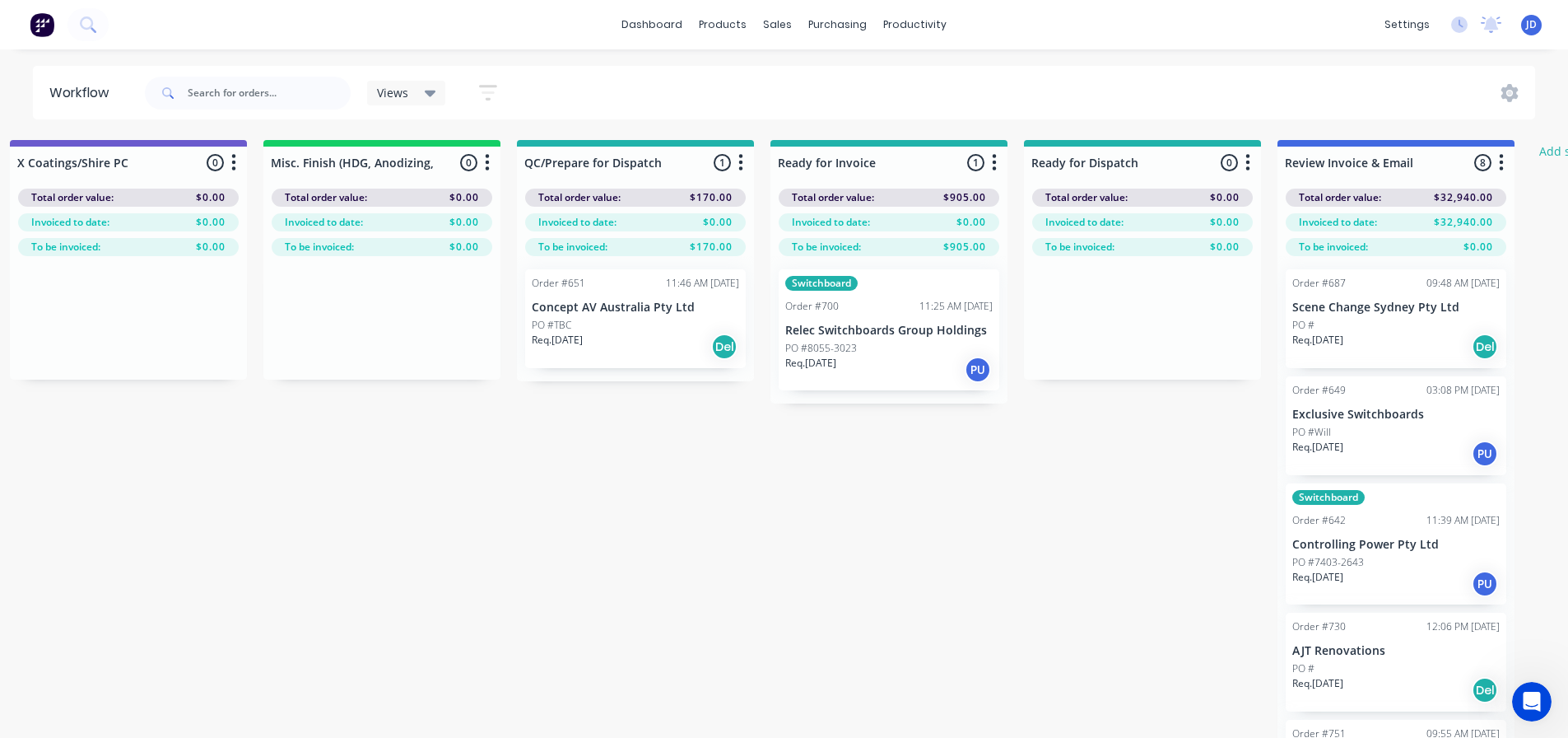
drag, startPoint x: 1199, startPoint y: 525, endPoint x: 1164, endPoint y: 513, distance: 37.0
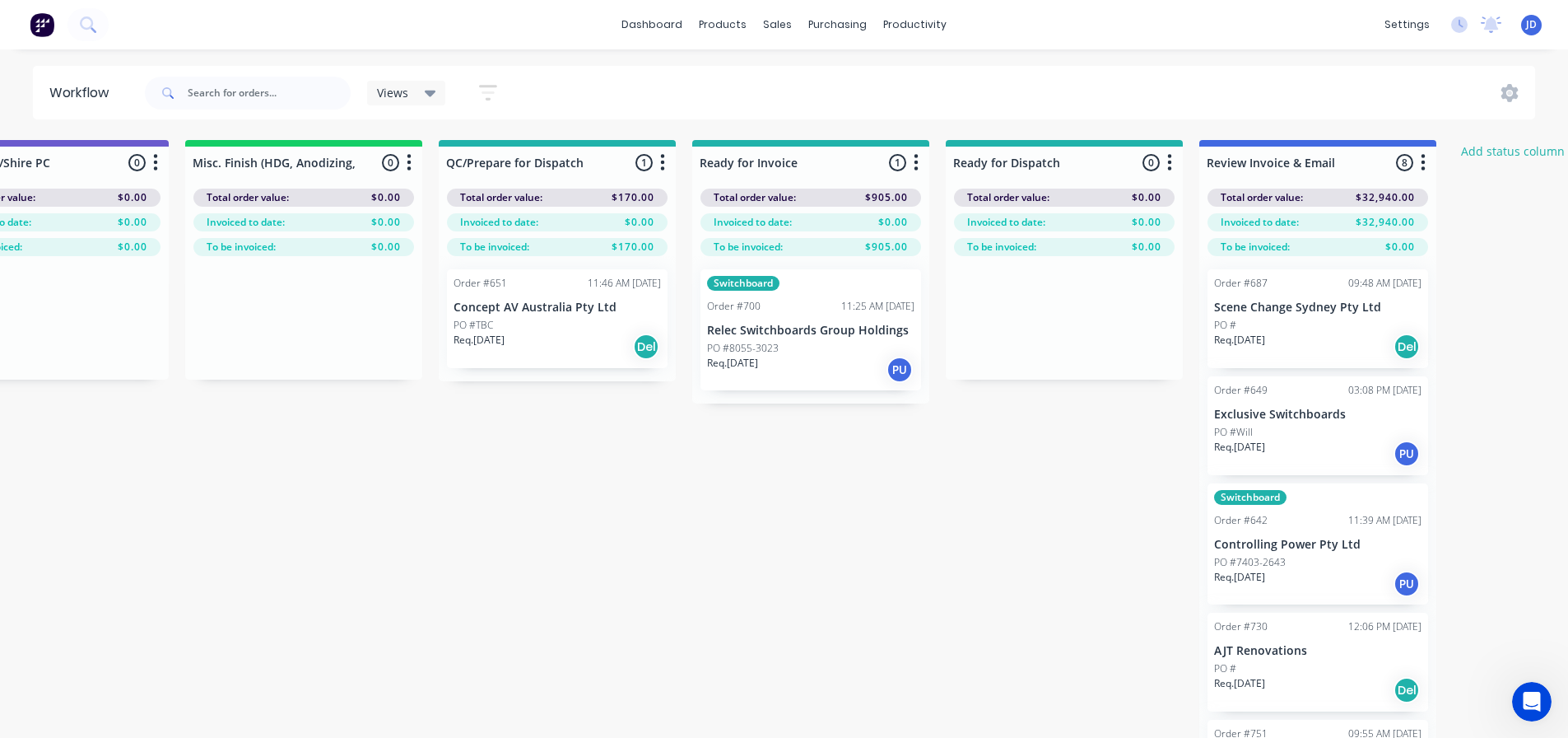
click at [784, 368] on div "Req. [DATE] PU" at bounding box center [811, 370] width 207 height 28
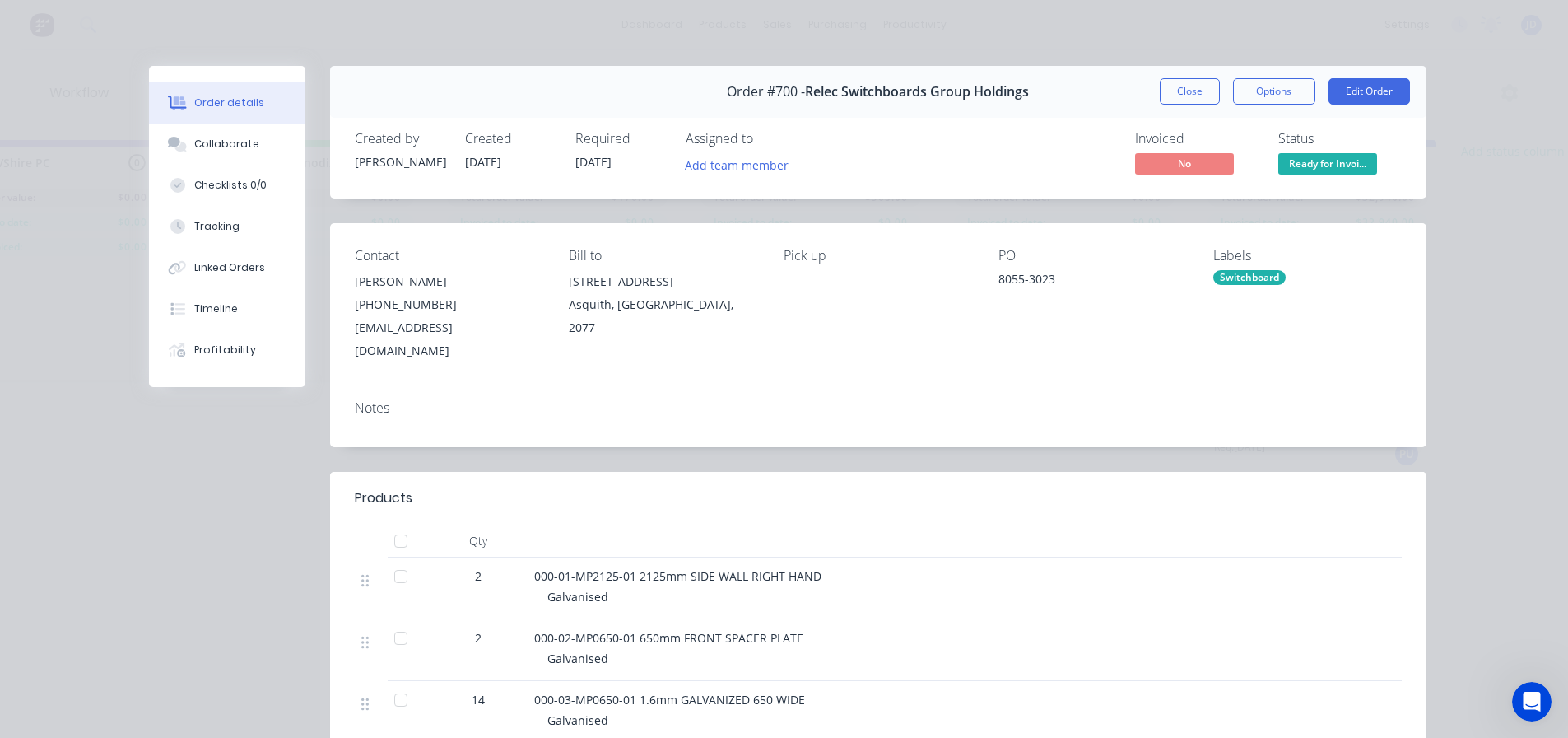
drag, startPoint x: 1255, startPoint y: 100, endPoint x: 1237, endPoint y: 112, distance: 21.6
click at [1251, 102] on button "Options" at bounding box center [1274, 91] width 82 height 27
click at [1209, 208] on div "Delivery Docket" at bounding box center [1229, 199] width 143 height 24
click at [1037, 387] on div "Notes" at bounding box center [879, 416] width 1097 height 60
click at [1273, 82] on button "Options" at bounding box center [1274, 91] width 82 height 27
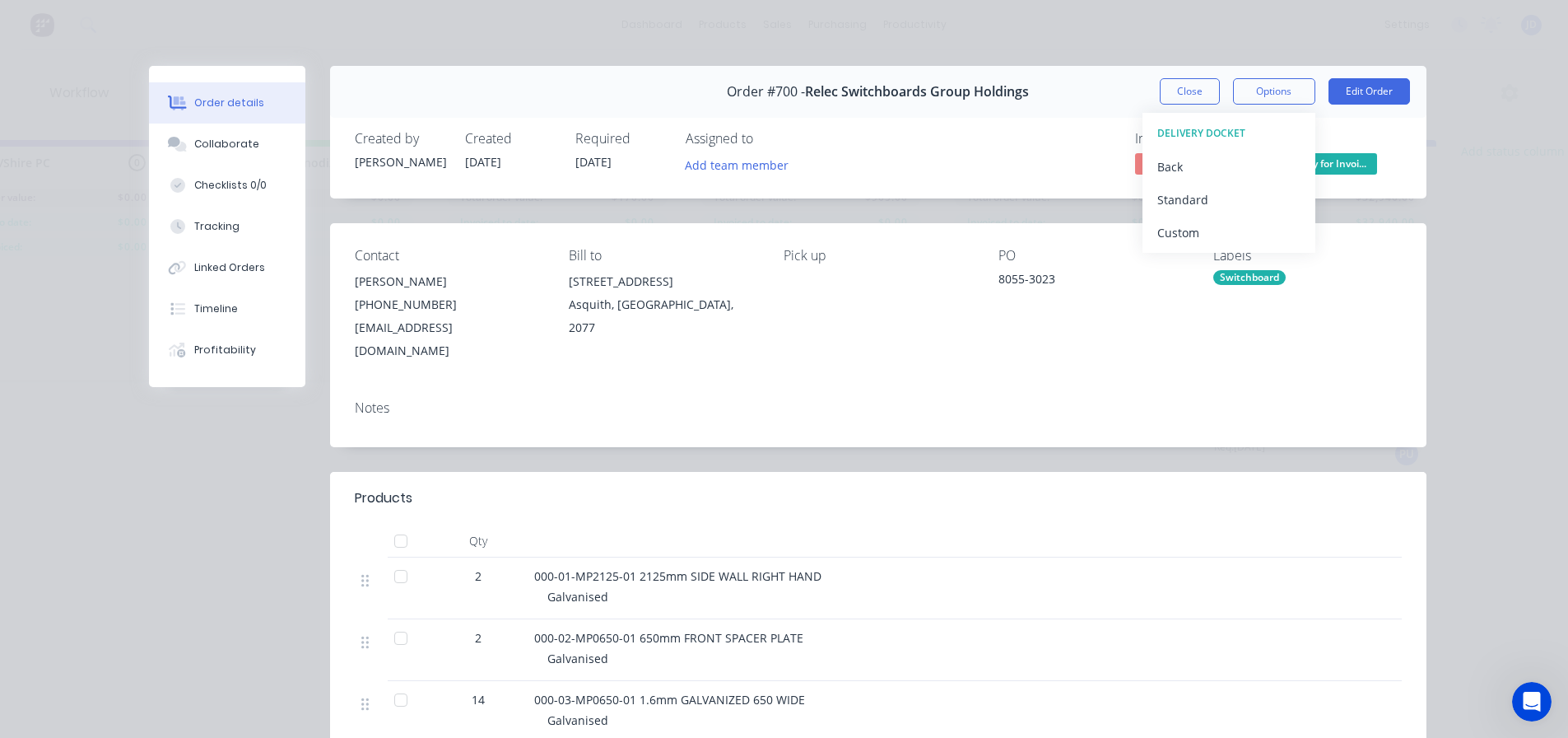
click at [1114, 354] on div "Contact [PERSON_NAME] [PHONE_NUMBER] [EMAIL_ADDRESS][DOMAIN_NAME] Bill to [STRE…" at bounding box center [879, 334] width 1097 height 224
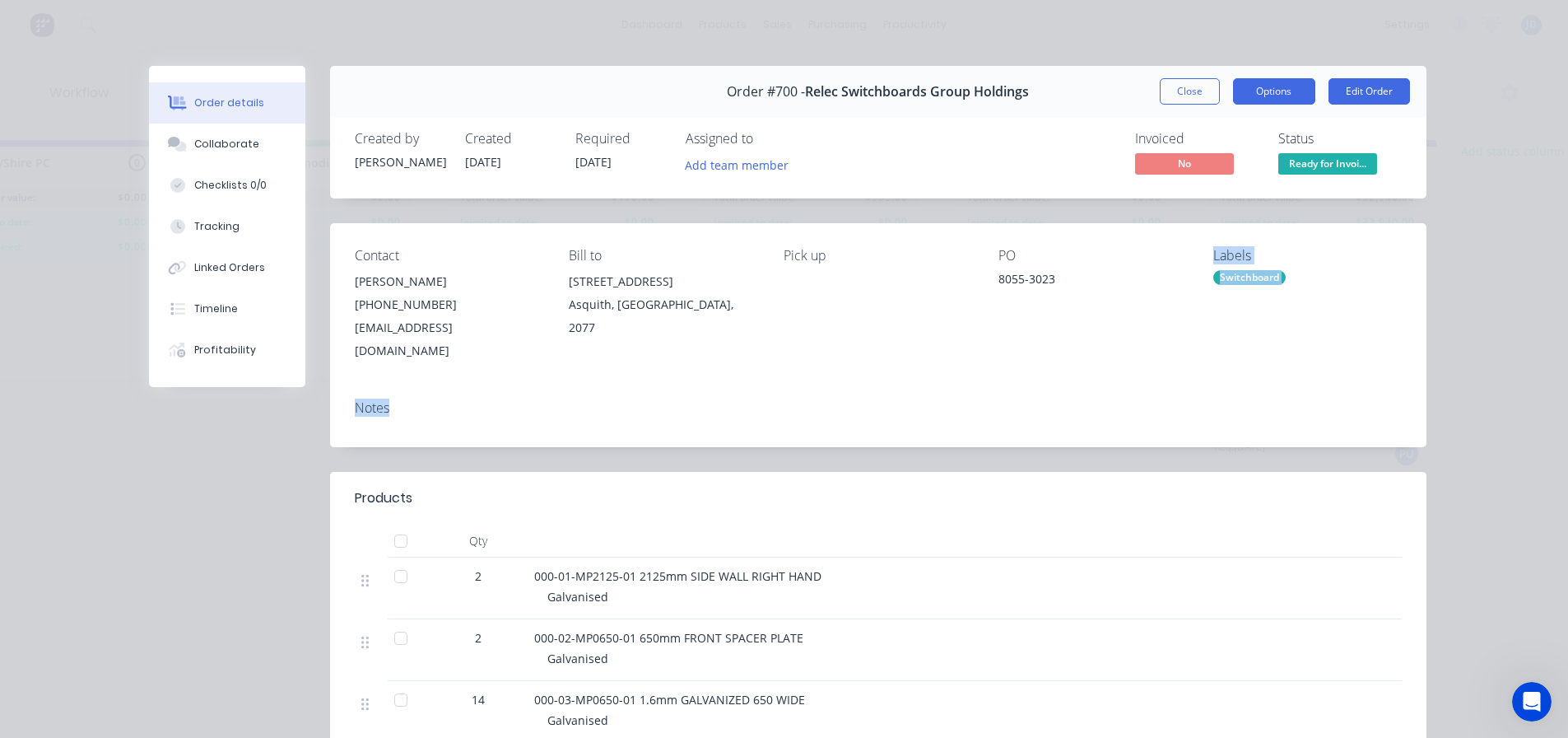
click at [1262, 84] on button "Options" at bounding box center [1274, 91] width 82 height 27
click at [1193, 98] on button "Close" at bounding box center [1189, 91] width 60 height 27
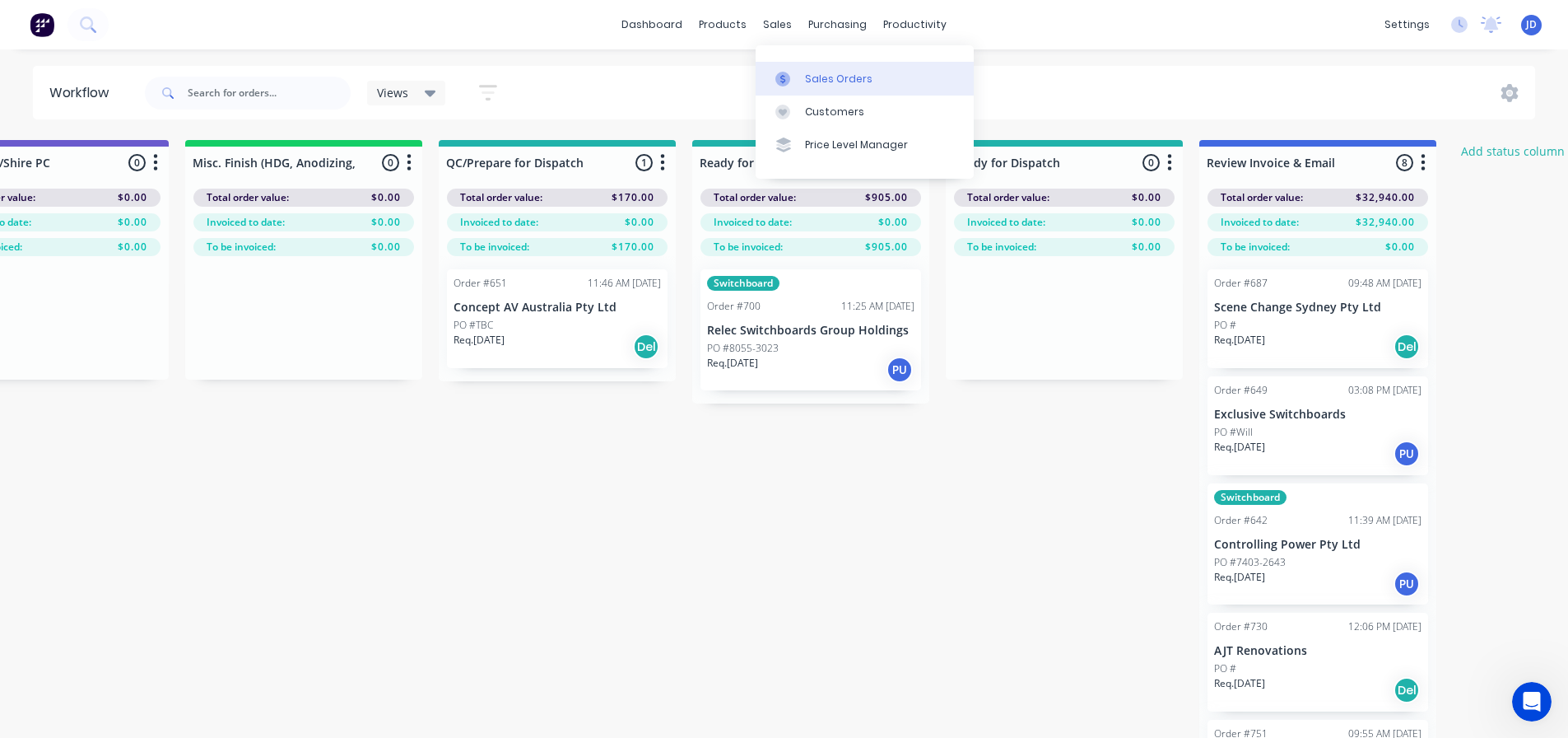
click at [798, 72] on link "Sales Orders" at bounding box center [864, 78] width 218 height 33
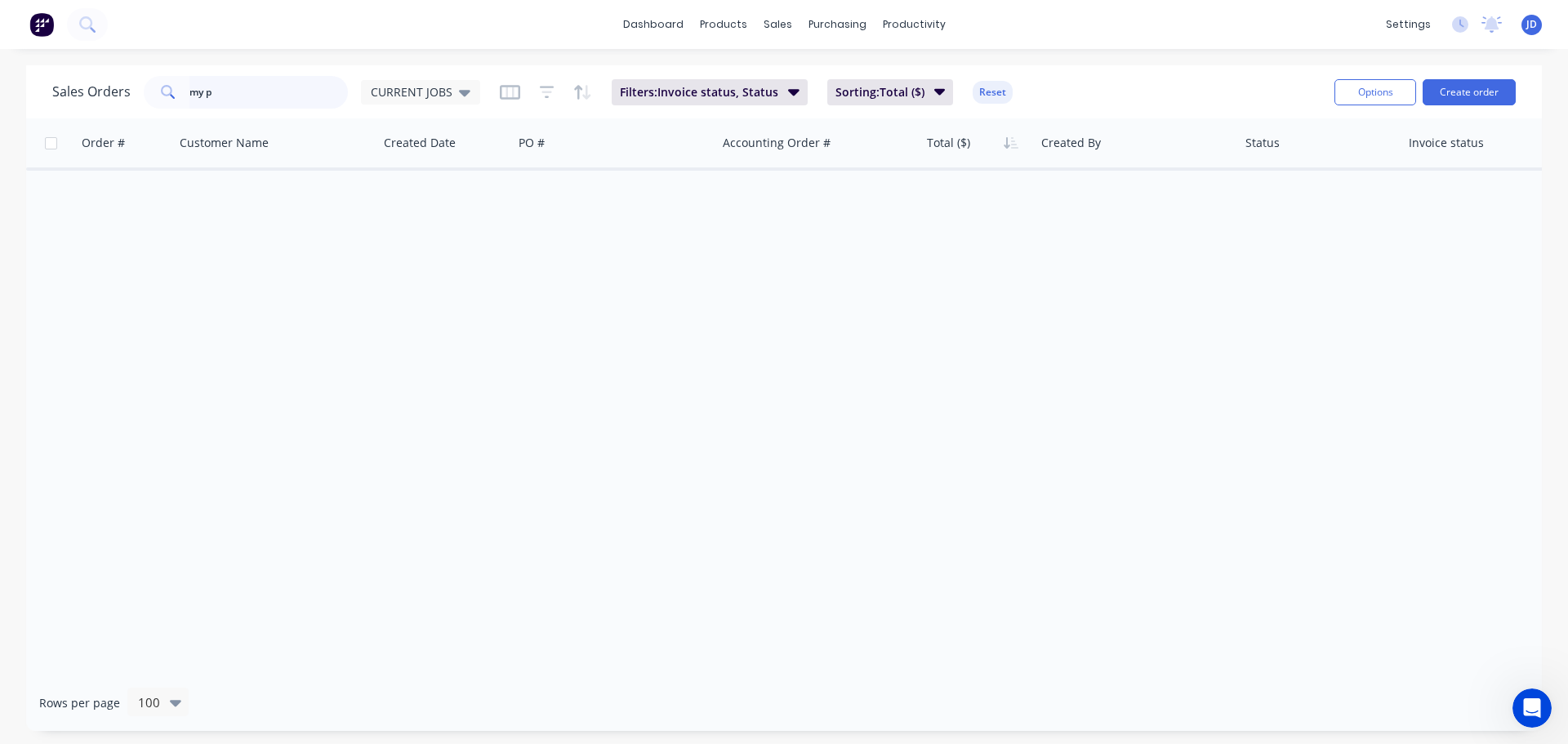
drag, startPoint x: 77, startPoint y: 103, endPoint x: 0, endPoint y: 3, distance: 126.2
click at [6, 87] on div "Sales Orders my p CURRENT JOBS Filters: Invoice status, Status Sorting: Total (…" at bounding box center [784, 398] width 1568 height 665
type input "relec"
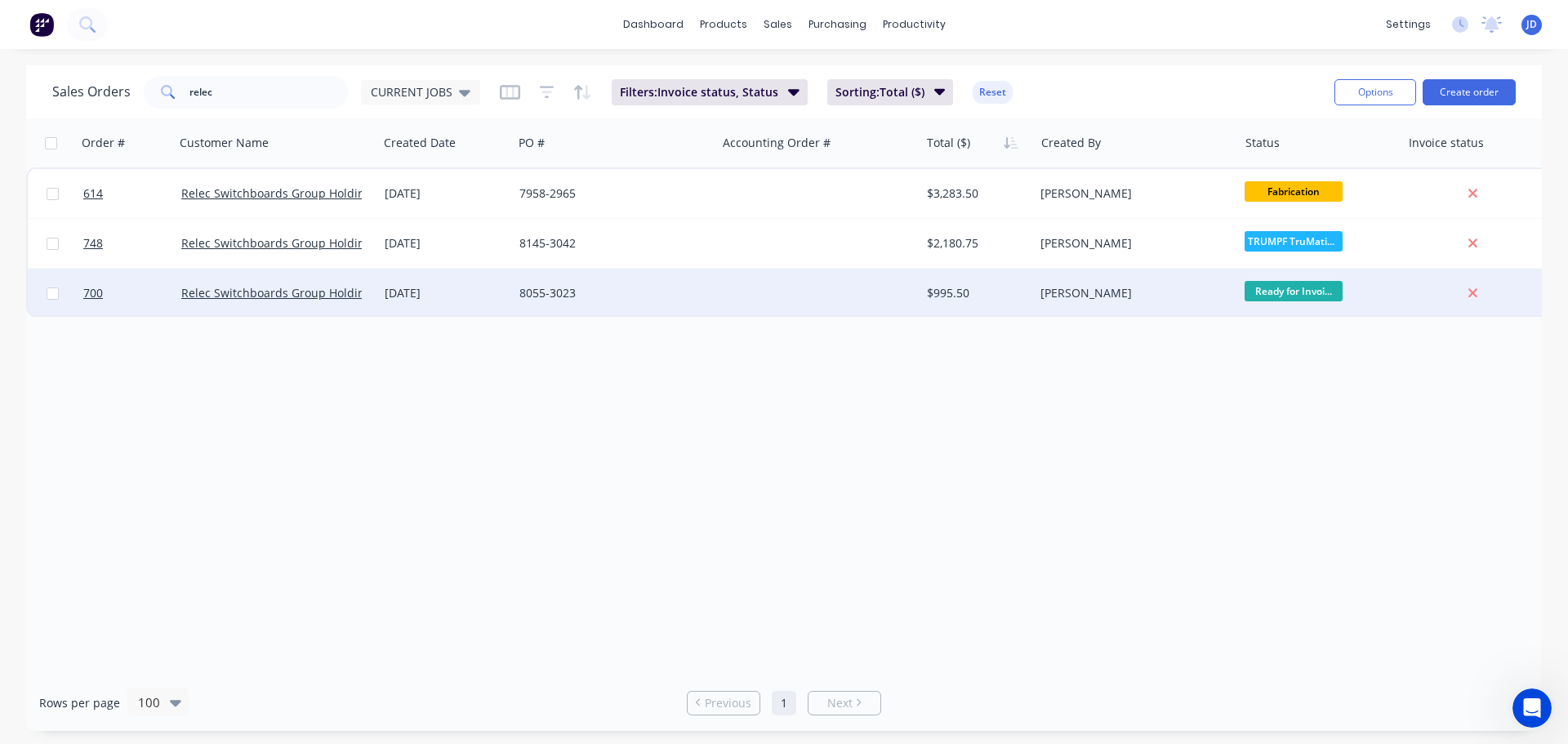
click at [827, 278] on div at bounding box center [818, 293] width 203 height 49
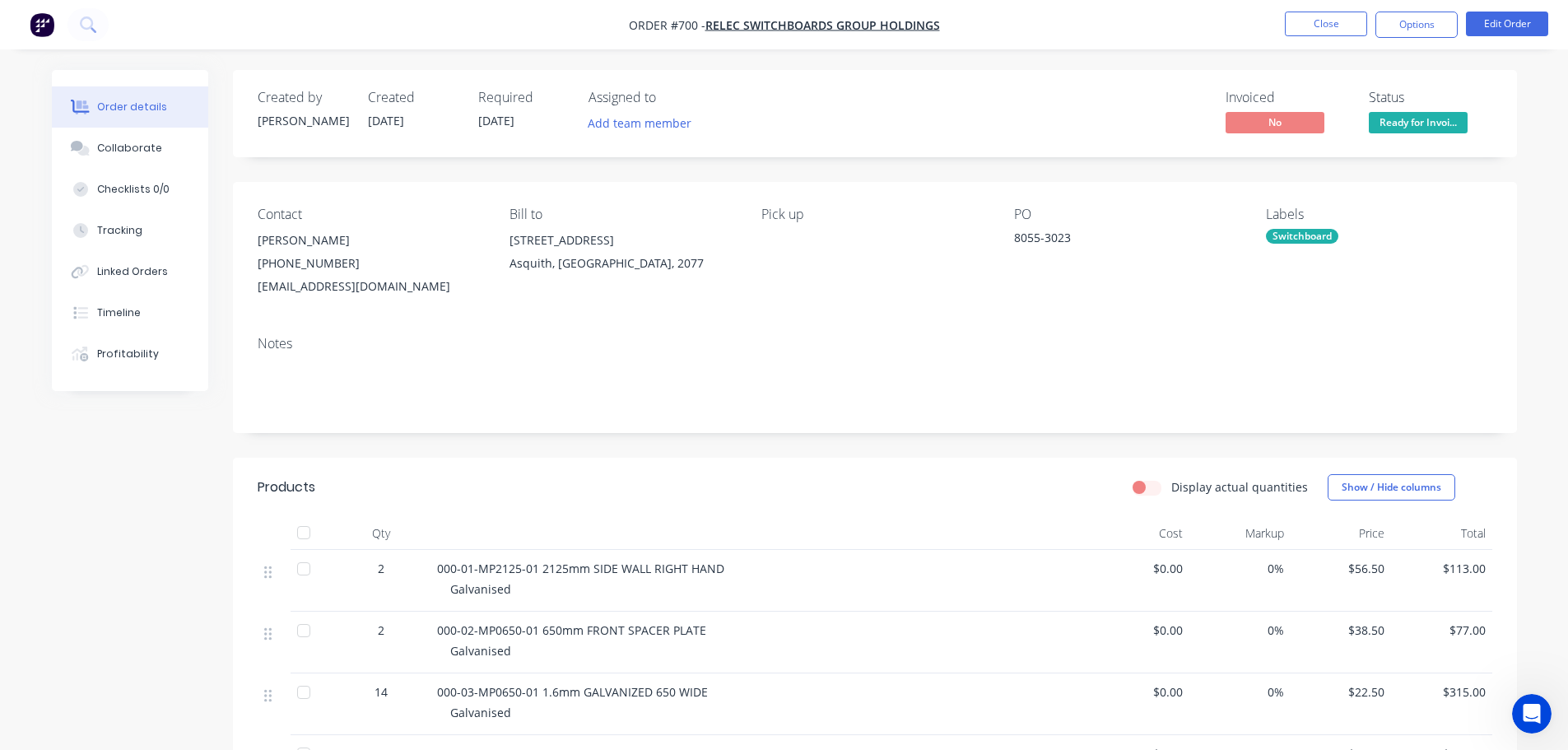
drag, startPoint x: 171, startPoint y: 142, endPoint x: 222, endPoint y: 139, distance: 51.1
click at [171, 141] on button "Collaborate" at bounding box center [130, 148] width 157 height 41
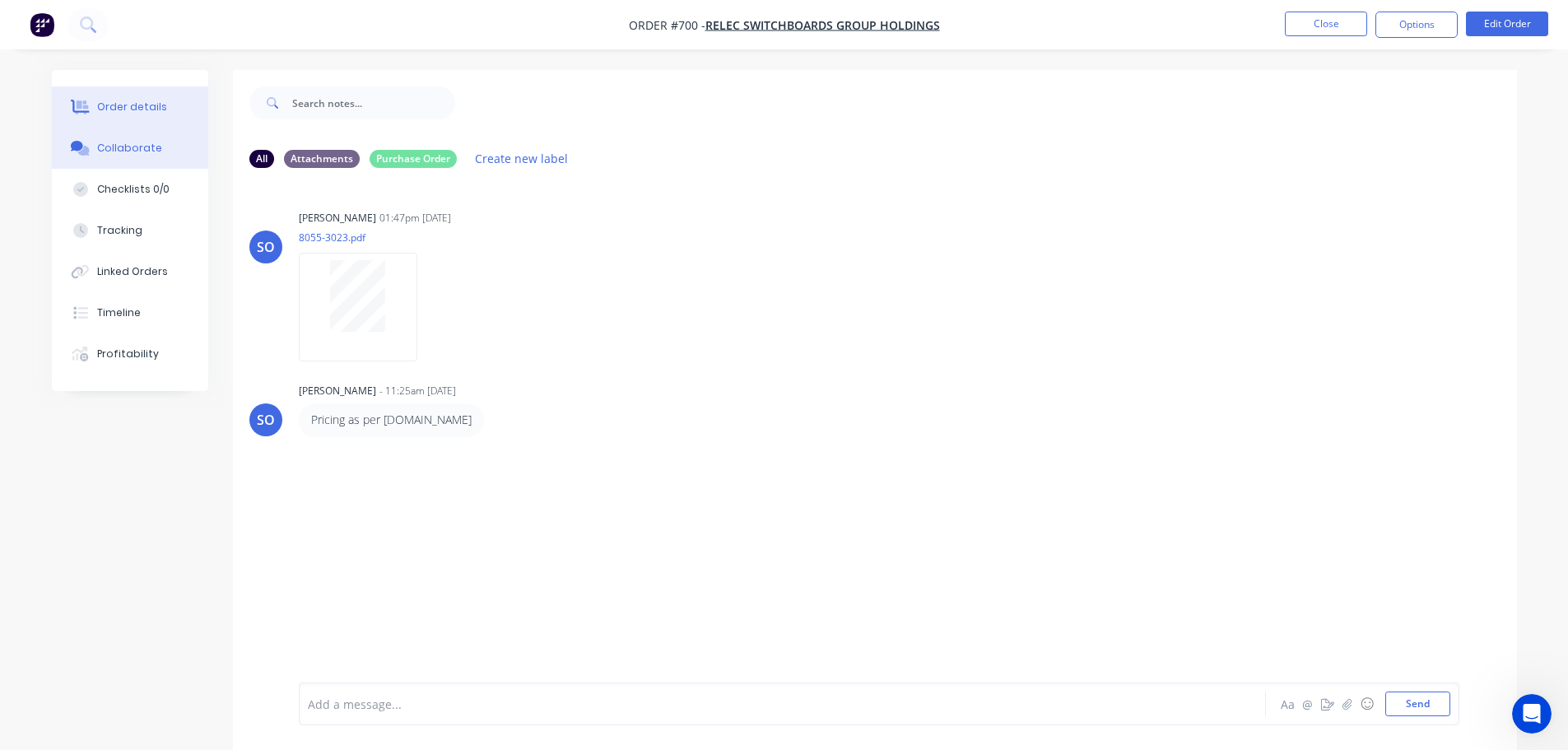
drag, startPoint x: 90, startPoint y: 101, endPoint x: 109, endPoint y: 98, distance: 19.2
click at [93, 100] on button "Order details" at bounding box center [130, 107] width 157 height 41
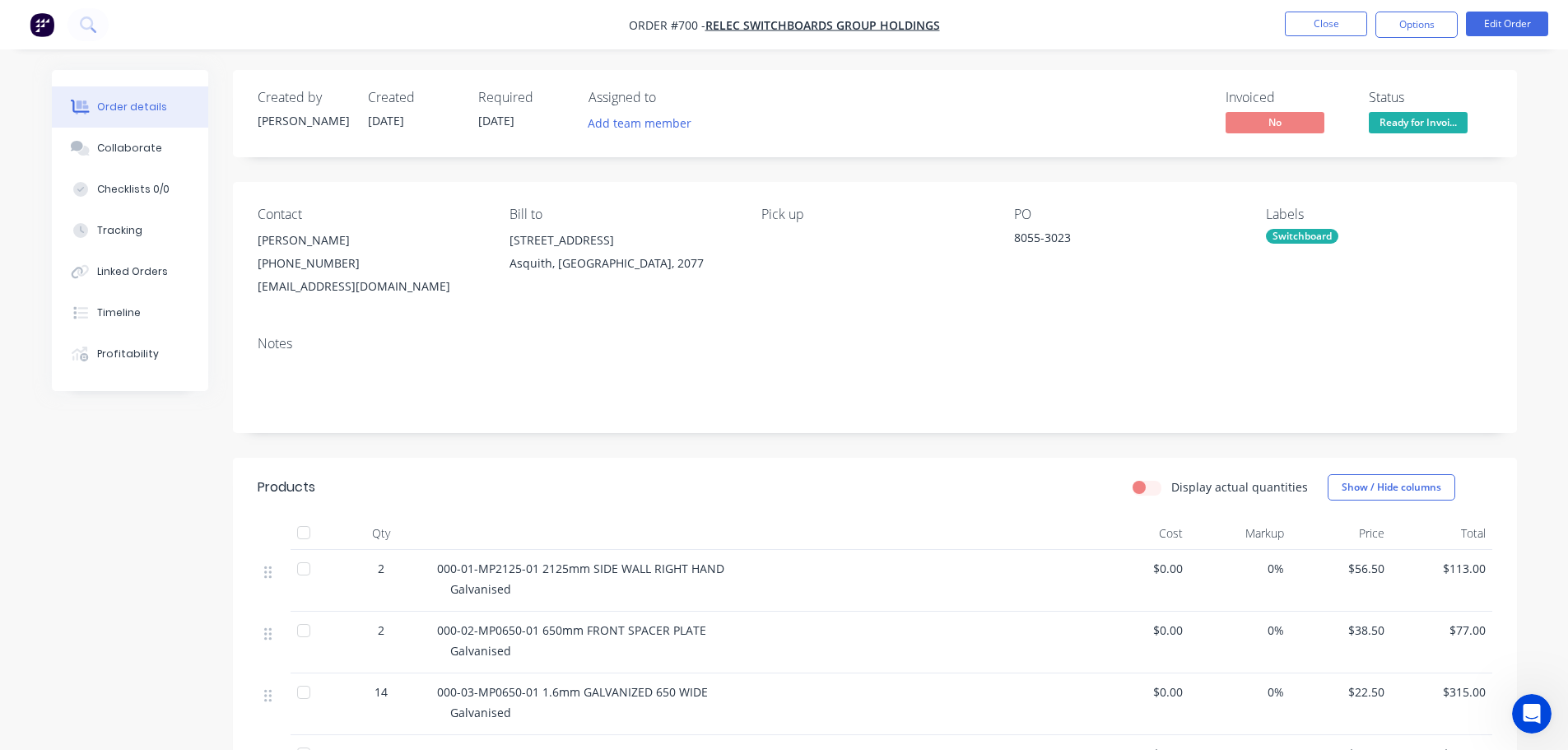
drag, startPoint x: 1411, startPoint y: 128, endPoint x: 1415, endPoint y: 139, distance: 11.7
click at [1411, 129] on span "Ready for Invoi..." at bounding box center [1418, 122] width 99 height 21
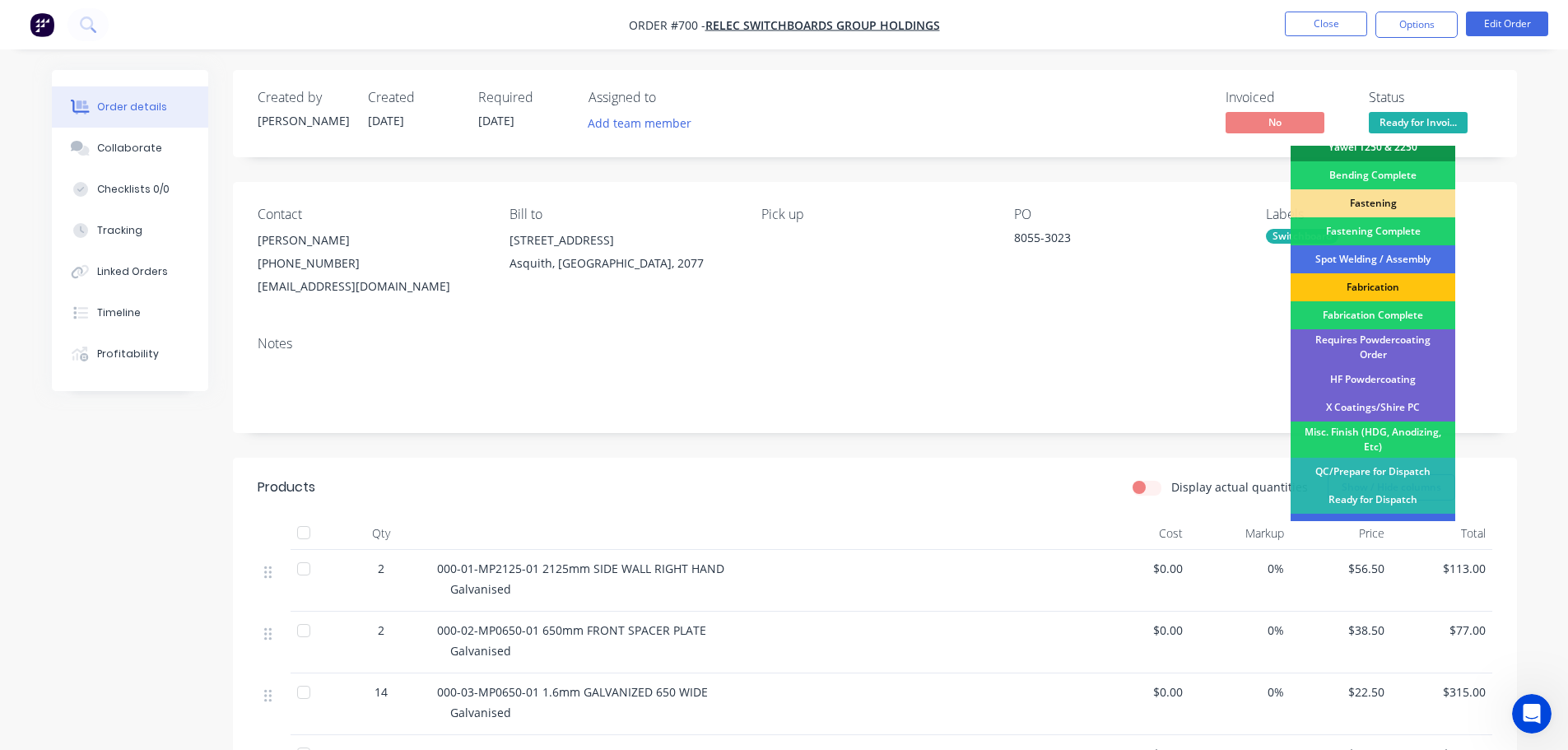
scroll to position [481, 0]
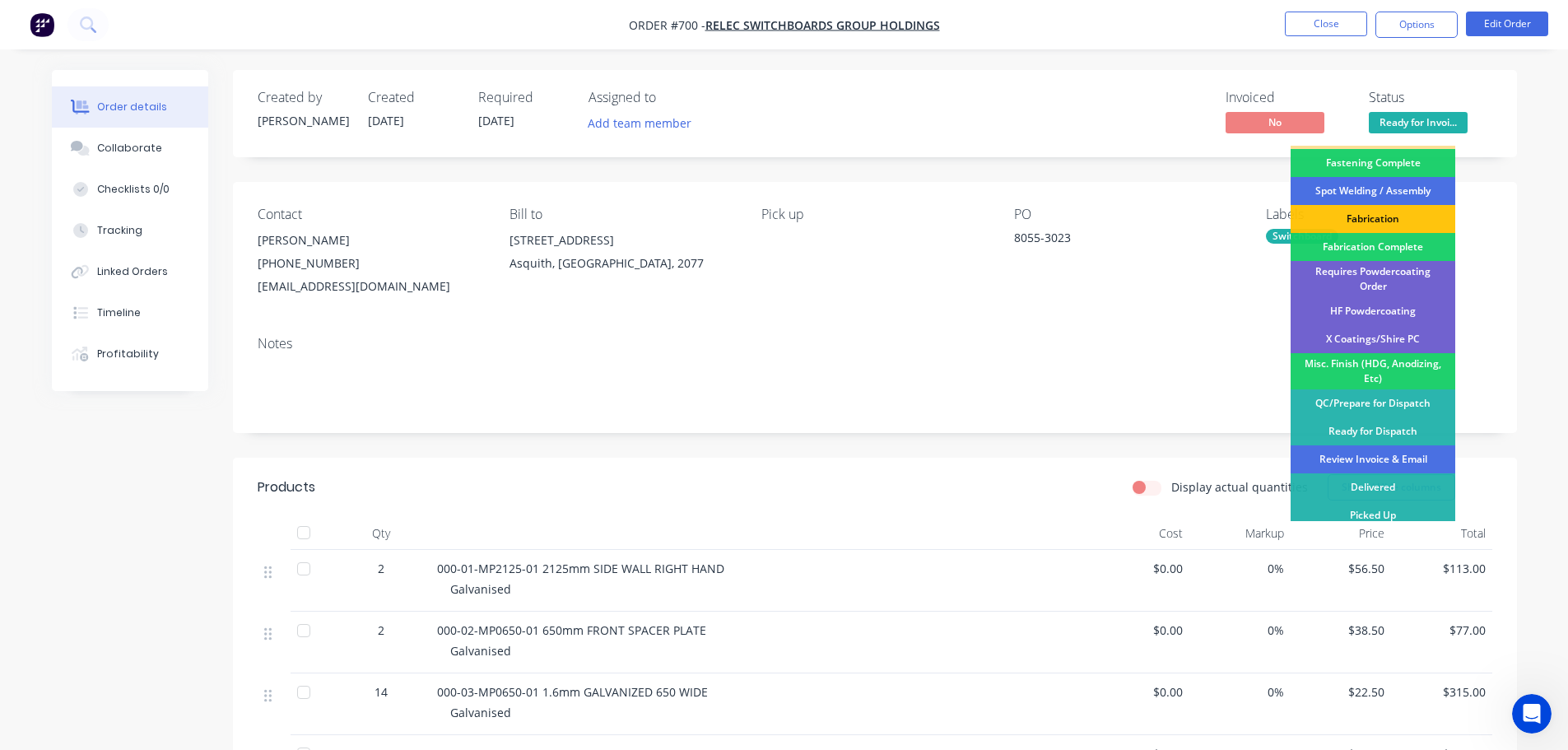
click at [1399, 450] on div "Review Invoice & Email" at bounding box center [1373, 459] width 165 height 28
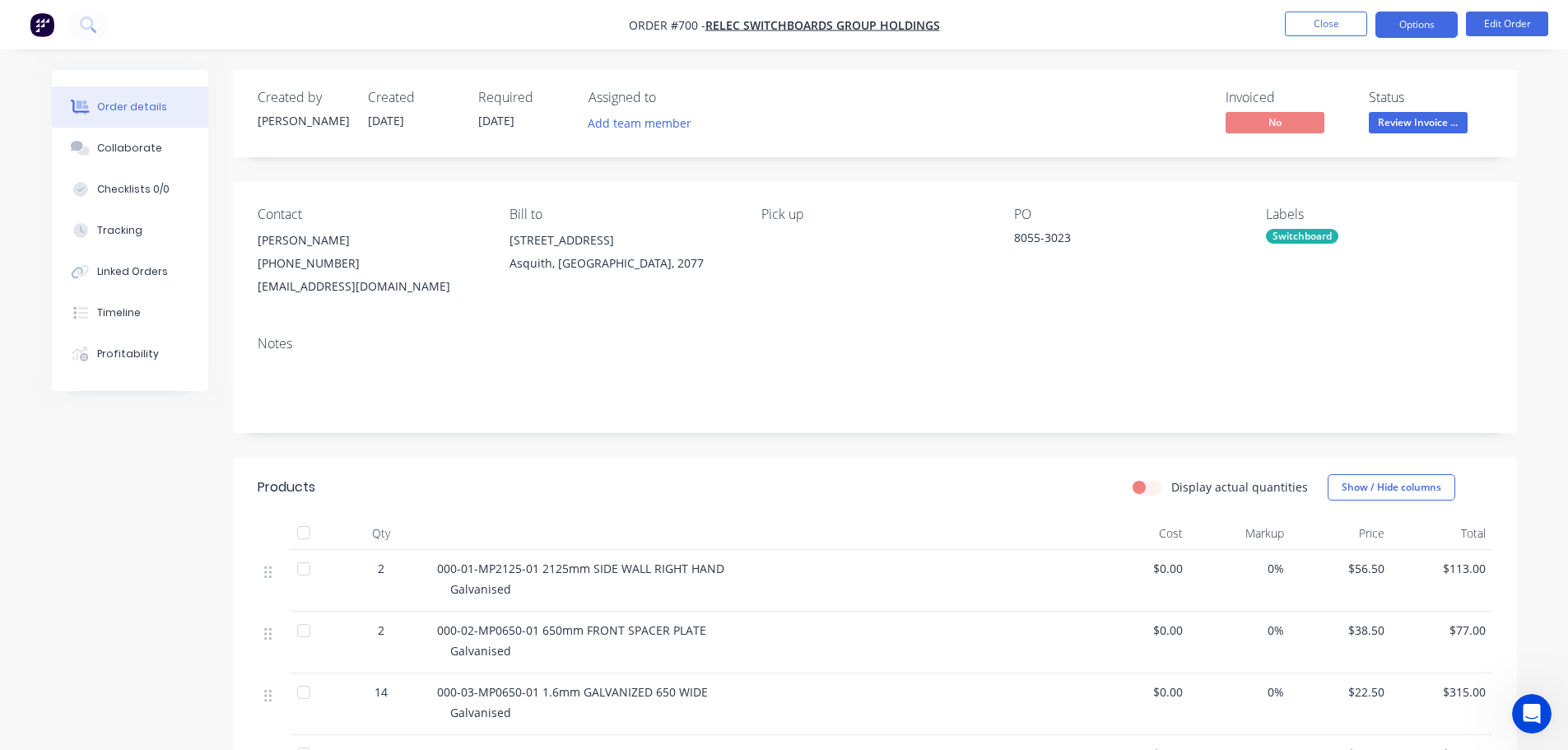
click at [1406, 19] on button "Options" at bounding box center [1416, 25] width 82 height 27
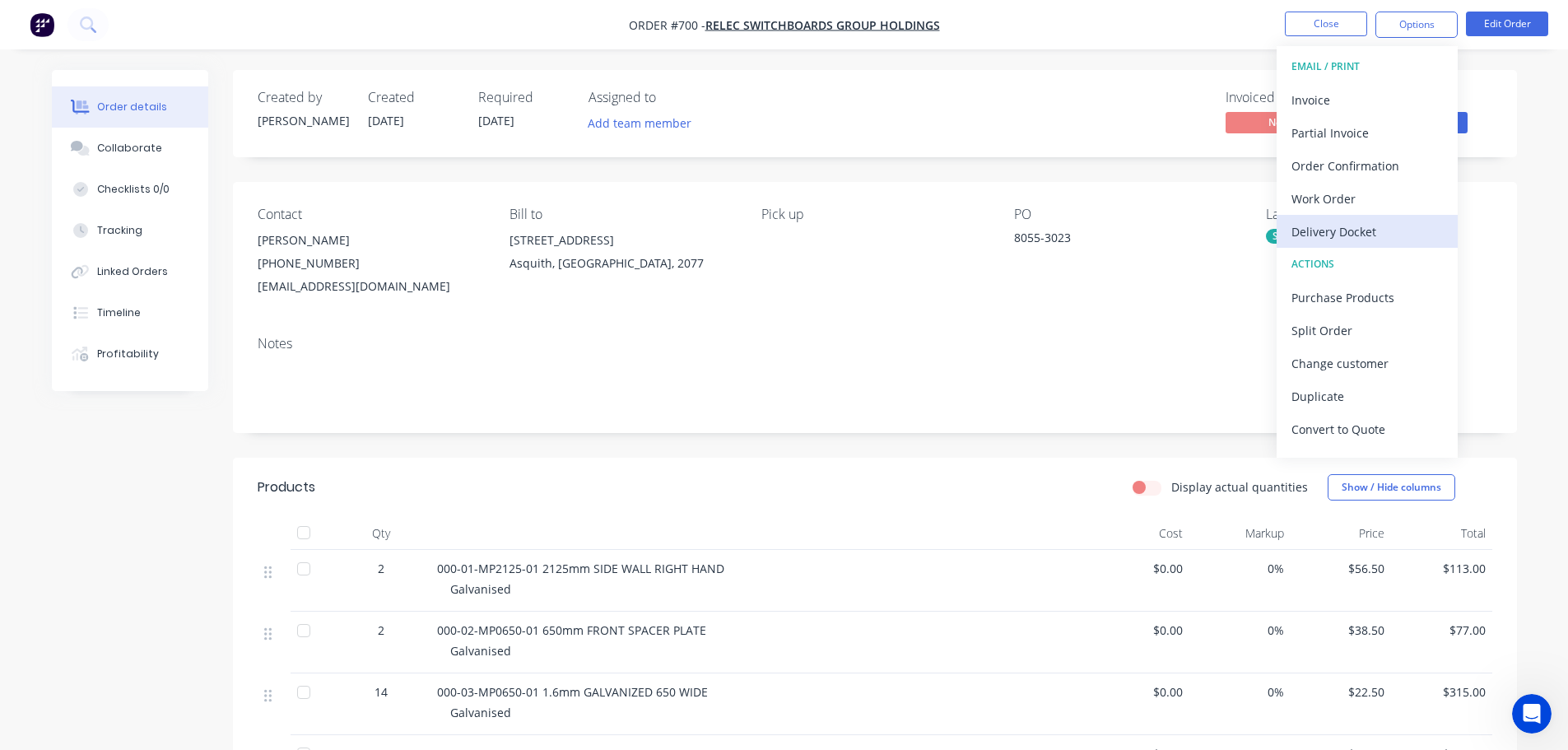
click at [1366, 237] on div "Delivery Docket" at bounding box center [1368, 232] width 152 height 24
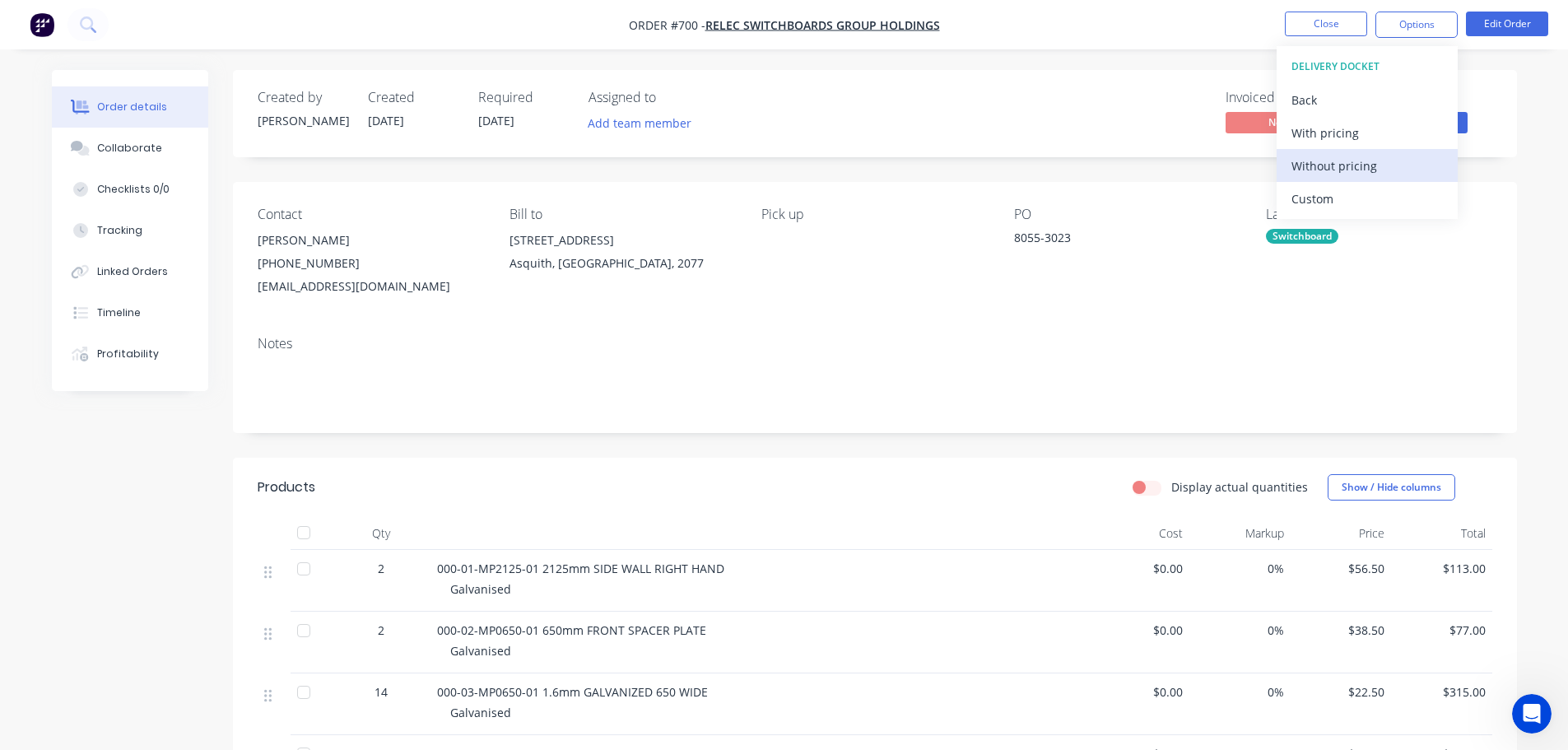
click at [1353, 174] on div "Without pricing" at bounding box center [1368, 166] width 152 height 24
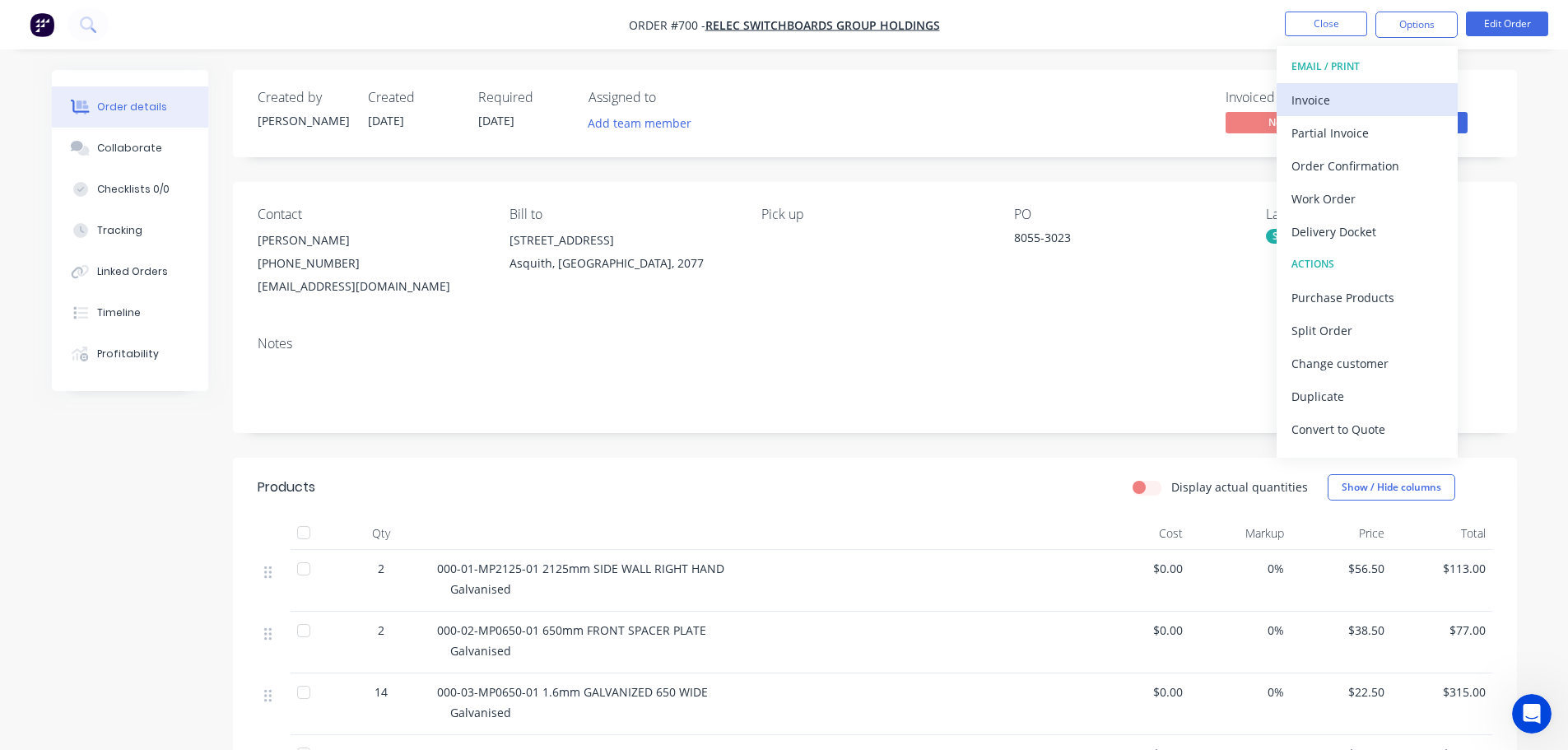
click at [1400, 101] on div "Invoice" at bounding box center [1368, 100] width 152 height 24
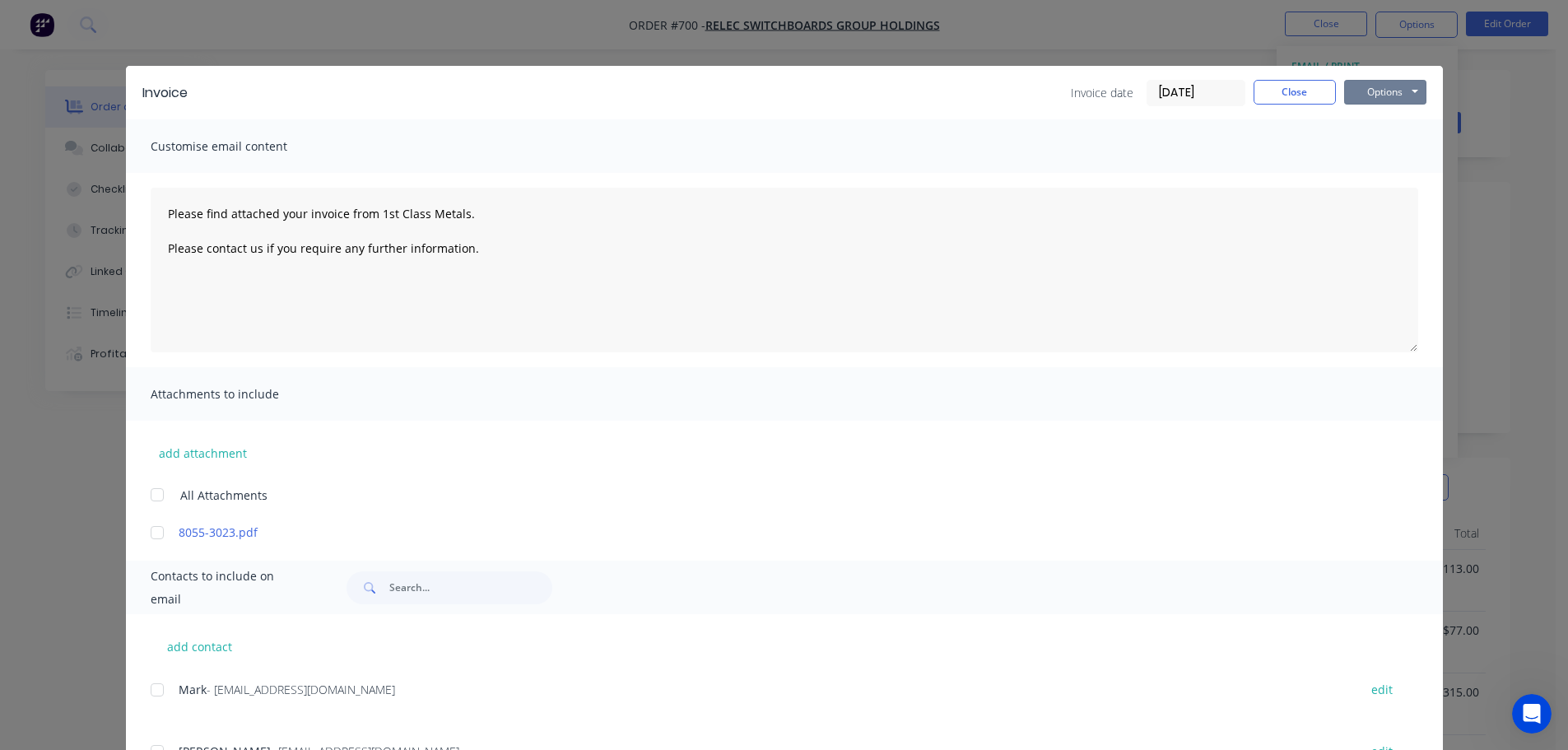
drag, startPoint x: 1390, startPoint y: 93, endPoint x: 1393, endPoint y: 105, distance: 12.4
click at [1391, 94] on button "Options" at bounding box center [1385, 92] width 82 height 25
click at [1384, 150] on button "Print" at bounding box center [1396, 149] width 106 height 28
type textarea "Please find attached your invoice from 1st Class Metals. Please contact us if y…"
drag, startPoint x: 1272, startPoint y: 94, endPoint x: 1282, endPoint y: 97, distance: 10.4
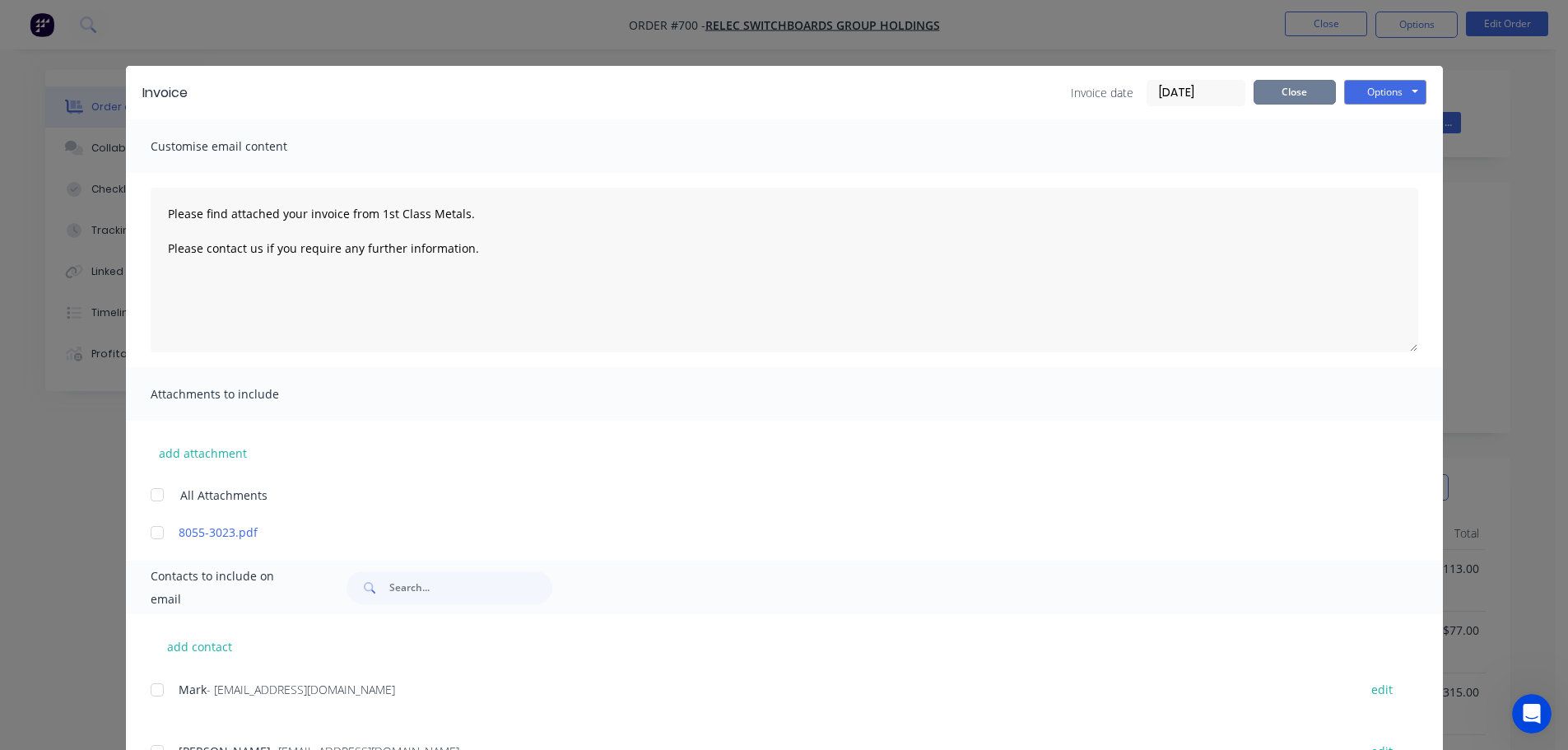
click at [1273, 94] on button "Close" at bounding box center [1294, 92] width 82 height 25
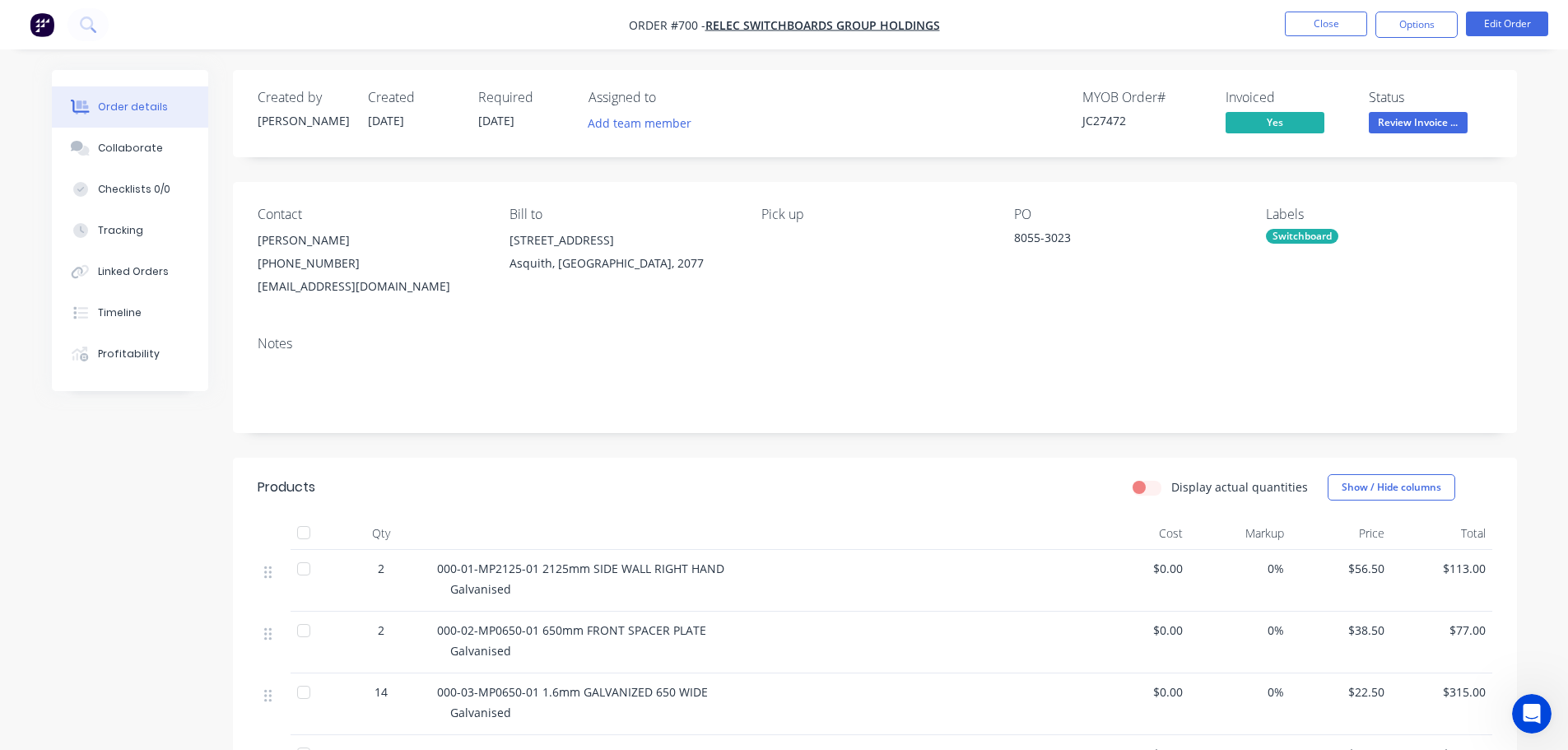
click at [1326, 6] on nav "Order #700 - Relec Switchboards Group Holdings Close Options Edit Order" at bounding box center [784, 25] width 1568 height 49
click at [1333, 21] on button "Close" at bounding box center [1325, 24] width 82 height 25
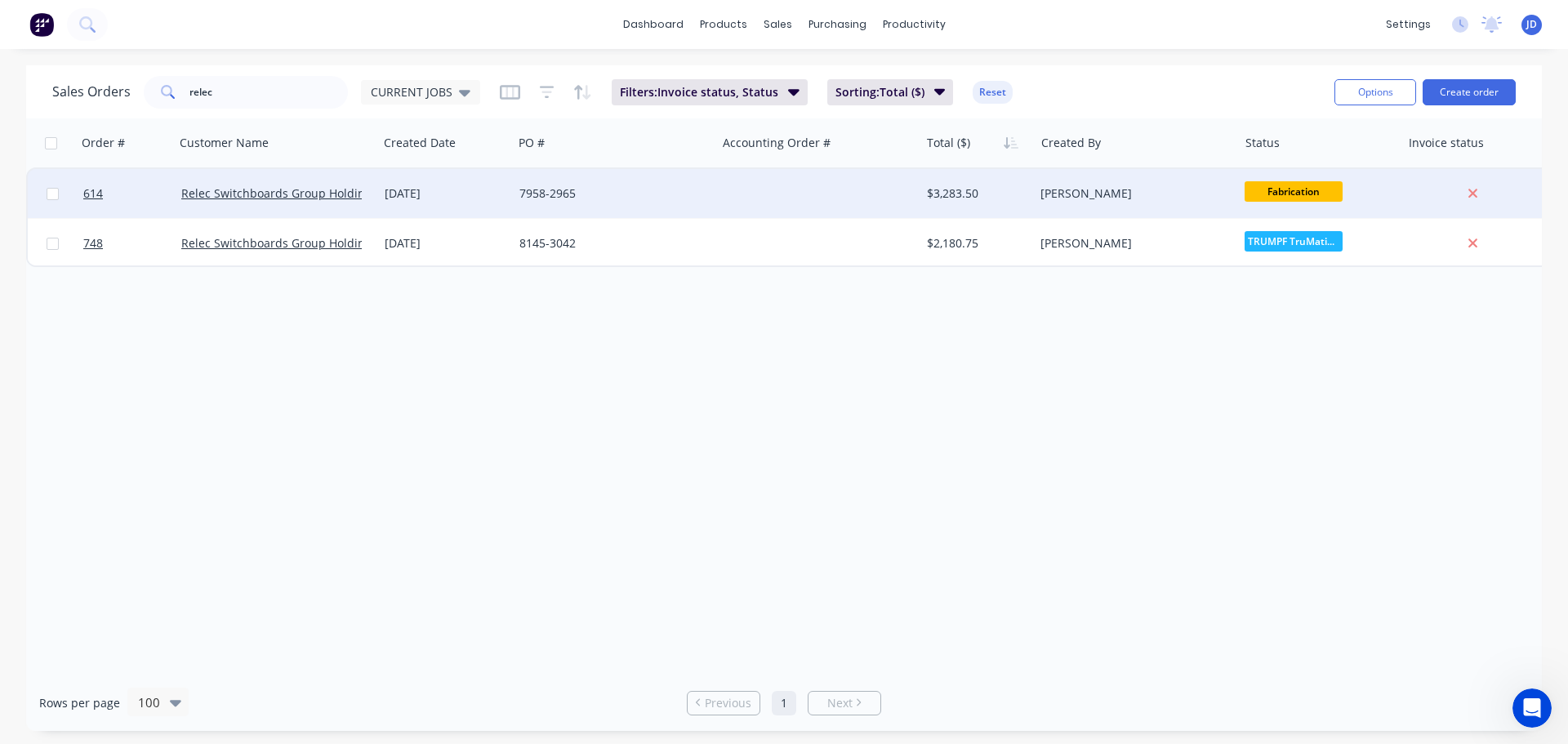
click at [1075, 200] on div "[PERSON_NAME]" at bounding box center [1131, 194] width 181 height 17
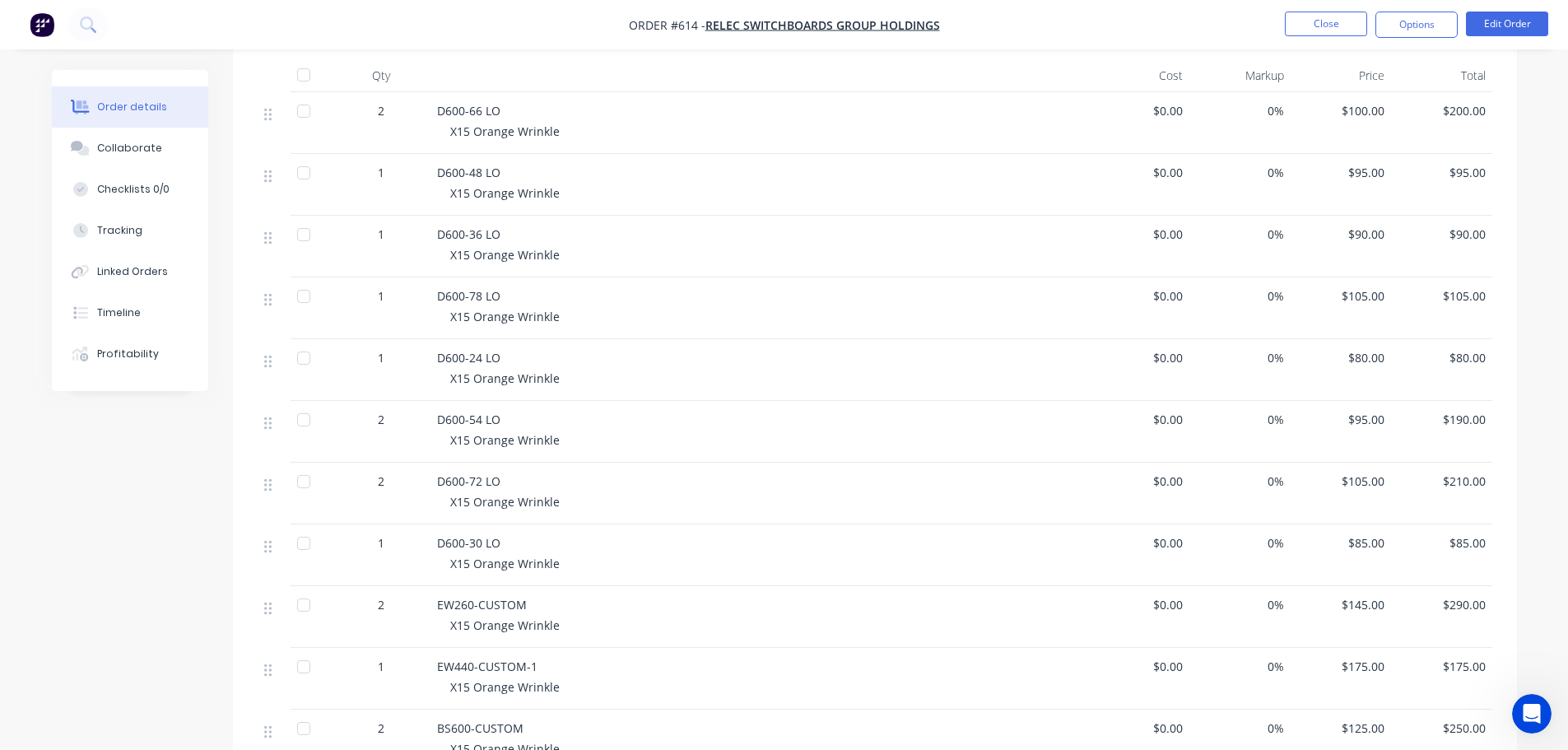
scroll to position [199, 0]
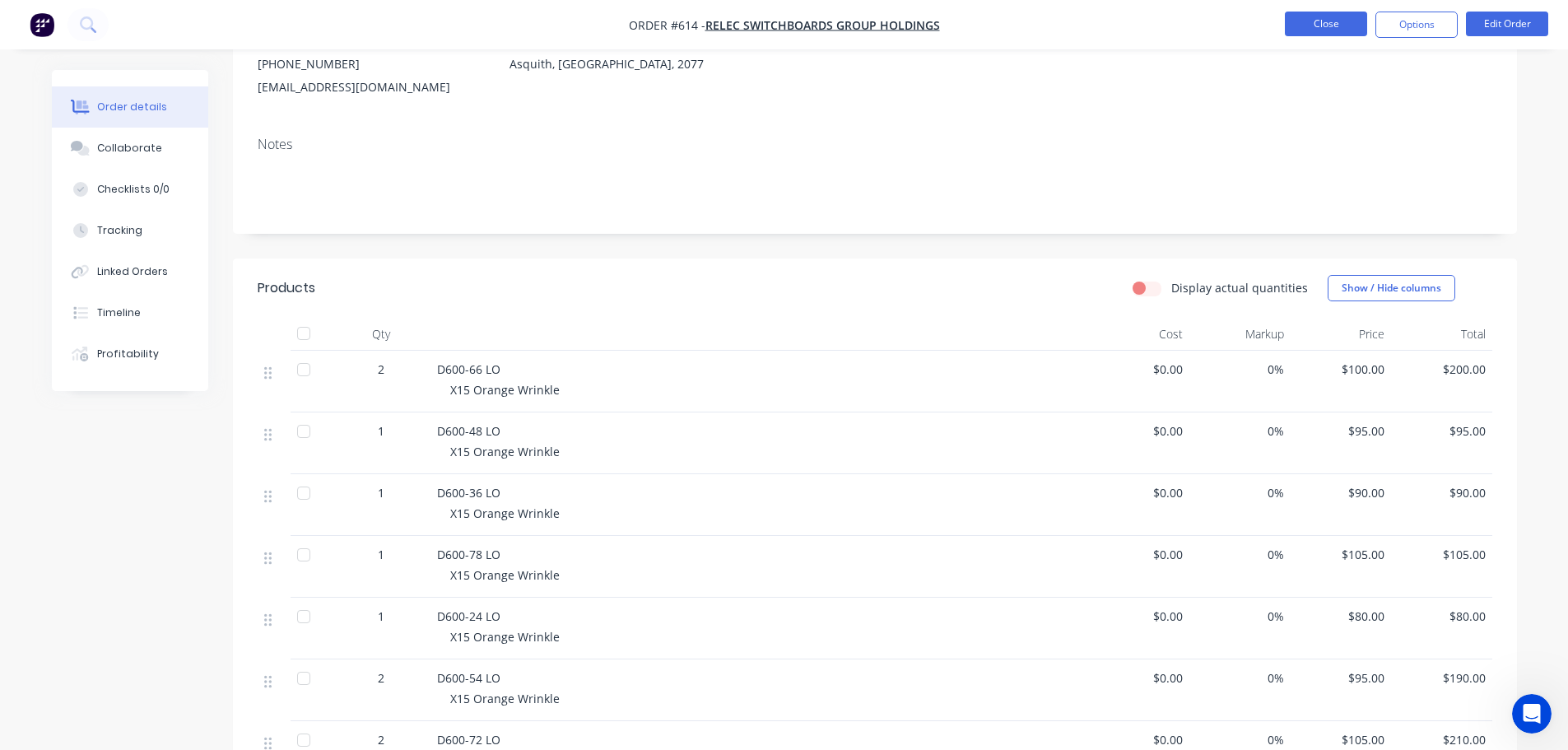
click at [1306, 32] on button "Close" at bounding box center [1325, 24] width 82 height 25
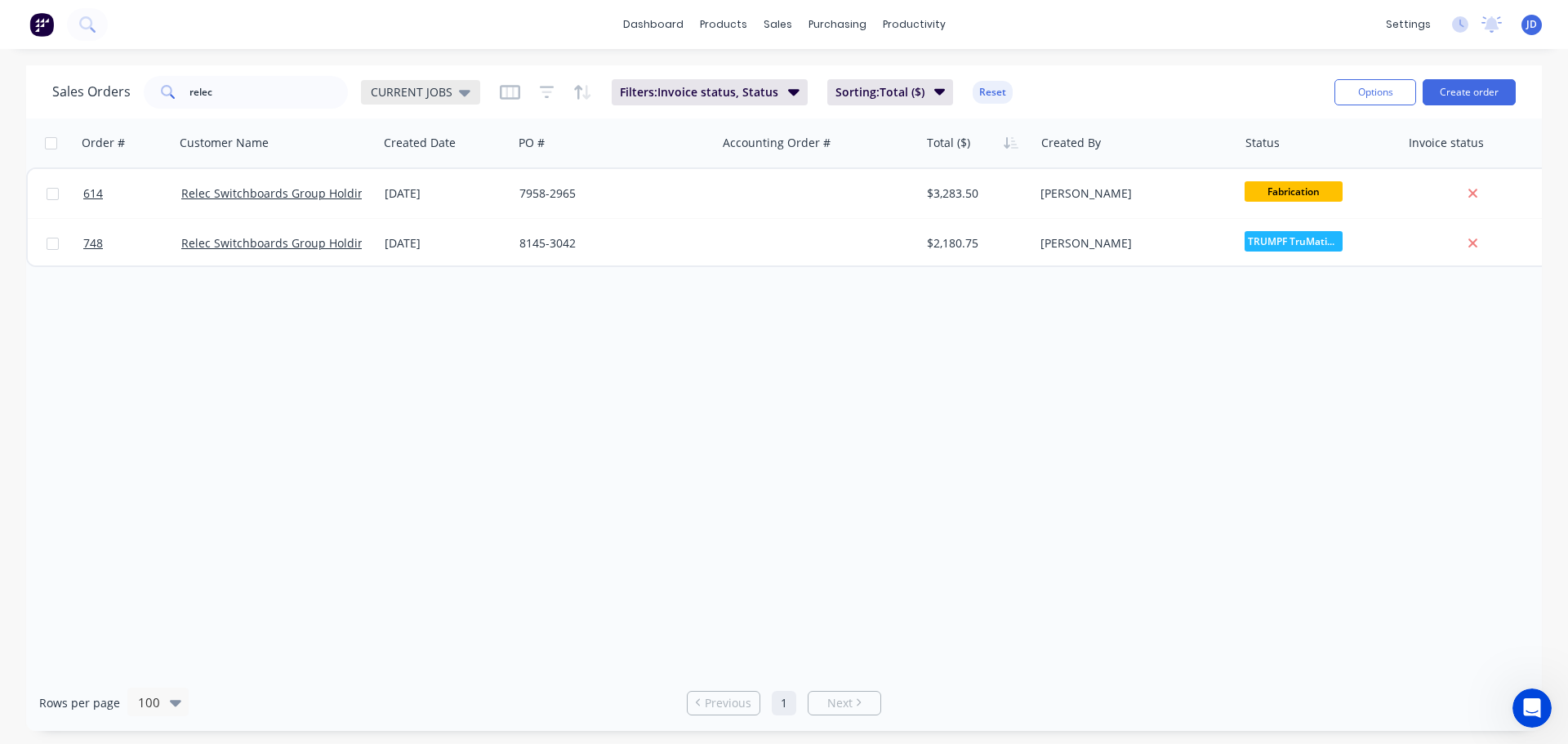
click at [409, 92] on span "CURRENT JOBS" at bounding box center [411, 92] width 81 height 18
click at [405, 243] on div "None edit" at bounding box center [475, 231] width 219 height 32
click at [454, 228] on button "None" at bounding box center [459, 231] width 186 height 19
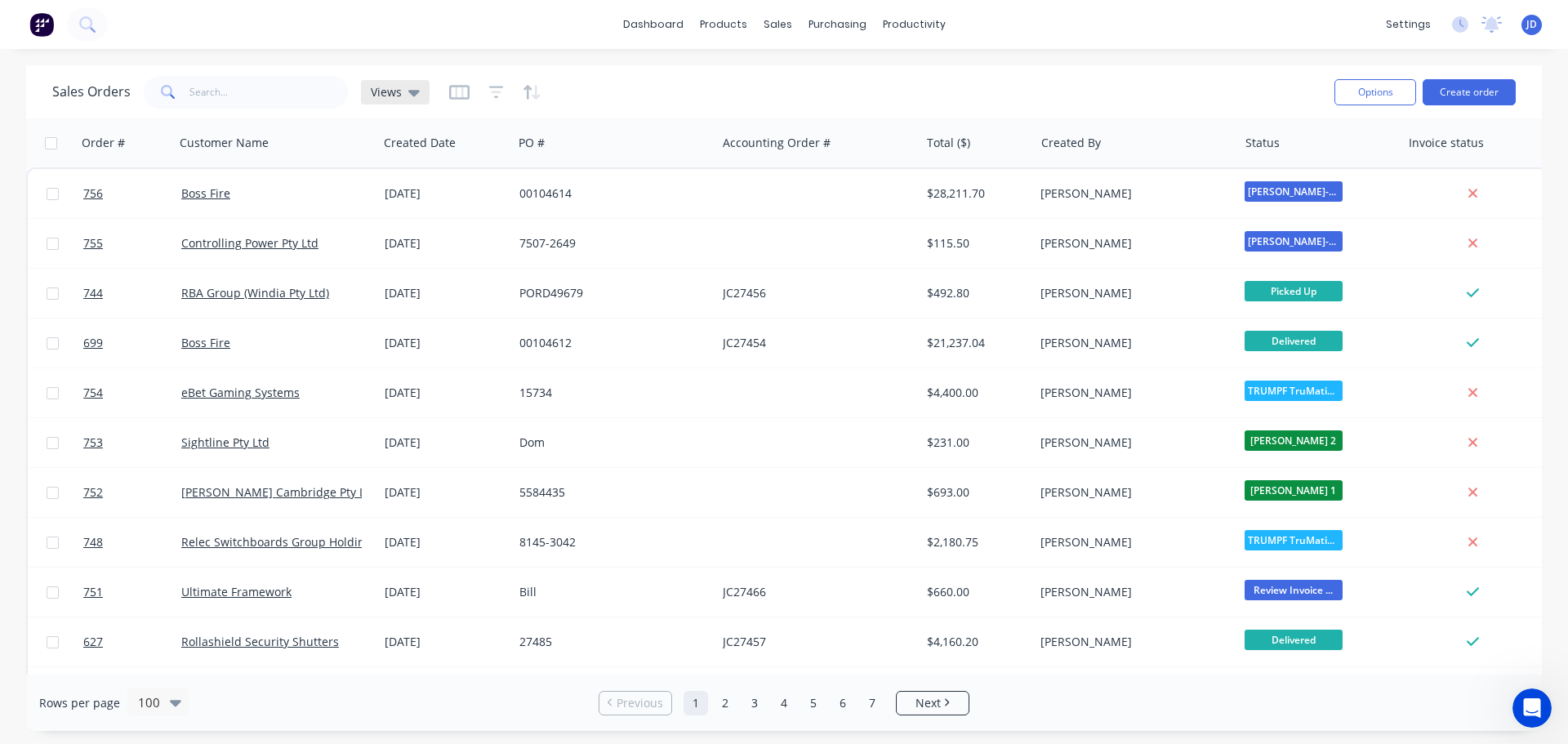
click at [394, 87] on span "Views" at bounding box center [386, 92] width 31 height 18
click at [395, 290] on button "August" at bounding box center [459, 296] width 186 height 19
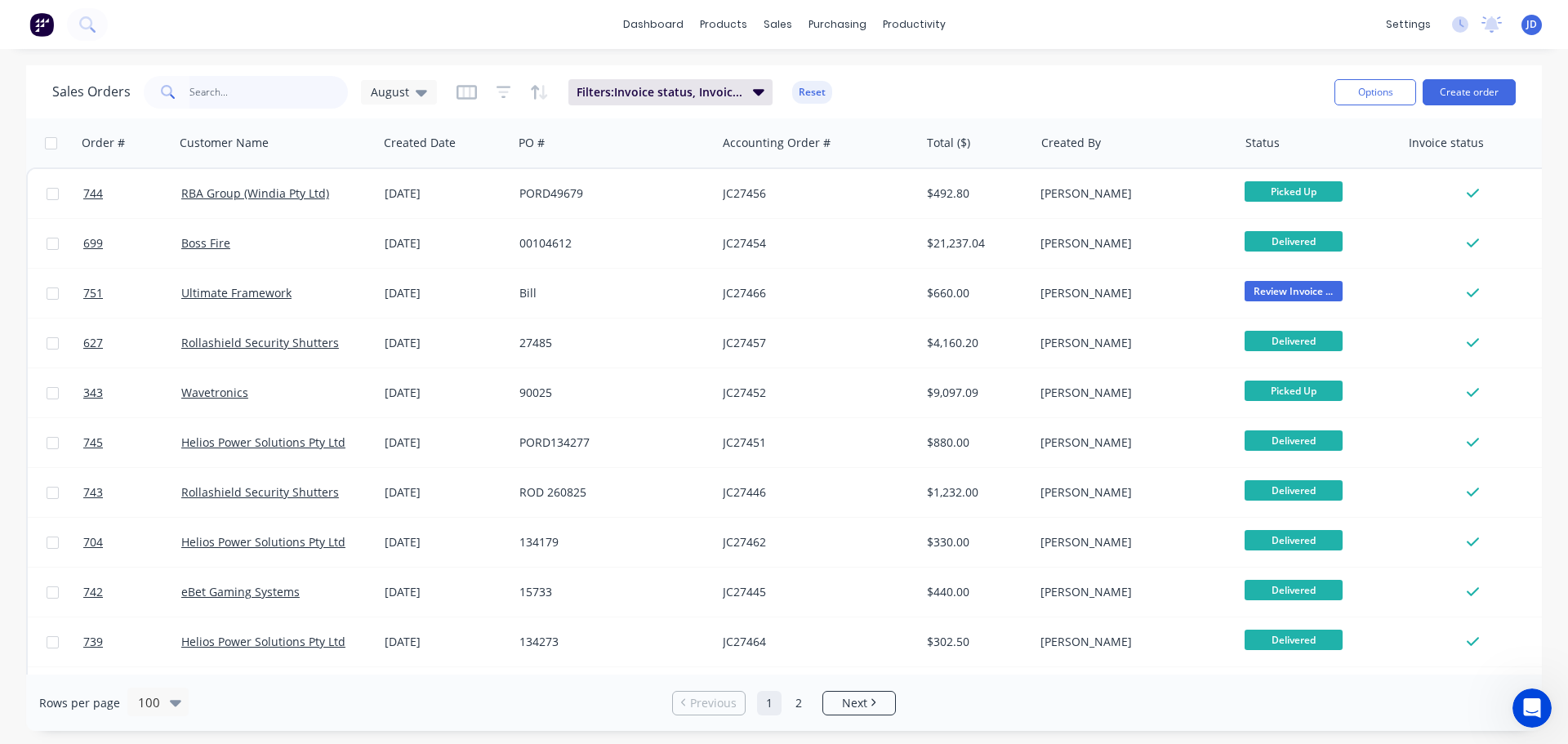
click at [256, 86] on input "relec" at bounding box center [269, 92] width 159 height 32
type input "rele"
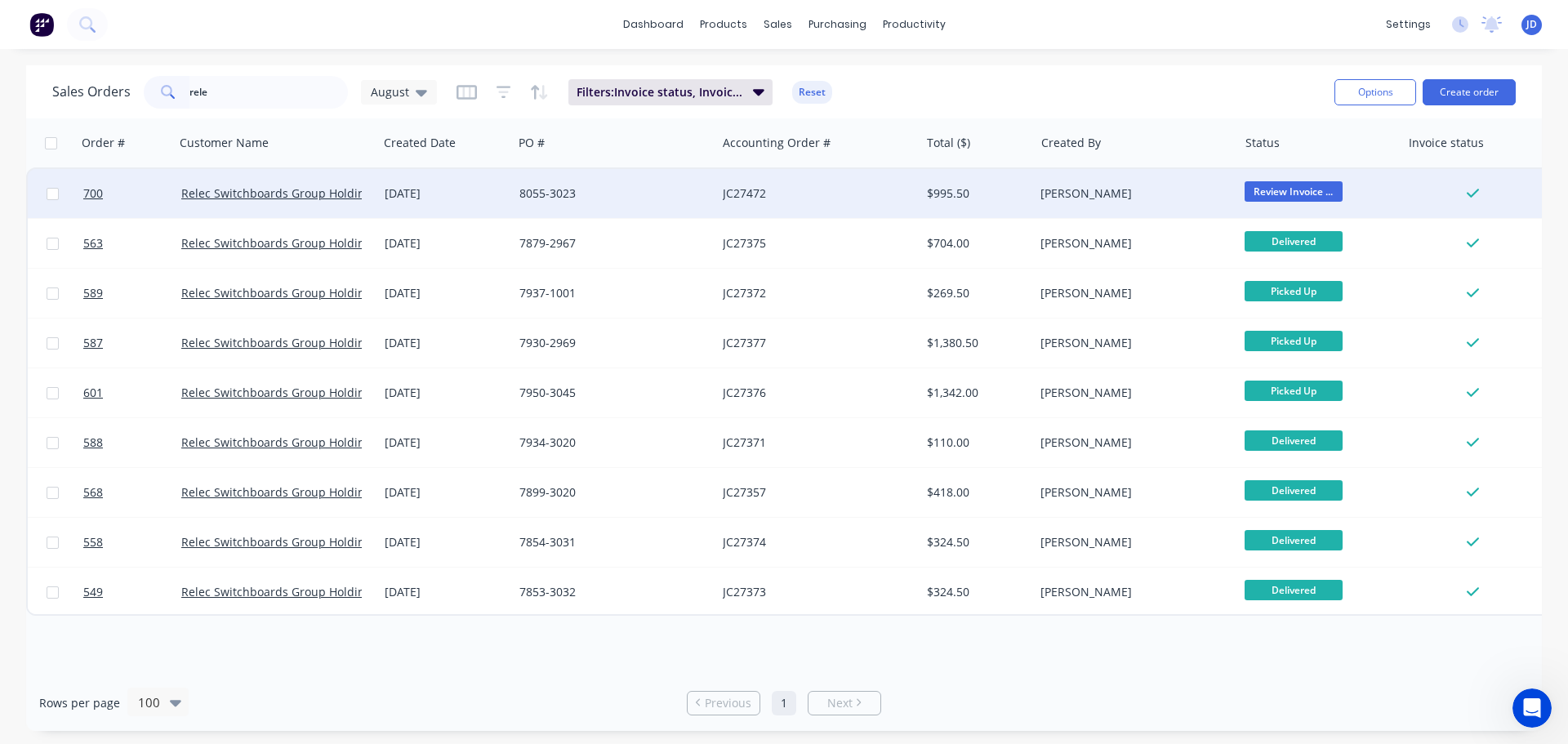
click at [1009, 190] on div "$995.50" at bounding box center [975, 194] width 96 height 17
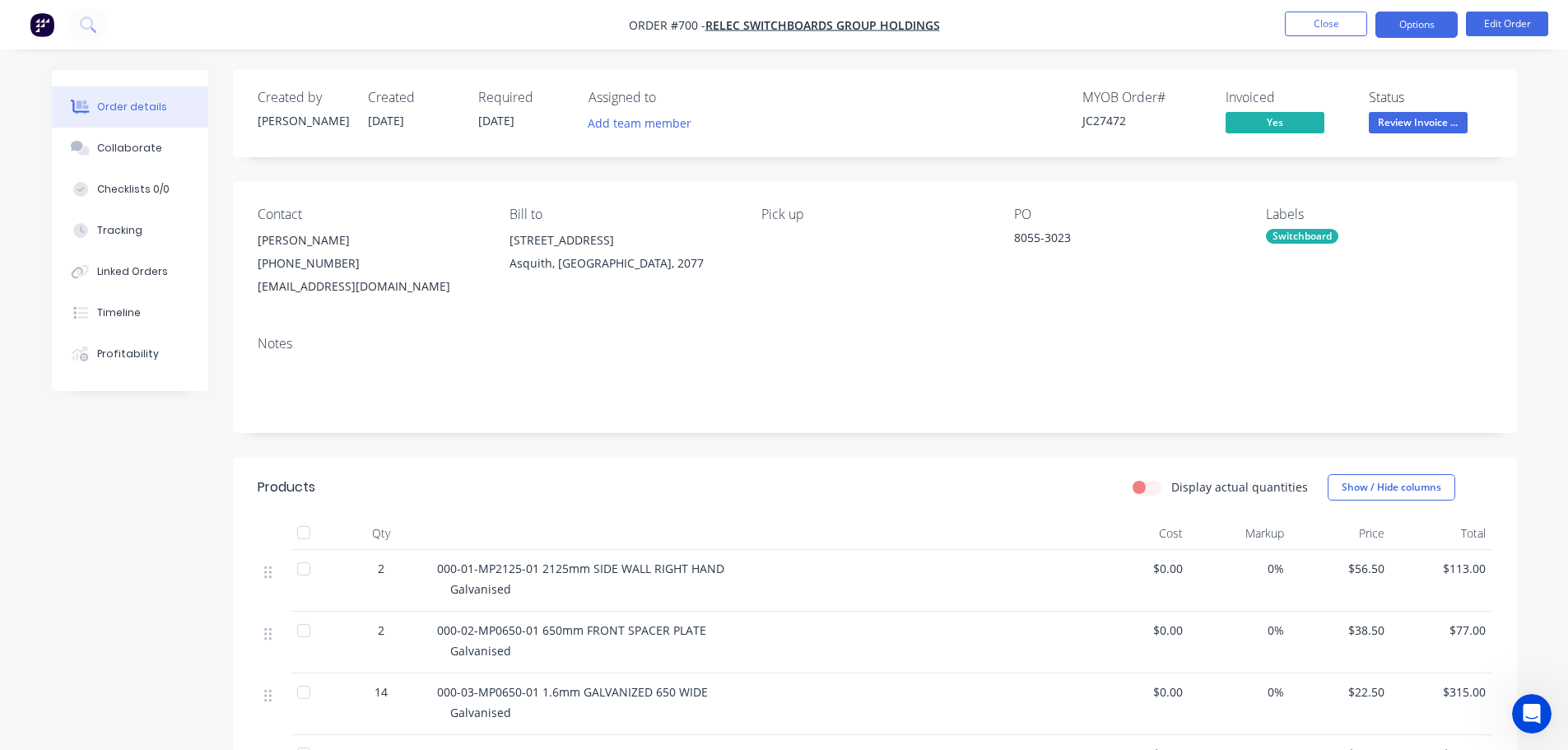
click at [1427, 33] on button "Options" at bounding box center [1416, 25] width 82 height 27
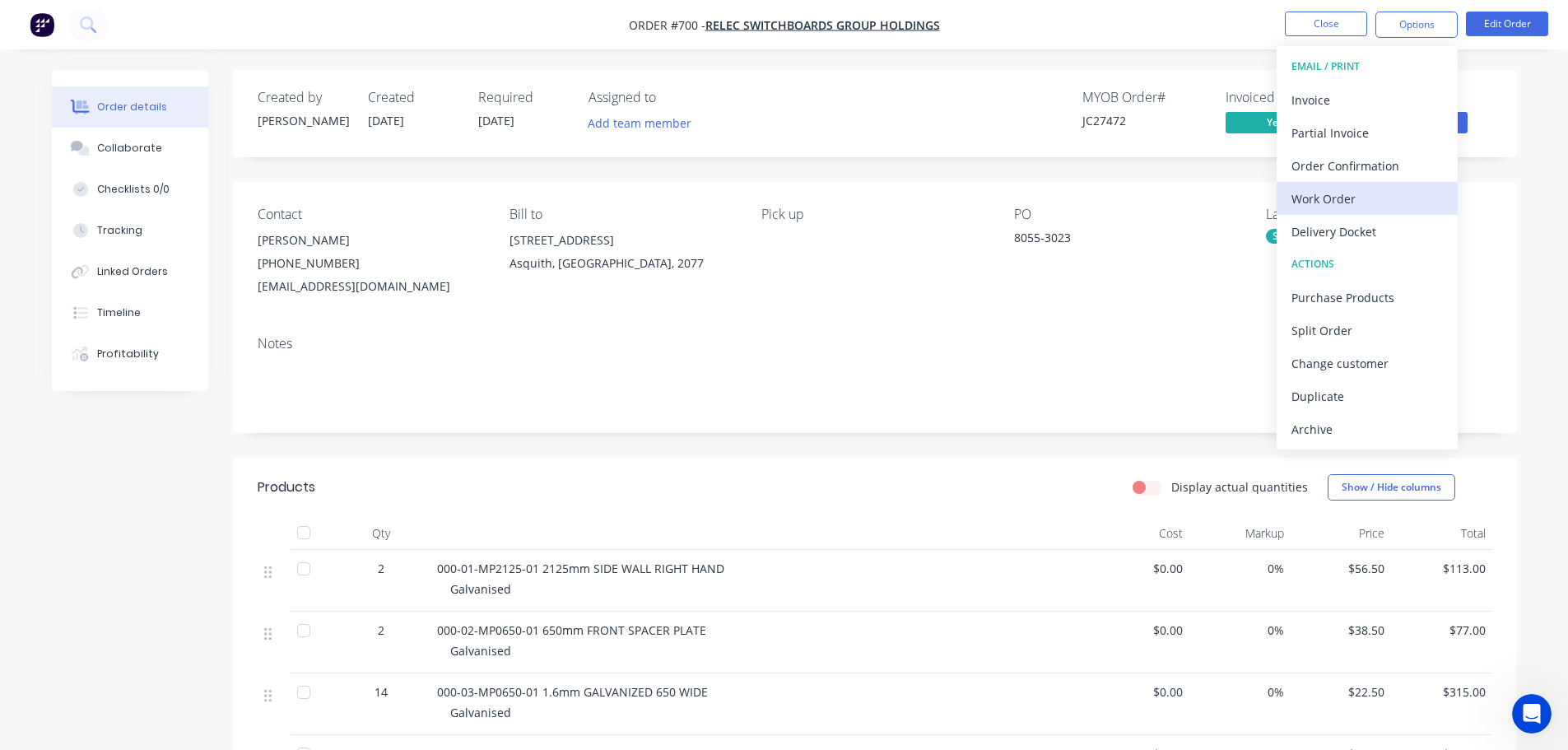
click at [1396, 195] on div "Work Order" at bounding box center [1368, 199] width 152 height 24
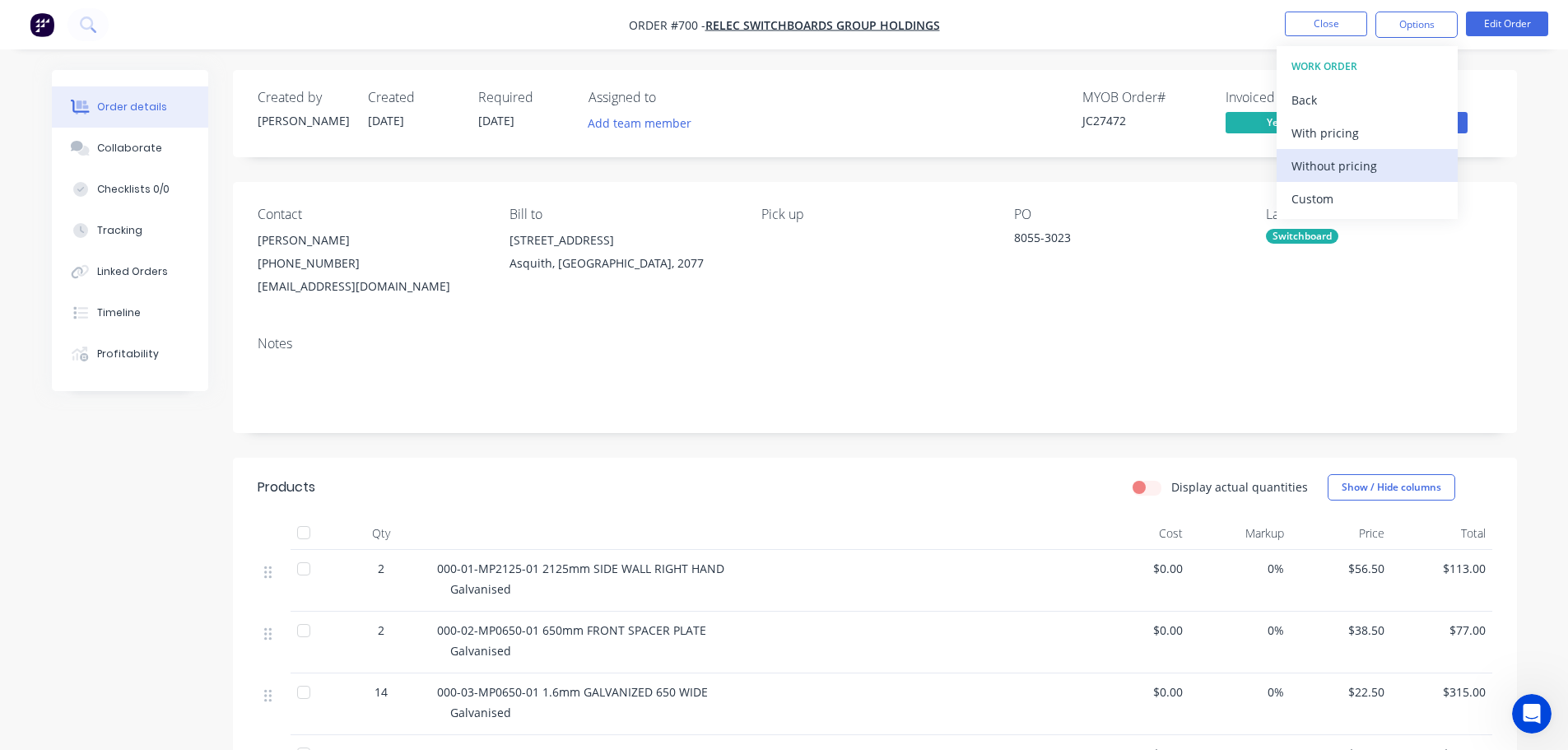
click at [1382, 160] on div "Without pricing" at bounding box center [1368, 166] width 152 height 24
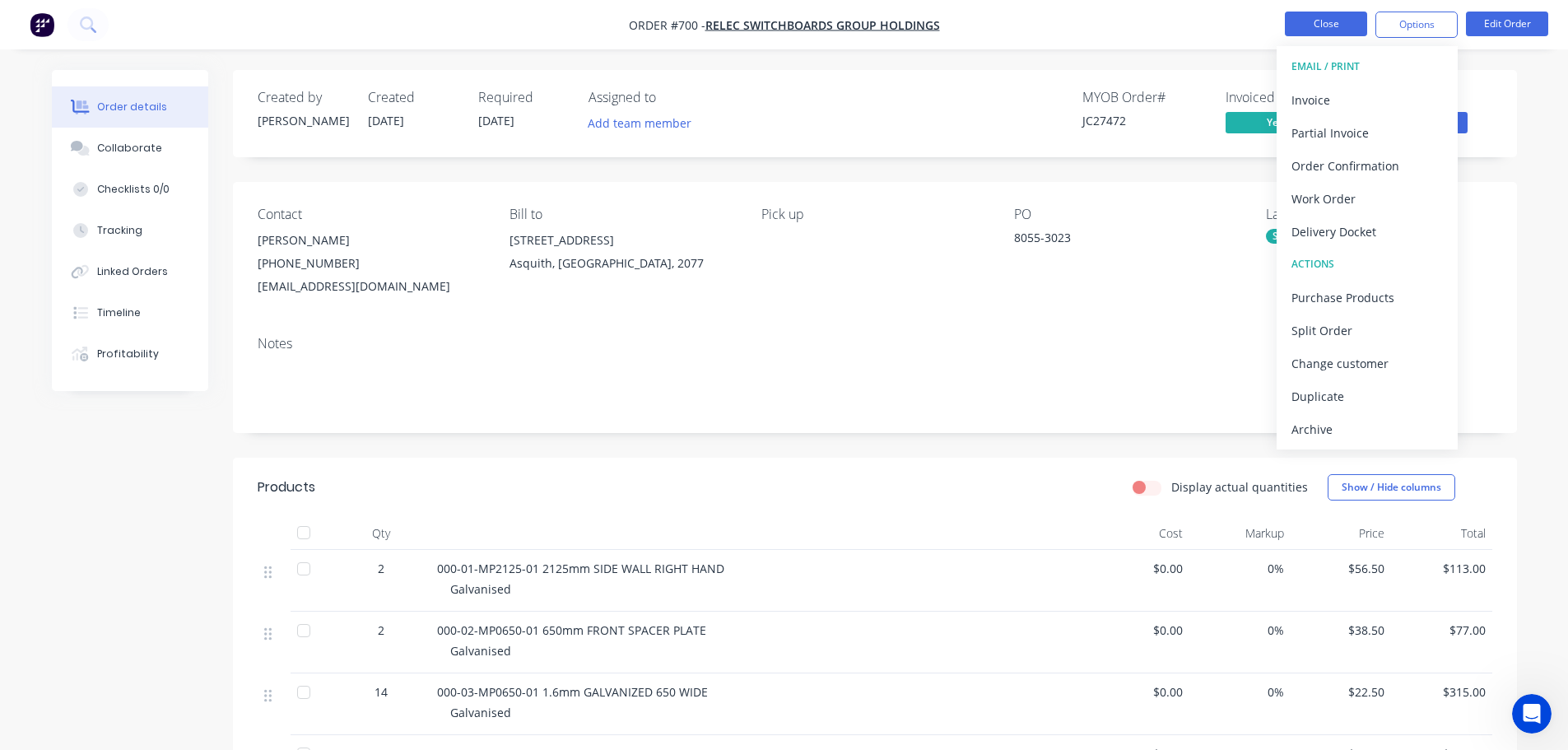
click at [1320, 24] on button "Close" at bounding box center [1325, 24] width 82 height 25
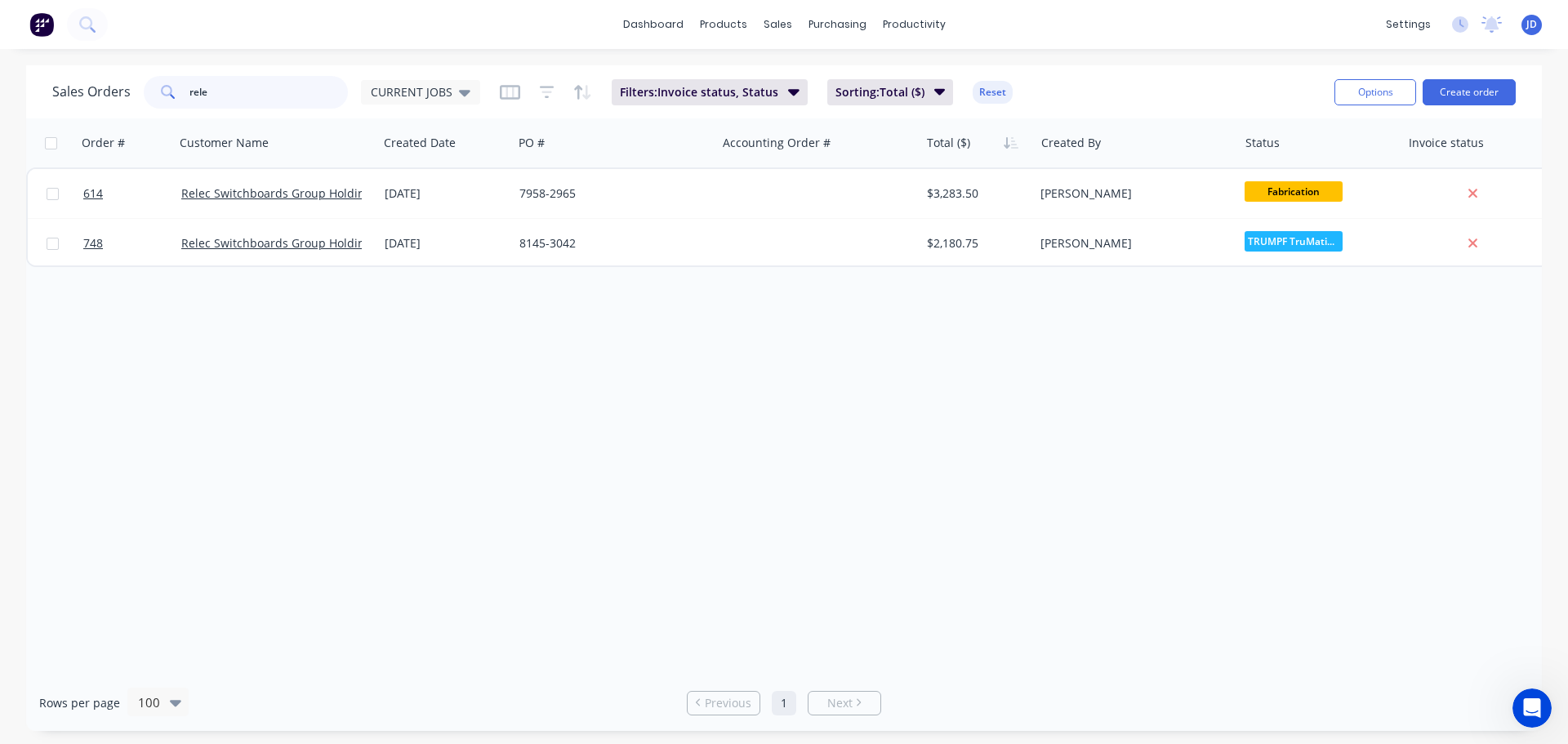
drag, startPoint x: 289, startPoint y: 92, endPoint x: 0, endPoint y: 52, distance: 291.8
click at [0, 55] on div "dashboard products sales purchasing productivity dashboard products Product Cat…" at bounding box center [784, 372] width 1568 height 744
click at [431, 90] on span "CURRENT JOBS" at bounding box center [411, 92] width 81 height 18
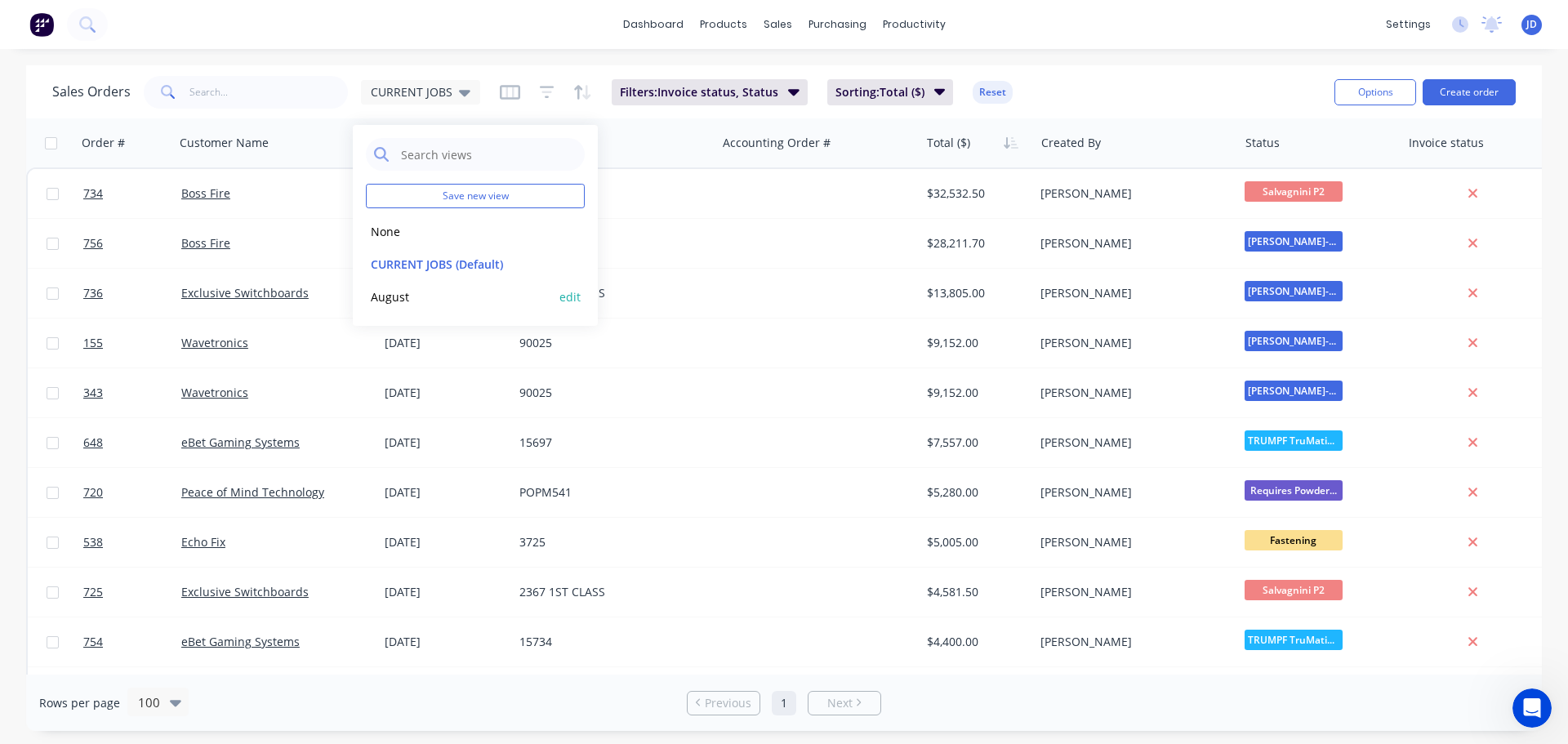
click at [437, 295] on button "August" at bounding box center [459, 296] width 186 height 19
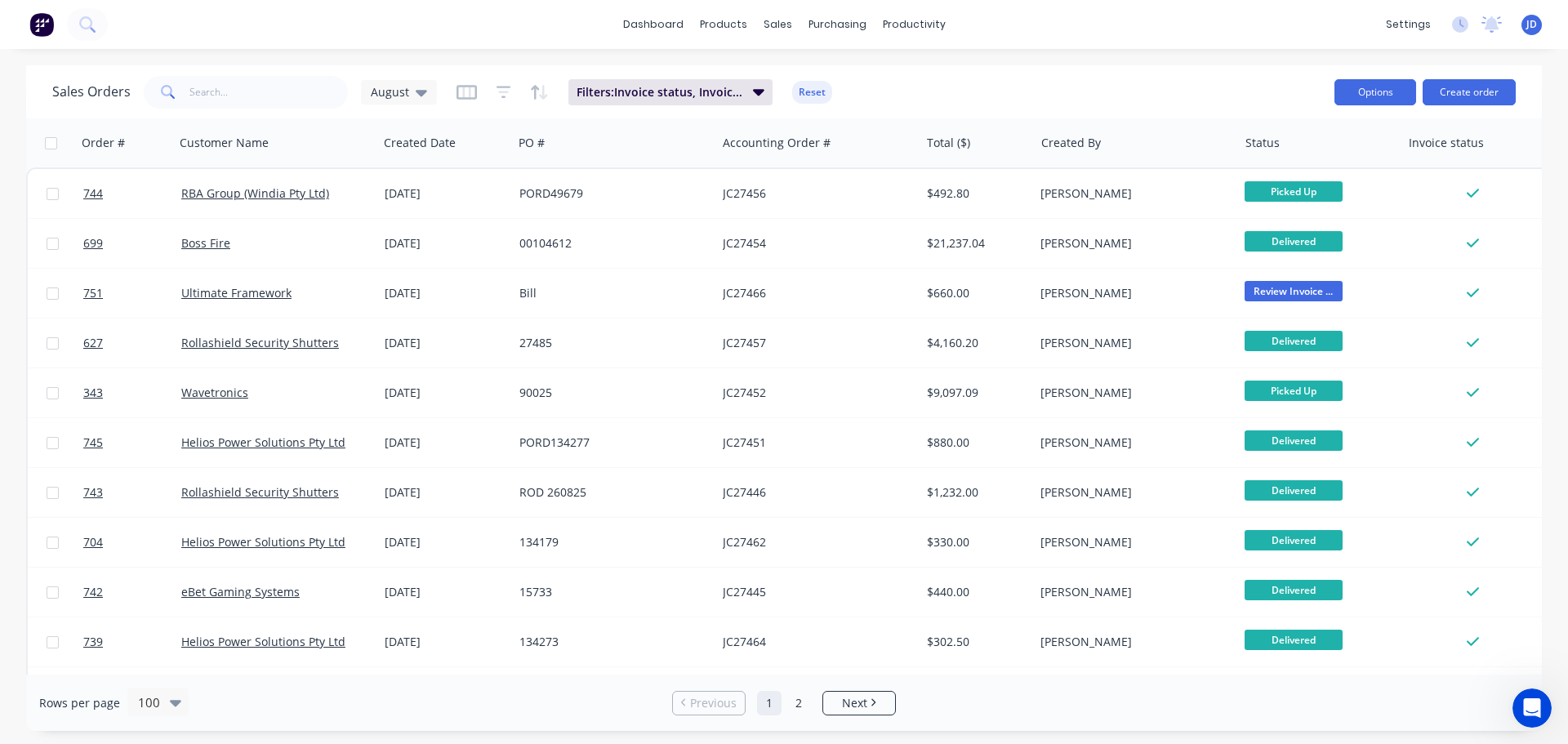
click at [1366, 81] on button "Options" at bounding box center [1374, 92] width 81 height 26
click at [1295, 198] on div "Export" at bounding box center [1326, 198] width 151 height 23
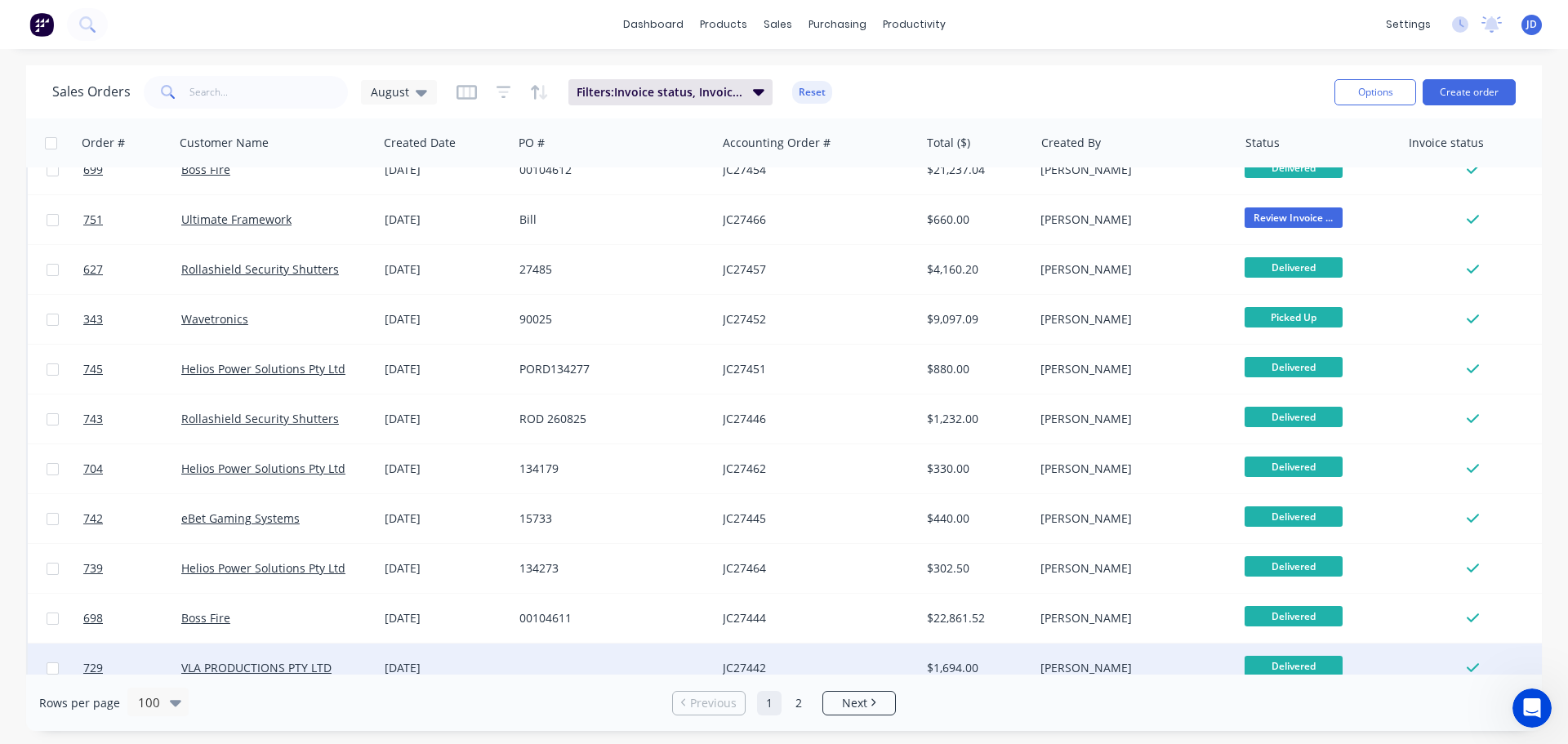
scroll to position [327, 0]
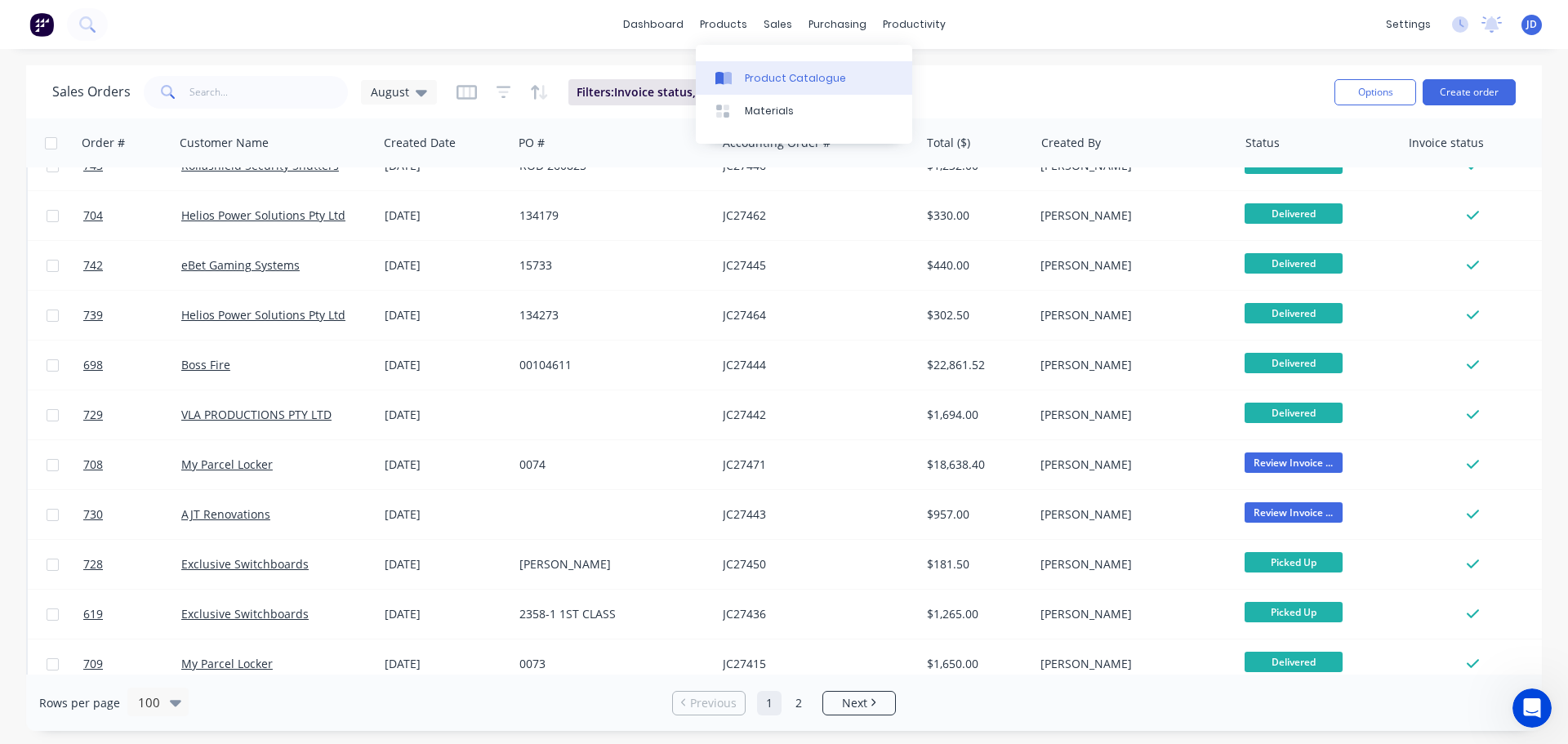
click at [695, 92] on link "Product Catalogue" at bounding box center [803, 77] width 216 height 32
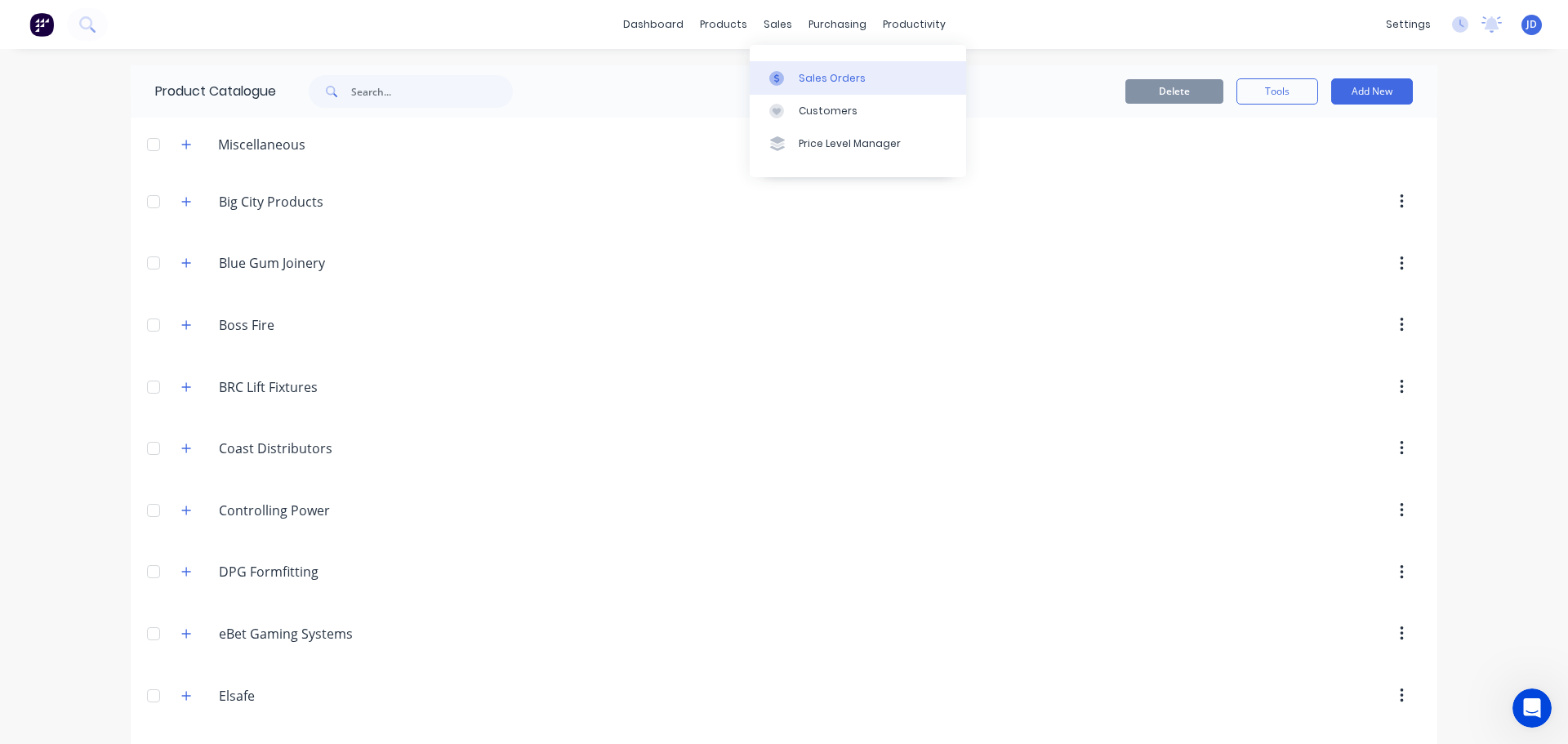
click at [765, 77] on link "Sales Orders" at bounding box center [857, 77] width 216 height 32
